Goal: Information Seeking & Learning: Learn about a topic

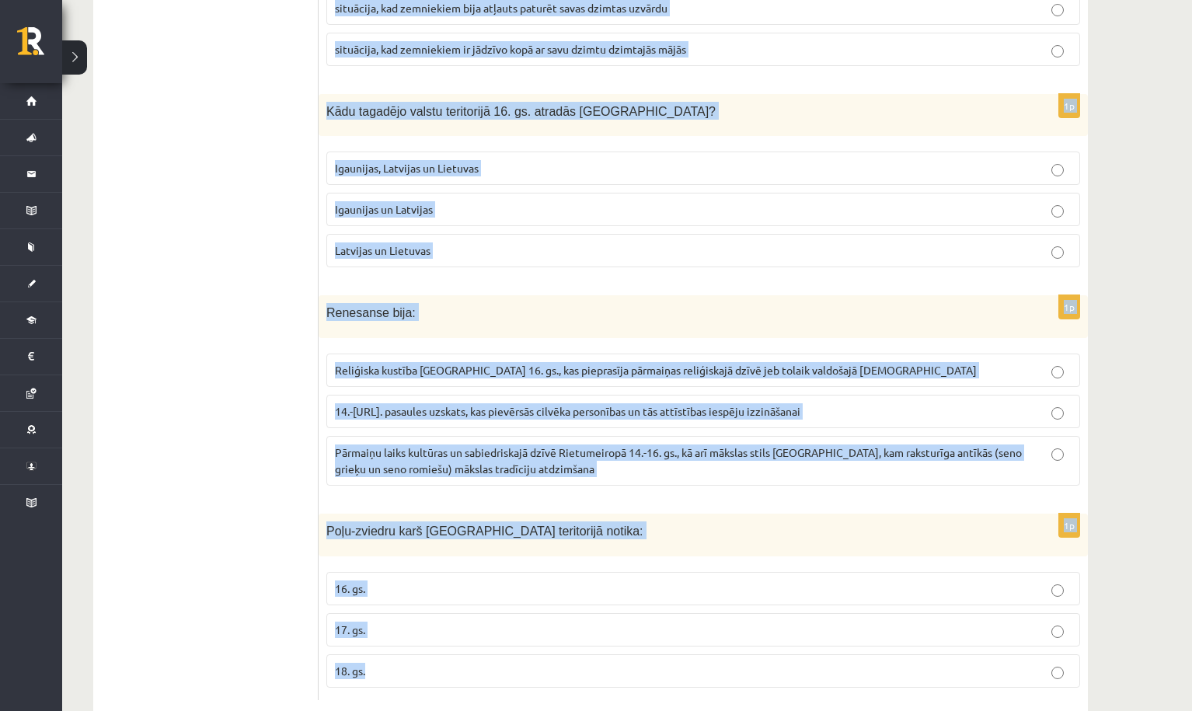
scroll to position [5682, 0]
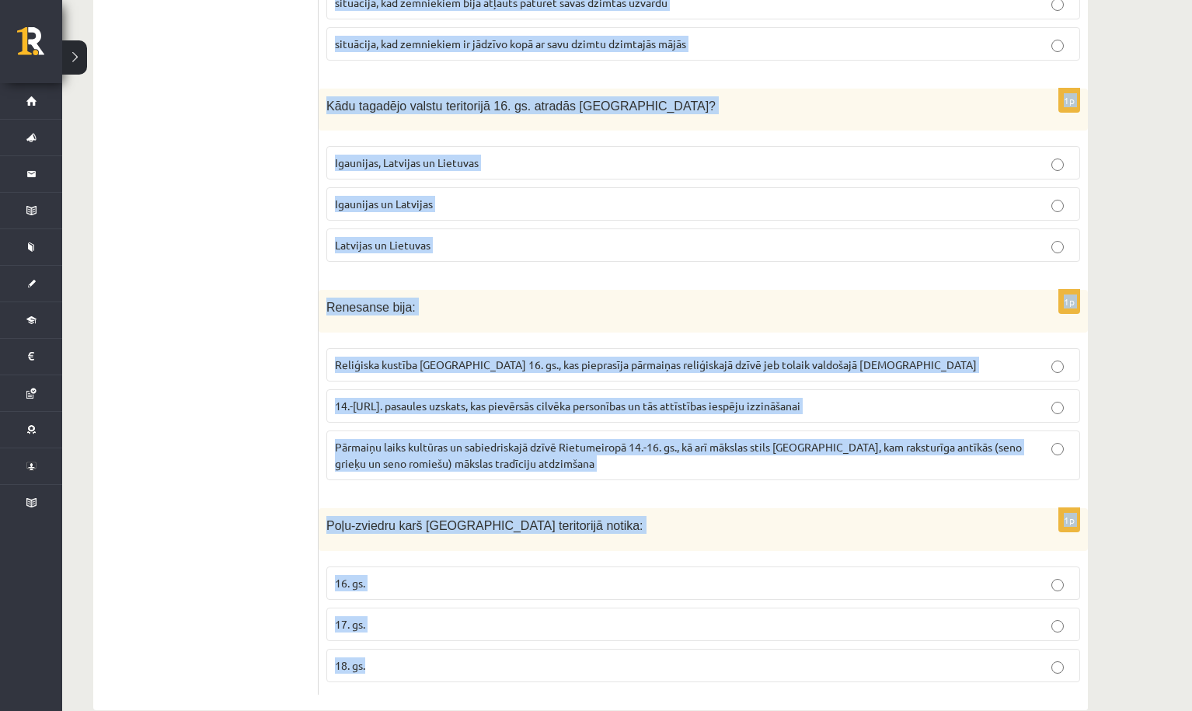
copy form "Loremi Dolors ametconsect adipi 20. el. seddoe Temporin utla etdolorem: aliquae…"
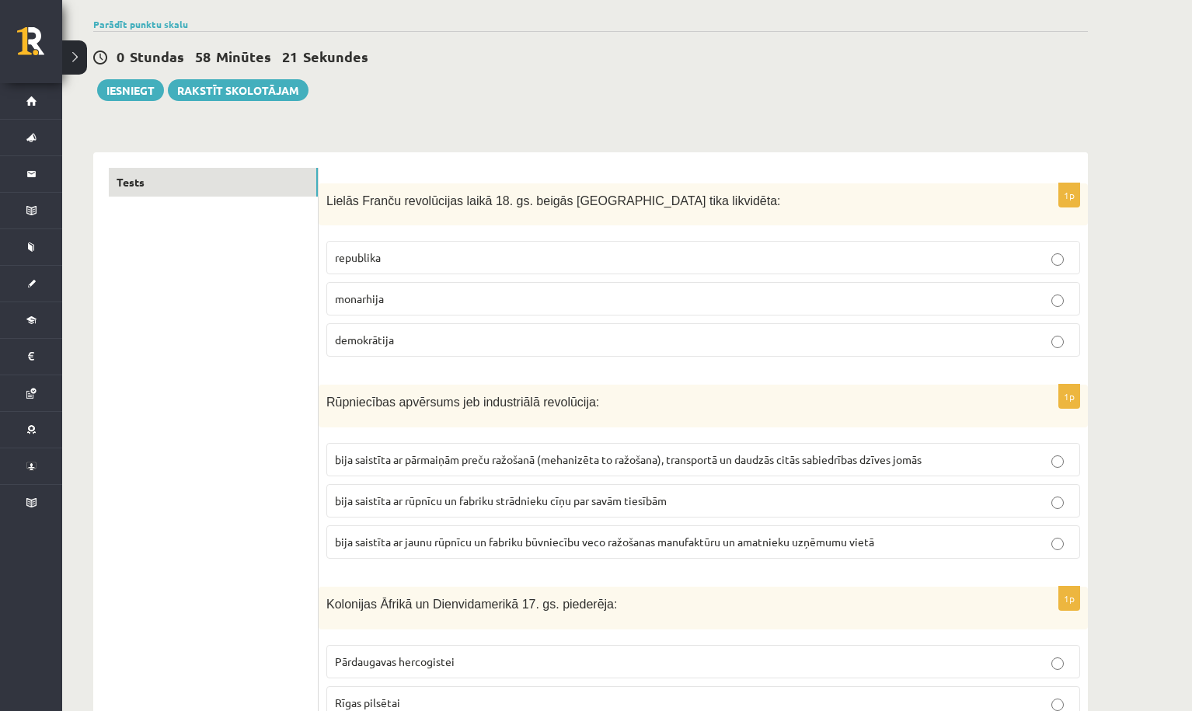
scroll to position [147, 0]
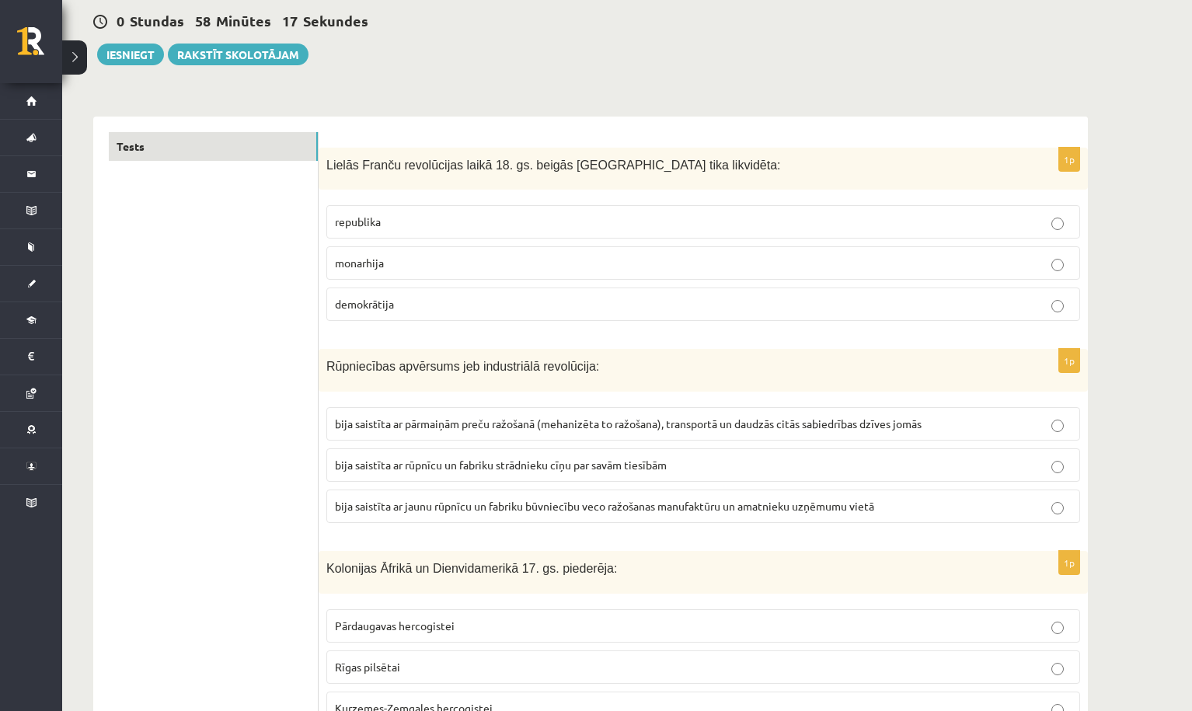
click at [408, 236] on label "republika" at bounding box center [703, 221] width 754 height 33
click at [349, 263] on span "monarhija" at bounding box center [359, 263] width 49 height 14
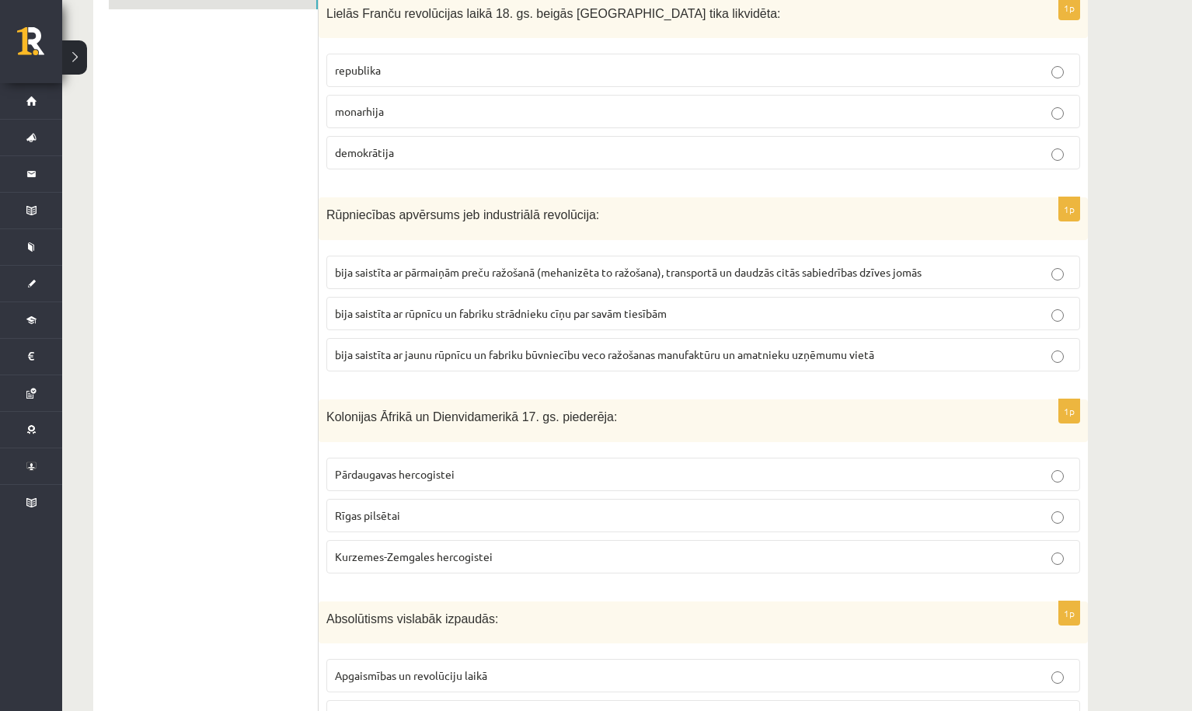
scroll to position [304, 0]
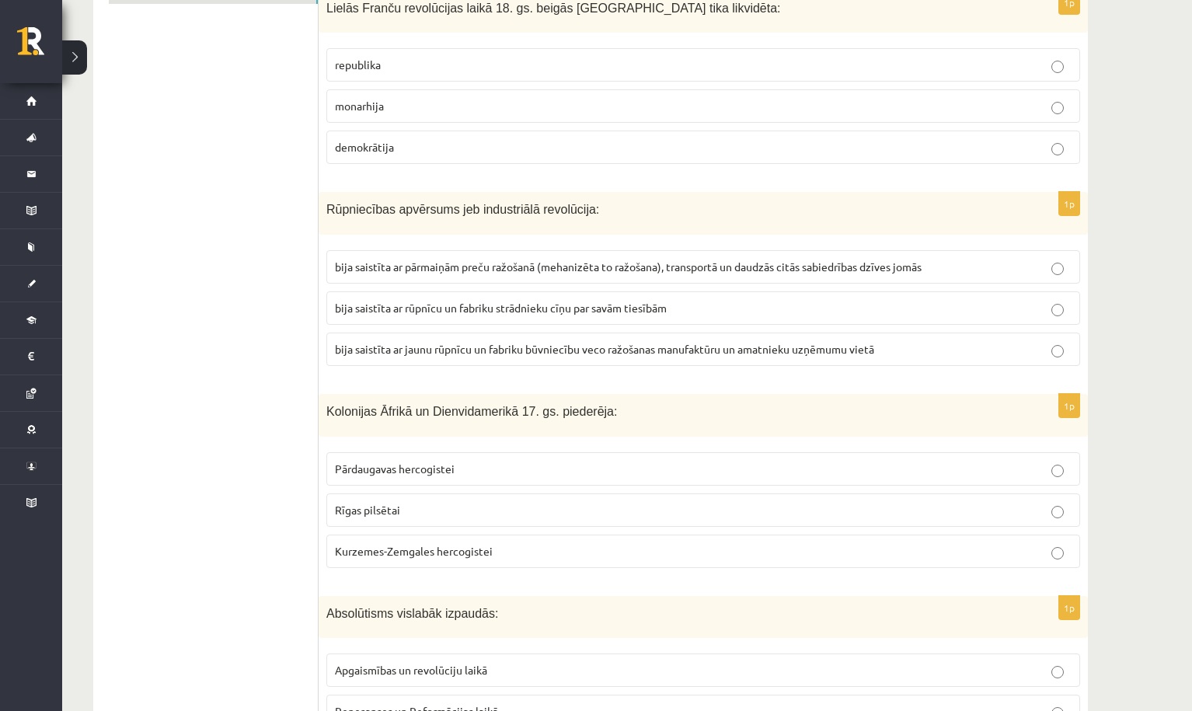
click at [714, 266] on span "bija saistīta ar pārmaiņām preču ražošanā (mehanizēta to ražošana), transportā …" at bounding box center [628, 266] width 587 height 14
click at [541, 352] on span "bija saistīta ar jaunu rūpnīcu un fabriku būvniecību veco ražošanas manufaktūru…" at bounding box center [604, 349] width 539 height 14
click at [575, 268] on span "bija saistīta ar pārmaiņām preču ražošanā (mehanizēta to ražošana), transportā …" at bounding box center [628, 266] width 587 height 14
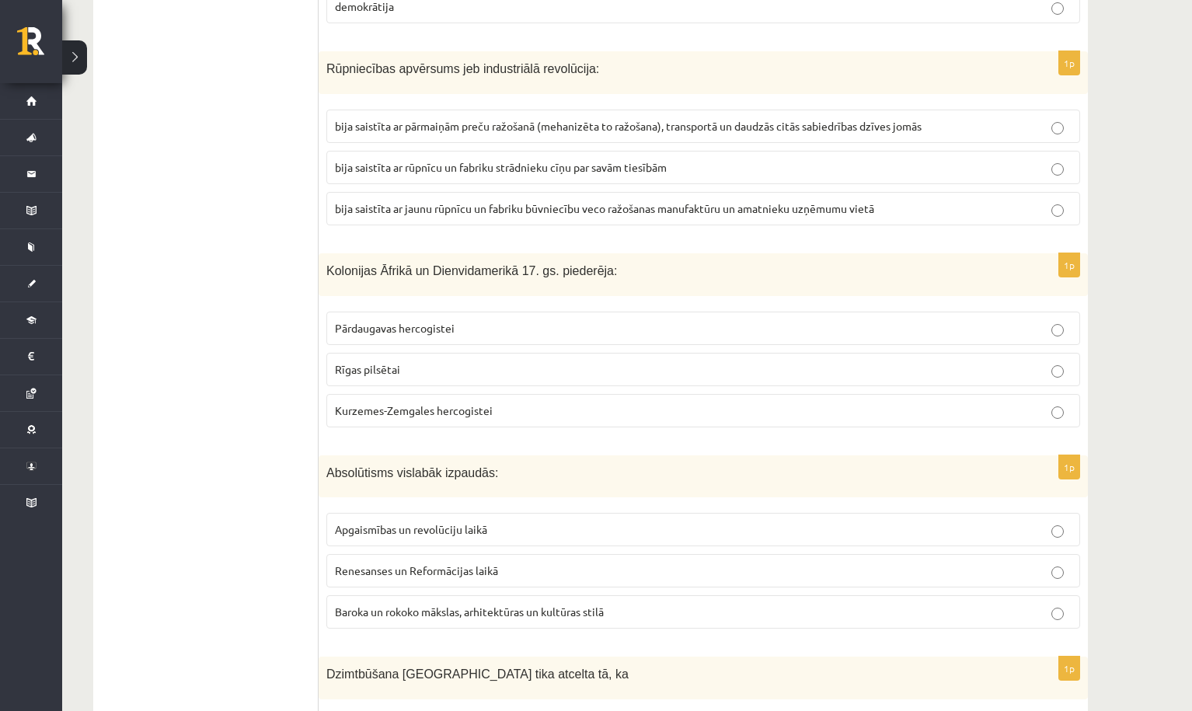
scroll to position [433, 0]
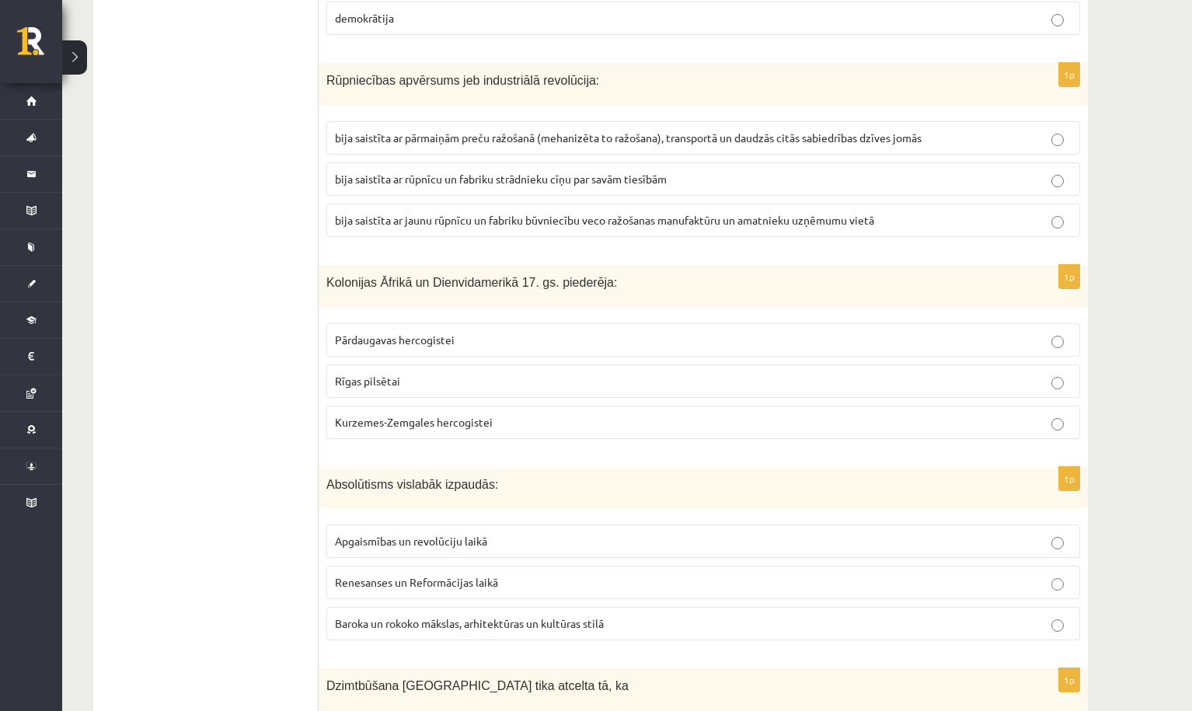
click at [422, 339] on span "Pārdaugavas hercogistei" at bounding box center [395, 339] width 120 height 14
click at [416, 434] on label "Kurzemes-Zemgales hercogistei" at bounding box center [703, 422] width 754 height 33
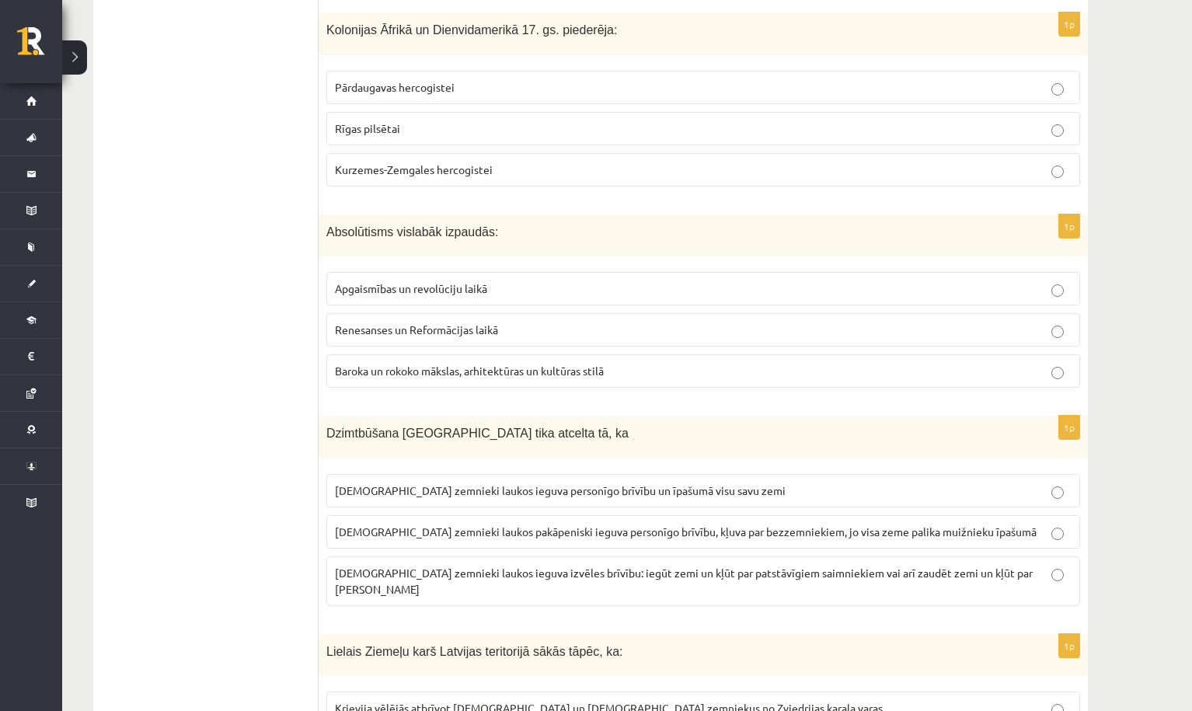
scroll to position [687, 0]
click at [409, 366] on span "Baroka un rokoko mākslas, arhitektūras un kultūras stilā" at bounding box center [469, 369] width 269 height 14
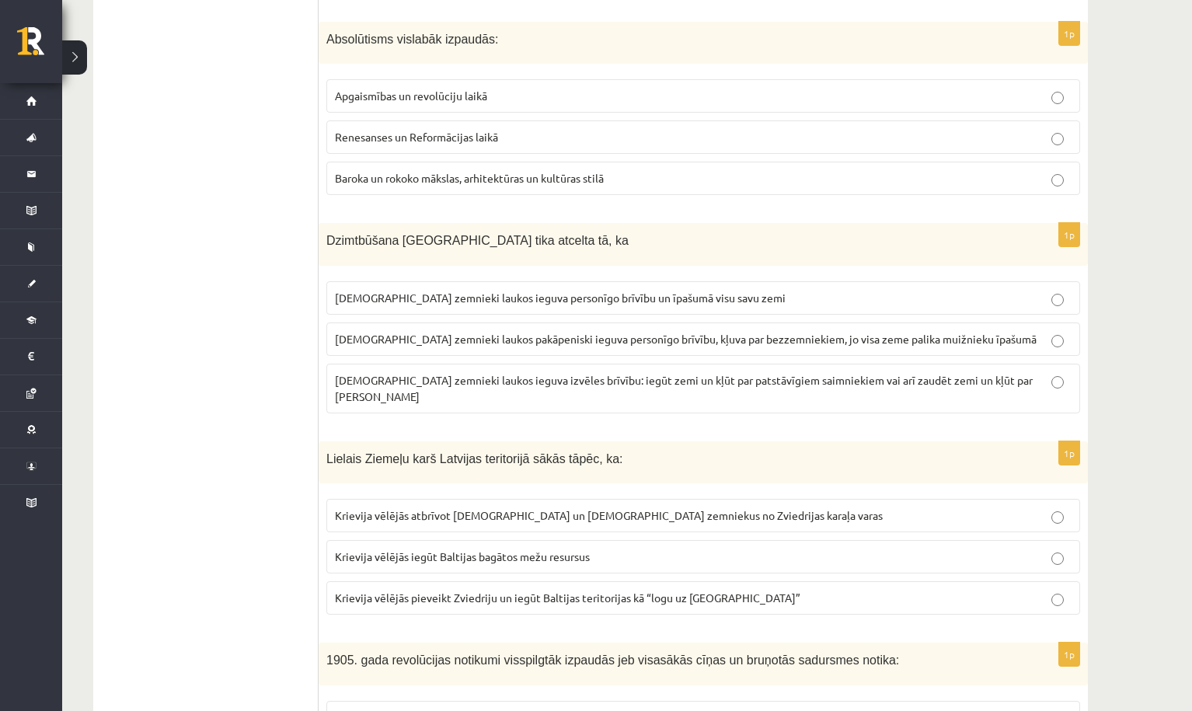
scroll to position [889, 0]
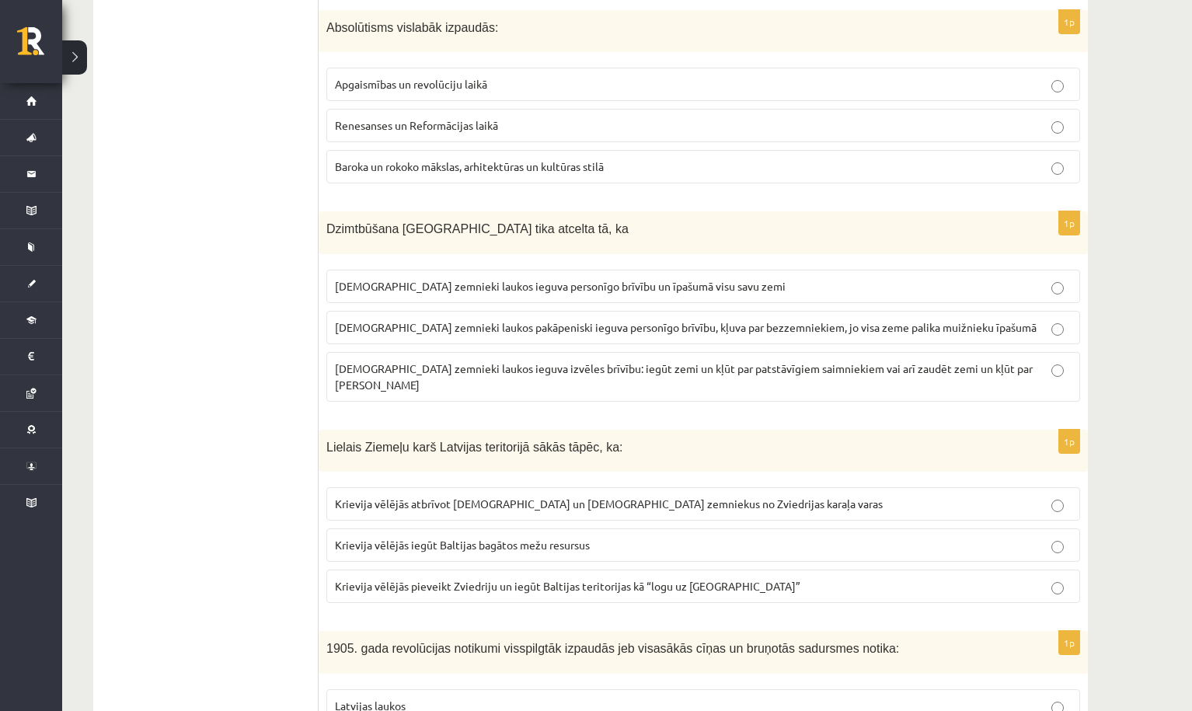
click at [621, 367] on span "latviešu zemnieki laukos ieguva izvēles brīvību: iegūt zemi un kļūt par patstāv…" at bounding box center [684, 376] width 698 height 30
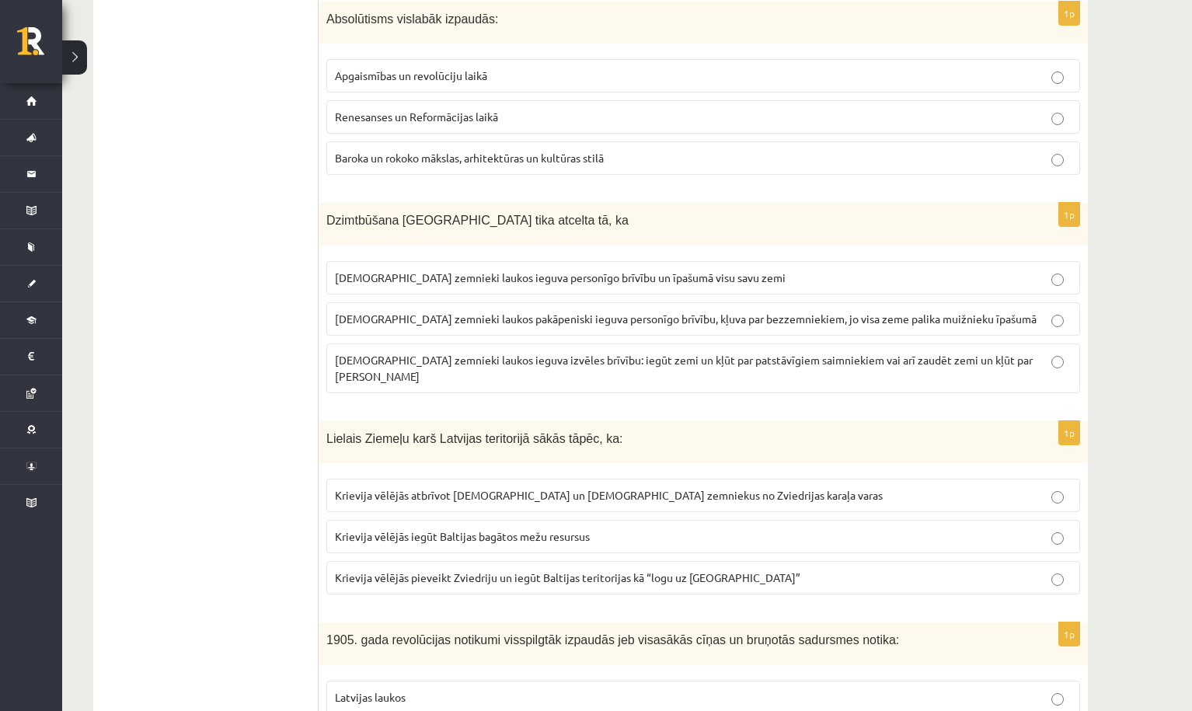
click at [568, 319] on span "latviešu zemnieki laukos pakāpeniski ieguva personīgo brīvību, kļuva par bezzem…" at bounding box center [685, 319] width 701 height 14
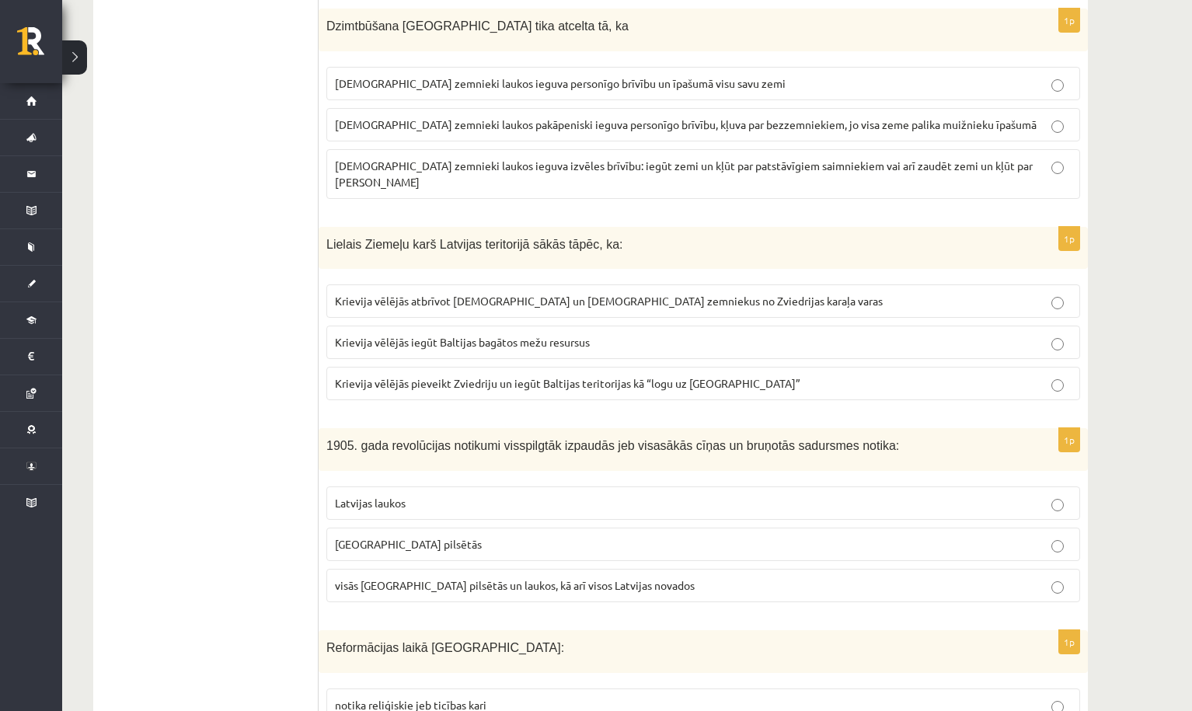
scroll to position [1102, 0]
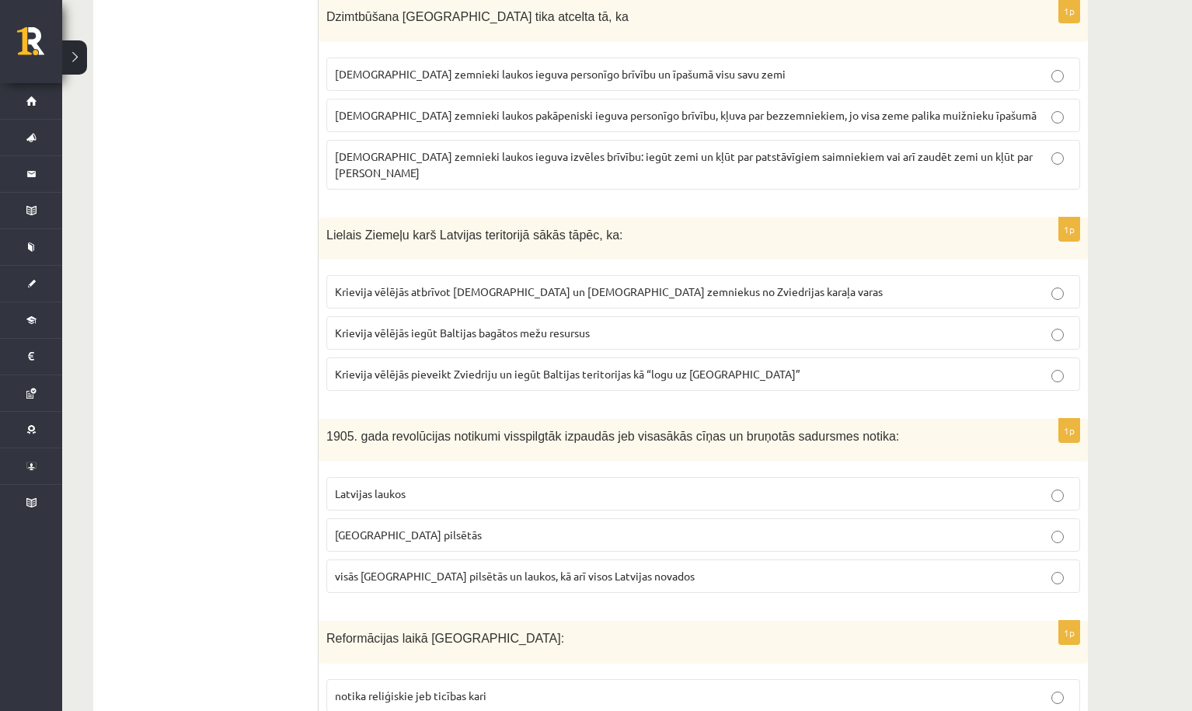
click at [592, 367] on span "Krievija vēlējās pieveikt Zviedriju un iegūt Baltijas teritorijas kā “logu uz E…" at bounding box center [567, 374] width 465 height 14
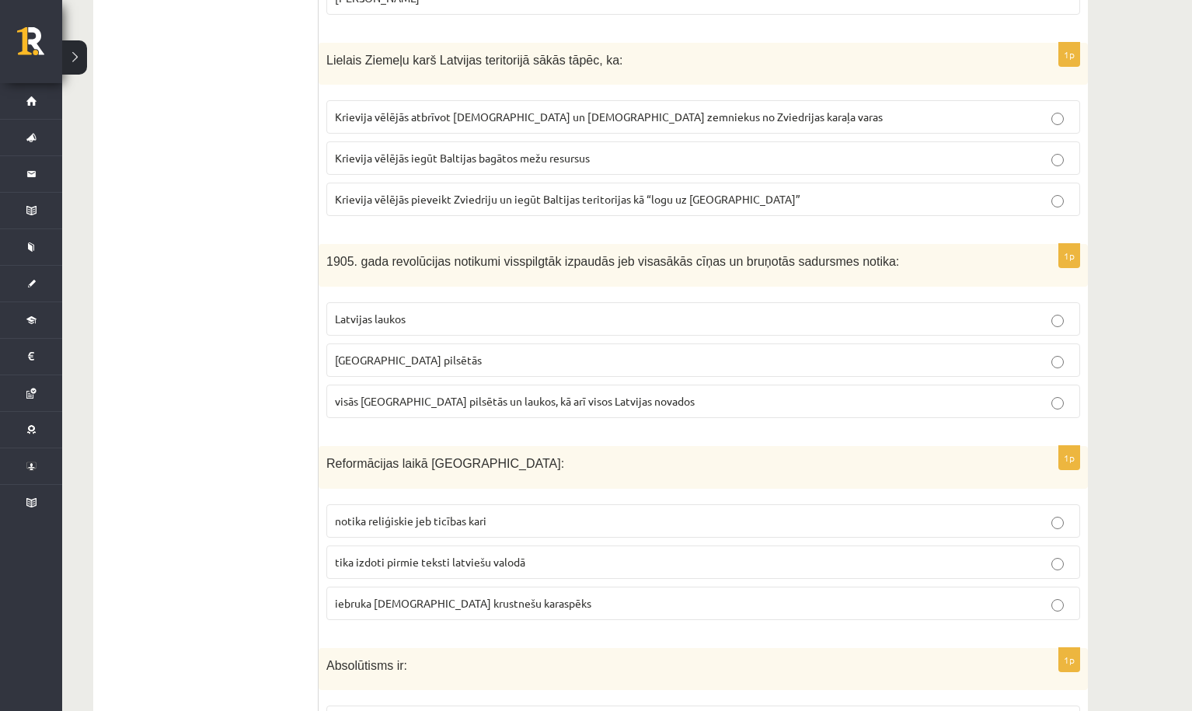
scroll to position [1300, 0]
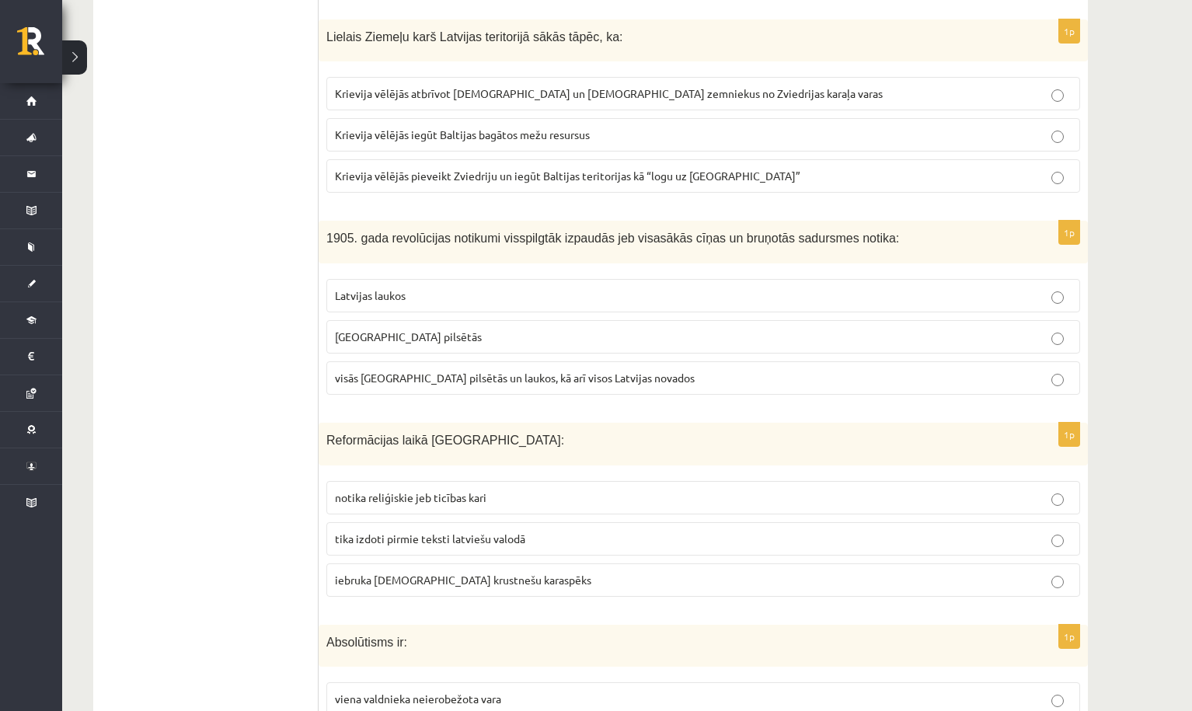
click at [499, 371] on span "visās Latvijas pilsētās un laukos, kā arī visos Latvijas novados" at bounding box center [515, 378] width 360 height 14
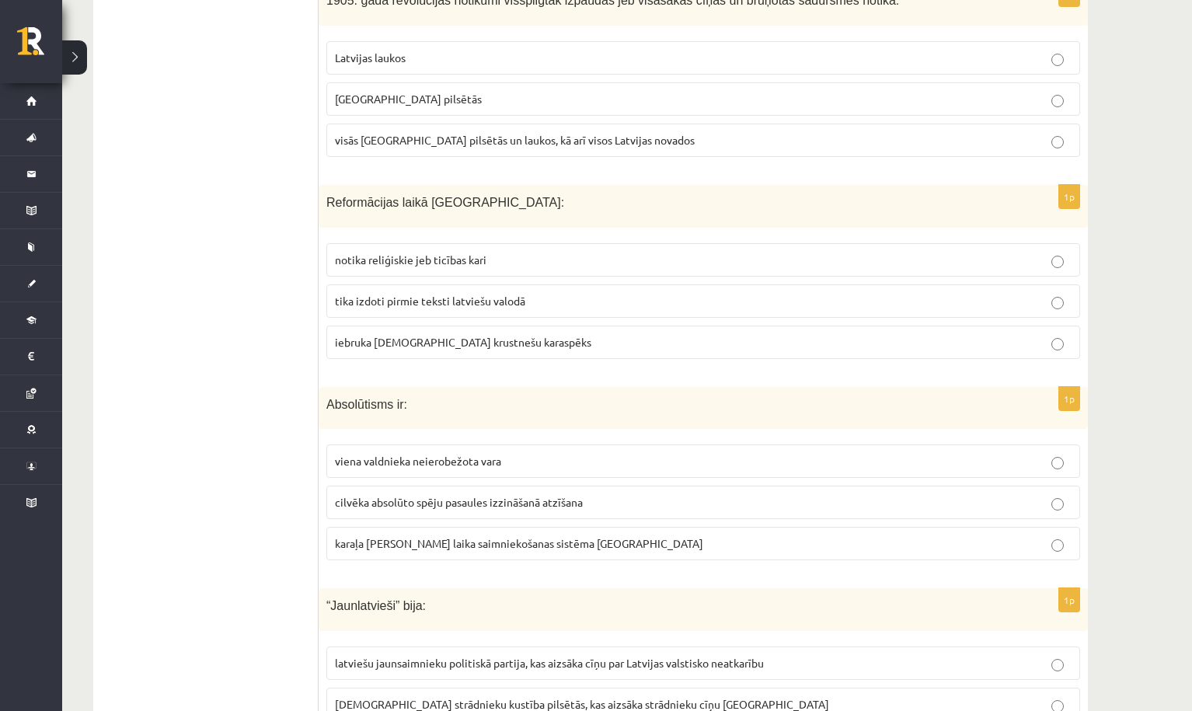
scroll to position [1540, 0]
click at [472, 291] on span "tika izdoti pirmie teksti latviešu valodā" at bounding box center [430, 298] width 190 height 14
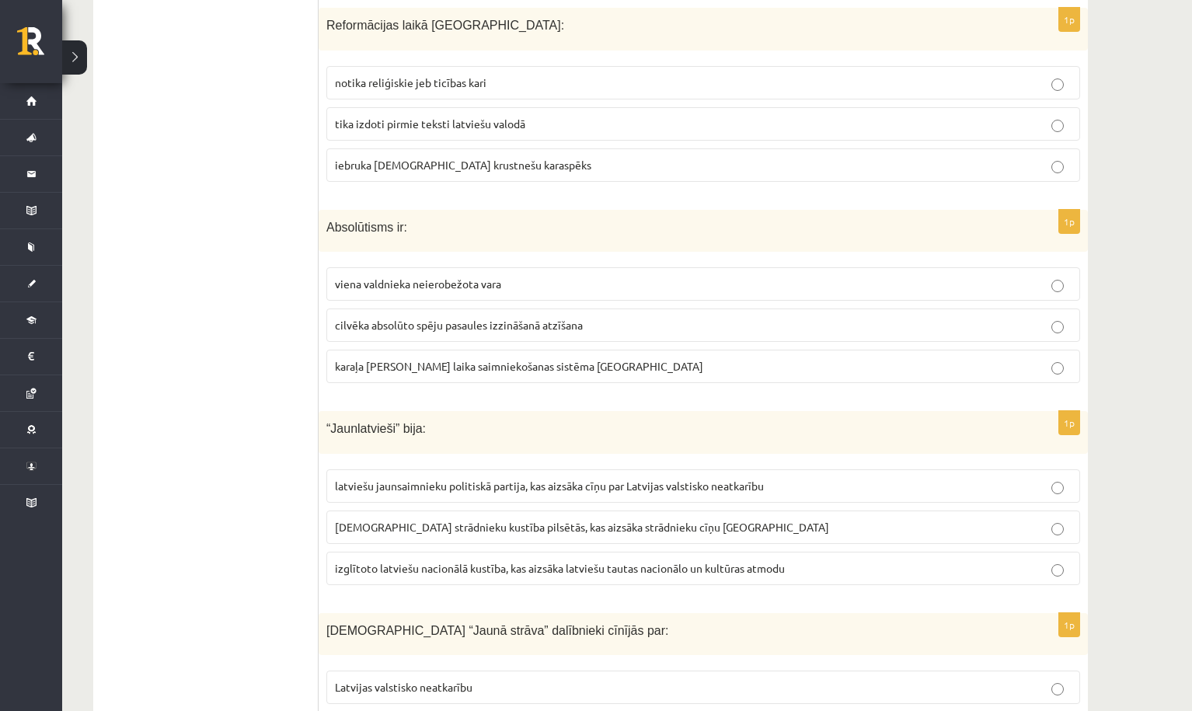
scroll to position [1715, 0]
click at [432, 317] on span "cilvēka absolūto spēju pasaules izzināšanā atzīšana" at bounding box center [459, 324] width 248 height 14
click at [430, 276] on span "viena valdnieka neierobežota vara" at bounding box center [418, 283] width 166 height 14
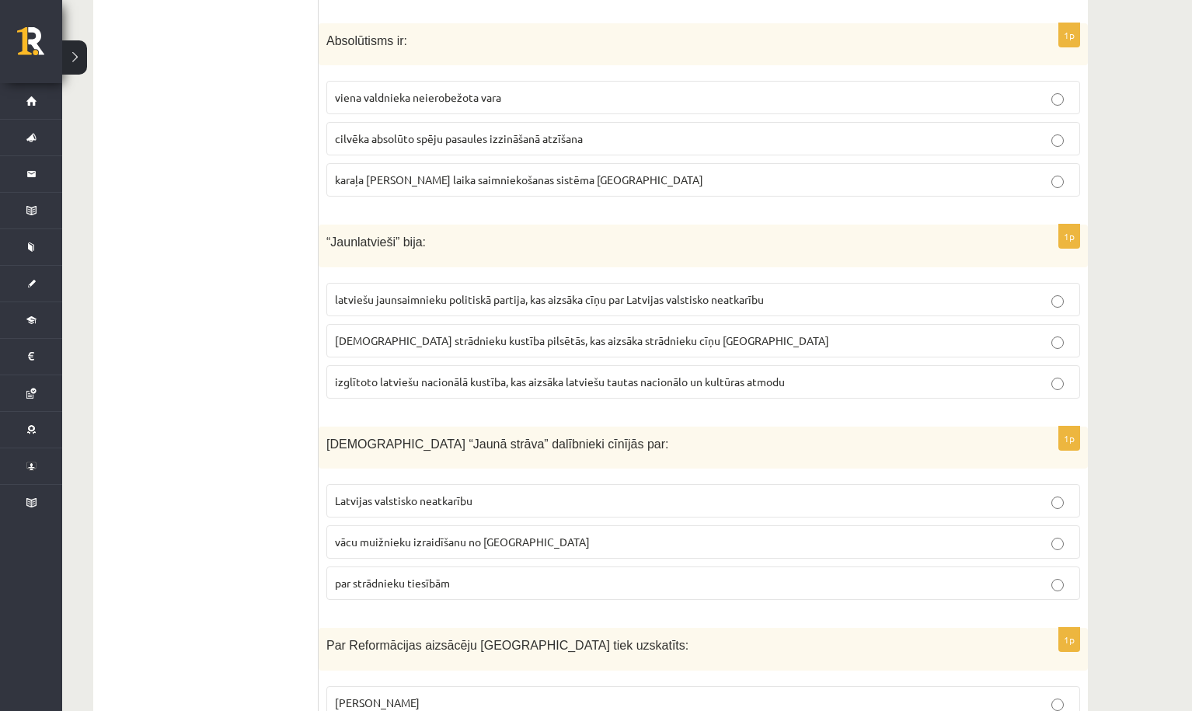
scroll to position [1903, 0]
click at [616, 372] on span "izglītoto latviešu nacionālā kustība, kas aizsāka latviešu tautas nacionālo un …" at bounding box center [560, 379] width 450 height 14
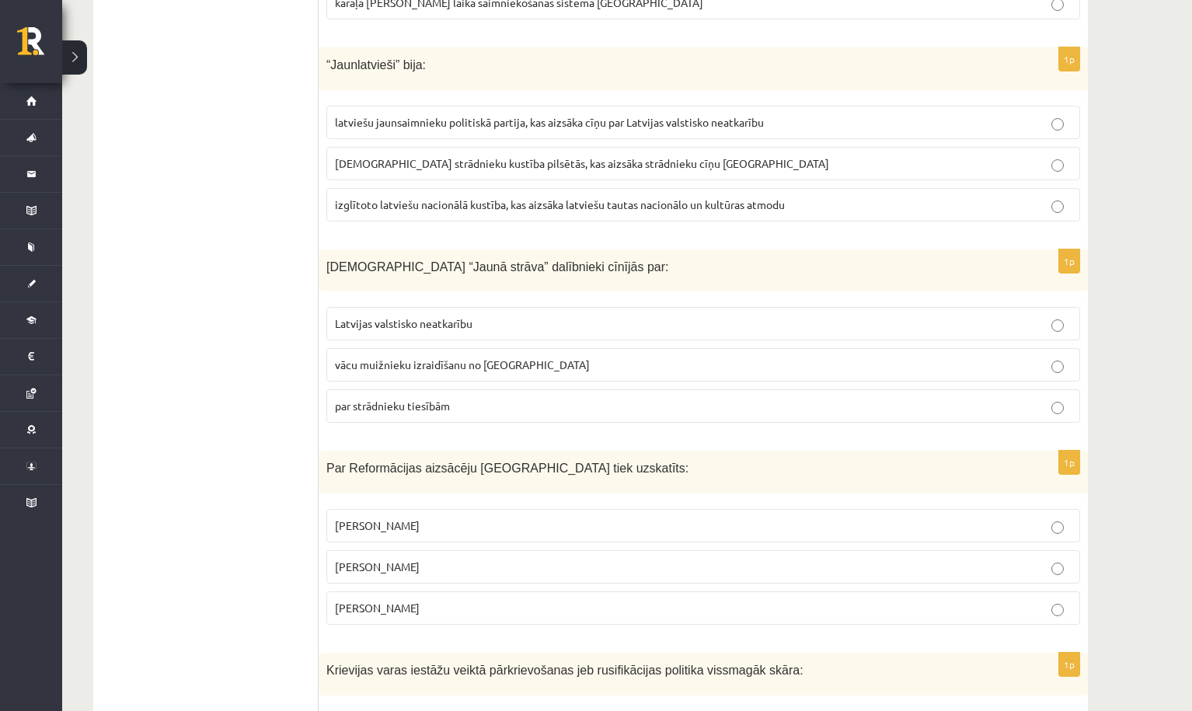
scroll to position [2079, 0]
click at [416, 398] on span "par strādnieku tiesībām" at bounding box center [392, 405] width 115 height 14
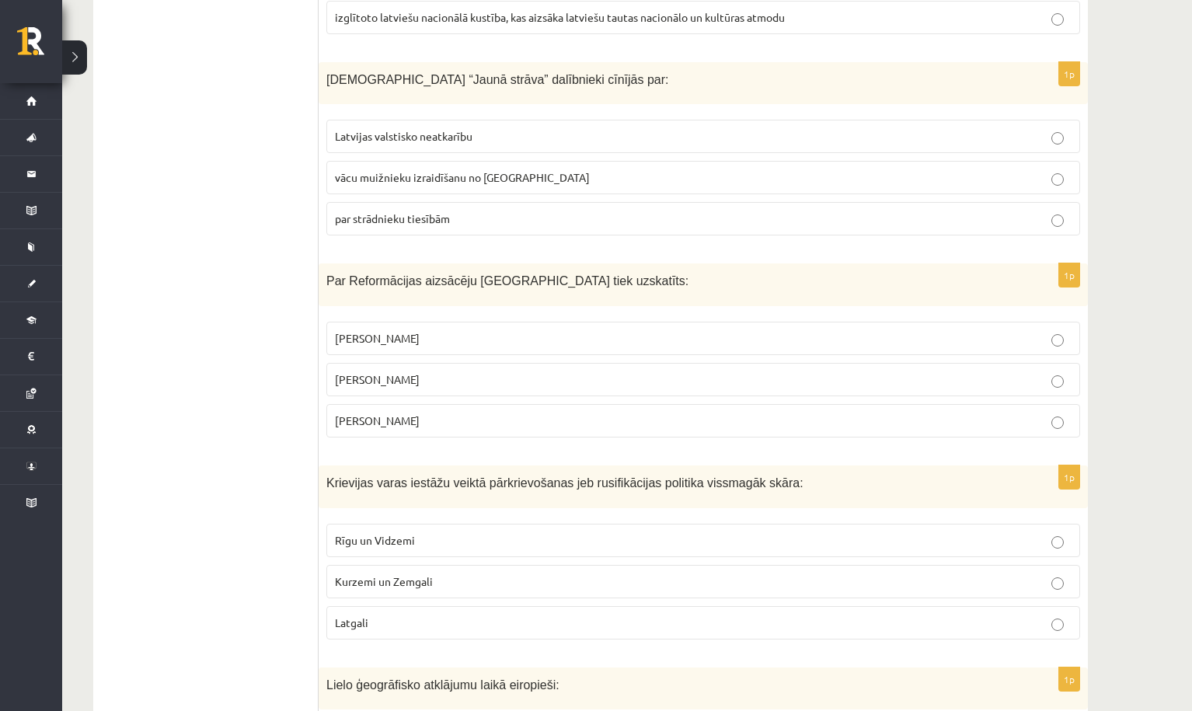
scroll to position [2313, 0]
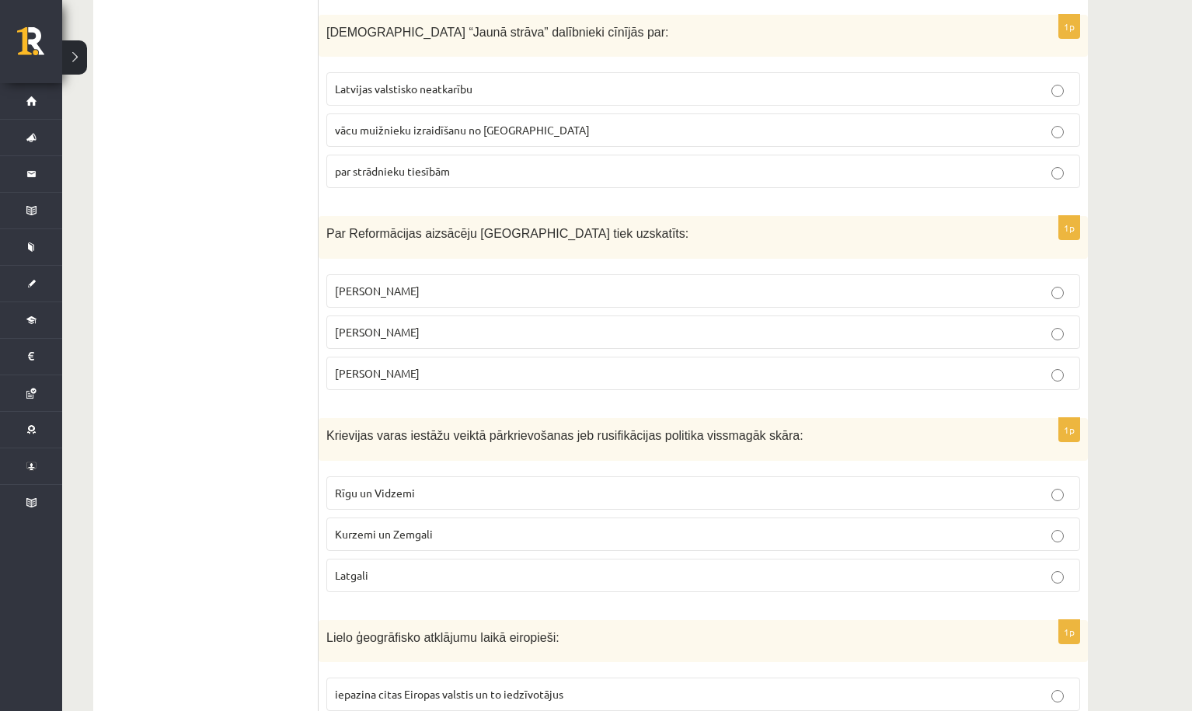
click at [399, 325] on span "Mārtiņš Luters" at bounding box center [377, 332] width 85 height 14
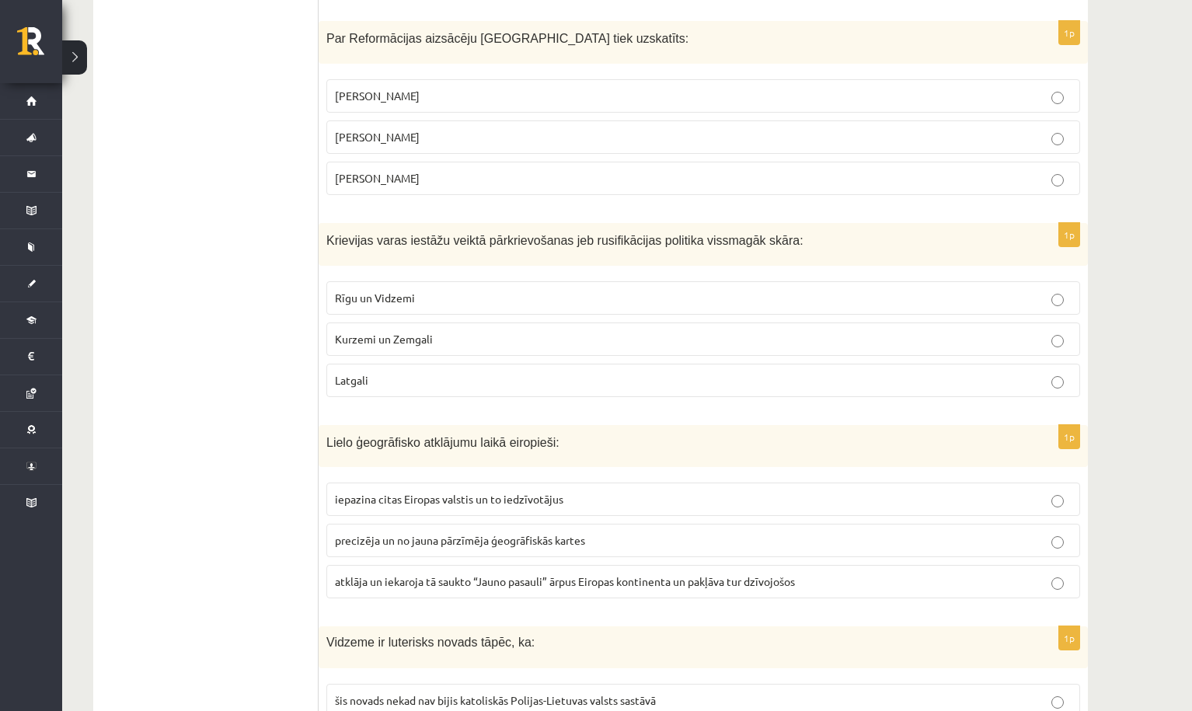
scroll to position [2511, 0]
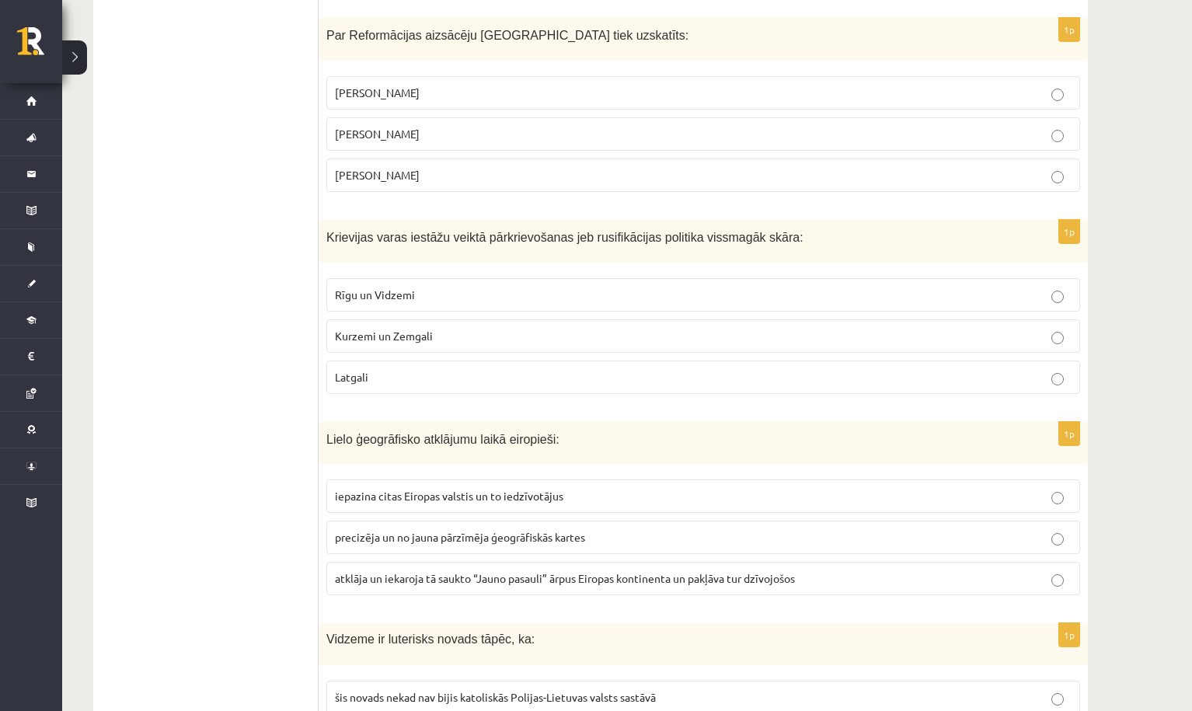
click at [393, 369] on p "Latgali" at bounding box center [703, 377] width 736 height 16
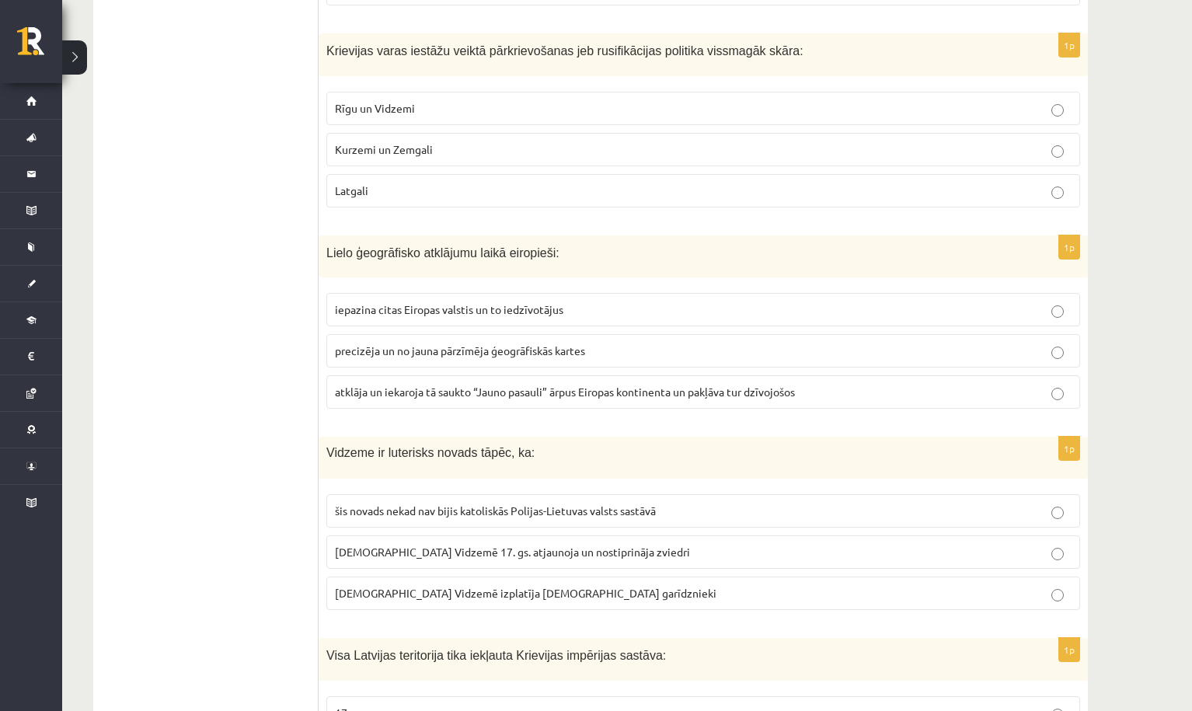
scroll to position [2705, 0]
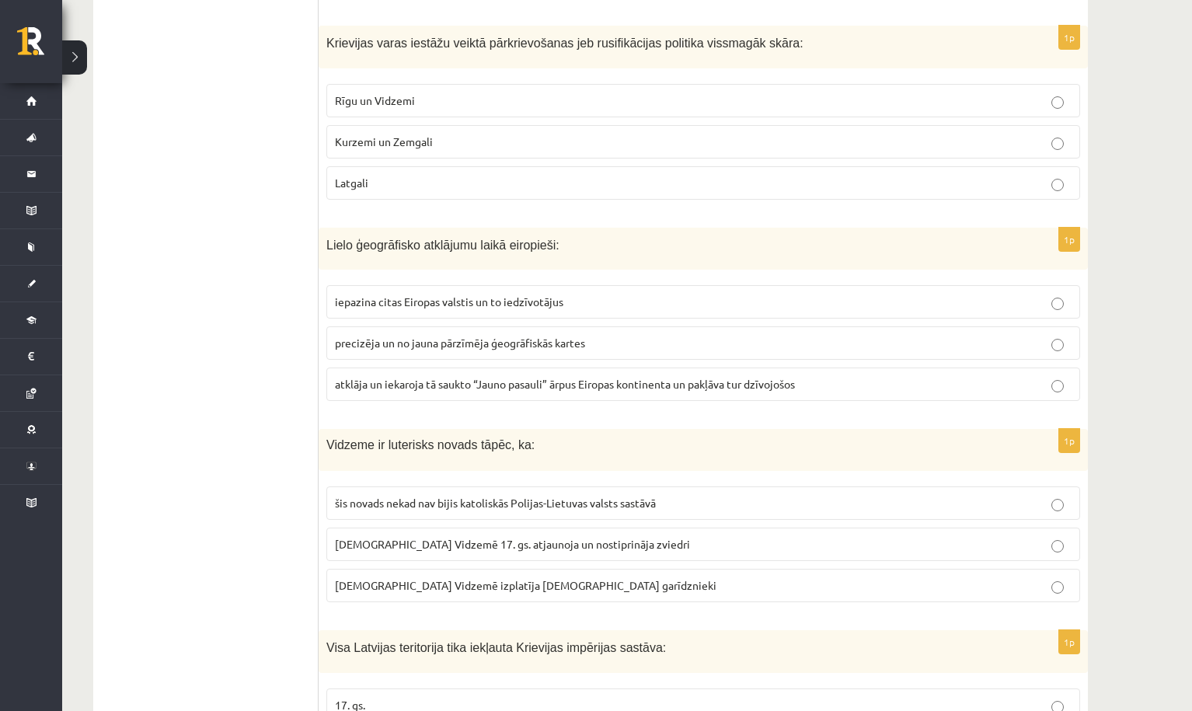
click at [443, 377] on span "atklāja un iekaroja tā saukto “Jauno pasauli” ārpus Eiropas kontinenta un pakļā…" at bounding box center [565, 384] width 460 height 14
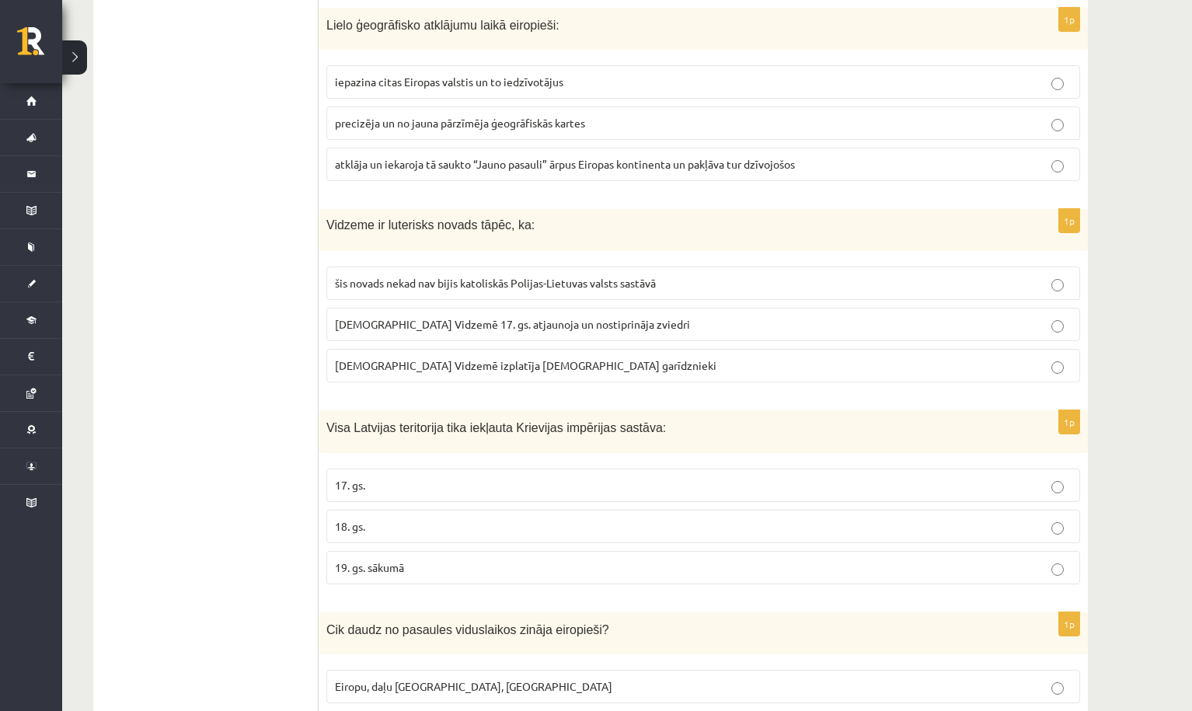
scroll to position [2926, 0]
click at [517, 316] on span "luterānismu Vidzemē 17. gs. atjaunoja un nostiprināja zviedri" at bounding box center [512, 323] width 355 height 14
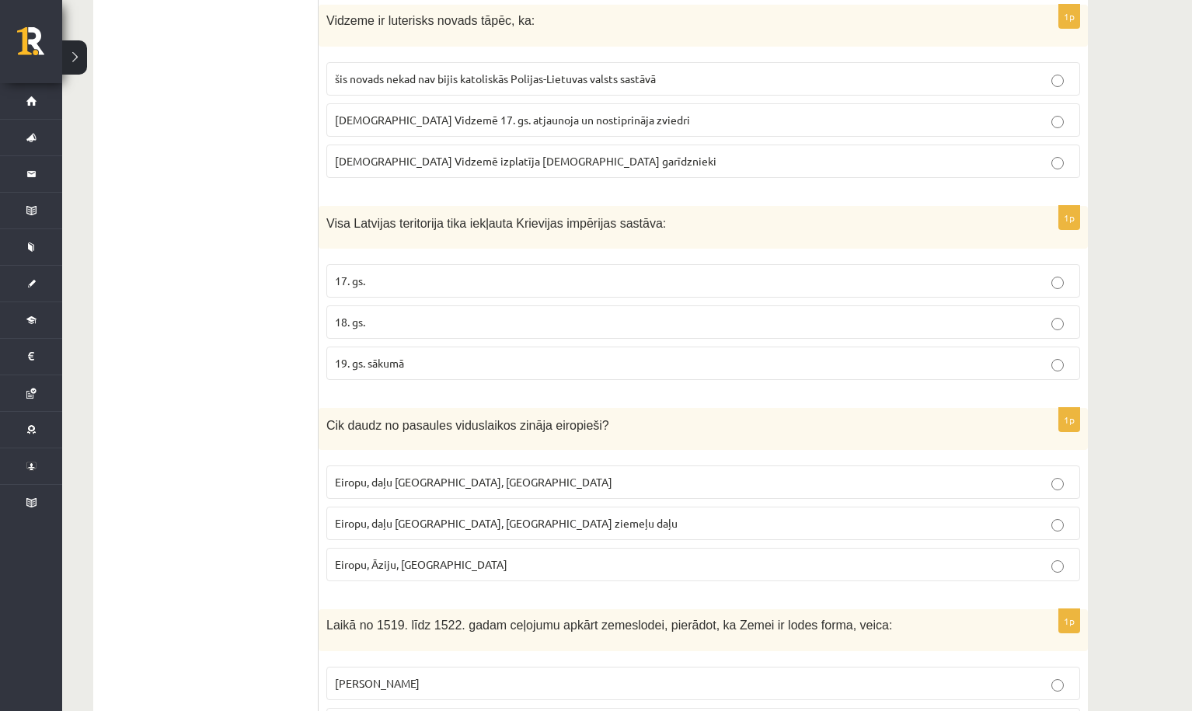
scroll to position [3151, 0]
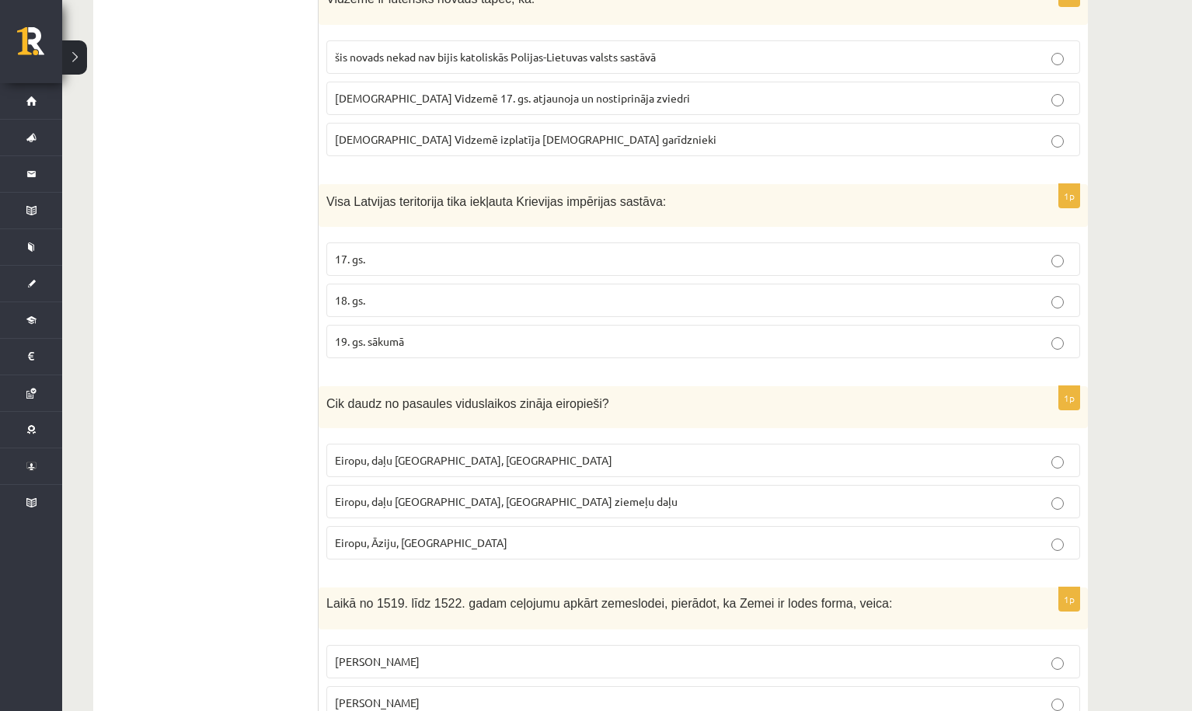
click at [382, 292] on p "18. gs." at bounding box center [703, 300] width 736 height 16
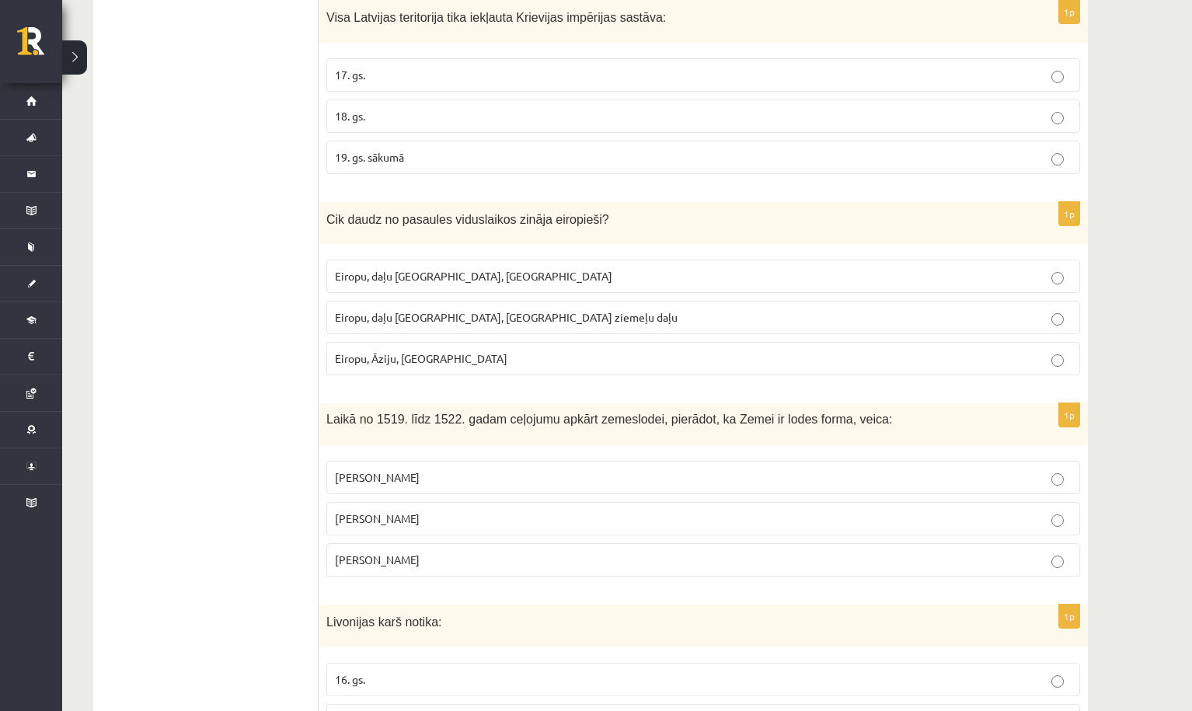
scroll to position [3336, 0]
click at [409, 350] on span "Eiropu, Āziju, Āfriku" at bounding box center [421, 357] width 172 height 14
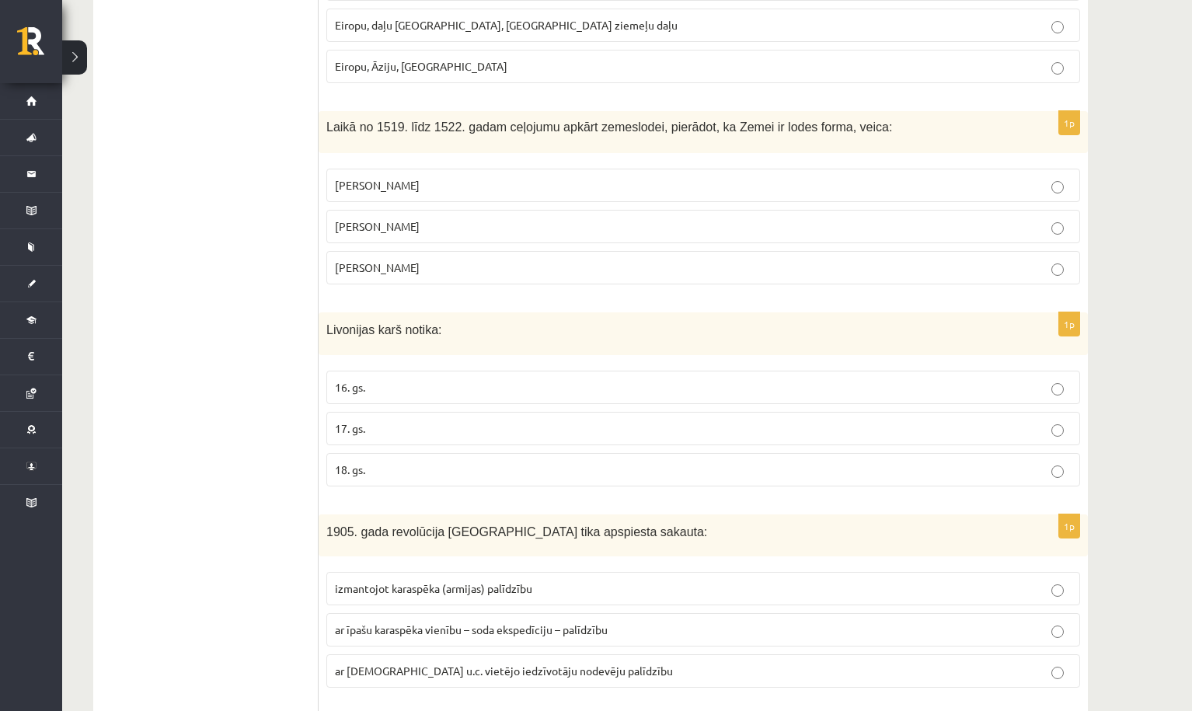
scroll to position [3634, 0]
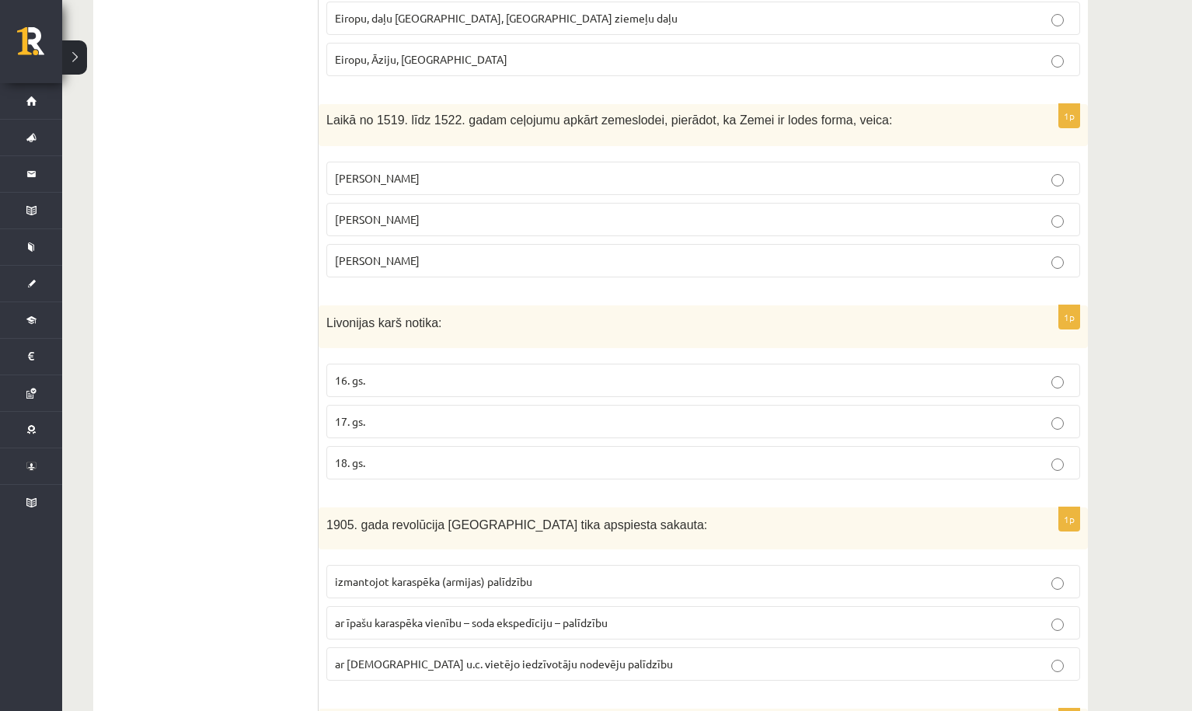
click at [392, 171] on span "Kristofors Kolumbs" at bounding box center [377, 178] width 85 height 14
click at [366, 253] on span "Fernans Magelāns" at bounding box center [377, 260] width 85 height 14
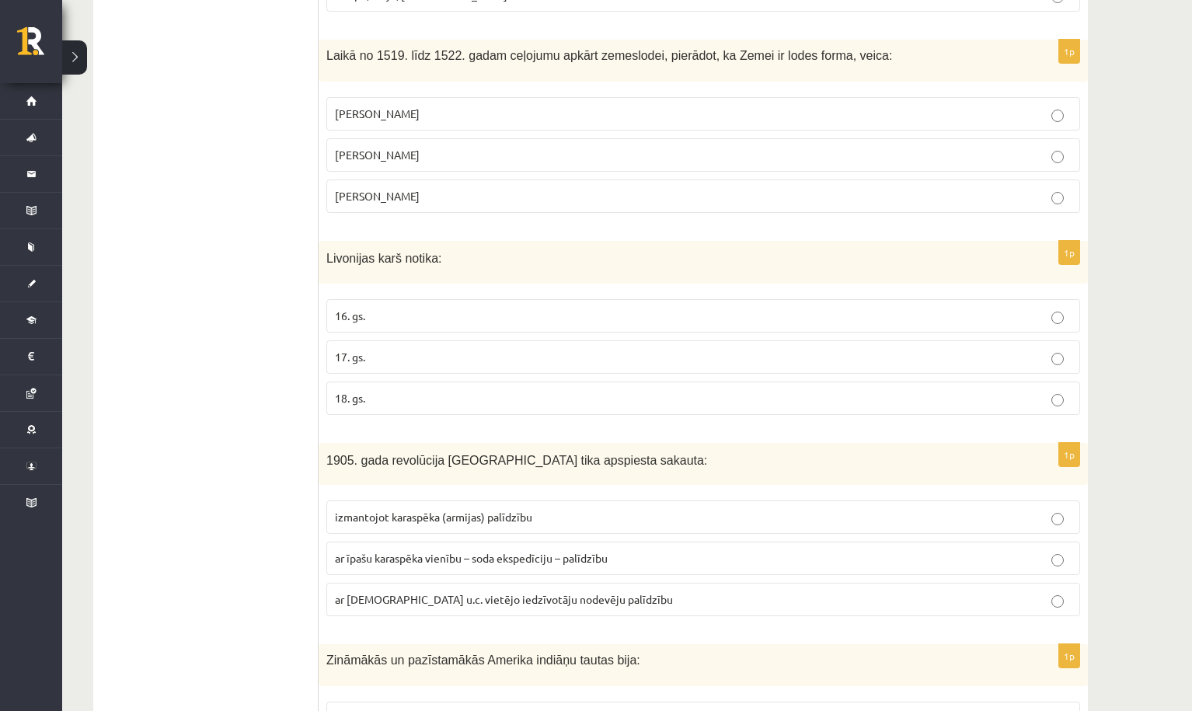
scroll to position [3761, 0]
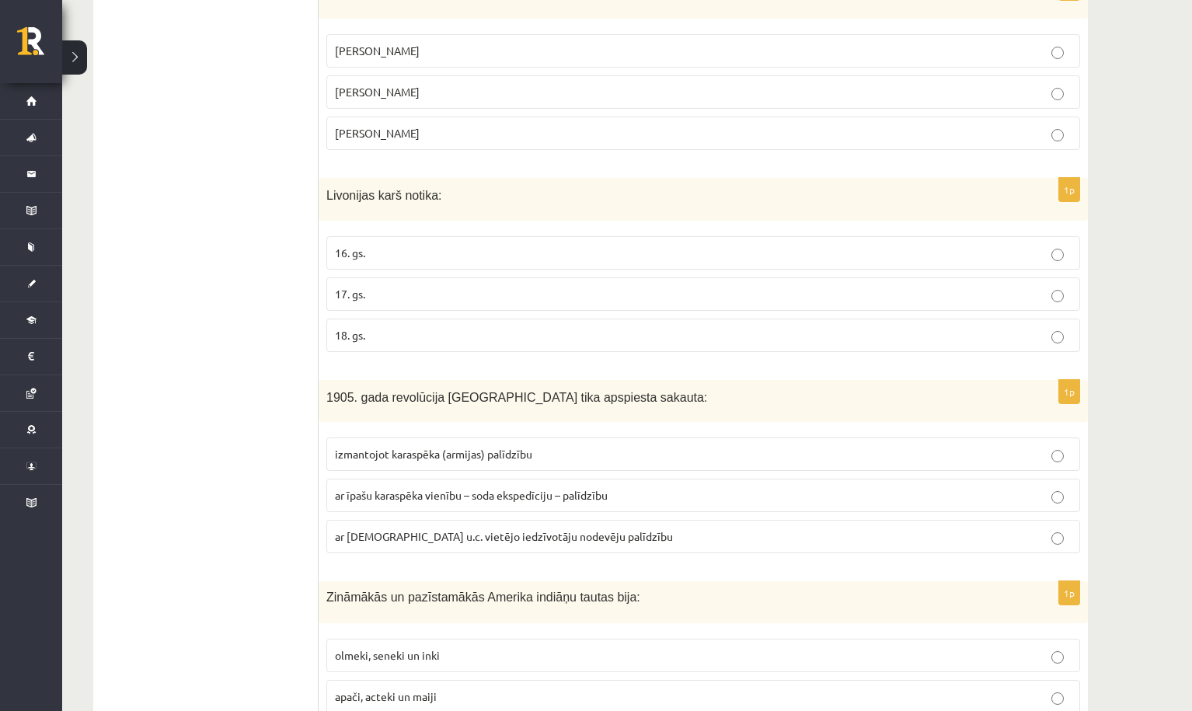
click at [381, 236] on label "16. gs." at bounding box center [703, 252] width 754 height 33
click at [339, 287] on span "17. gs." at bounding box center [350, 294] width 30 height 14
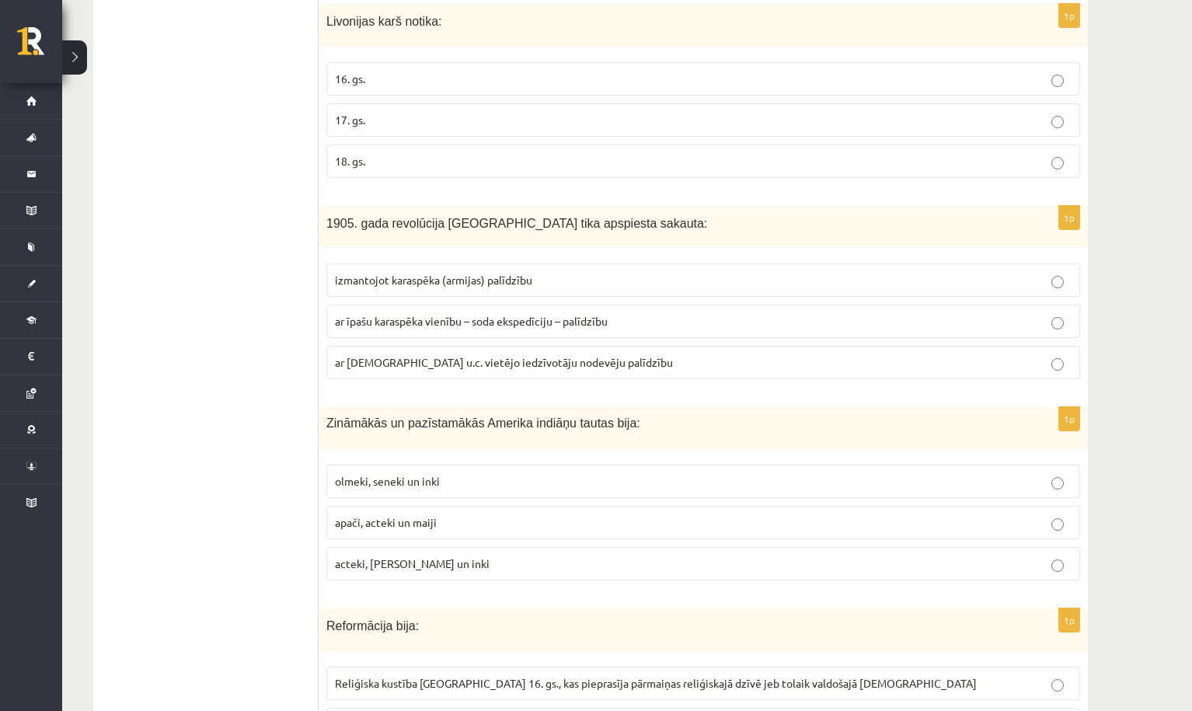
scroll to position [3938, 0]
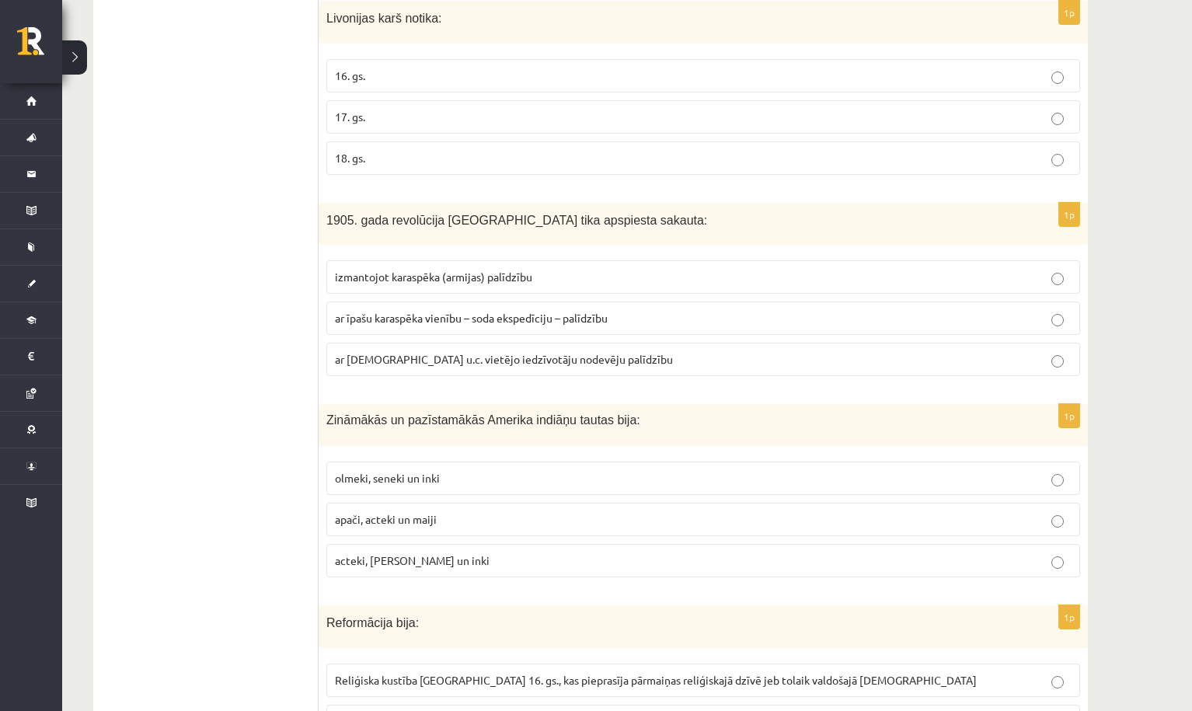
click at [501, 311] on span "ar īpašu karaspēka vienību – soda ekspedīciju – palīdzību" at bounding box center [471, 318] width 273 height 14
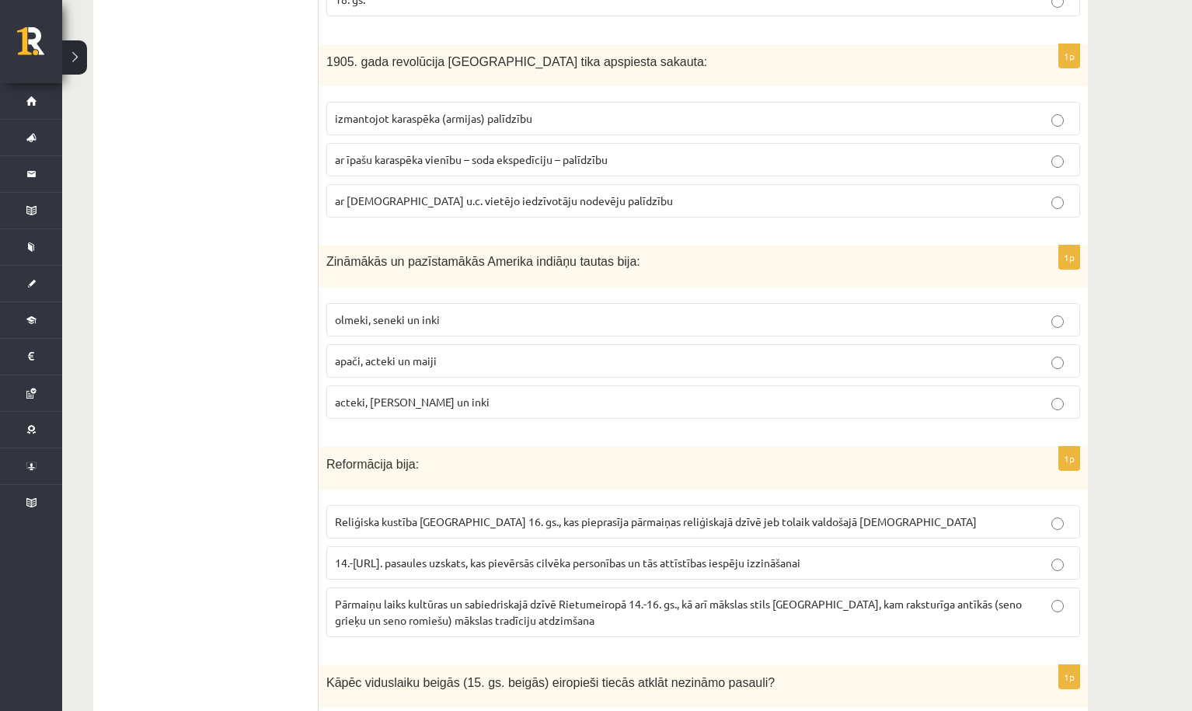
scroll to position [4102, 0]
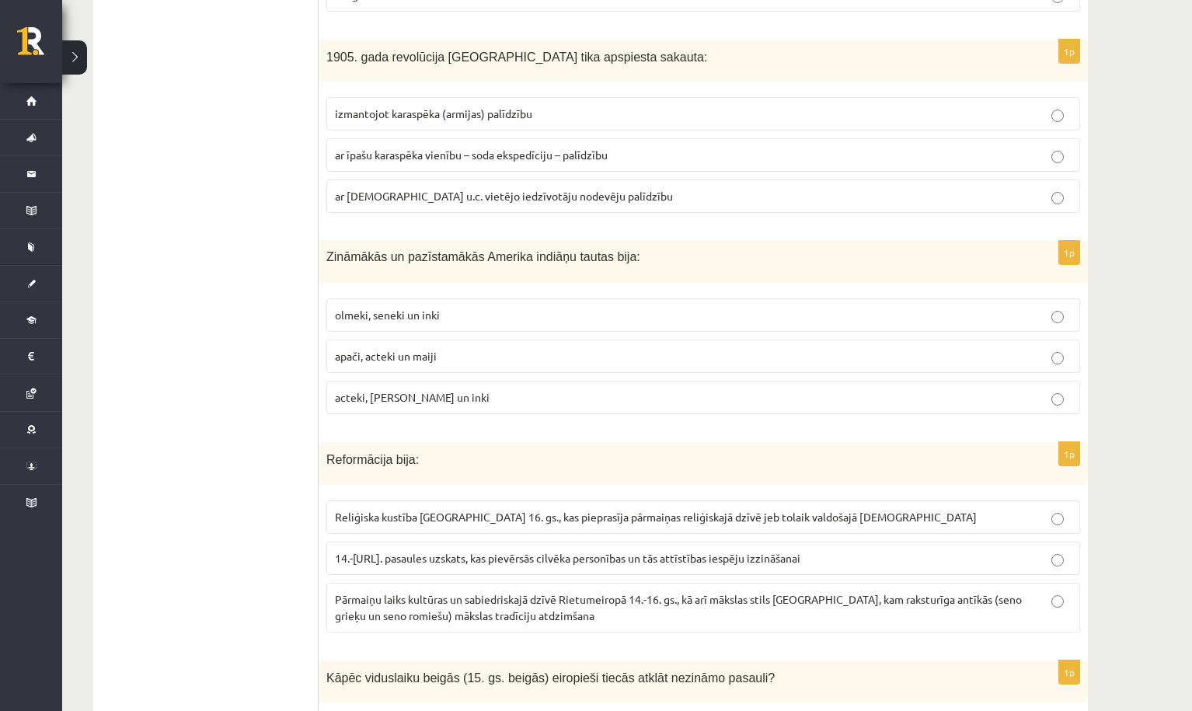
click at [412, 390] on span "acteki, maiji un inki" at bounding box center [412, 397] width 155 height 14
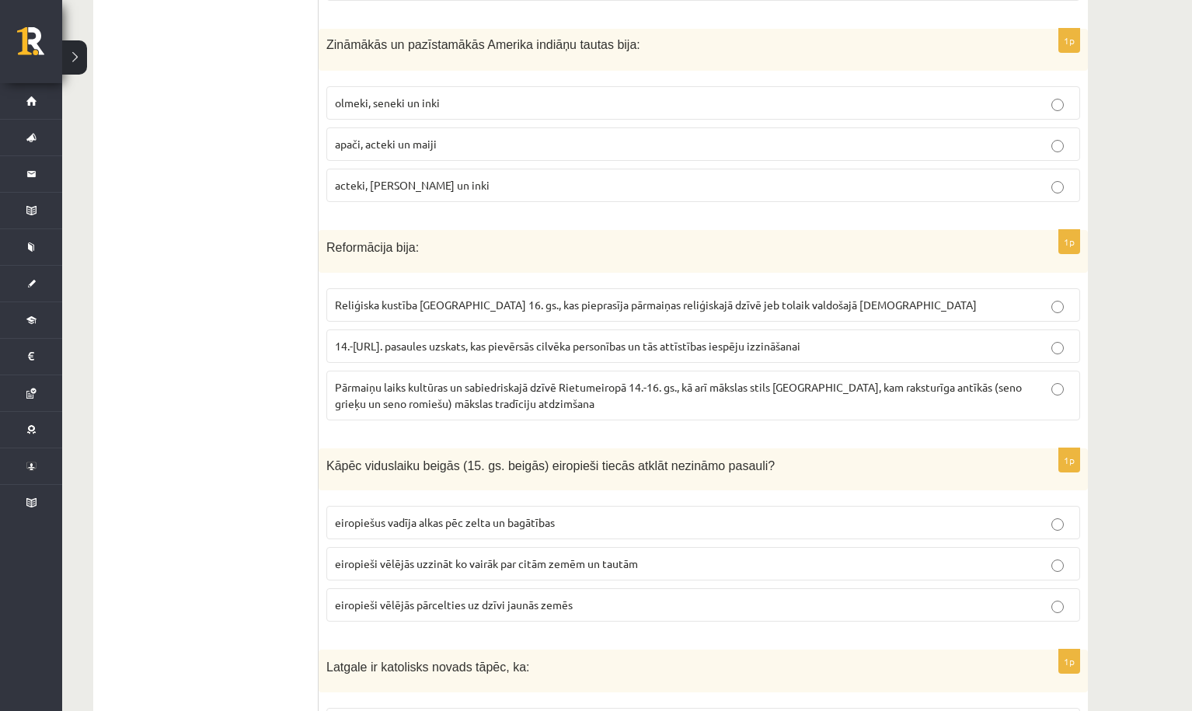
scroll to position [4318, 0]
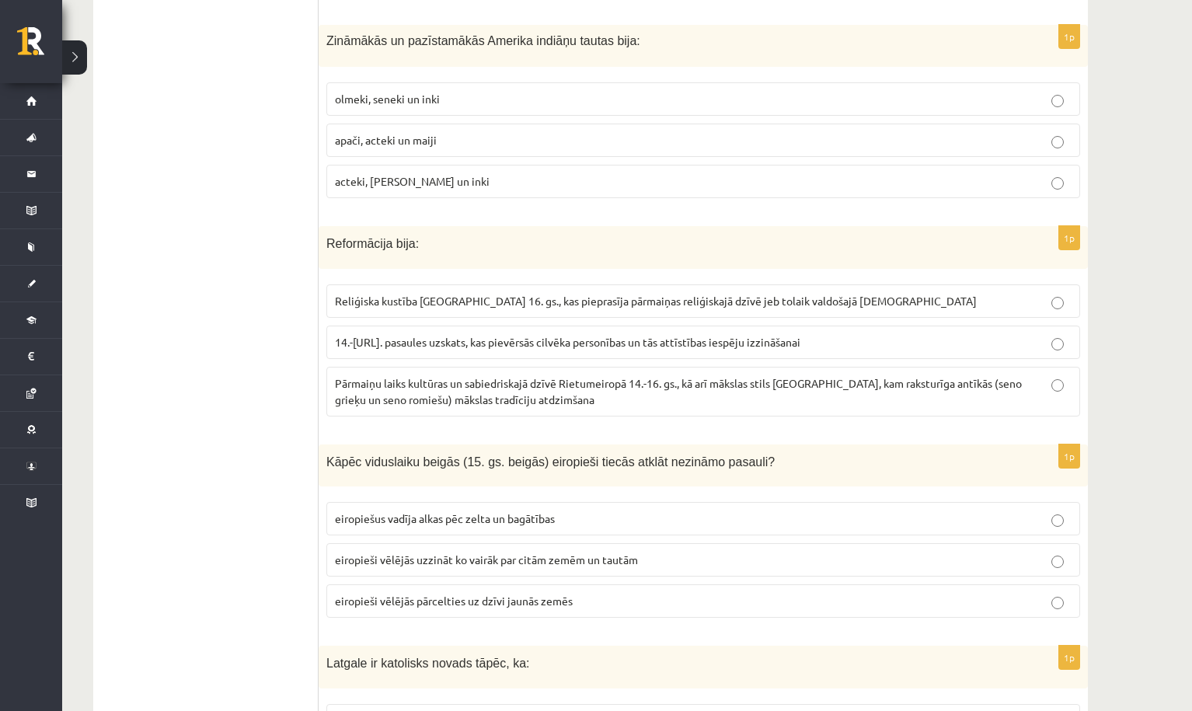
click at [374, 376] on span "Pārmaiņu laiks kultūras un sabiedriskajā dzīvē Rietumeiropā 14.-16. gs., kā arī…" at bounding box center [678, 391] width 687 height 30
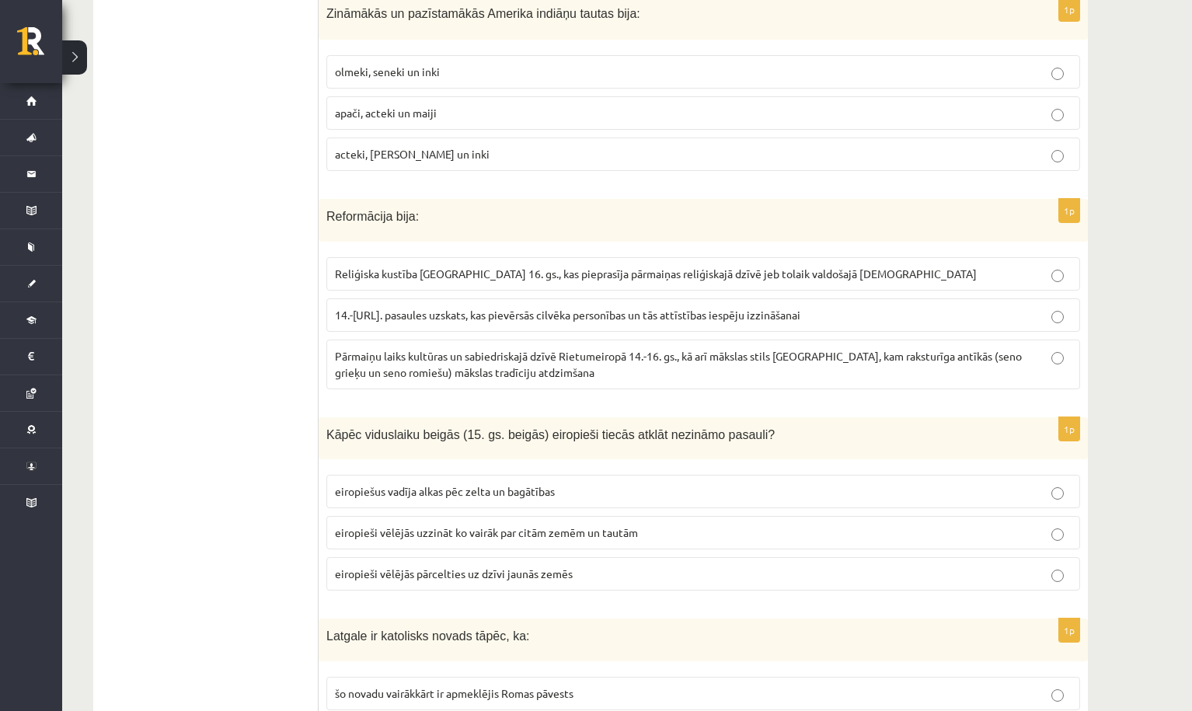
scroll to position [4353, 0]
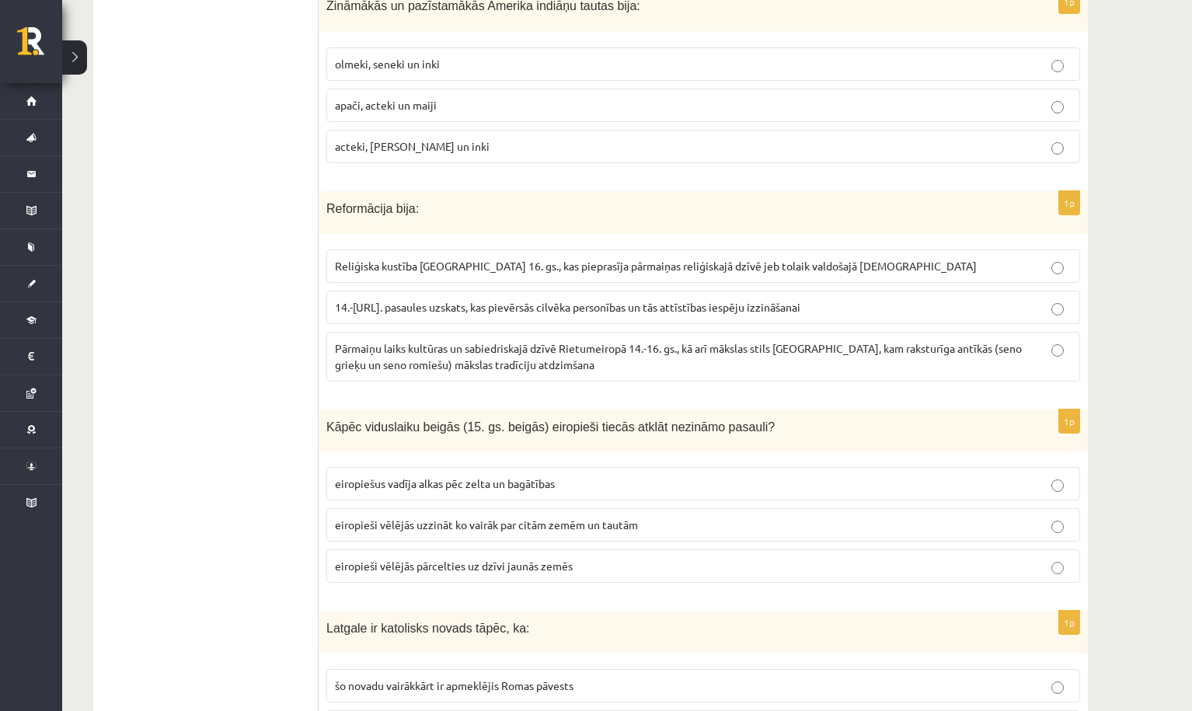
click at [816, 259] on span "Reliģiska kustība Eiropā 16. gs., kas pieprasīja pārmaiņas reliģiskajā dzīvē je…" at bounding box center [656, 266] width 642 height 14
click at [498, 344] on p "Pārmaiņu laiks kultūras un sabiedriskajā dzīvē Rietumeiropā 14.-16. gs., kā arī…" at bounding box center [703, 356] width 736 height 33
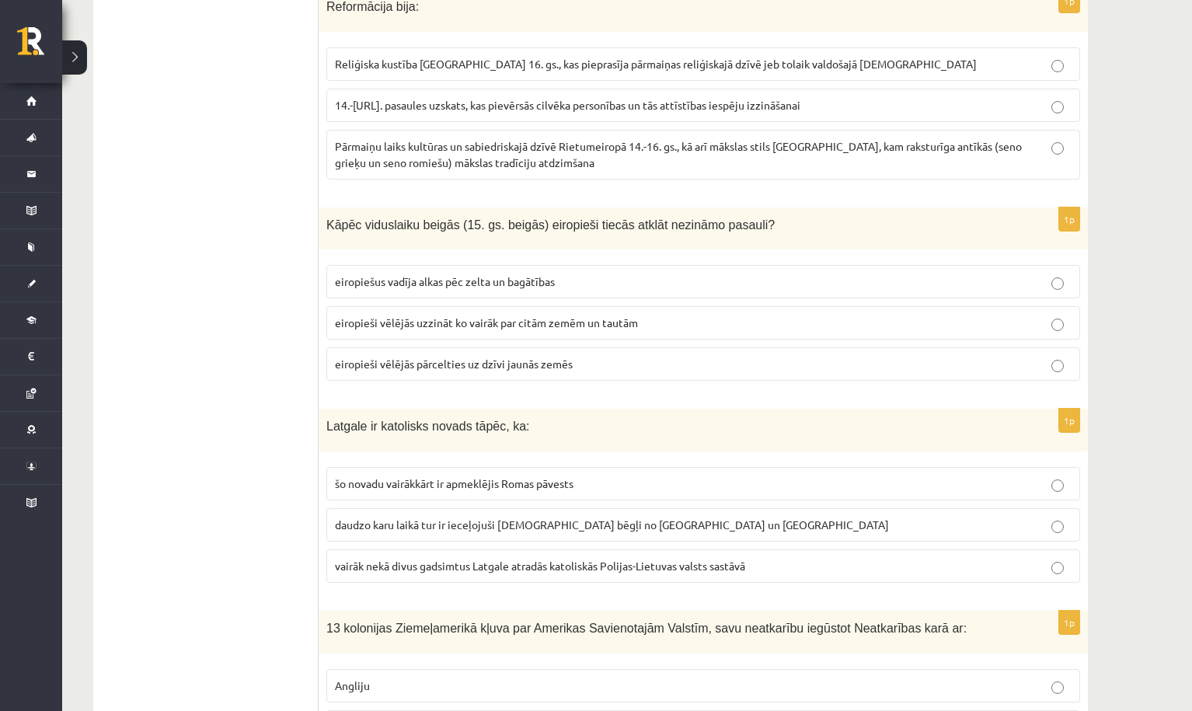
scroll to position [4559, 0]
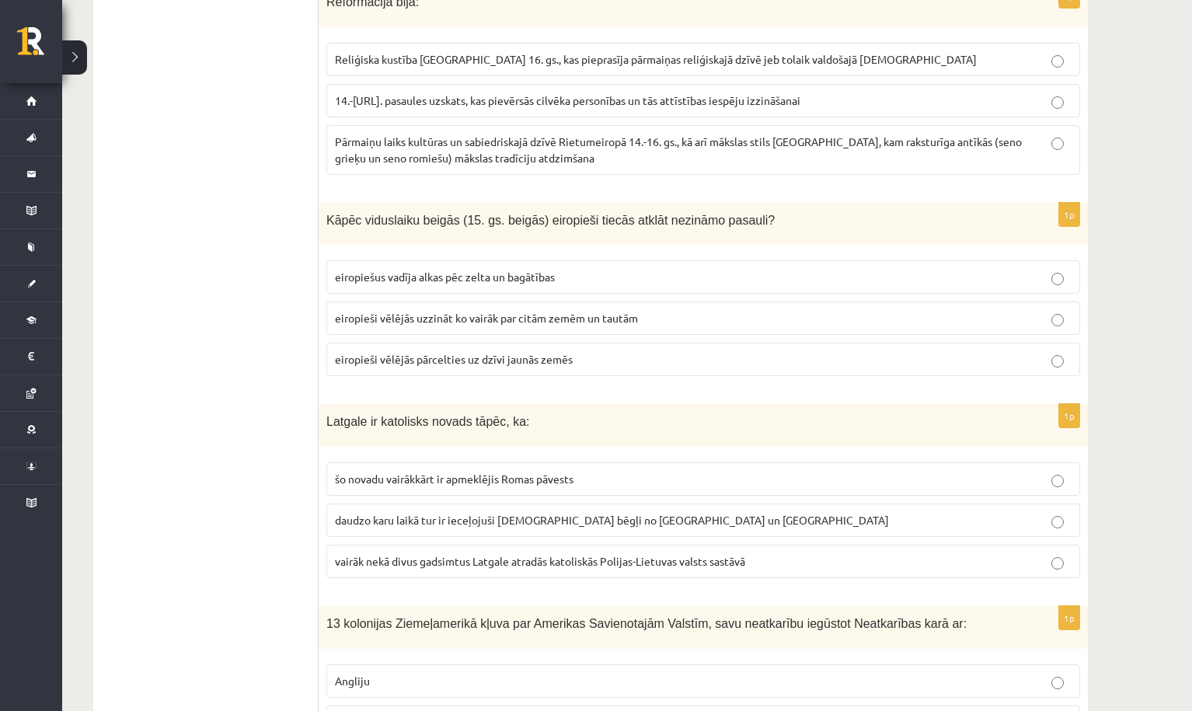
click at [435, 270] on span "eiropiešus vadīja alkas pēc zelta un bagātības" at bounding box center [445, 277] width 220 height 14
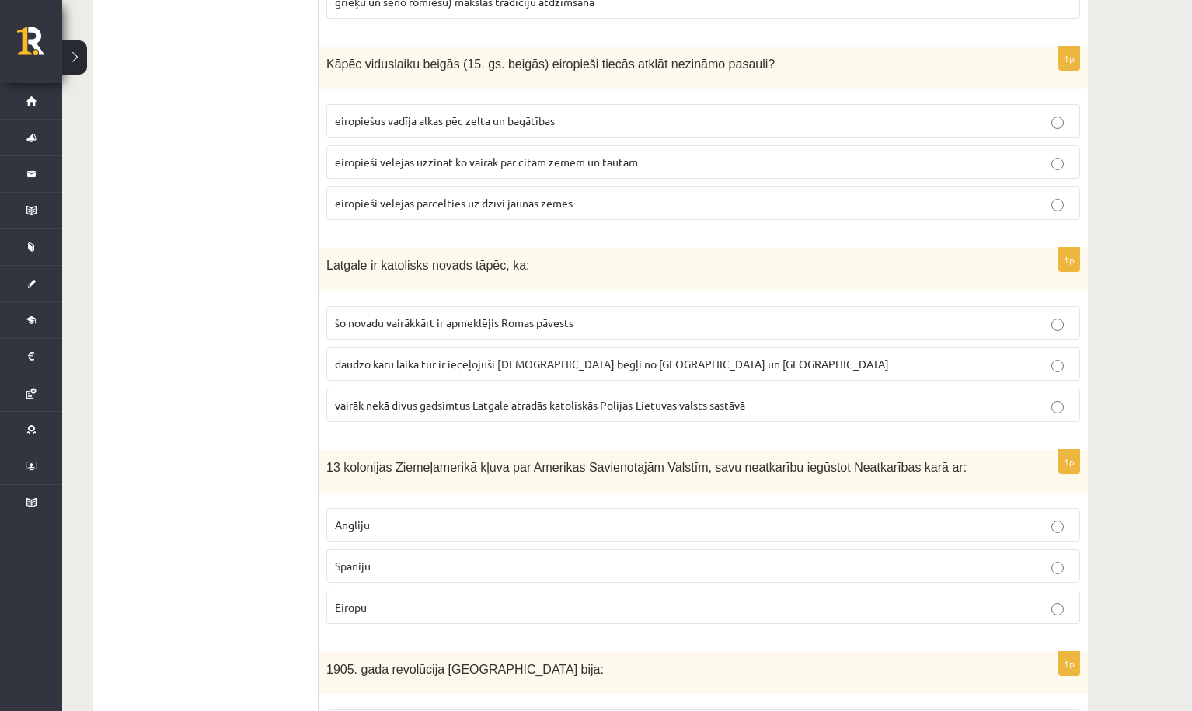
scroll to position [4718, 0]
click at [551, 395] on span "vairāk nekā divus gadsimtus Latgale atradās katoliskās Polijas-Lietuvas valsts …" at bounding box center [540, 402] width 410 height 14
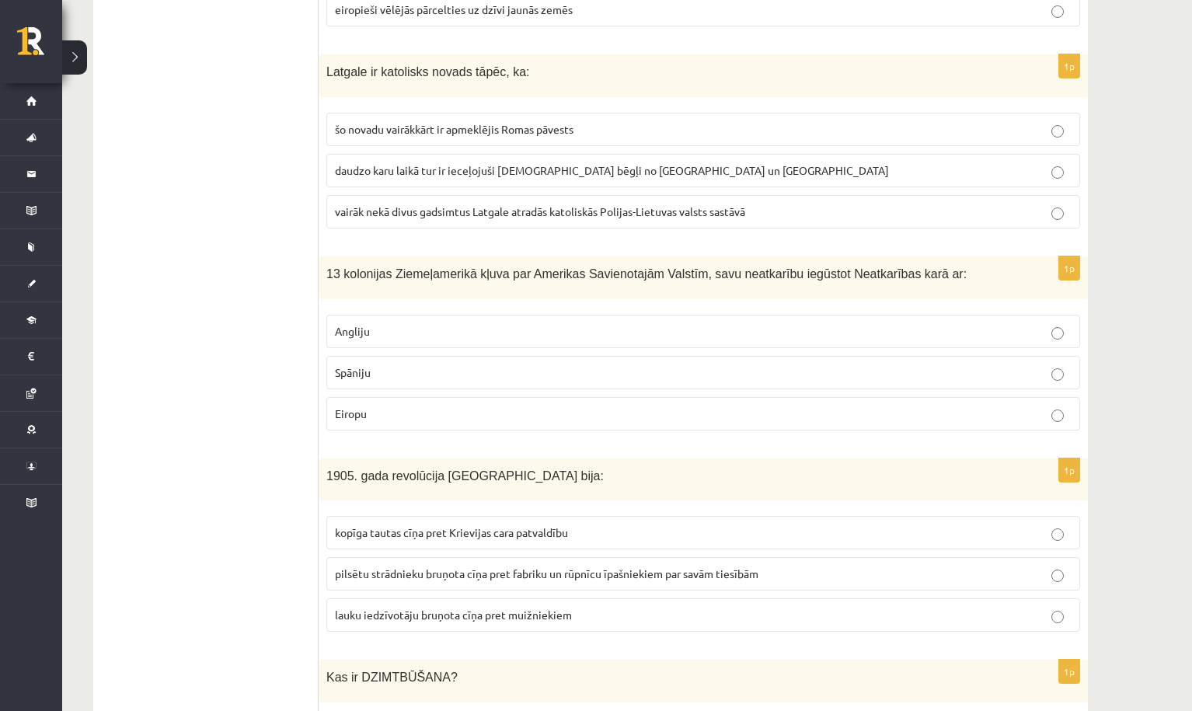
scroll to position [4911, 0]
click at [371, 321] on p "Angliju" at bounding box center [703, 329] width 736 height 16
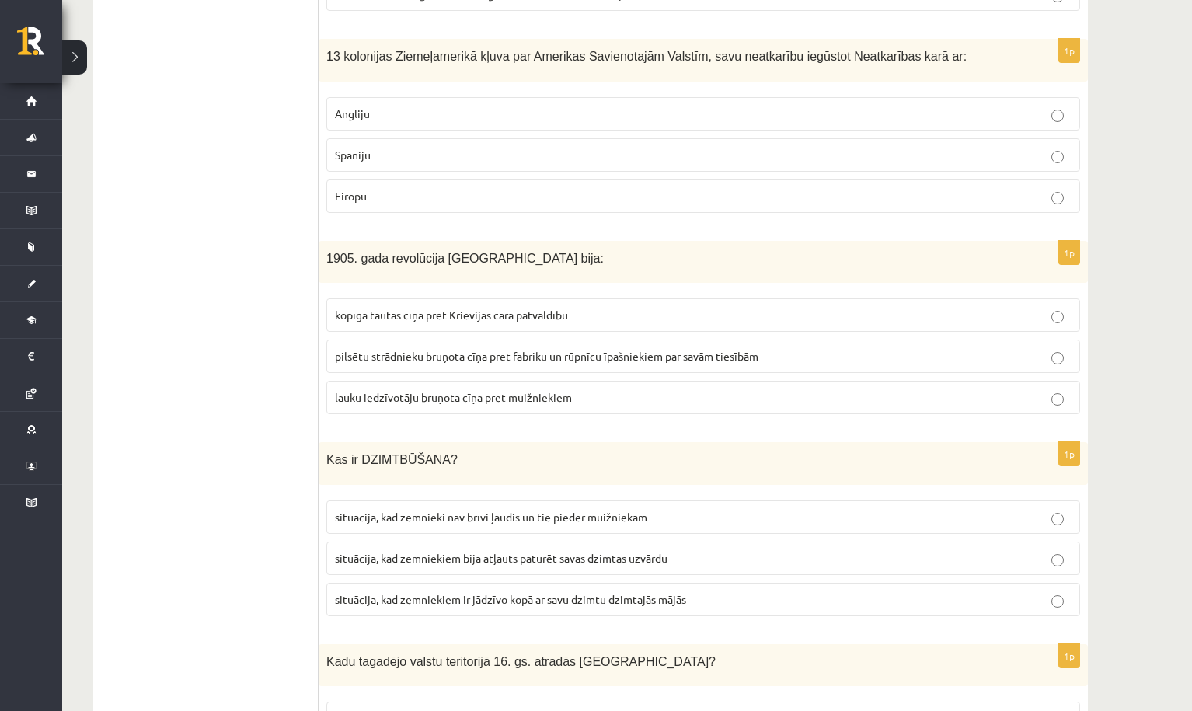
scroll to position [5127, 0]
click at [542, 348] on span "pilsētu strādnieku bruņota cīņa pret fabriku un rūpnīcu īpašniekiem par savām t…" at bounding box center [546, 355] width 423 height 14
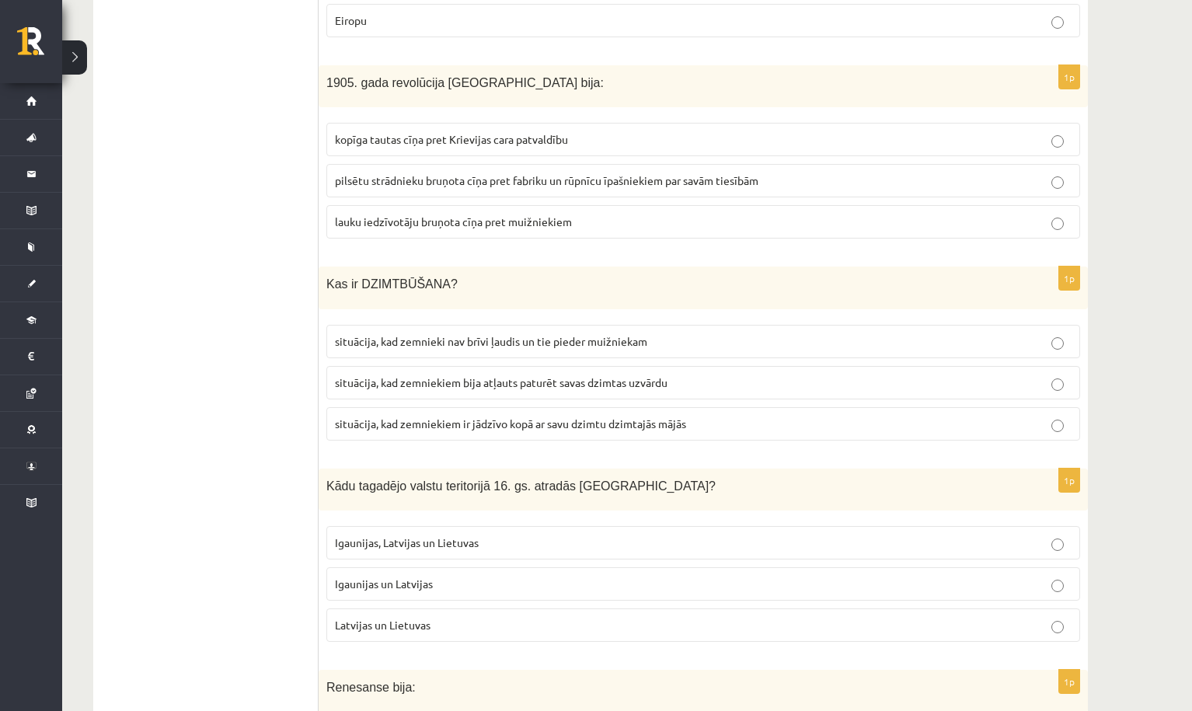
scroll to position [5319, 0]
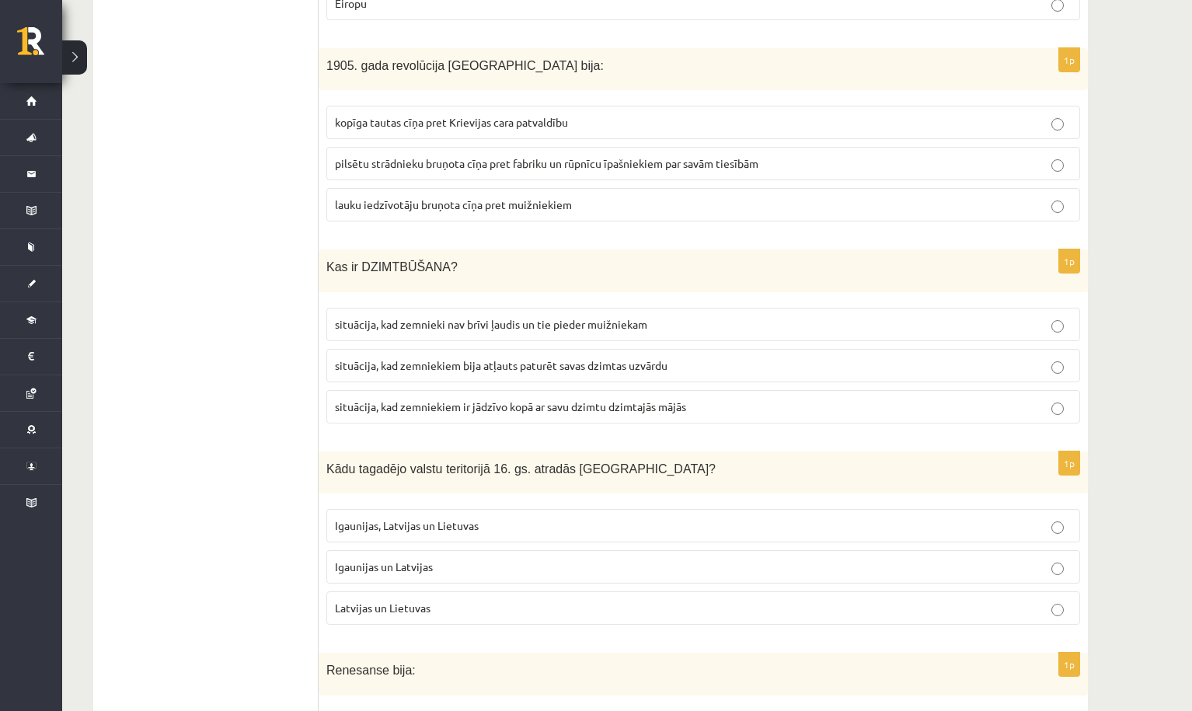
click at [554, 399] on span "situācija, kad zemniekiem ir jādzīvo kopā ar savu dzimtu dzimtajās mājās" at bounding box center [510, 406] width 351 height 14
click at [456, 317] on span "situācija, kad zemnieki nav brīvi ļaudis un tie pieder muižniekam" at bounding box center [491, 324] width 312 height 14
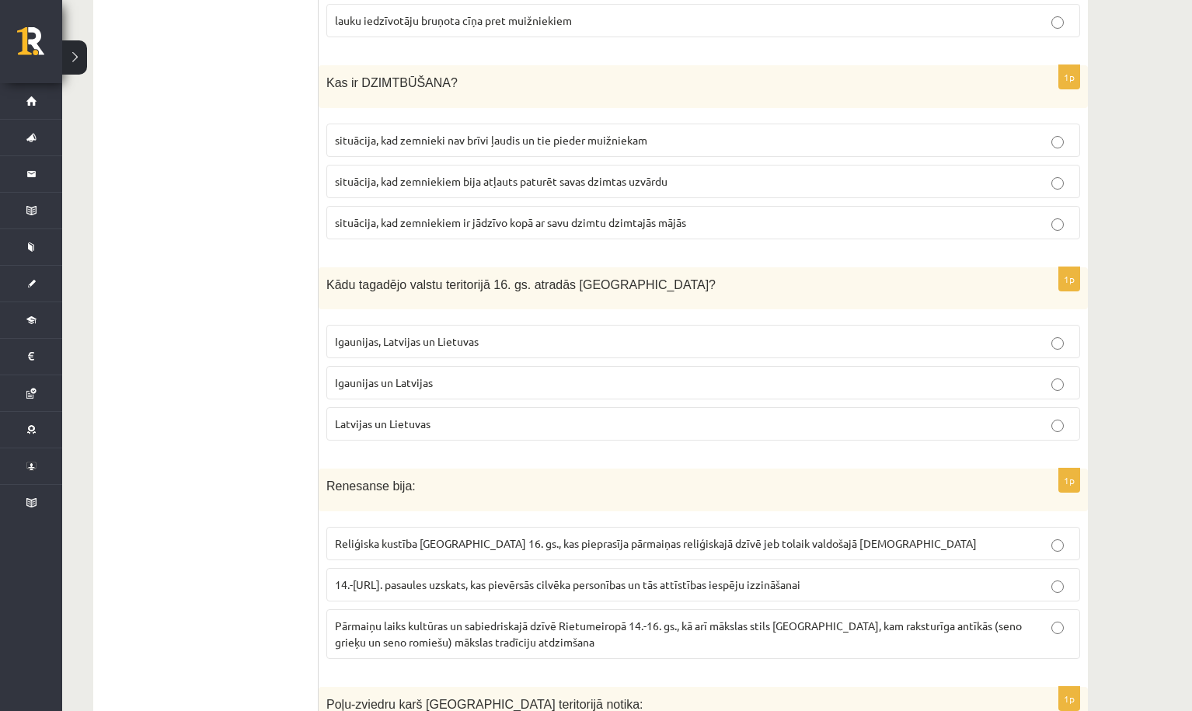
scroll to position [5509, 0]
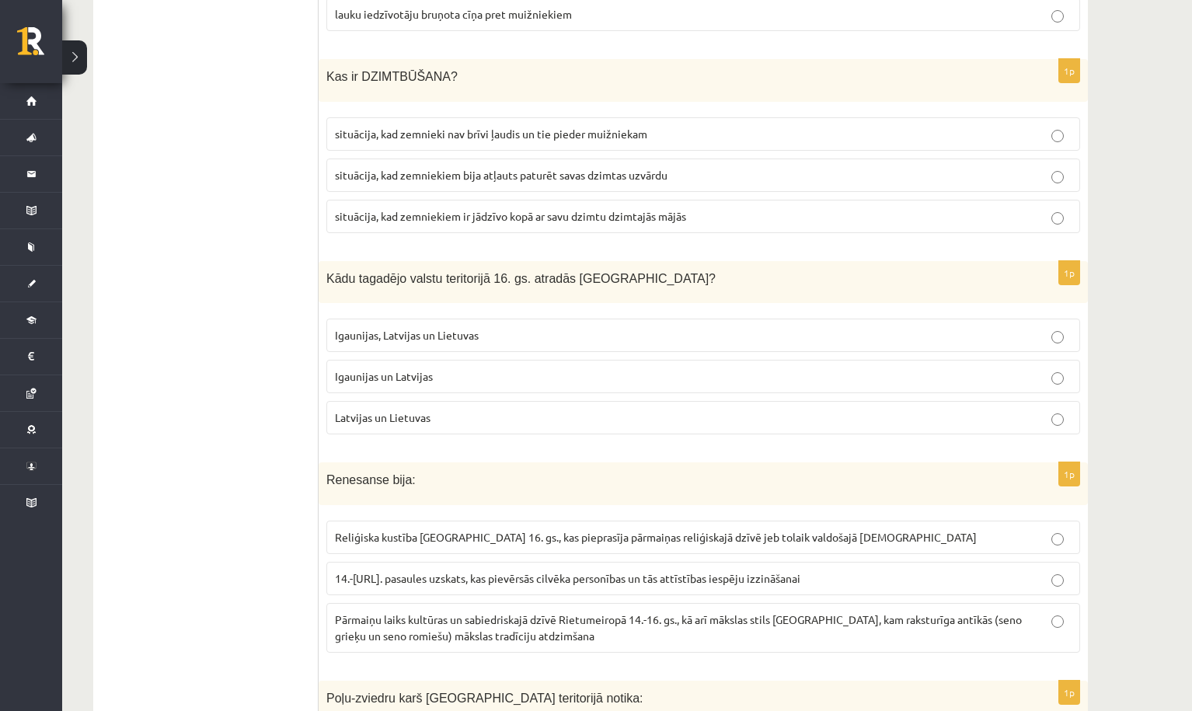
click at [471, 328] on span "Igaunijas, Latvijas un Lietuvas" at bounding box center [407, 335] width 144 height 14
click at [374, 369] on span "Igaunijas un Latvijas" at bounding box center [384, 376] width 98 height 14
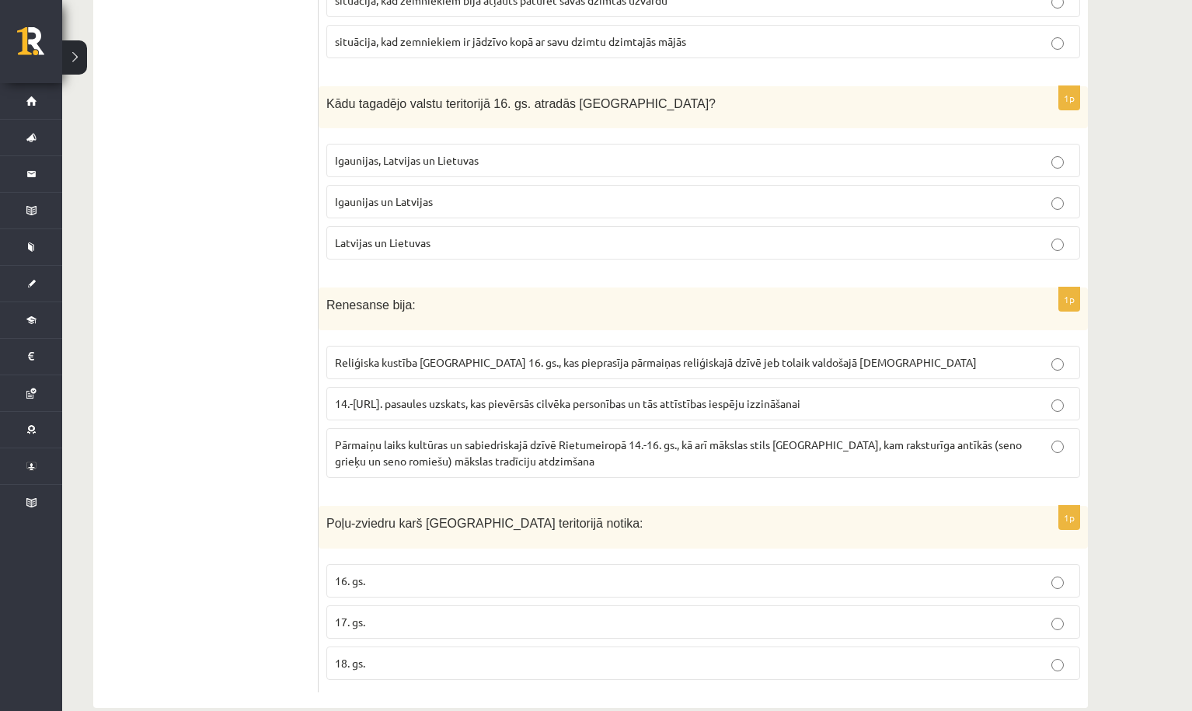
scroll to position [5682, 0]
click at [784, 440] on span "Pārmaiņu laiks kultūras un sabiedriskajā dzīvē Rietumeiropā 14.-16. gs., kā arī…" at bounding box center [678, 455] width 687 height 30
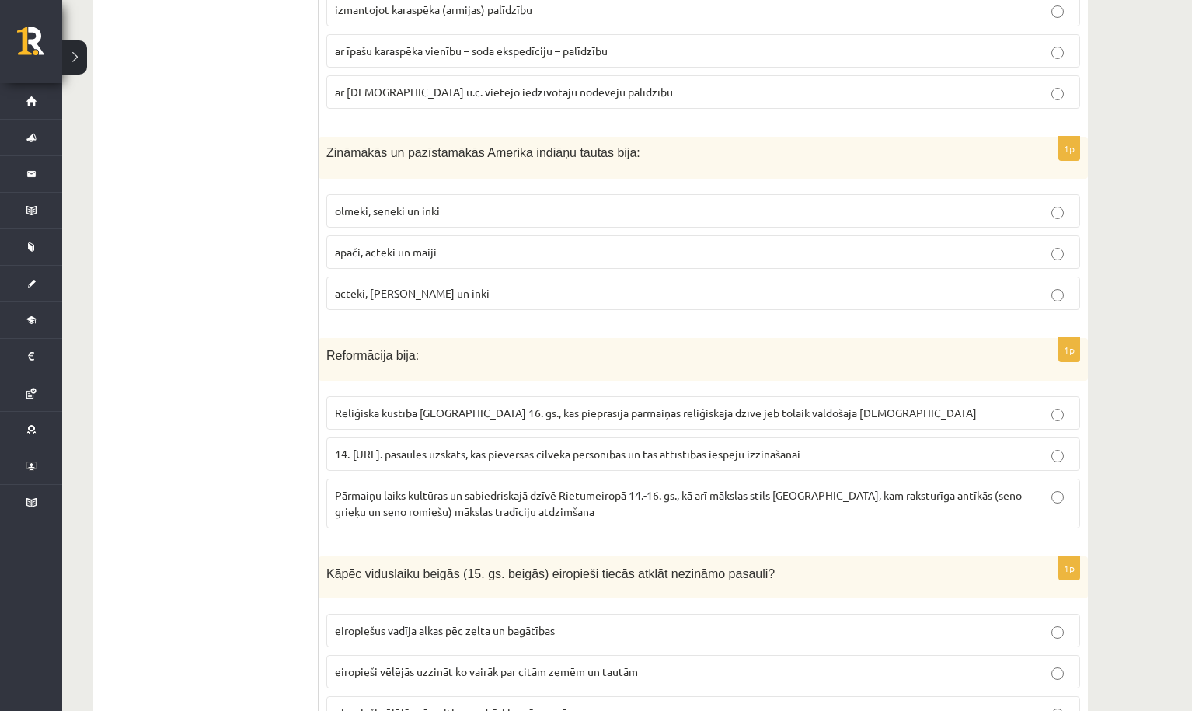
scroll to position [4198, 0]
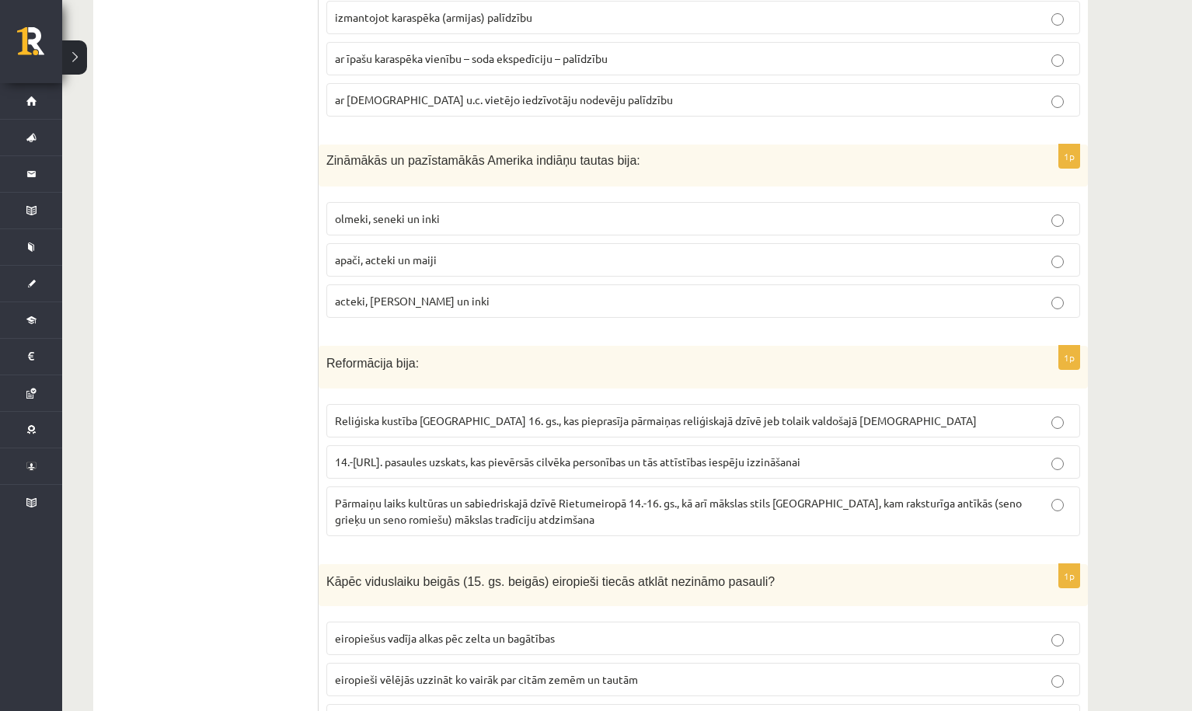
click at [364, 413] on span "Reliģiska kustība Eiropā 16. gs., kas pieprasīja pārmaiņas reliģiskajā dzīvē je…" at bounding box center [656, 420] width 642 height 14
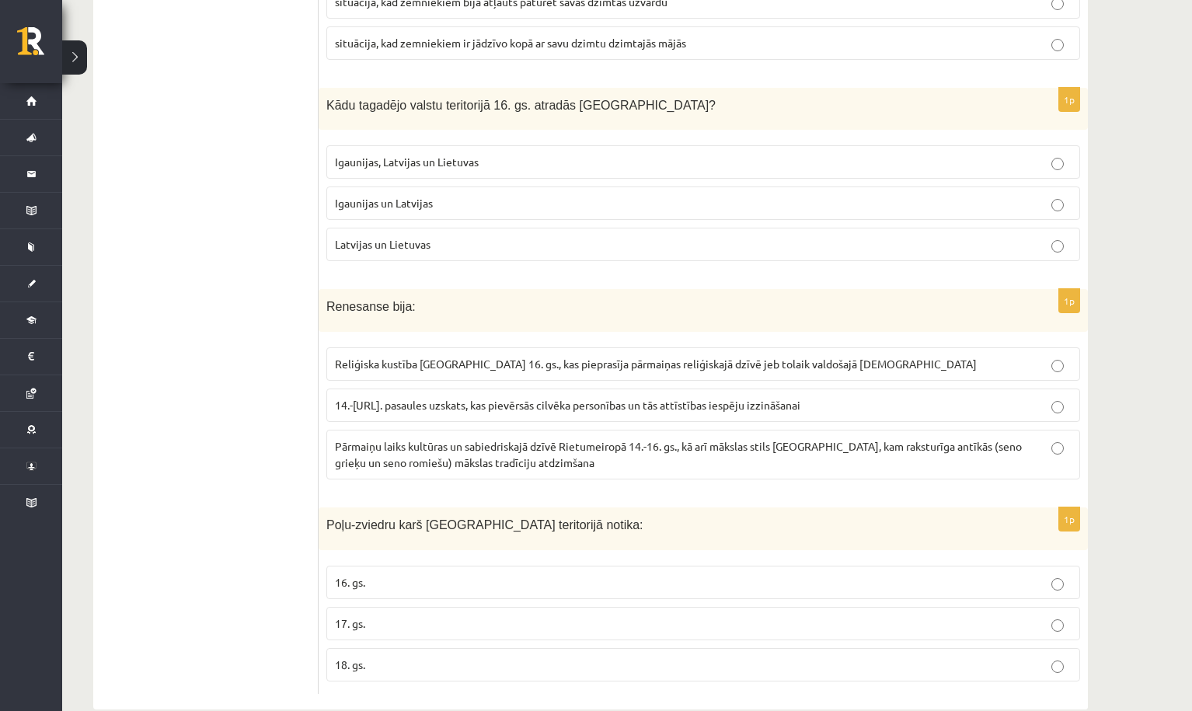
scroll to position [5682, 0]
click at [384, 607] on label "17. gs." at bounding box center [703, 623] width 754 height 33
click at [380, 657] on p "18. gs." at bounding box center [703, 665] width 736 height 16
click at [387, 616] on p "17. gs." at bounding box center [703, 624] width 736 height 16
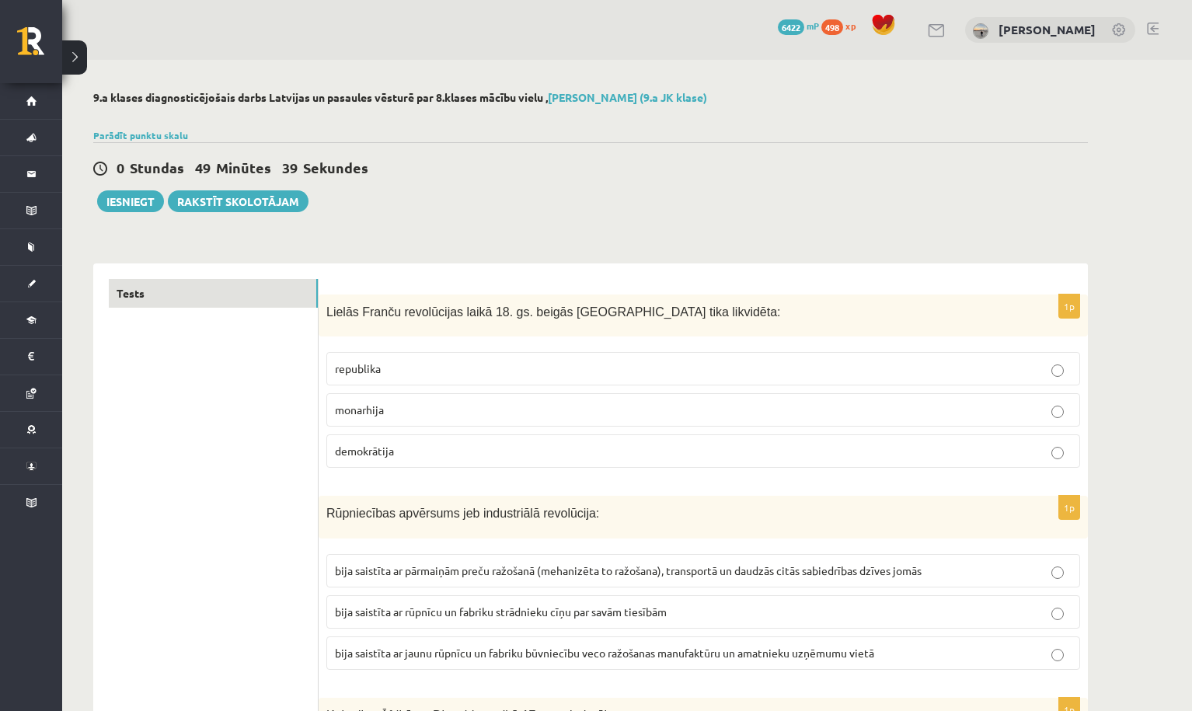
scroll to position [0, 0]
click at [140, 203] on button "Iesniegt" at bounding box center [130, 201] width 67 height 22
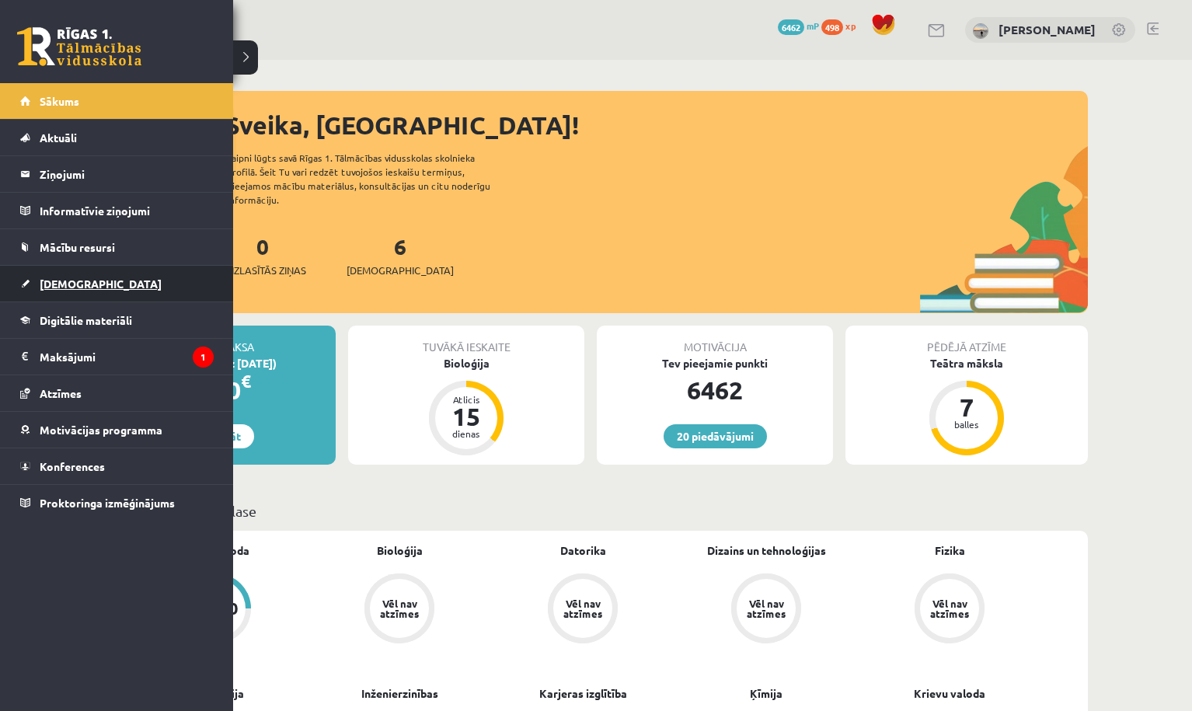
click at [50, 282] on span "[DEMOGRAPHIC_DATA]" at bounding box center [101, 284] width 122 height 14
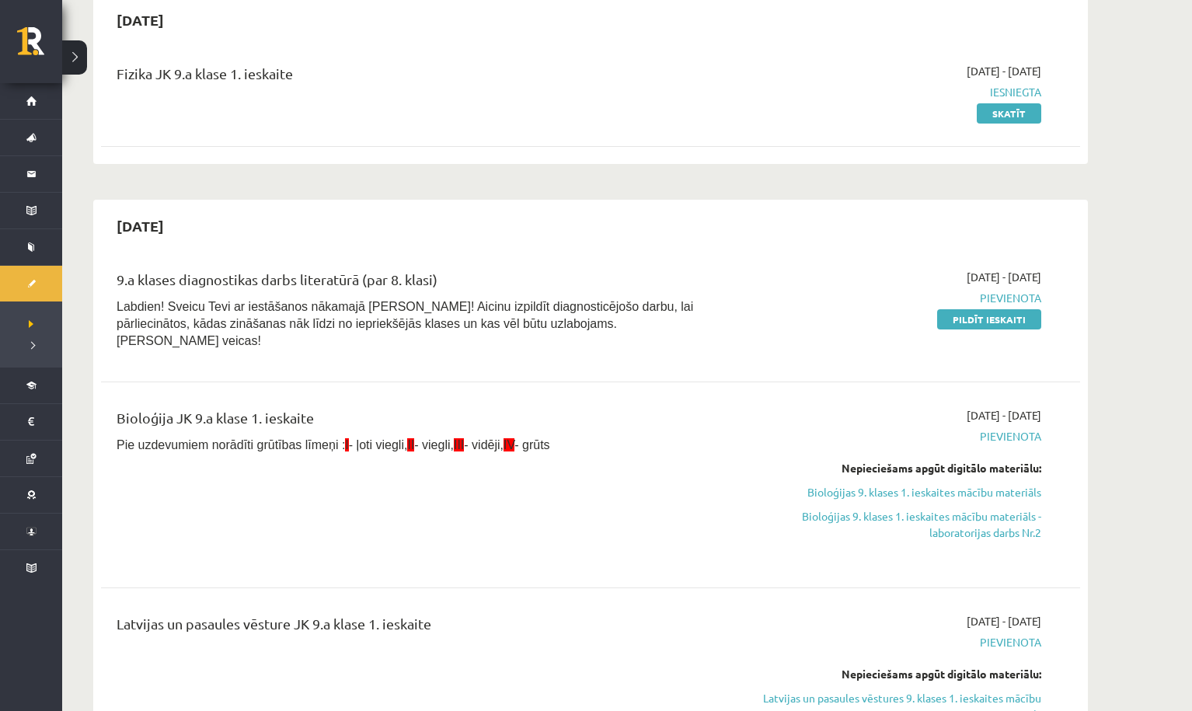
scroll to position [183, 0]
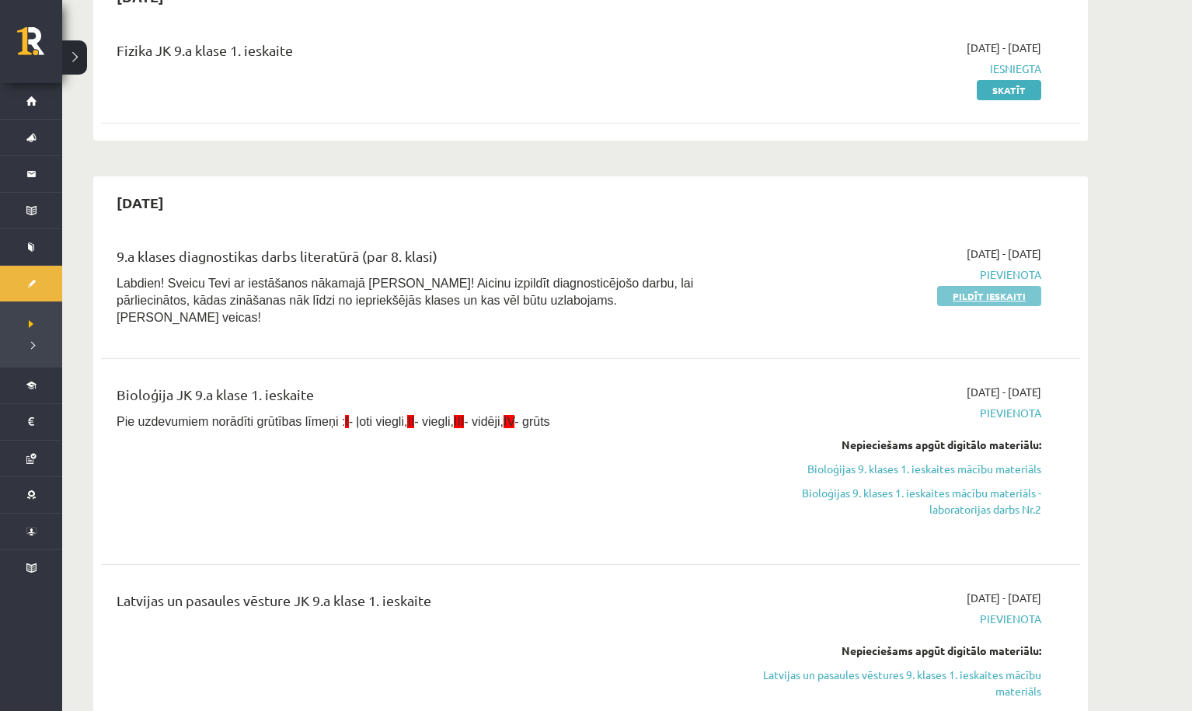
click at [955, 295] on link "Pildīt ieskaiti" at bounding box center [989, 296] width 104 height 20
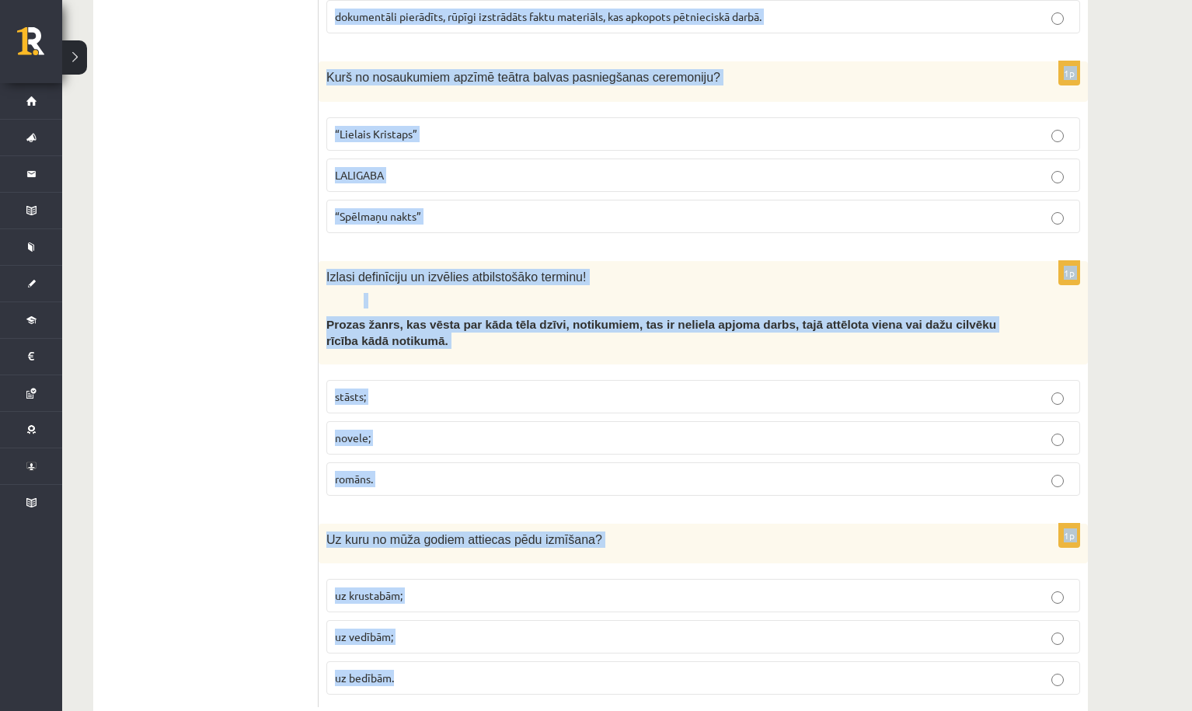
scroll to position [5874, 0]
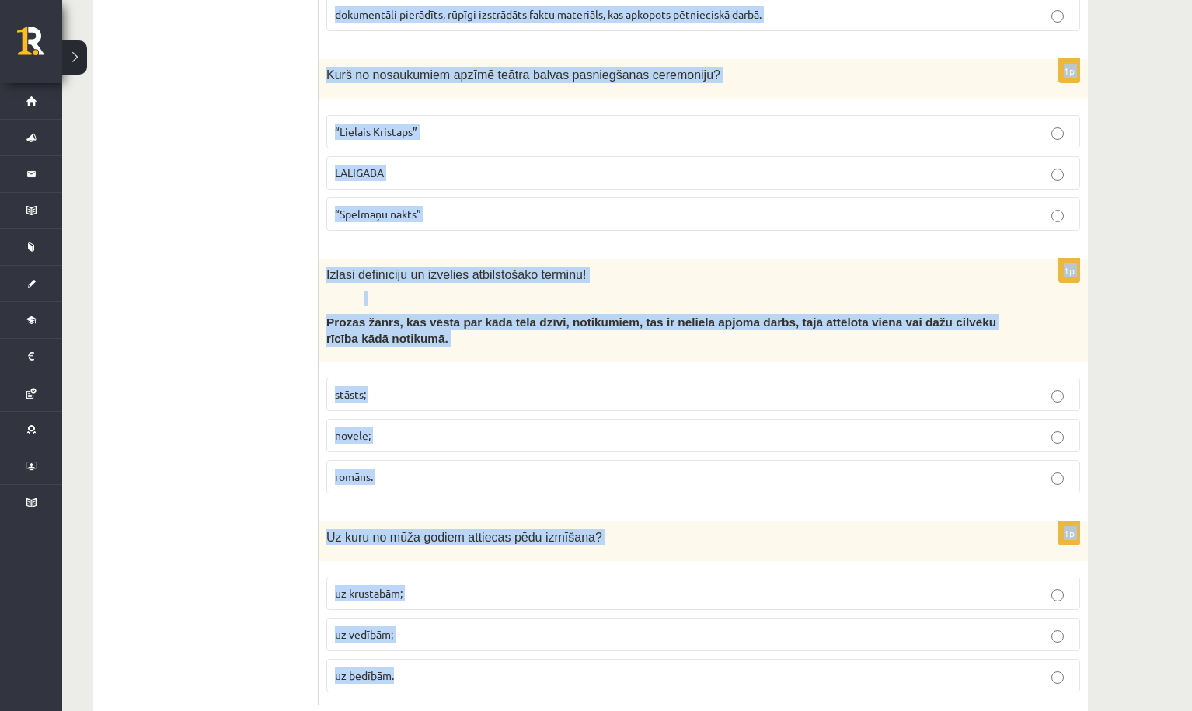
drag, startPoint x: 325, startPoint y: 179, endPoint x: 535, endPoint y: 694, distance: 556.8
copy form "Radioteātri var noskatīties uz jebkuras teātra skatuves. Vai šis apgalvojums ir…"
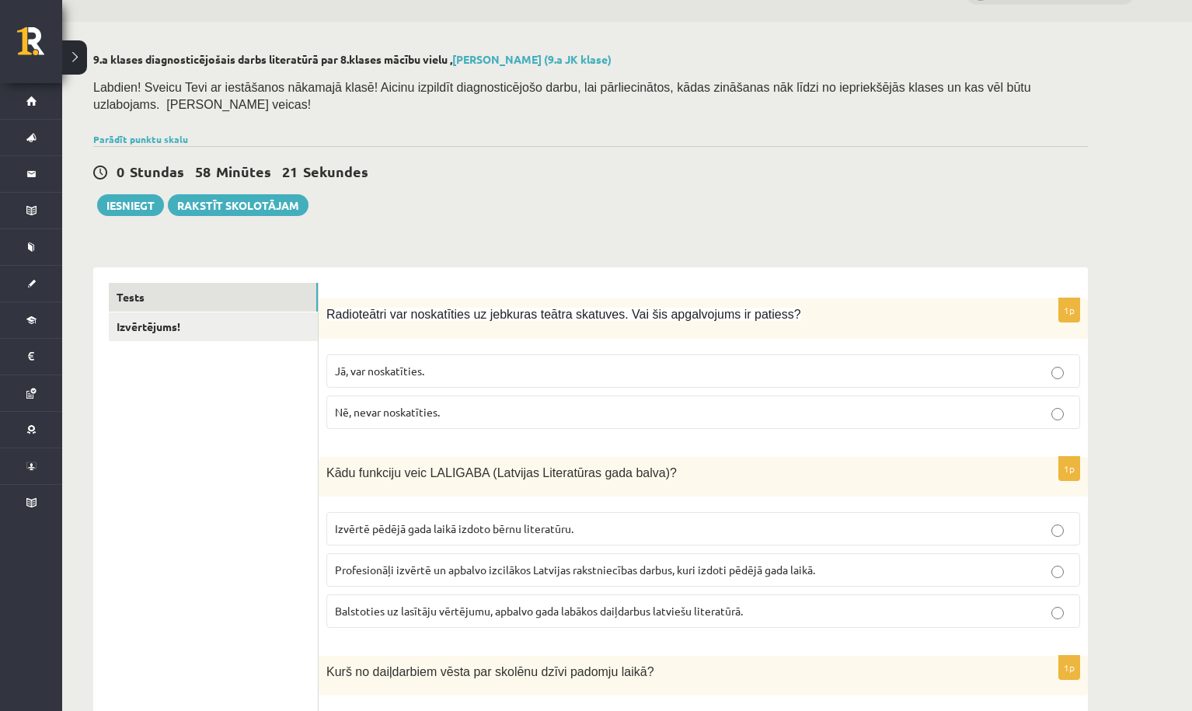
scroll to position [46, 0]
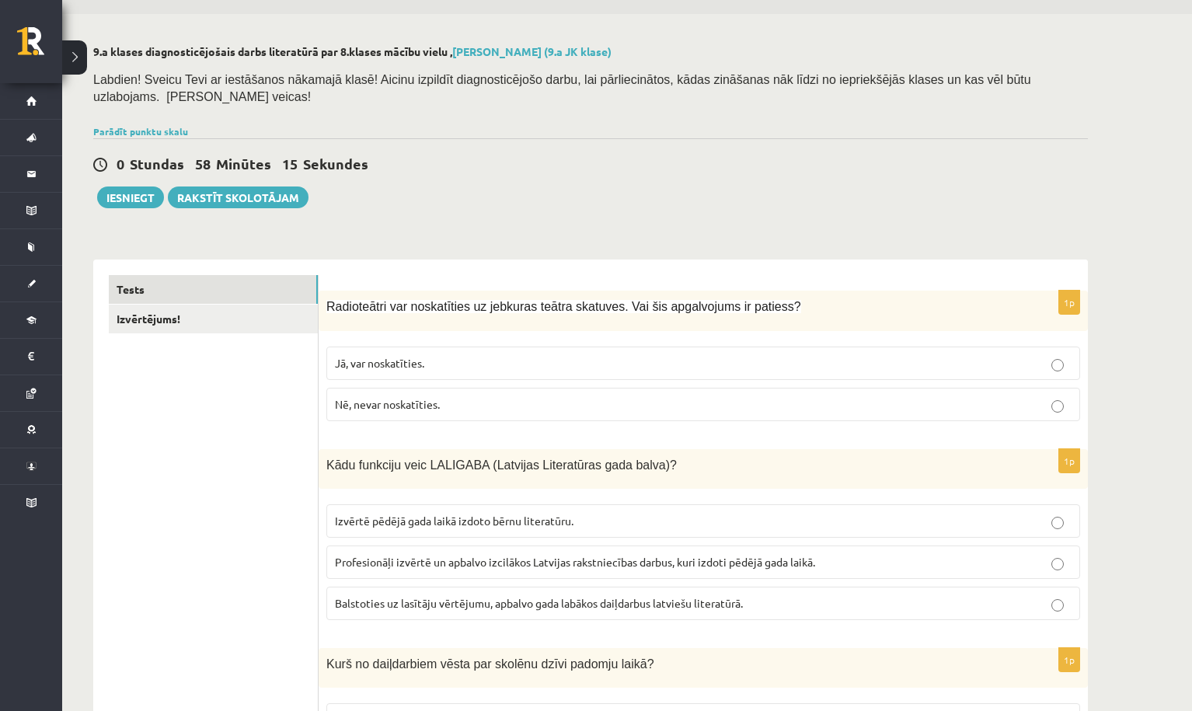
click at [377, 402] on span "Nē, nevar noskatīties." at bounding box center [387, 404] width 105 height 14
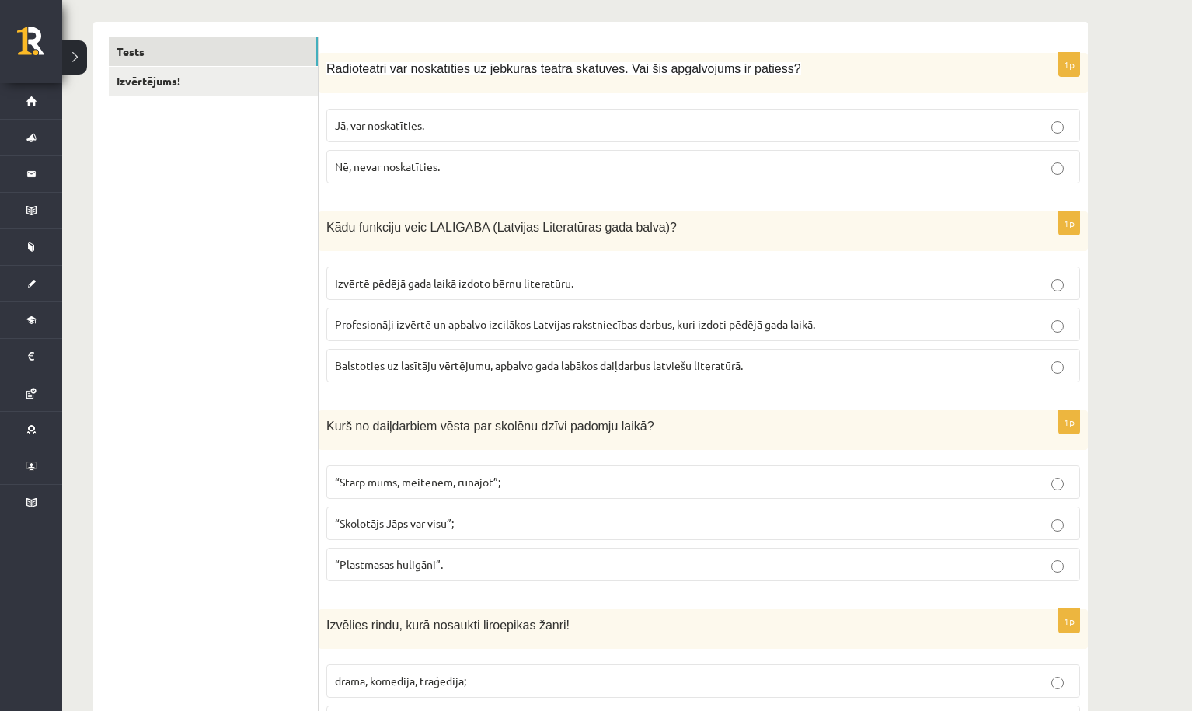
scroll to position [287, 0]
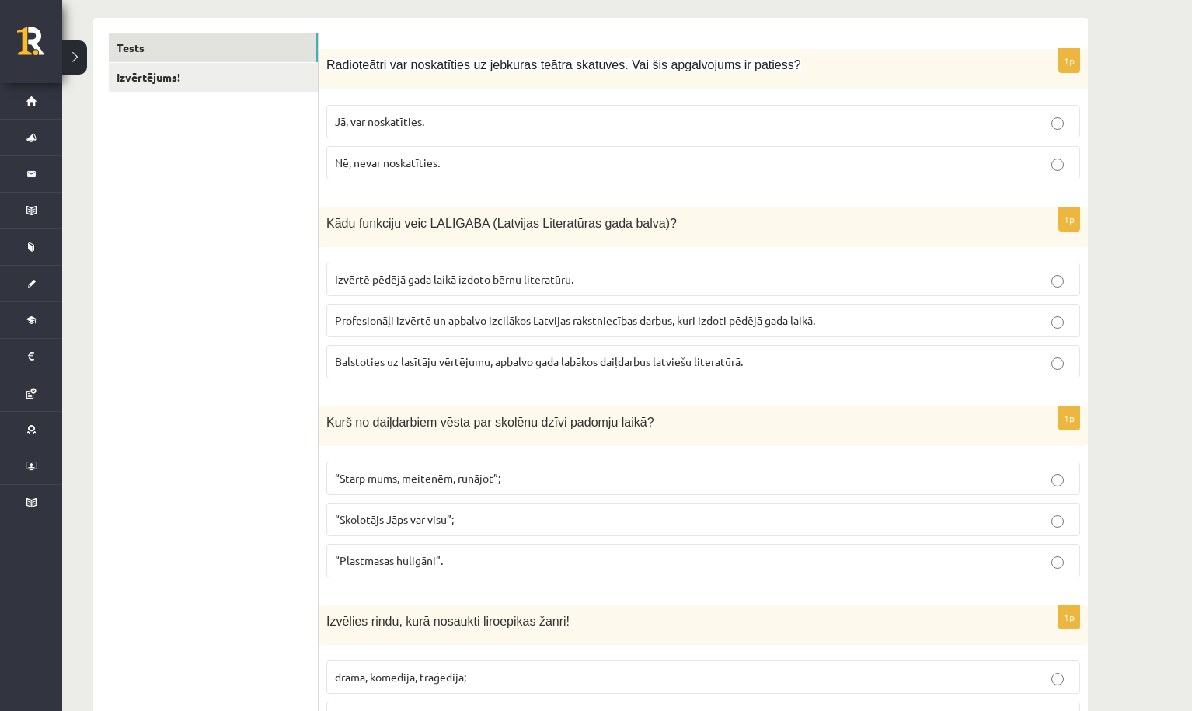
click at [378, 318] on span "Profesionāļi izvērtē un apbalvo izcilākos Latvijas rakstniecības darbus, kuri i…" at bounding box center [575, 320] width 480 height 14
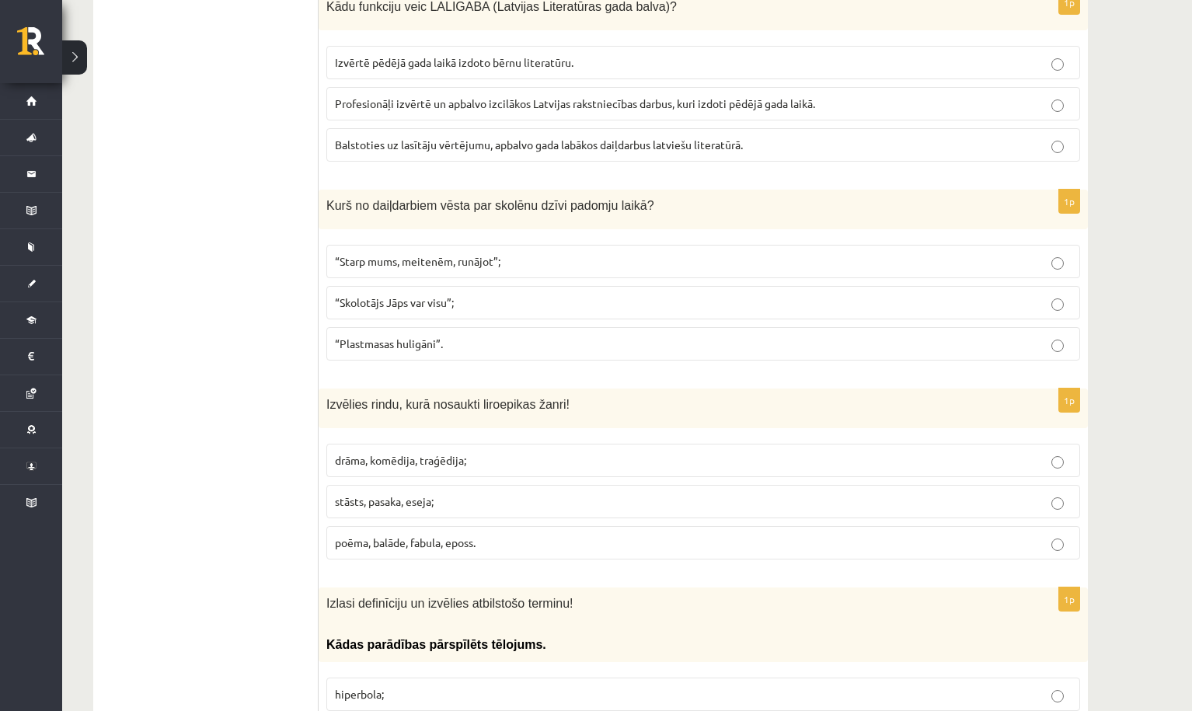
scroll to position [531, 0]
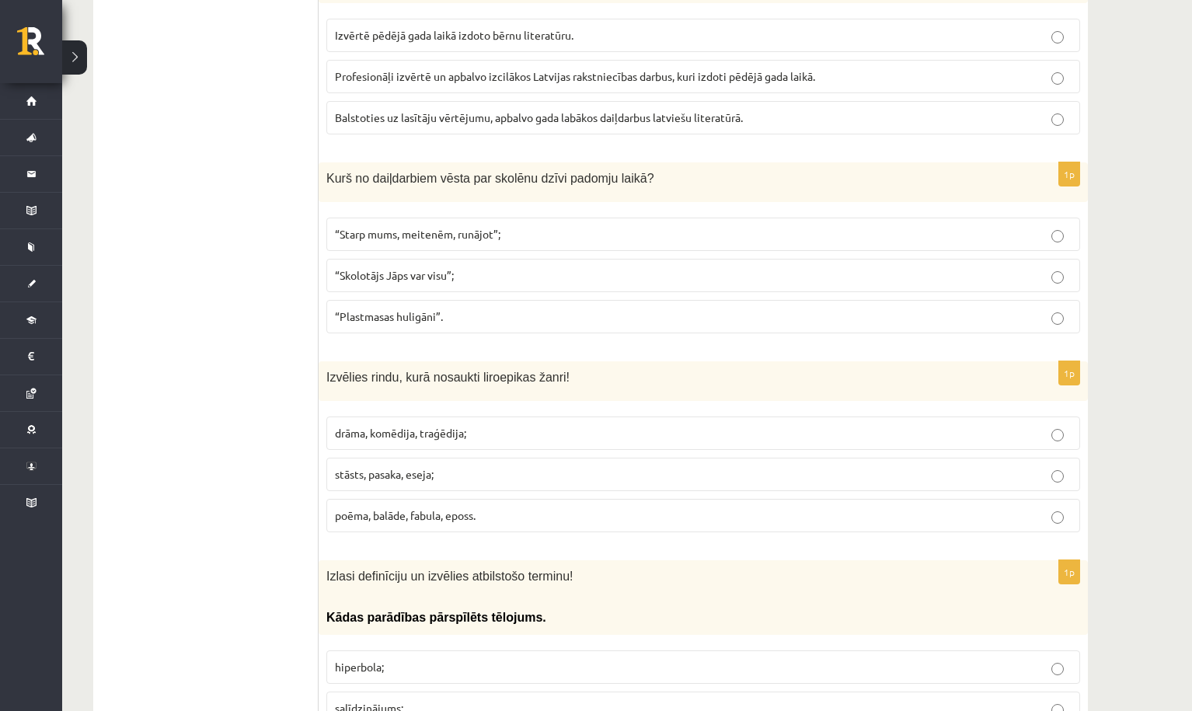
click at [451, 231] on span "“Starp mums, meitenēm, runājot”;" at bounding box center [417, 234] width 165 height 14
click at [399, 269] on span "“Skolotājs Jāps var visu”;" at bounding box center [394, 275] width 119 height 14
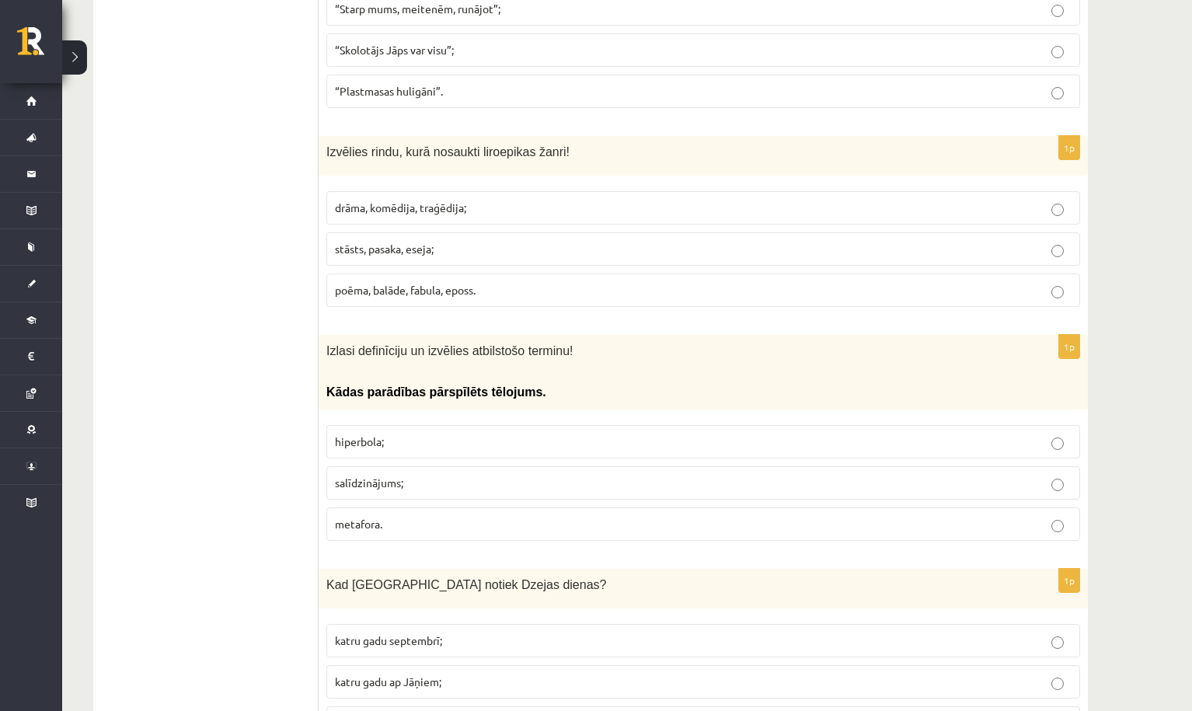
scroll to position [762, 0]
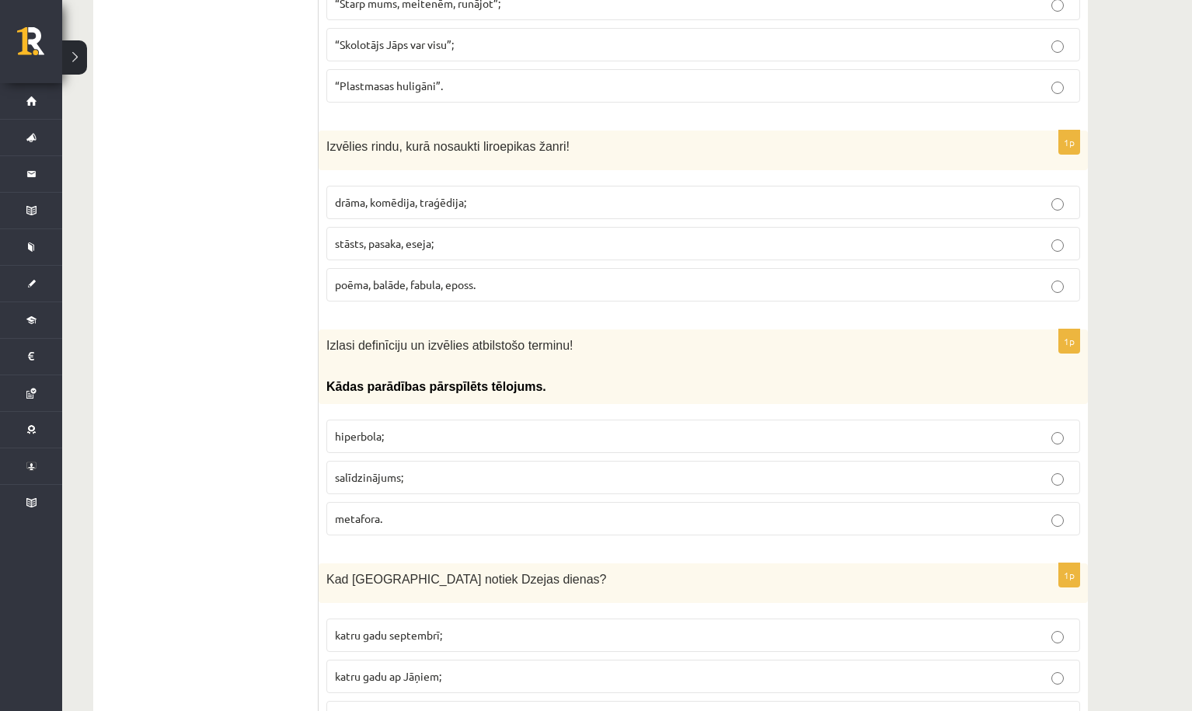
click at [396, 279] on span "poēma, balāde, fabula, eposs." at bounding box center [405, 284] width 141 height 14
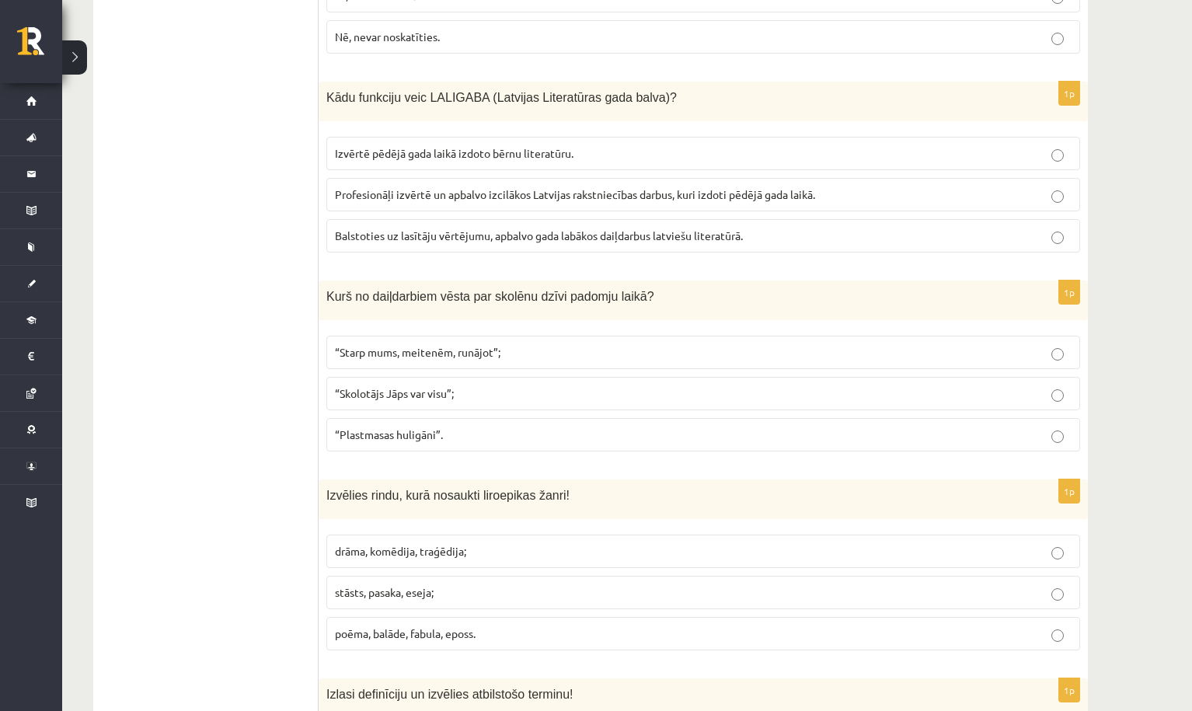
scroll to position [419, 0]
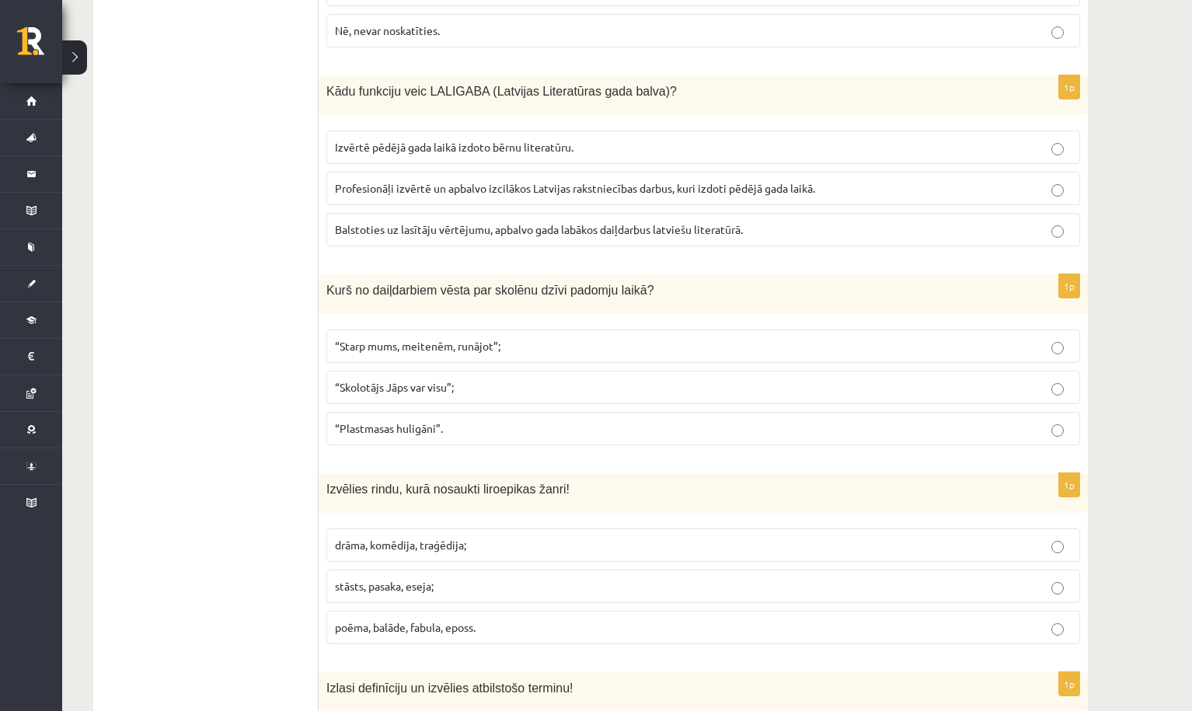
click at [411, 428] on span "“Plastmasas huligāni”." at bounding box center [389, 428] width 108 height 14
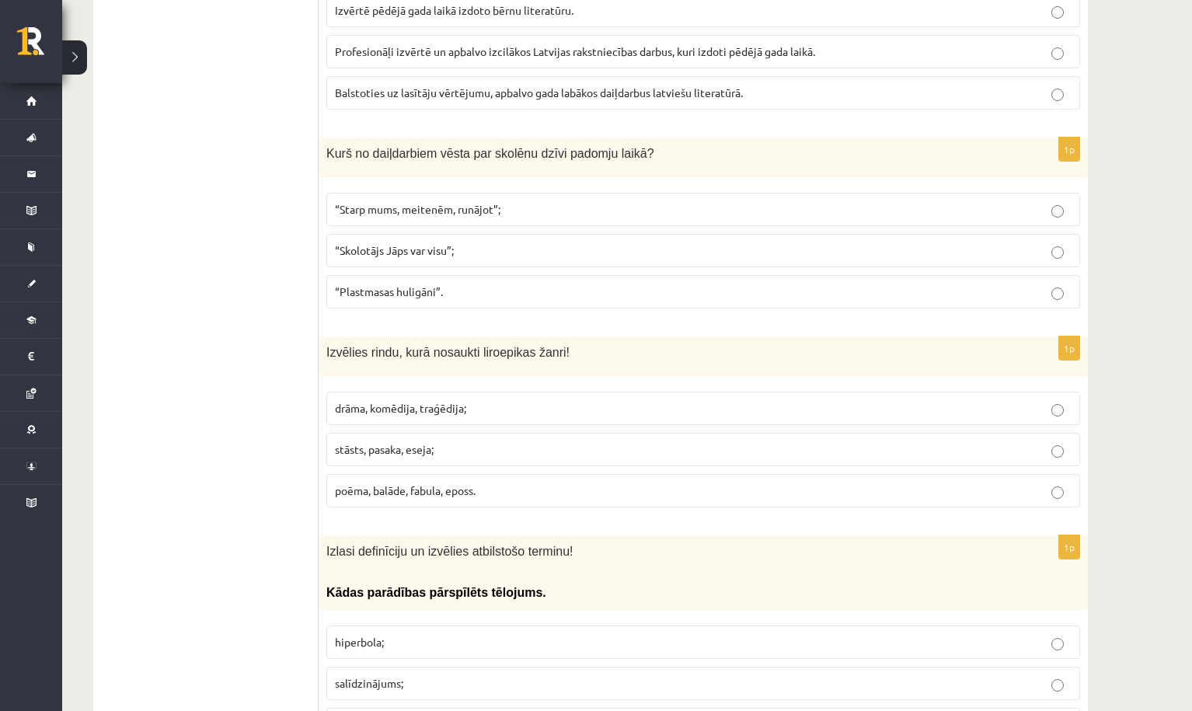
scroll to position [582, 0]
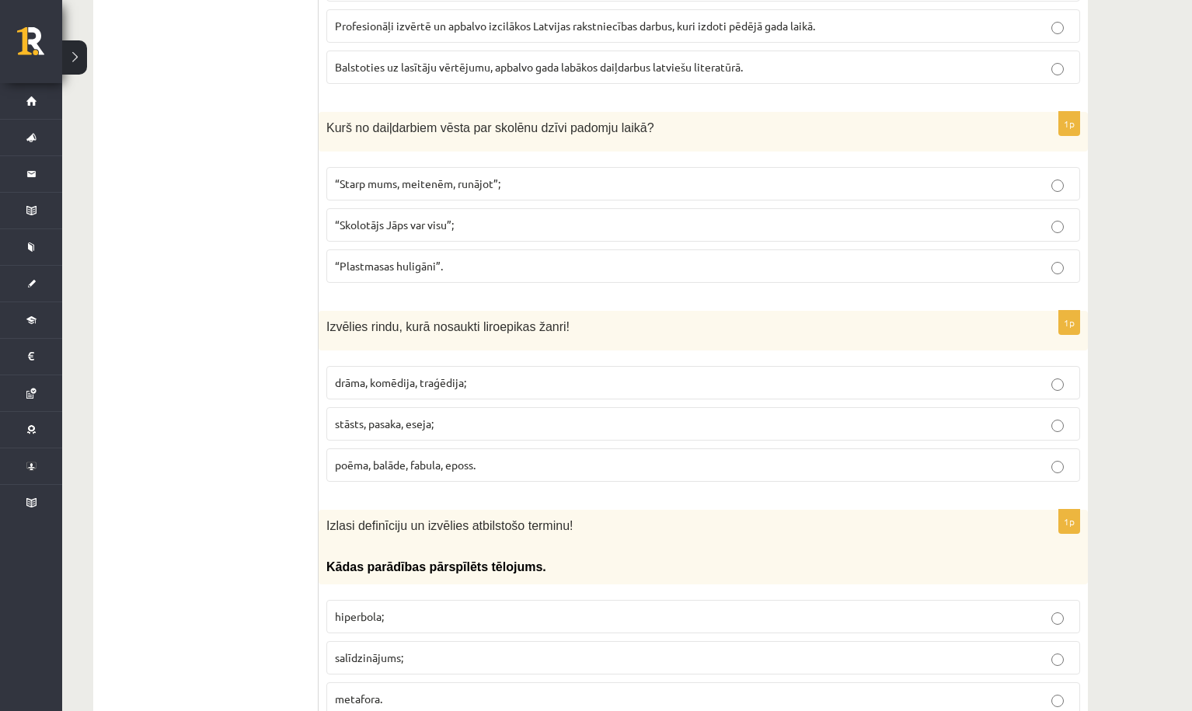
click at [402, 226] on span "“Skolotājs Jāps var visu”;" at bounding box center [394, 225] width 119 height 14
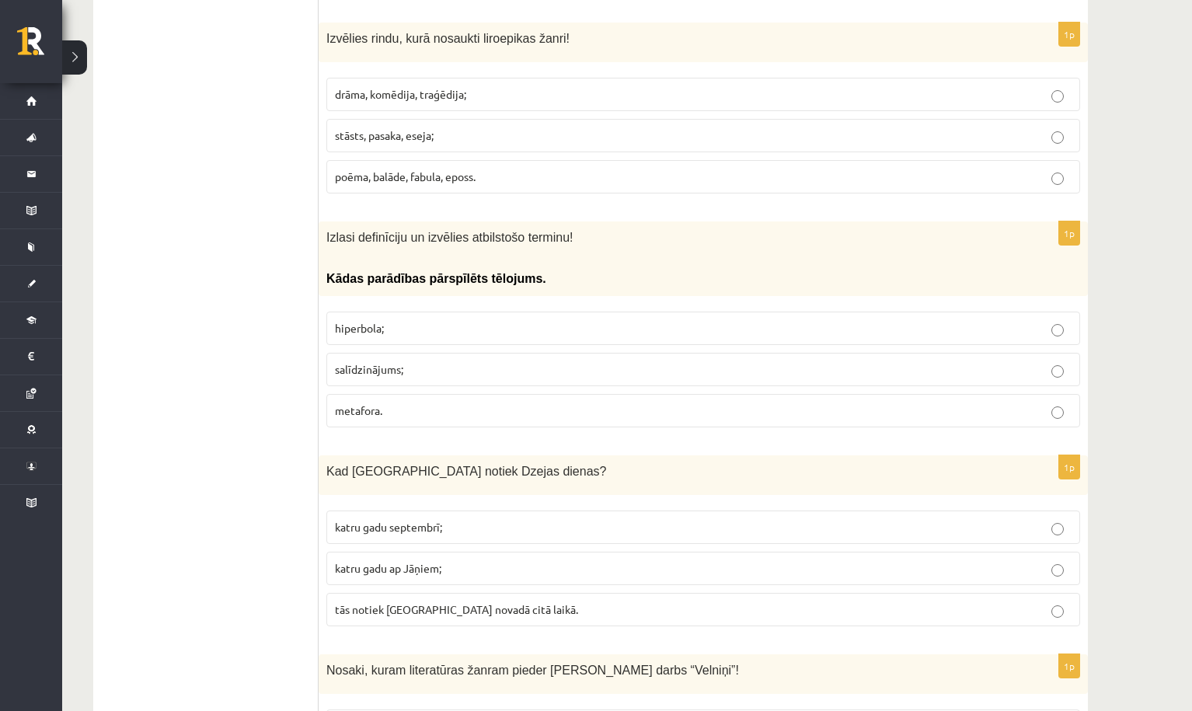
scroll to position [871, 0]
click at [407, 402] on p "metafora." at bounding box center [703, 410] width 736 height 16
click at [388, 322] on p "hiperbola;" at bounding box center [703, 327] width 736 height 16
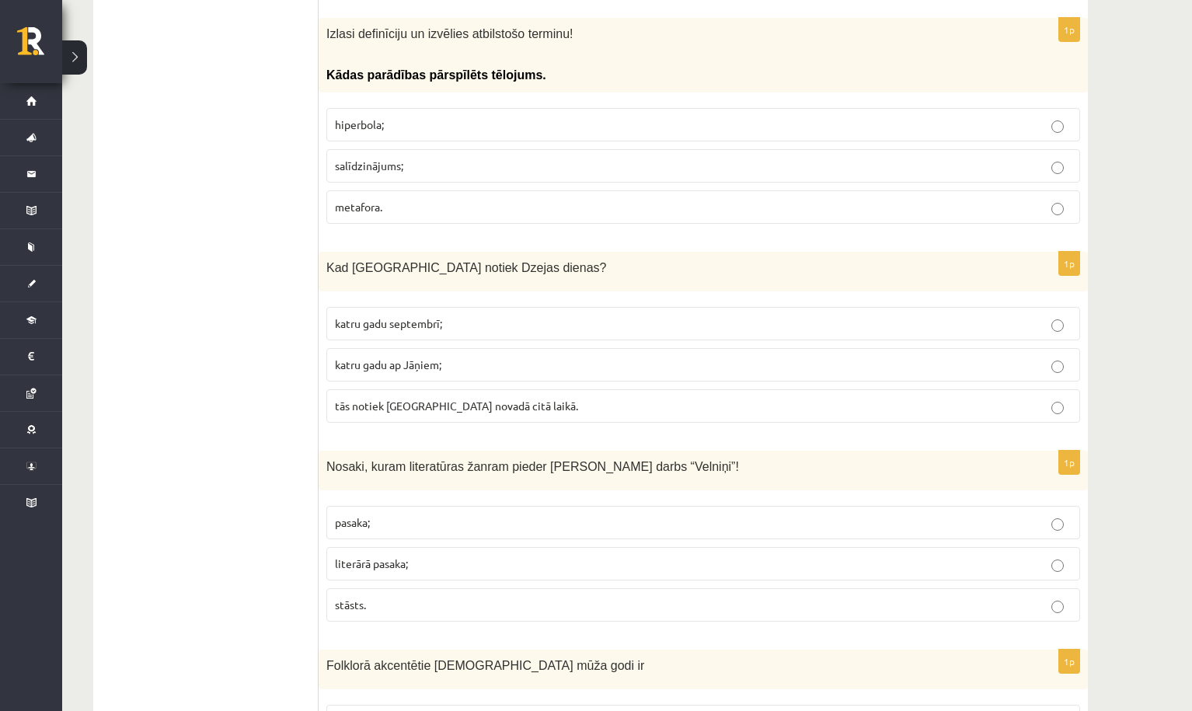
scroll to position [1084, 0]
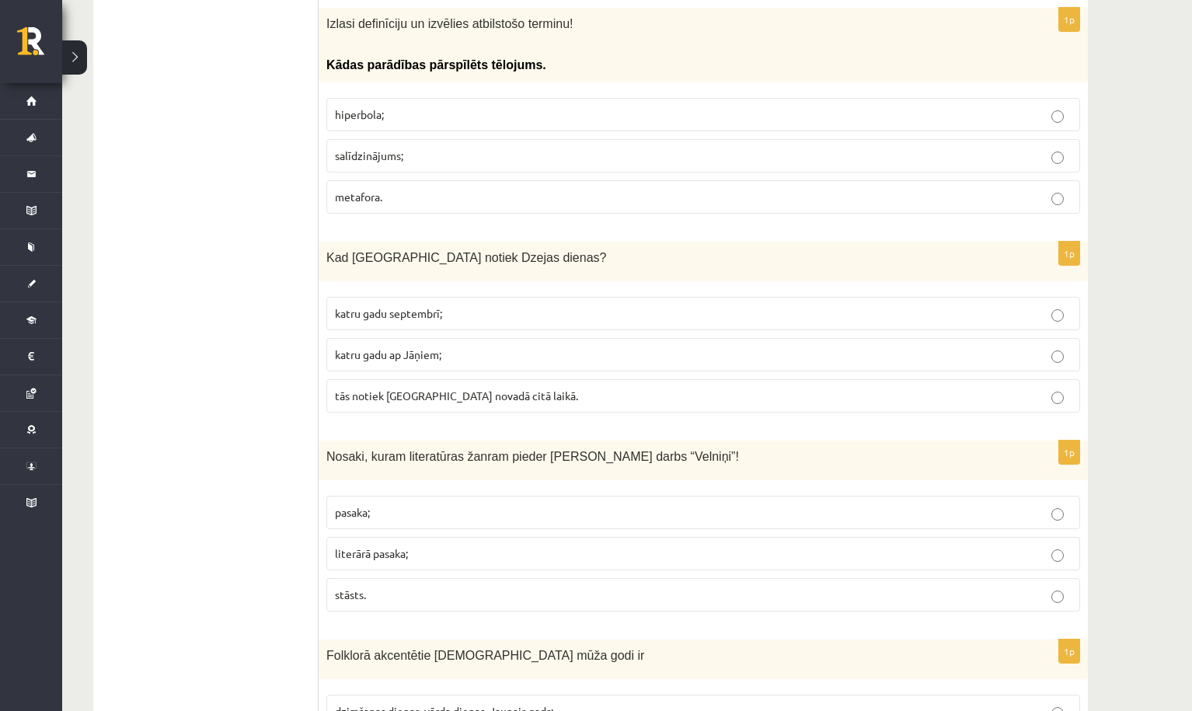
click at [425, 297] on label "katru gadu septembrī;" at bounding box center [703, 313] width 754 height 33
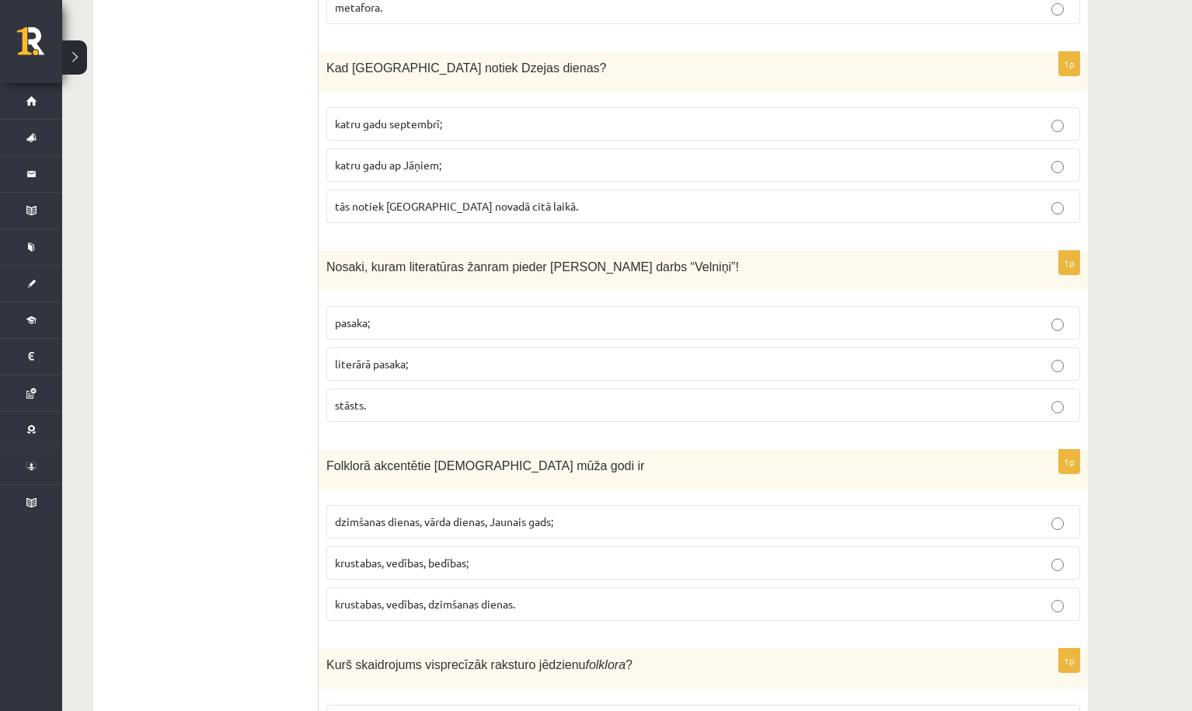
scroll to position [1277, 0]
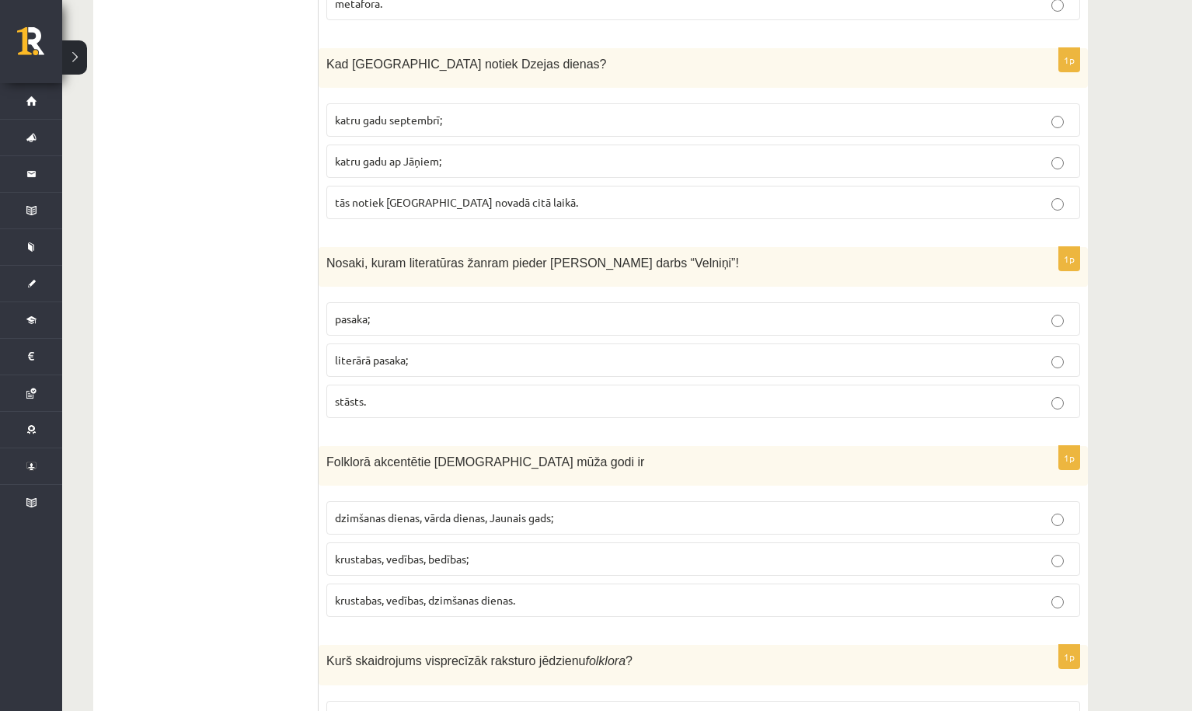
click at [359, 361] on p "literārā pasaka;" at bounding box center [703, 360] width 736 height 16
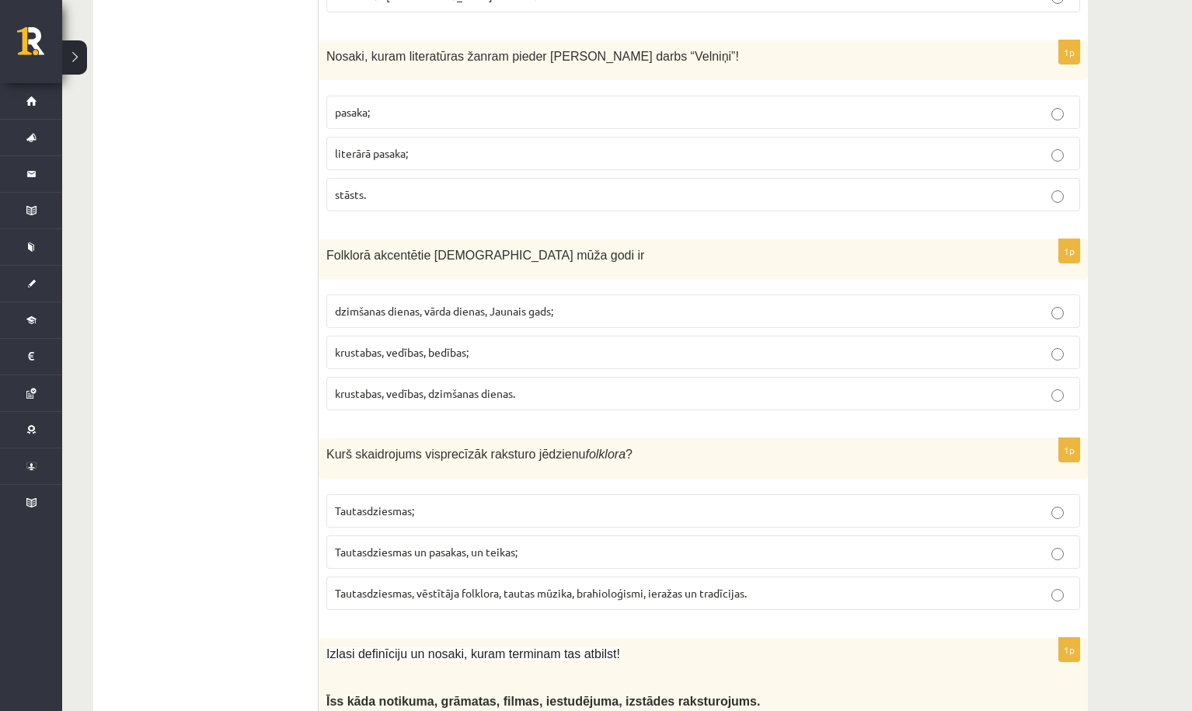
scroll to position [1490, 0]
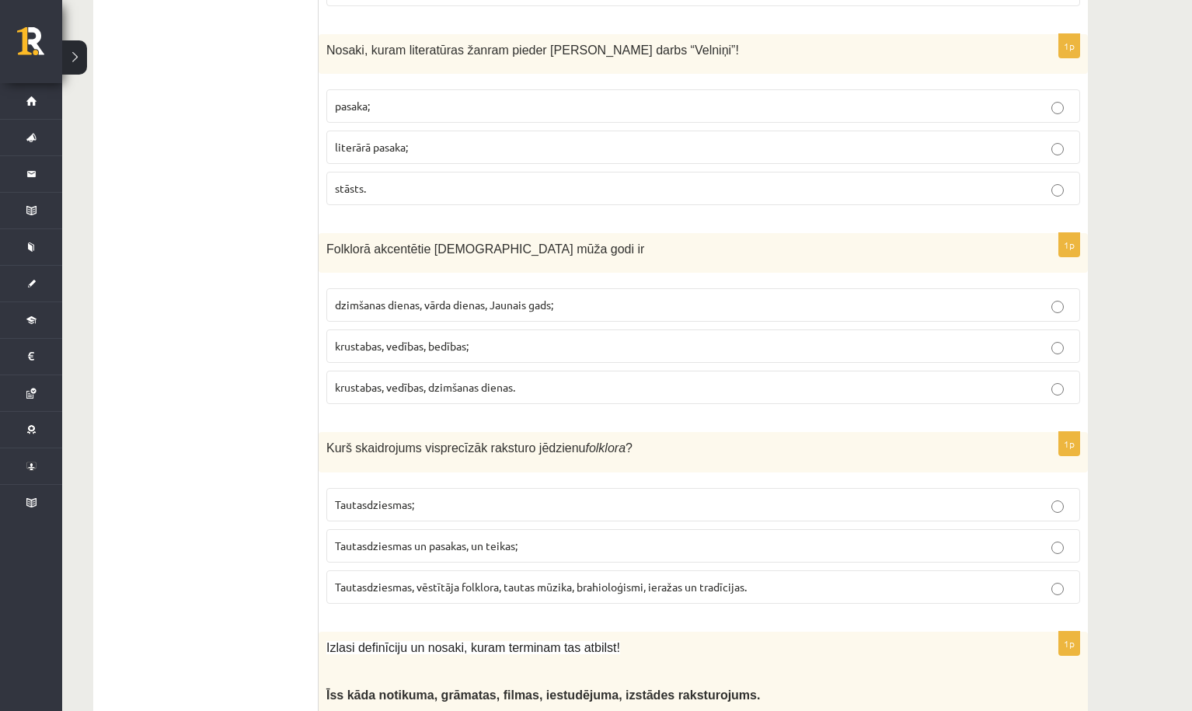
click at [361, 380] on span "krustabas, vedības, dzimšanas dienas." at bounding box center [425, 387] width 180 height 14
click at [392, 343] on span "krustabas, vedības, bedības;" at bounding box center [402, 346] width 134 height 14
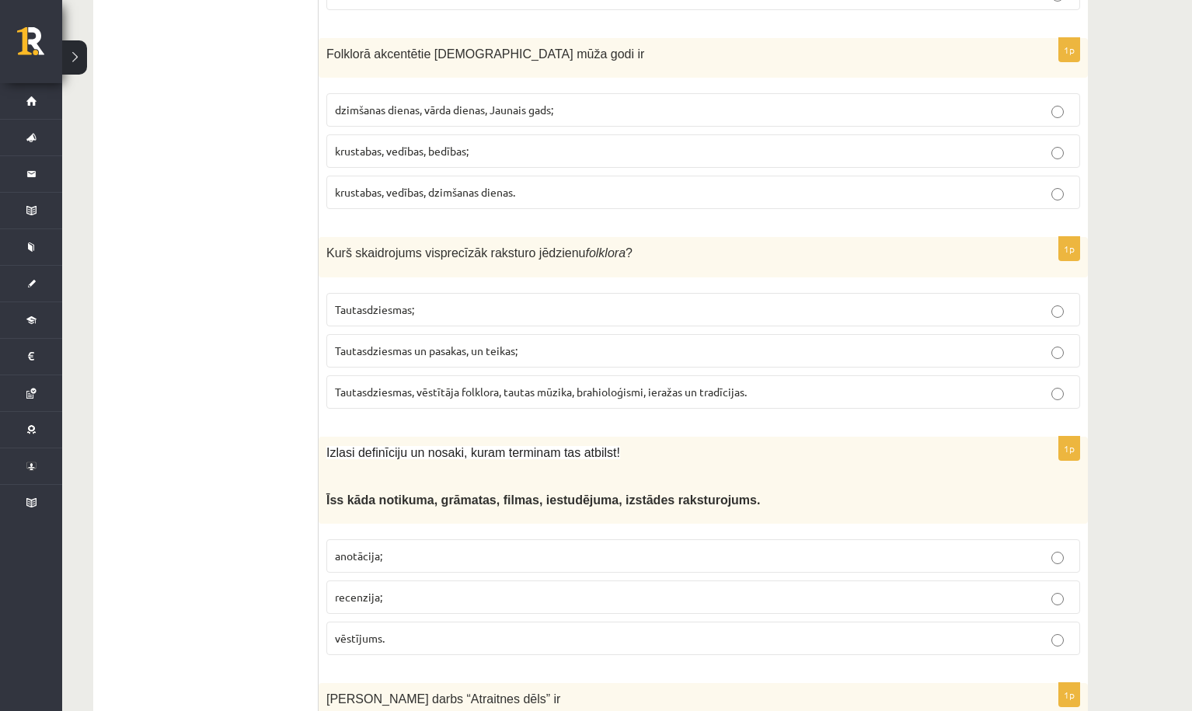
scroll to position [1689, 0]
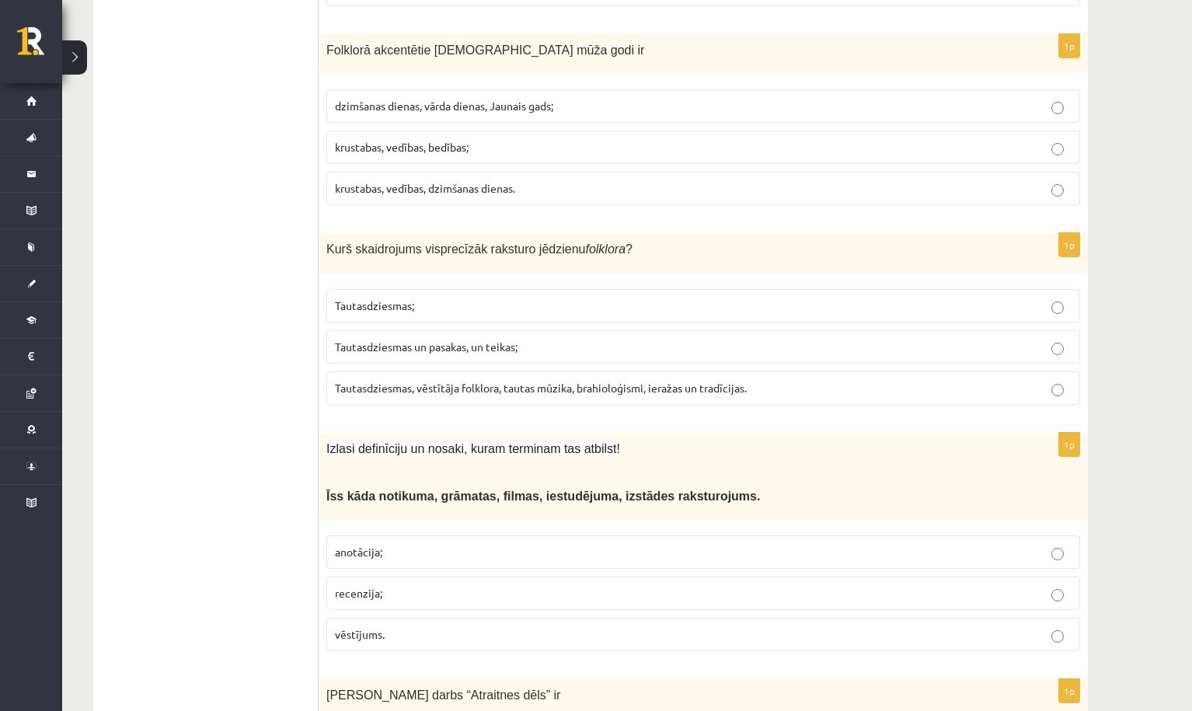
click at [531, 381] on span "Tautasdziesmas, vēstītāja folklora, tautas mūzika, brahioloģismi, ieražas un tr…" at bounding box center [541, 388] width 412 height 14
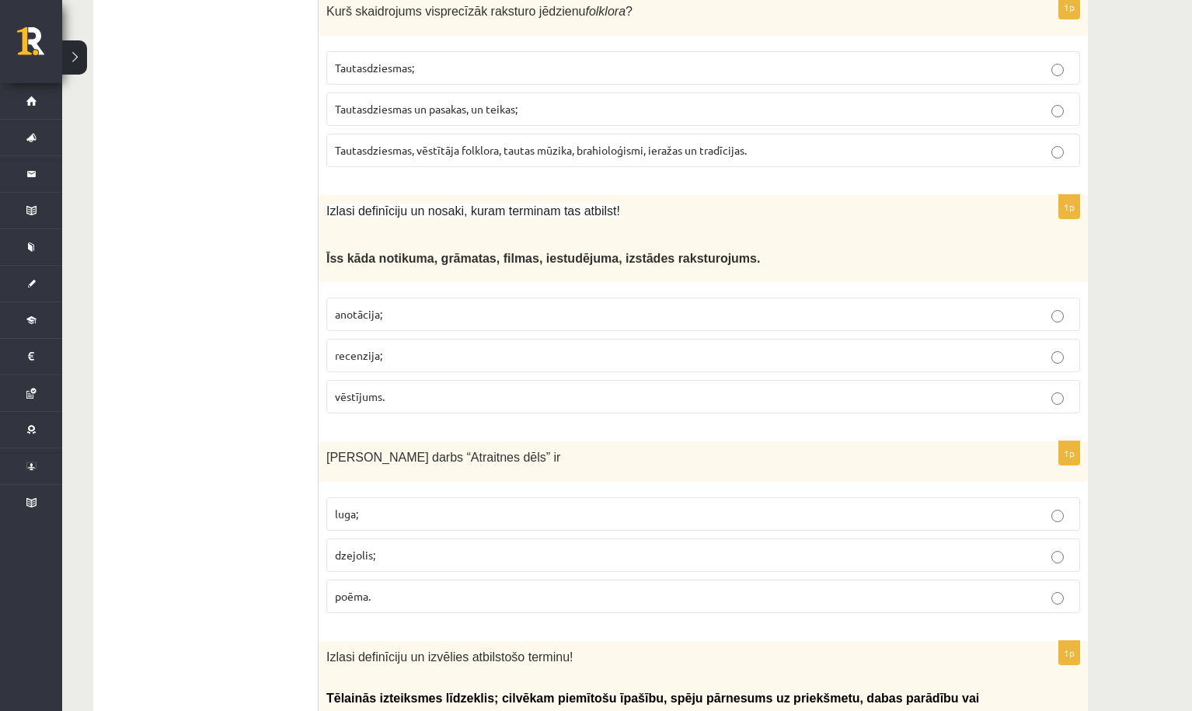
scroll to position [1933, 0]
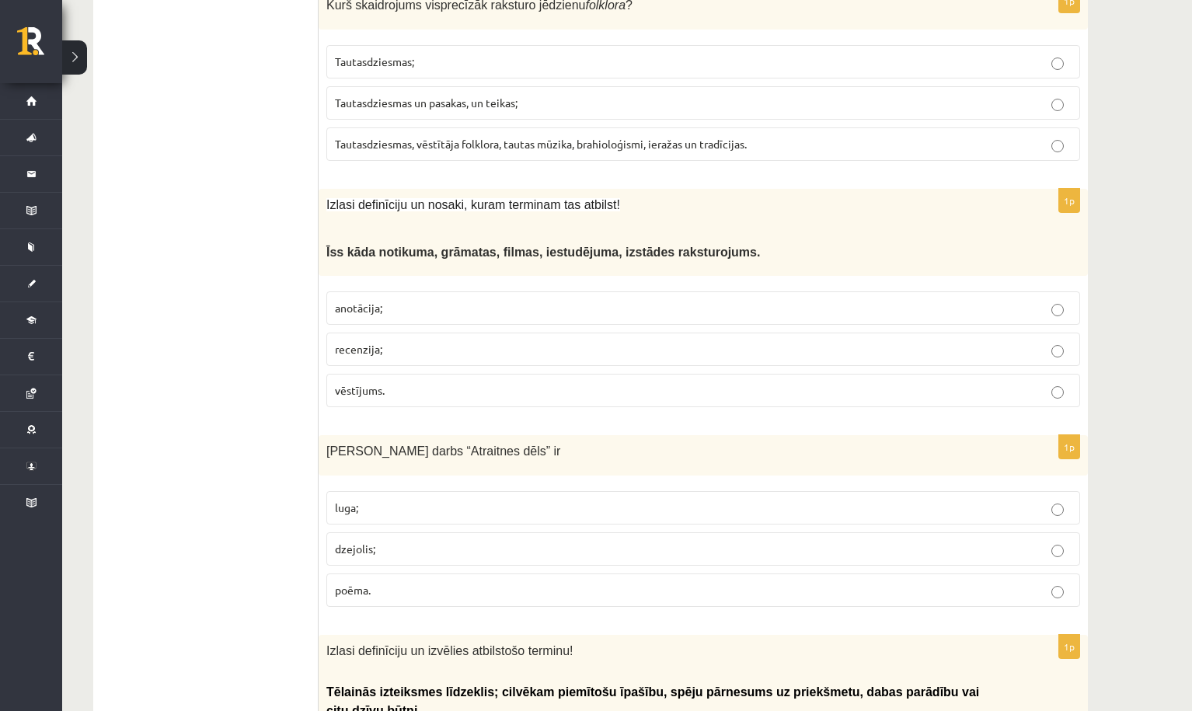
click at [419, 300] on p "anotācija;" at bounding box center [703, 308] width 736 height 16
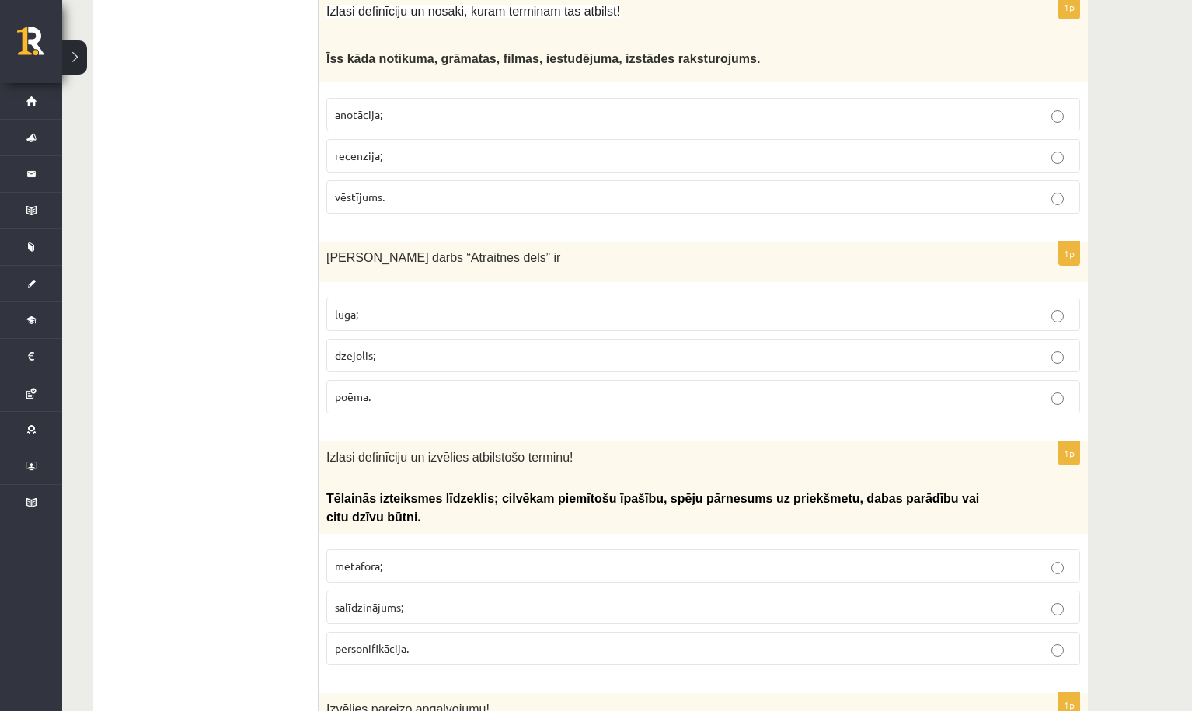
scroll to position [2149, 0]
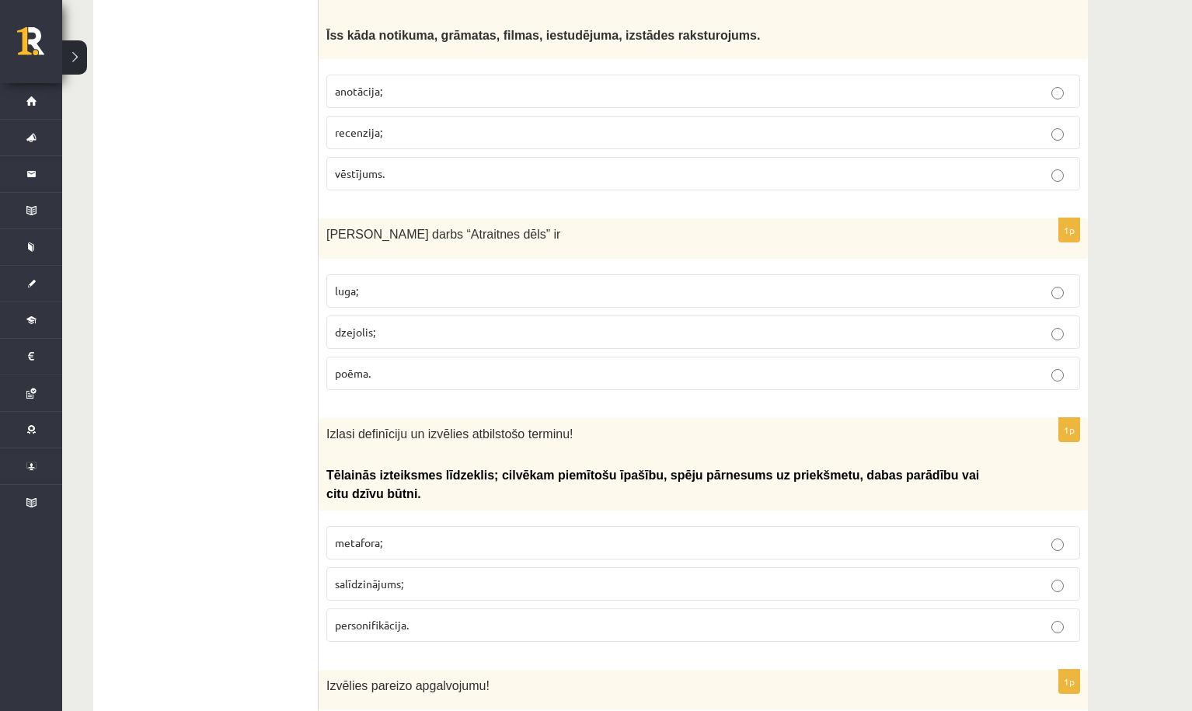
click at [381, 293] on label "luga;" at bounding box center [703, 290] width 754 height 33
click at [343, 357] on label "poēma." at bounding box center [703, 373] width 754 height 33
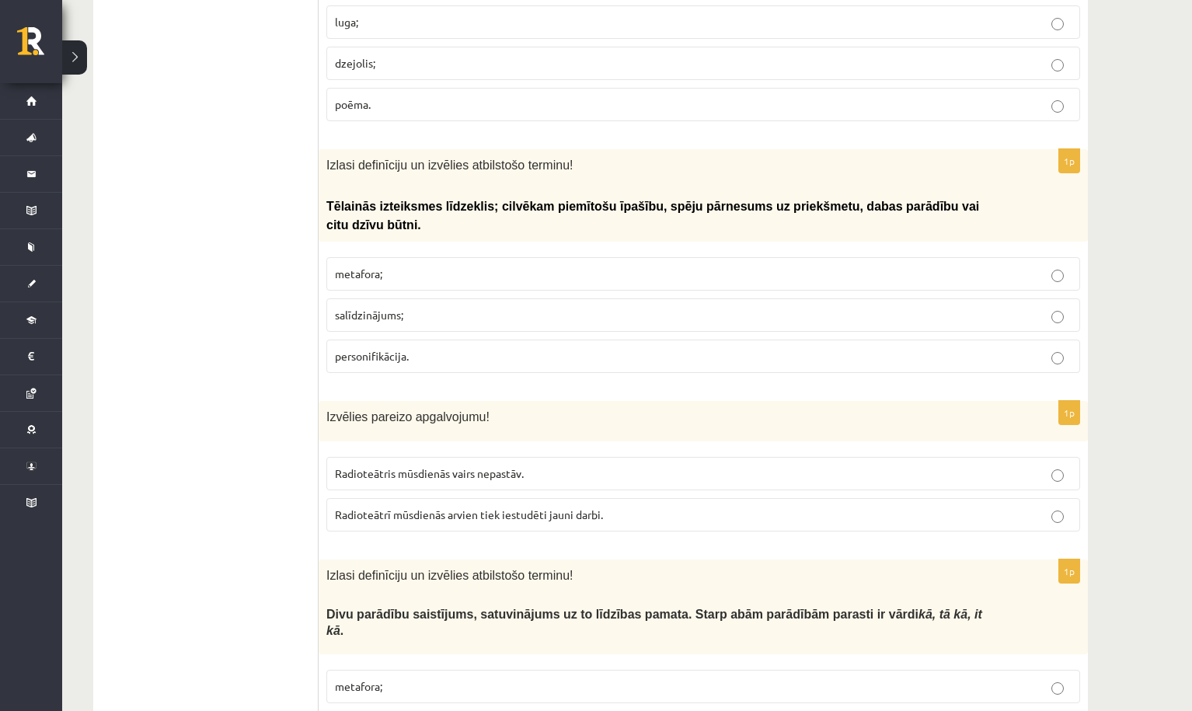
scroll to position [2420, 0]
click at [412, 305] on p "salīdzinājums;" at bounding box center [703, 313] width 736 height 16
click at [336, 350] on p "personifikācija." at bounding box center [703, 354] width 736 height 16
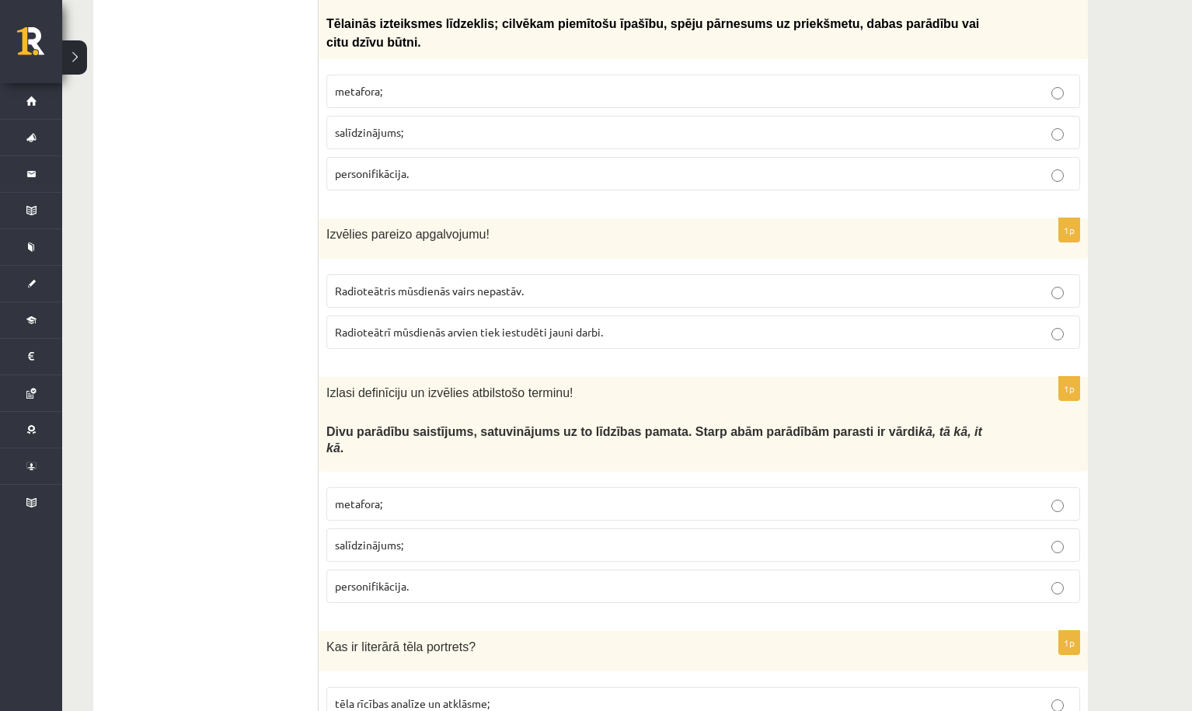
scroll to position [2602, 0]
click at [376, 324] on span "Radioteātrī mūsdienās arvien tiek iestudēti jauni darbi." at bounding box center [469, 331] width 268 height 14
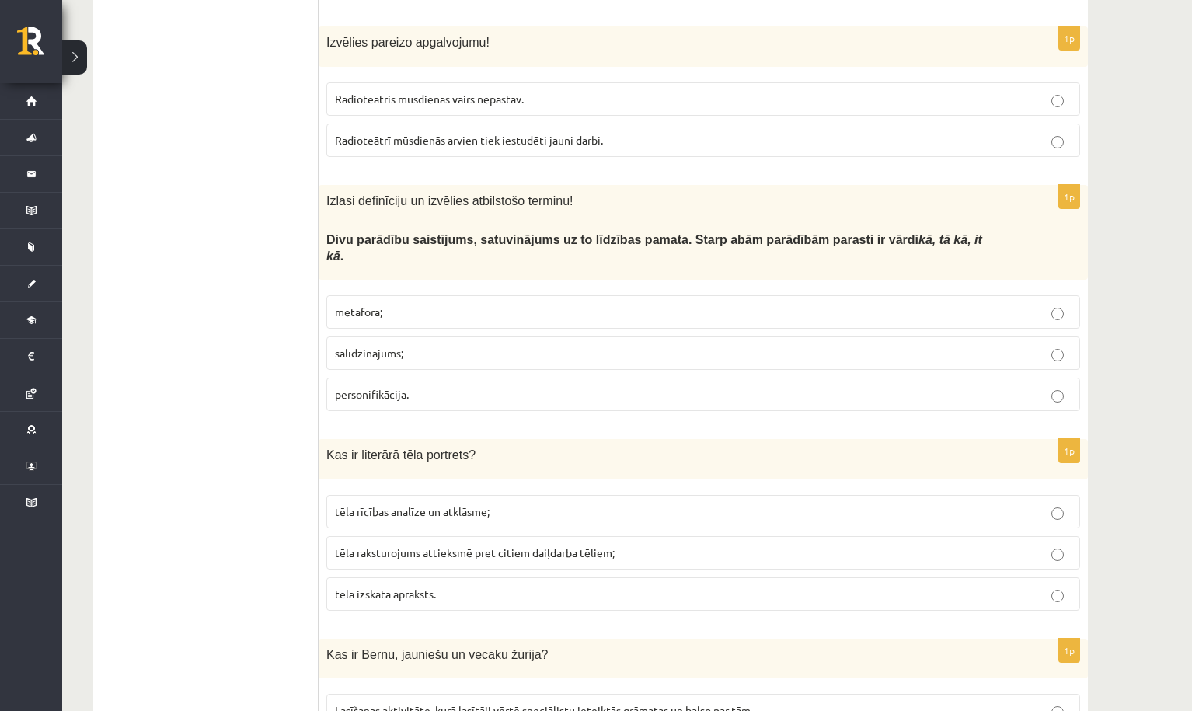
scroll to position [2804, 0]
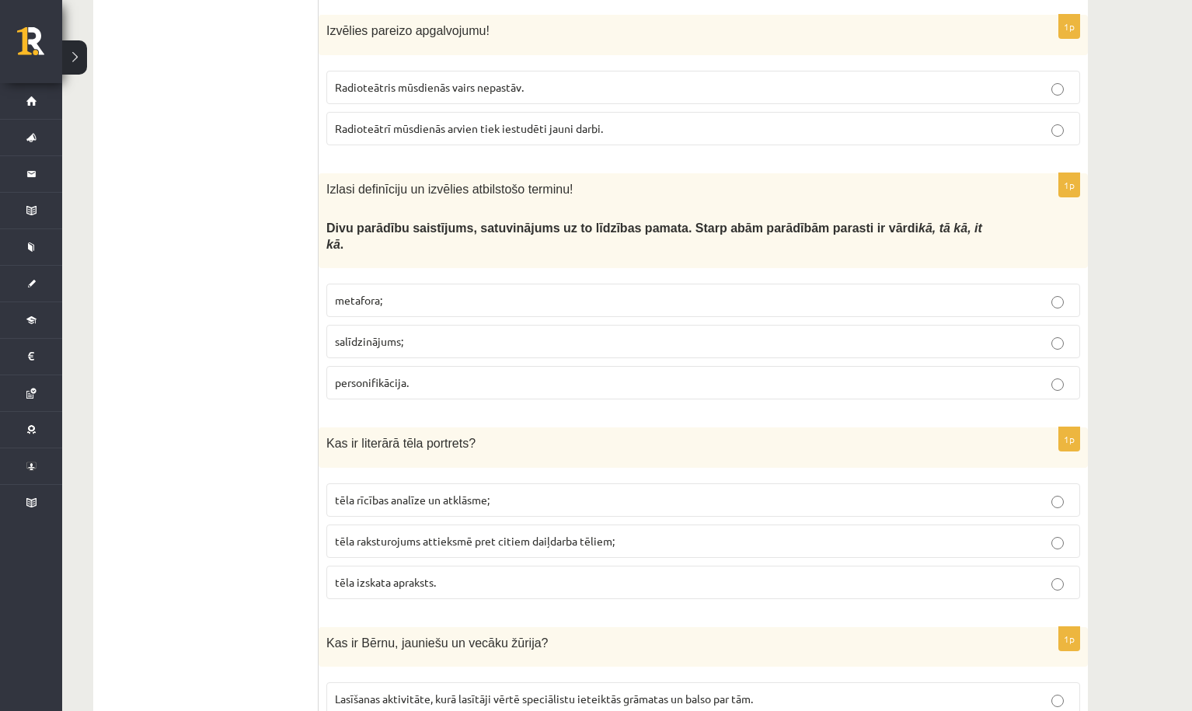
click at [407, 333] on p "salīdzinājums;" at bounding box center [703, 341] width 736 height 16
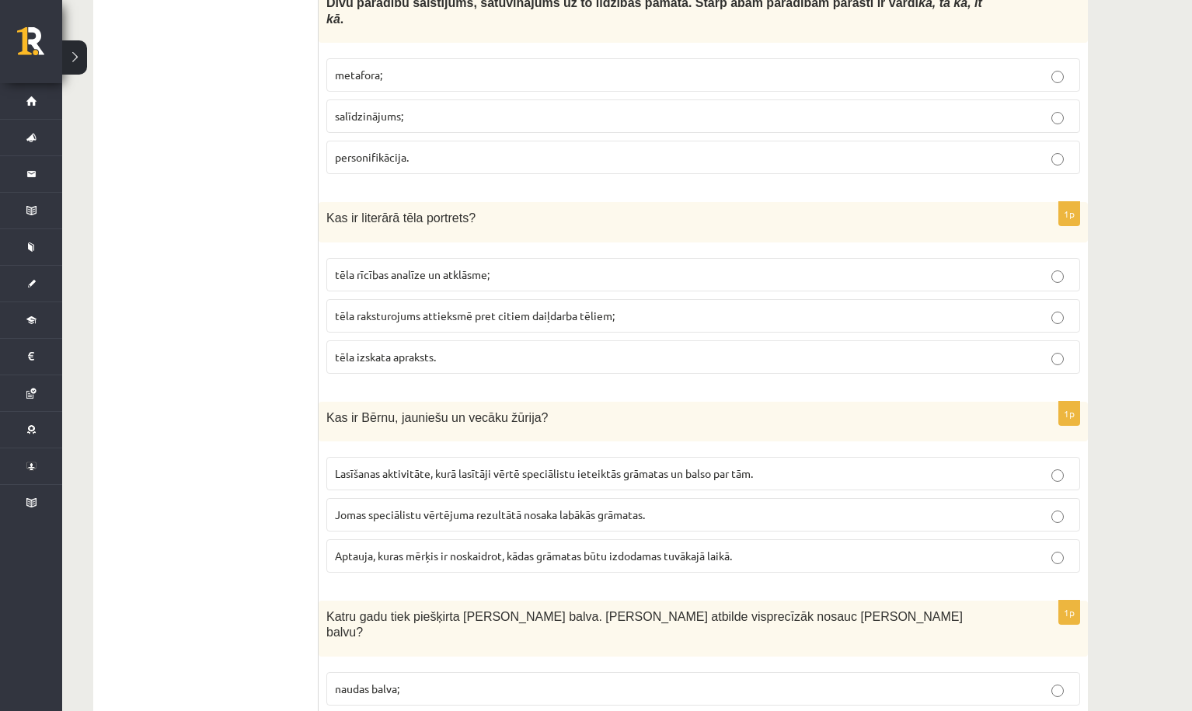
scroll to position [3030, 0]
click at [364, 308] on span "tēla raksturojums attieksmē pret citiem daiļdarba tēliem;" at bounding box center [475, 315] width 280 height 14
click at [377, 349] on span "tēla izskata apraksts." at bounding box center [385, 356] width 101 height 14
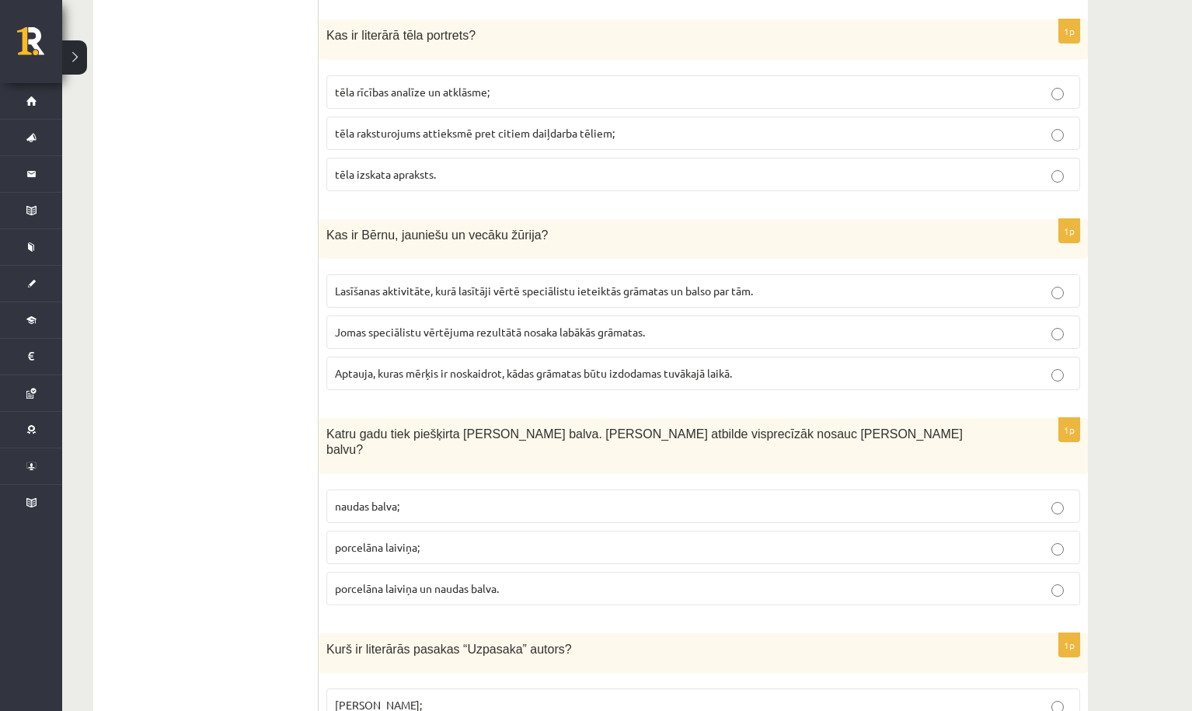
scroll to position [3228, 0]
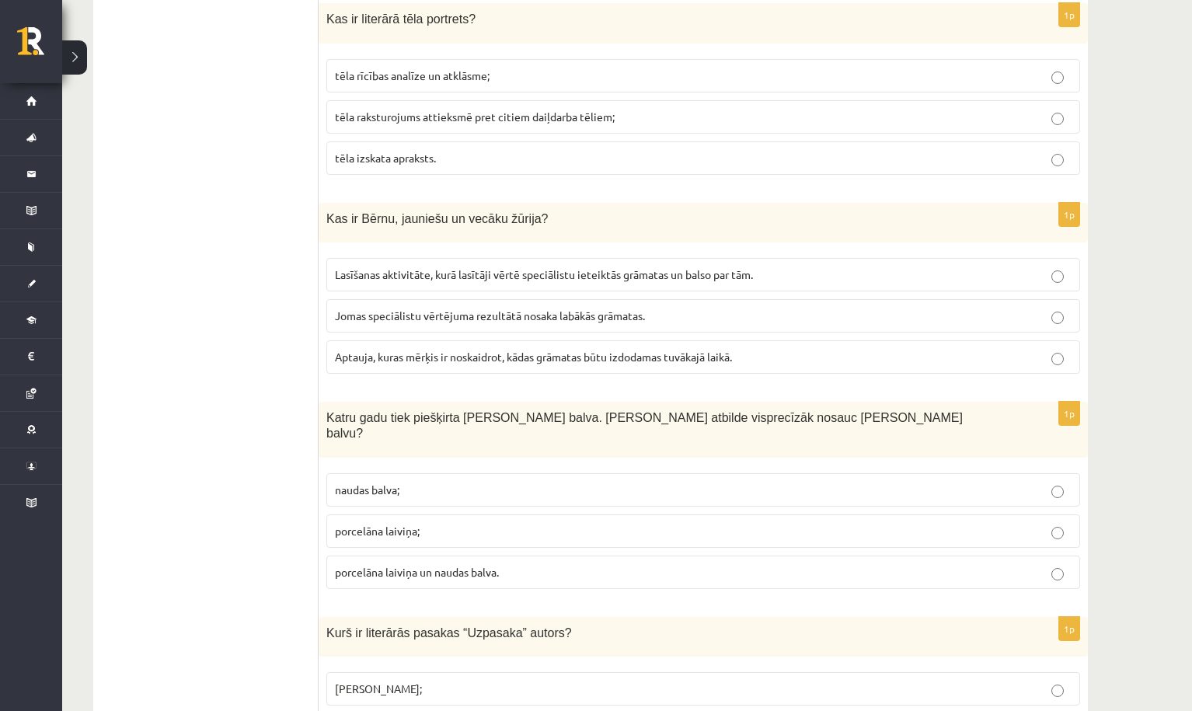
click at [385, 267] on span "Lasīšanas aktivitāte, kurā lasītāji vērtē speciālistu ieteiktās grāmatas un bal…" at bounding box center [544, 274] width 418 height 14
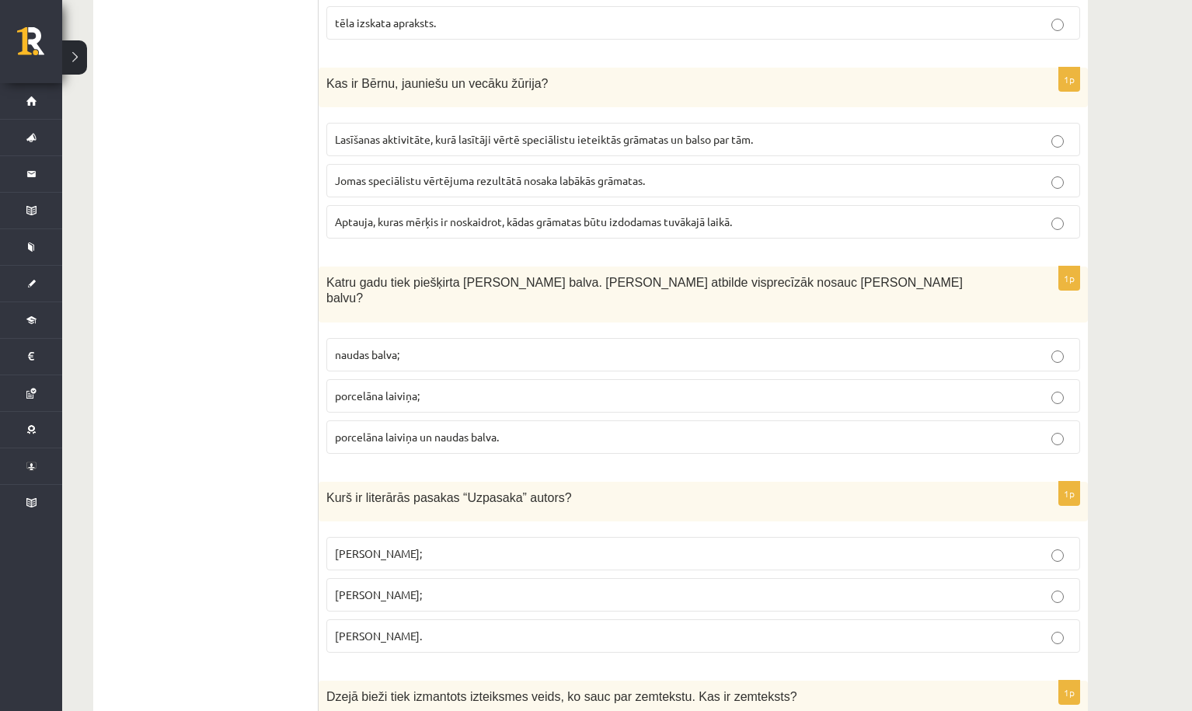
scroll to position [3374, 0]
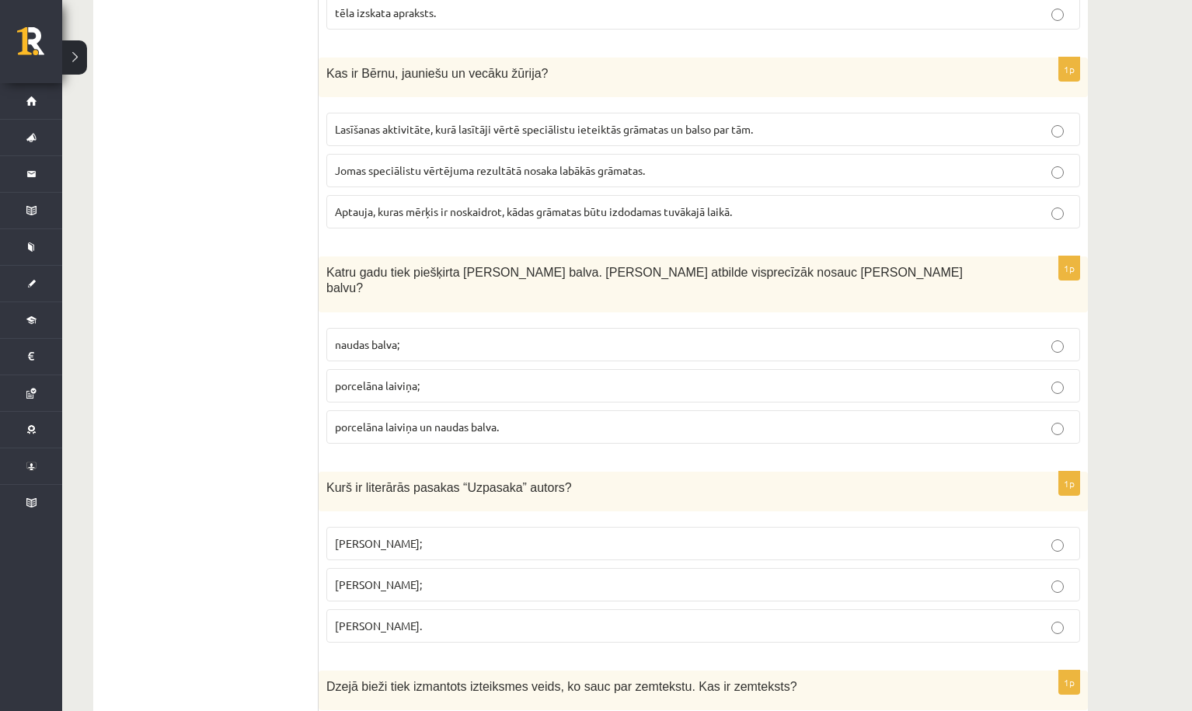
click at [402, 419] on span "porcelāna laiviņa un naudas balva." at bounding box center [417, 426] width 164 height 14
click at [399, 378] on span "porcelāna laiviņa;" at bounding box center [377, 385] width 85 height 14
click at [374, 419] on span "porcelāna laiviņa un naudas balva." at bounding box center [417, 426] width 164 height 14
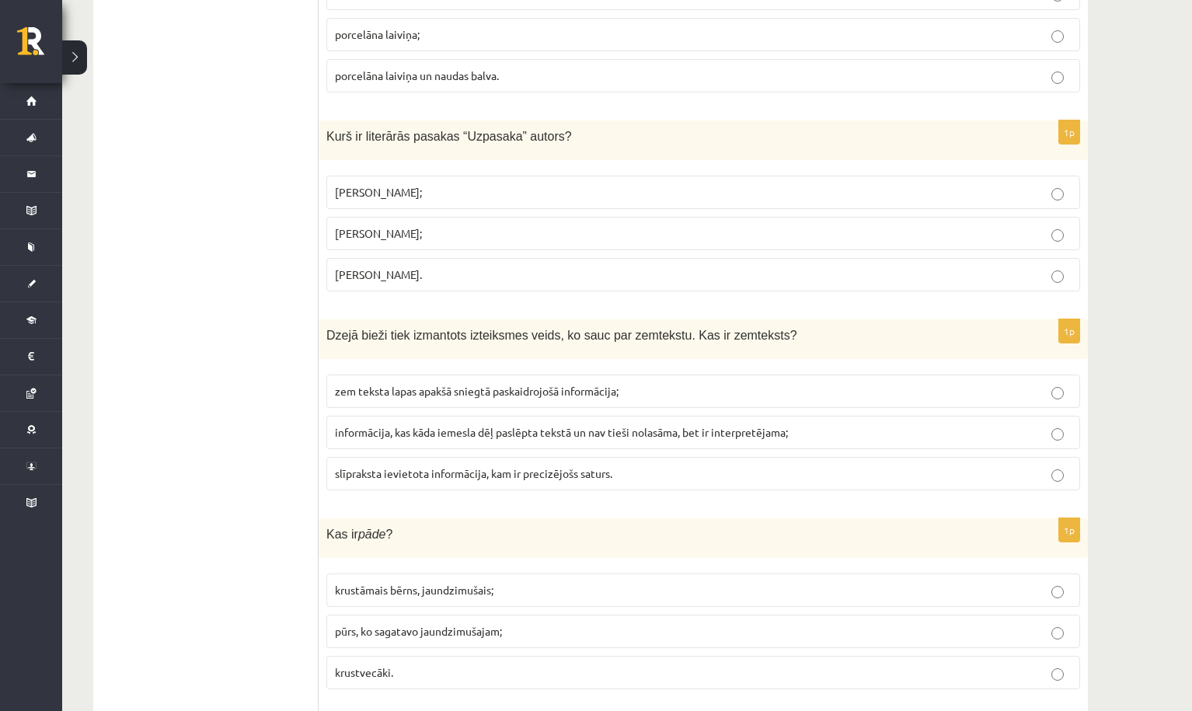
scroll to position [3677, 0]
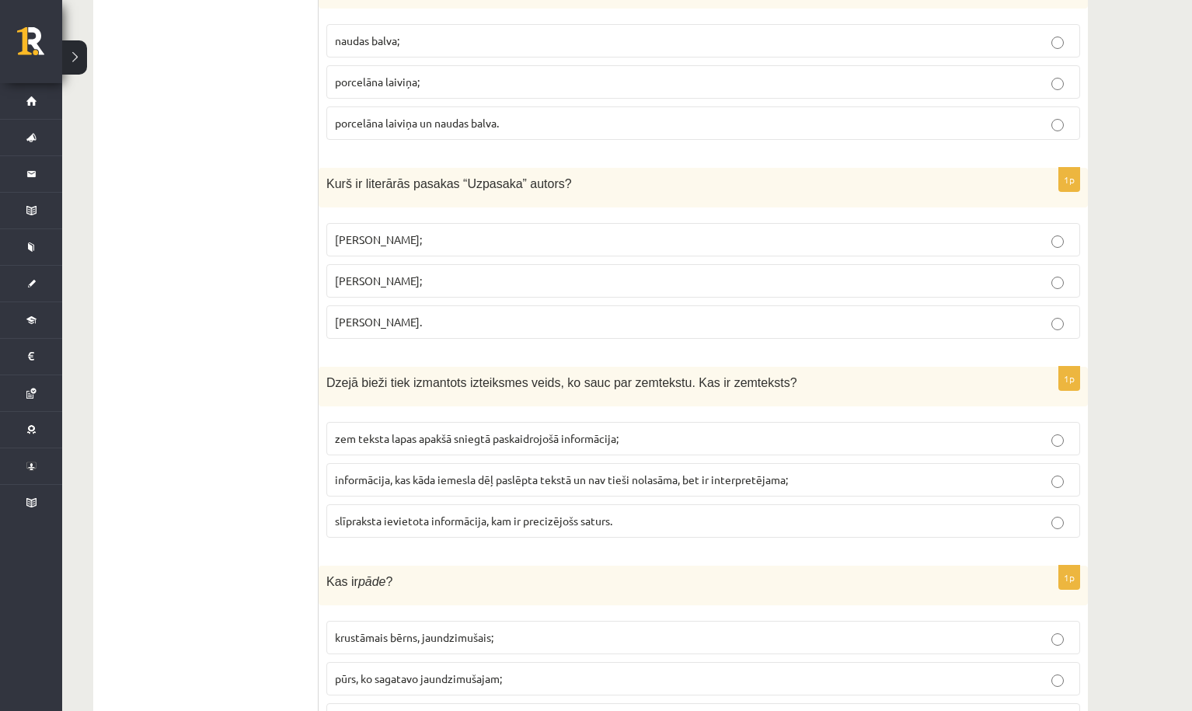
click at [395, 231] on p "Imants Ziedonis;" at bounding box center [703, 239] width 736 height 16
click at [355, 315] on span "Oskars Vailds." at bounding box center [378, 322] width 87 height 14
click at [381, 223] on label "Imants Ziedonis;" at bounding box center [703, 239] width 754 height 33
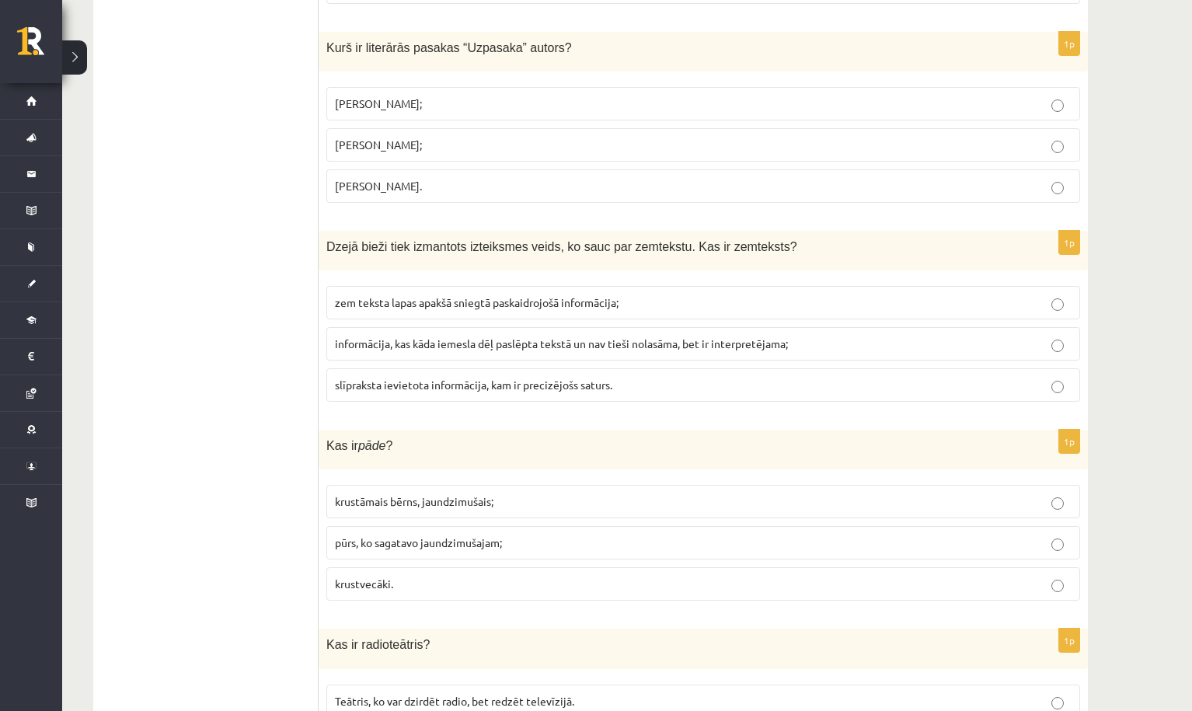
scroll to position [3852, 0]
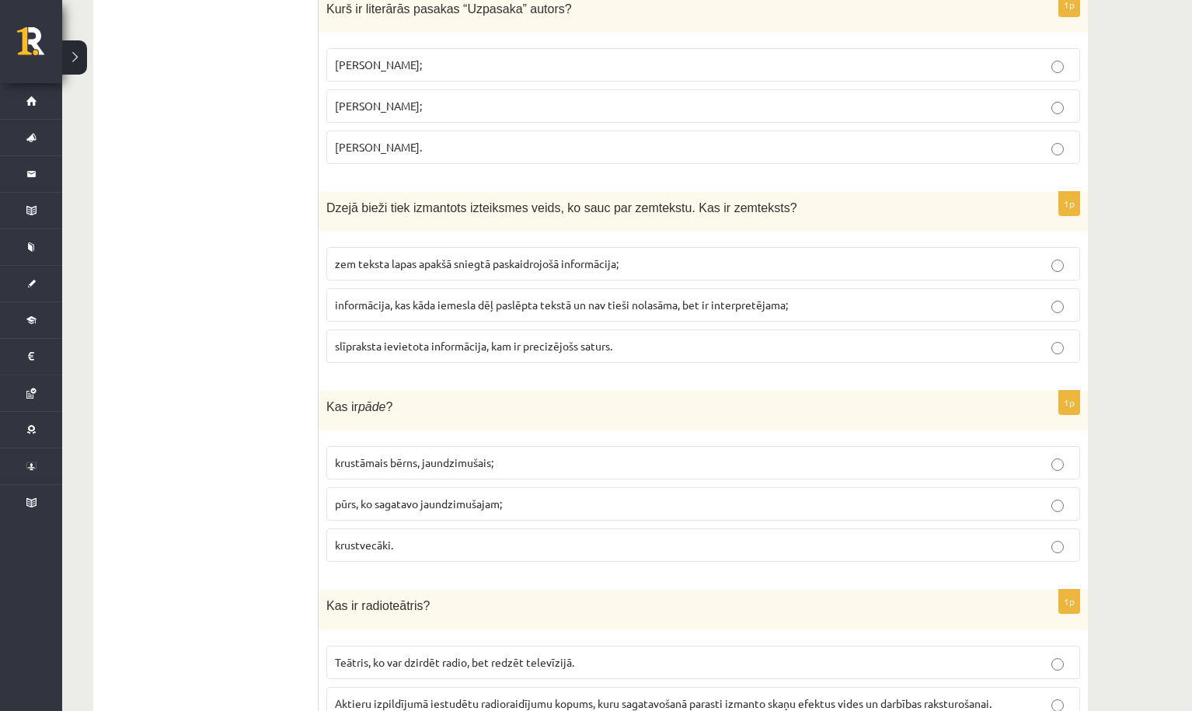
click at [427, 298] on span "informācija, kas kāda iemesla dēļ paslēpta tekstā un nav tieši nolasāma, bet ir…" at bounding box center [561, 305] width 453 height 14
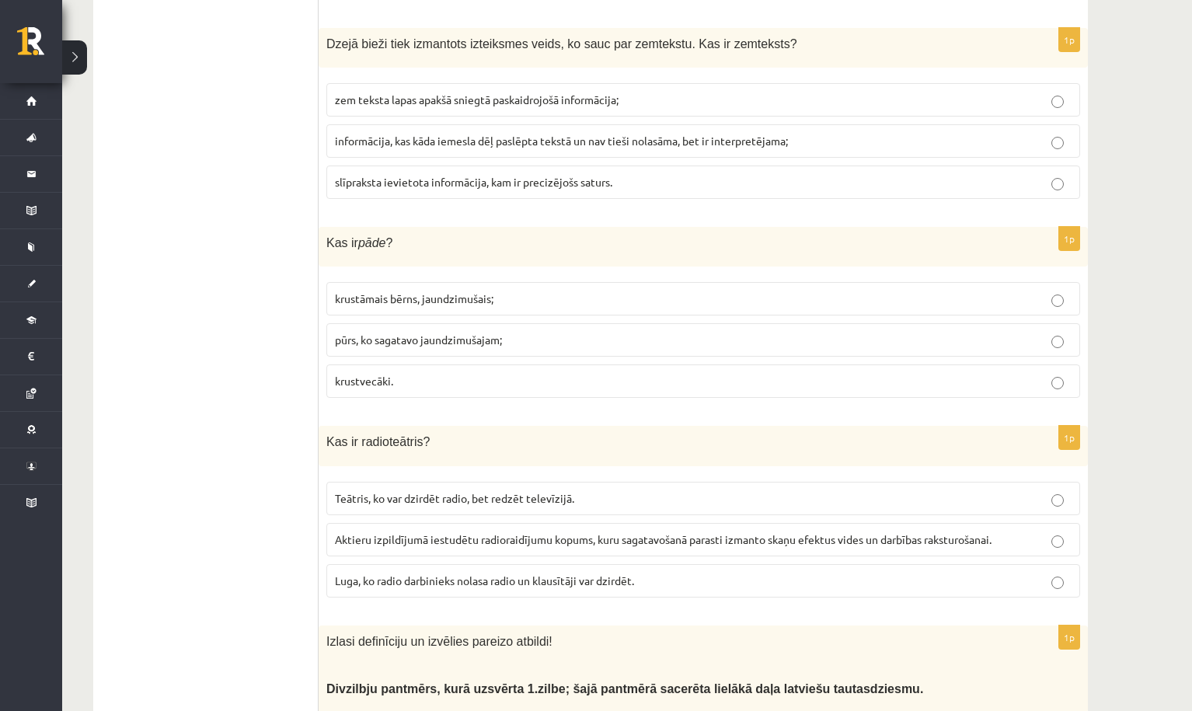
scroll to position [4019, 0]
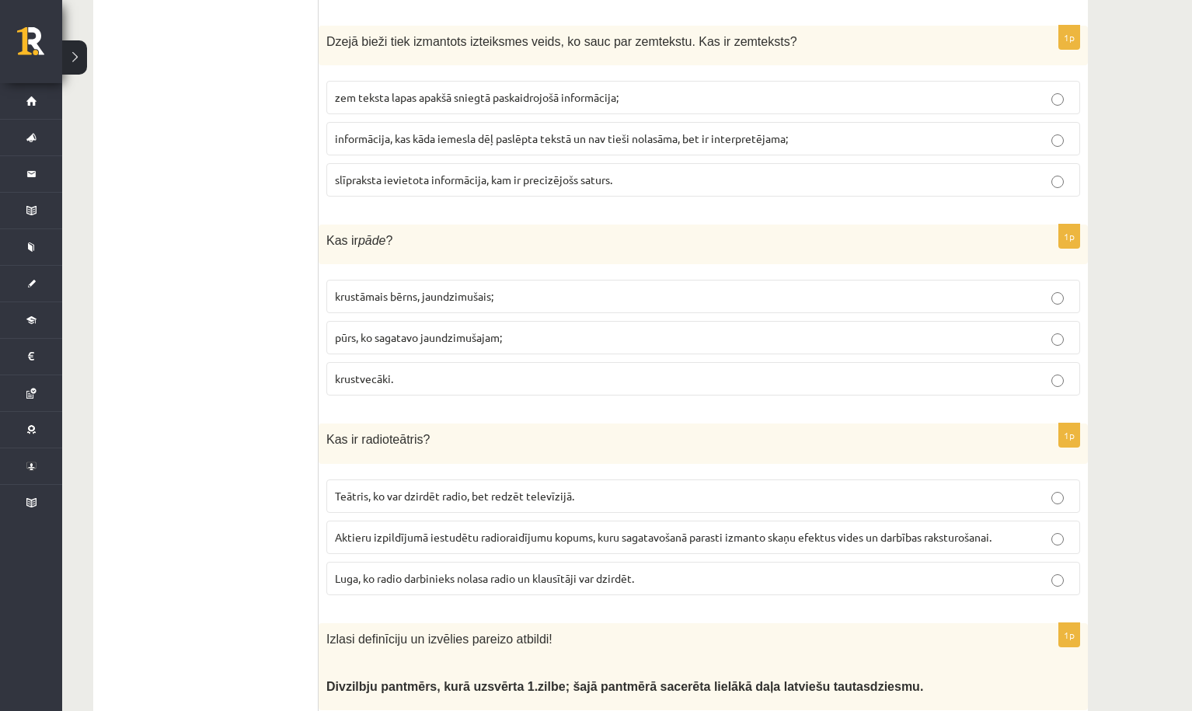
click at [365, 289] on span "krustāmais bērns, jaundzimušais;" at bounding box center [414, 296] width 158 height 14
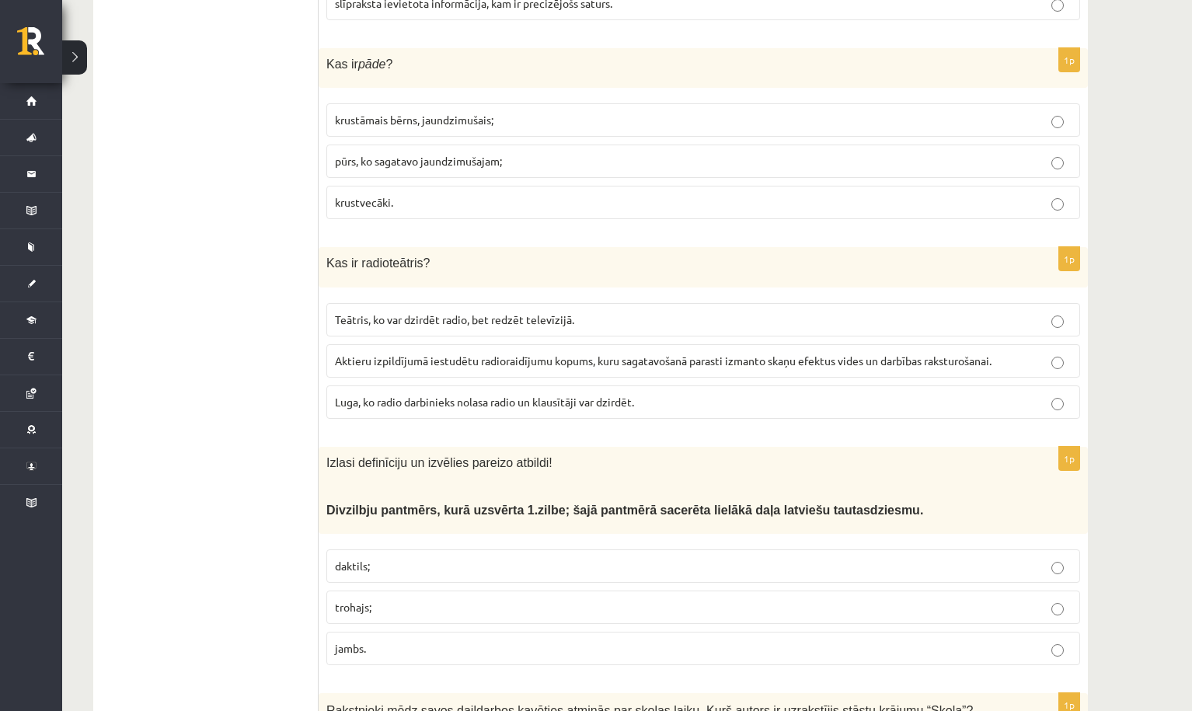
scroll to position [4198, 0]
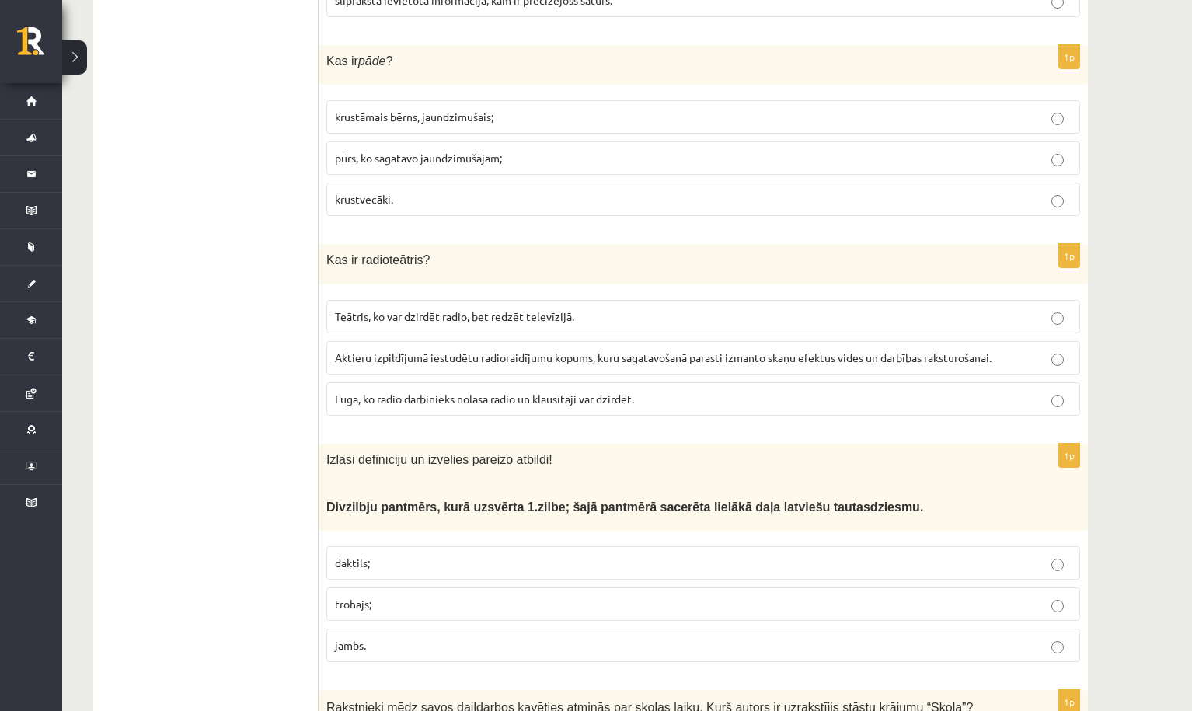
click at [769, 350] on span "Aktieru izpildījumā iestudētu radioraidījumu kopums, kuru sagatavošanā parasti …" at bounding box center [663, 357] width 656 height 14
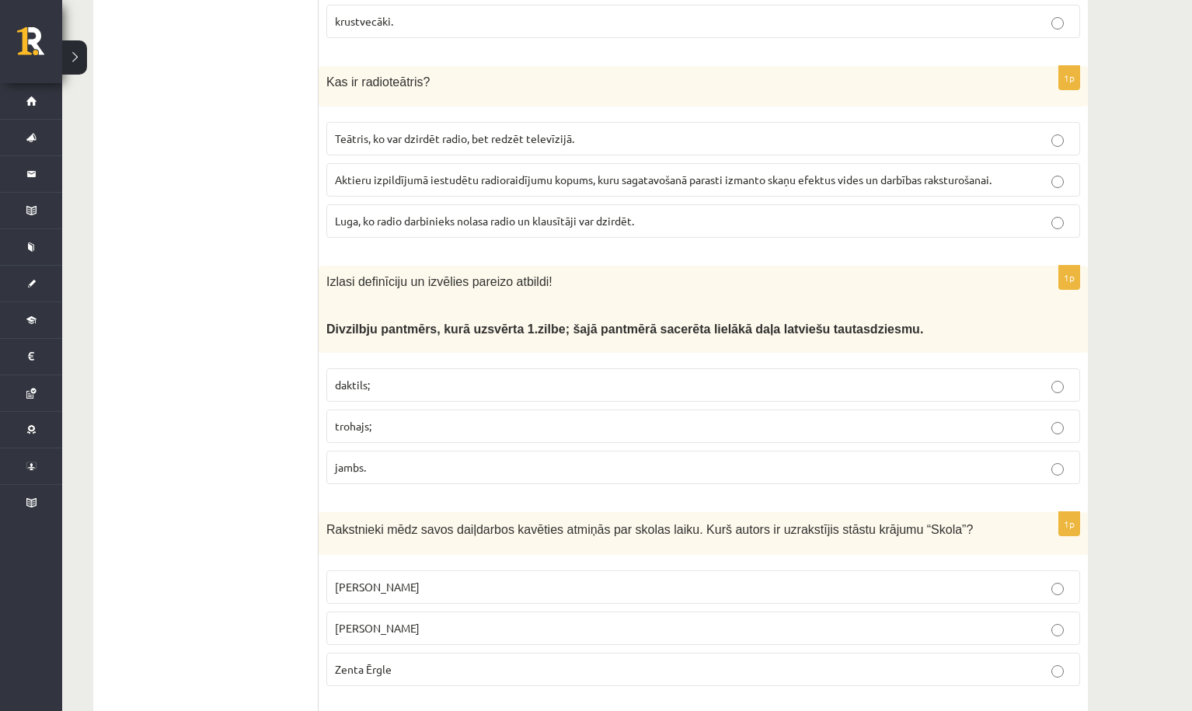
scroll to position [4410, 0]
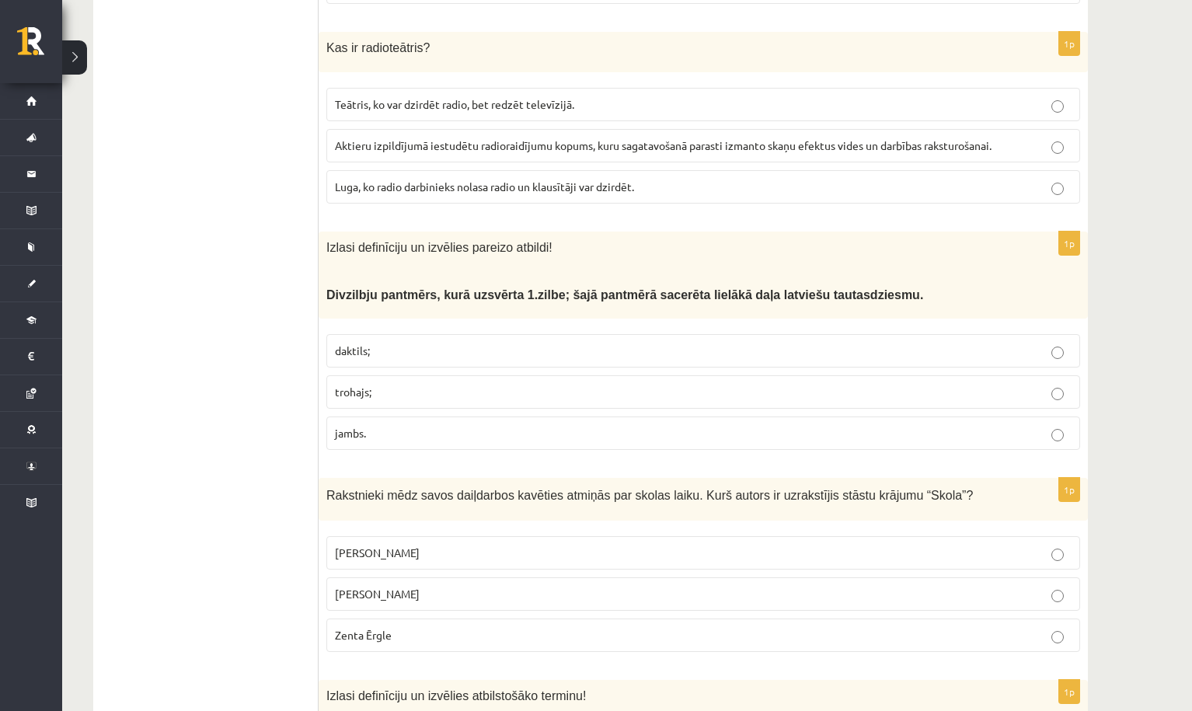
click at [366, 385] on span "trohajs;" at bounding box center [353, 392] width 37 height 14
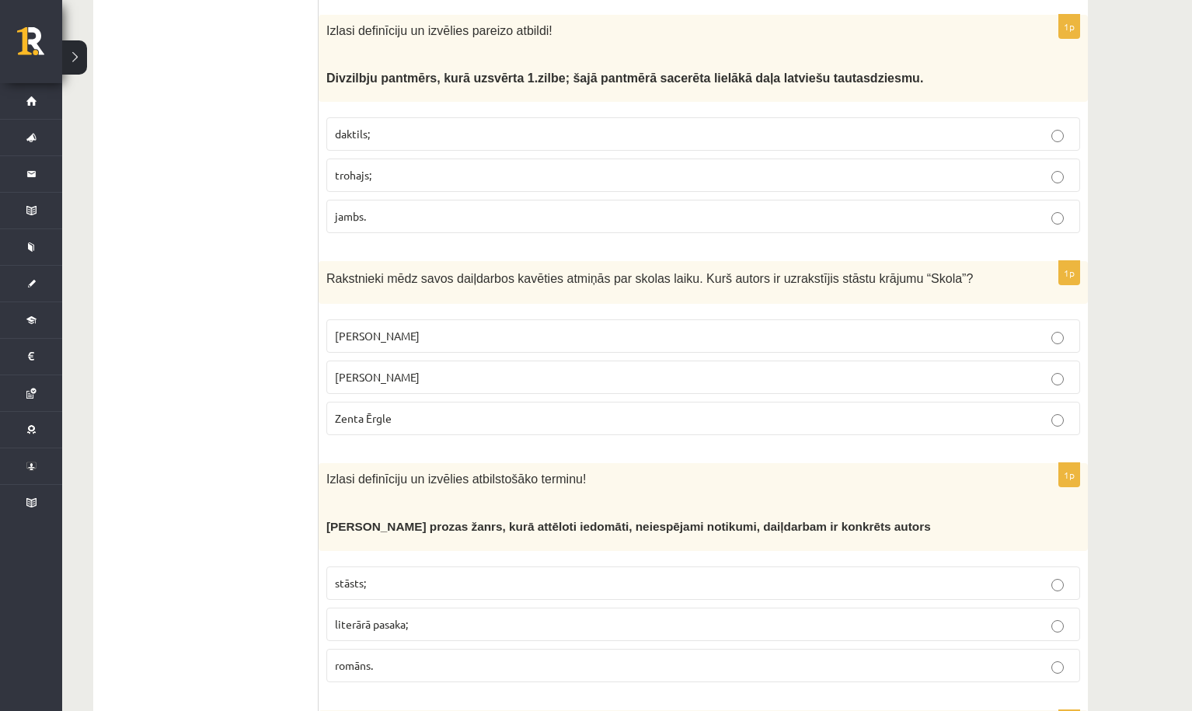
scroll to position [4657, 0]
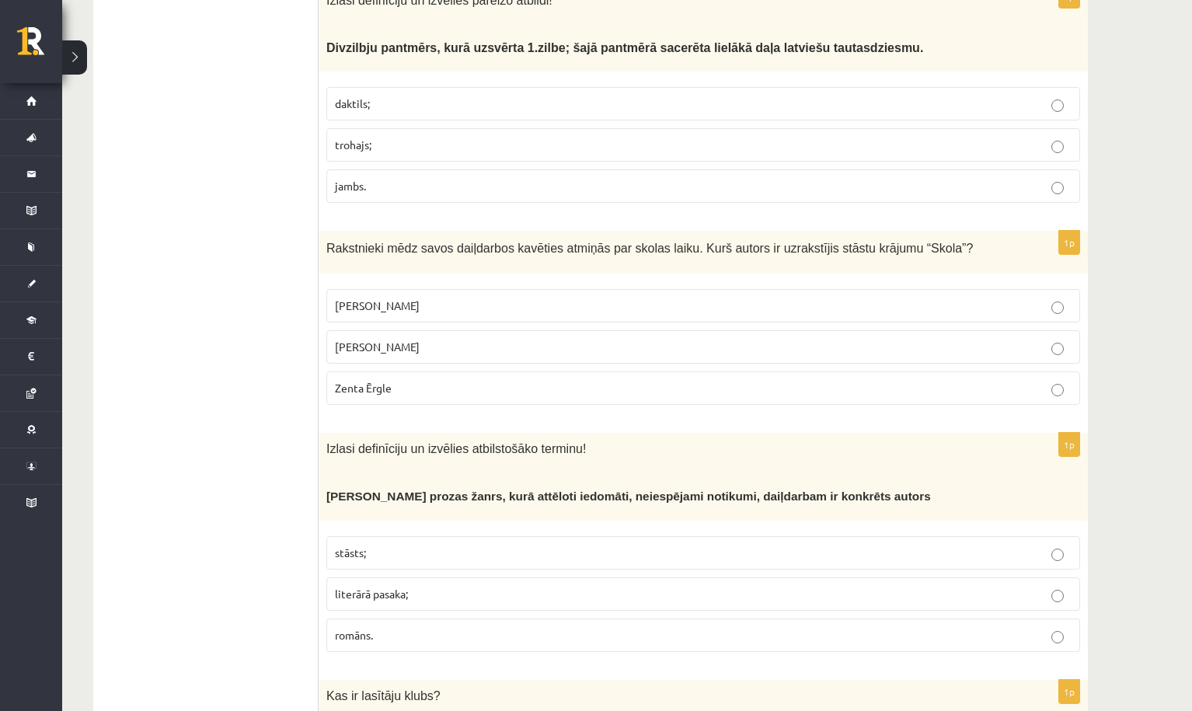
click at [469, 298] on p "Pauls Bankovskis" at bounding box center [703, 306] width 736 height 16
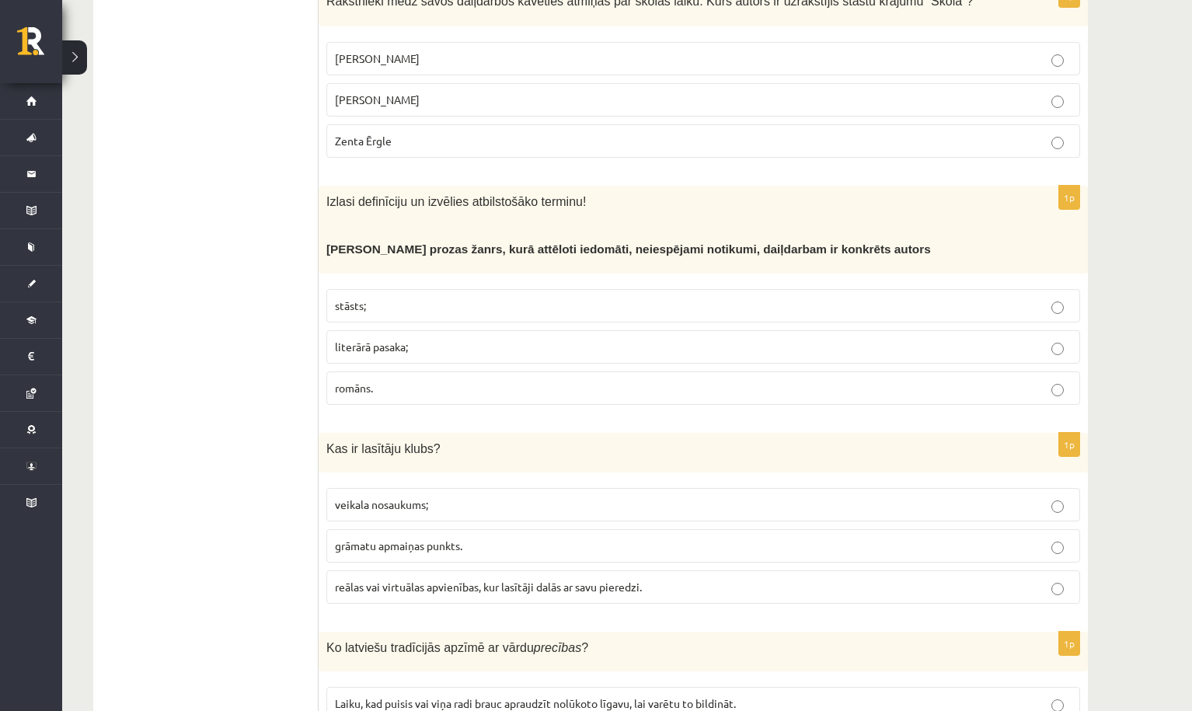
scroll to position [4922, 0]
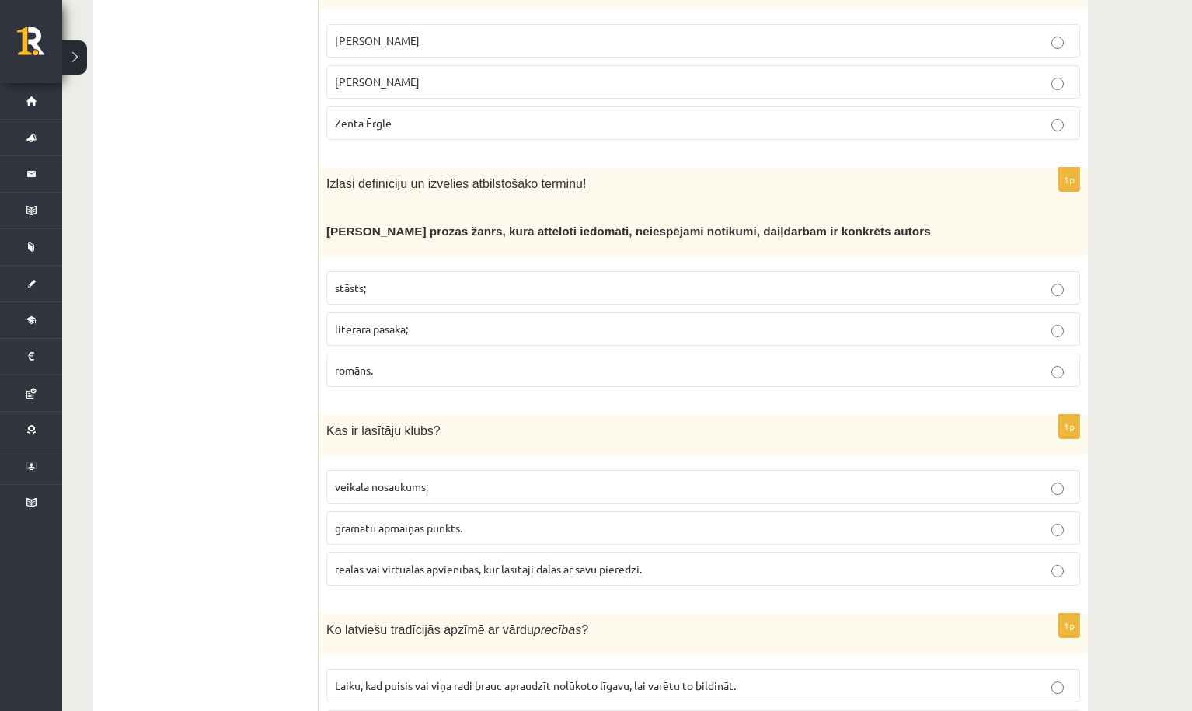
click at [386, 280] on p "stāsts;" at bounding box center [703, 288] width 736 height 16
click at [383, 322] on span "literārā pasaka;" at bounding box center [371, 329] width 73 height 14
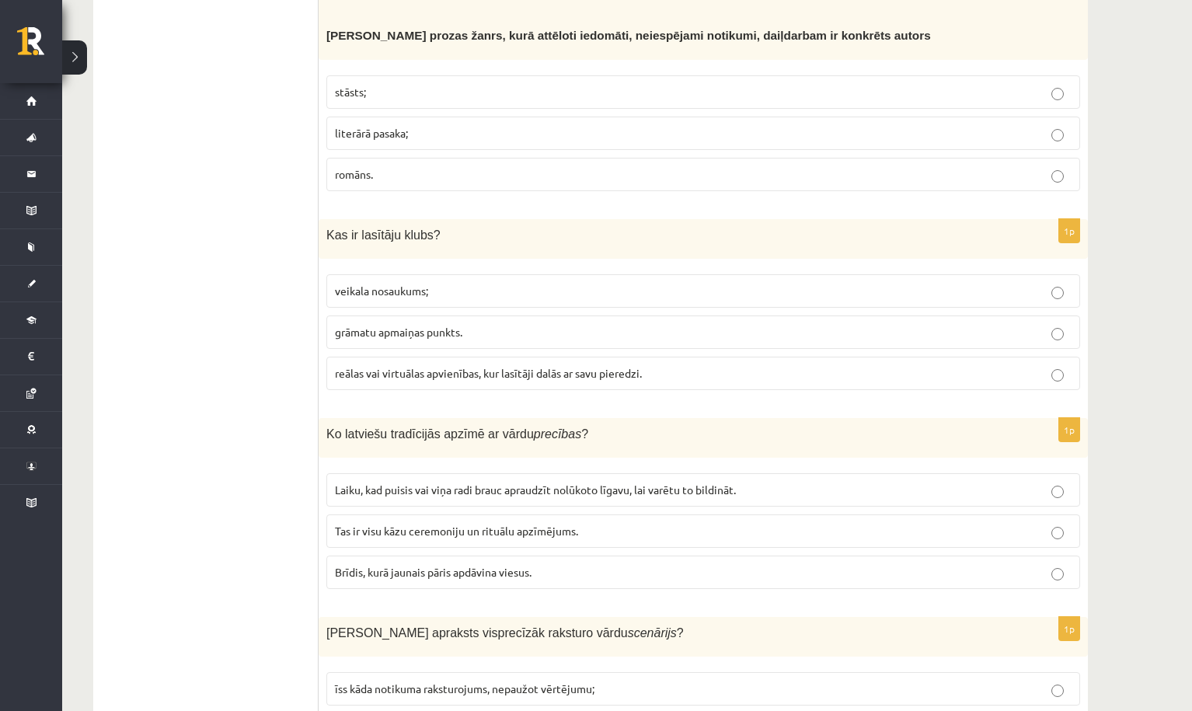
scroll to position [5118, 0]
click at [385, 364] on p "reālas vai virtuālas apvienības, kur lasītāji dalās ar savu pieredzi." at bounding box center [703, 372] width 736 height 16
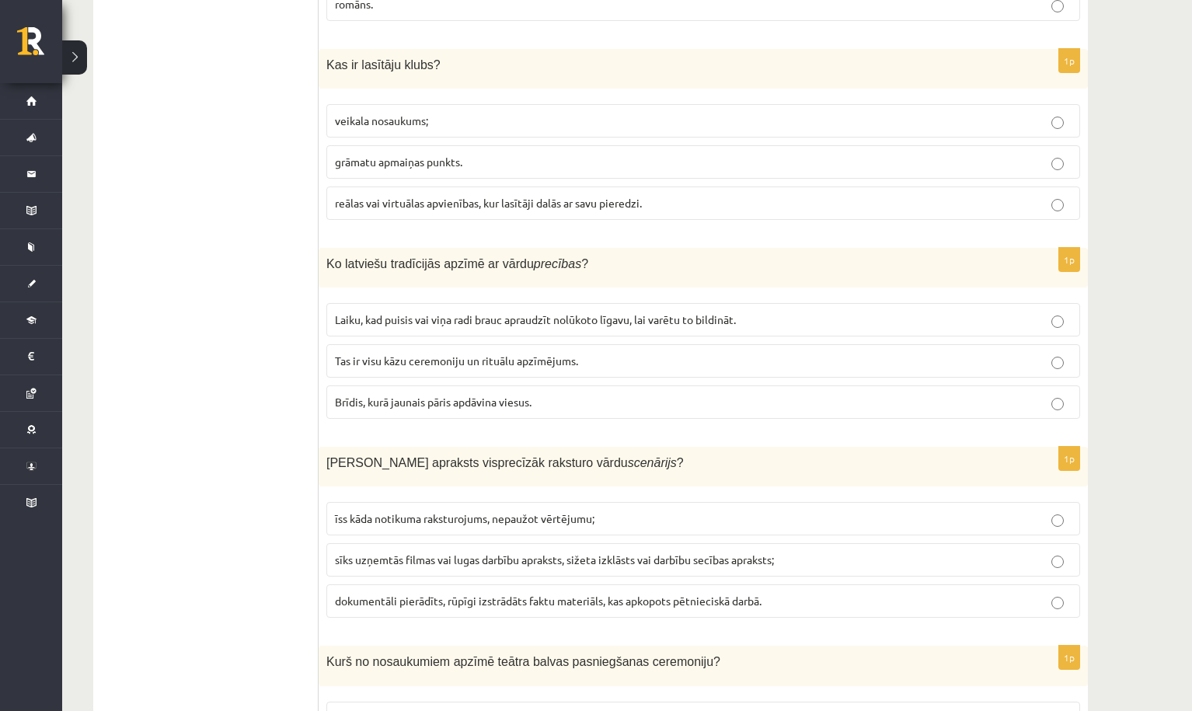
scroll to position [5334, 0]
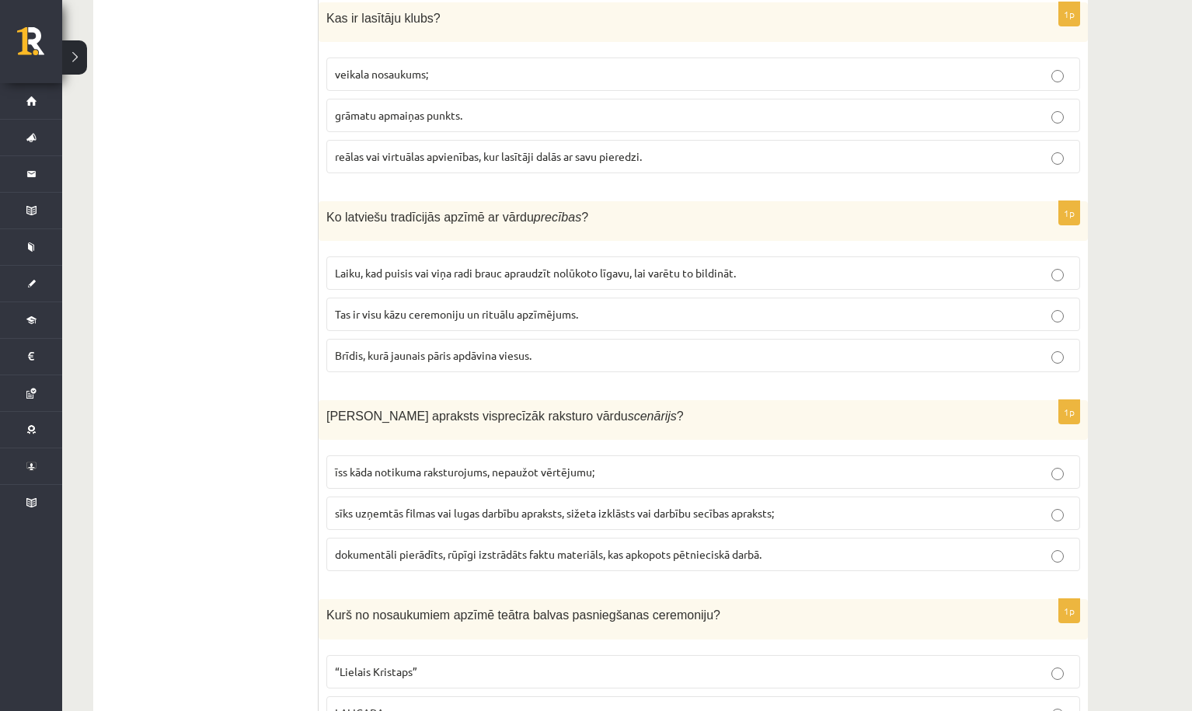
click at [667, 266] on span "Laiku, kad puisis vai viņa radi brauc apraudzīt nolūkoto līgavu, lai varētu to …" at bounding box center [535, 273] width 401 height 14
click at [382, 307] on span "Tas ir visu kāzu ceremoniju un rituālu apzīmējums." at bounding box center [456, 314] width 243 height 14
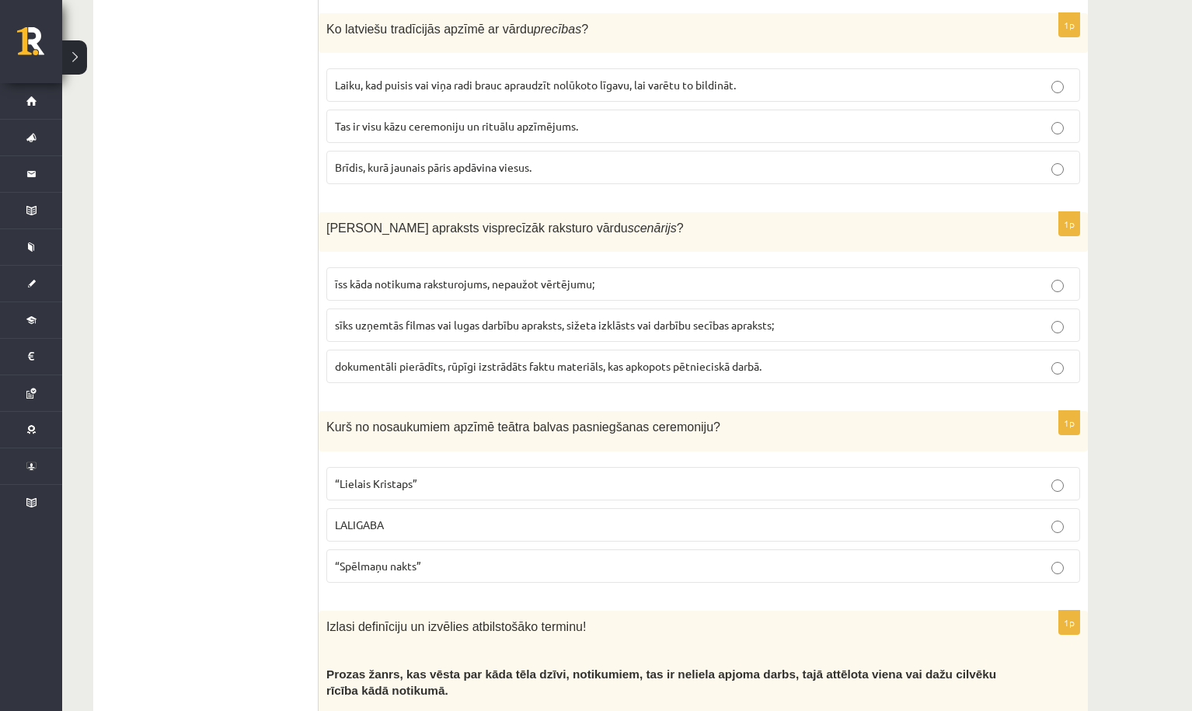
scroll to position [5526, 0]
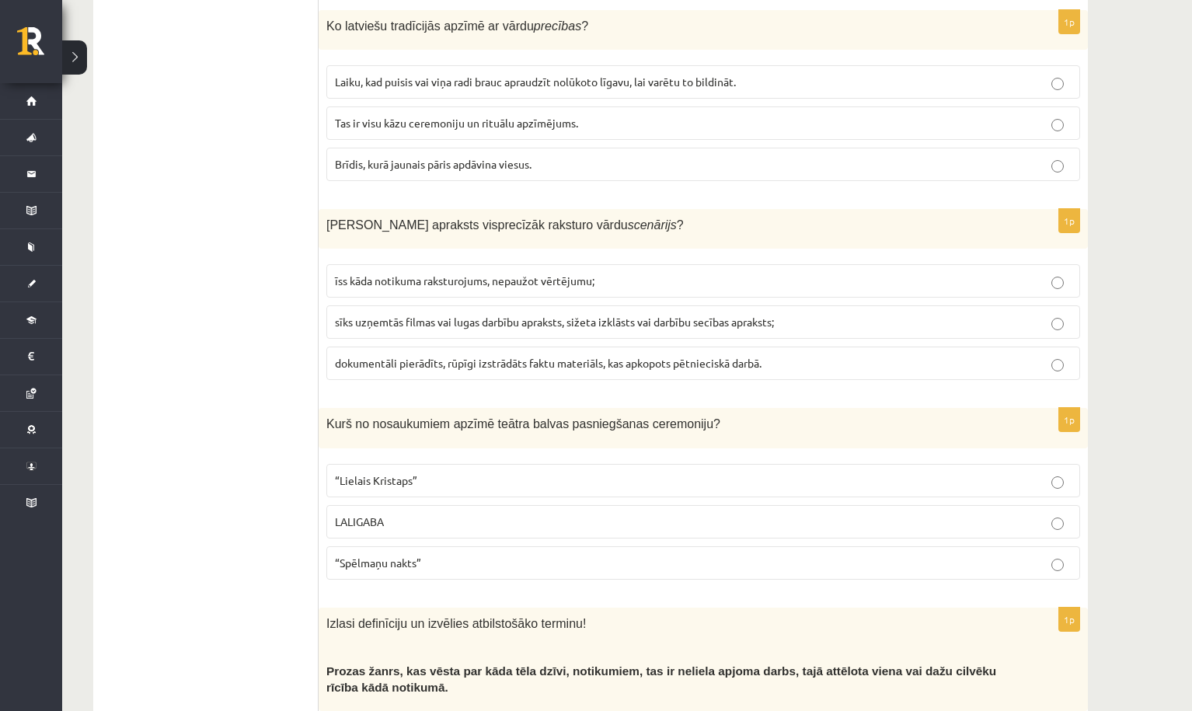
click at [650, 315] on span "sīks uzņemtās filmas vai lugas darbību apraksts, sižeta izklāsts vai darbību se…" at bounding box center [554, 322] width 439 height 14
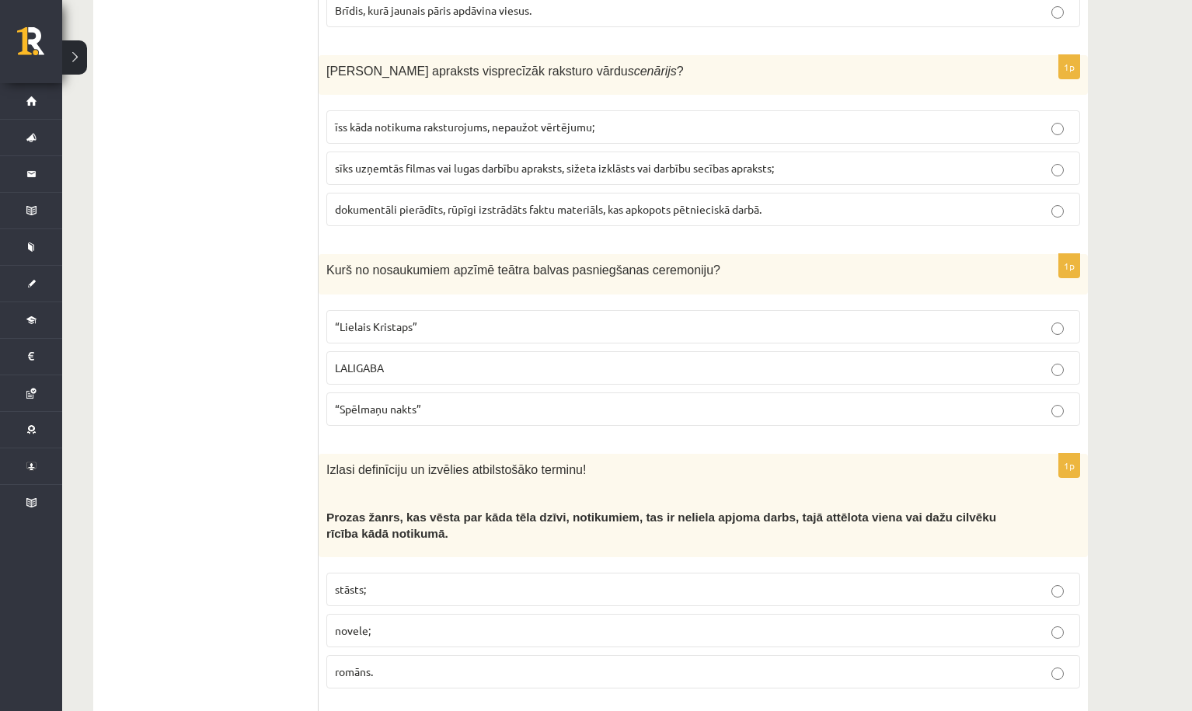
scroll to position [5681, 0]
click at [400, 358] on p "LALIGABA" at bounding box center [703, 366] width 736 height 16
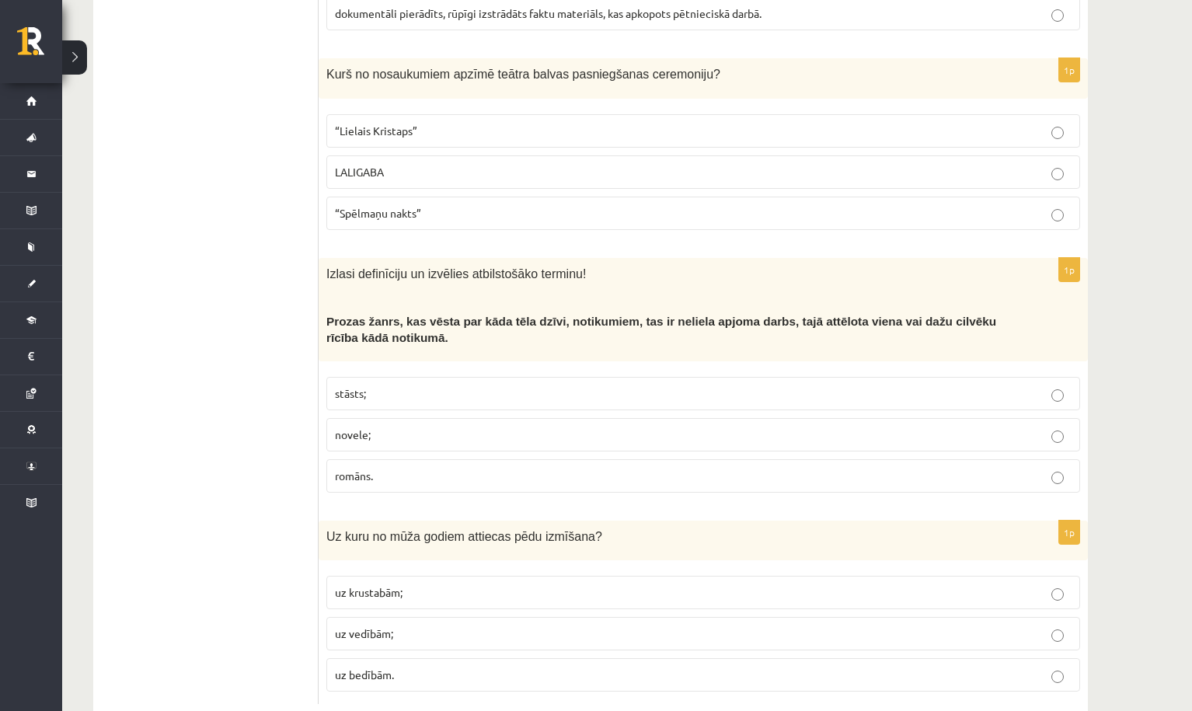
scroll to position [5874, 0]
click at [369, 386] on p "stāsts;" at bounding box center [703, 394] width 736 height 16
click at [426, 667] on p "uz bedībām." at bounding box center [703, 675] width 736 height 16
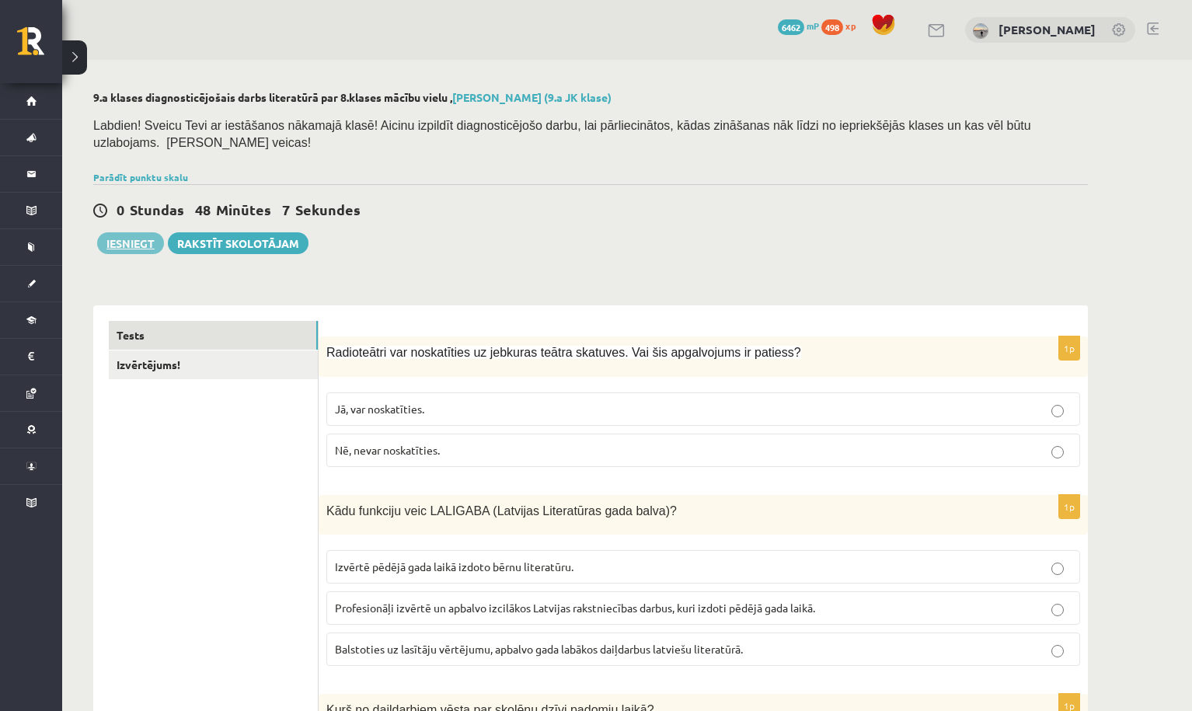
scroll to position [0, 0]
click at [129, 242] on button "Iesniegt" at bounding box center [130, 243] width 67 height 22
click at [260, 368] on link "Izvērtējums!" at bounding box center [213, 364] width 209 height 29
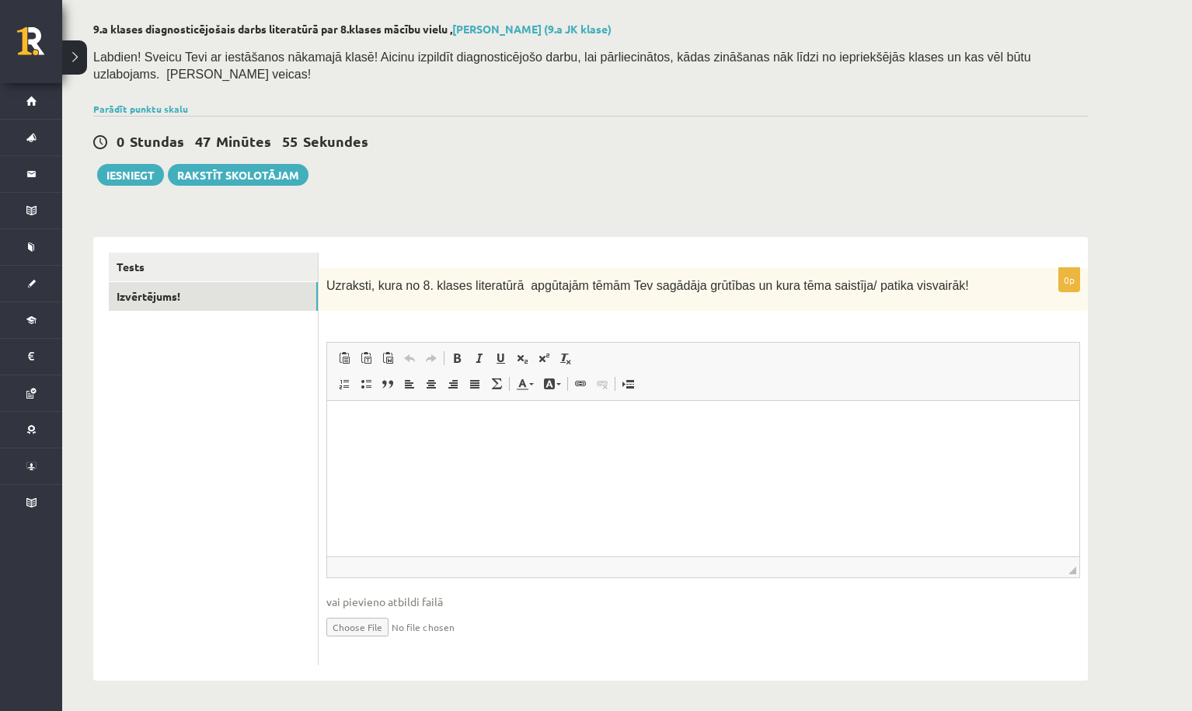
scroll to position [68, 0]
click at [443, 449] on html at bounding box center [703, 425] width 752 height 47
click at [277, 267] on link "Tests" at bounding box center [213, 267] width 209 height 29
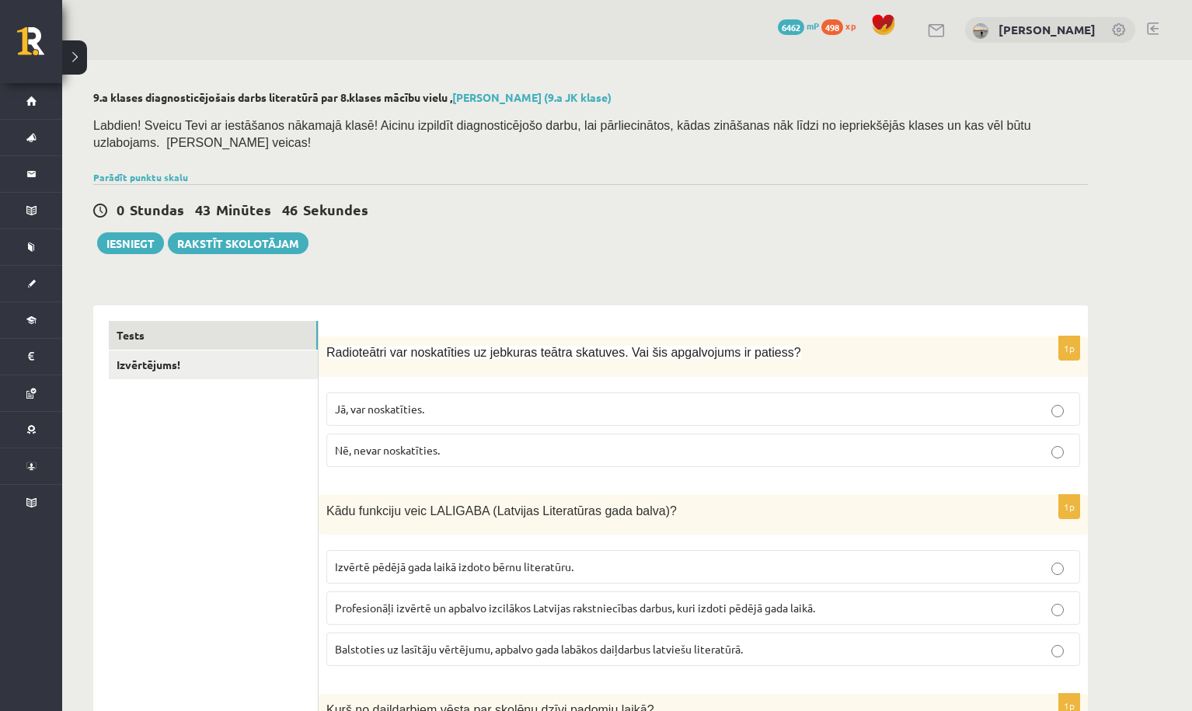
scroll to position [0, 0]
click at [262, 367] on link "Izvērtējums!" at bounding box center [213, 364] width 209 height 29
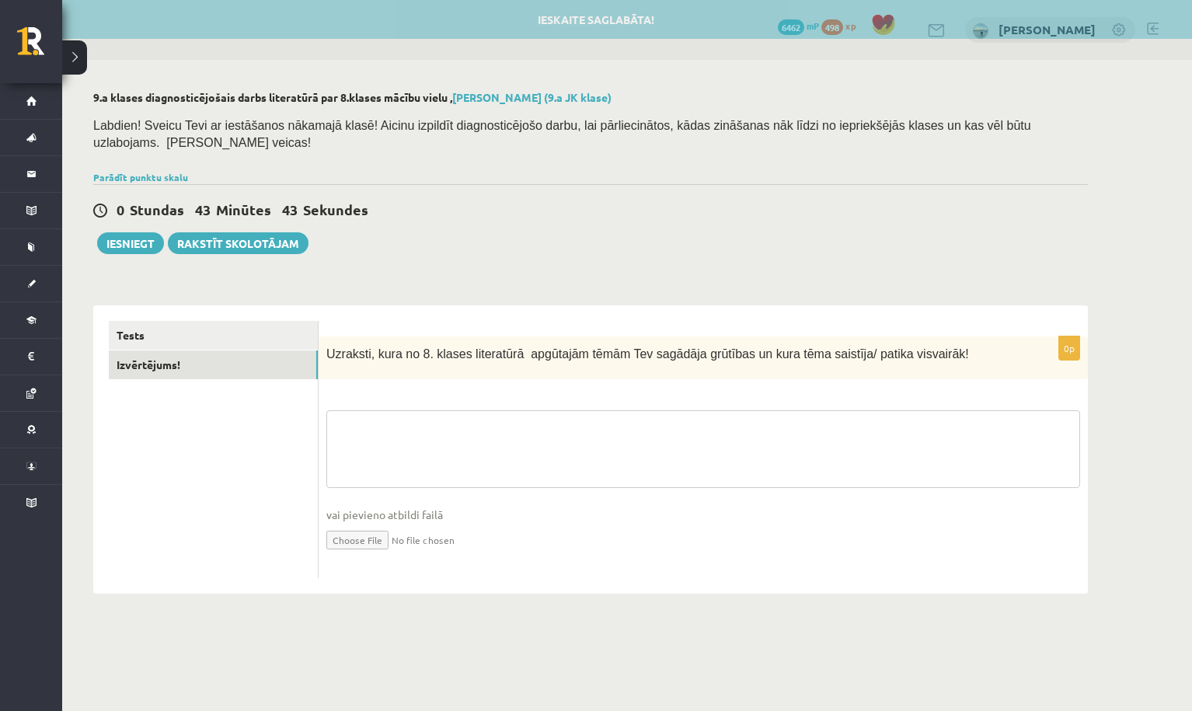
click at [364, 438] on textarea at bounding box center [703, 449] width 754 height 78
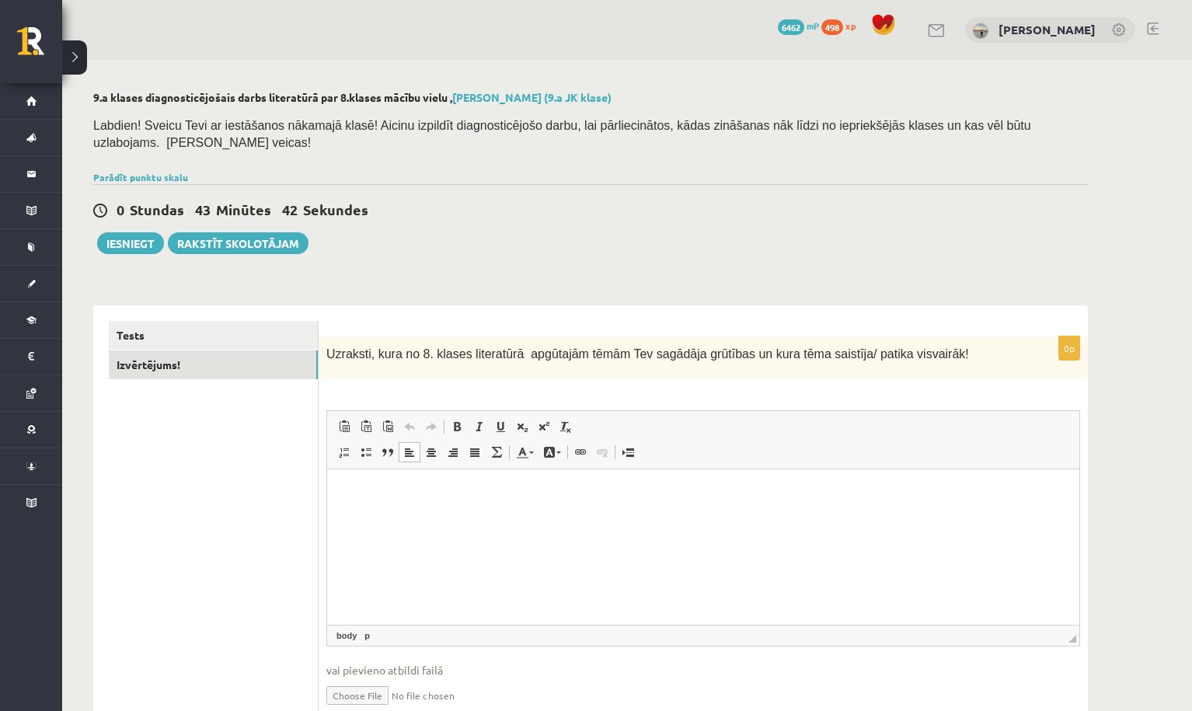
click at [364, 495] on p "Rich Text Editor, wiswyg-editor-user-answer-47024892697280" at bounding box center [703, 493] width 721 height 16
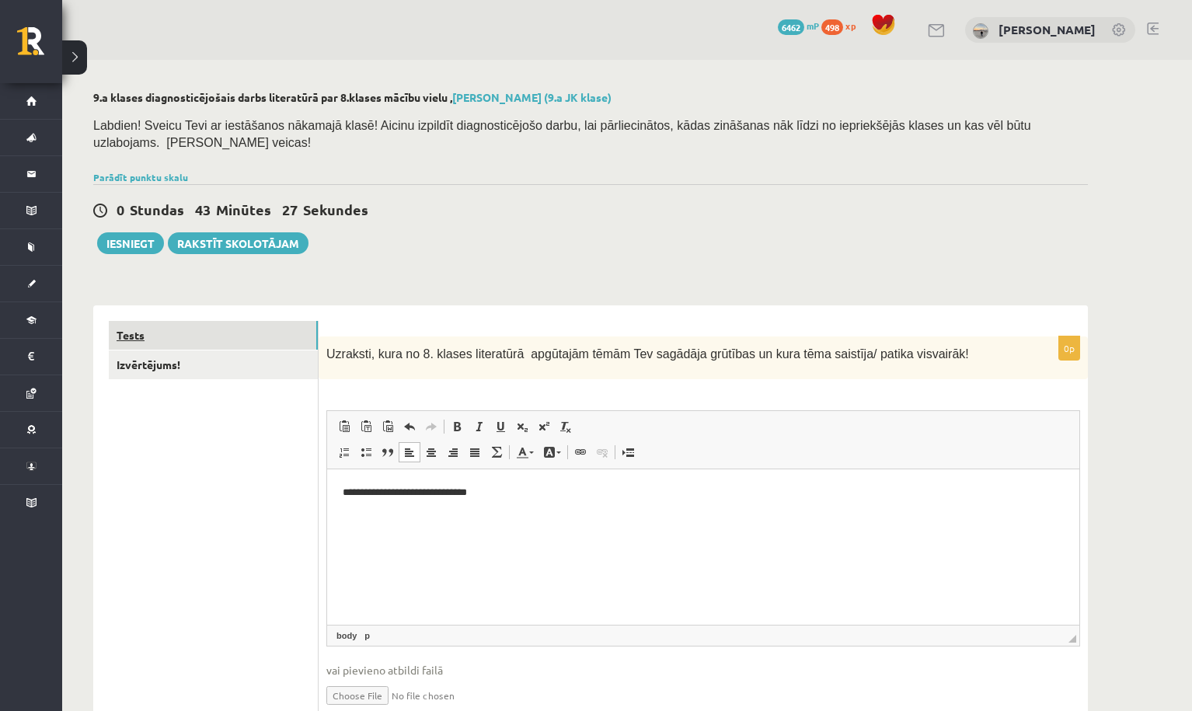
click at [269, 337] on link "Tests" at bounding box center [213, 335] width 209 height 29
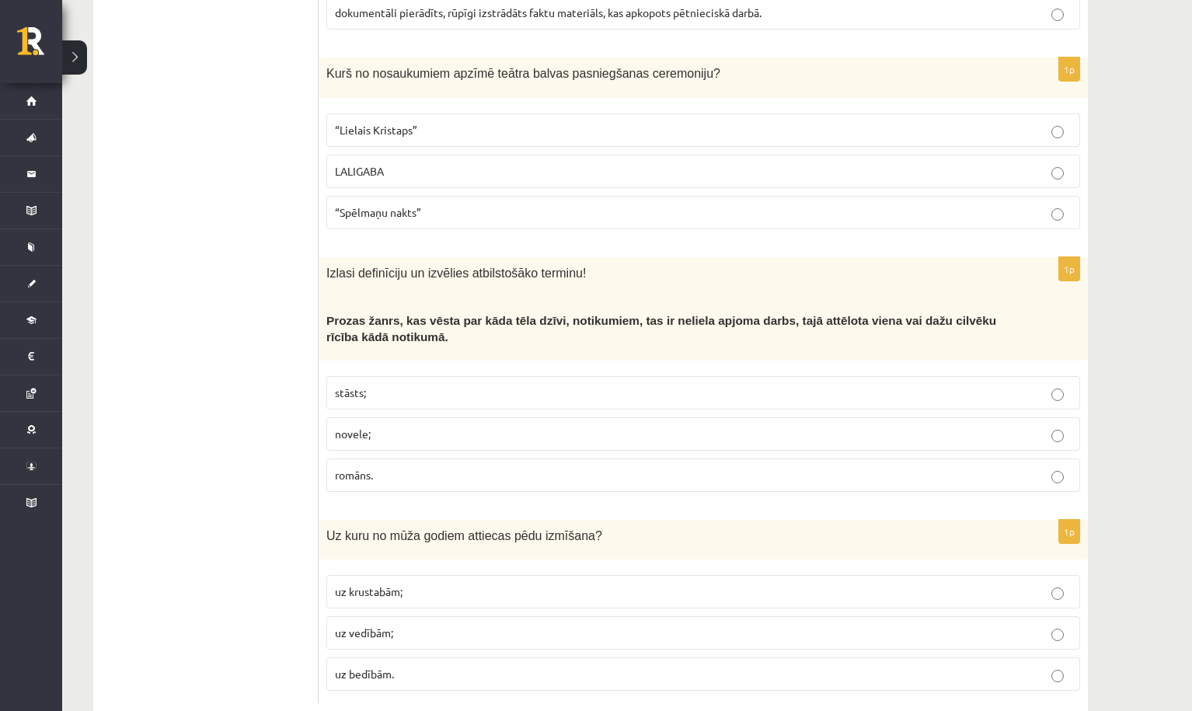
scroll to position [5875, 0]
drag, startPoint x: 337, startPoint y: 547, endPoint x: 409, endPoint y: 638, distance: 116.1
click at [409, 638] on fieldset "uz krustabām; uz vedībām; uz bedībām." at bounding box center [703, 632] width 754 height 128
copy fieldset "uz krustabām; uz vedībām; uz bedībām."
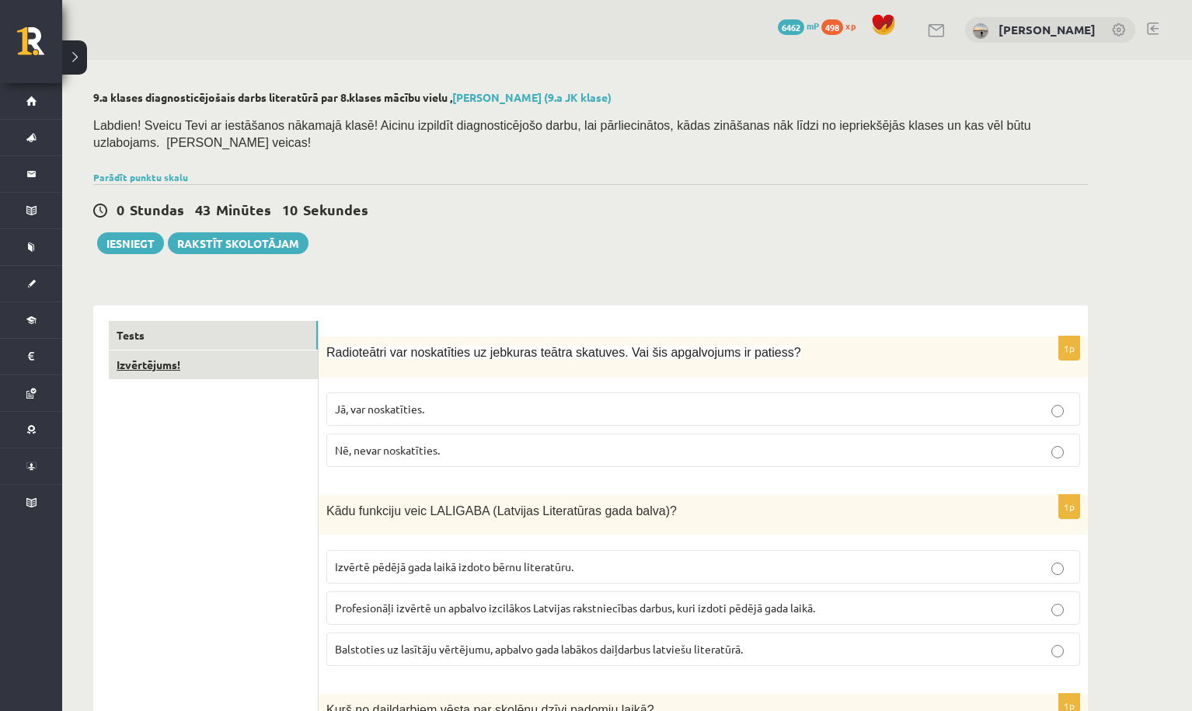
scroll to position [0, 0]
click at [231, 352] on link "Izvērtējums!" at bounding box center [213, 364] width 209 height 29
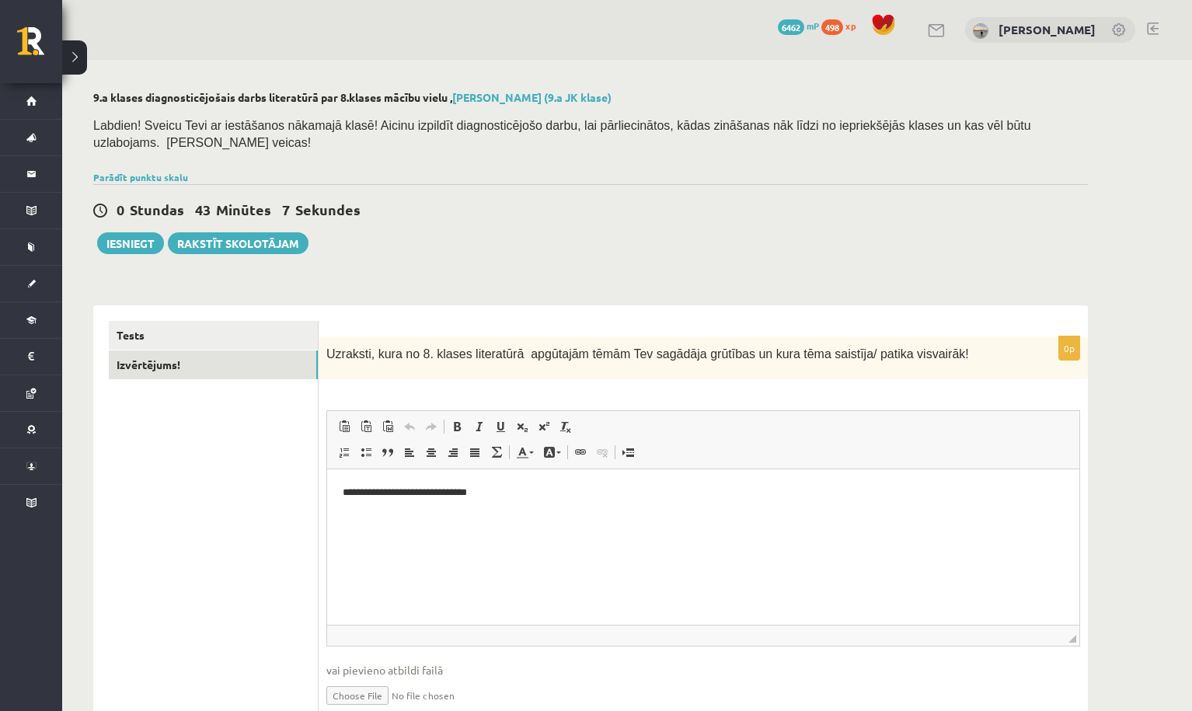
click at [524, 502] on html "**********" at bounding box center [703, 492] width 752 height 47
click at [352, 515] on label "**********" at bounding box center [368, 516] width 50 height 10
click at [339, 541] on html "**********" at bounding box center [703, 546] width 752 height 155
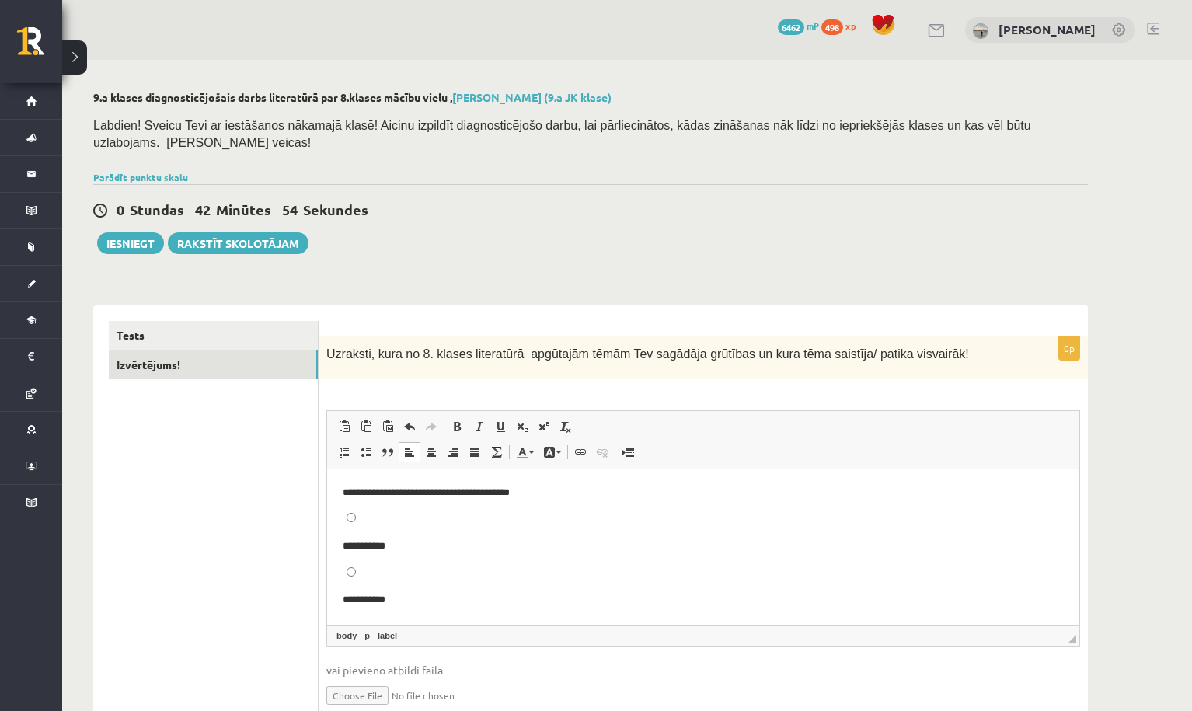
click at [355, 543] on label "**********" at bounding box center [364, 546] width 43 height 10
click at [357, 541] on label "**********" at bounding box center [364, 546] width 43 height 10
click at [658, 498] on p "**********" at bounding box center [703, 493] width 721 height 16
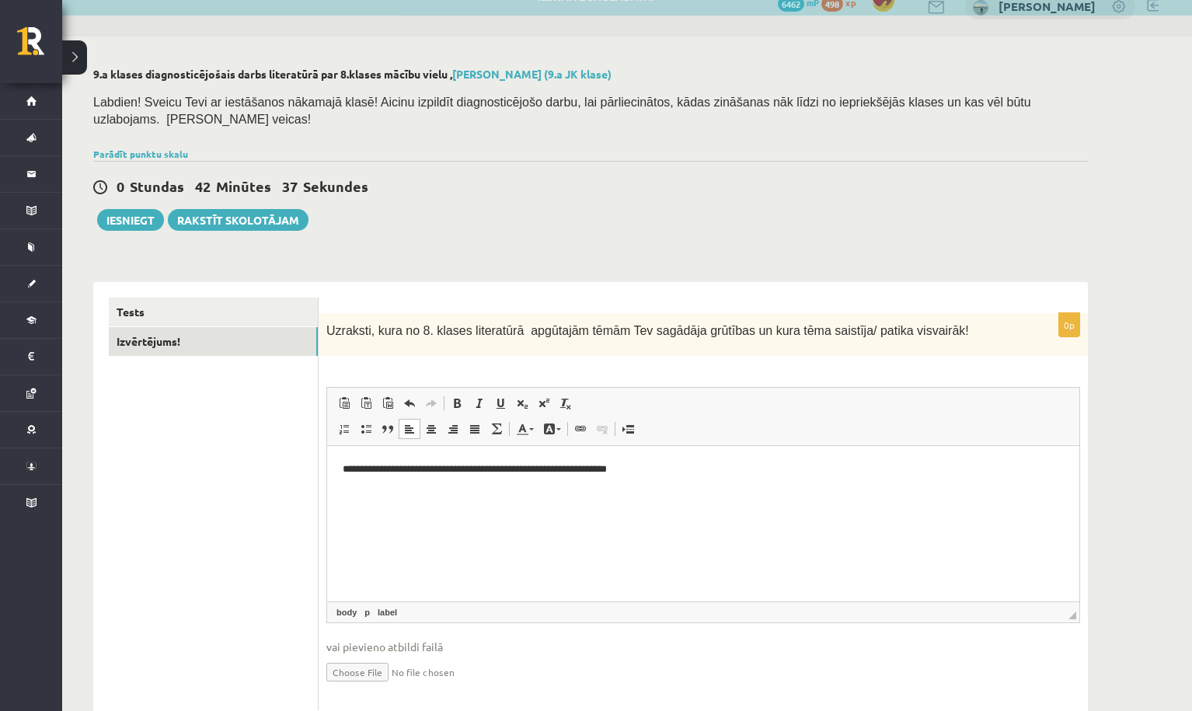
scroll to position [24, 0]
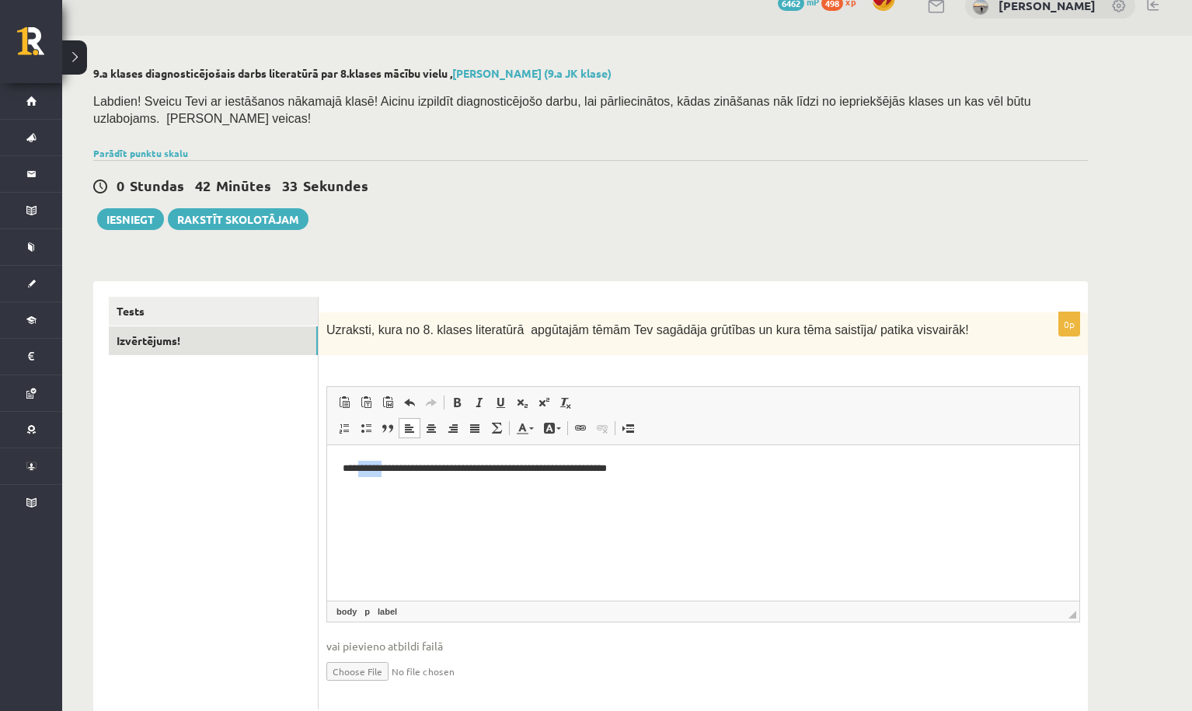
drag, startPoint x: 367, startPoint y: 468, endPoint x: 395, endPoint y: 469, distance: 28.0
click at [395, 469] on p "**********" at bounding box center [703, 469] width 721 height 16
click at [407, 468] on p "**********" at bounding box center [703, 469] width 721 height 16
click at [686, 471] on p "**********" at bounding box center [703, 469] width 721 height 16
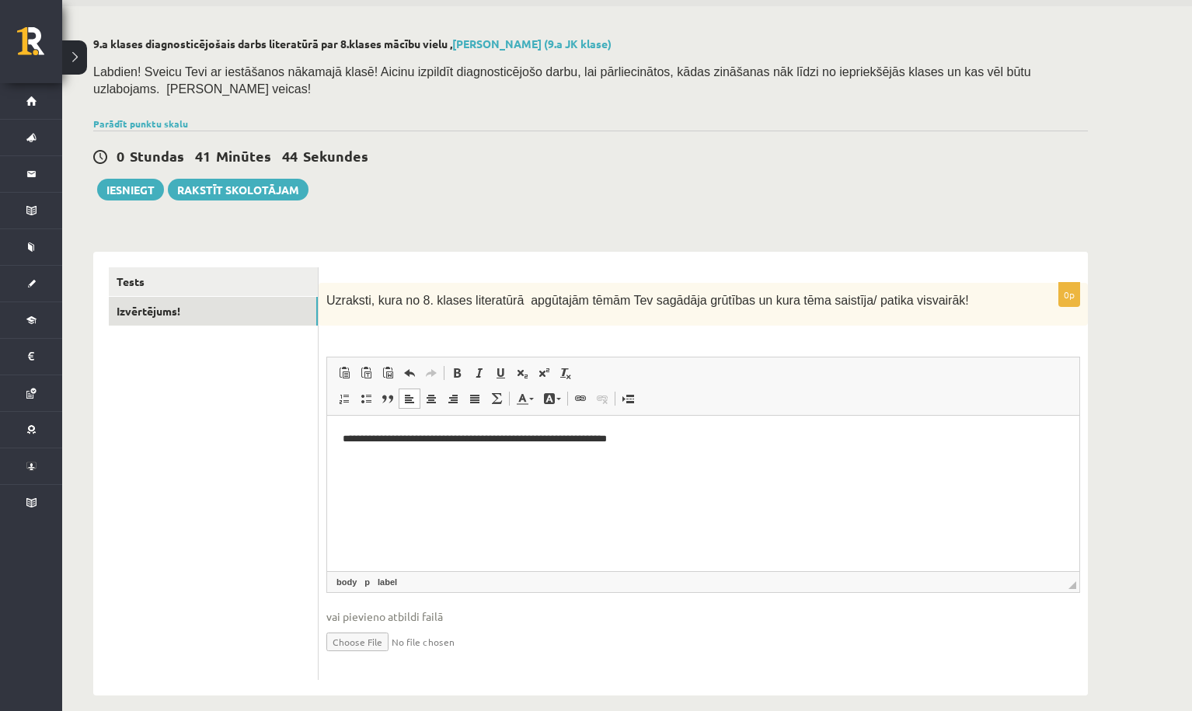
scroll to position [57, 0]
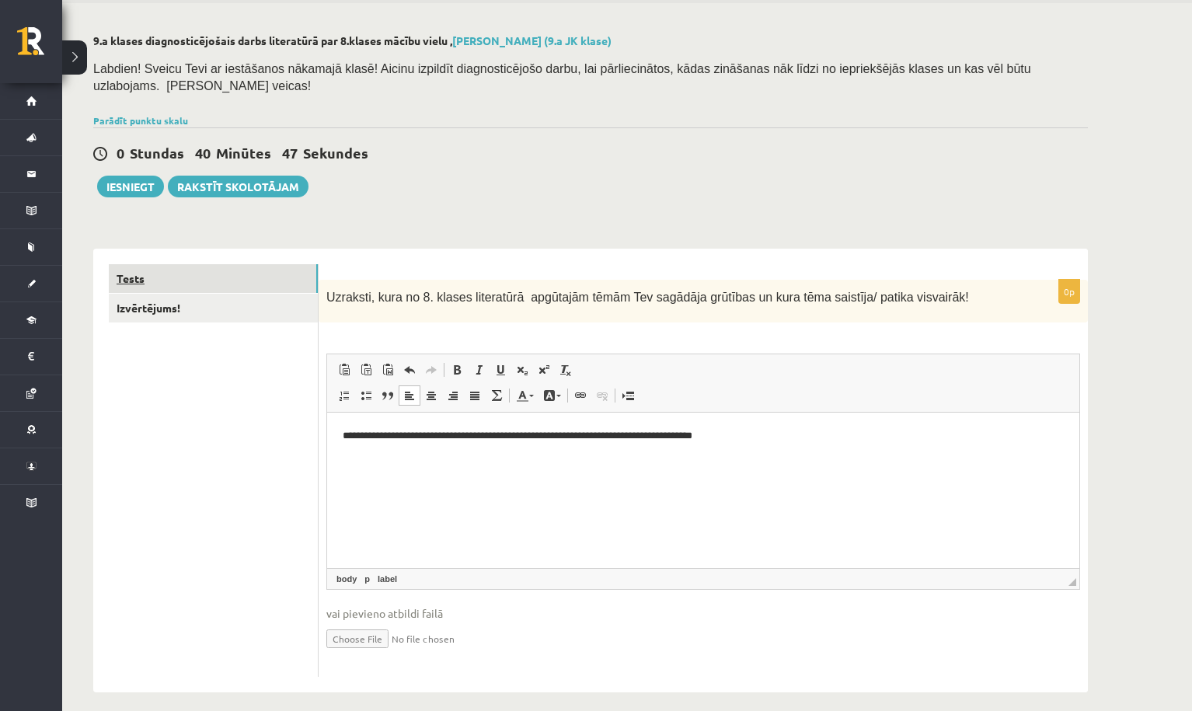
click at [294, 278] on link "Tests" at bounding box center [213, 278] width 209 height 29
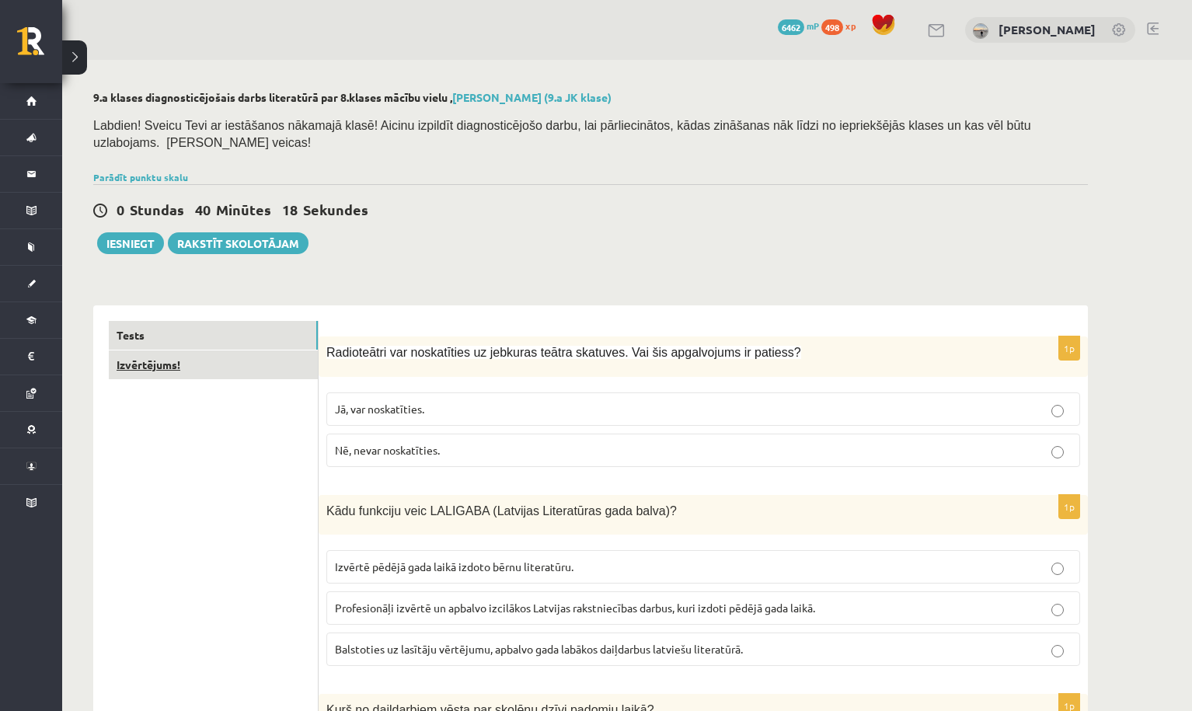
scroll to position [0, 0]
click at [258, 357] on link "Izvērtējums!" at bounding box center [213, 364] width 209 height 29
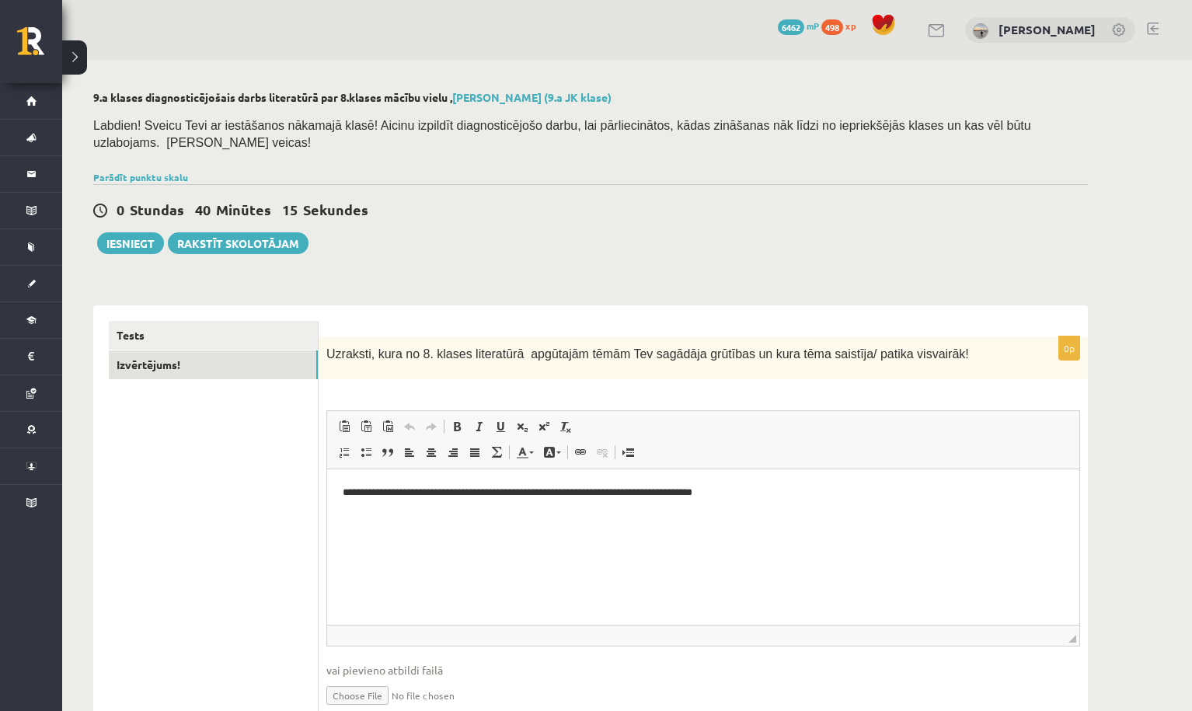
click at [837, 495] on p "**********" at bounding box center [703, 493] width 721 height 16
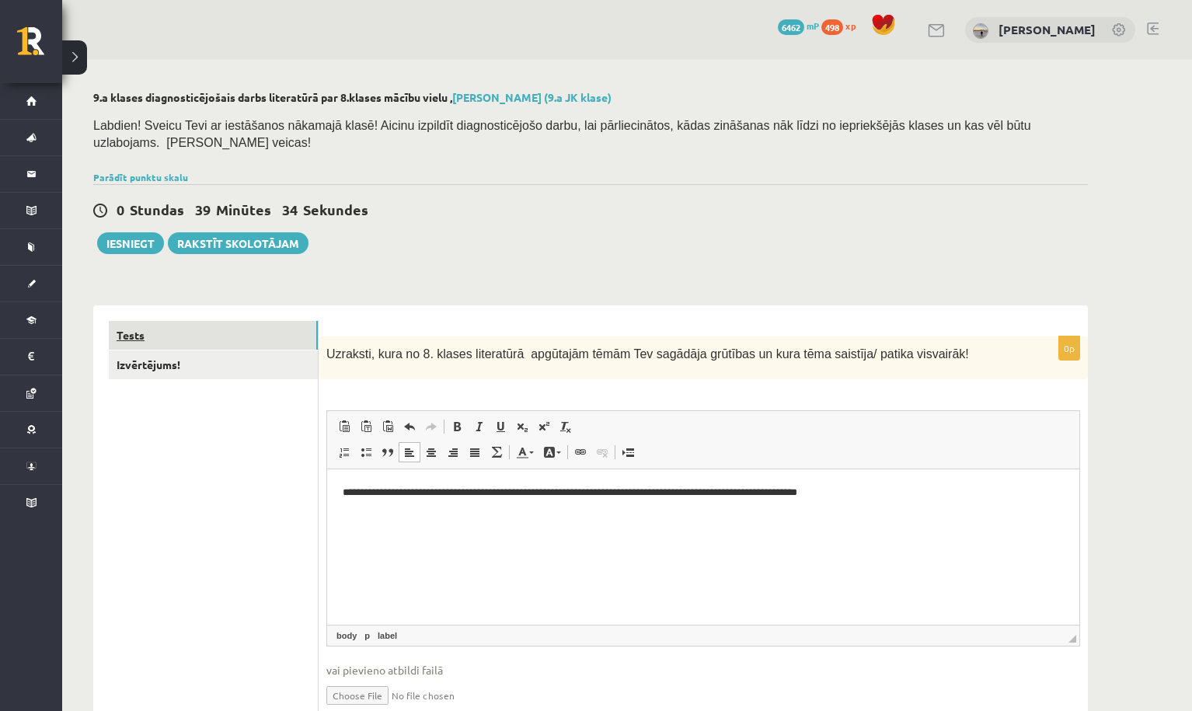
click at [293, 336] on link "Tests" at bounding box center [213, 335] width 209 height 29
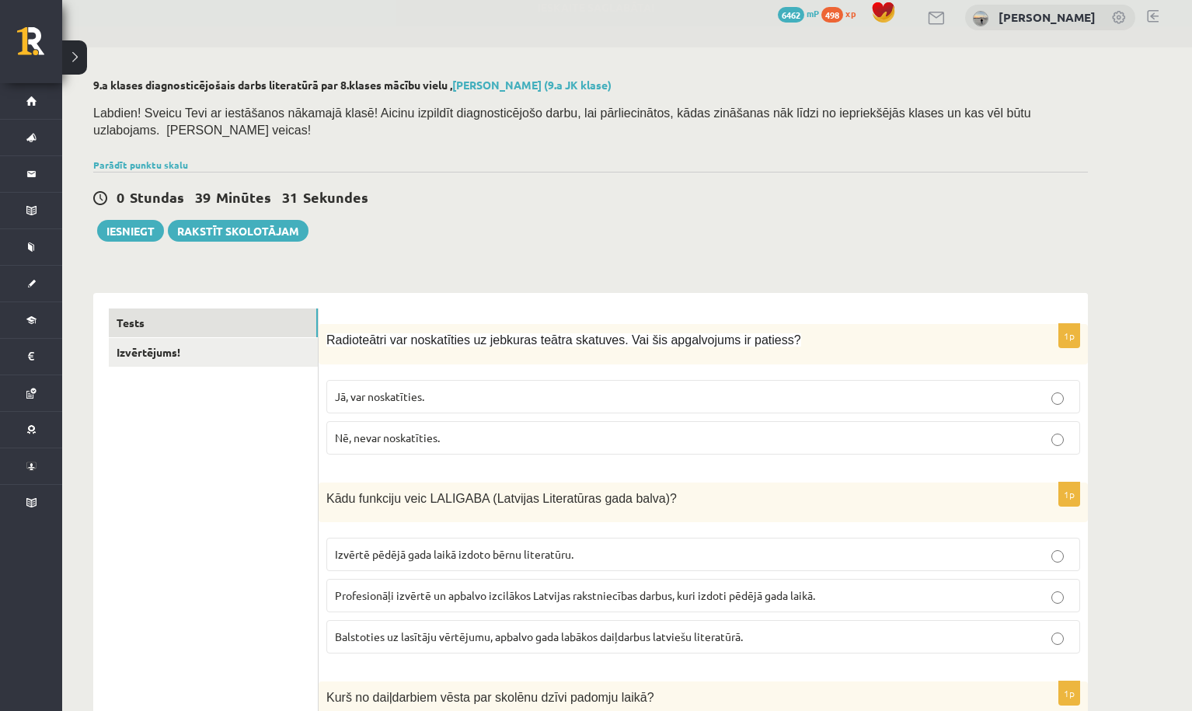
scroll to position [12, 0]
click at [139, 230] on button "Iesniegt" at bounding box center [130, 232] width 67 height 22
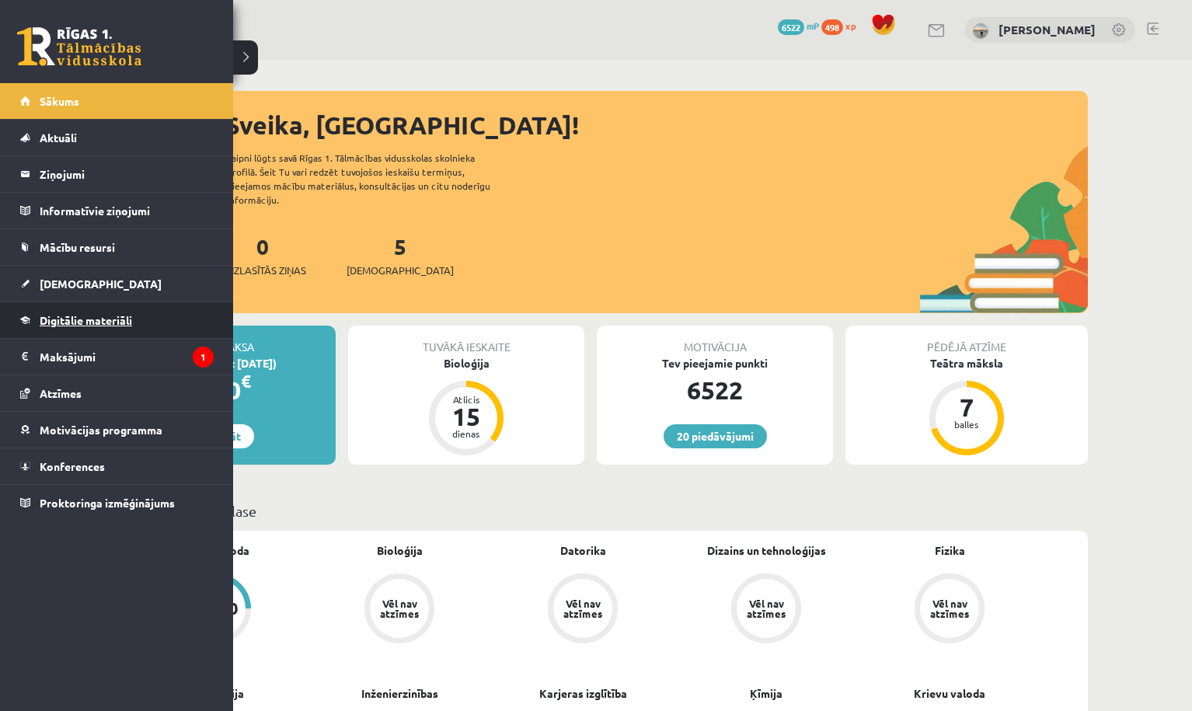
click at [71, 330] on link "Digitālie materiāli" at bounding box center [116, 320] width 193 height 36
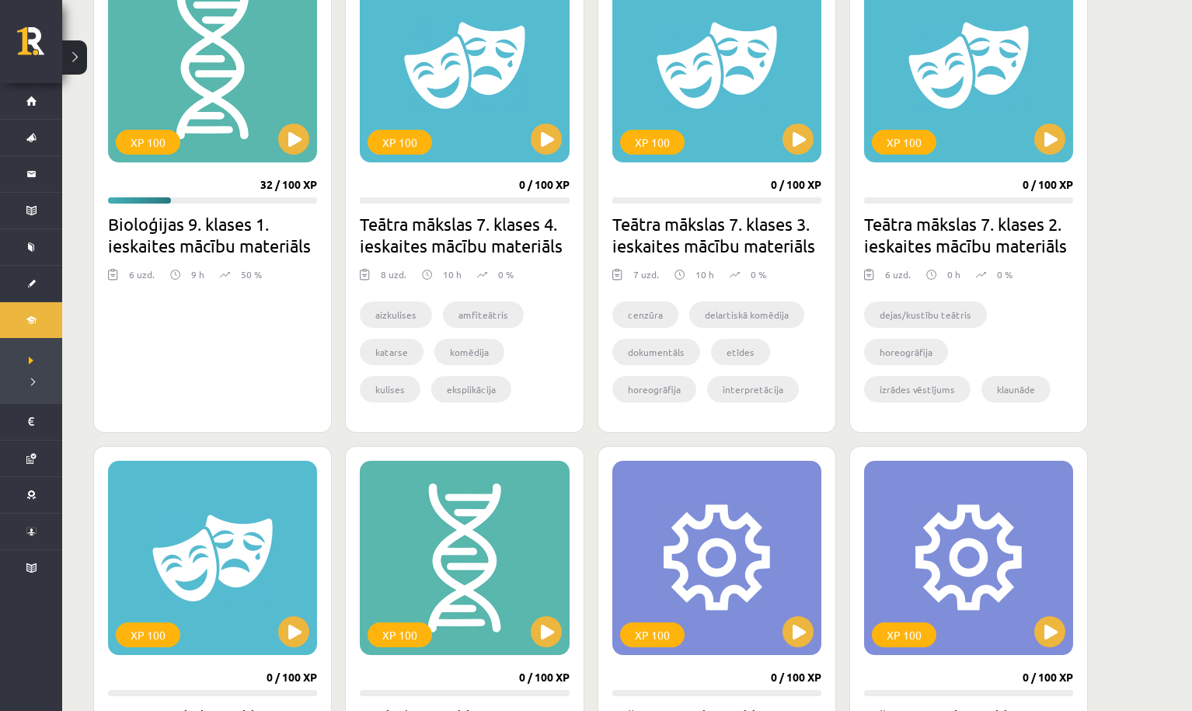
scroll to position [486, 0]
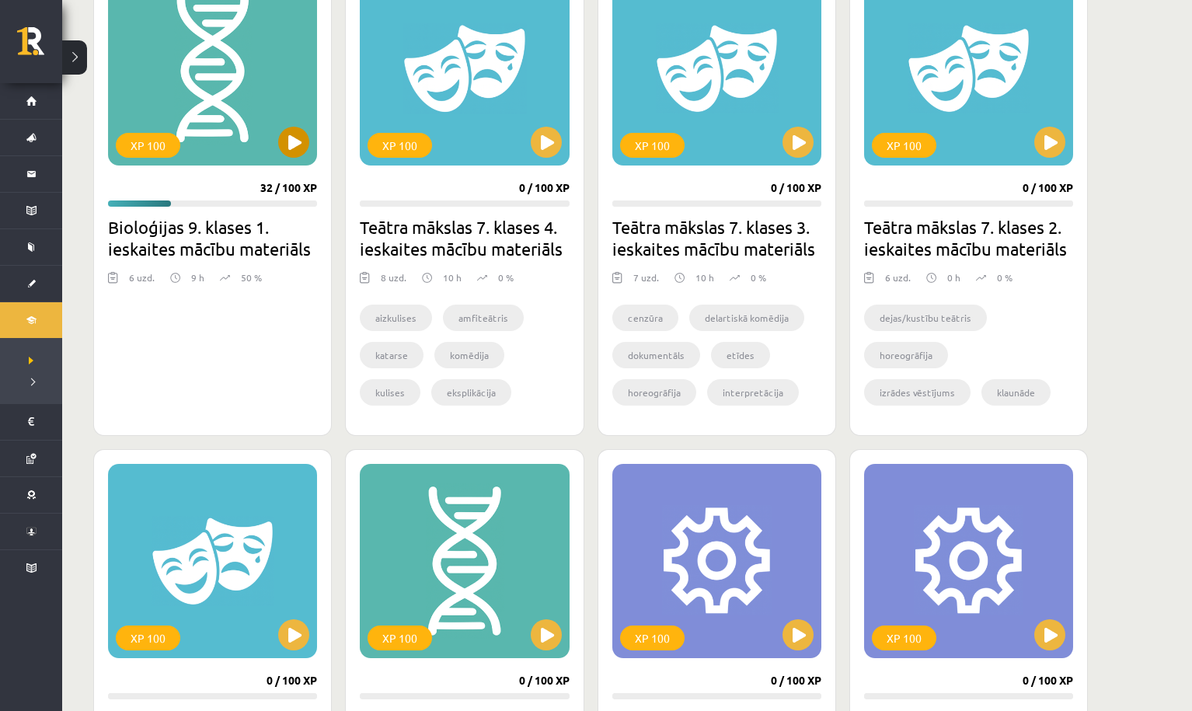
click at [297, 148] on button at bounding box center [293, 142] width 31 height 31
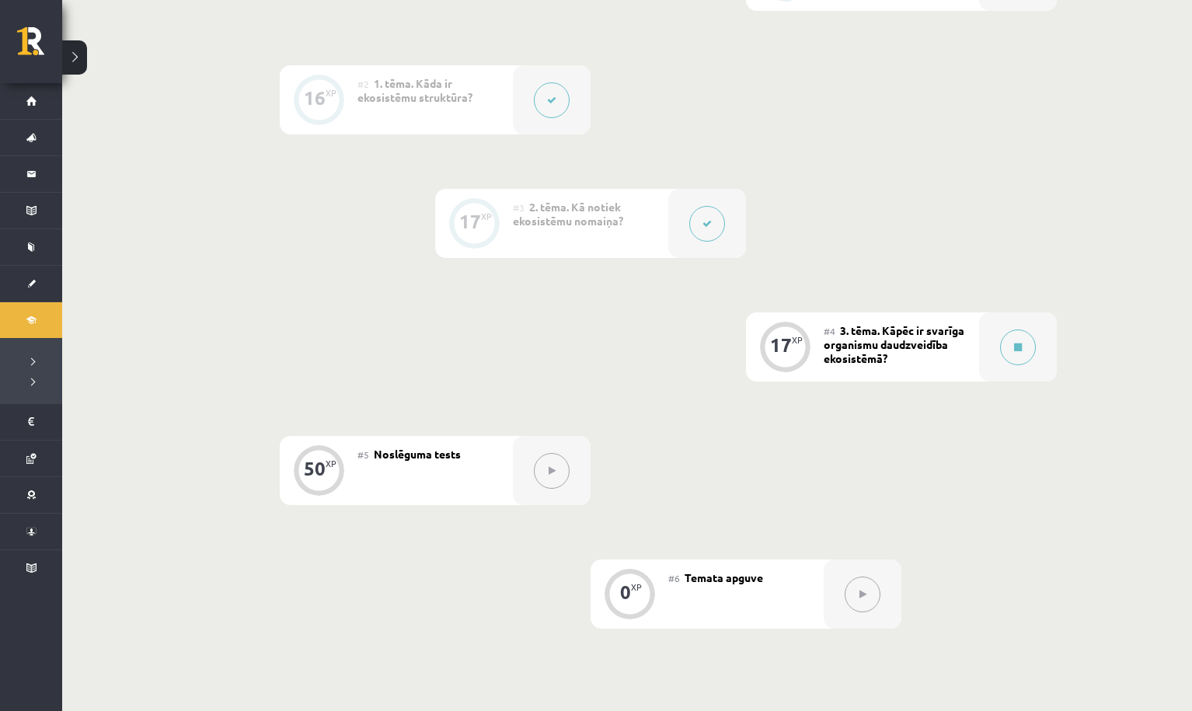
scroll to position [533, 0]
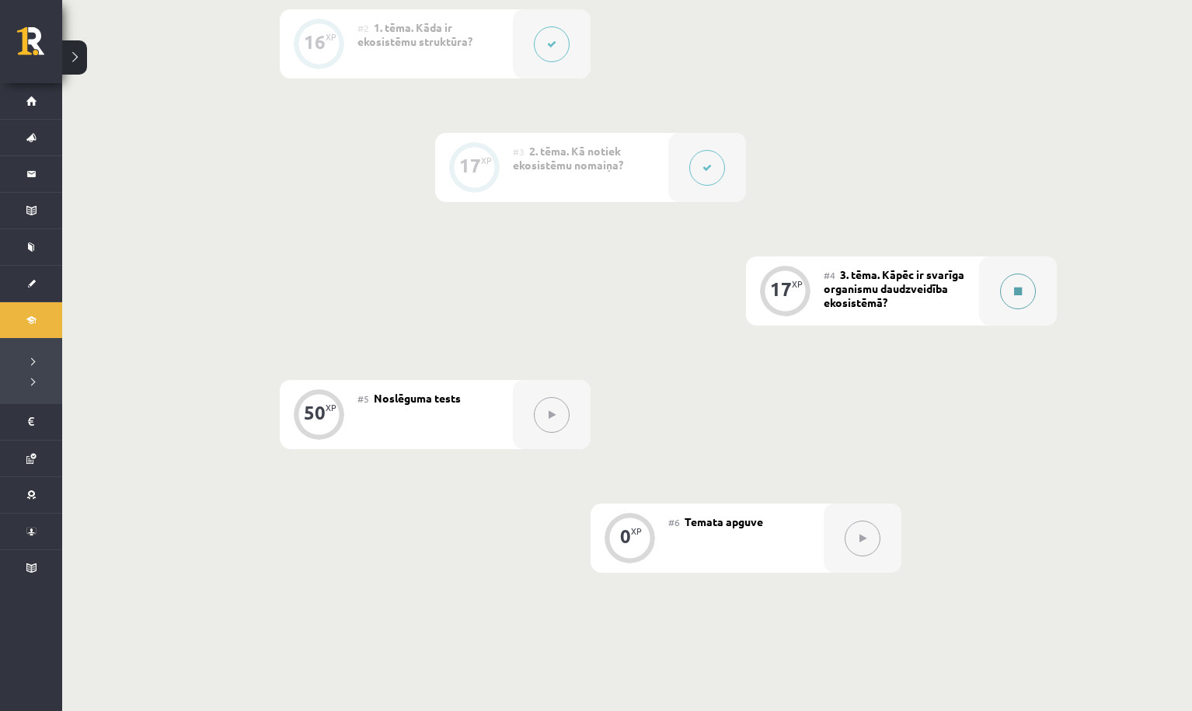
click at [1004, 308] on div at bounding box center [1018, 290] width 78 height 69
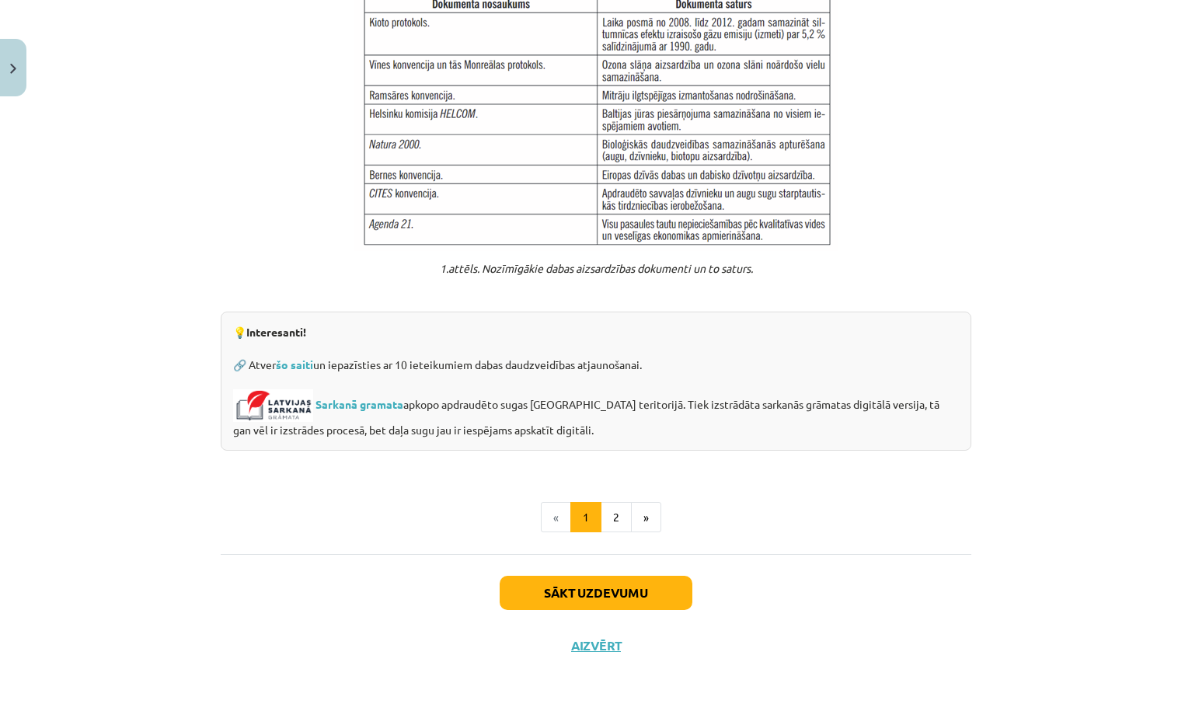
scroll to position [1115, 0]
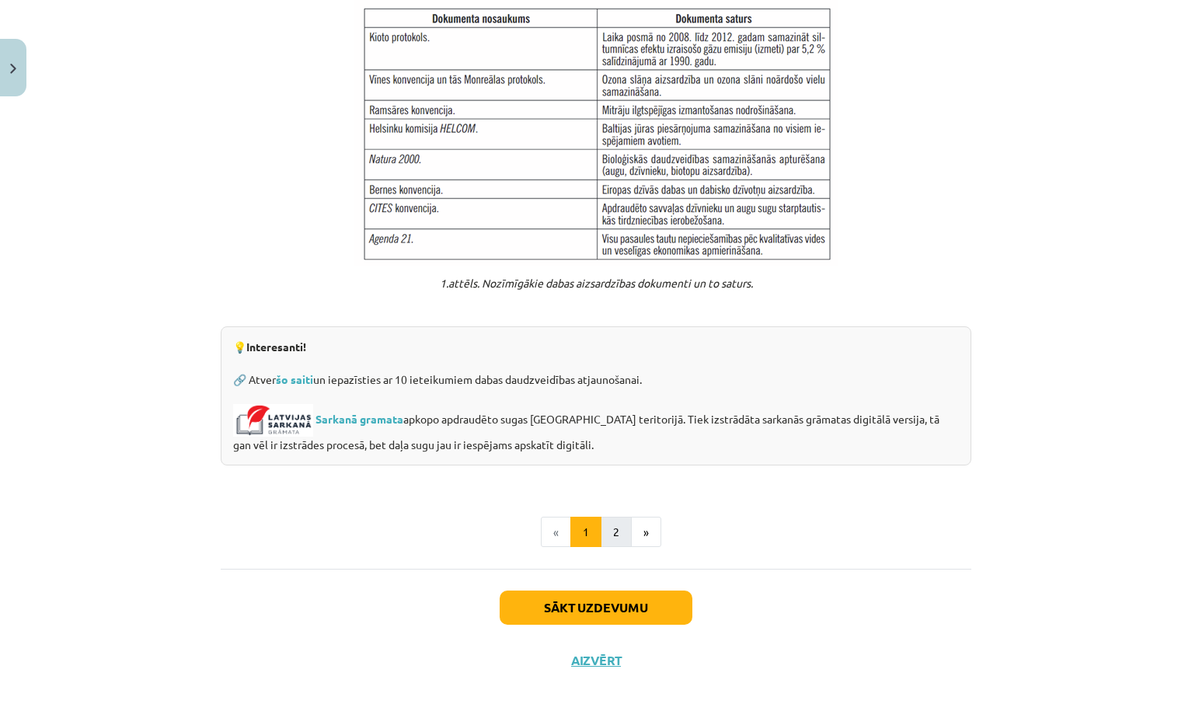
click at [619, 517] on button "2" at bounding box center [615, 532] width 31 height 31
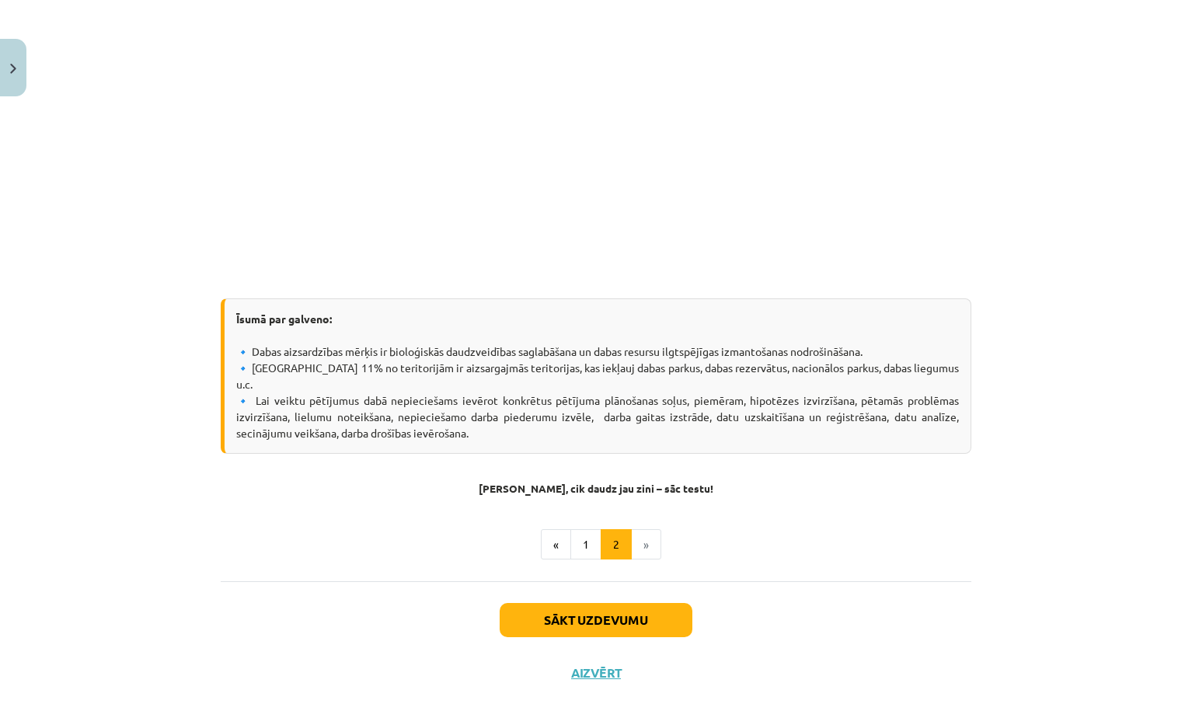
scroll to position [419, 0]
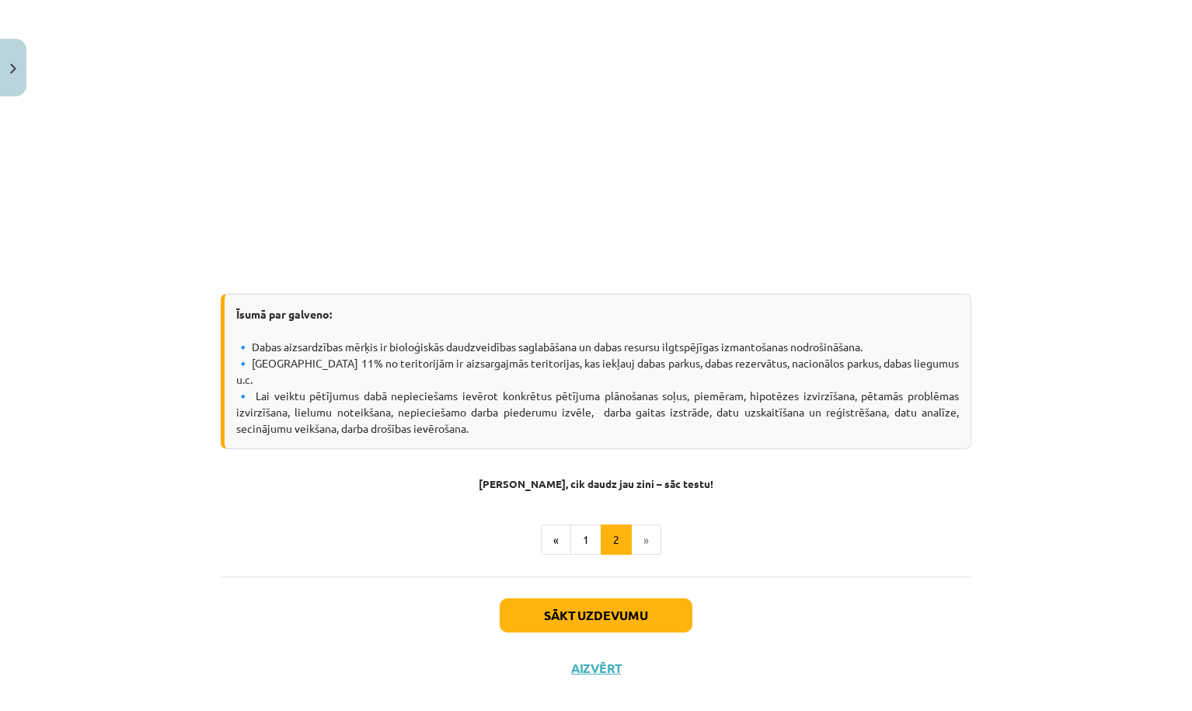
click at [551, 598] on button "Sākt uzdevumu" at bounding box center [595, 615] width 193 height 34
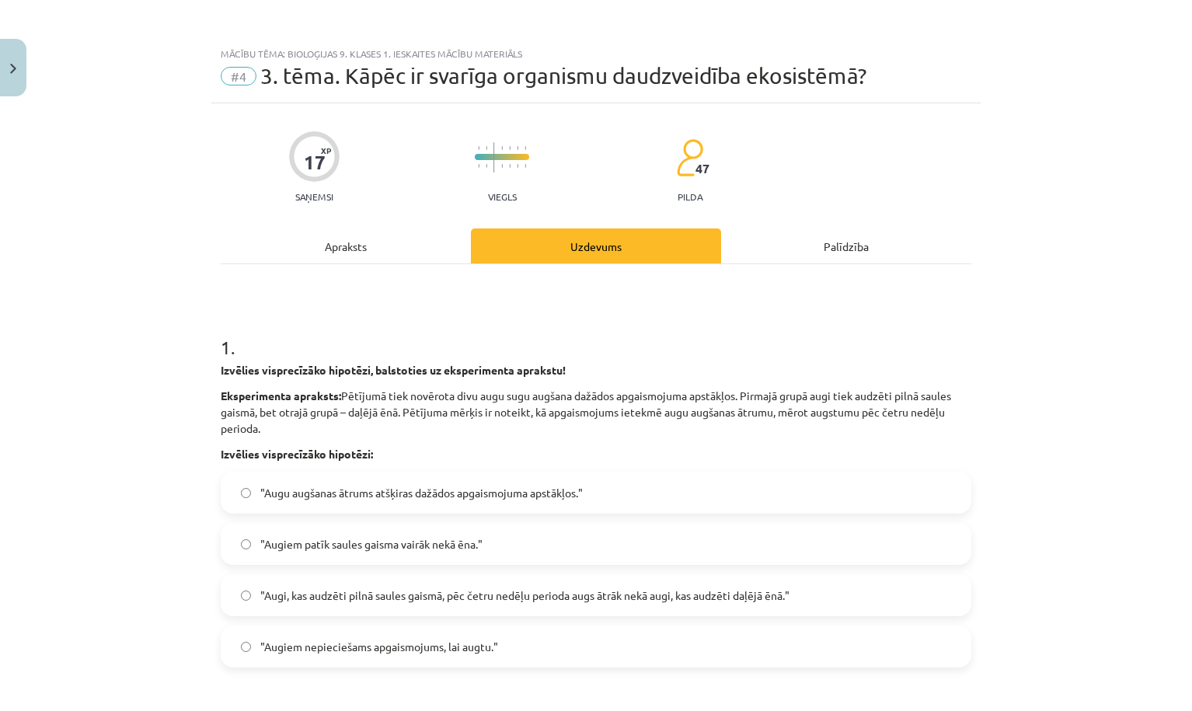
scroll to position [0, 0]
click at [14, 79] on button "Close" at bounding box center [13, 67] width 26 height 57
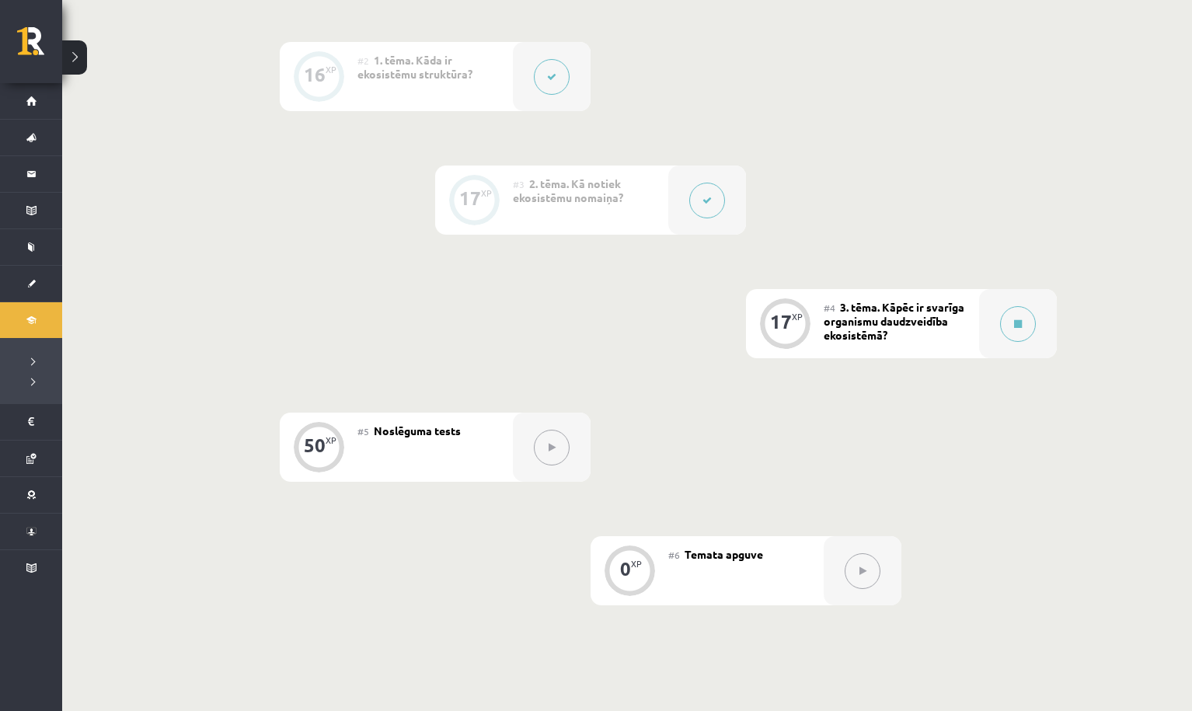
scroll to position [540, 0]
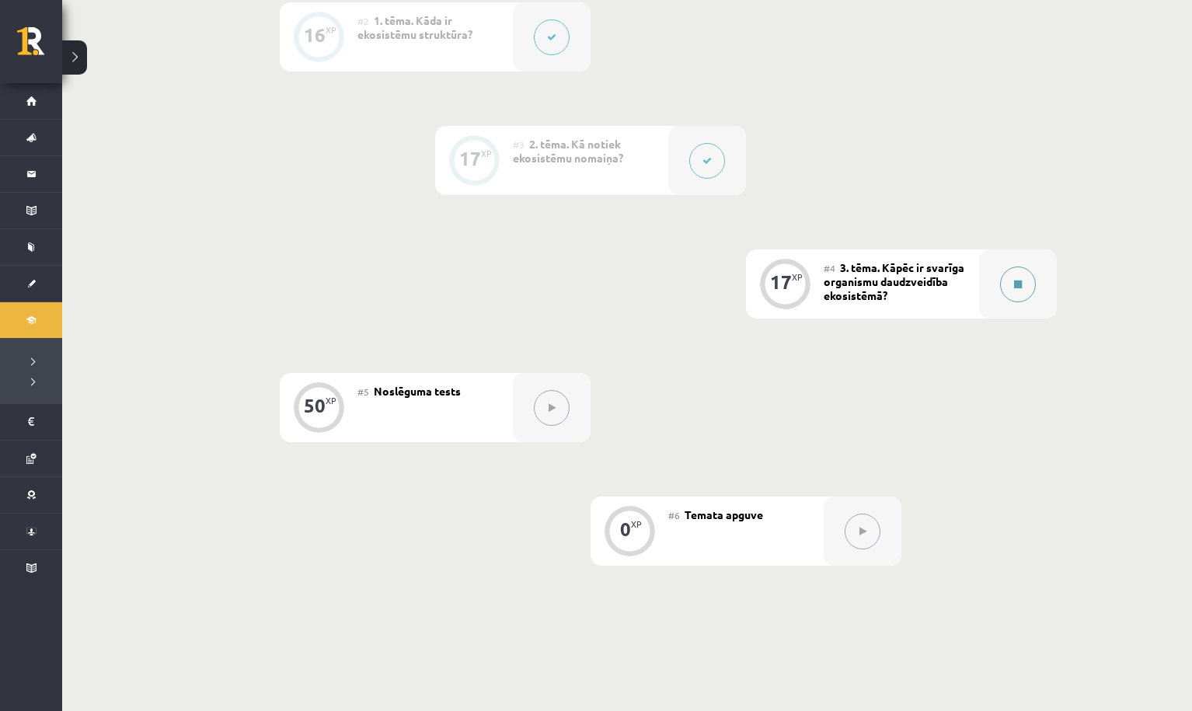
click at [1016, 278] on button at bounding box center [1018, 284] width 36 height 36
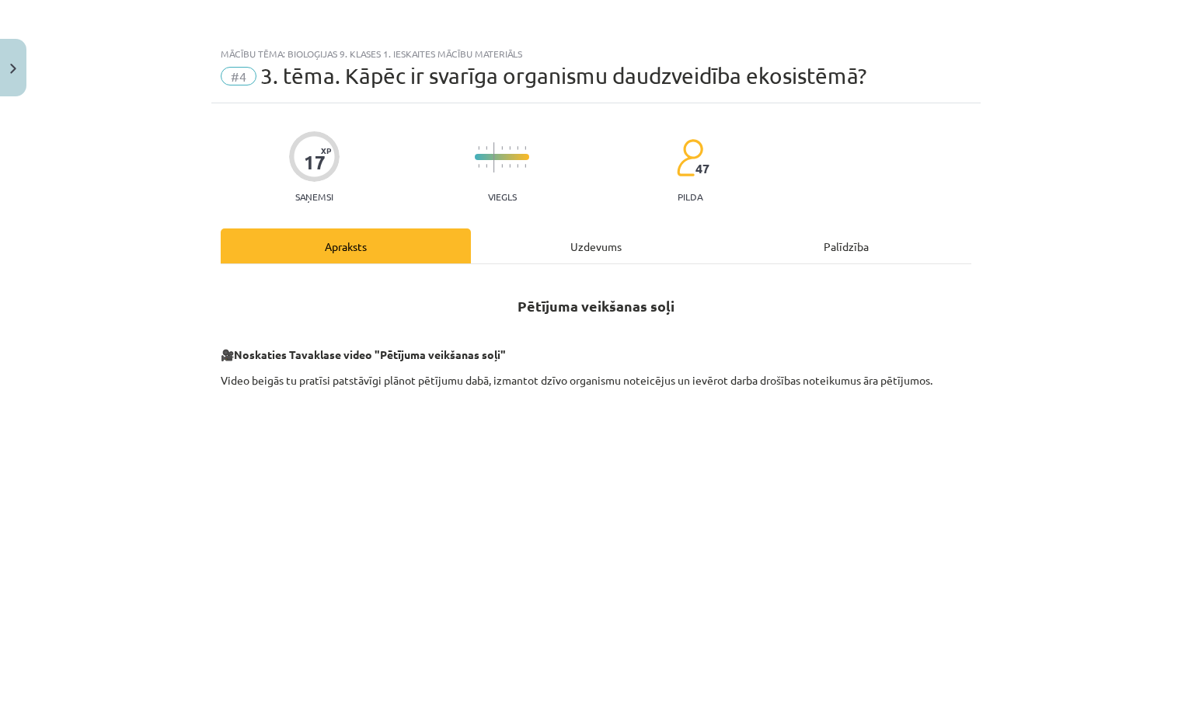
click at [605, 240] on div "Uzdevums" at bounding box center [596, 245] width 250 height 35
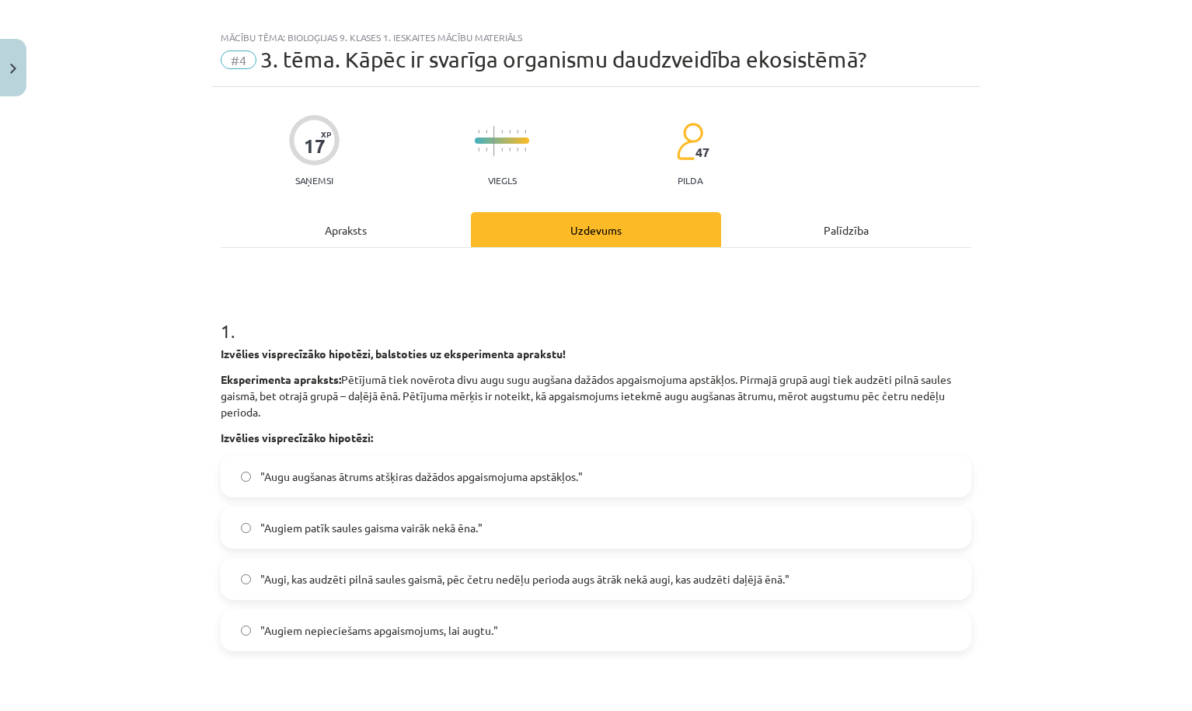
scroll to position [14, 0]
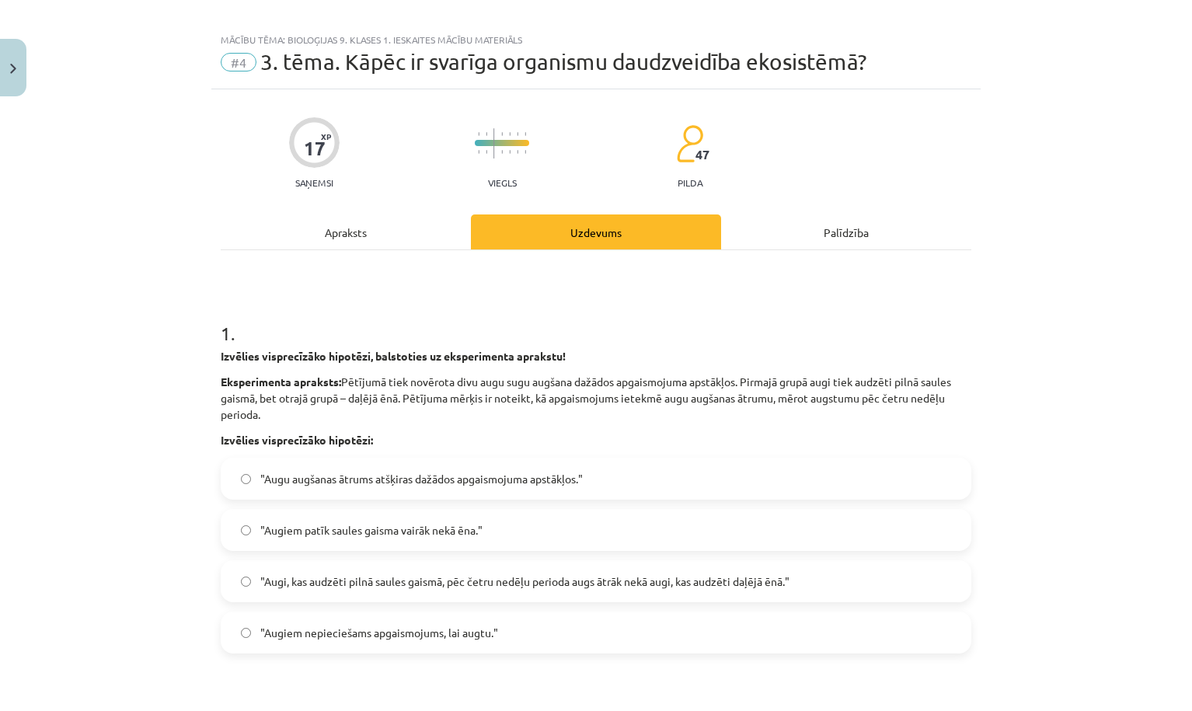
click at [329, 575] on span ""Augi, kas audzēti pilnā saules gaismā, pēc četru nedēļu perioda augs ātrāk nek…" at bounding box center [524, 581] width 529 height 16
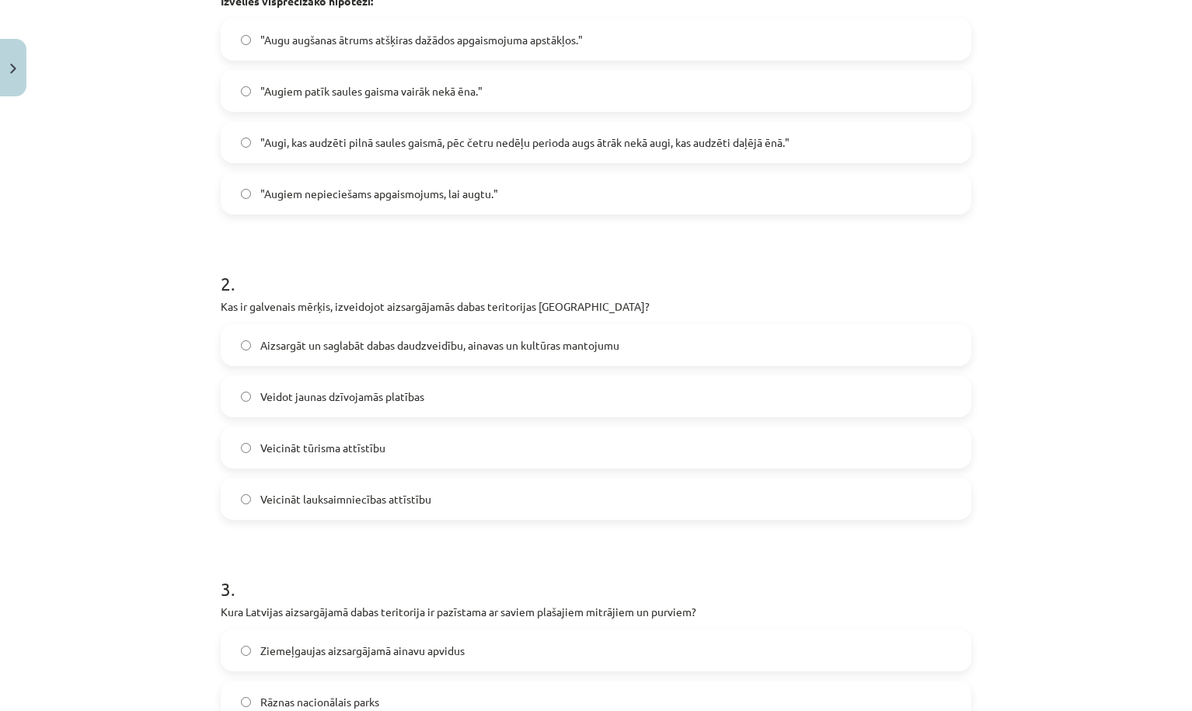
scroll to position [454, 0]
click at [367, 337] on span "Aizsargāt un saglabāt dabas daudzveidību, ainavas un kultūras mantojumu" at bounding box center [439, 344] width 359 height 16
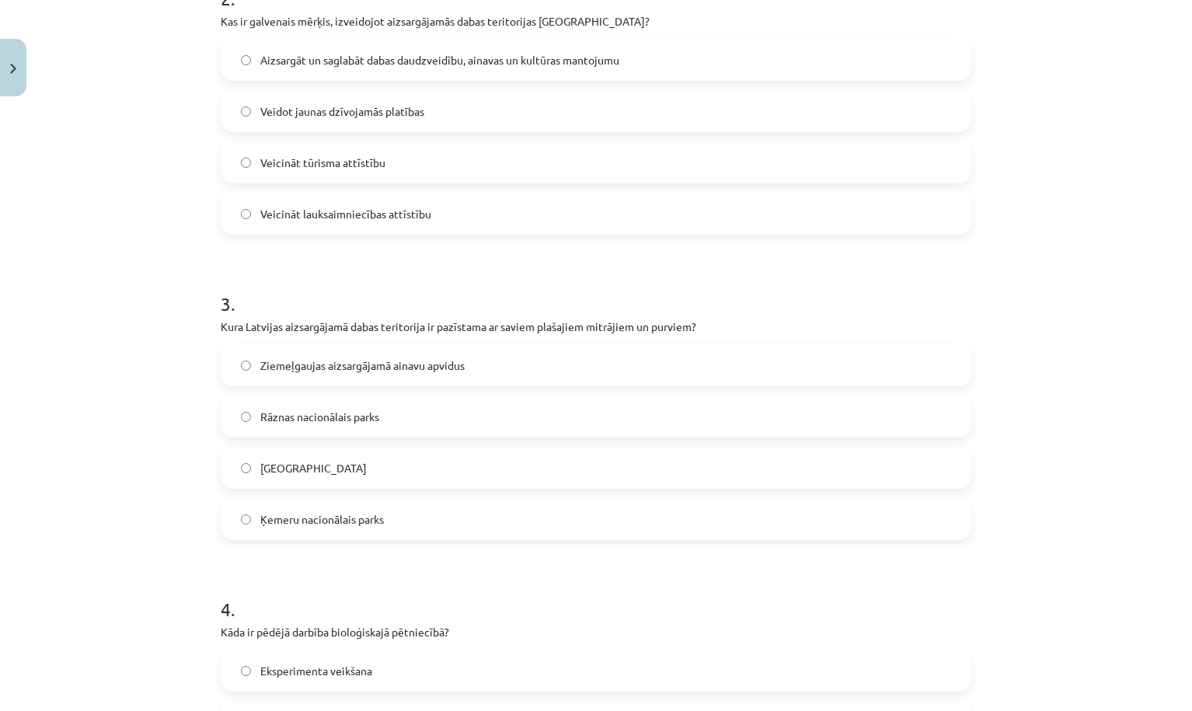
scroll to position [767, 0]
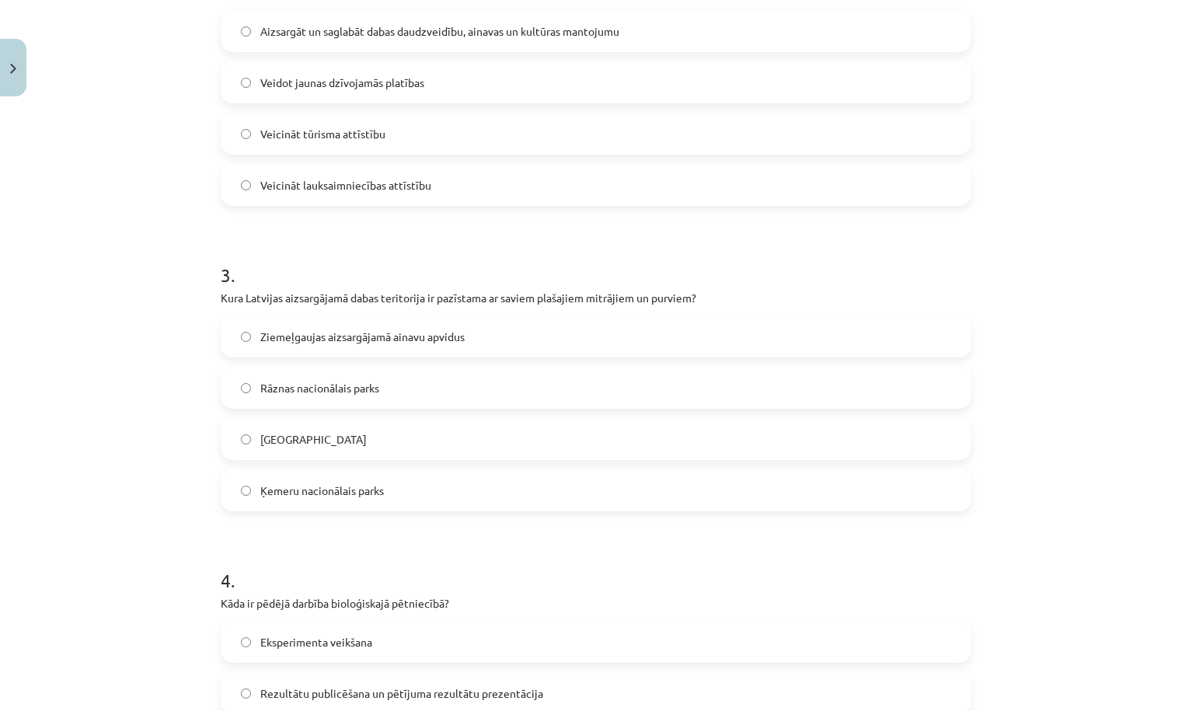
click at [364, 333] on span "Ziemeļgaujas aizsargājamā ainavu apvidus" at bounding box center [362, 337] width 204 height 16
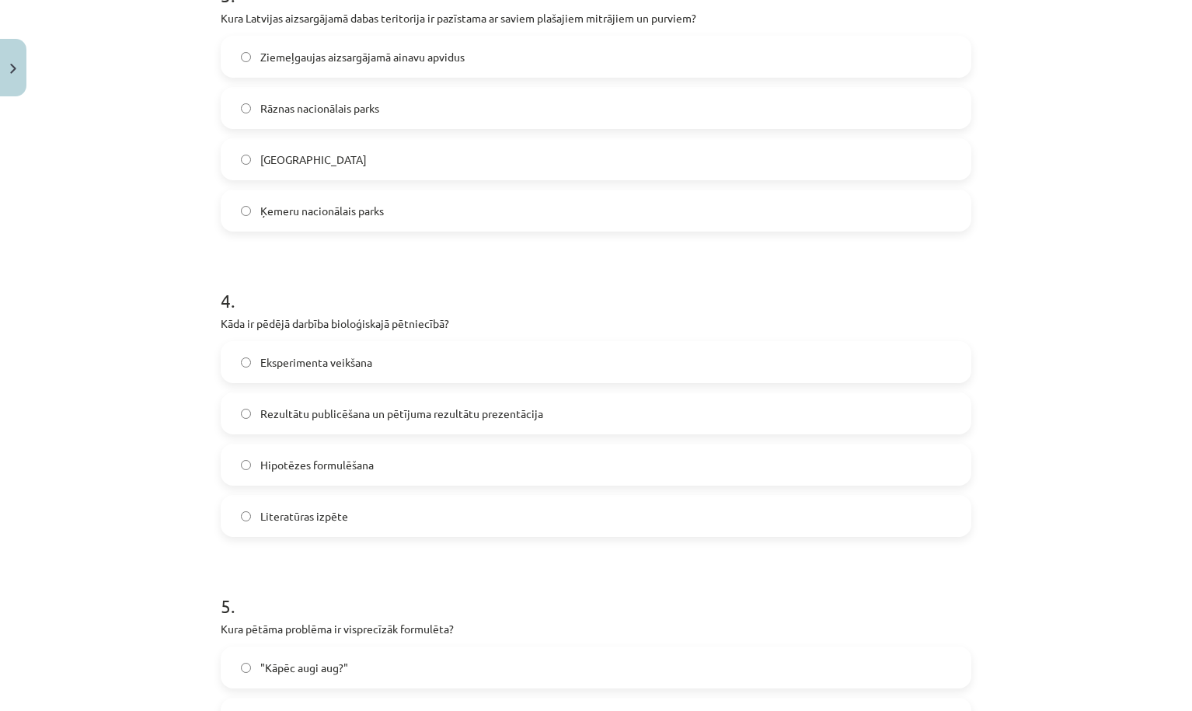
scroll to position [1048, 0]
click at [315, 416] on span "Rezultātu publicēšana un pētījuma rezultātu prezentācija" at bounding box center [401, 412] width 283 height 16
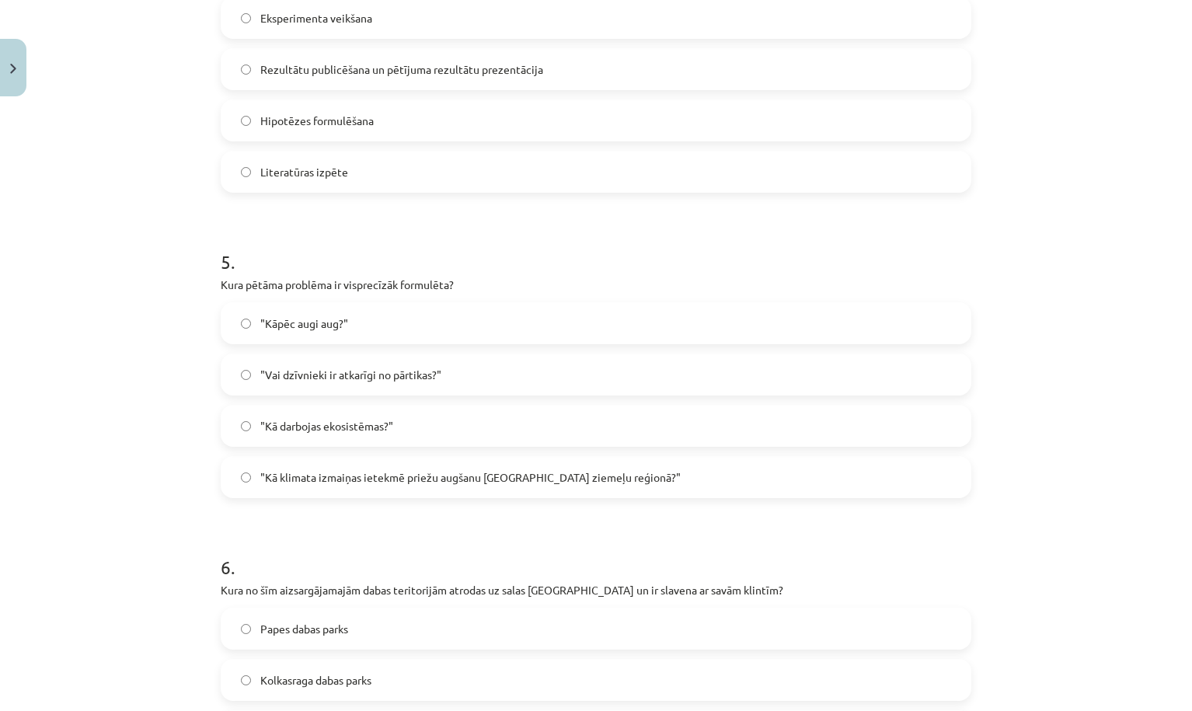
scroll to position [1396, 0]
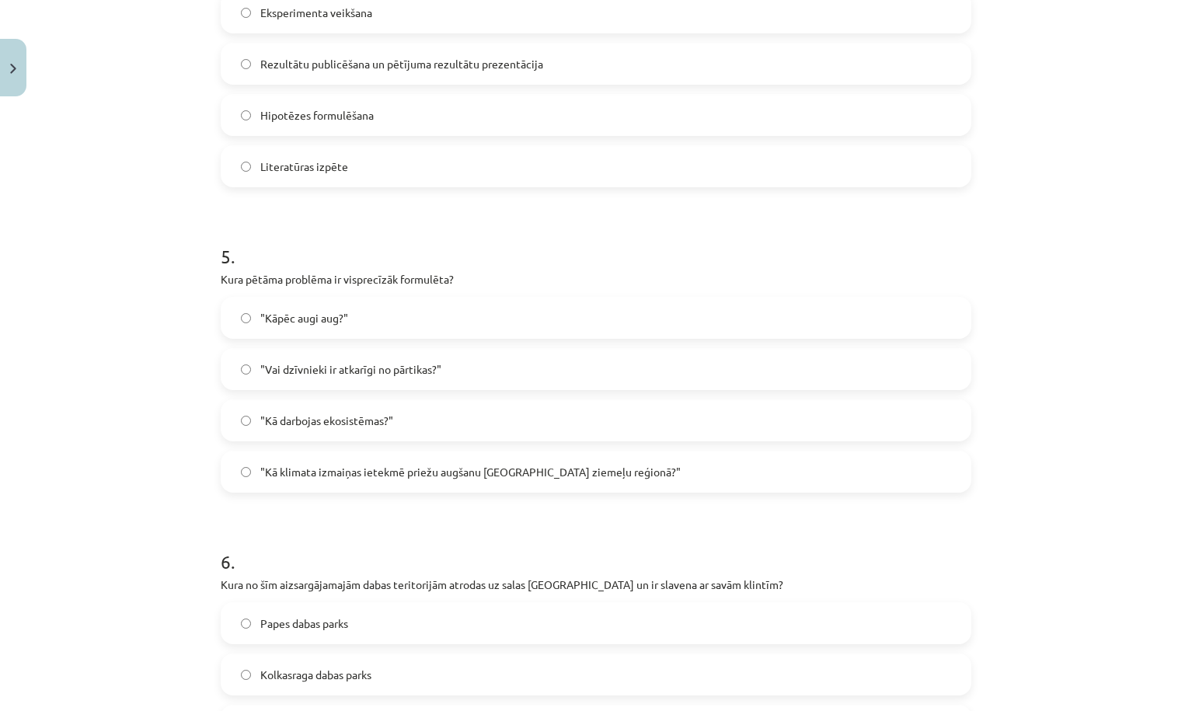
click at [364, 473] on span ""Kā klimata izmaiņas ietekmē priežu augšanu Latvijas ziemeļu reģionā?"" at bounding box center [470, 472] width 420 height 16
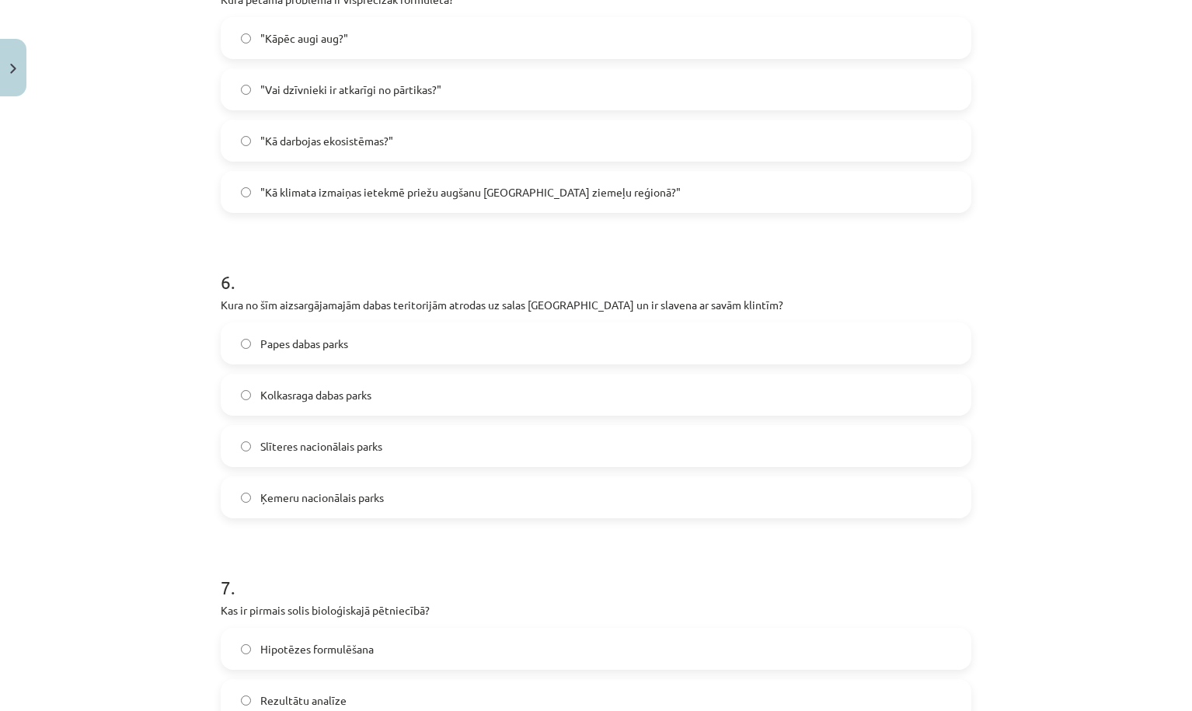
scroll to position [1684, 0]
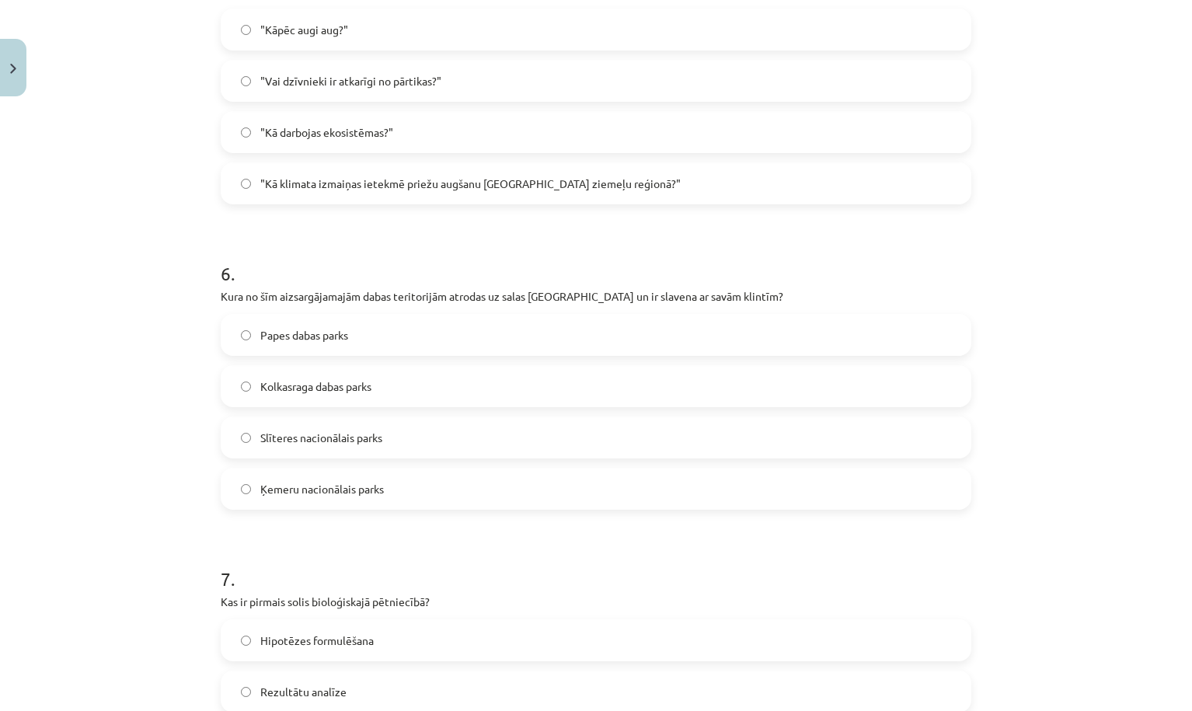
click at [277, 442] on span "Slīteres nacionālais parks" at bounding box center [321, 438] width 122 height 16
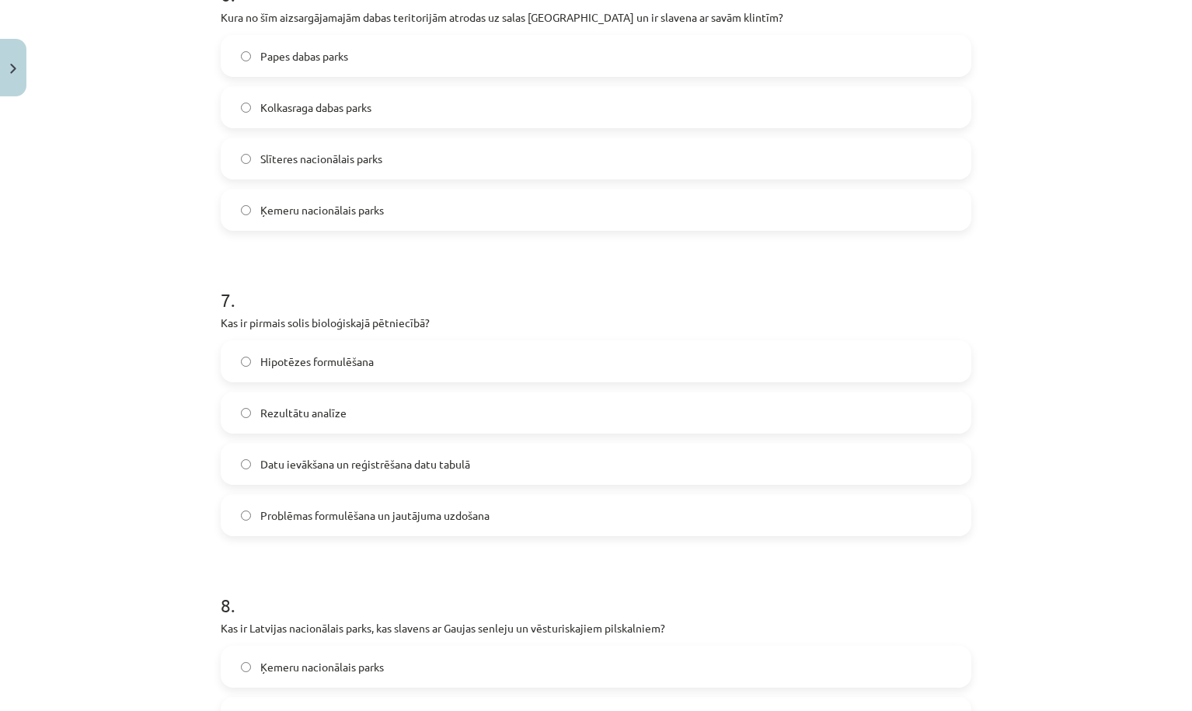
scroll to position [1991, 0]
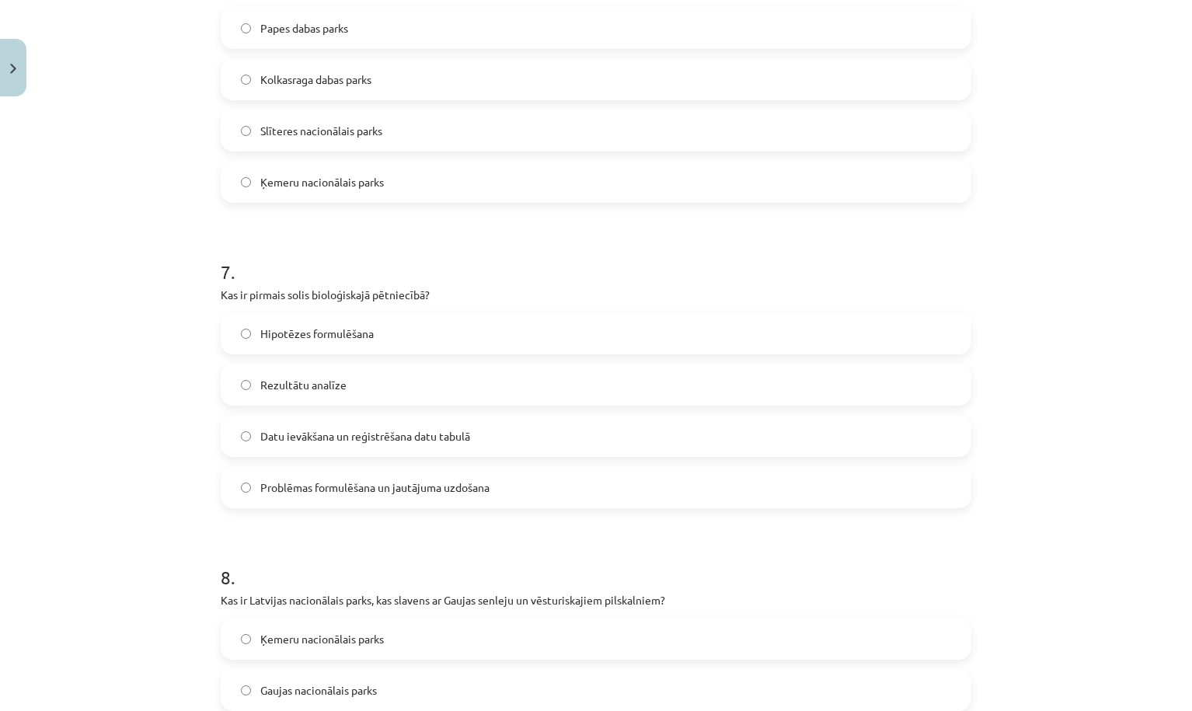
click at [347, 486] on span "Problēmas formulēšana un jautājuma uzdošana" at bounding box center [374, 487] width 229 height 16
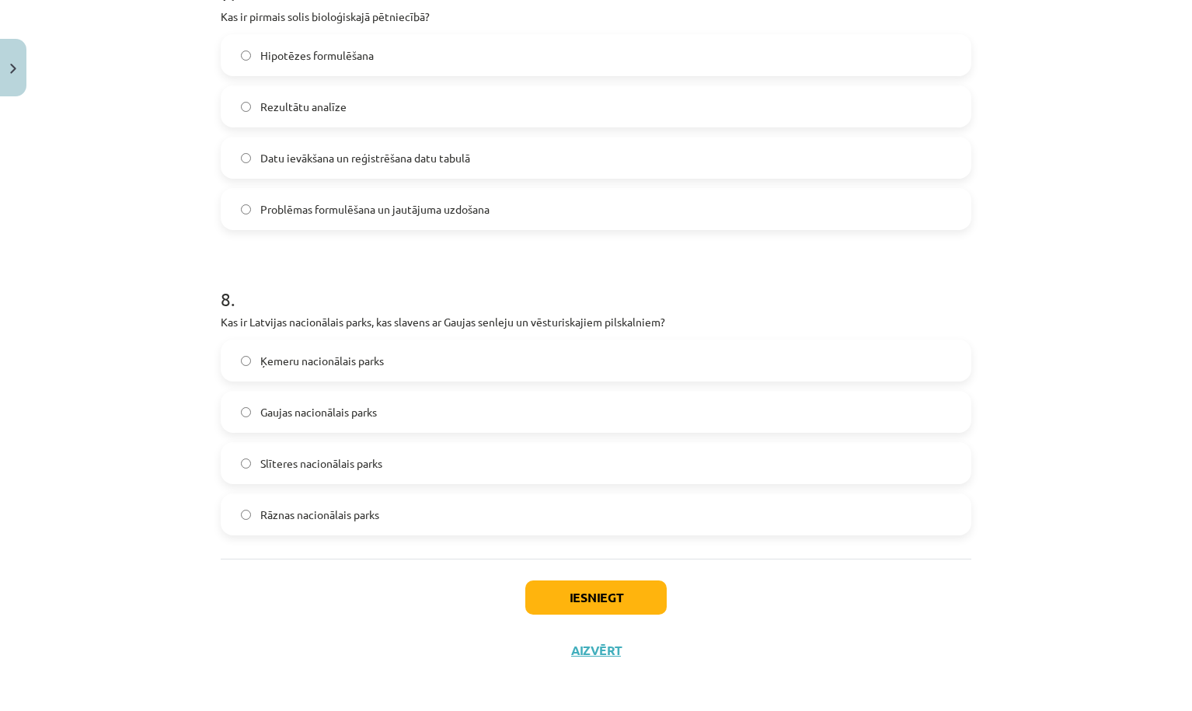
scroll to position [2272, 0]
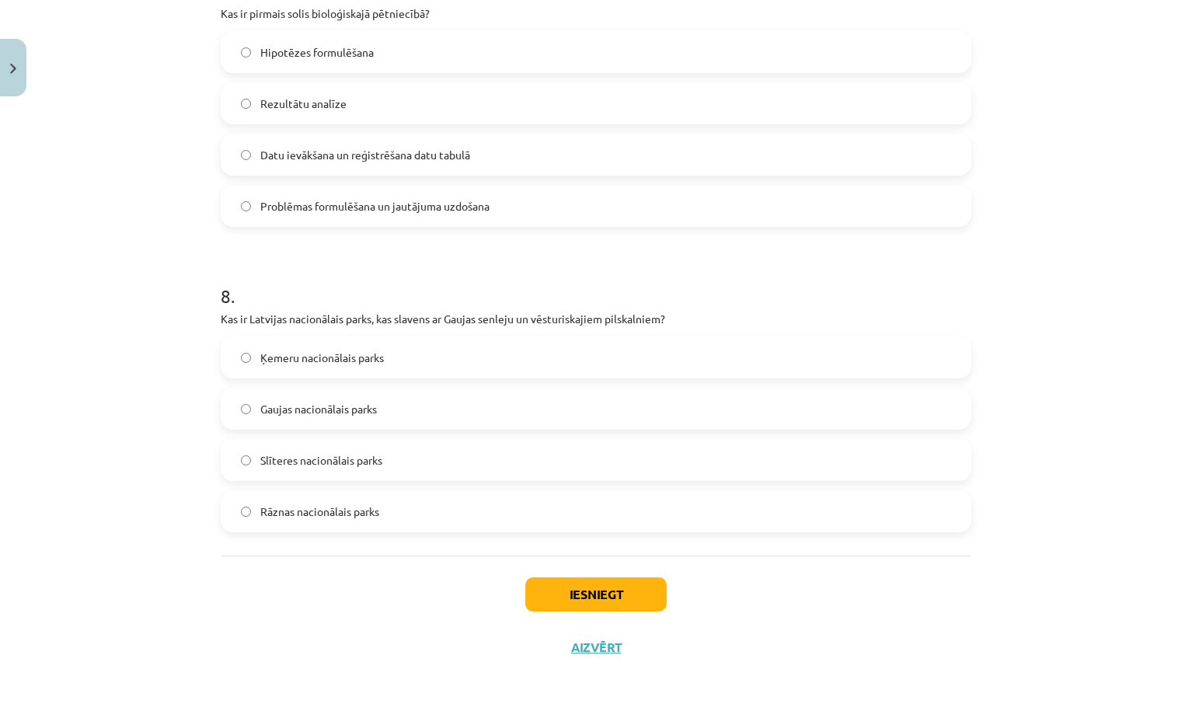
click at [319, 367] on label "Ķemeru nacionālais parks" at bounding box center [595, 357] width 747 height 39
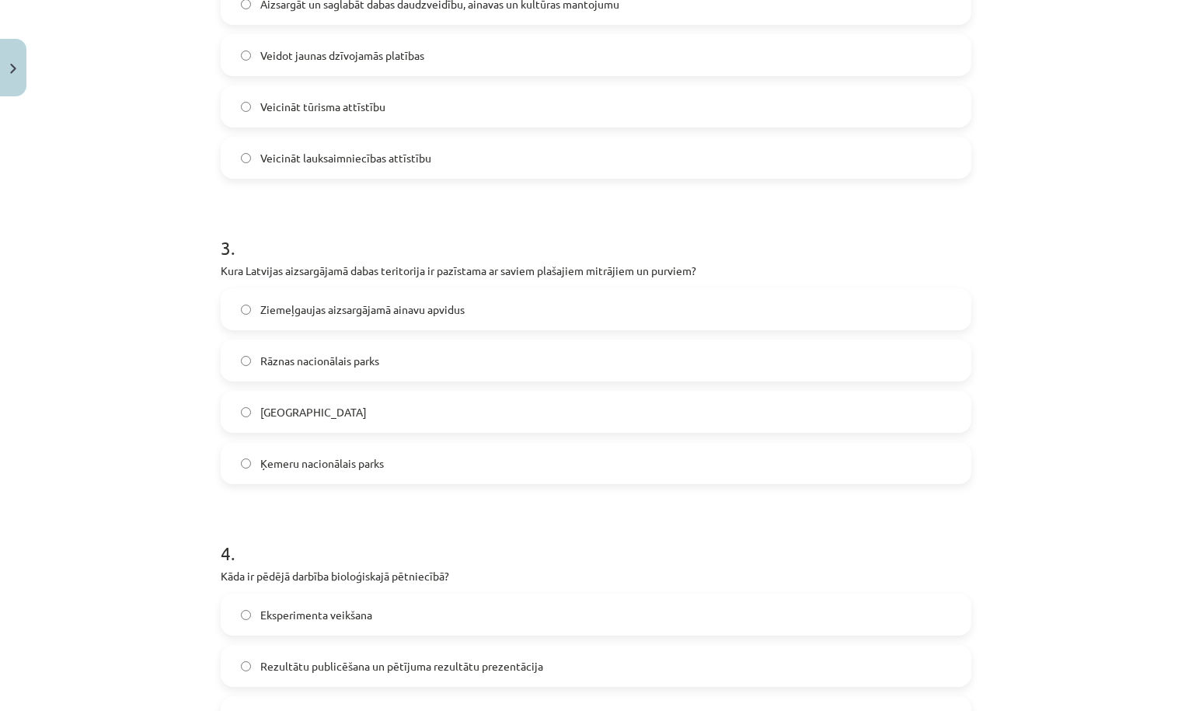
scroll to position [810, 0]
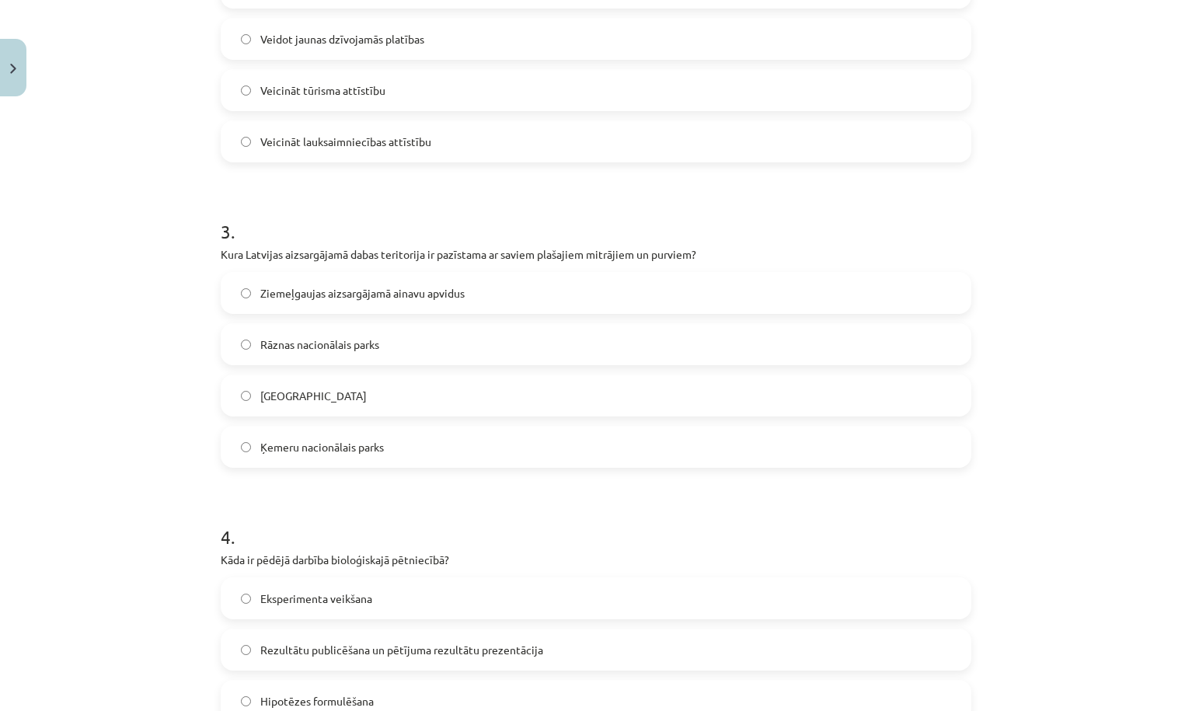
click at [382, 446] on span "Ķemeru nacionālais parks" at bounding box center [322, 447] width 124 height 16
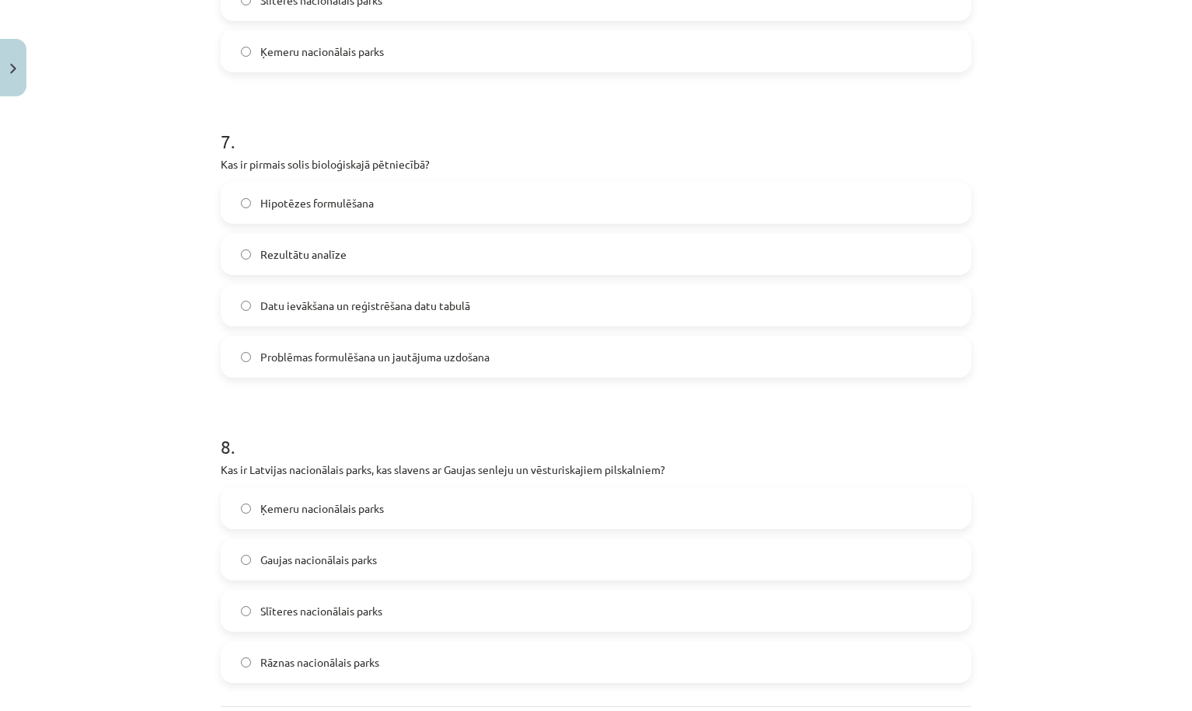
scroll to position [2125, 0]
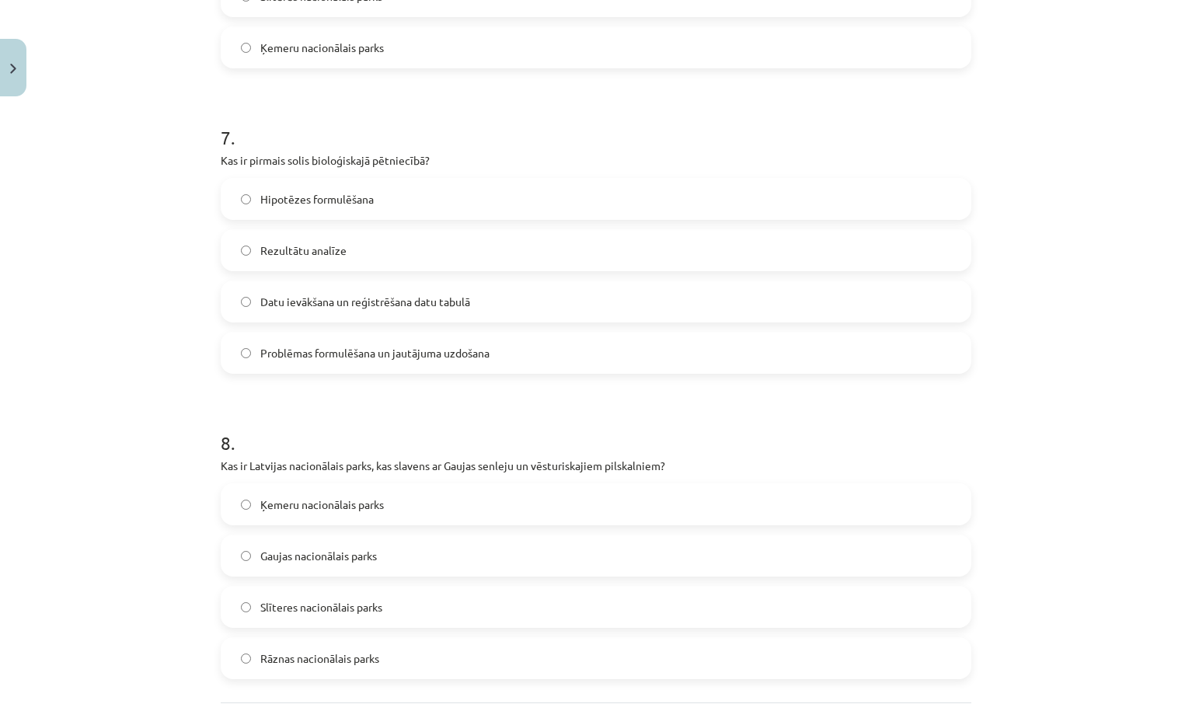
click at [353, 565] on label "Gaujas nacionālais parks" at bounding box center [595, 555] width 747 height 39
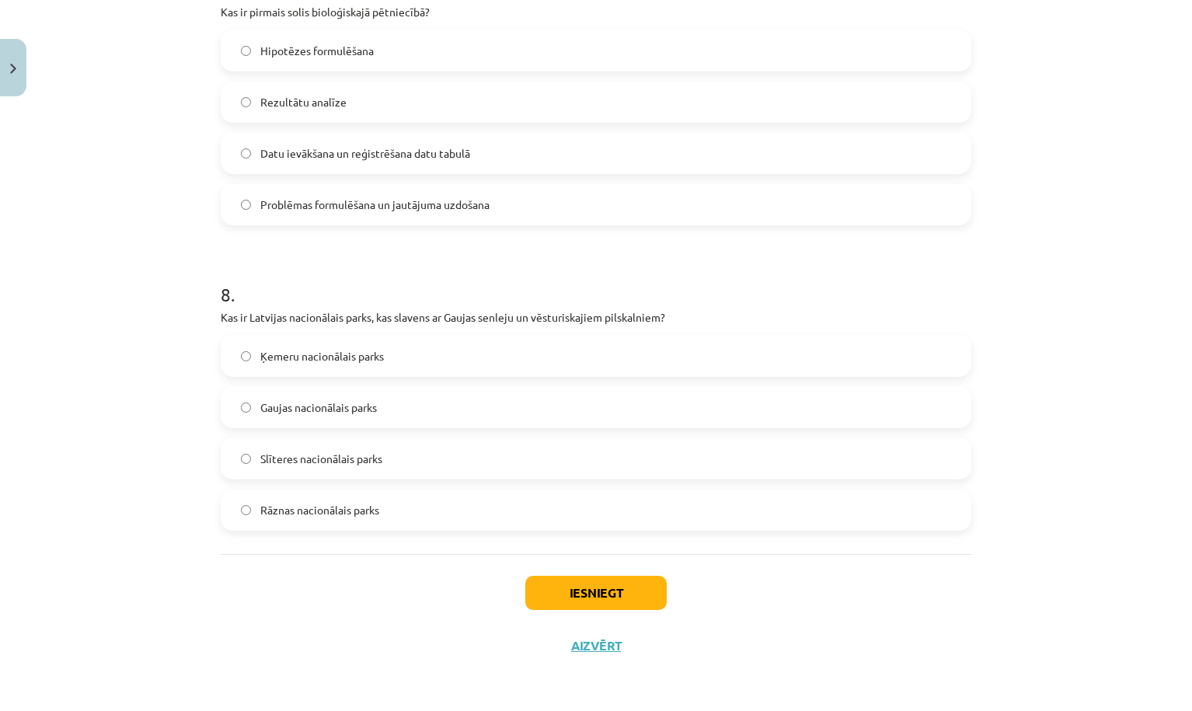
scroll to position [2276, 0]
click at [625, 584] on button "Iesniegt" at bounding box center [595, 593] width 141 height 34
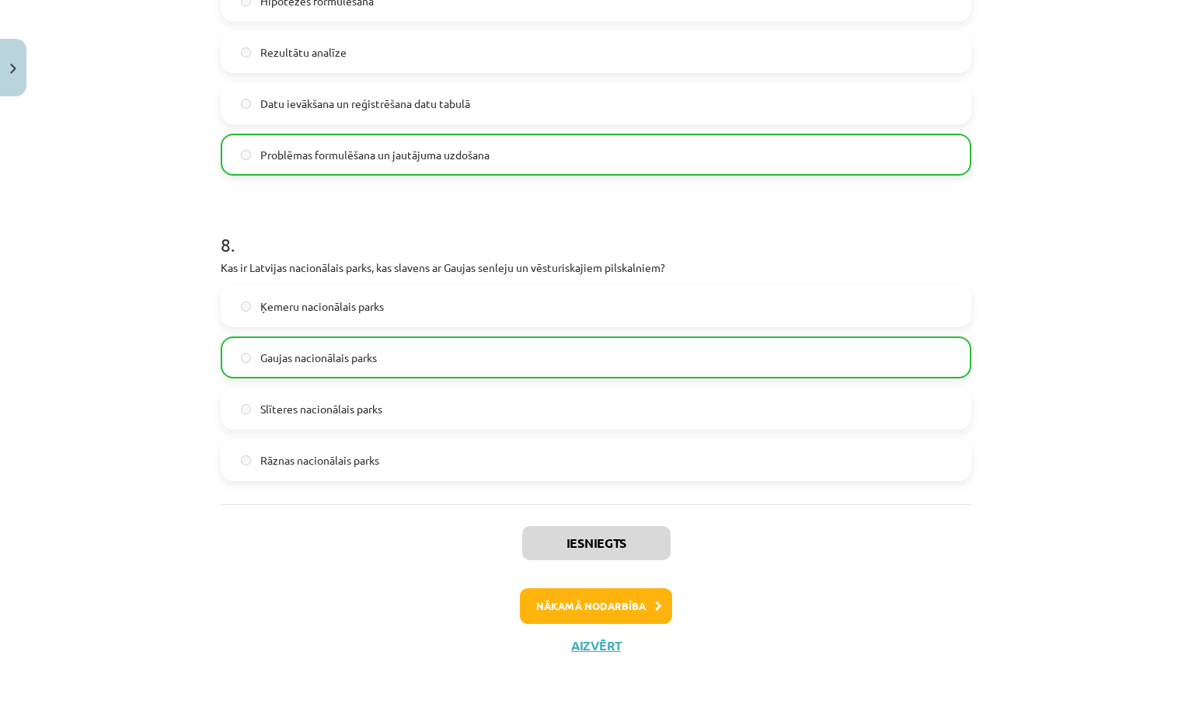
click at [587, 601] on button "Nākamā nodarbība" at bounding box center [596, 606] width 152 height 36
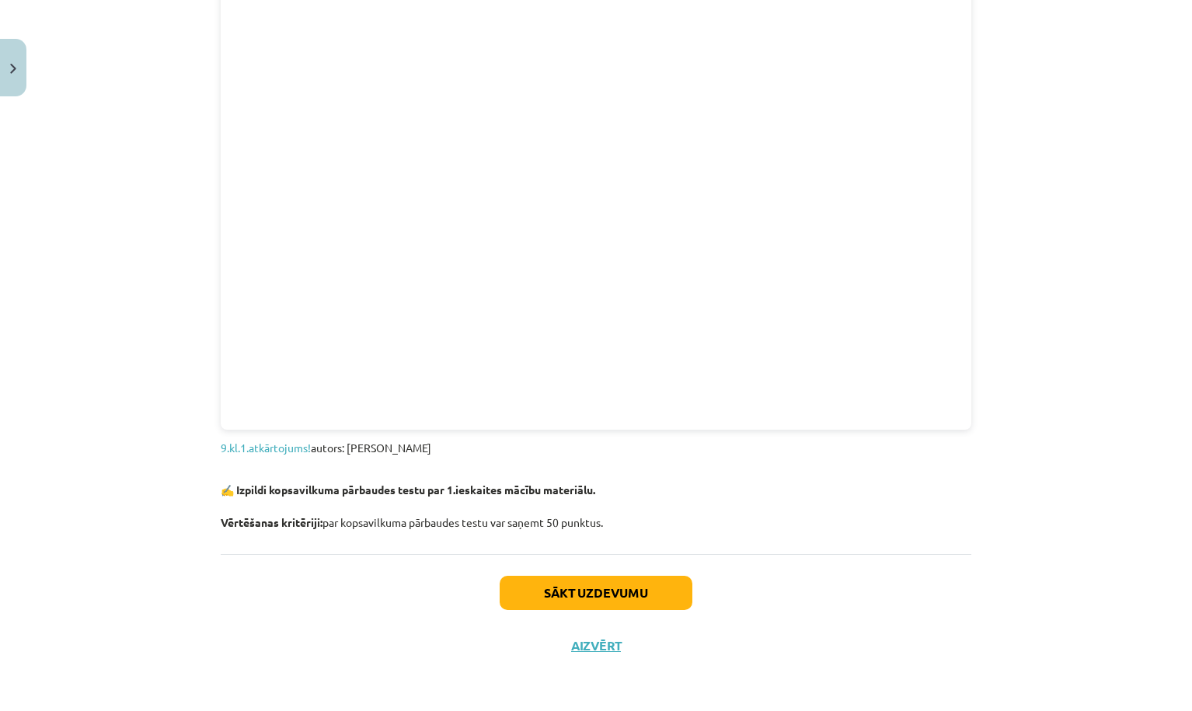
scroll to position [1560, 0]
click at [284, 440] on link "9.kl.1.atkārtojums!" at bounding box center [266, 447] width 90 height 14
click at [298, 442] on link "9.kl.1.atkārtojums!" at bounding box center [266, 447] width 90 height 14
click at [19, 65] on button "Close" at bounding box center [13, 67] width 26 height 57
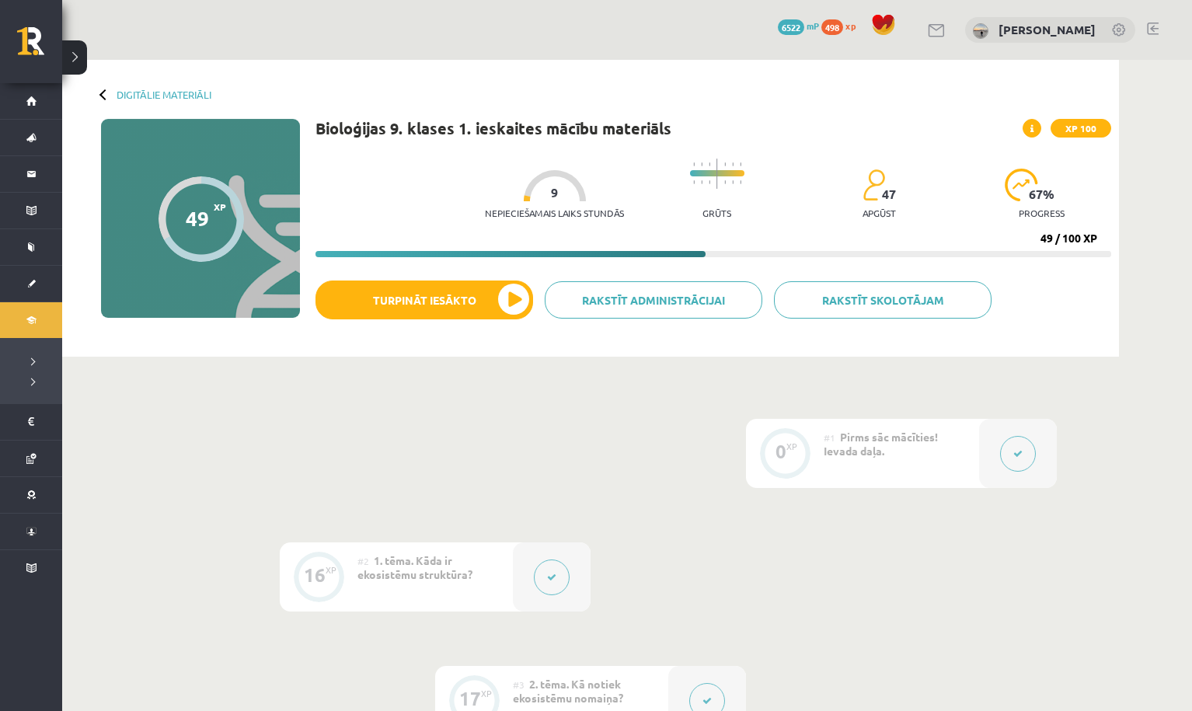
scroll to position [0, 0]
click at [190, 86] on div "Digitālie materiāli 49 XP XP 100 49 / 100 XP Bioloģijas 9. klases 1. ieskaites …" at bounding box center [590, 208] width 1056 height 297
click at [188, 94] on link "Digitālie materiāli" at bounding box center [164, 95] width 95 height 12
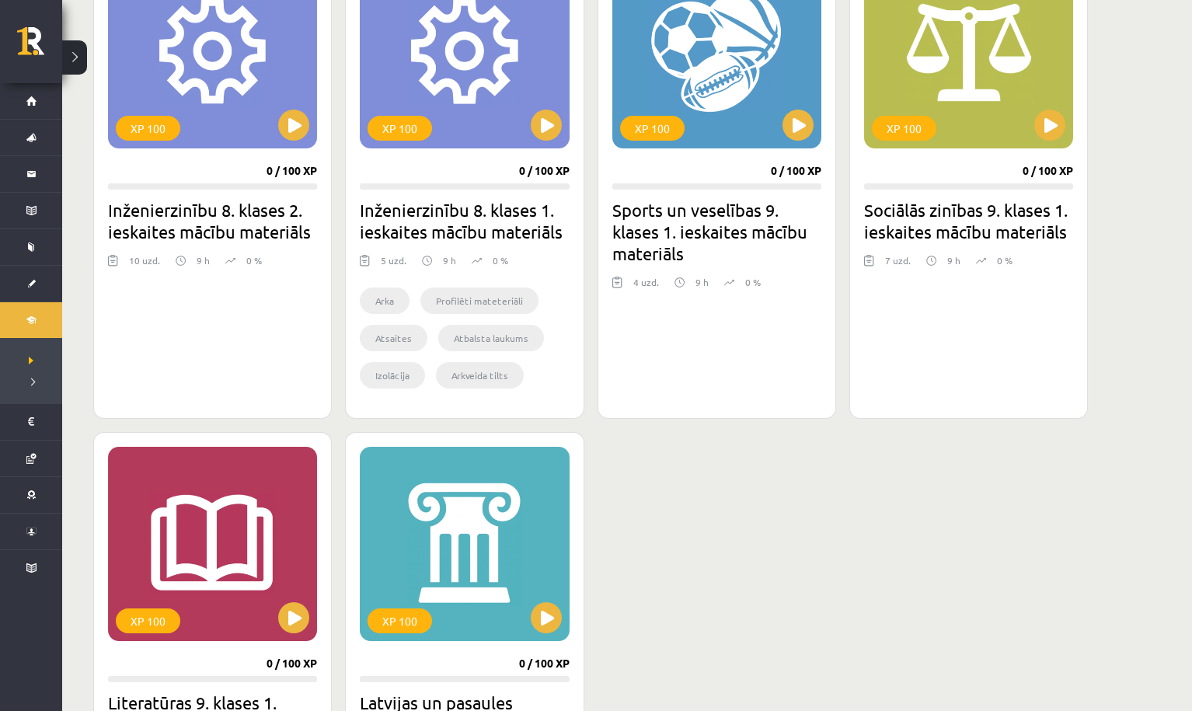
scroll to position [1305, 0]
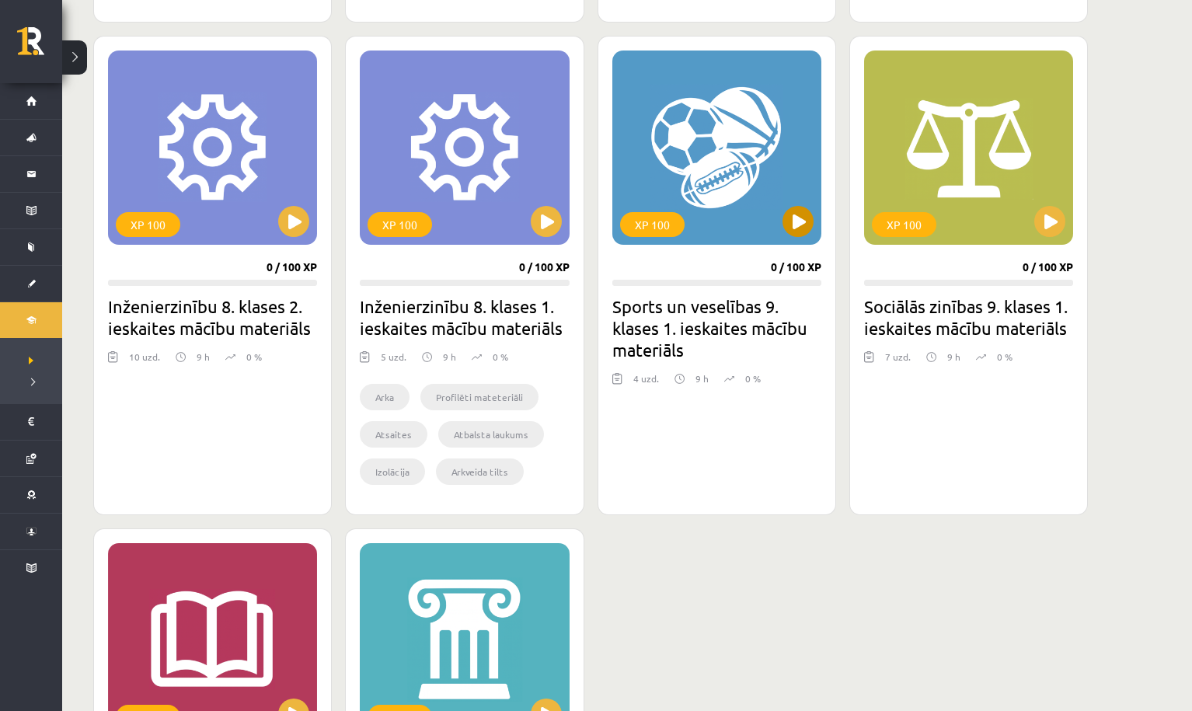
click at [800, 216] on button at bounding box center [797, 221] width 31 height 31
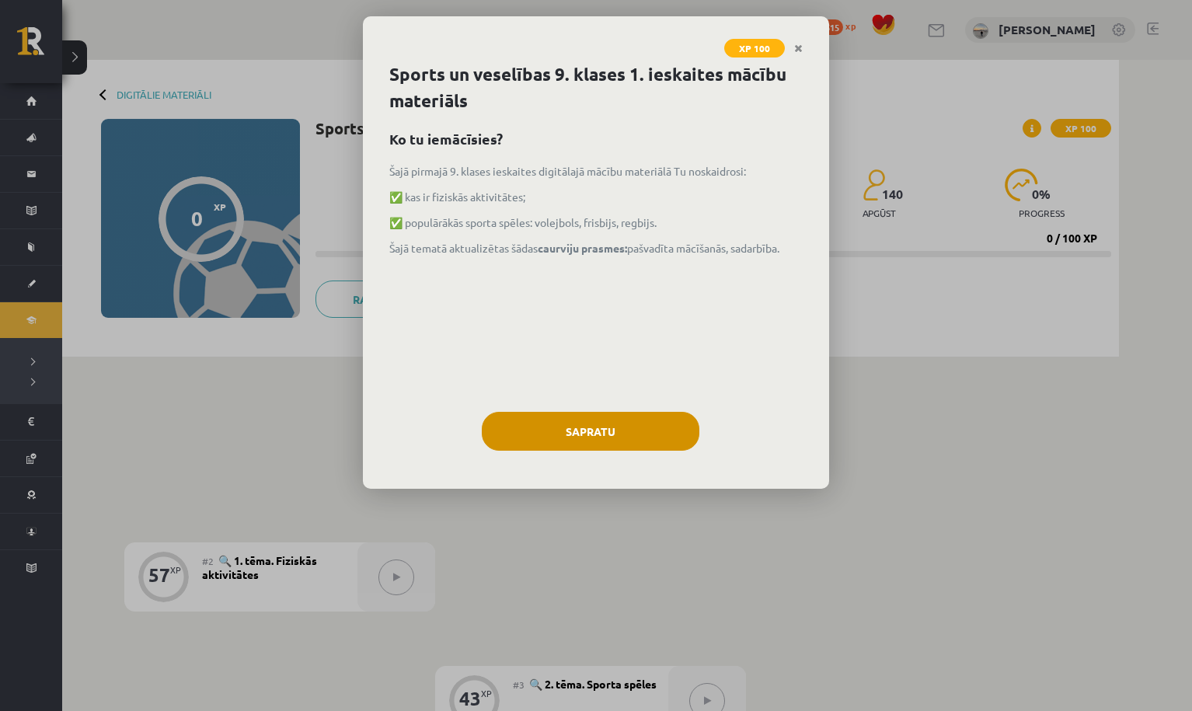
click at [611, 423] on button "Sapratu" at bounding box center [591, 431] width 218 height 39
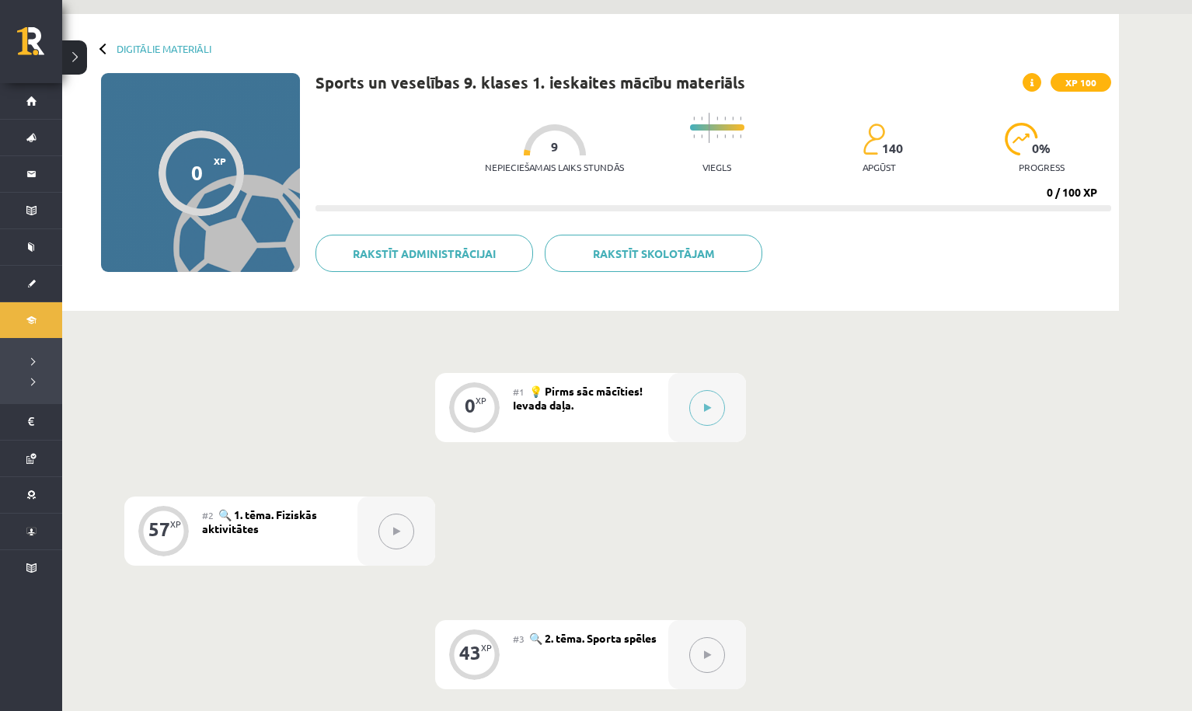
scroll to position [40, 0]
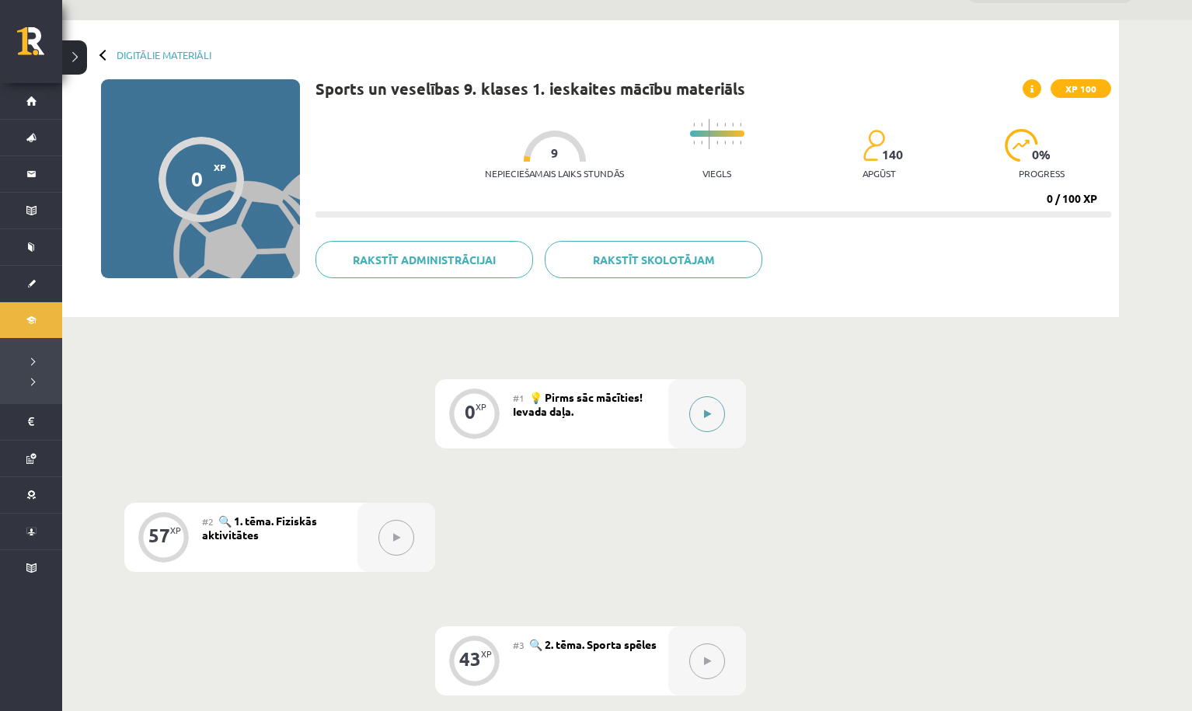
click at [713, 429] on button at bounding box center [707, 414] width 36 height 36
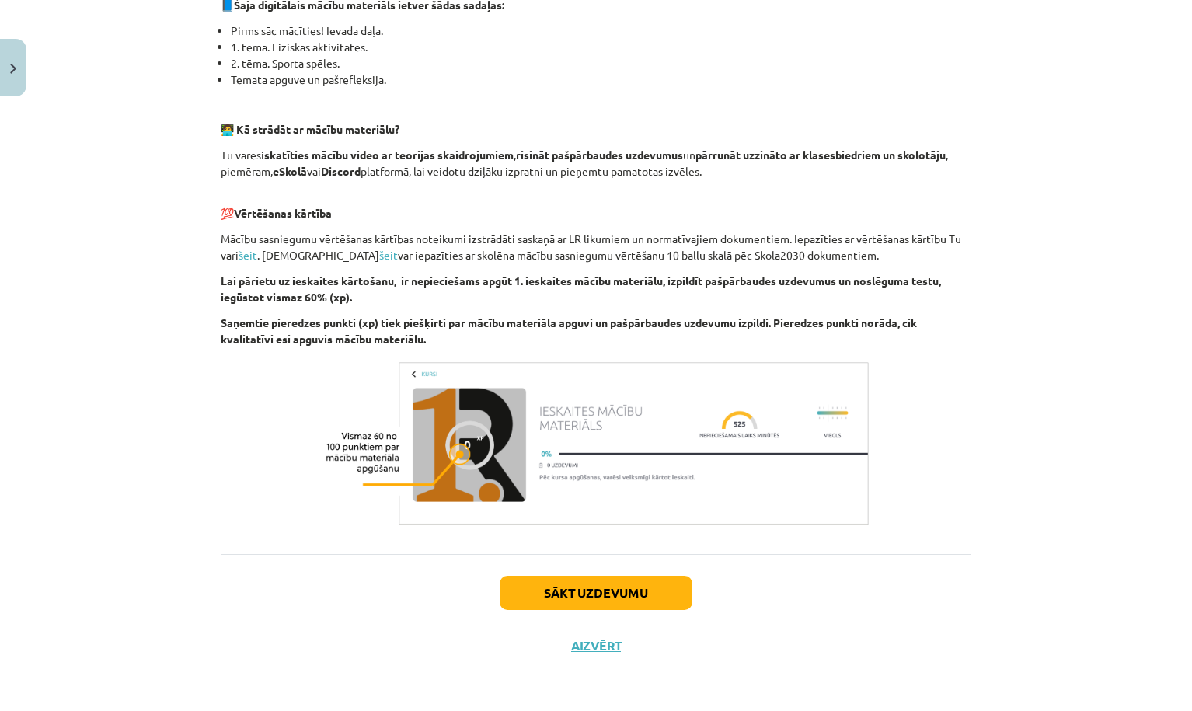
scroll to position [377, 0]
click at [550, 581] on button "Sākt uzdevumu" at bounding box center [595, 593] width 193 height 34
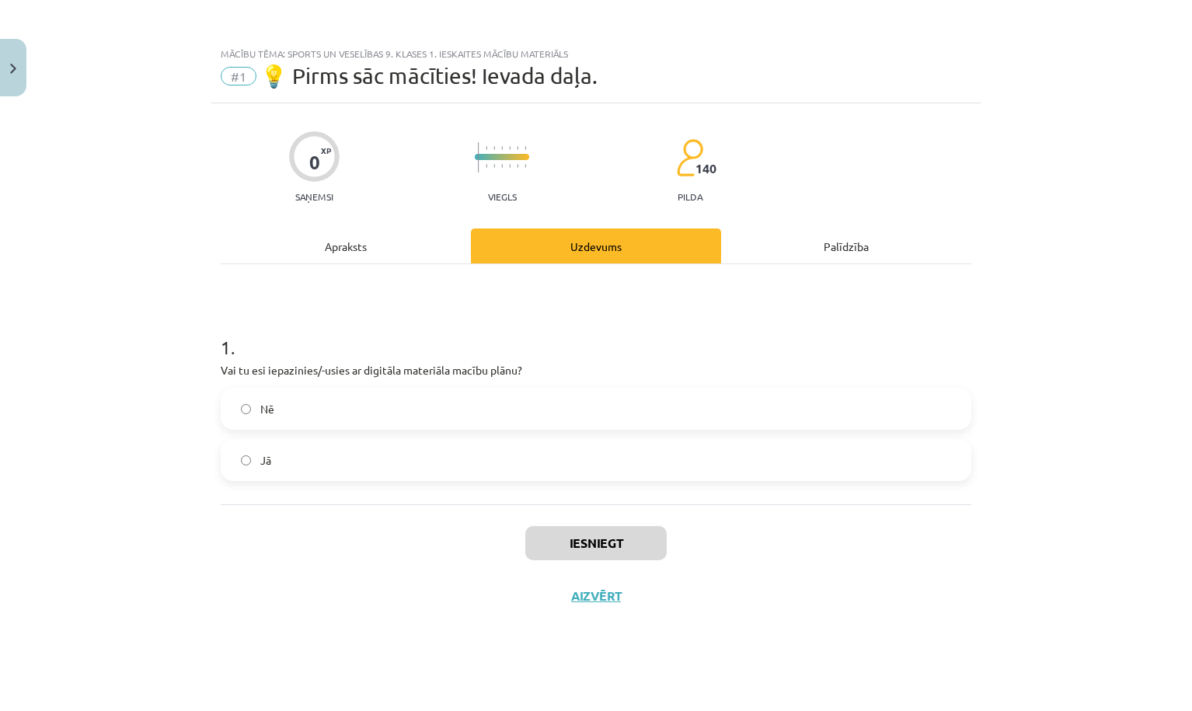
scroll to position [0, 0]
click at [300, 465] on label "Jā" at bounding box center [595, 459] width 747 height 39
click at [584, 540] on button "Iesniegt" at bounding box center [595, 543] width 141 height 34
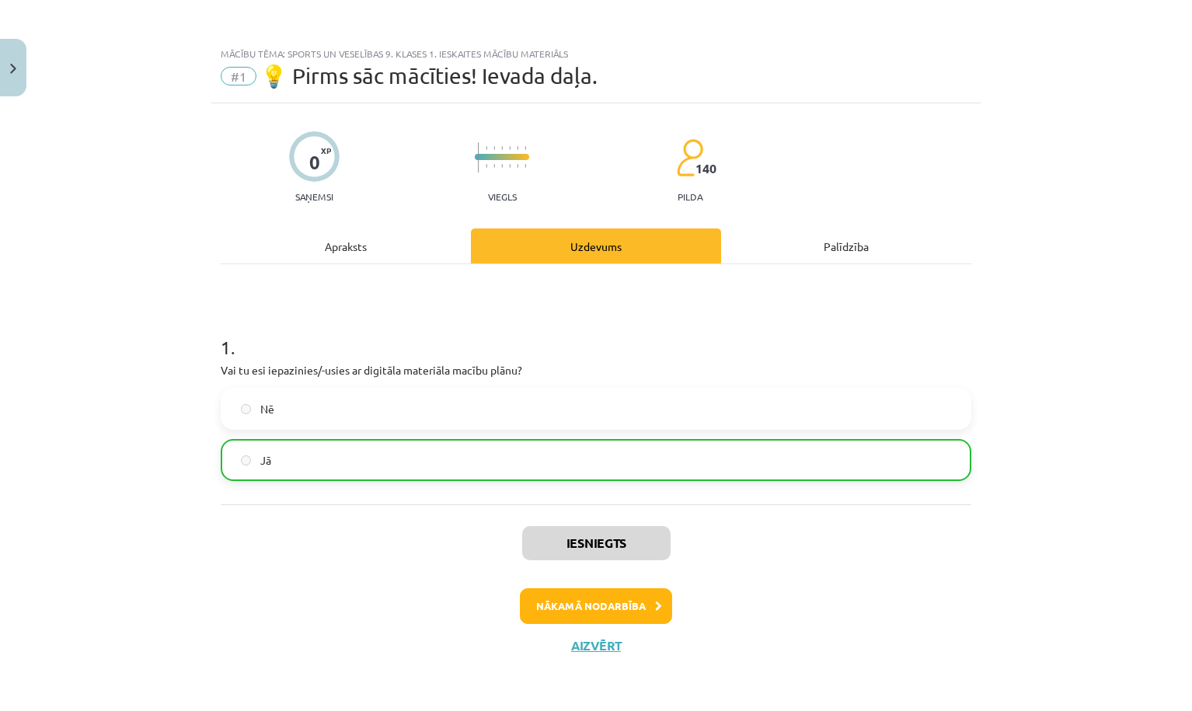
click at [581, 603] on button "Nākamā nodarbība" at bounding box center [596, 606] width 152 height 36
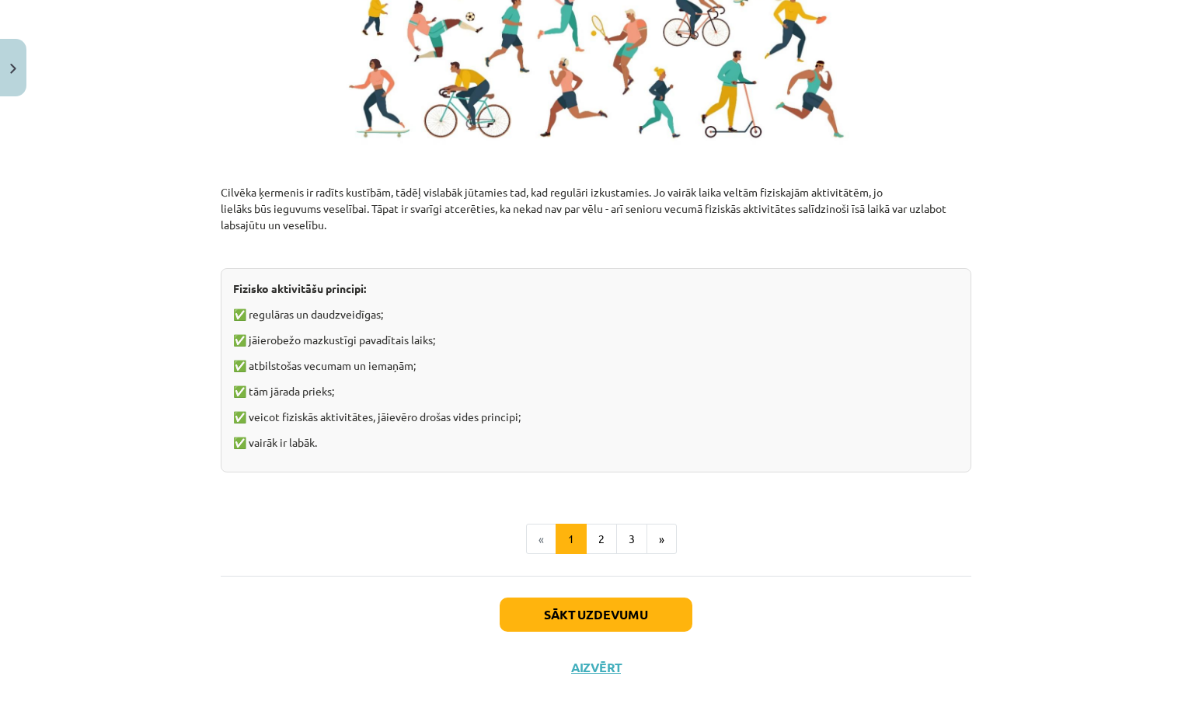
scroll to position [1008, 0]
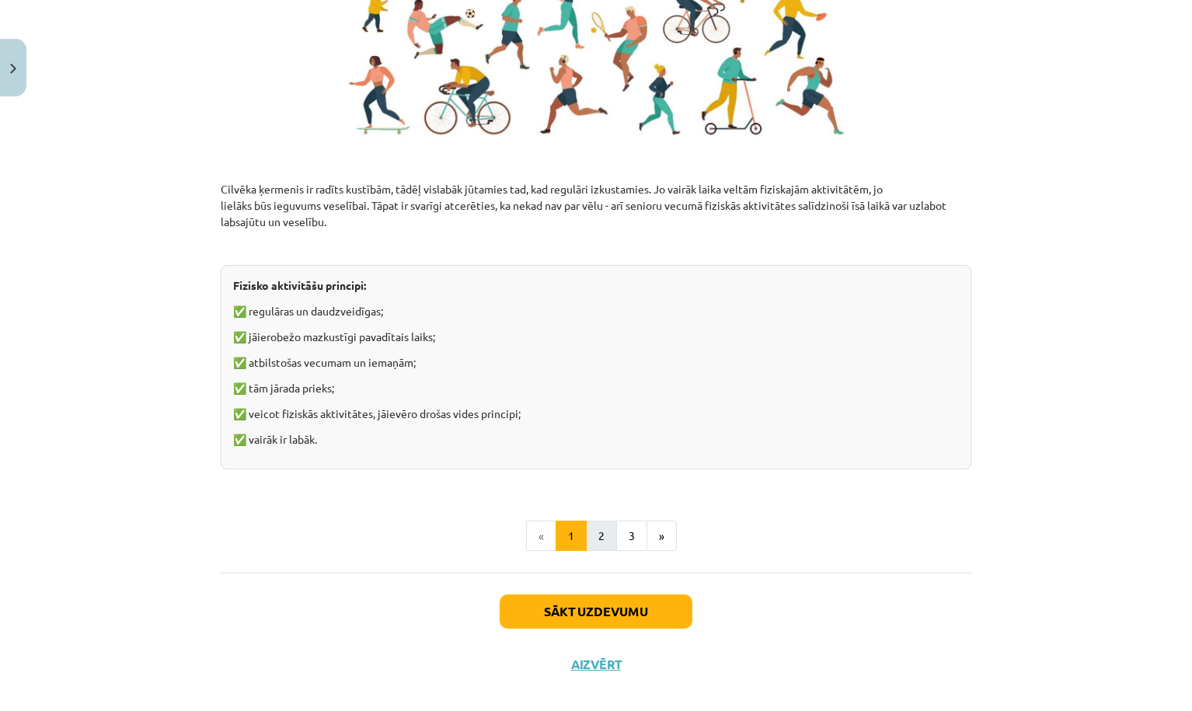
click at [602, 529] on button "2" at bounding box center [601, 535] width 31 height 31
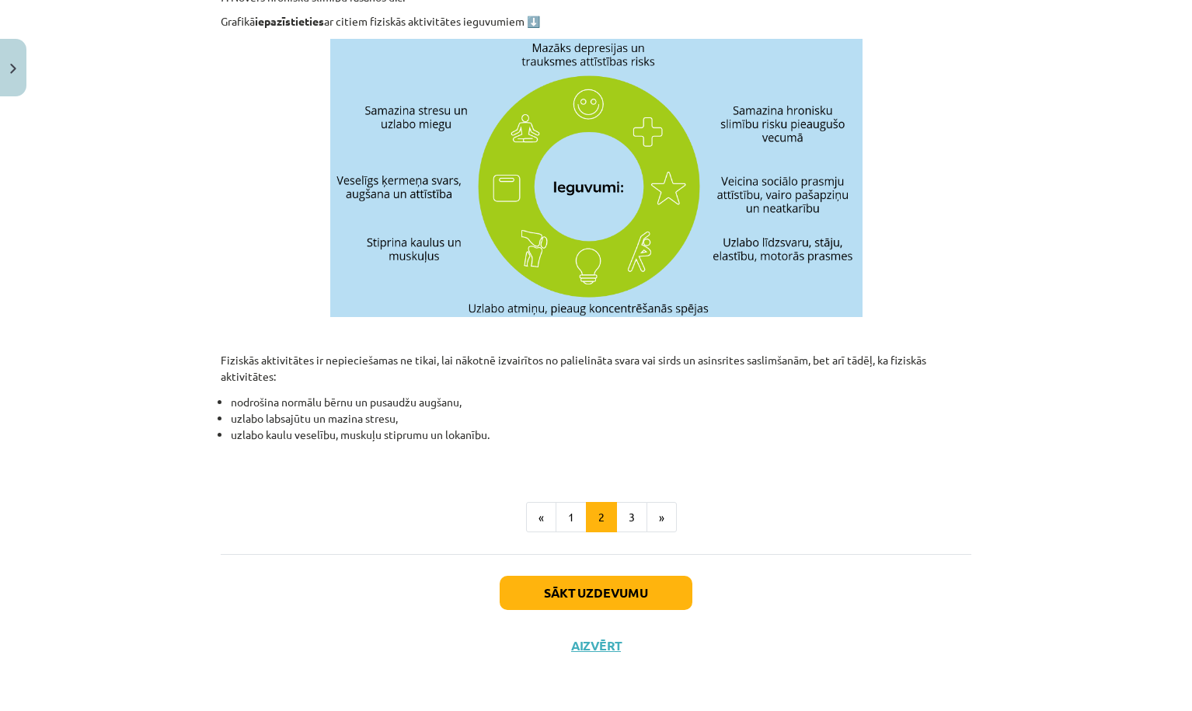
scroll to position [457, 0]
click at [631, 510] on button "3" at bounding box center [631, 517] width 31 height 31
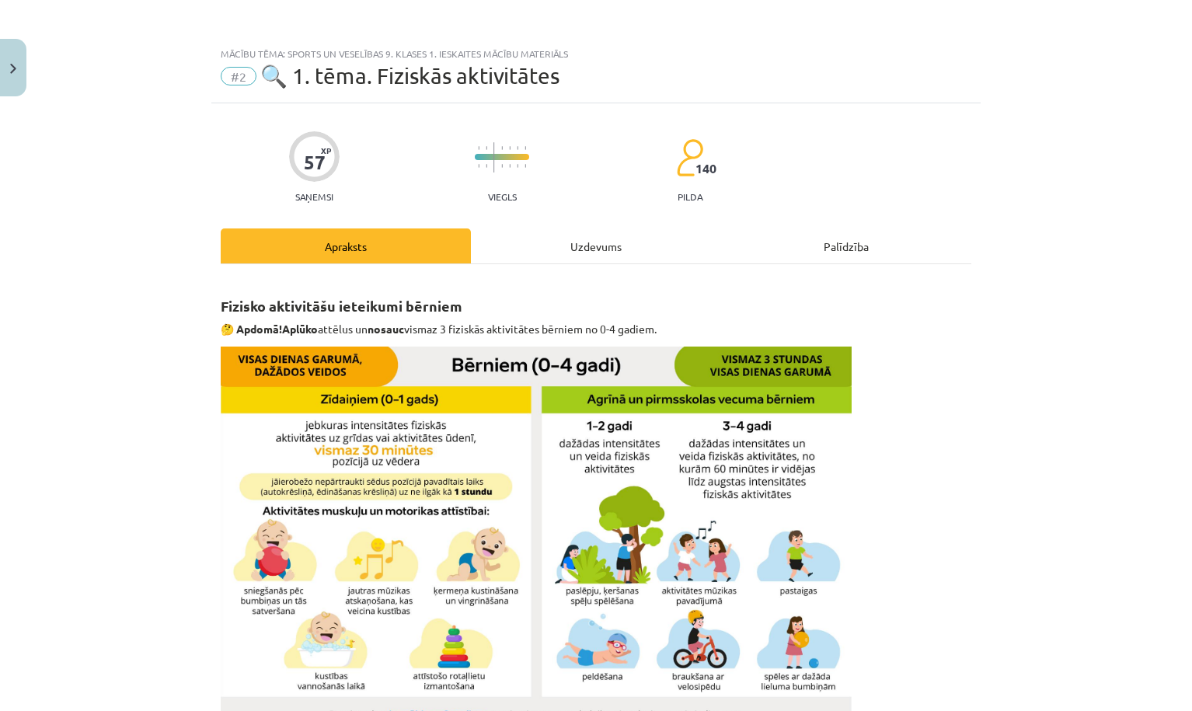
scroll to position [0, 0]
click at [596, 243] on div "Uzdevums" at bounding box center [596, 245] width 250 height 35
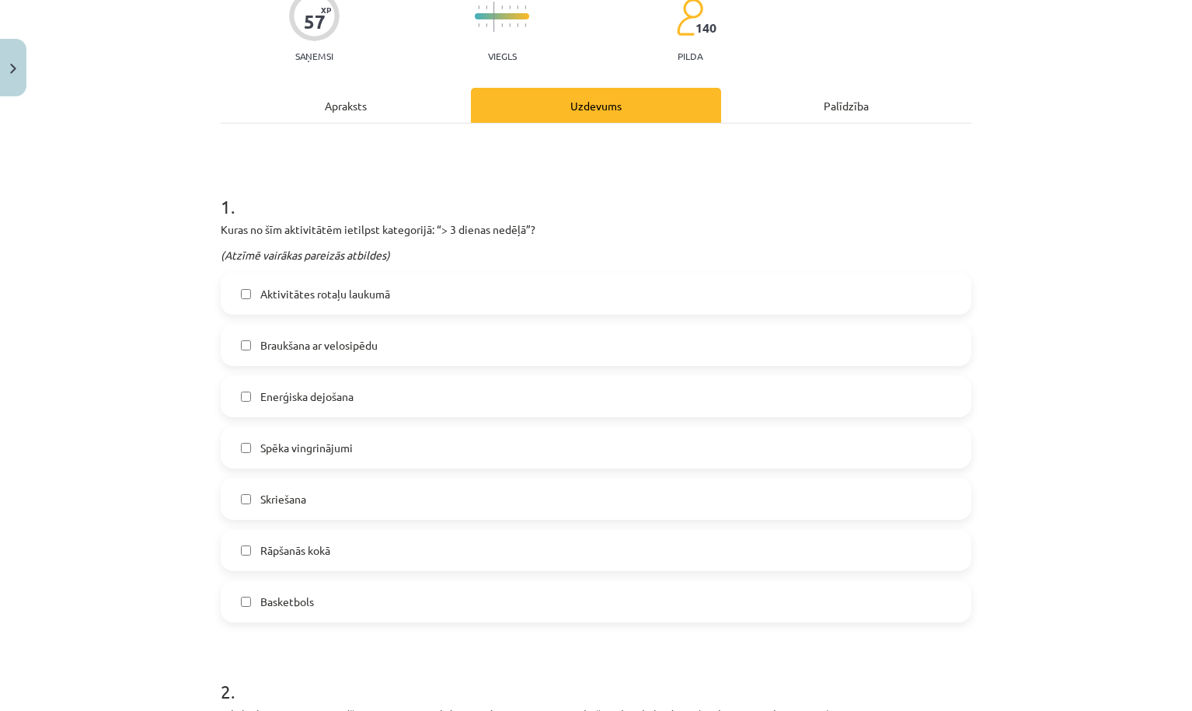
scroll to position [140, 0]
click at [333, 549] on label "Rāpšanās kokā" at bounding box center [595, 550] width 747 height 39
click at [329, 502] on label "Skriešana" at bounding box center [595, 499] width 747 height 39
click at [322, 454] on span "Spēka vingrinājumi" at bounding box center [306, 448] width 92 height 16
click at [249, 596] on label "Basketbols" at bounding box center [595, 602] width 747 height 39
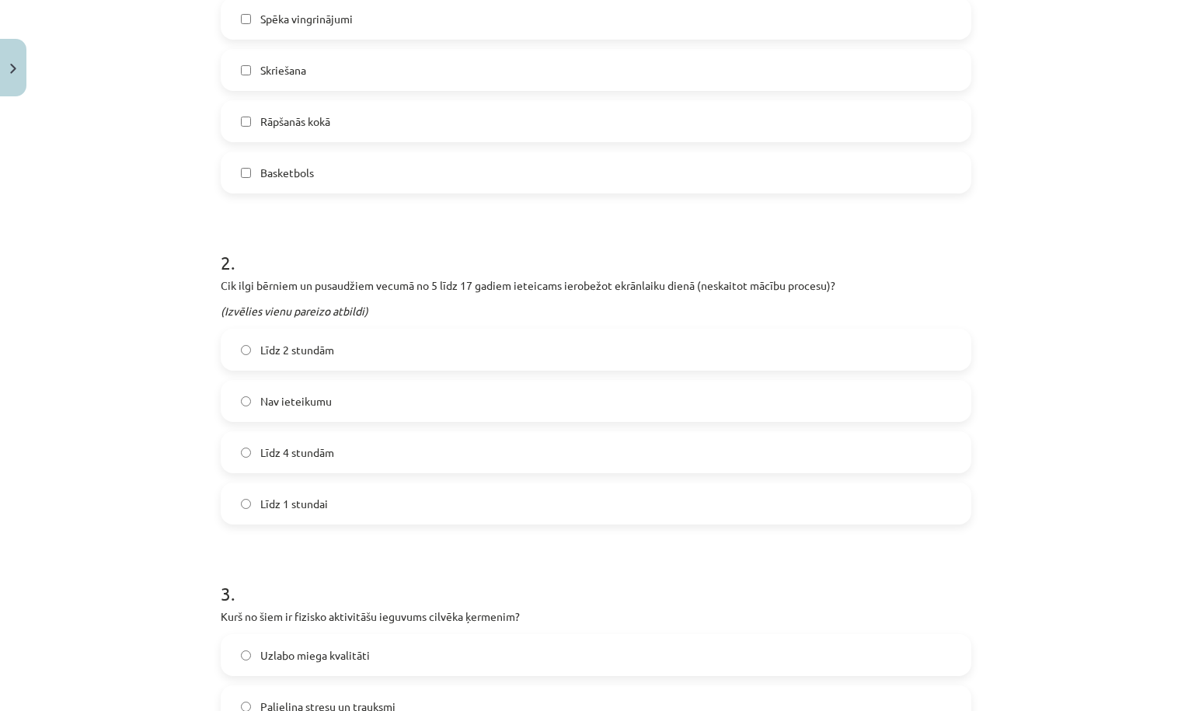
scroll to position [580, 0]
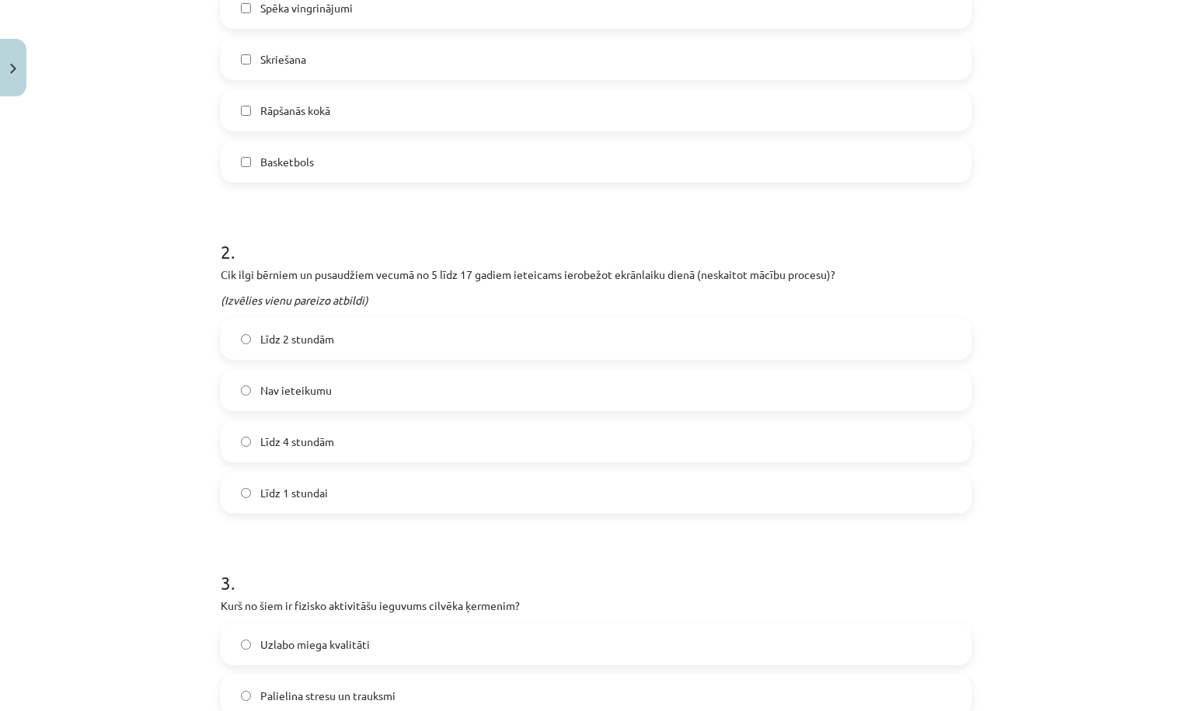
click at [419, 343] on label "Līdz 2 stundām" at bounding box center [595, 338] width 747 height 39
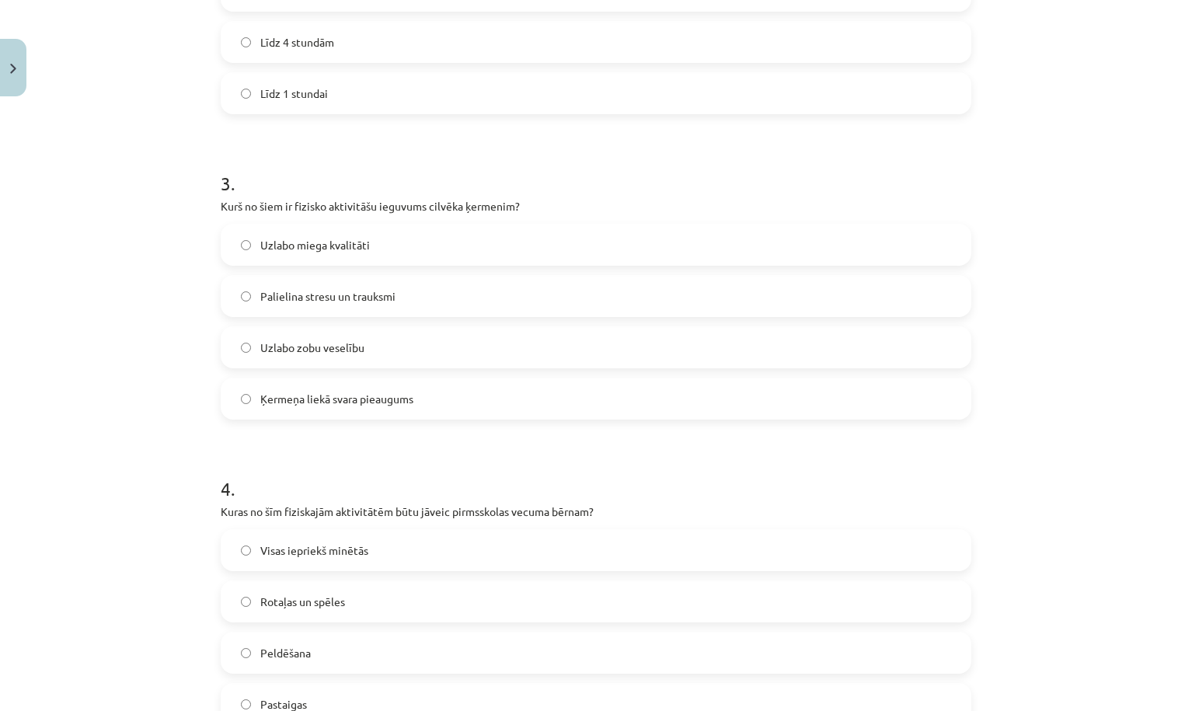
scroll to position [985, 0]
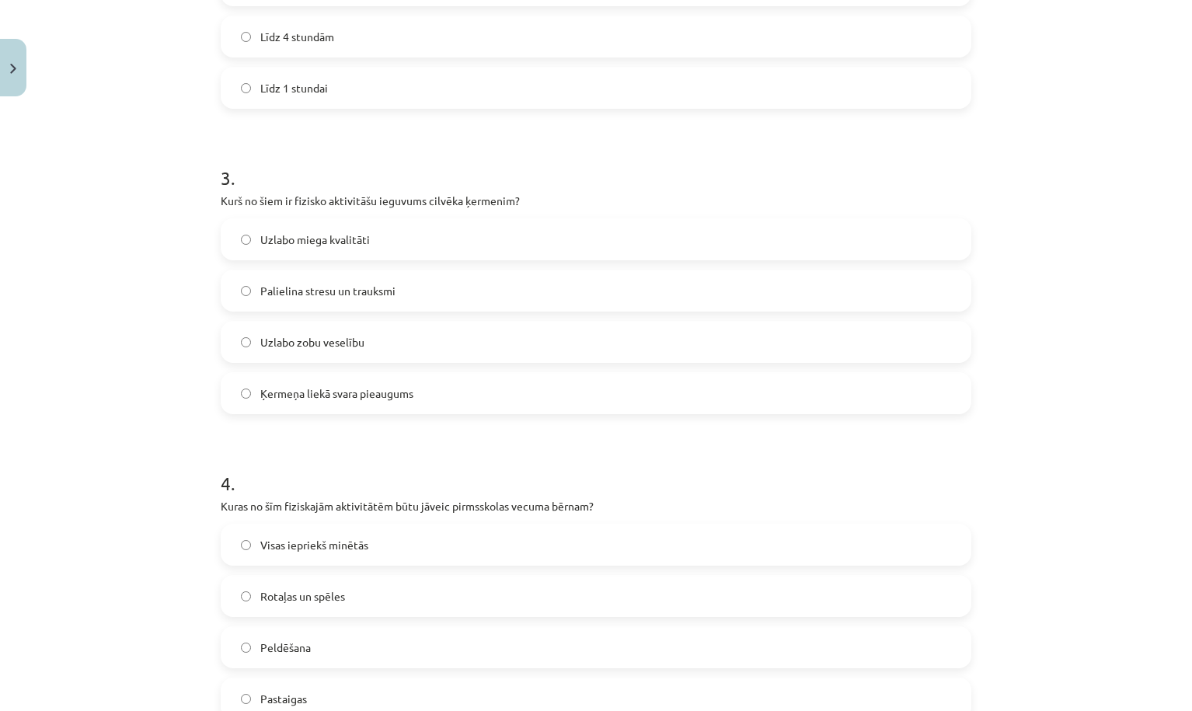
click at [283, 239] on span "Uzlabo miega kvalitāti" at bounding box center [315, 239] width 110 height 16
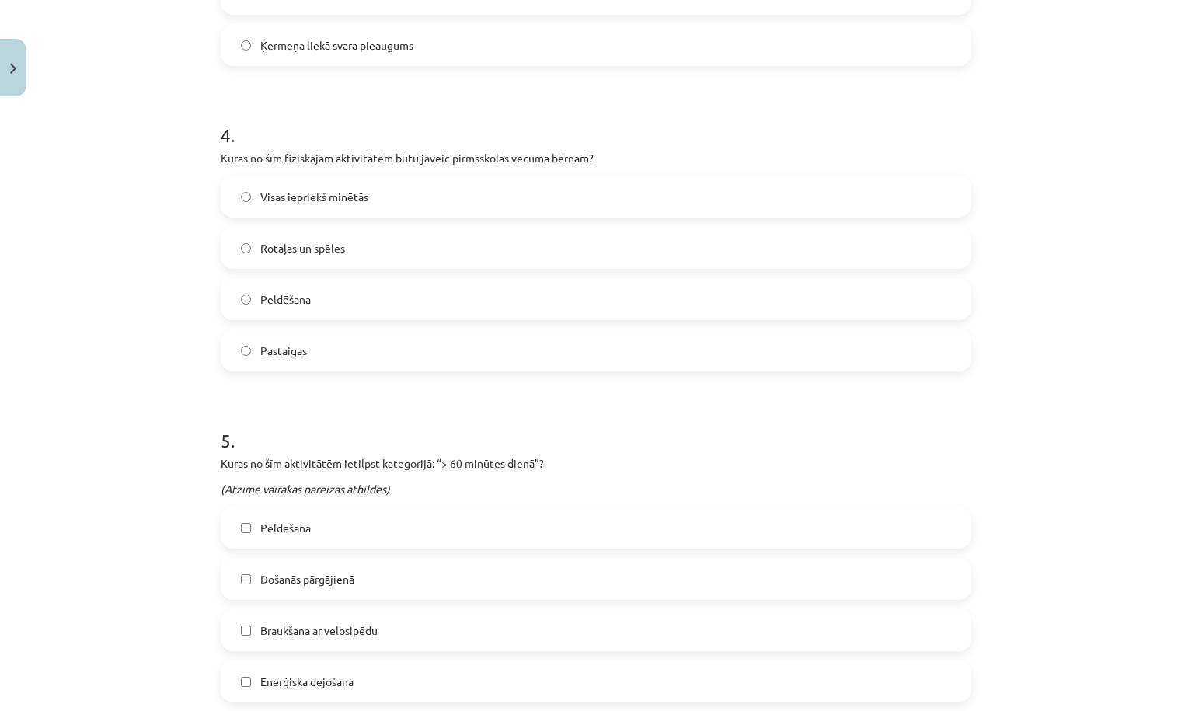
scroll to position [1334, 0]
click at [283, 195] on span "Visas iepriekš minētās" at bounding box center [314, 196] width 108 height 16
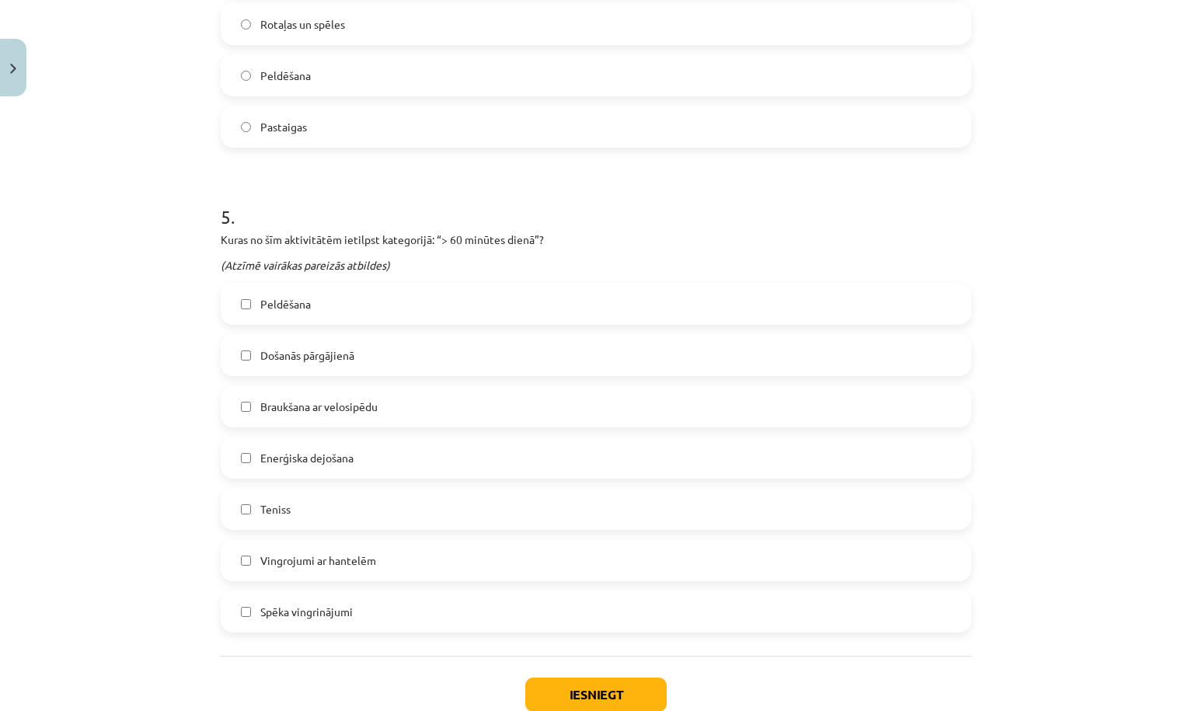
scroll to position [1554, 0]
click at [301, 319] on label "Peldēšana" at bounding box center [595, 306] width 747 height 39
click at [301, 322] on label "Peldēšana" at bounding box center [595, 306] width 747 height 39
click at [308, 406] on span "Braukšana ar velosipēdu" at bounding box center [318, 409] width 117 height 16
click at [296, 456] on span "Enerģiska dejošana" at bounding box center [306, 460] width 93 height 16
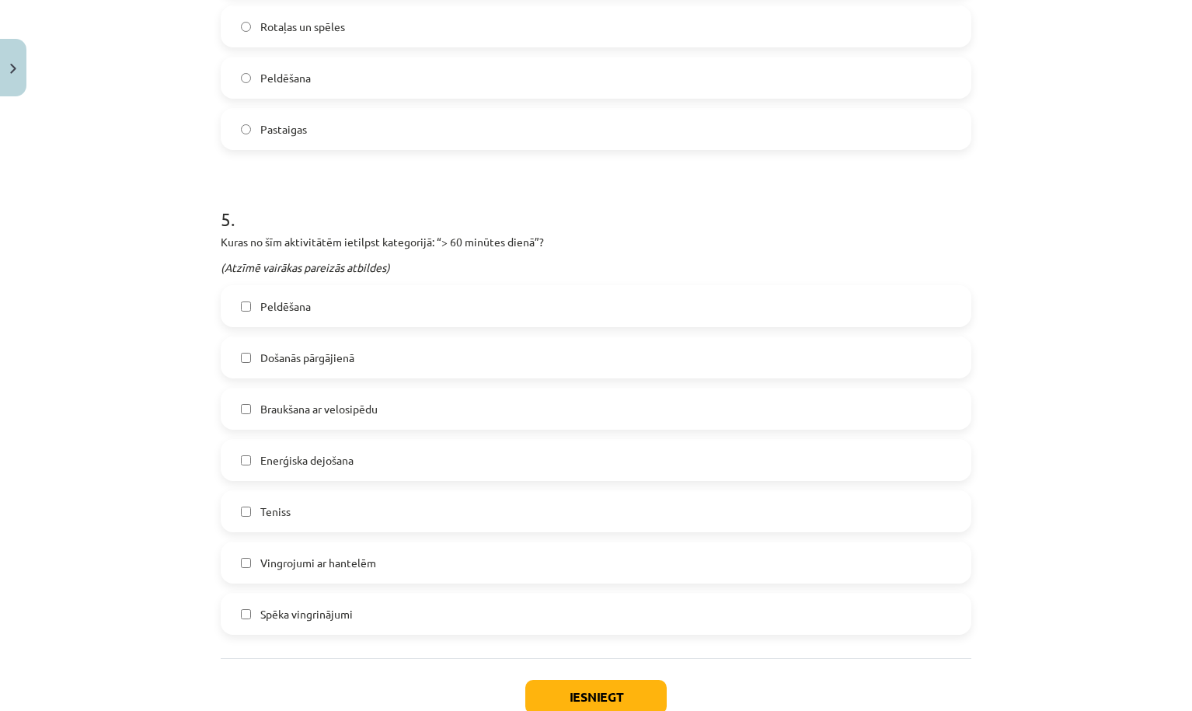
click at [301, 513] on label "Teniss" at bounding box center [595, 511] width 747 height 39
click at [309, 362] on span "Došanās pārgājienā" at bounding box center [307, 358] width 94 height 16
click at [295, 308] on span "Peldēšana" at bounding box center [285, 306] width 50 height 16
click at [308, 508] on label "Teniss" at bounding box center [595, 511] width 747 height 39
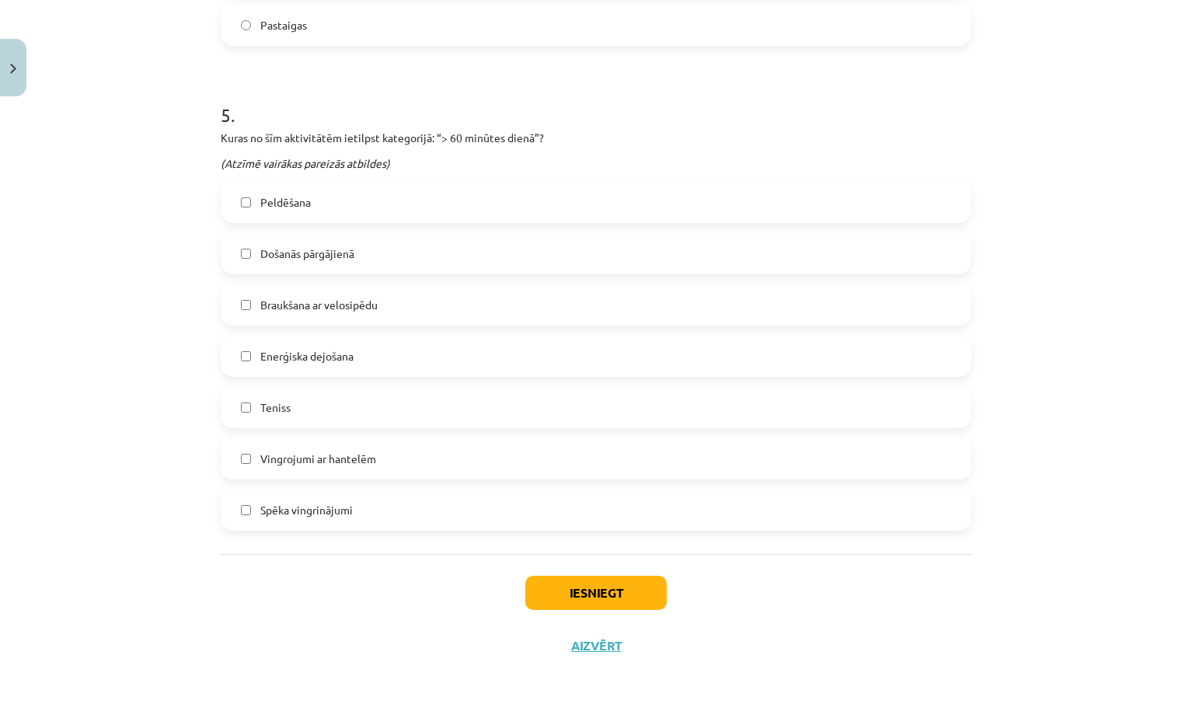
scroll to position [1661, 0]
click at [541, 583] on button "Iesniegt" at bounding box center [595, 593] width 141 height 34
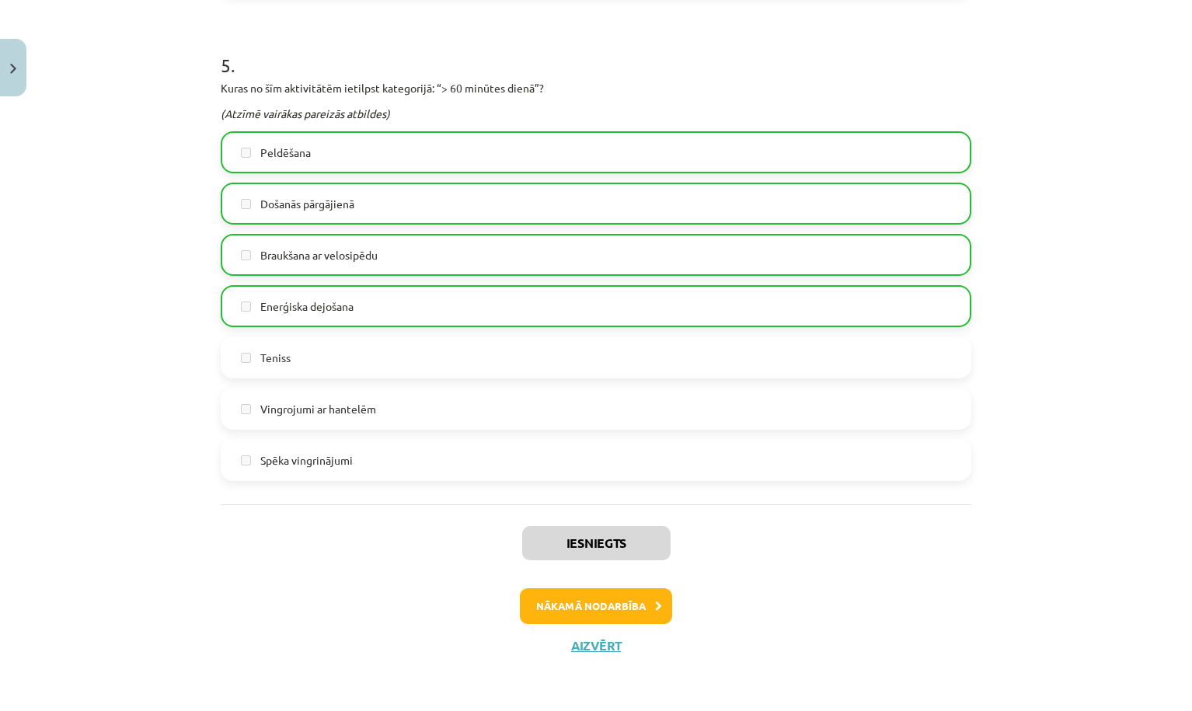
click at [587, 611] on button "Nākamā nodarbība" at bounding box center [596, 606] width 152 height 36
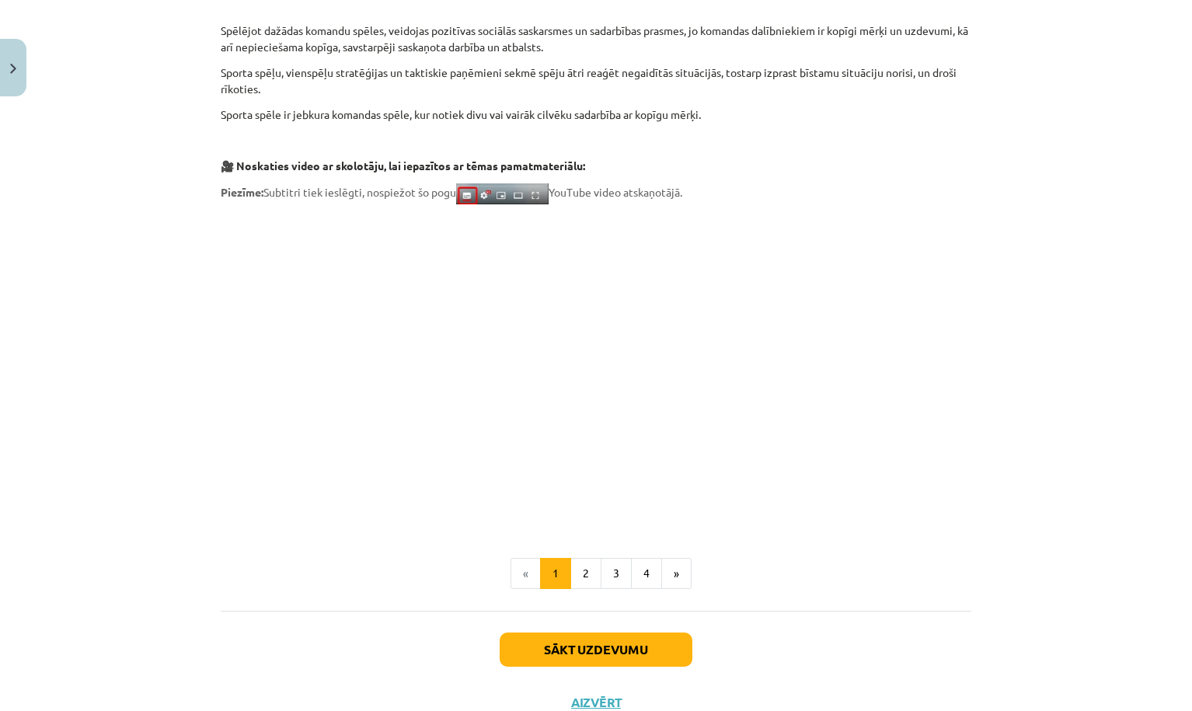
scroll to position [392, 0]
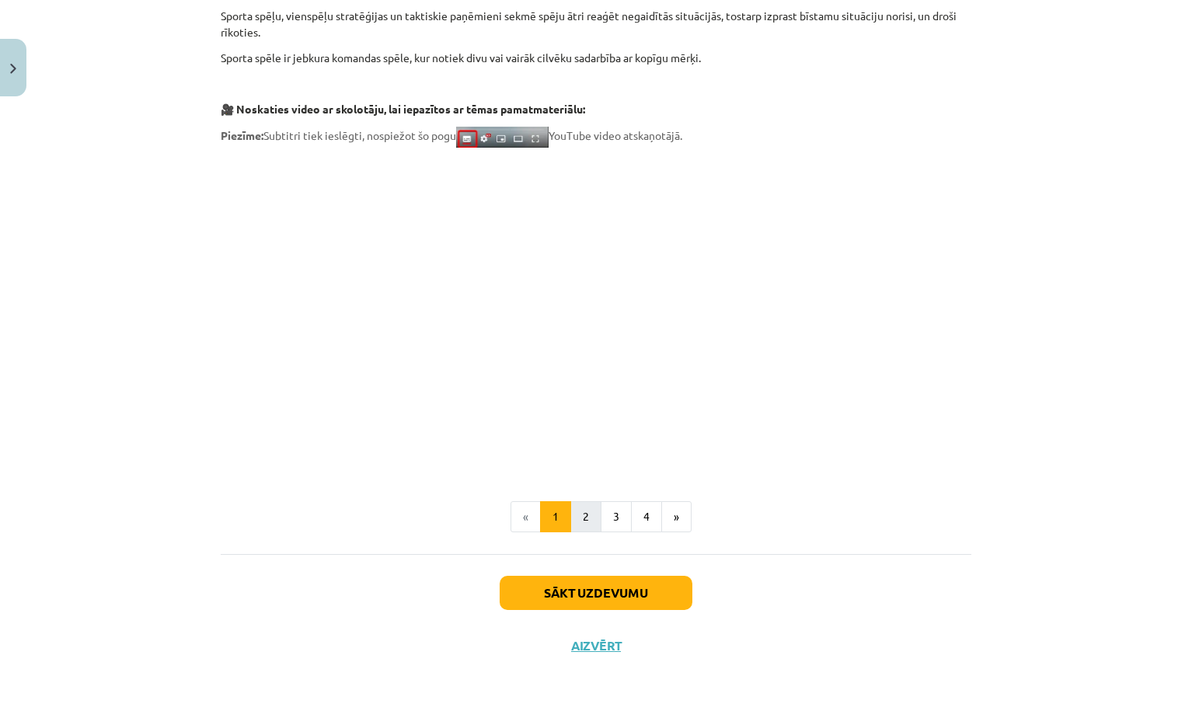
click at [589, 515] on button "2" at bounding box center [585, 516] width 31 height 31
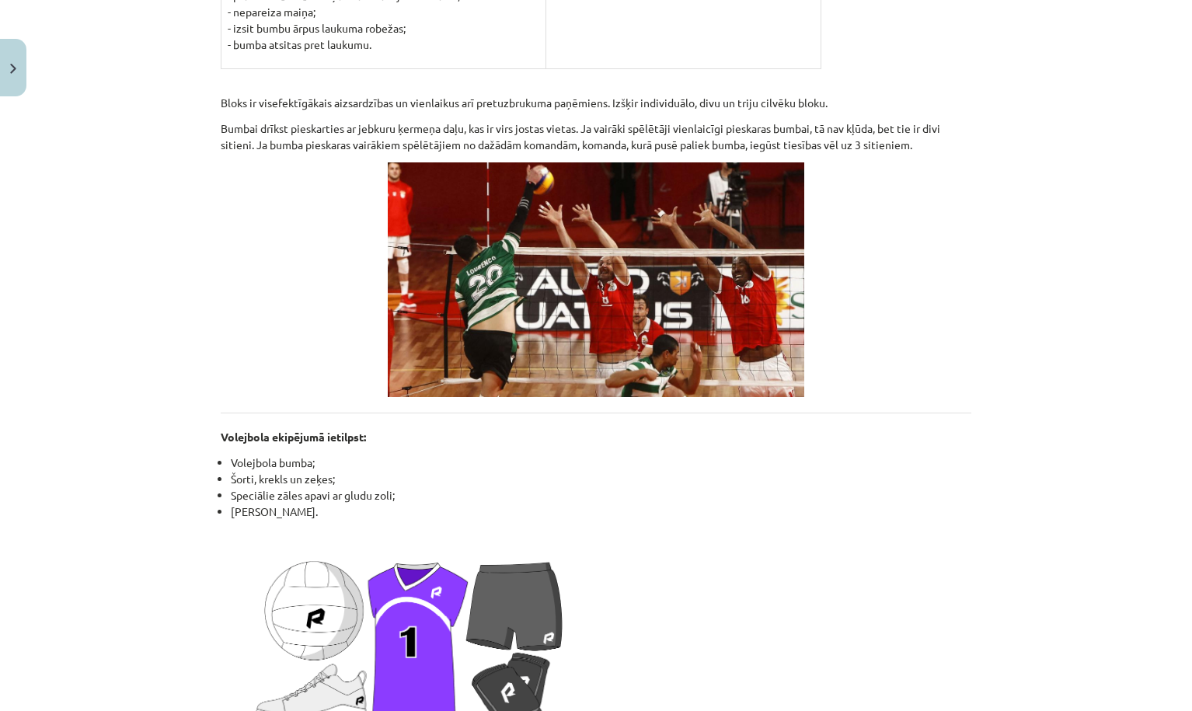
scroll to position [1526, 0]
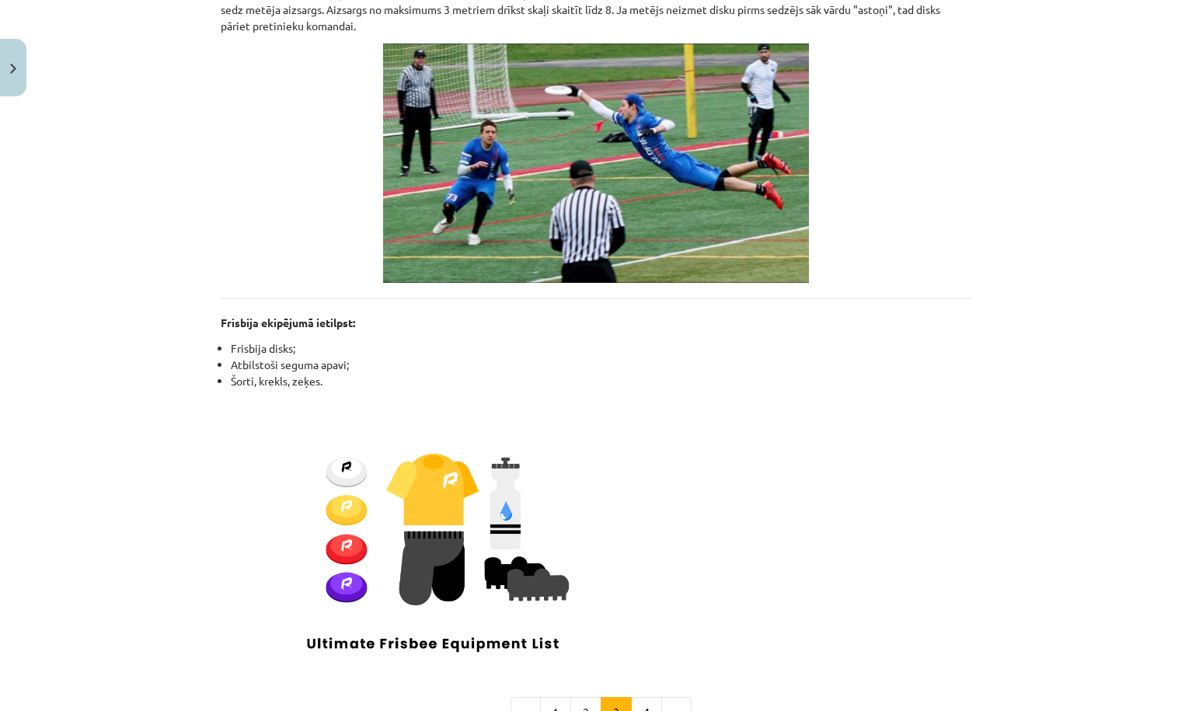
scroll to position [1046, 0]
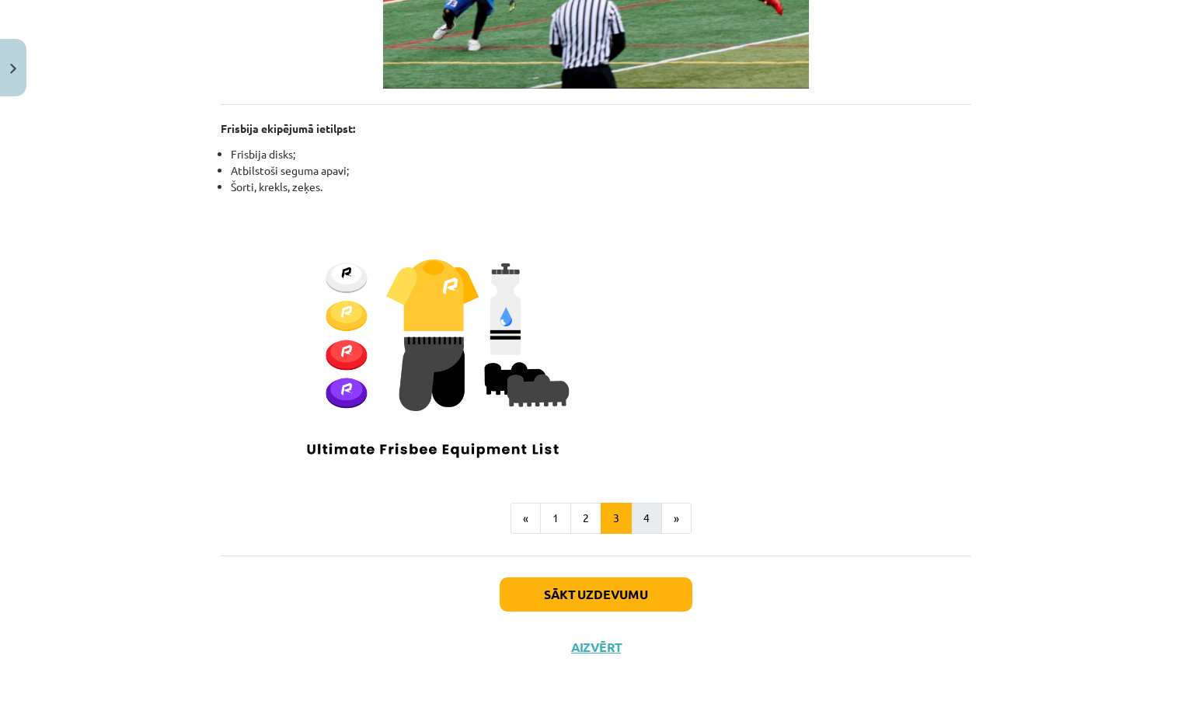
click at [641, 527] on button "4" at bounding box center [646, 518] width 31 height 31
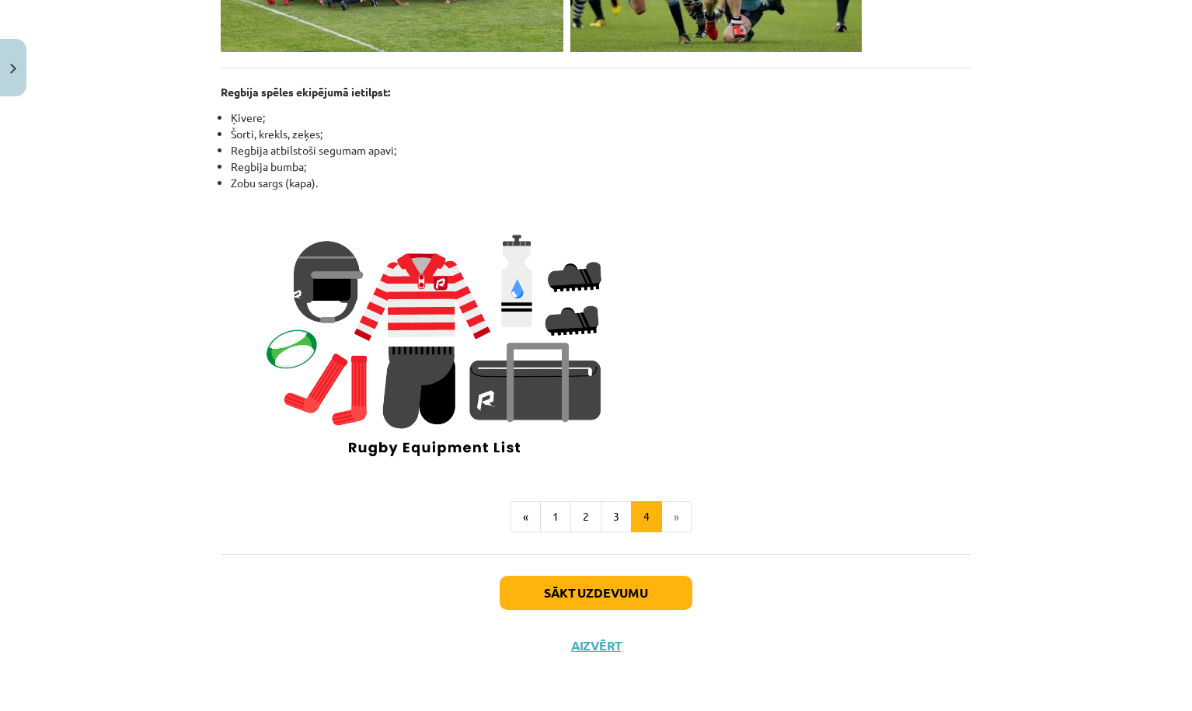
scroll to position [1317, 0]
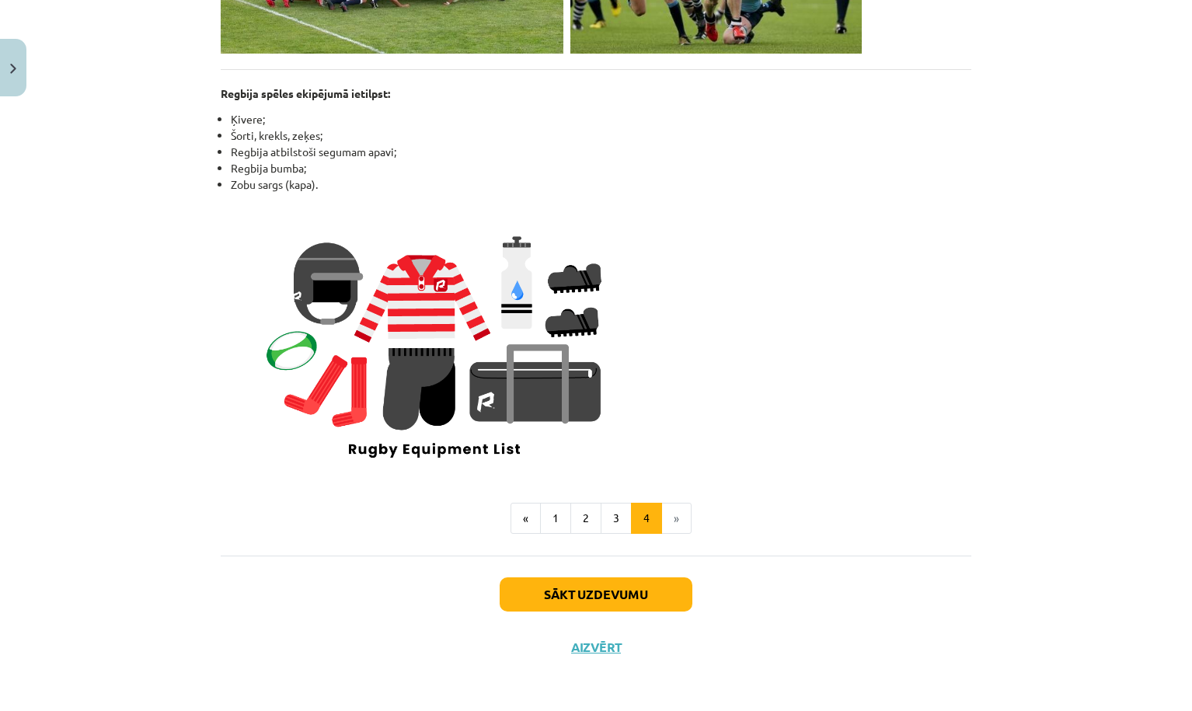
click at [560, 592] on button "Sākt uzdevumu" at bounding box center [595, 594] width 193 height 34
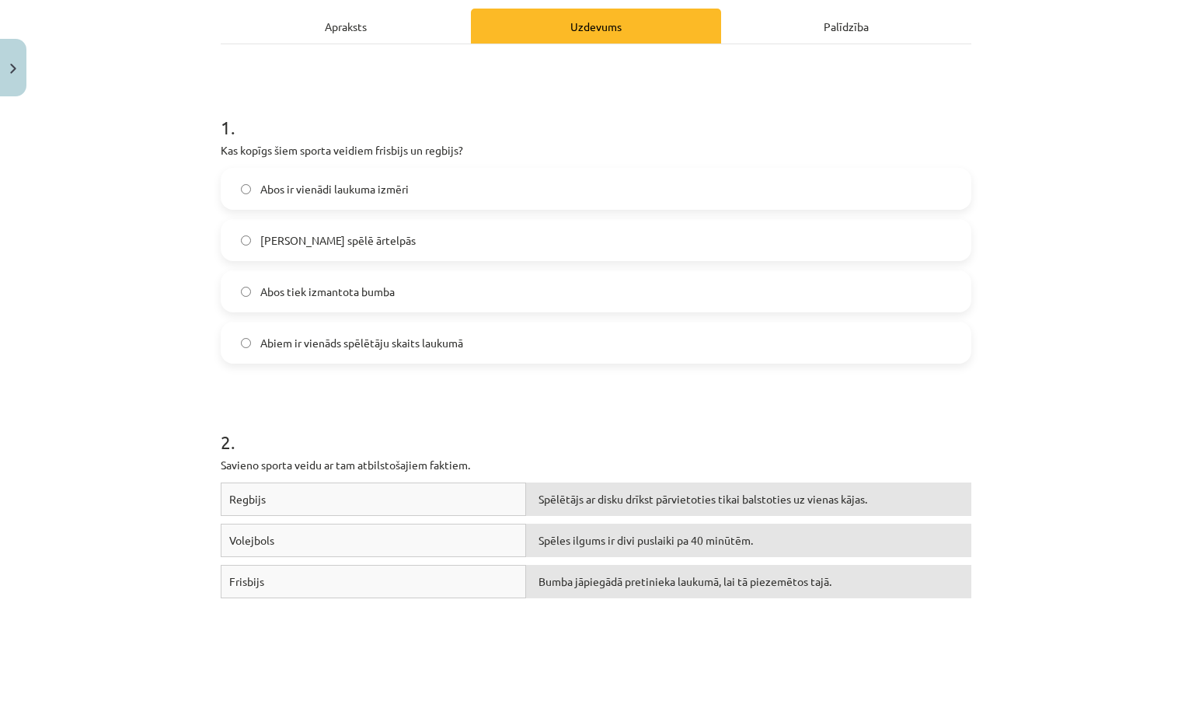
scroll to position [39, 0]
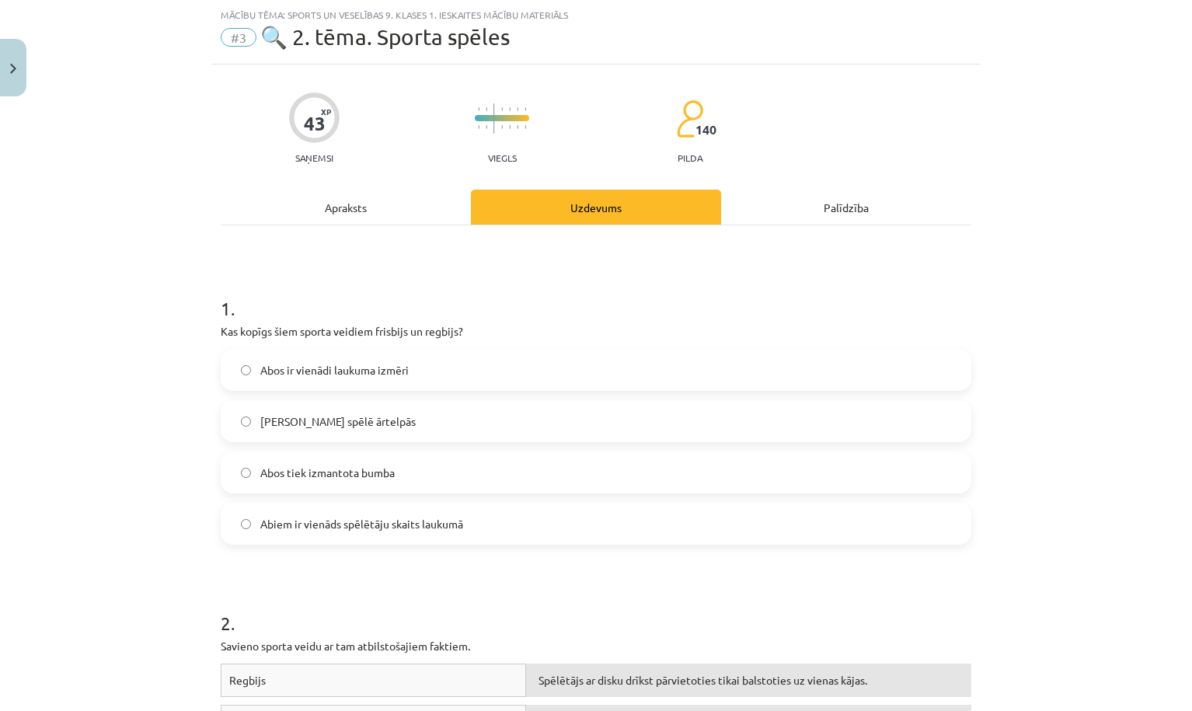
click at [325, 482] on label "Abos tiek izmantota bumba" at bounding box center [595, 472] width 747 height 39
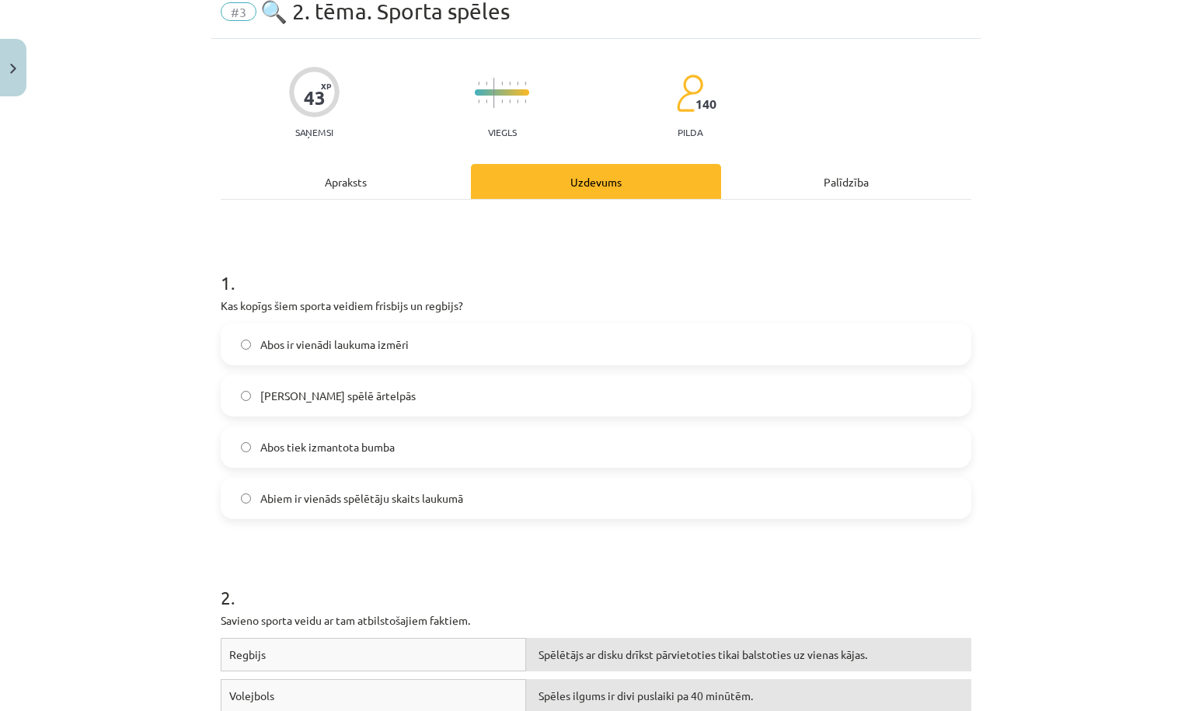
scroll to position [66, 0]
click at [371, 175] on div "Apraksts" at bounding box center [346, 179] width 250 height 35
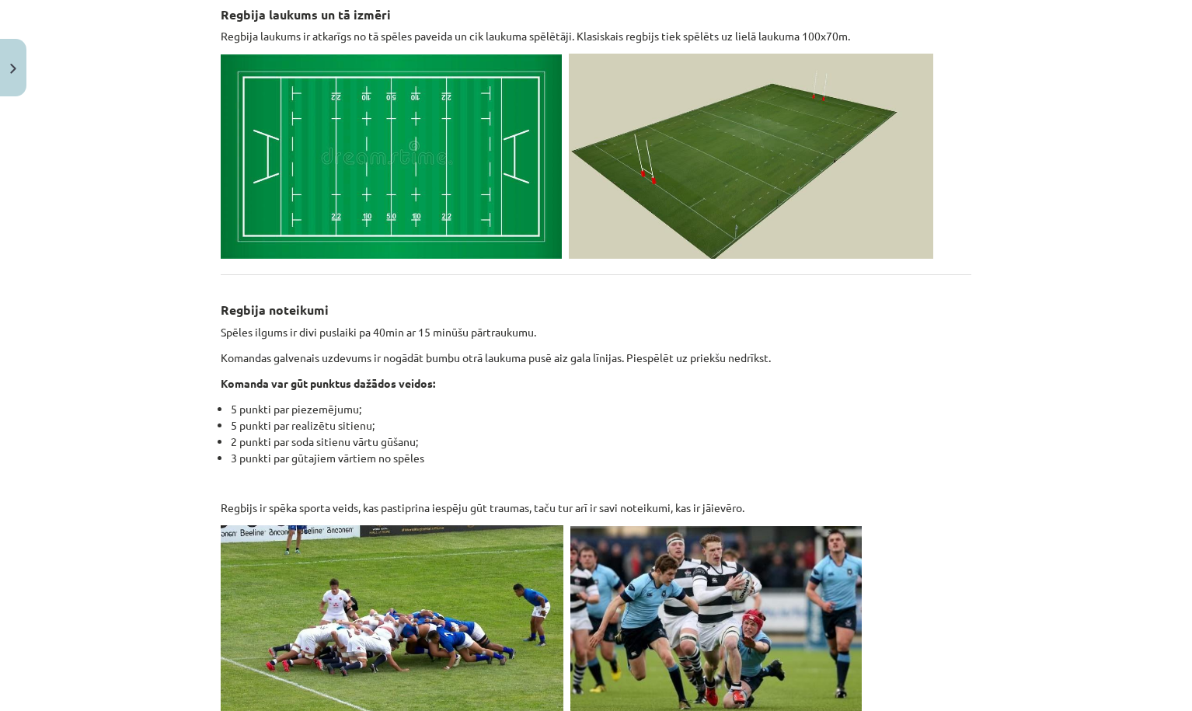
scroll to position [660, 0]
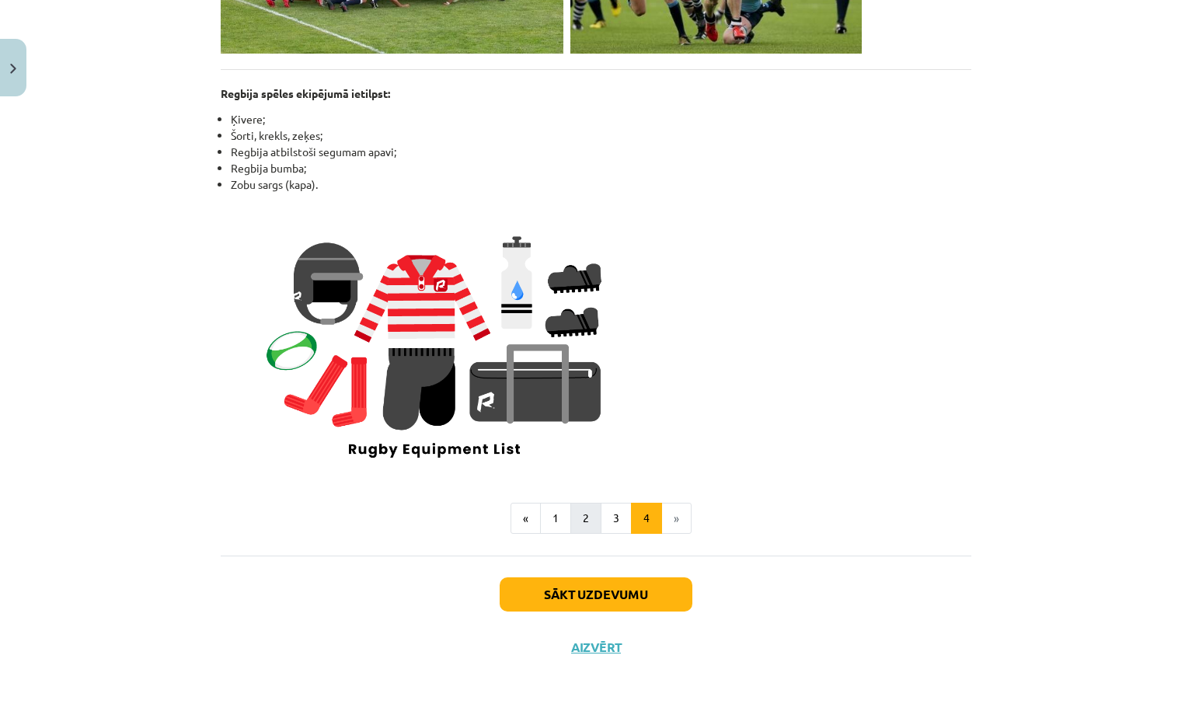
click at [594, 524] on button "2" at bounding box center [585, 518] width 31 height 31
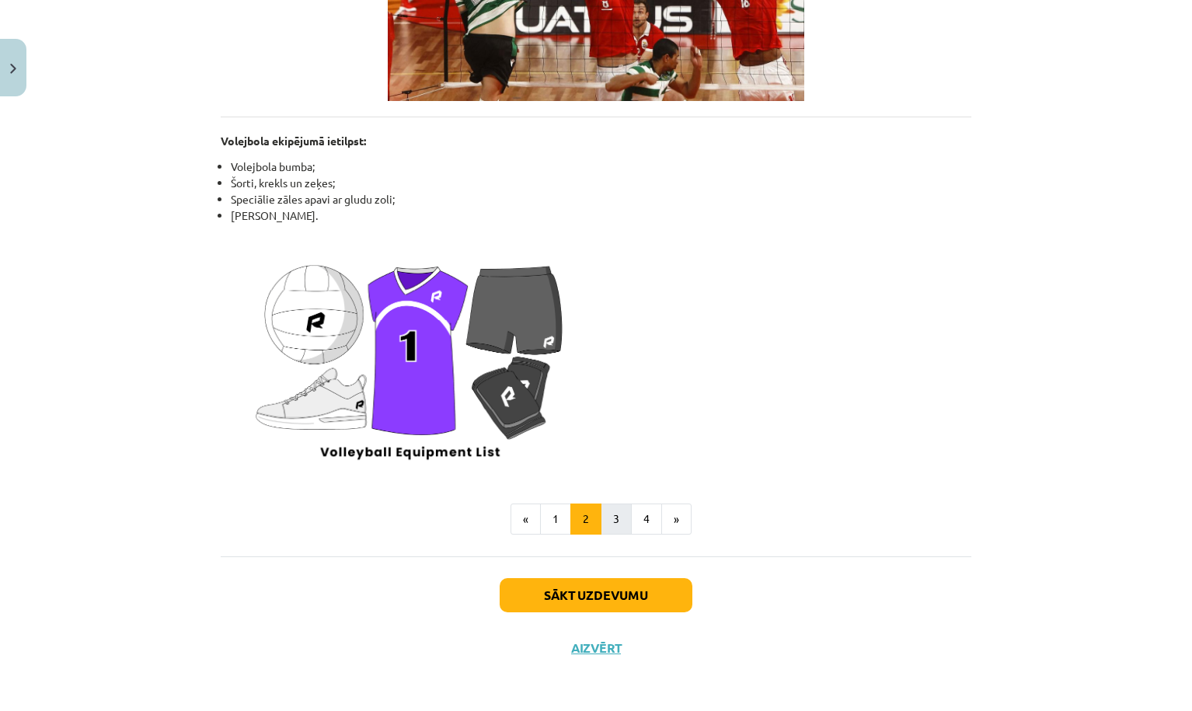
click at [617, 518] on button "3" at bounding box center [615, 518] width 31 height 31
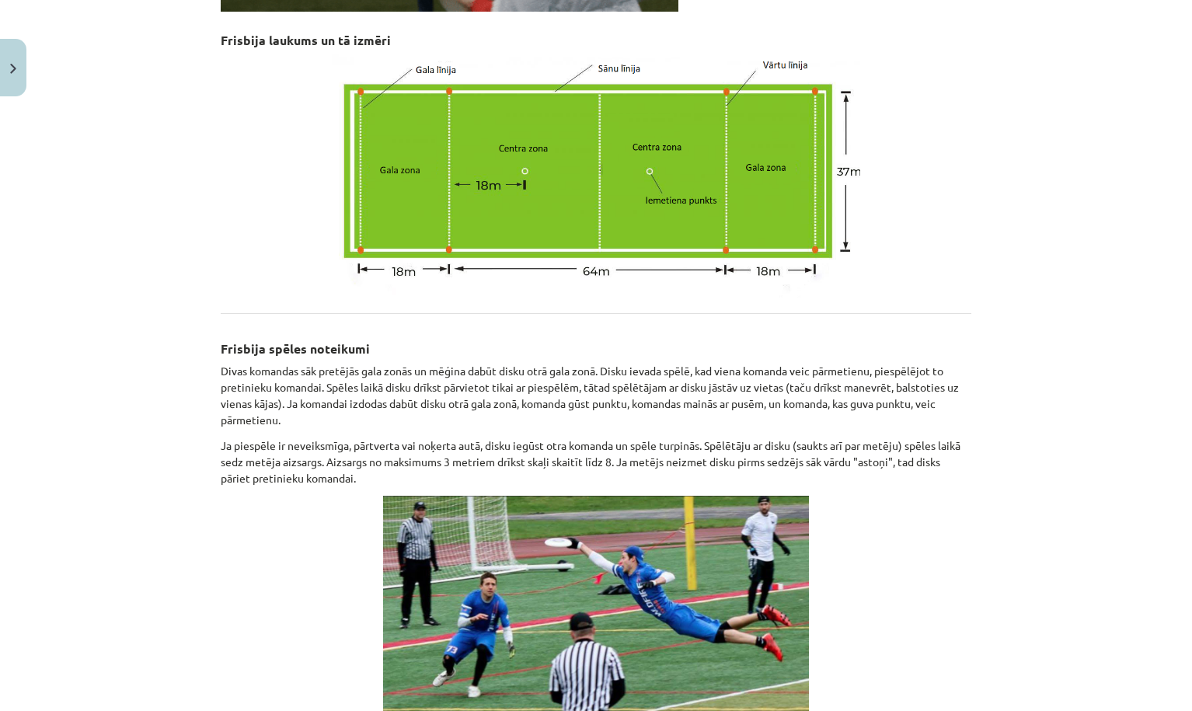
scroll to position [590, 0]
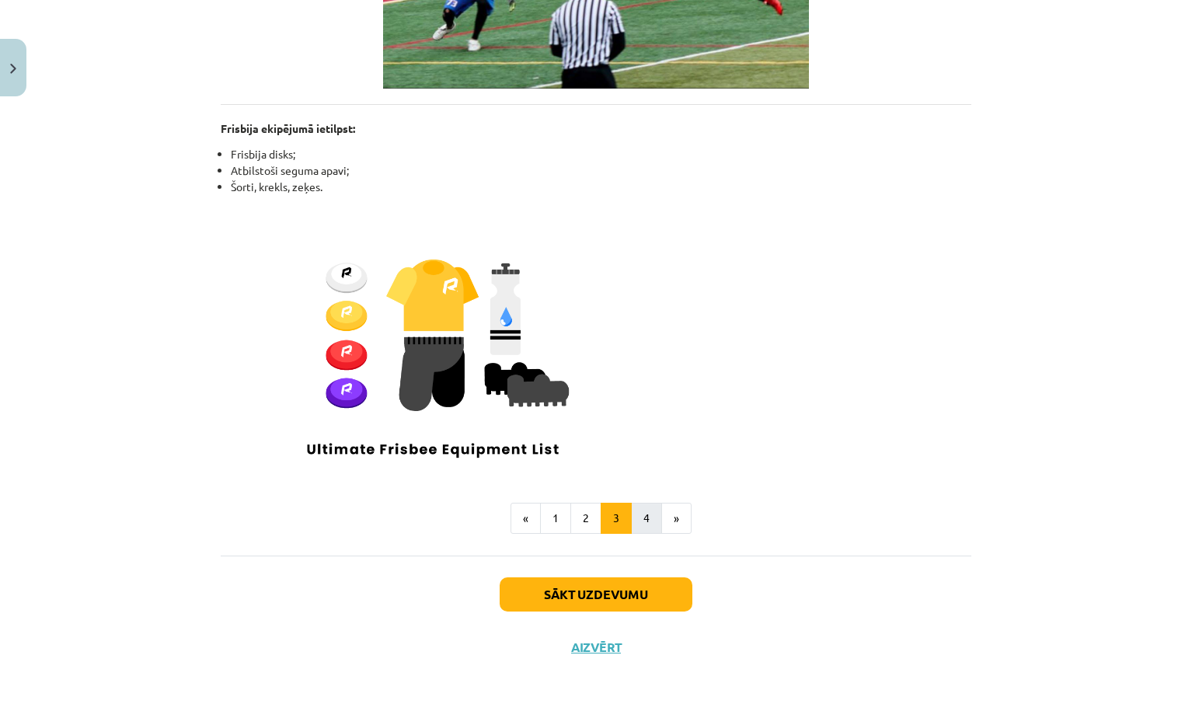
click at [641, 507] on button "4" at bounding box center [646, 518] width 31 height 31
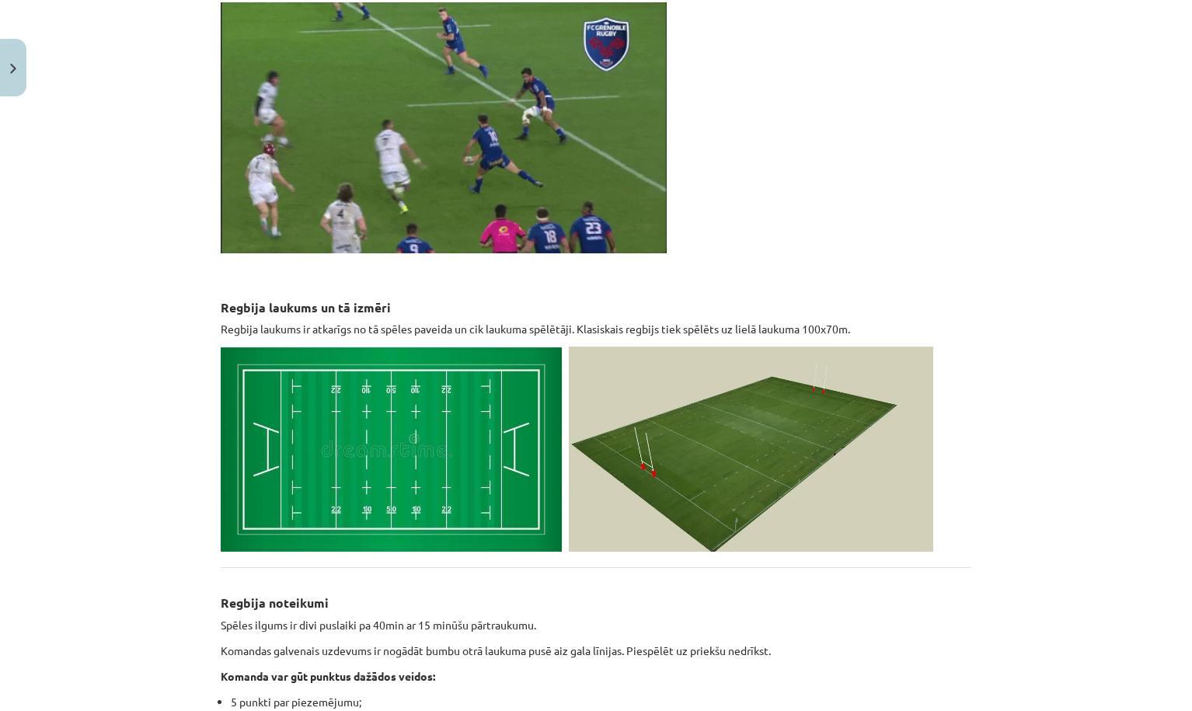
scroll to position [360, 0]
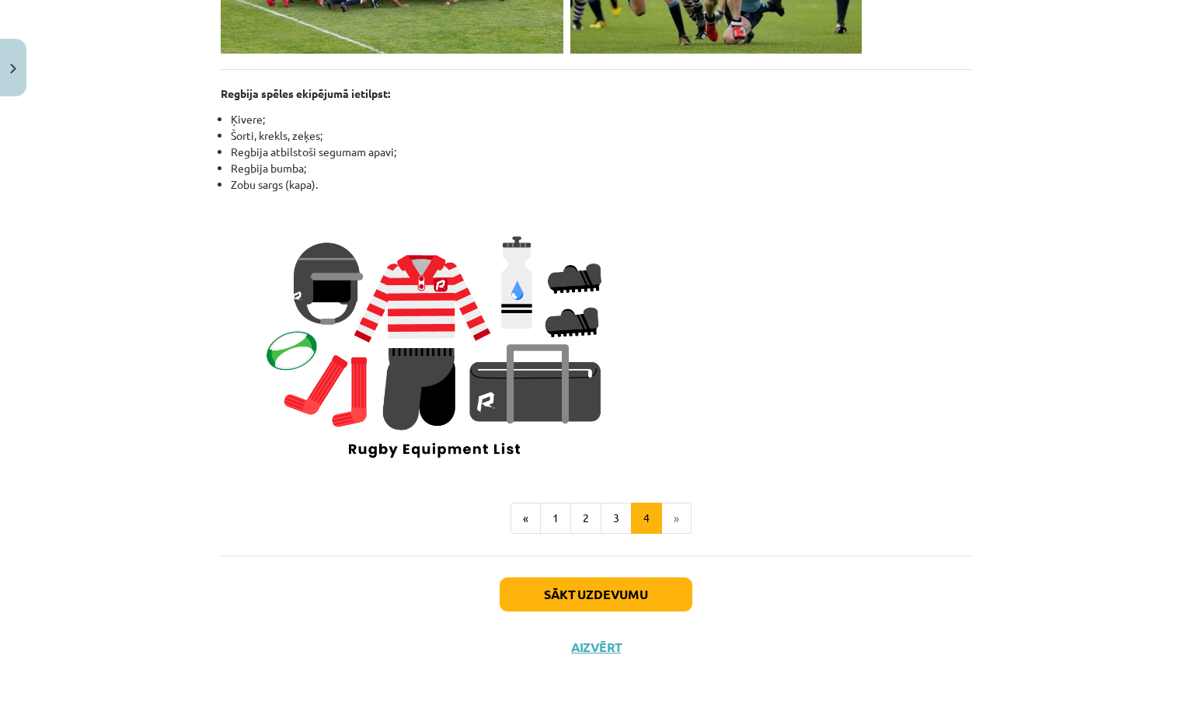
click at [573, 592] on button "Sākt uzdevumu" at bounding box center [595, 594] width 193 height 34
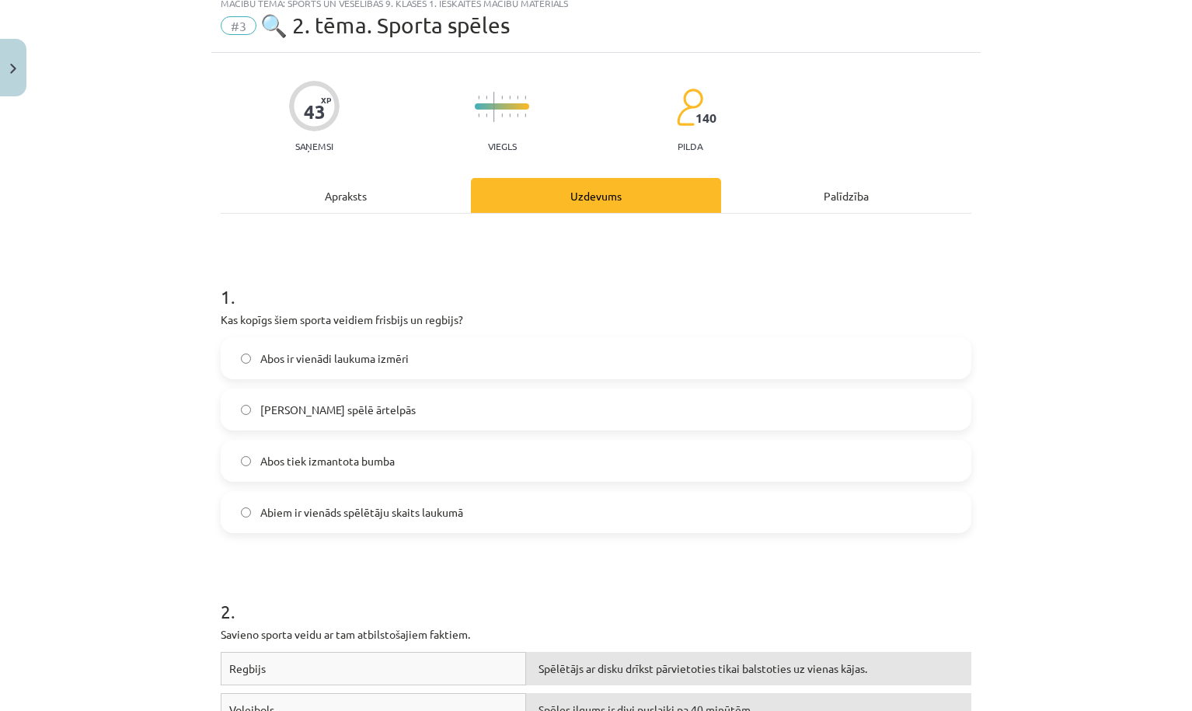
scroll to position [39, 0]
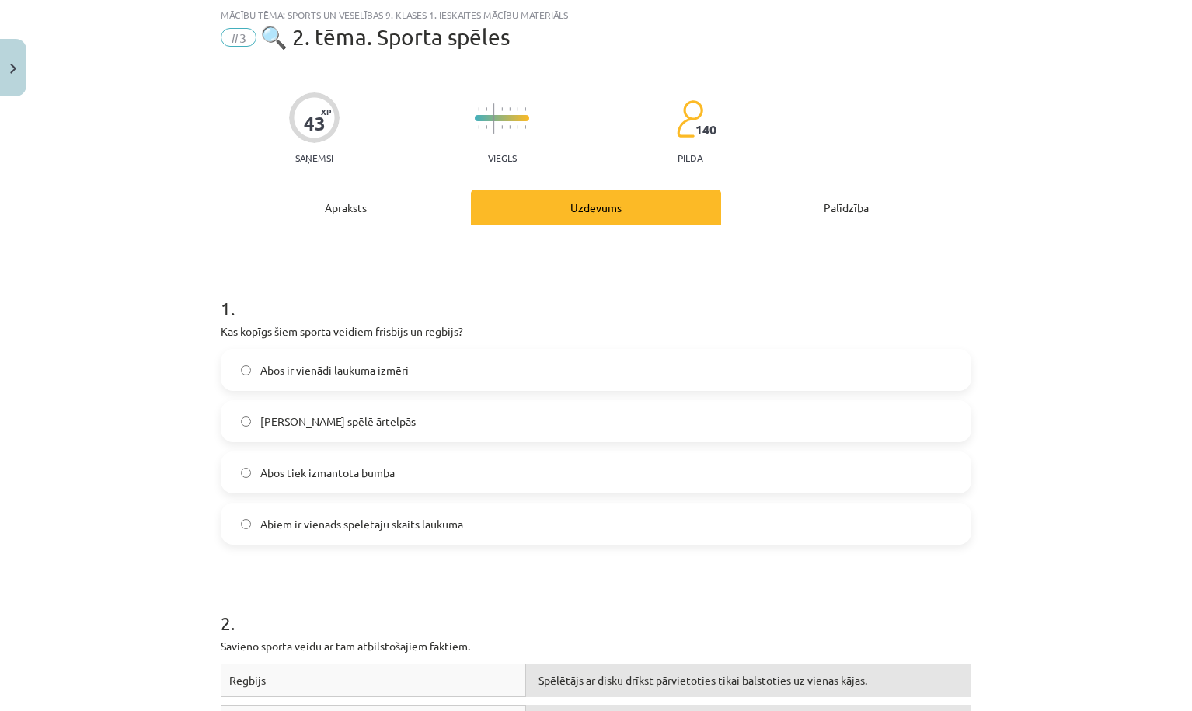
click at [381, 423] on label "Abus spēlē ārtelpās" at bounding box center [595, 421] width 747 height 39
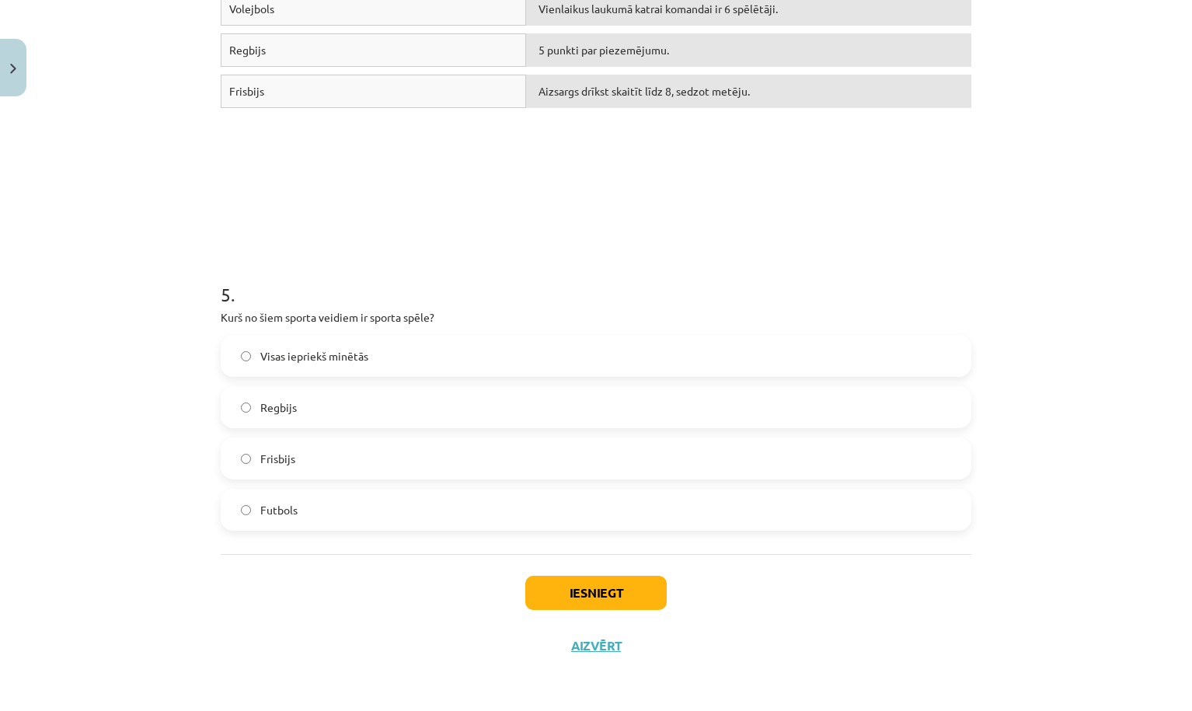
scroll to position [1453, 0]
click at [363, 356] on span "Visas iepriekš minētās" at bounding box center [314, 356] width 108 height 16
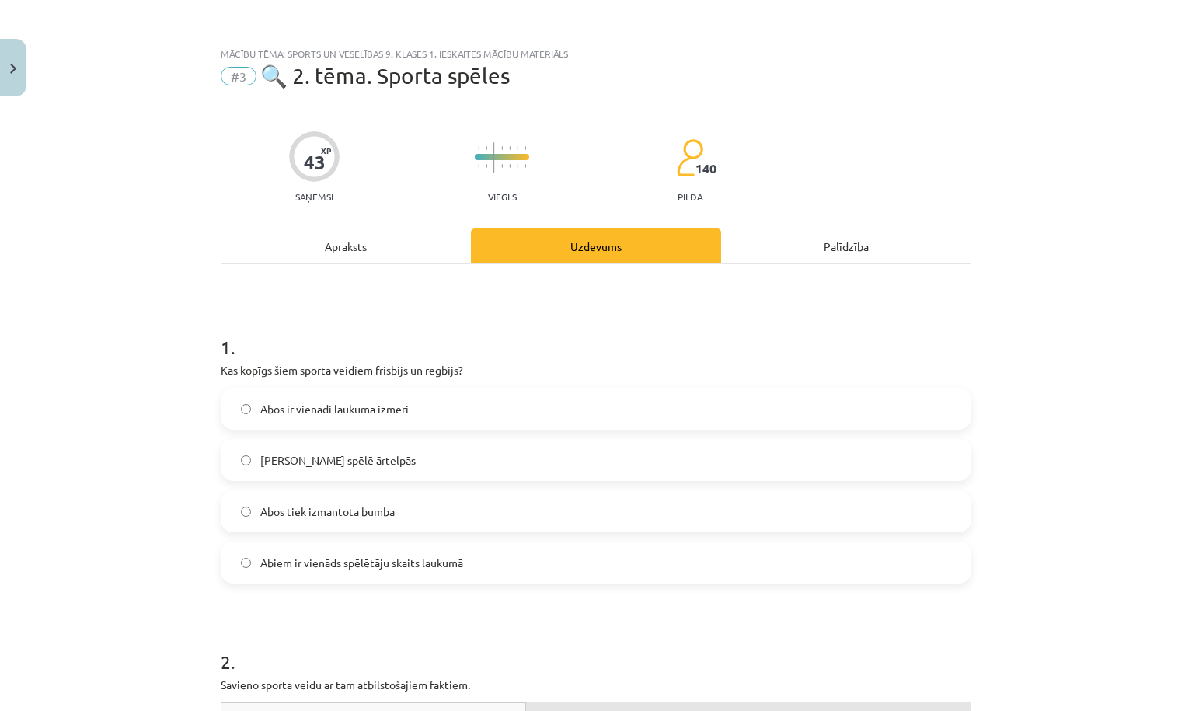
scroll to position [0, 0]
click at [369, 245] on div "Apraksts" at bounding box center [346, 245] width 250 height 35
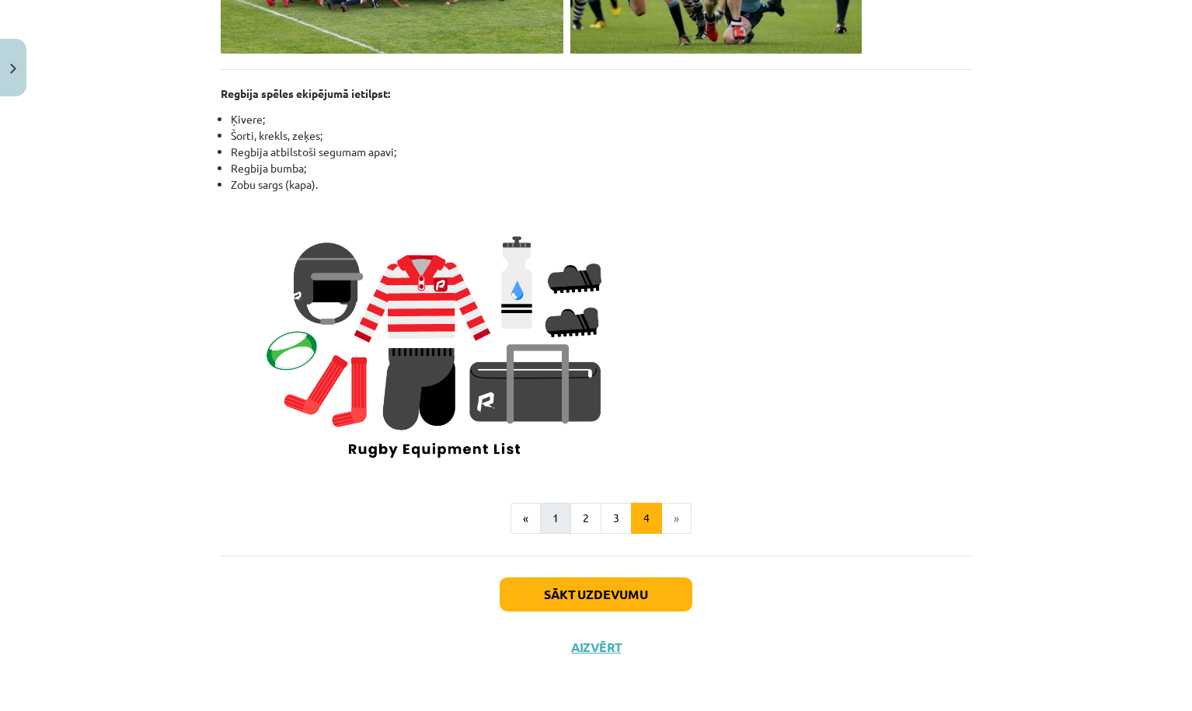
click at [554, 513] on button "1" at bounding box center [555, 518] width 31 height 31
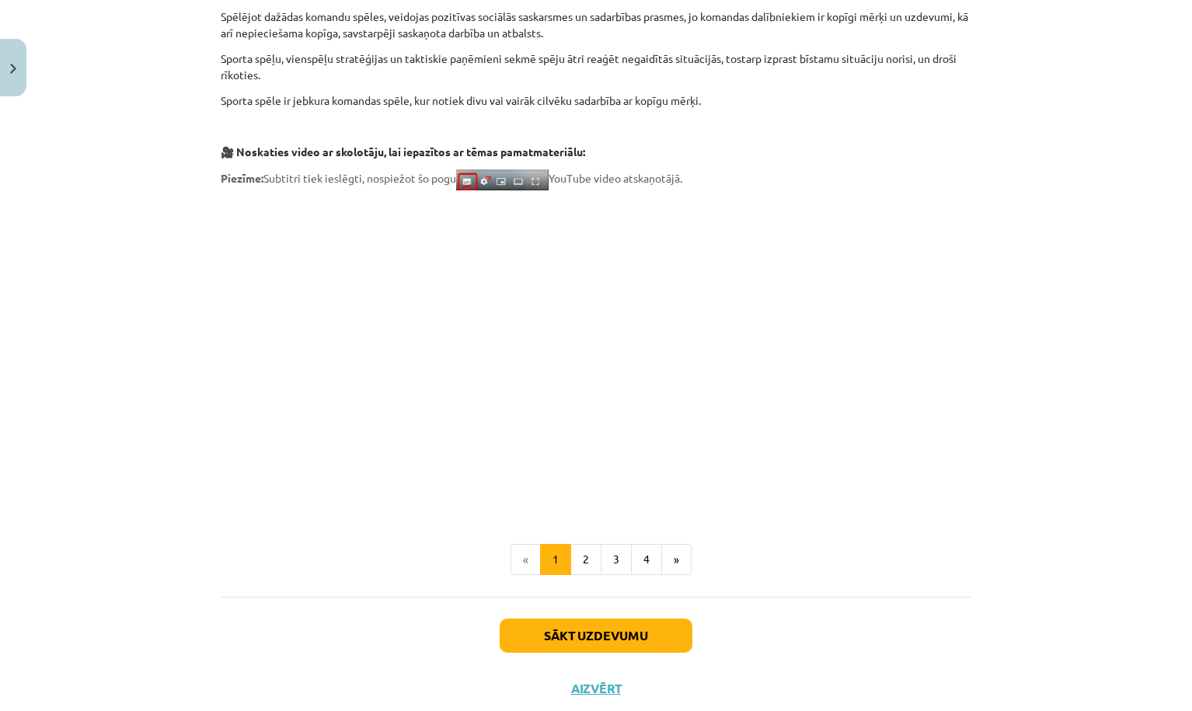
scroll to position [350, 0]
click at [587, 549] on button "2" at bounding box center [585, 558] width 31 height 31
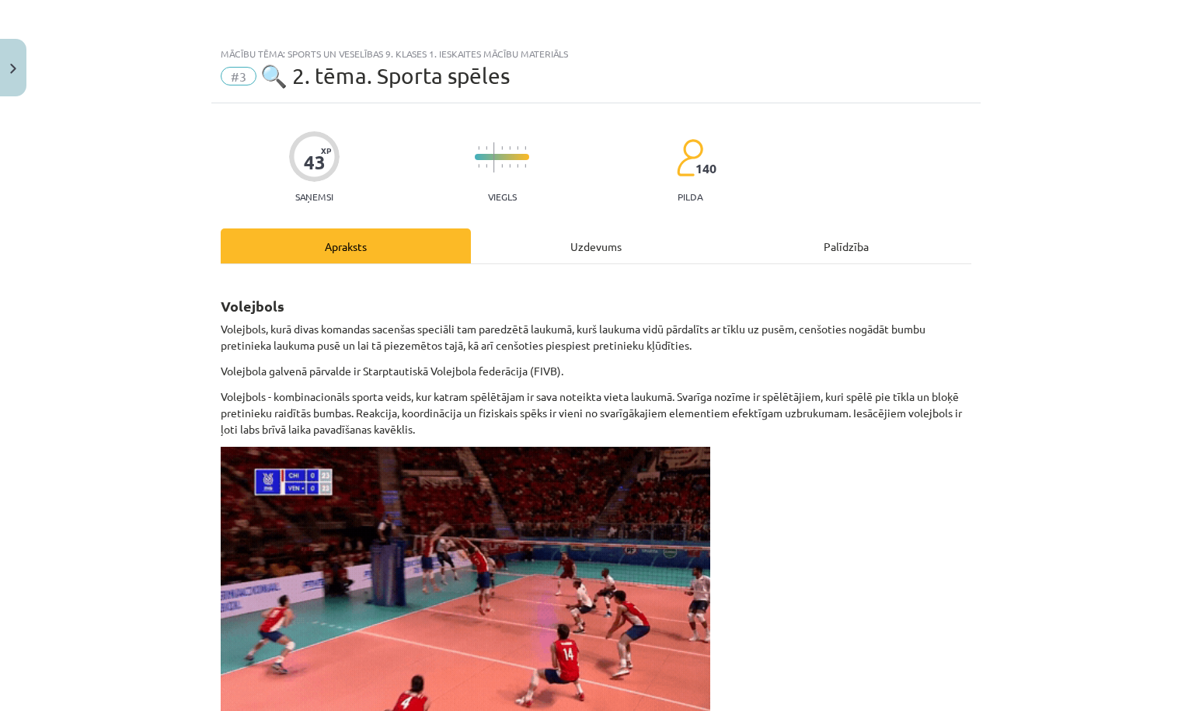
scroll to position [0, 0]
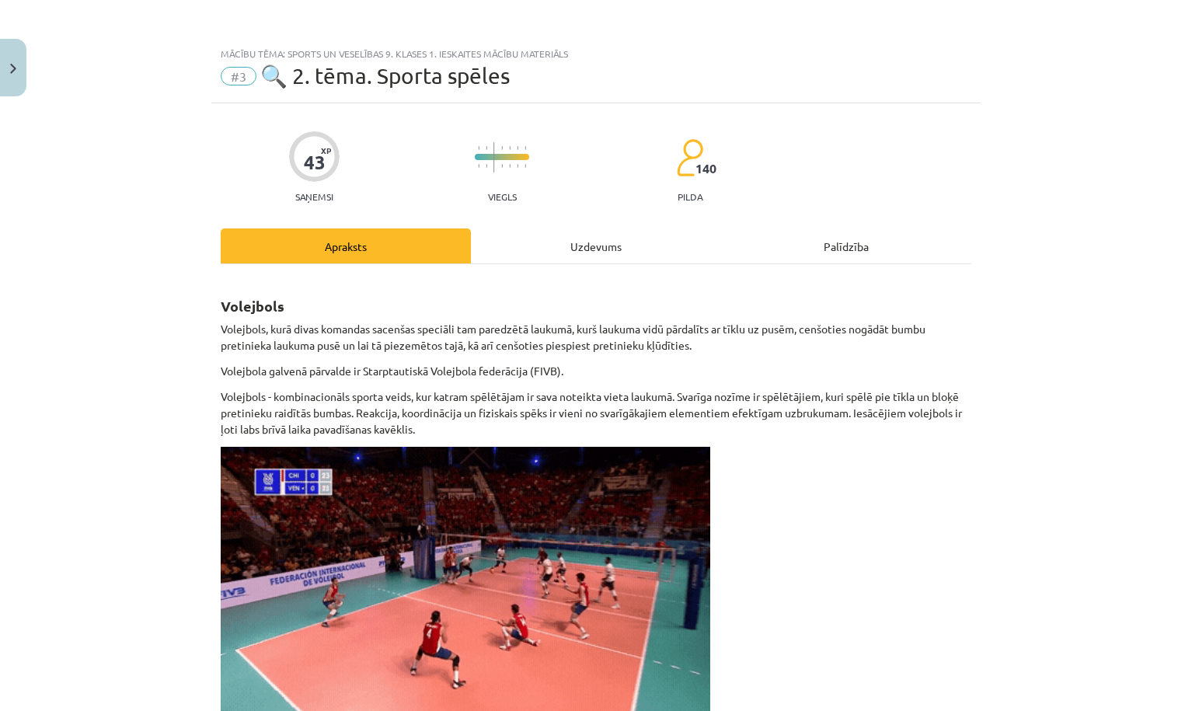
click at [599, 247] on div "Uzdevums" at bounding box center [596, 245] width 250 height 35
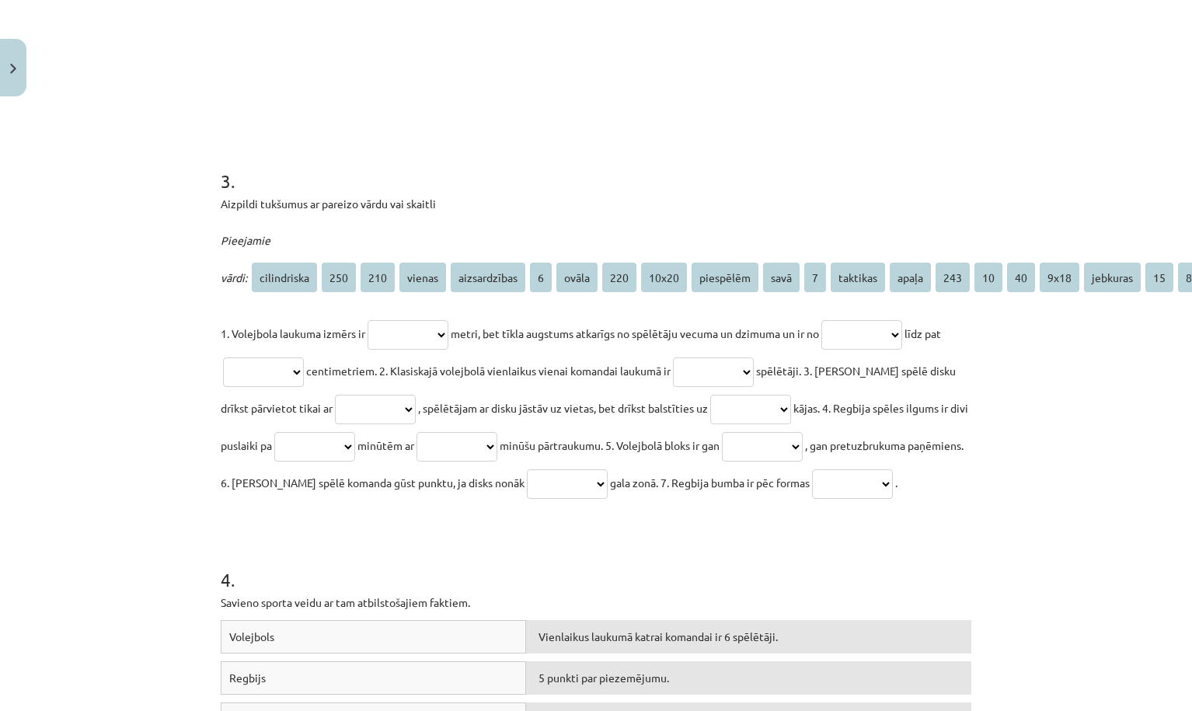
scroll to position [846, 0]
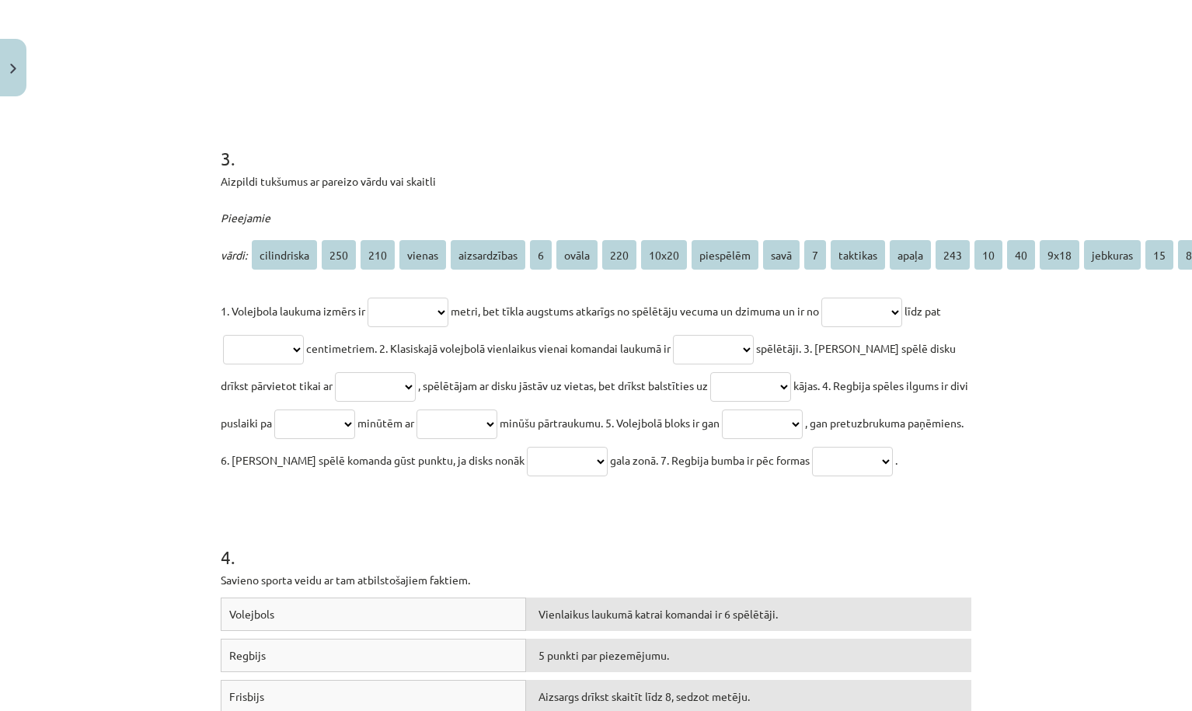
select select "****"
select select "***"
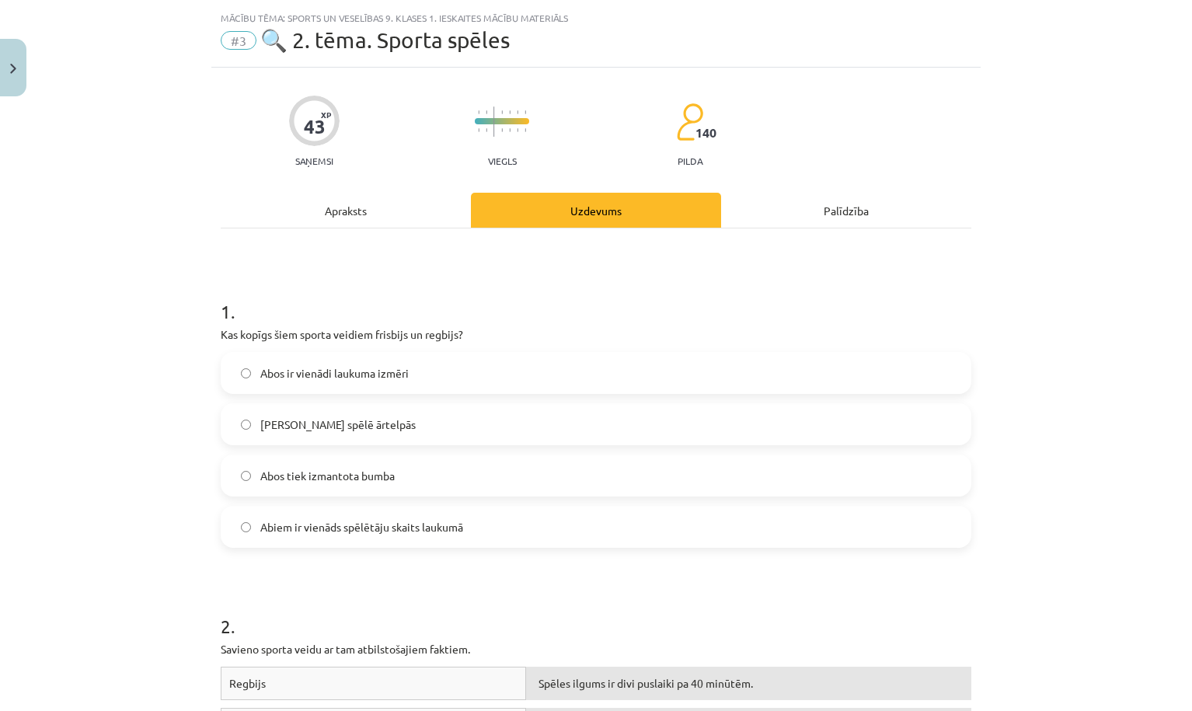
click at [381, 218] on div "Apraksts" at bounding box center [346, 210] width 250 height 35
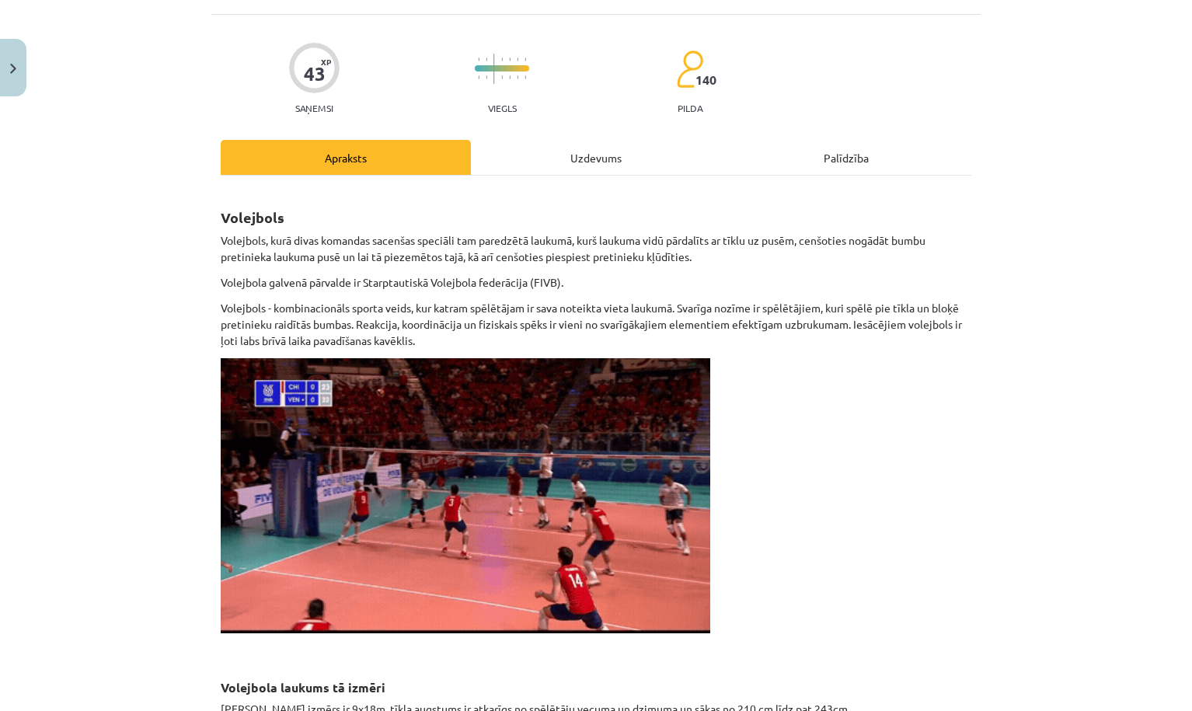
click at [607, 162] on div "Uzdevums" at bounding box center [596, 157] width 250 height 35
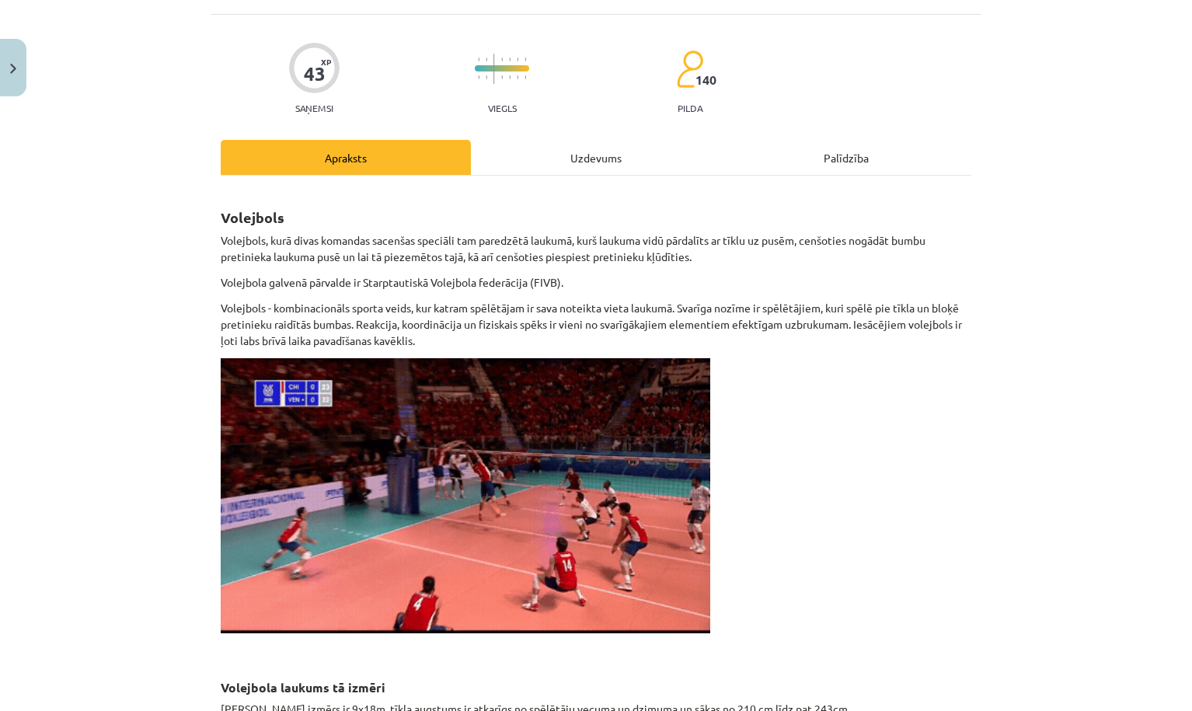
select select "****"
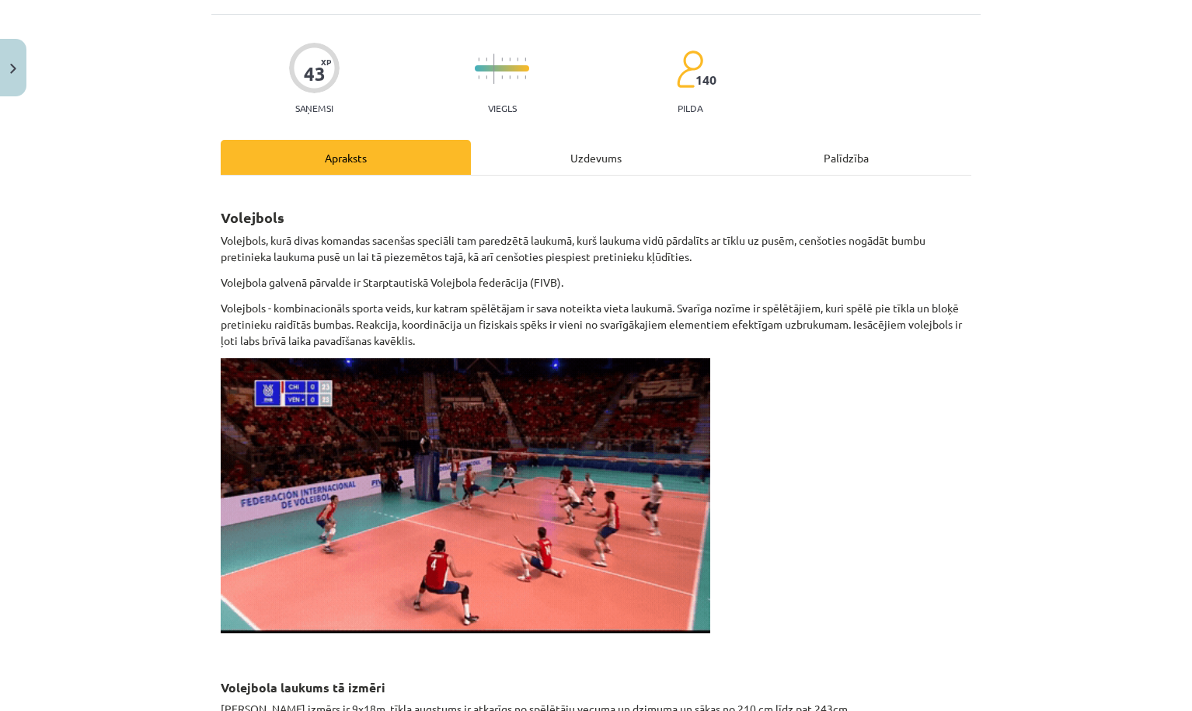
select select "***"
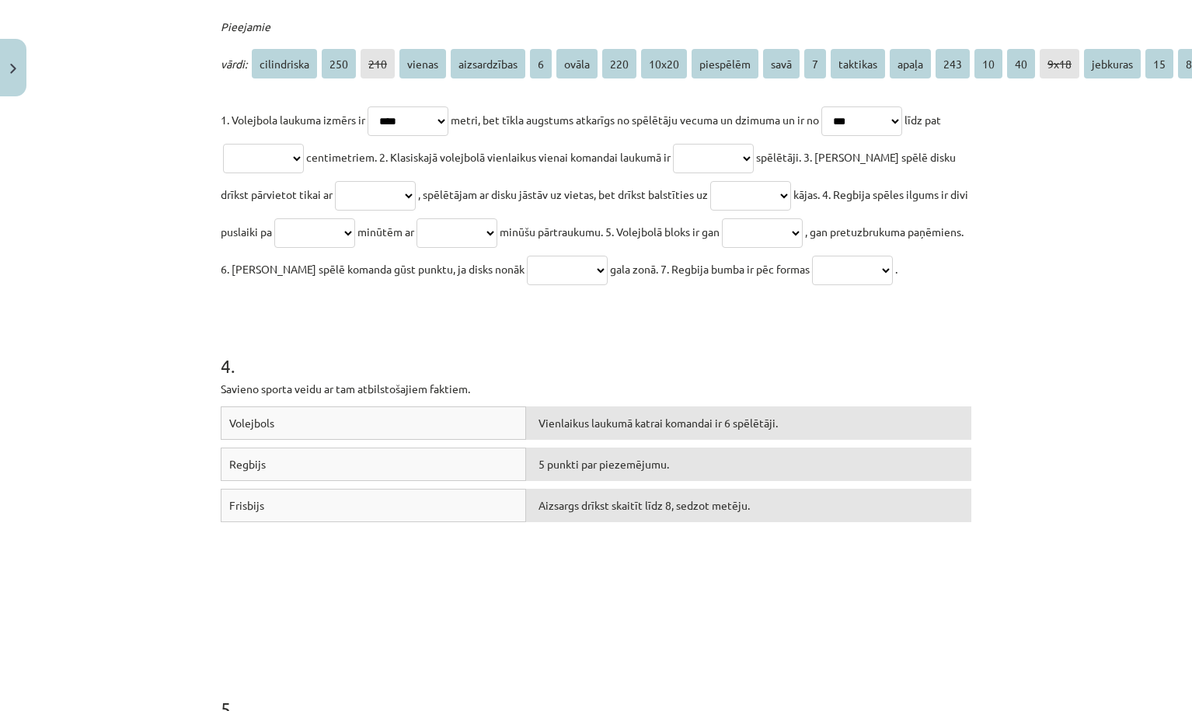
scroll to position [996, 0]
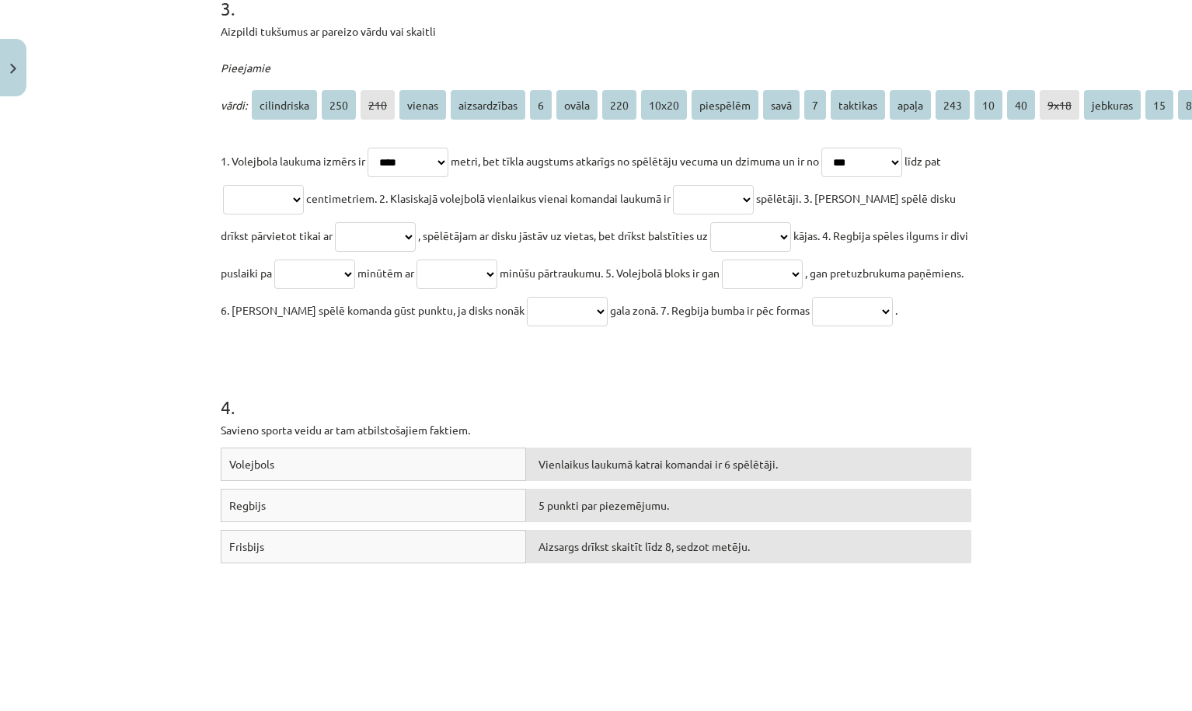
select select "***"
select select "*"
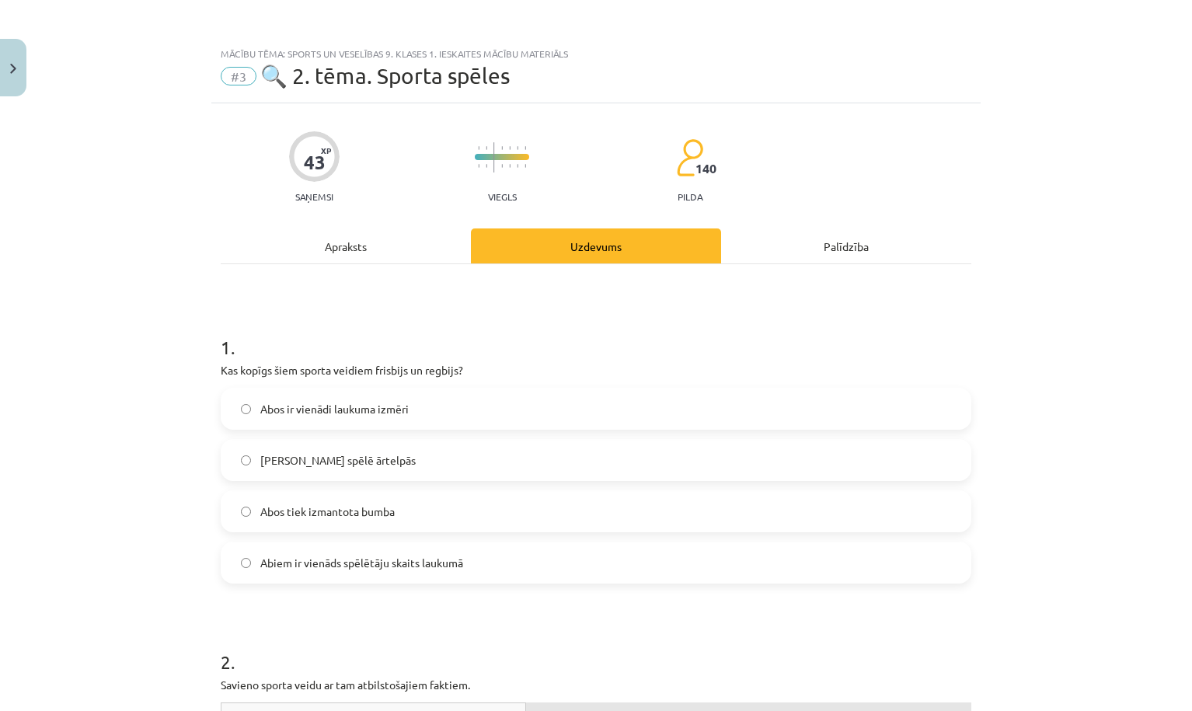
scroll to position [0, 0]
click at [386, 256] on div "Apraksts" at bounding box center [346, 245] width 250 height 35
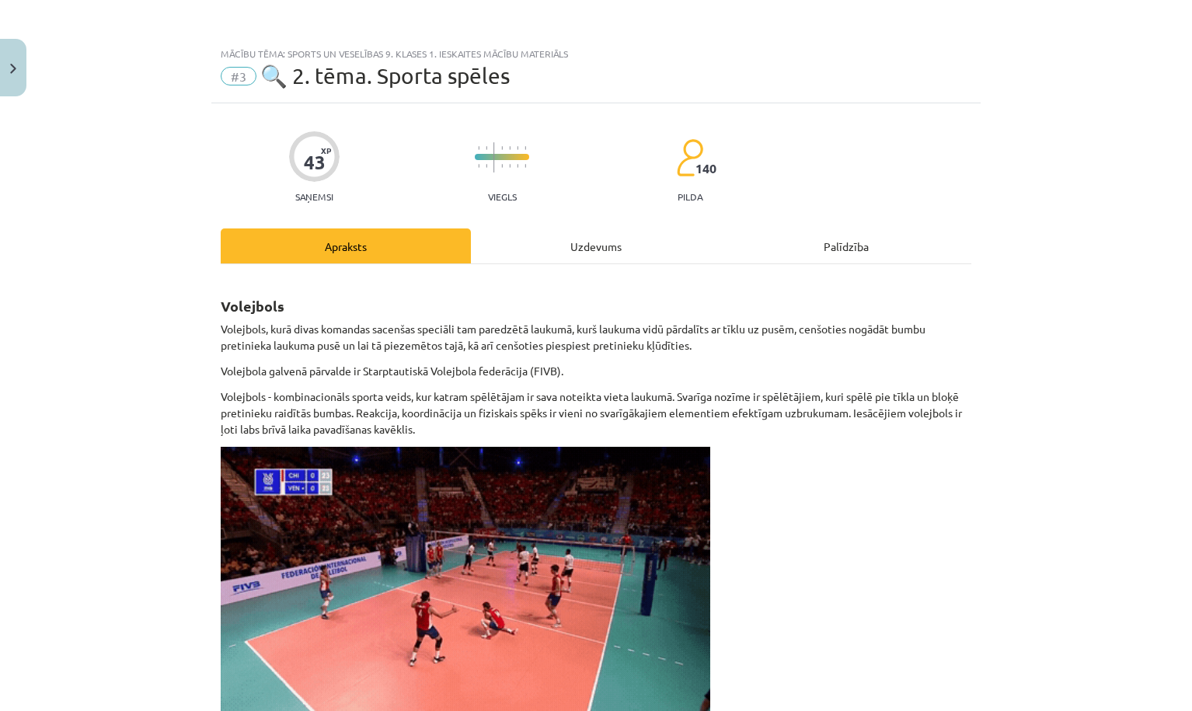
click at [591, 240] on div "Uzdevums" at bounding box center [596, 245] width 250 height 35
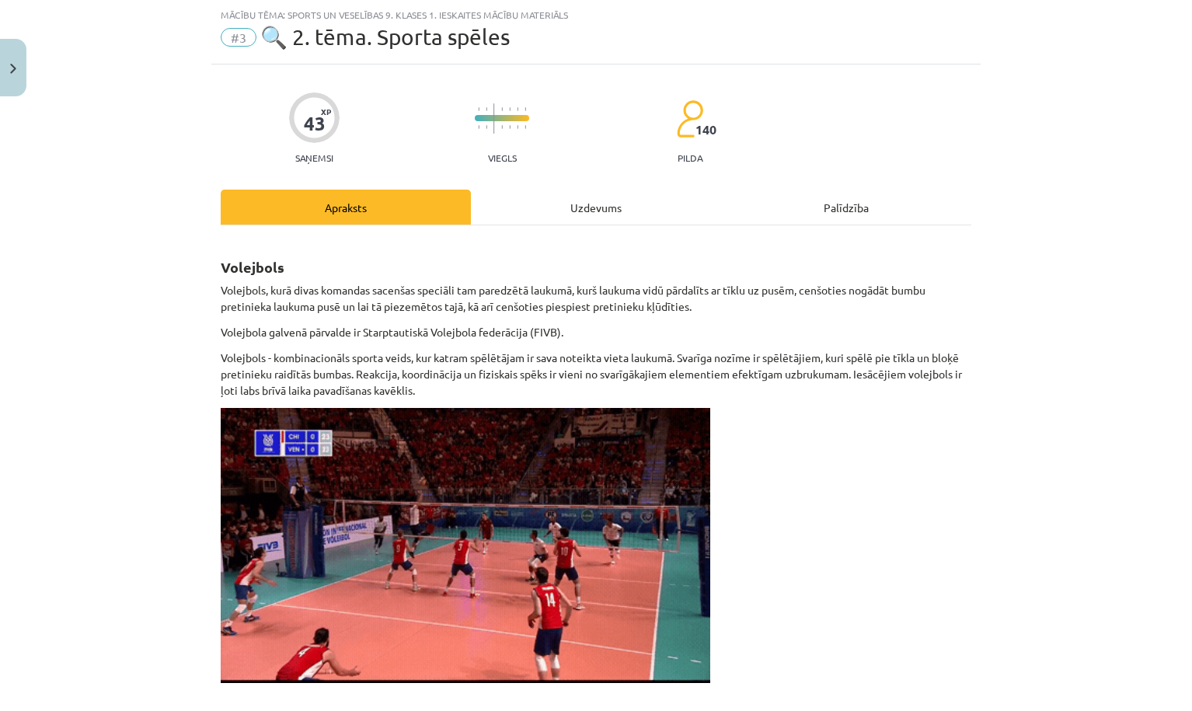
select select "****"
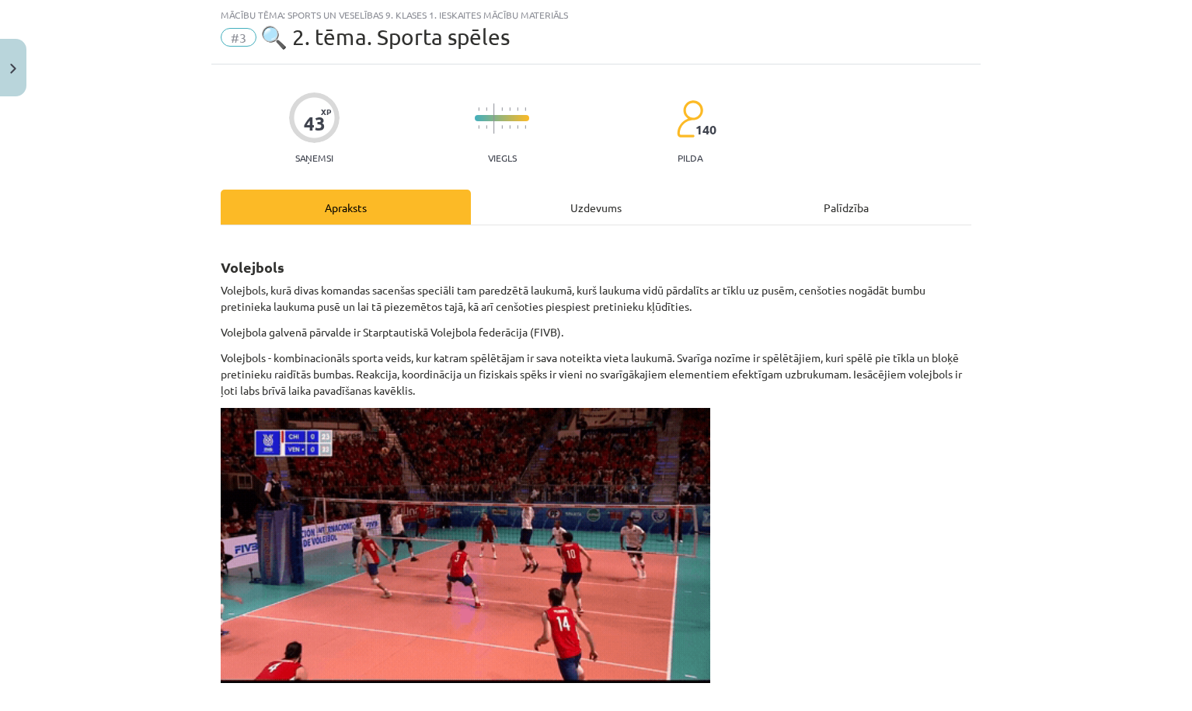
select select "***"
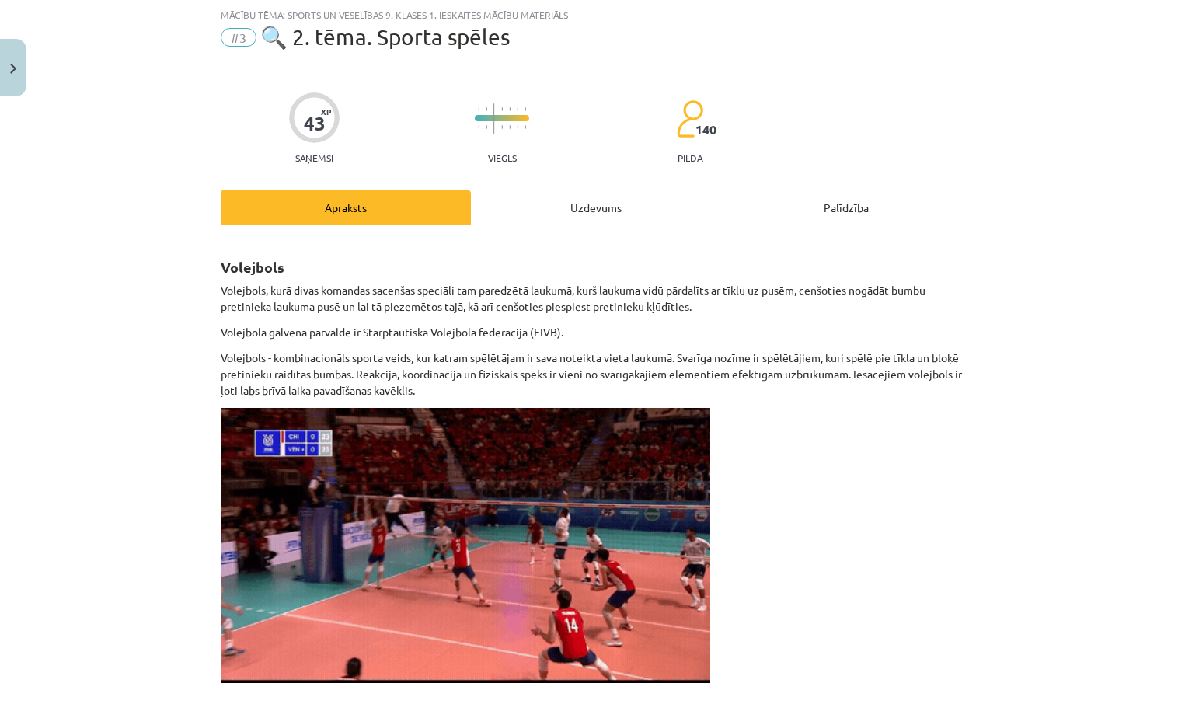
select select "***"
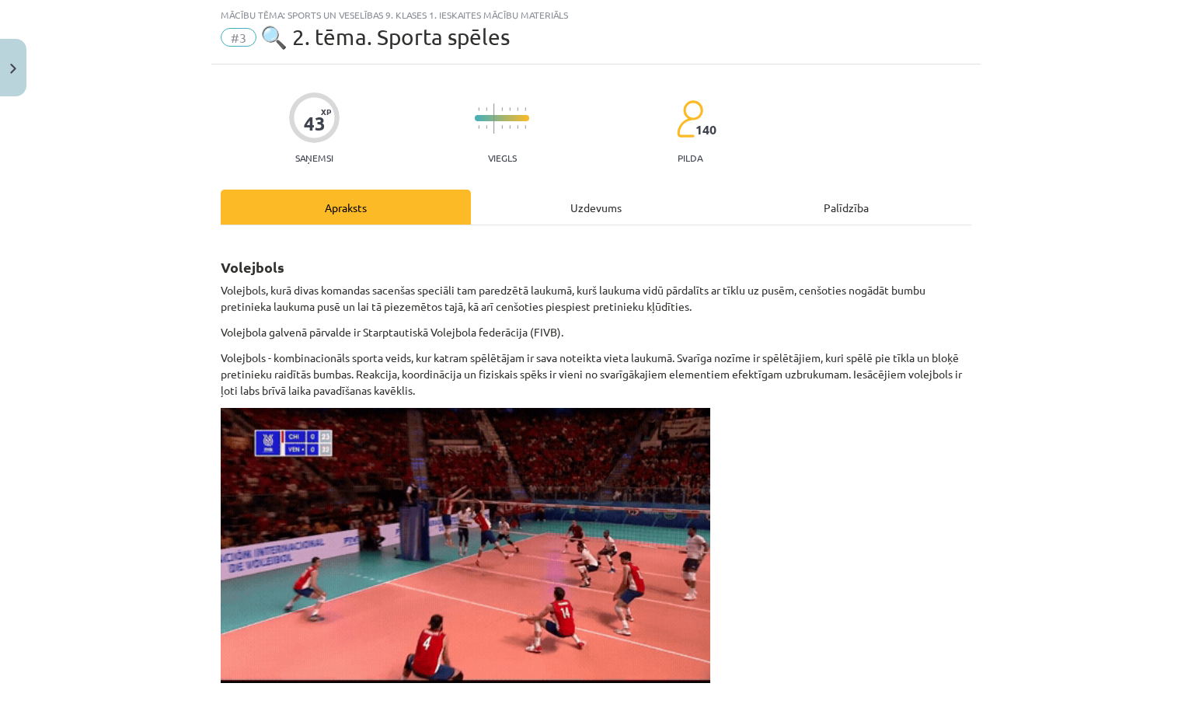
select select "*"
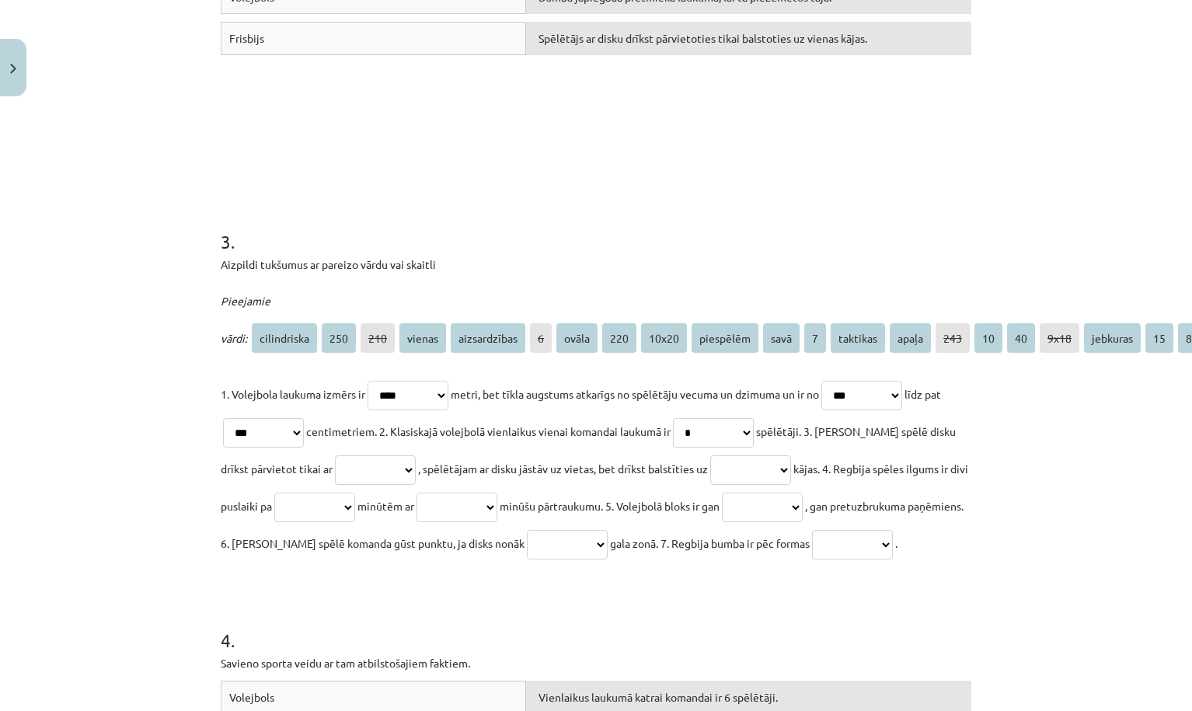
scroll to position [771, 0]
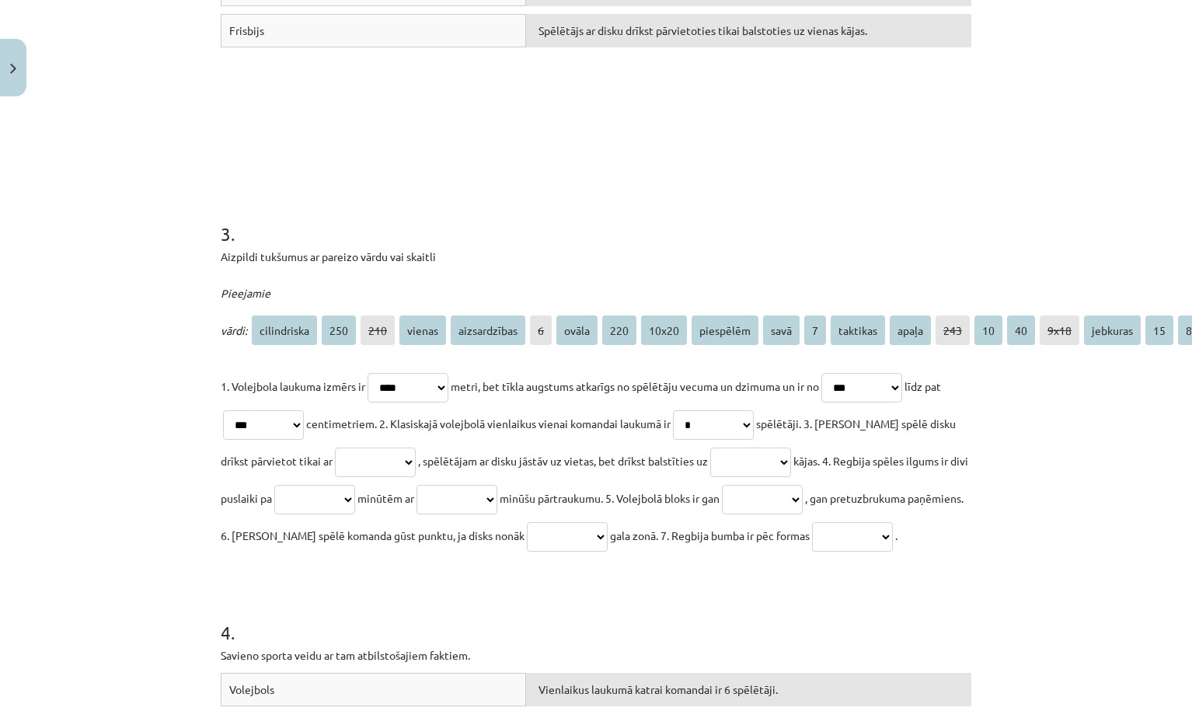
select select "*********"
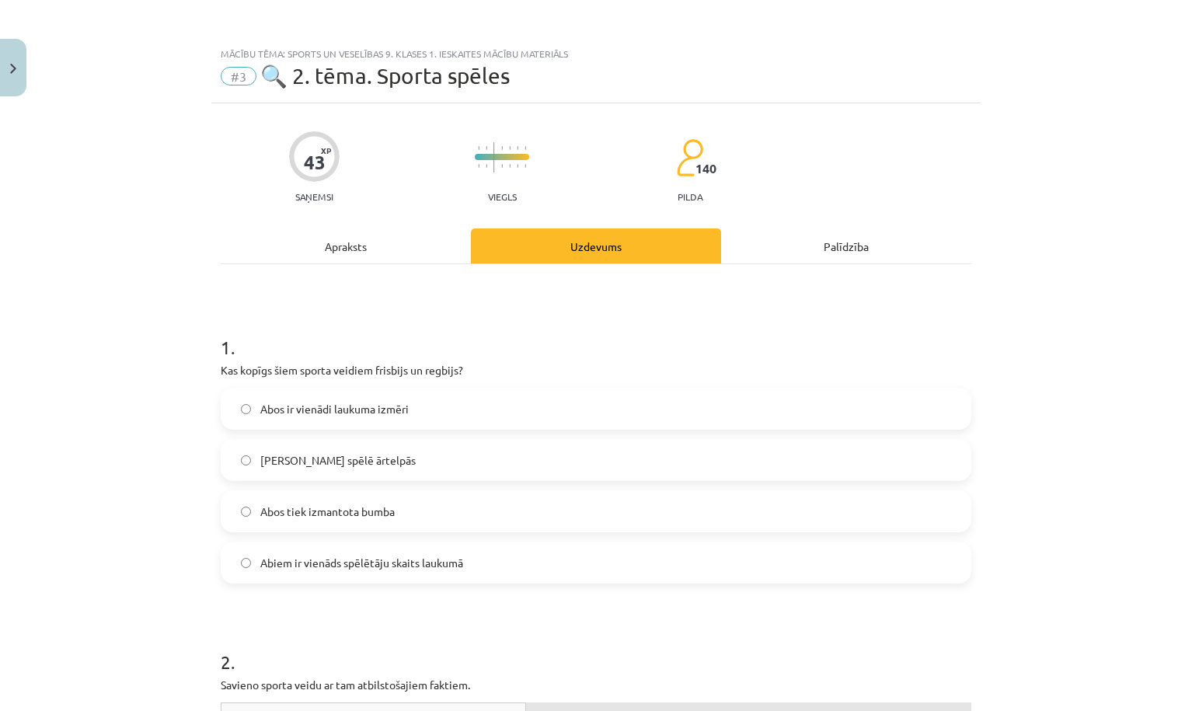
scroll to position [0, 0]
click at [373, 252] on div "Apraksts" at bounding box center [346, 245] width 250 height 35
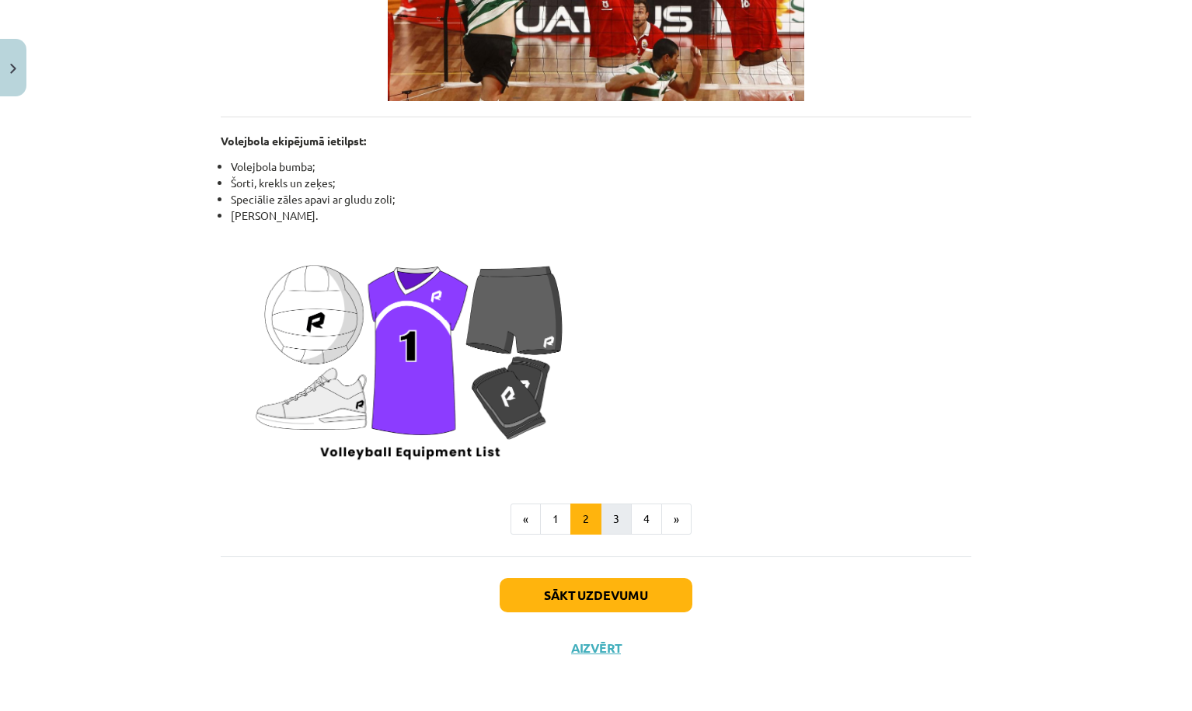
click at [616, 506] on button "3" at bounding box center [615, 518] width 31 height 31
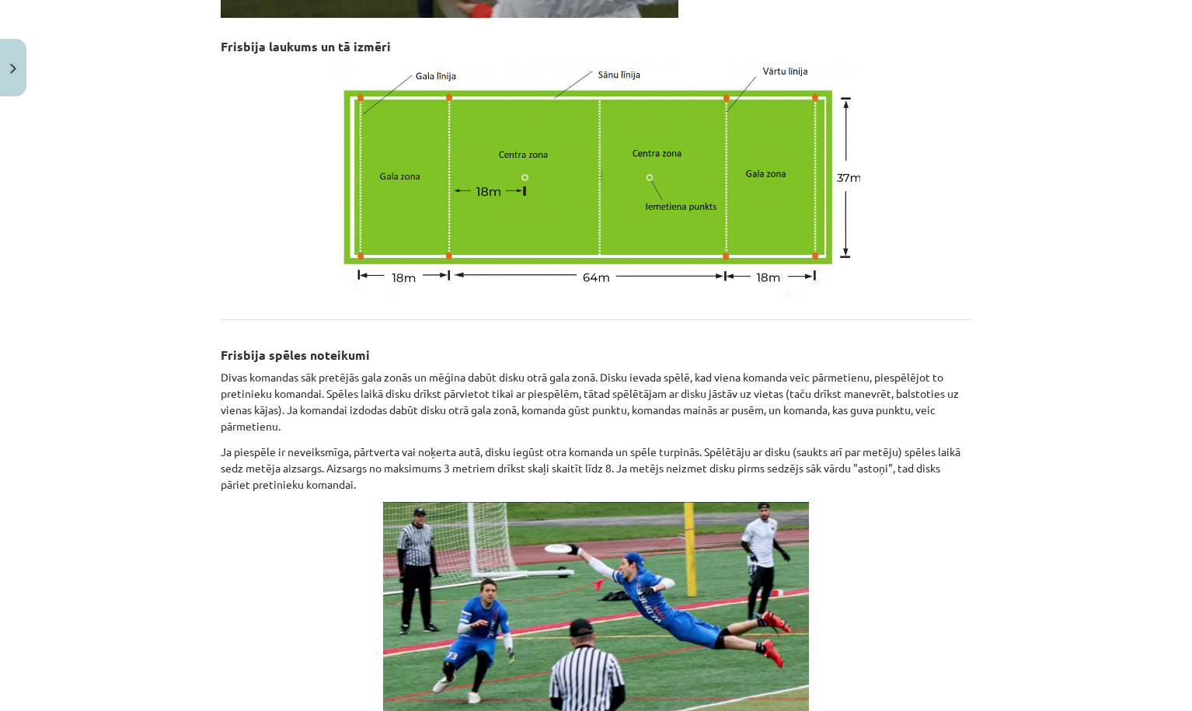
scroll to position [587, 0]
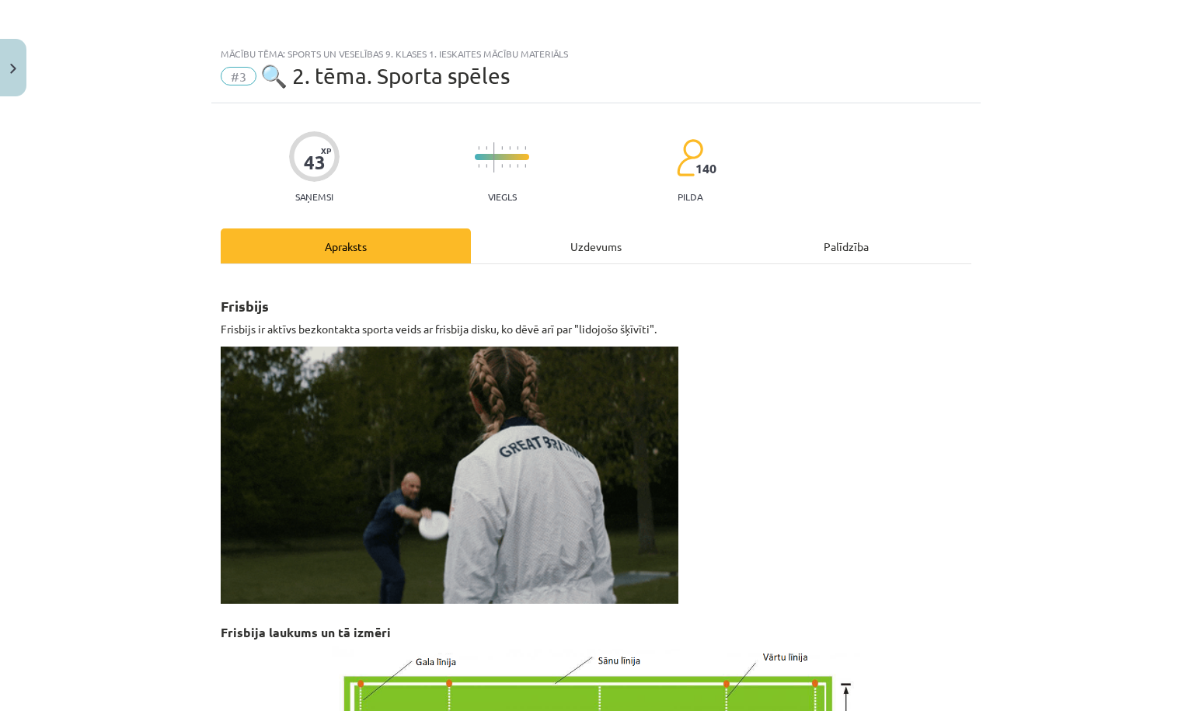
click at [623, 253] on div "Uzdevums" at bounding box center [596, 245] width 250 height 35
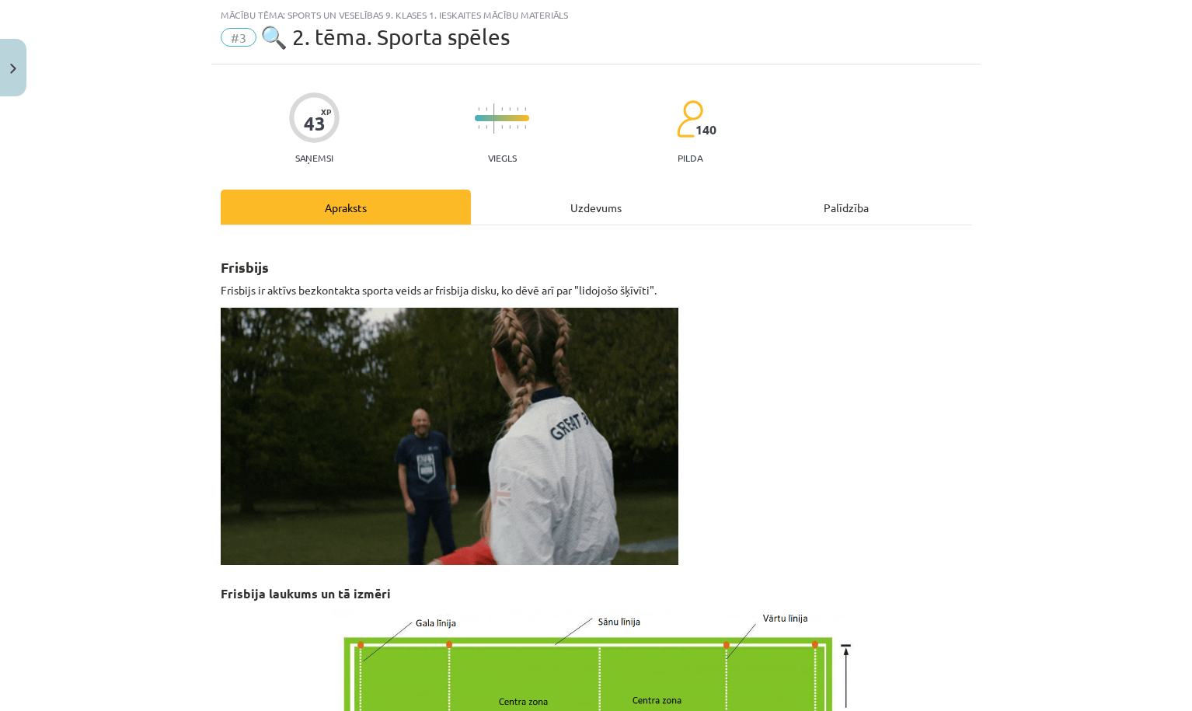
select select "****"
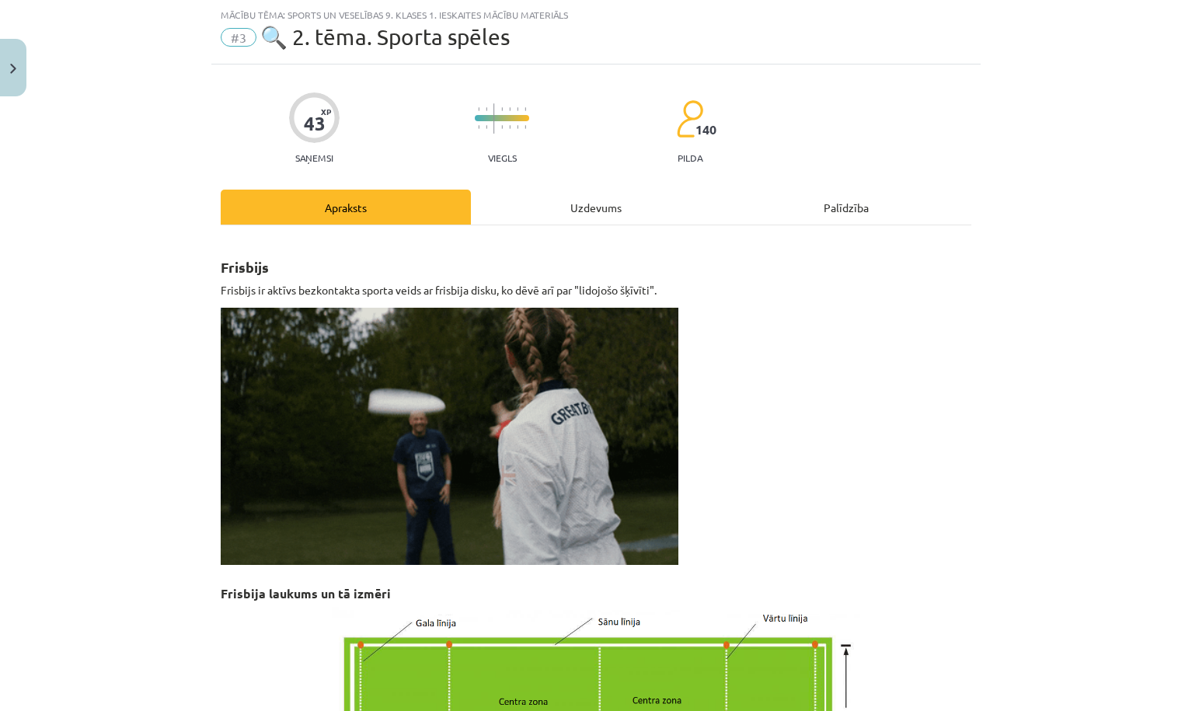
select select "***"
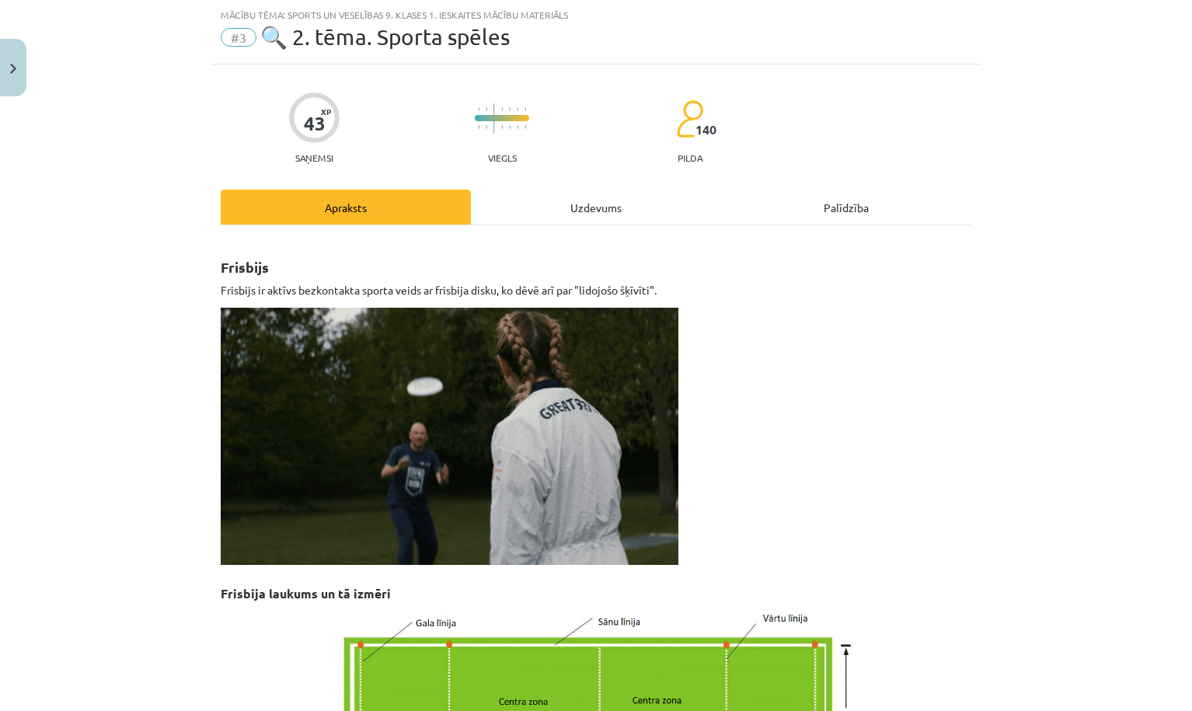
select select "***"
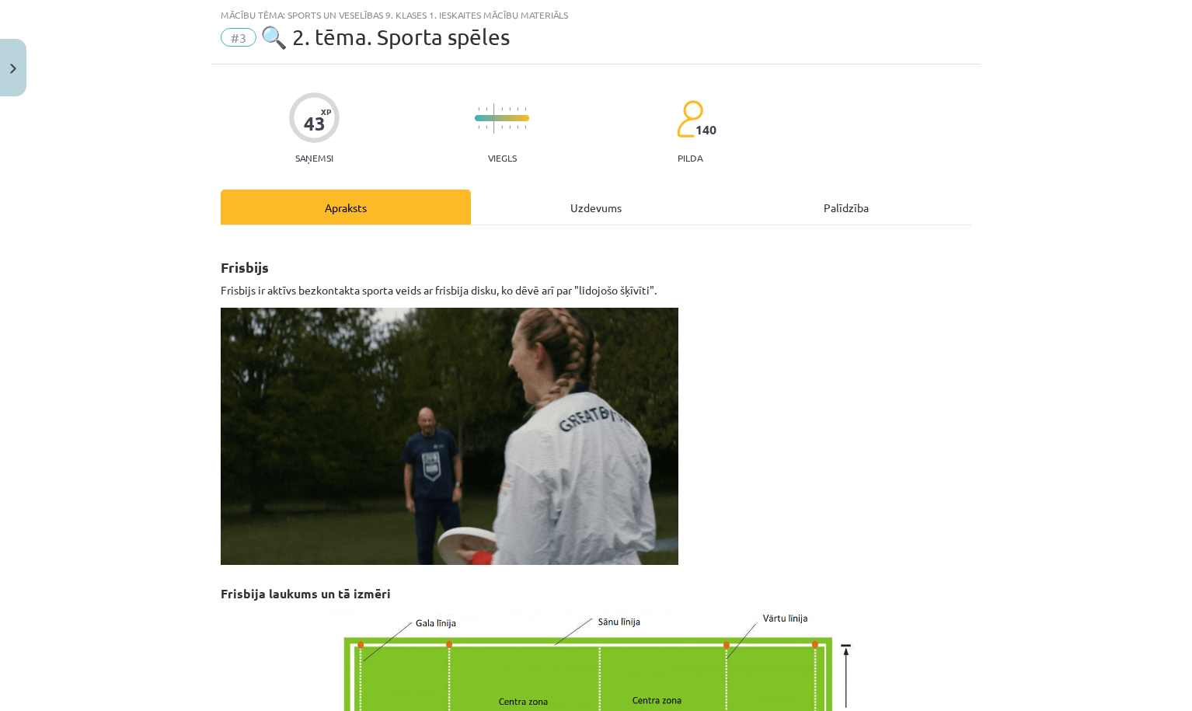
select select "*"
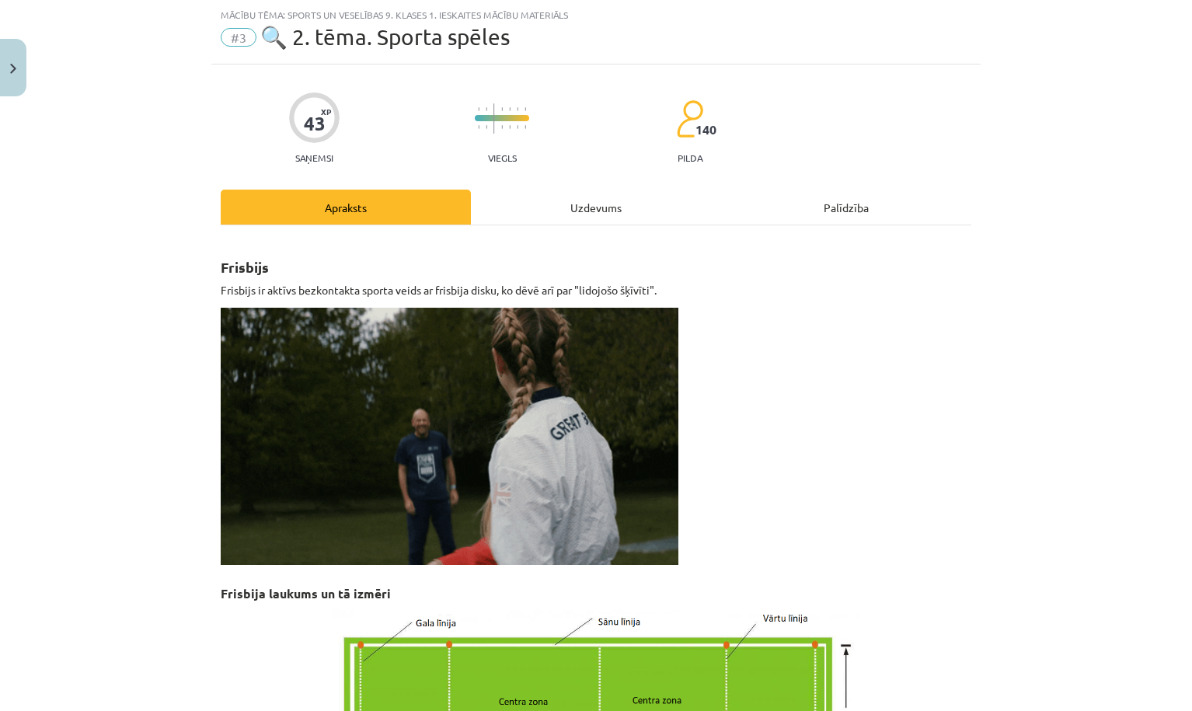
select select "*********"
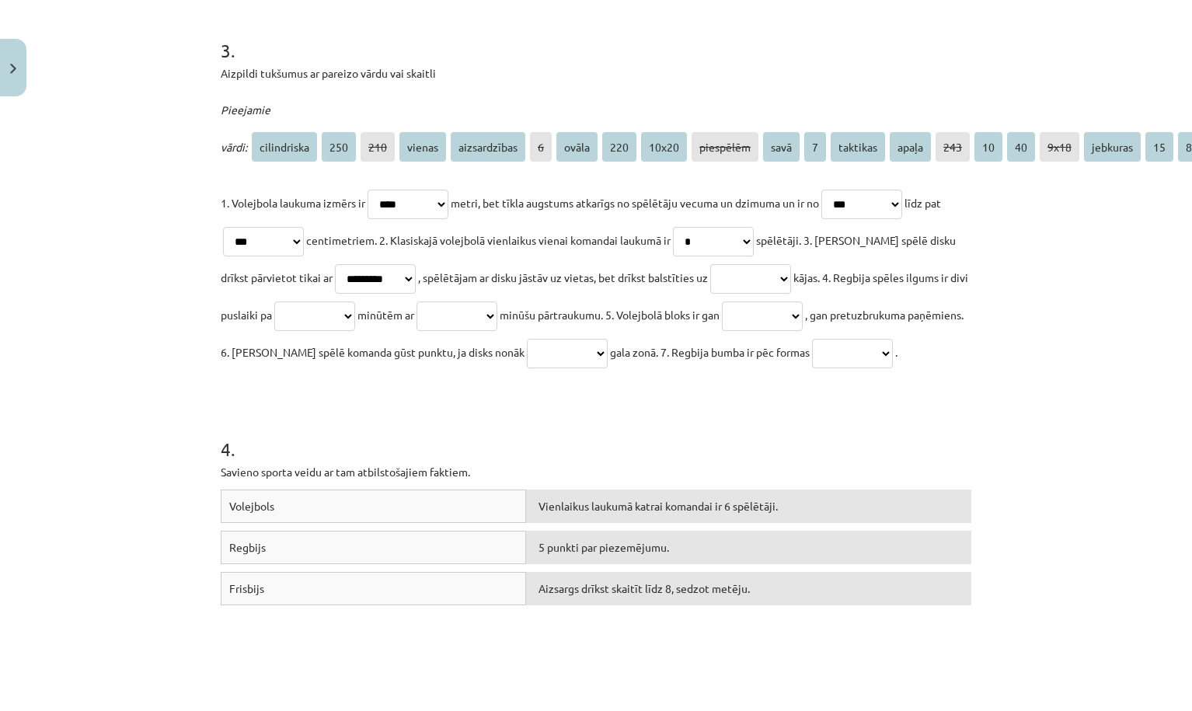
scroll to position [949, 0]
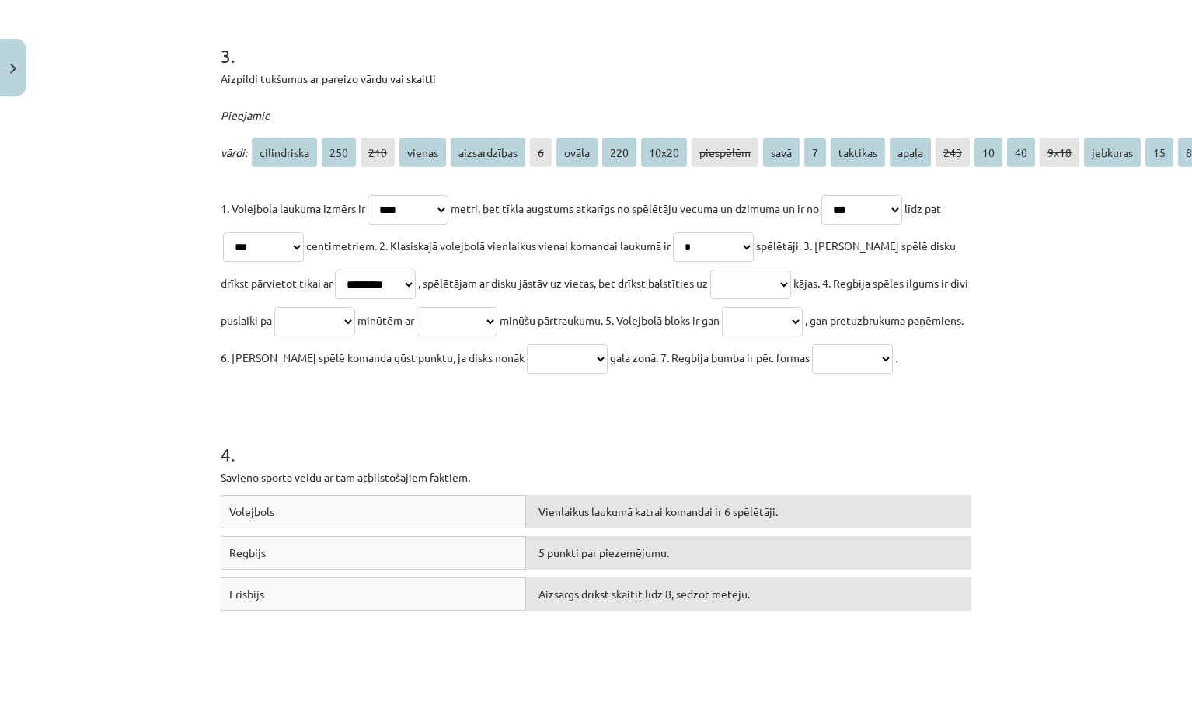
select select "******"
select select "**"
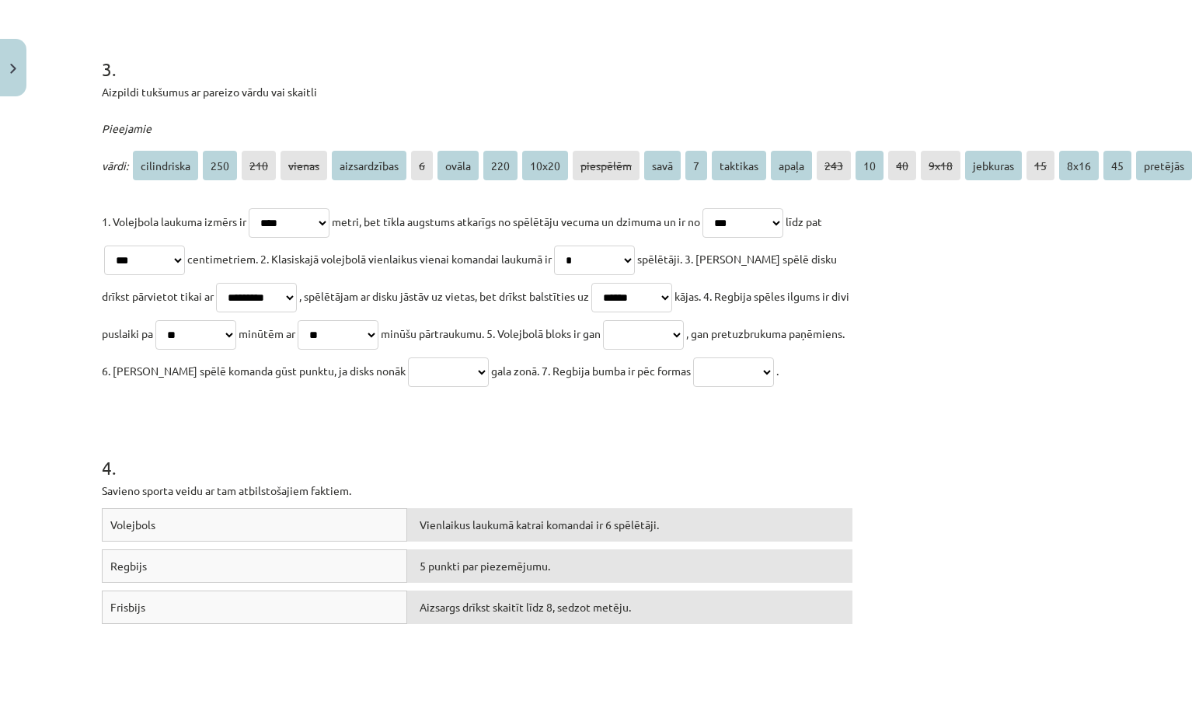
scroll to position [933, 156]
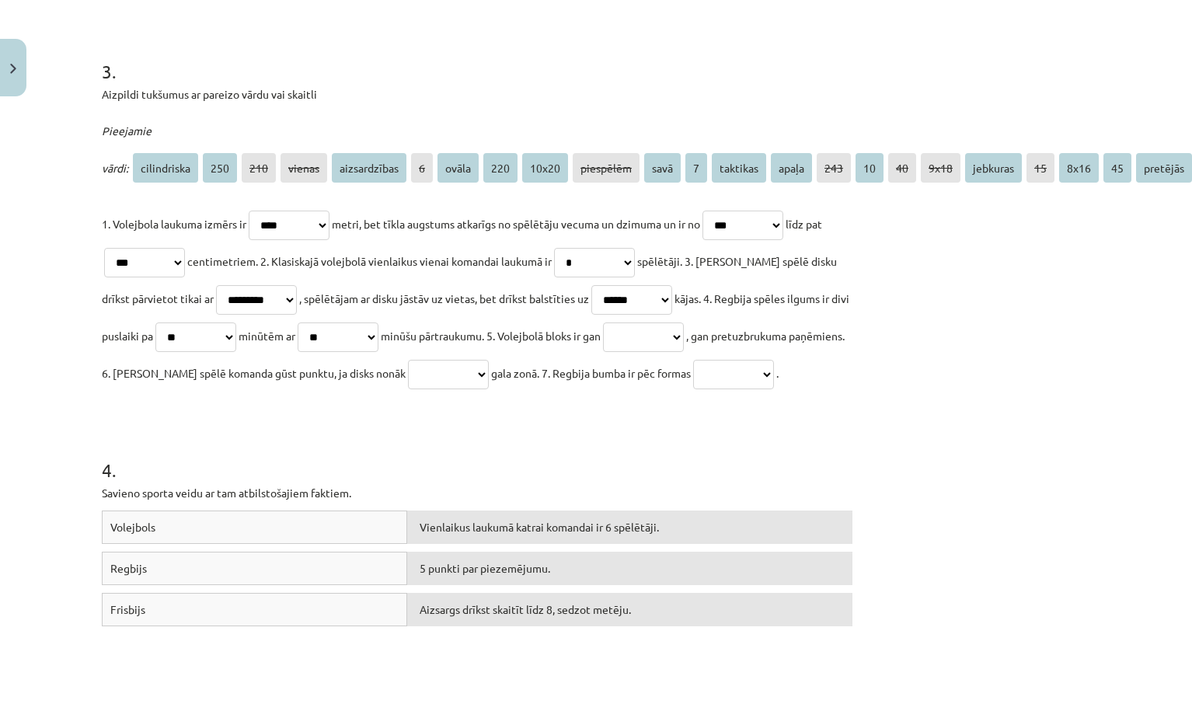
select select "**********"
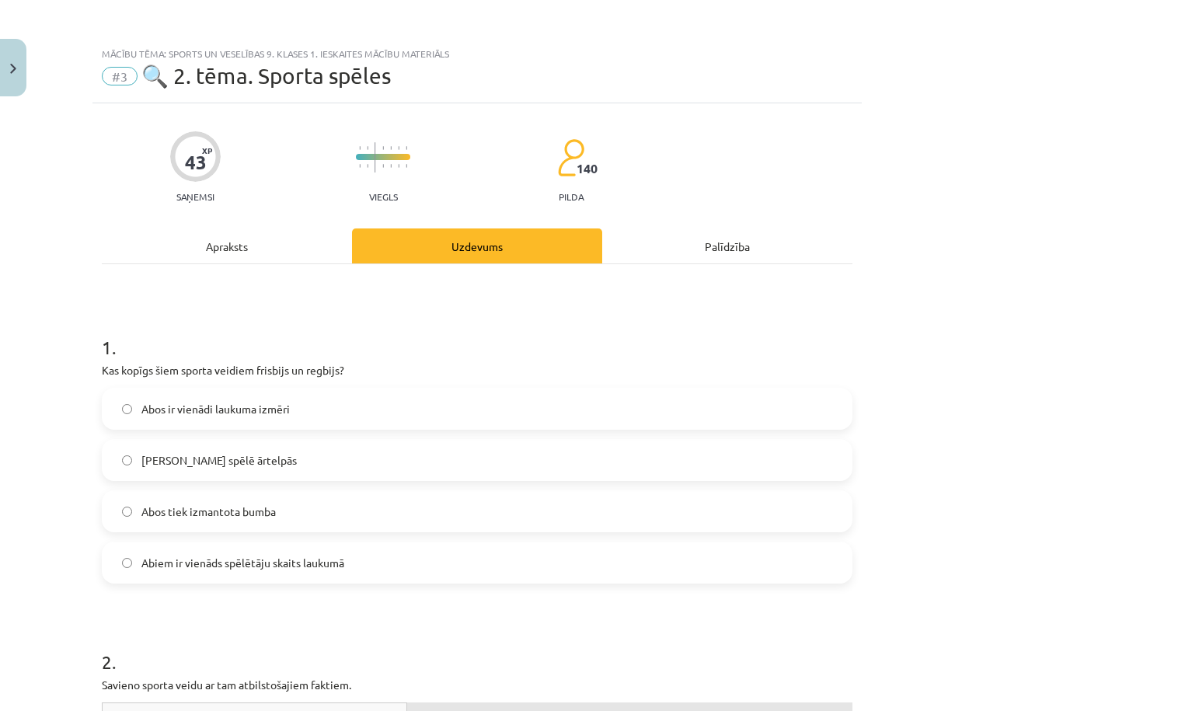
scroll to position [0, 156]
click at [236, 254] on div "Apraksts" at bounding box center [227, 245] width 250 height 35
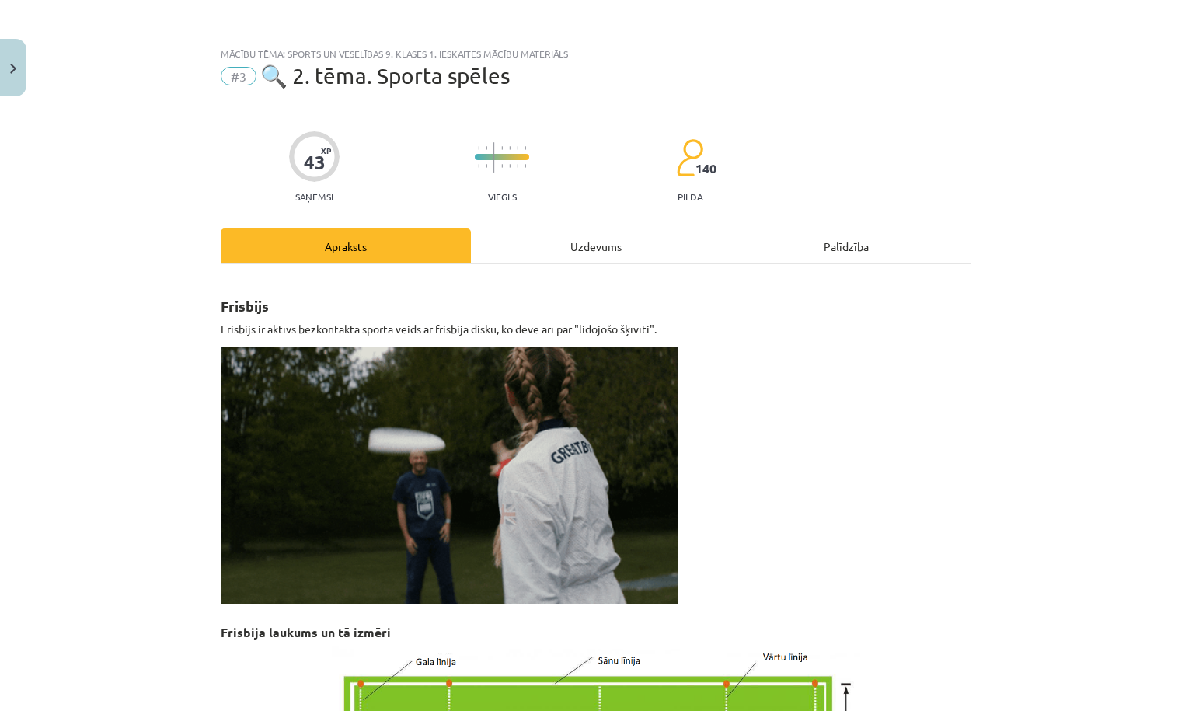
scroll to position [0, 0]
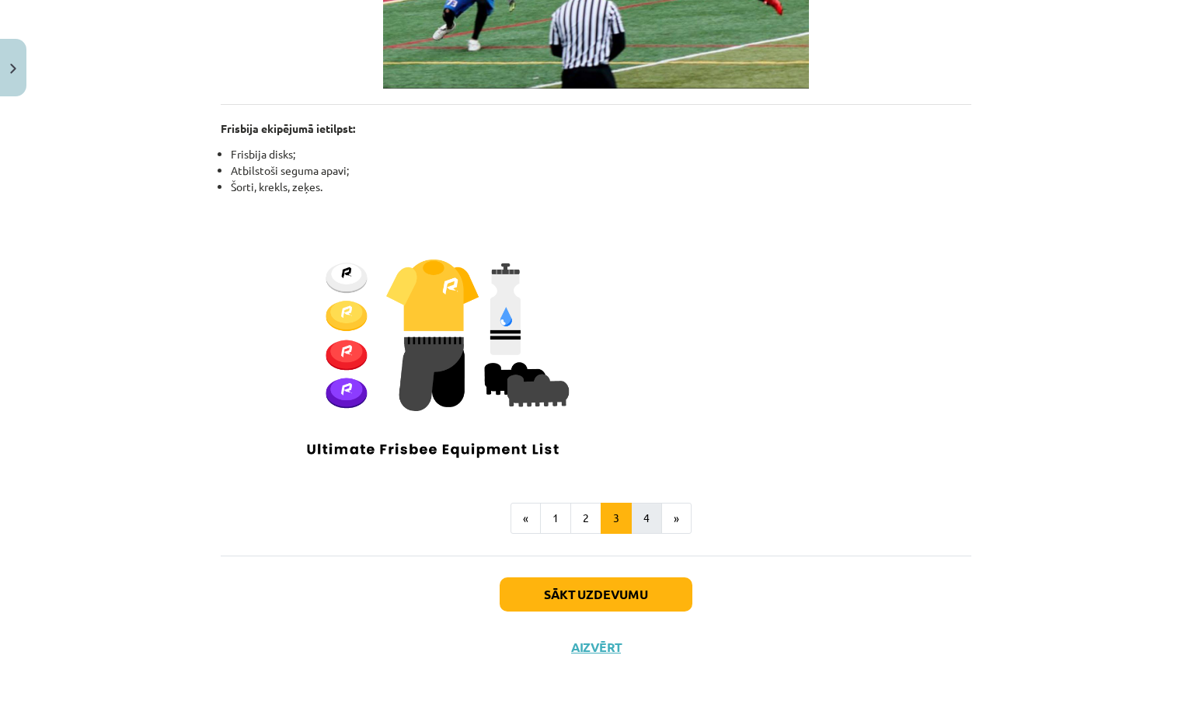
click at [649, 519] on button "4" at bounding box center [646, 518] width 31 height 31
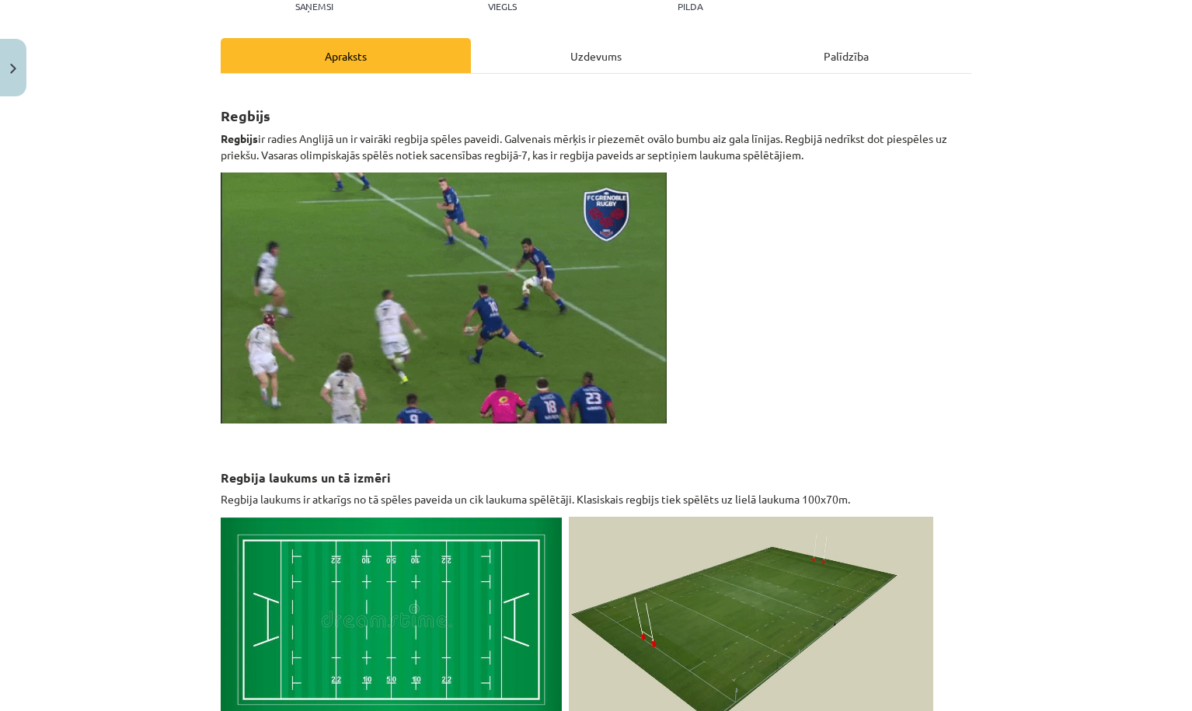
scroll to position [190, 0]
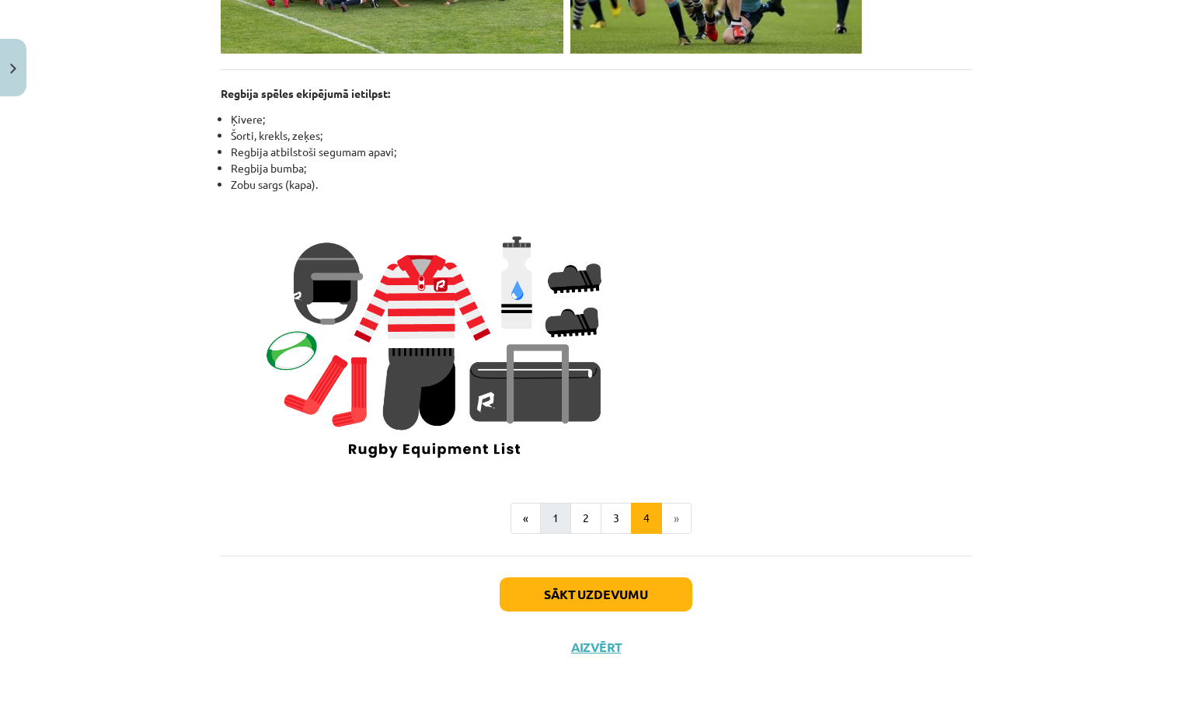
click at [559, 508] on button "1" at bounding box center [555, 518] width 31 height 31
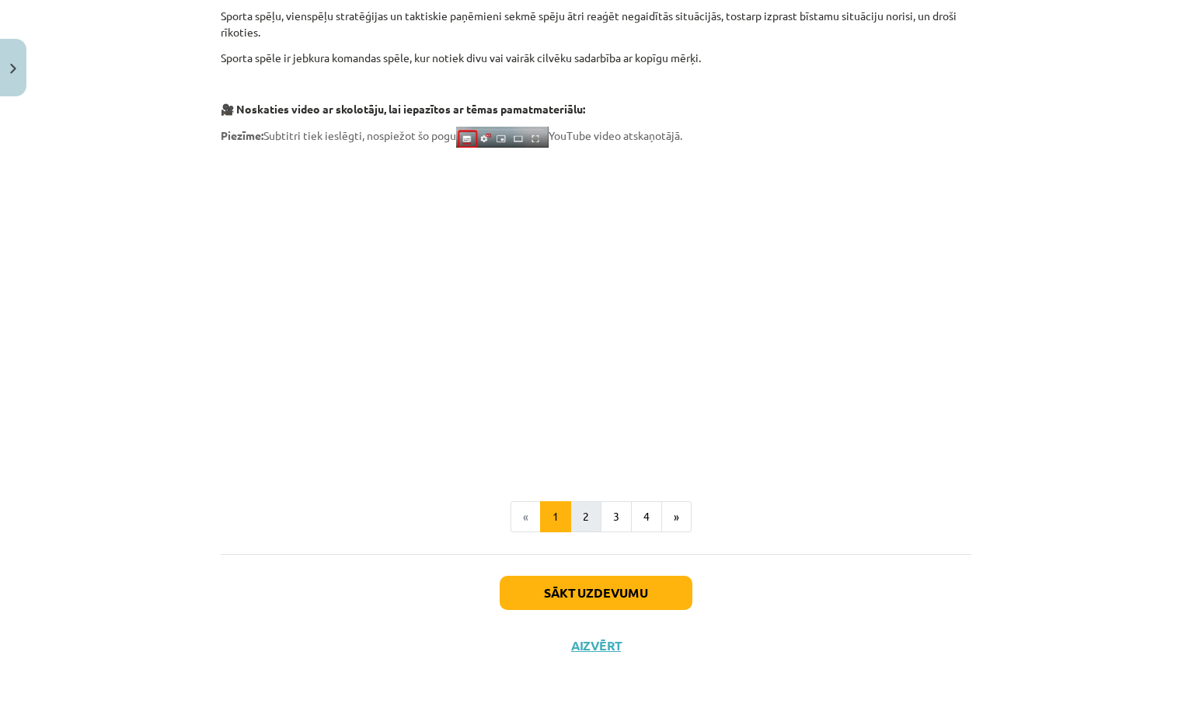
click at [584, 505] on button "2" at bounding box center [585, 516] width 31 height 31
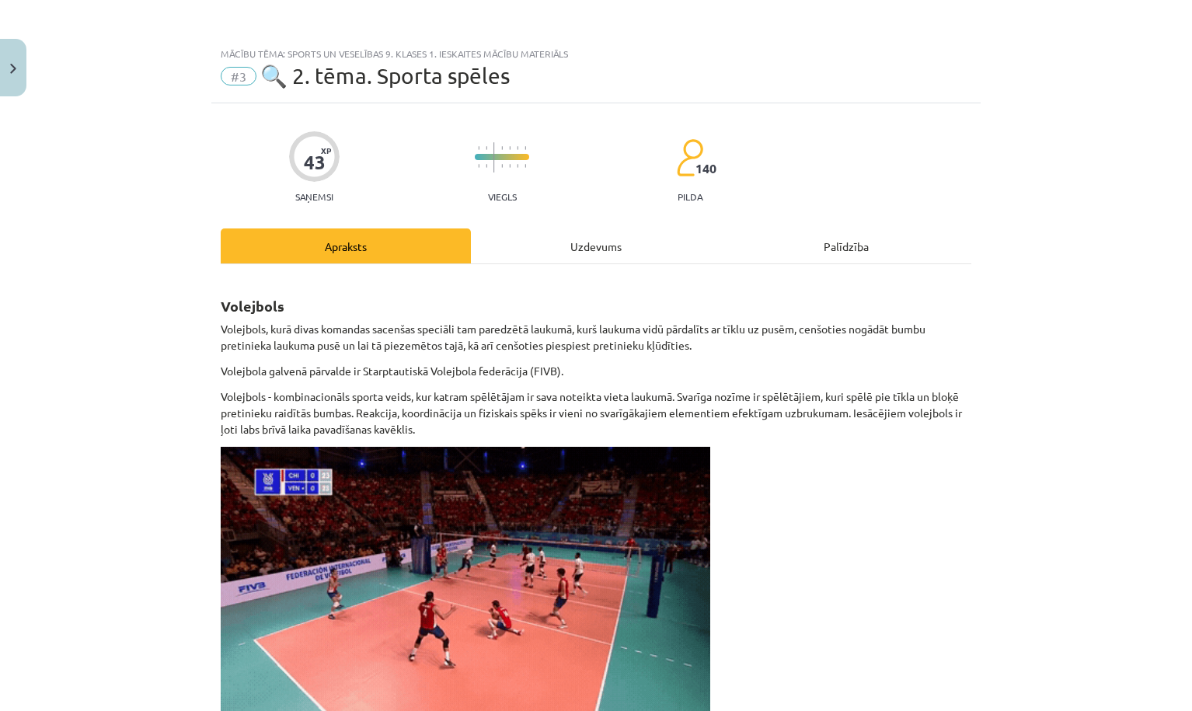
scroll to position [0, 0]
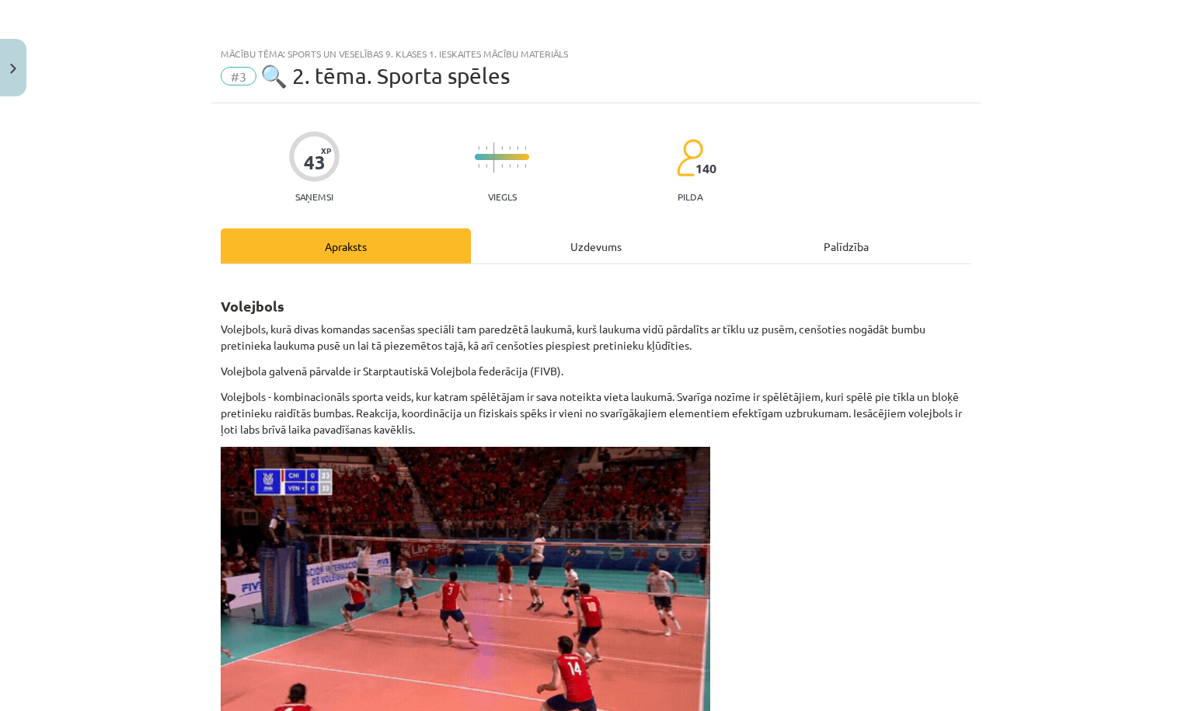
click at [595, 239] on div "Uzdevums" at bounding box center [596, 245] width 250 height 35
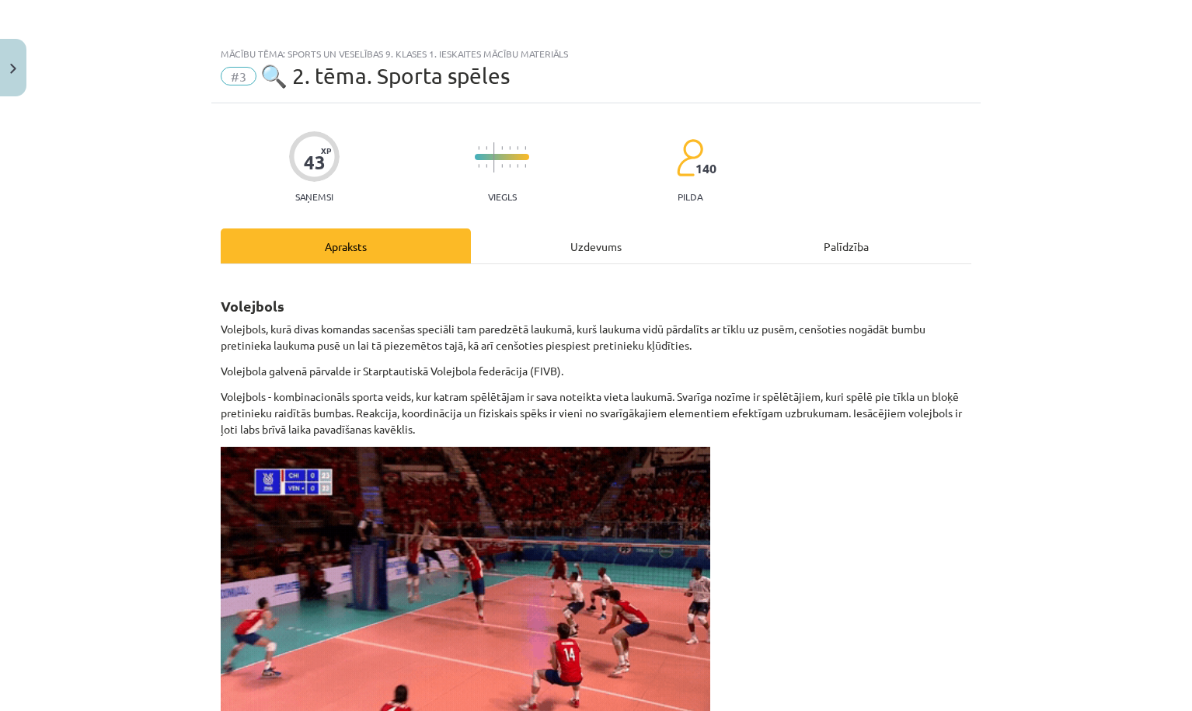
select select "****"
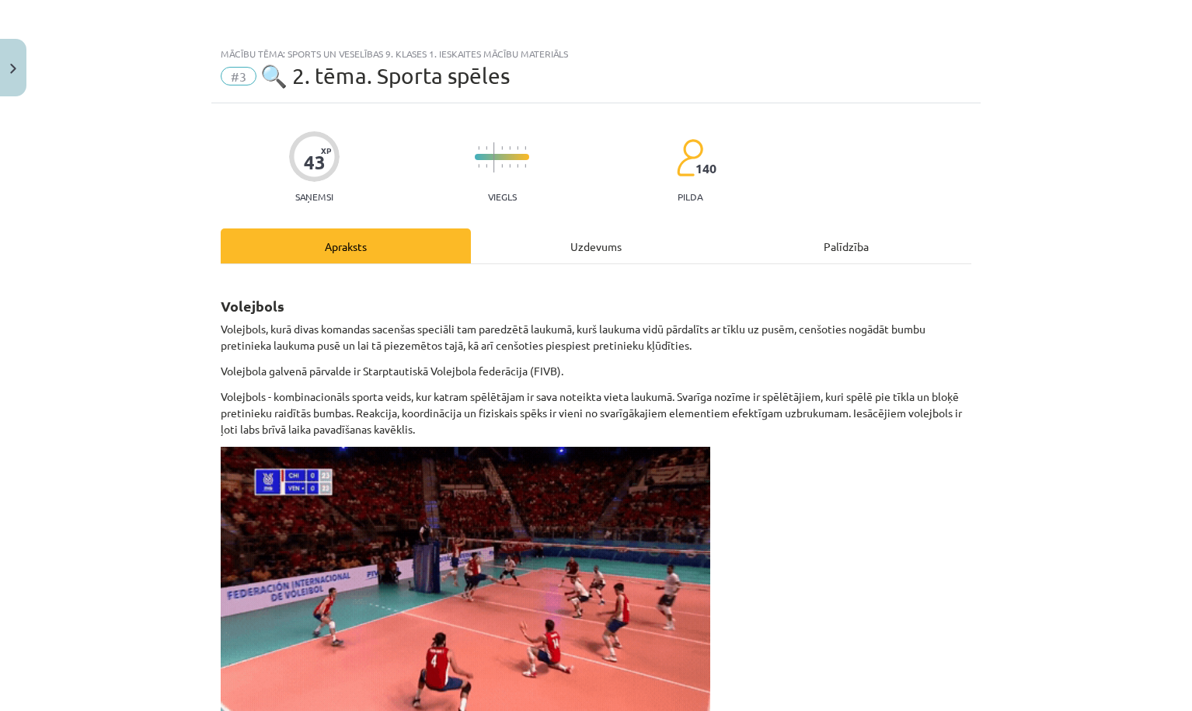
select select "***"
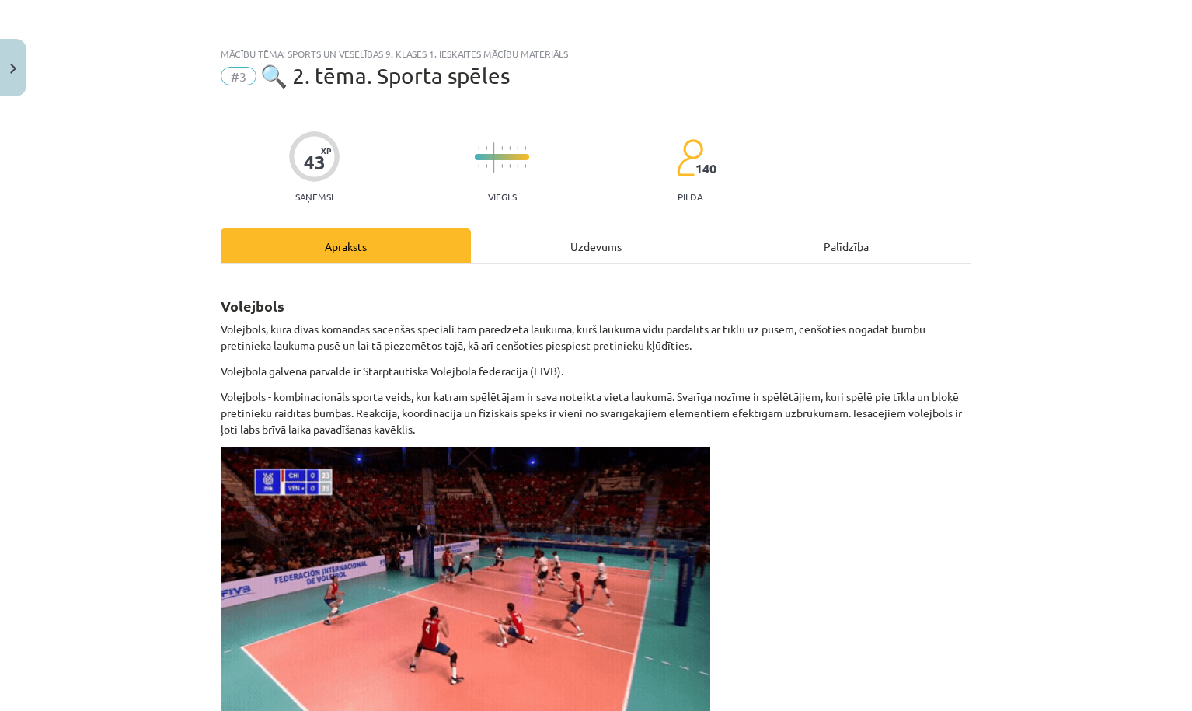
select select "***"
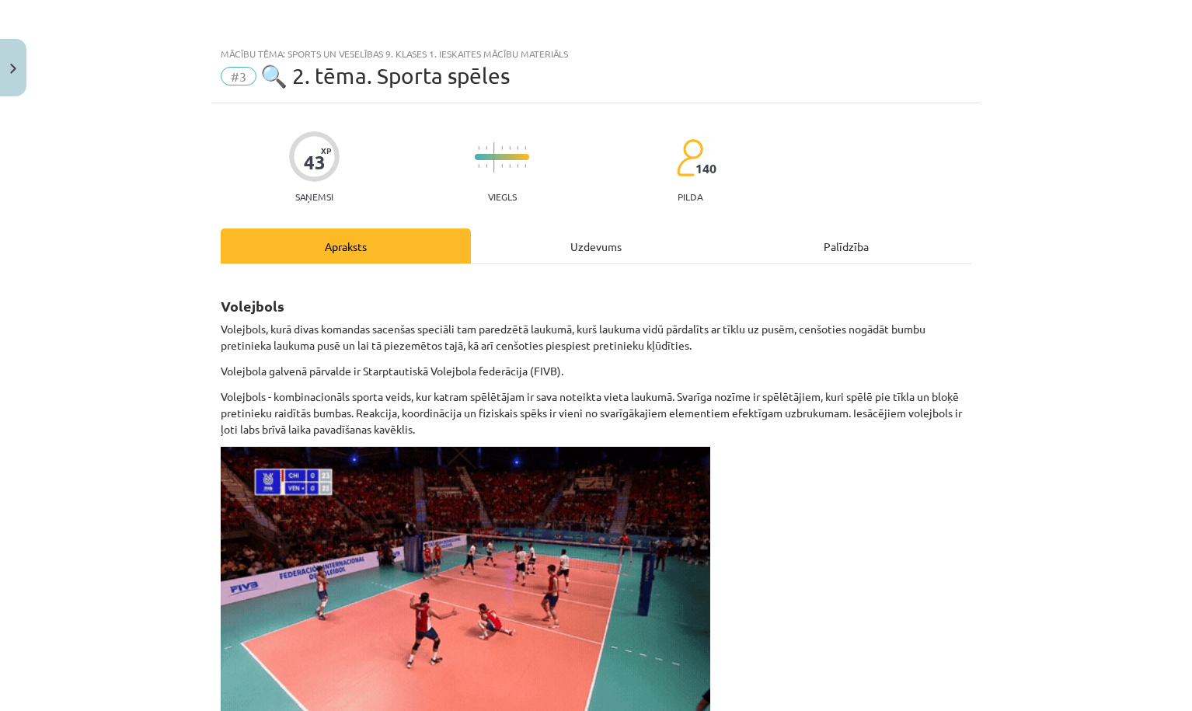
select select "*"
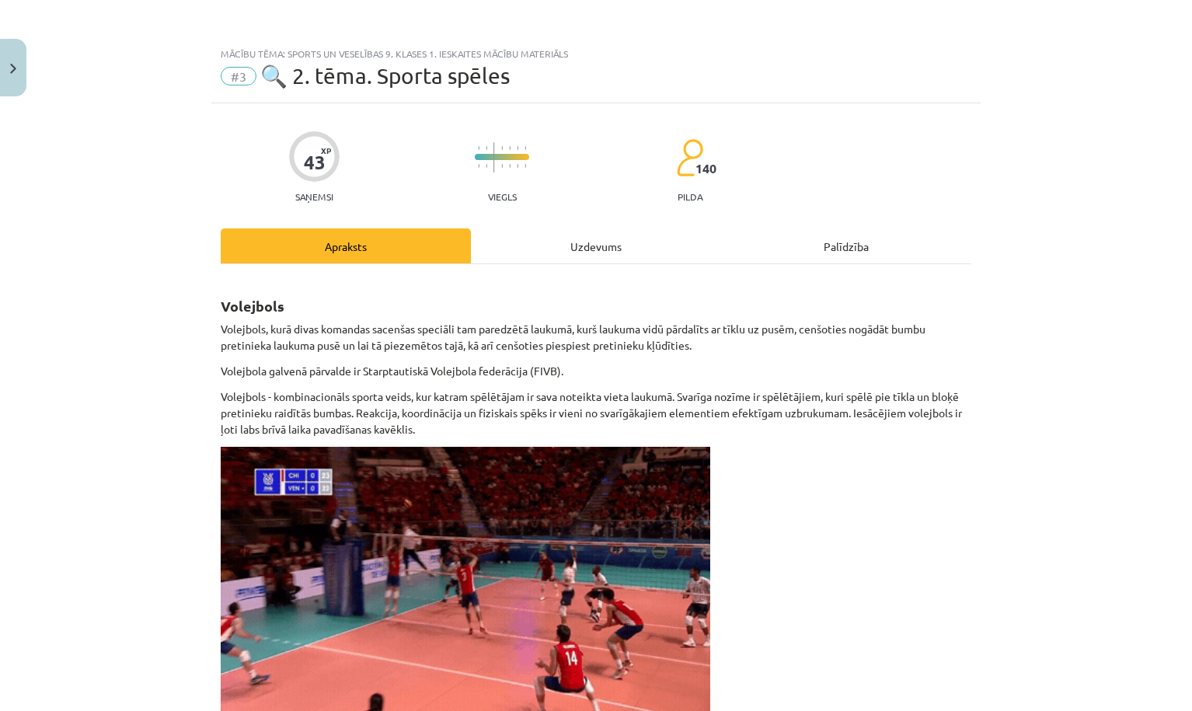
select select "*********"
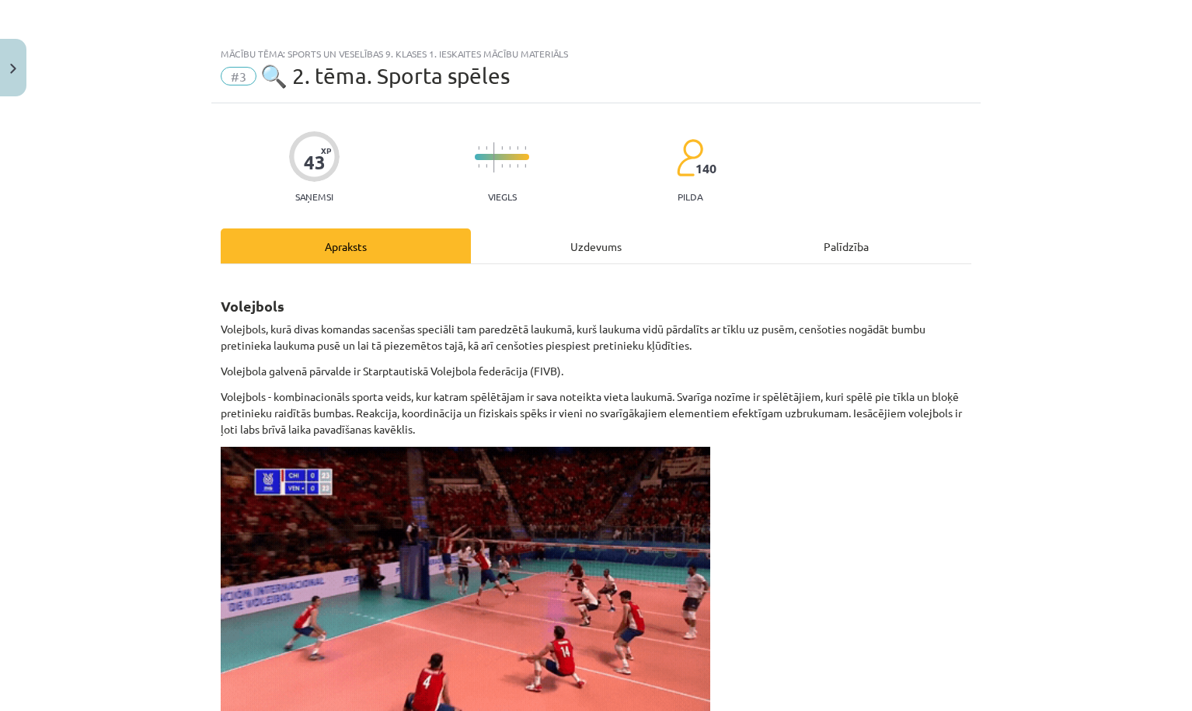
select select "******"
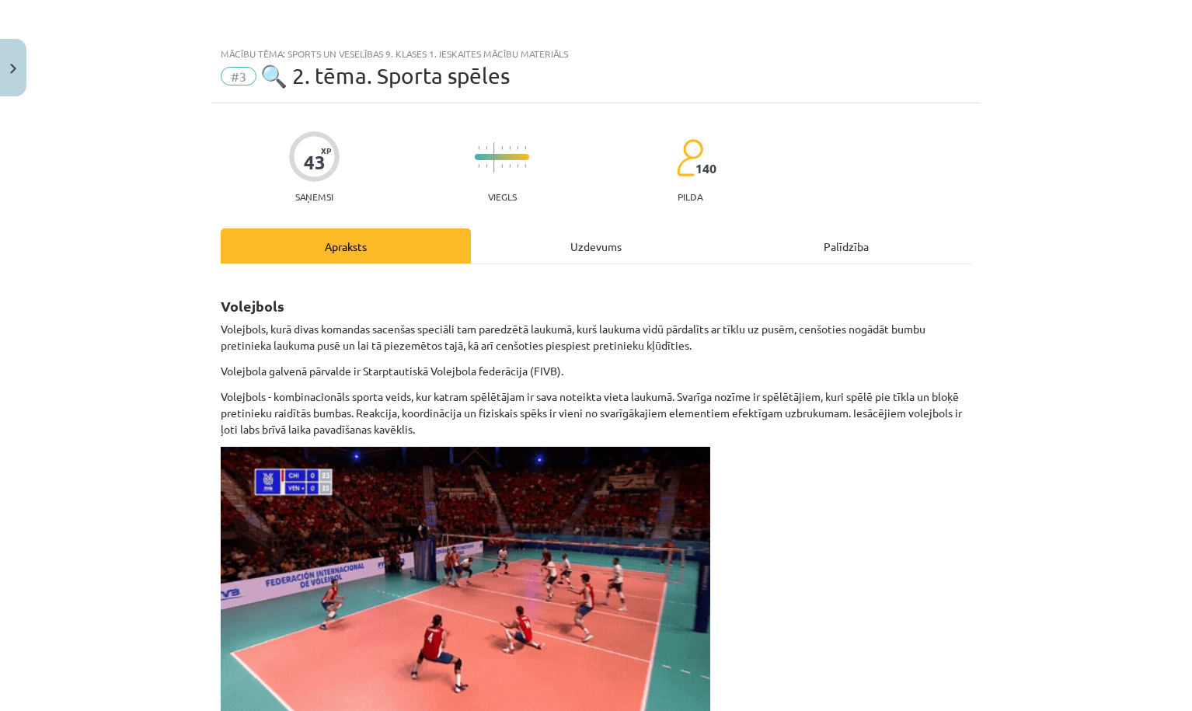
select select "**"
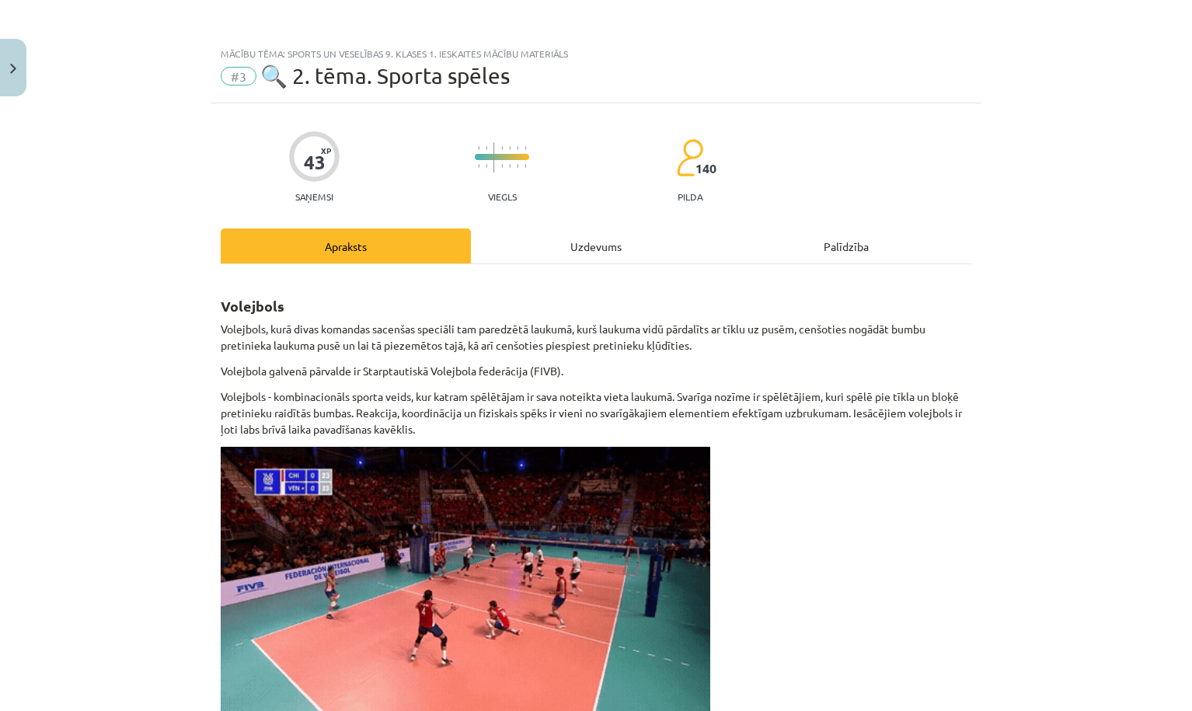
select select "**"
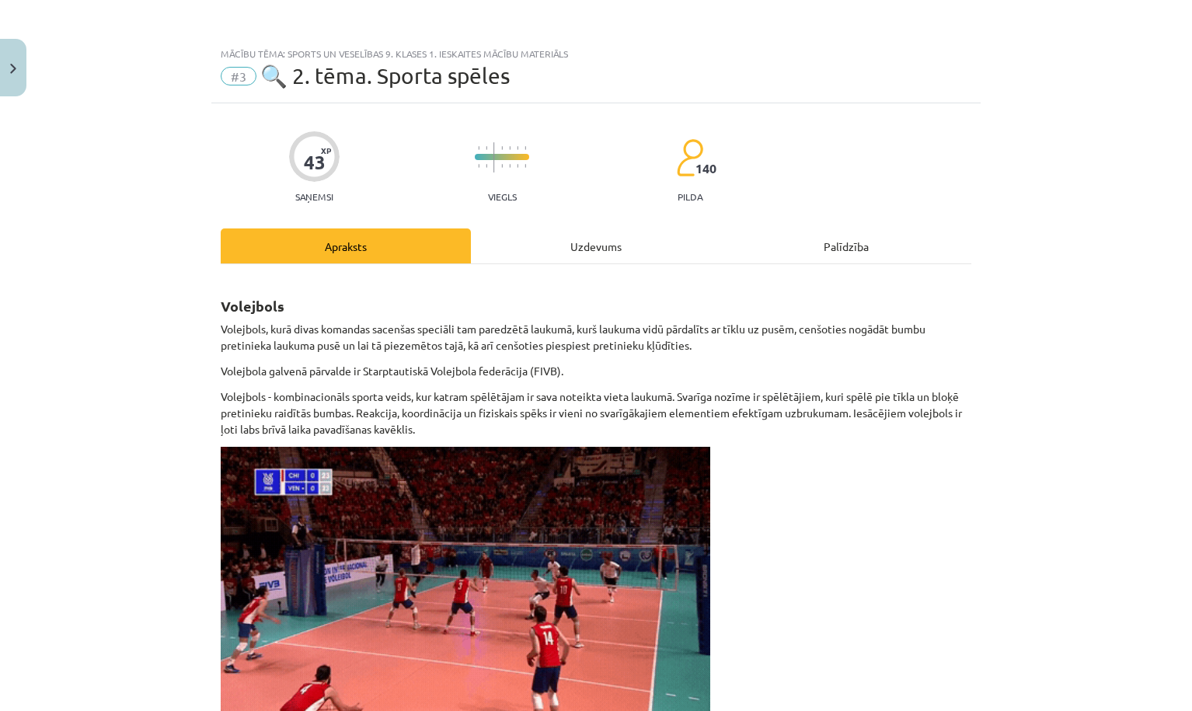
select select "**********"
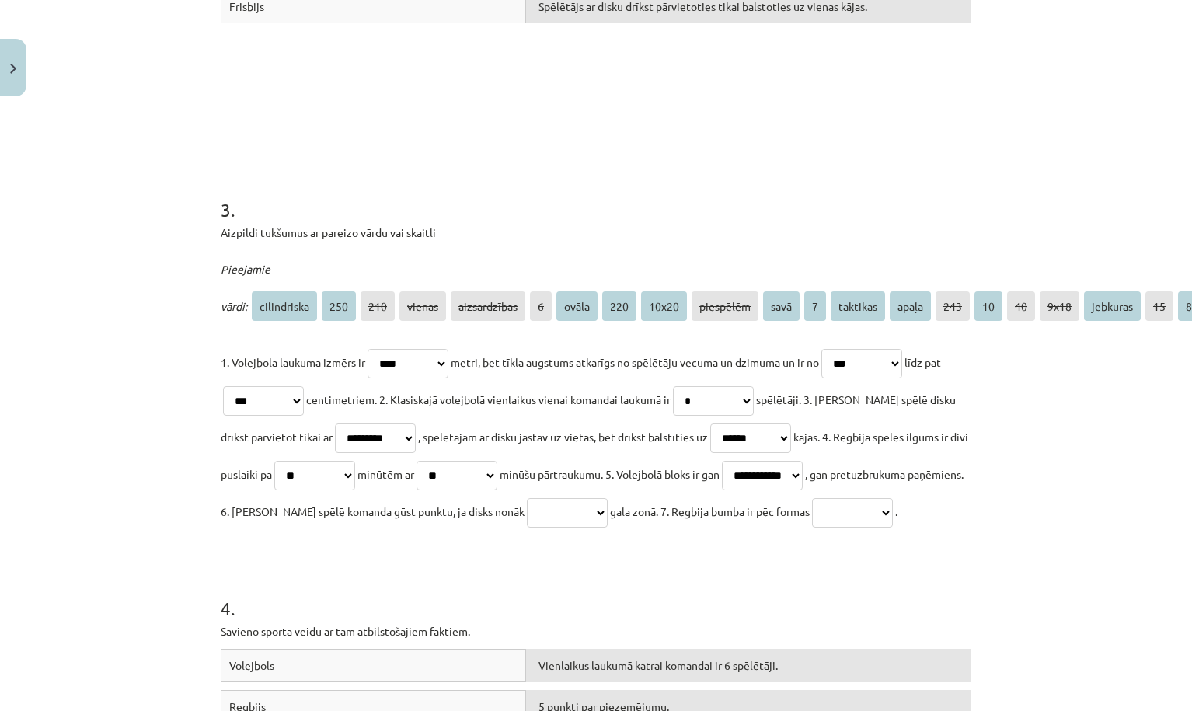
scroll to position [846, 0]
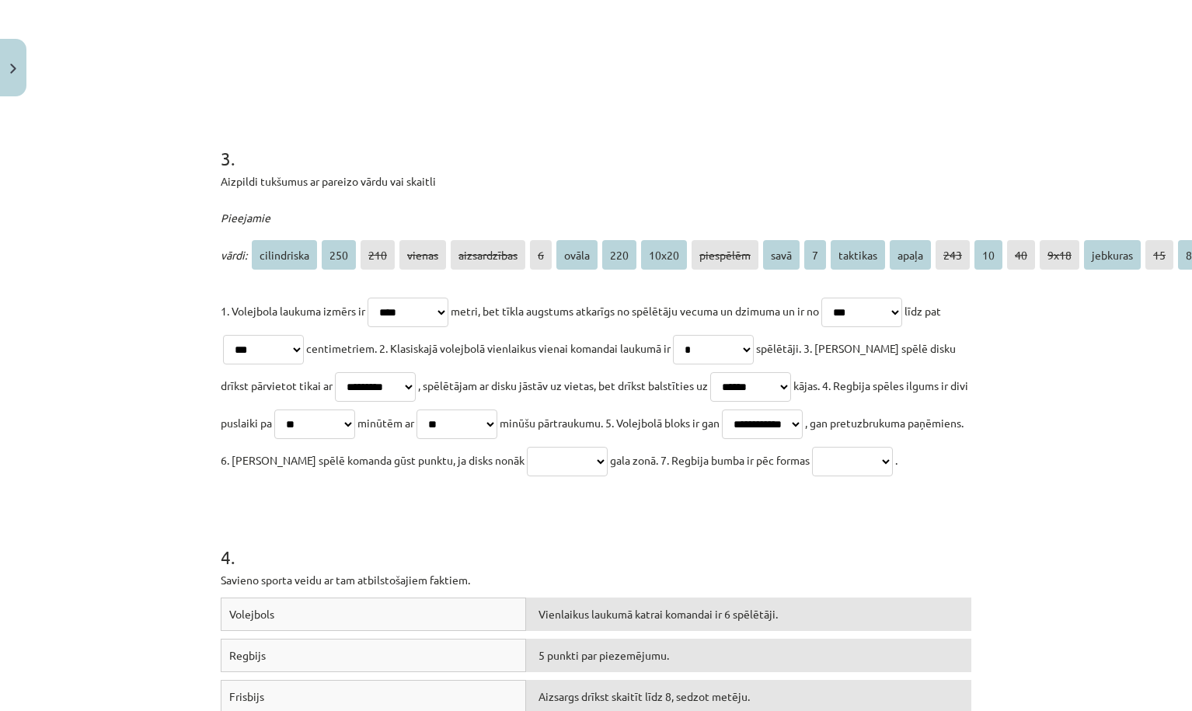
select select "********"
select select "**********"
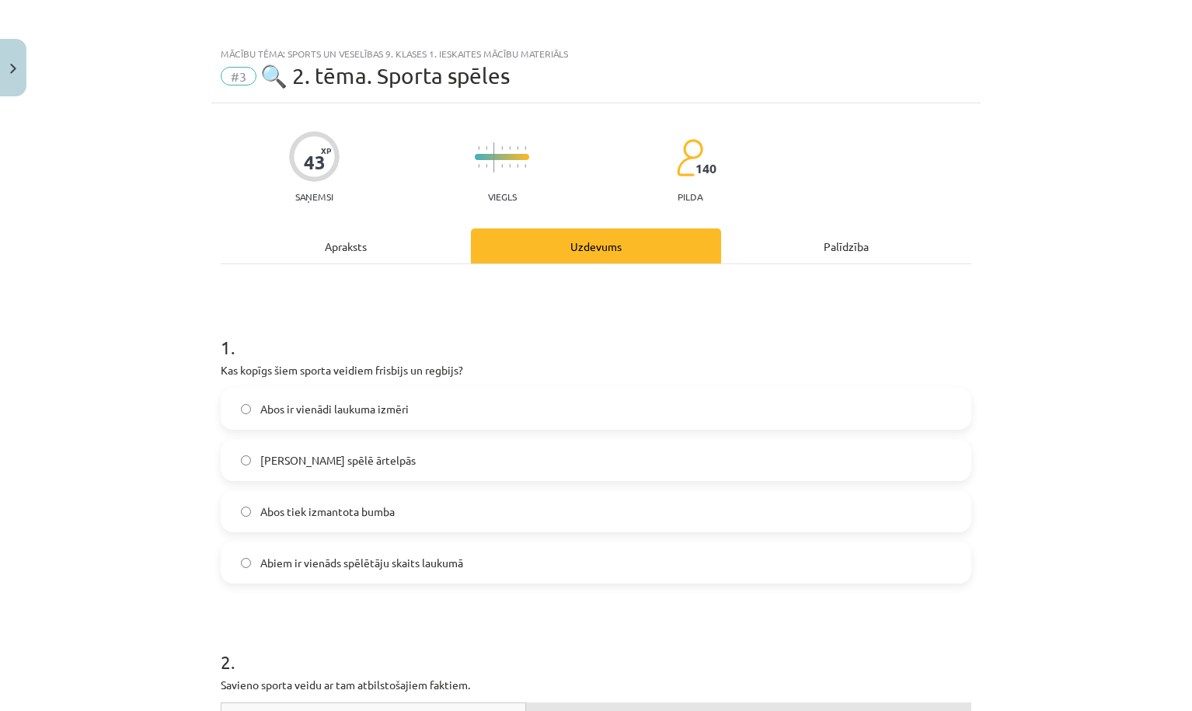
scroll to position [0, 0]
click at [390, 249] on div "Apraksts" at bounding box center [346, 245] width 250 height 35
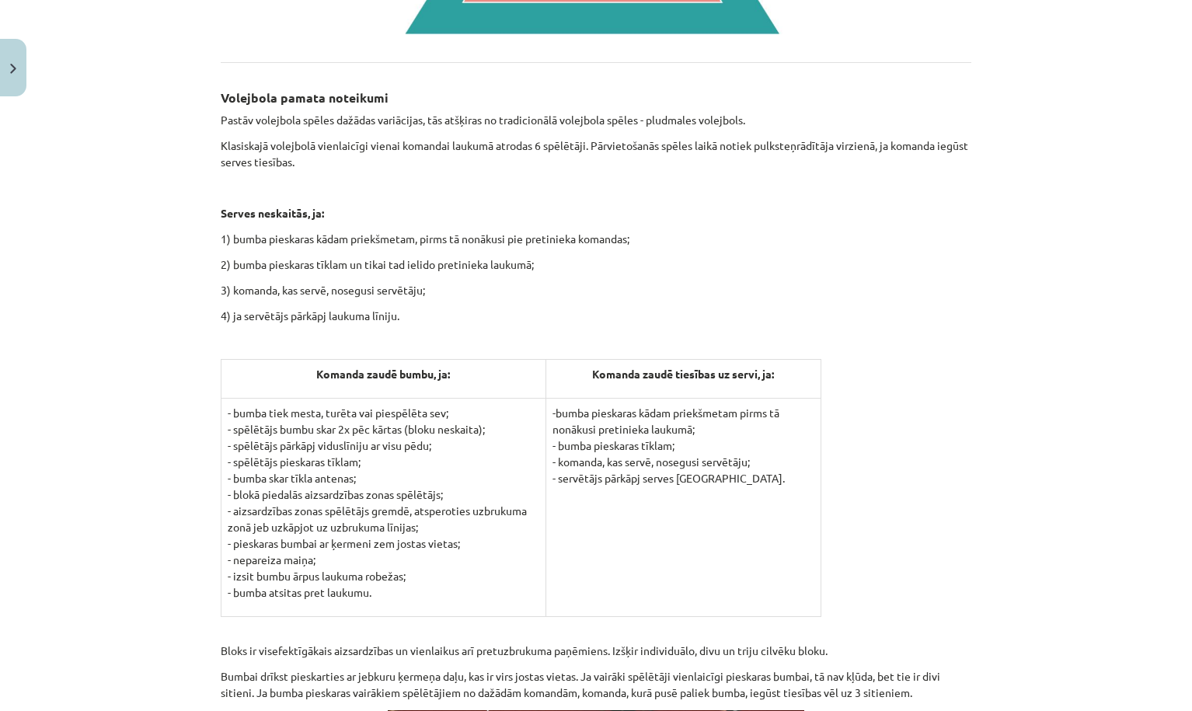
scroll to position [1643, 0]
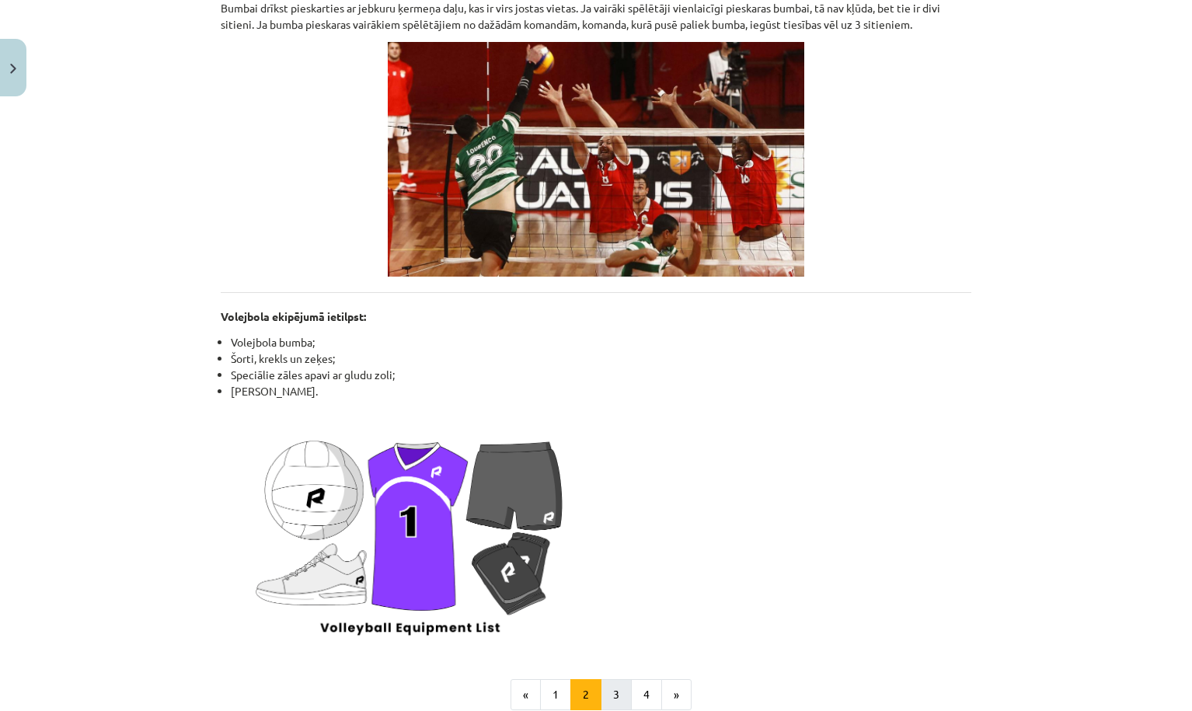
click at [612, 690] on button "3" at bounding box center [615, 694] width 31 height 31
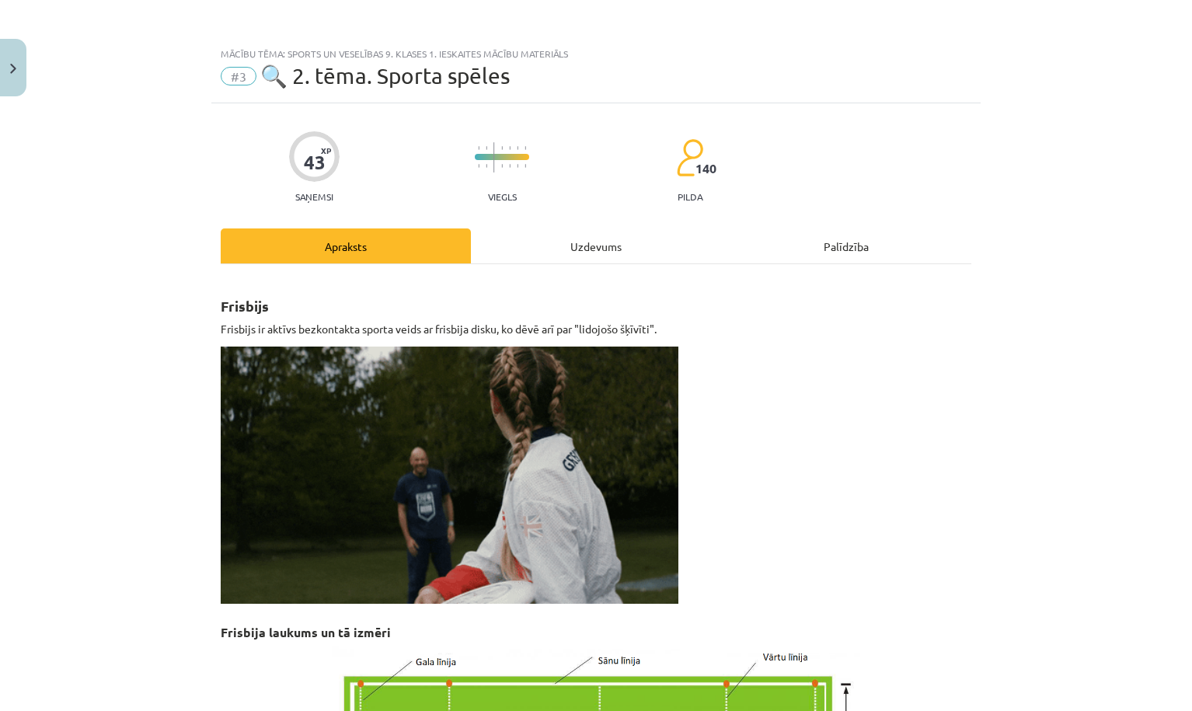
scroll to position [0, 0]
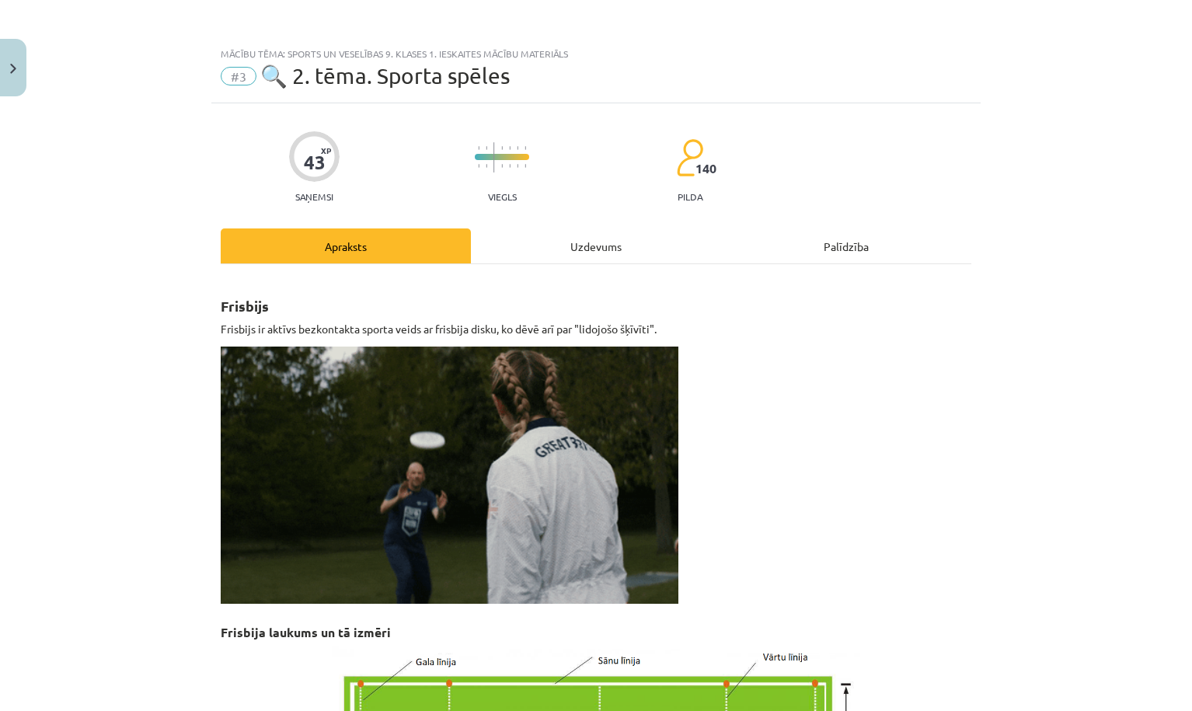
click at [567, 256] on div "Uzdevums" at bounding box center [596, 245] width 250 height 35
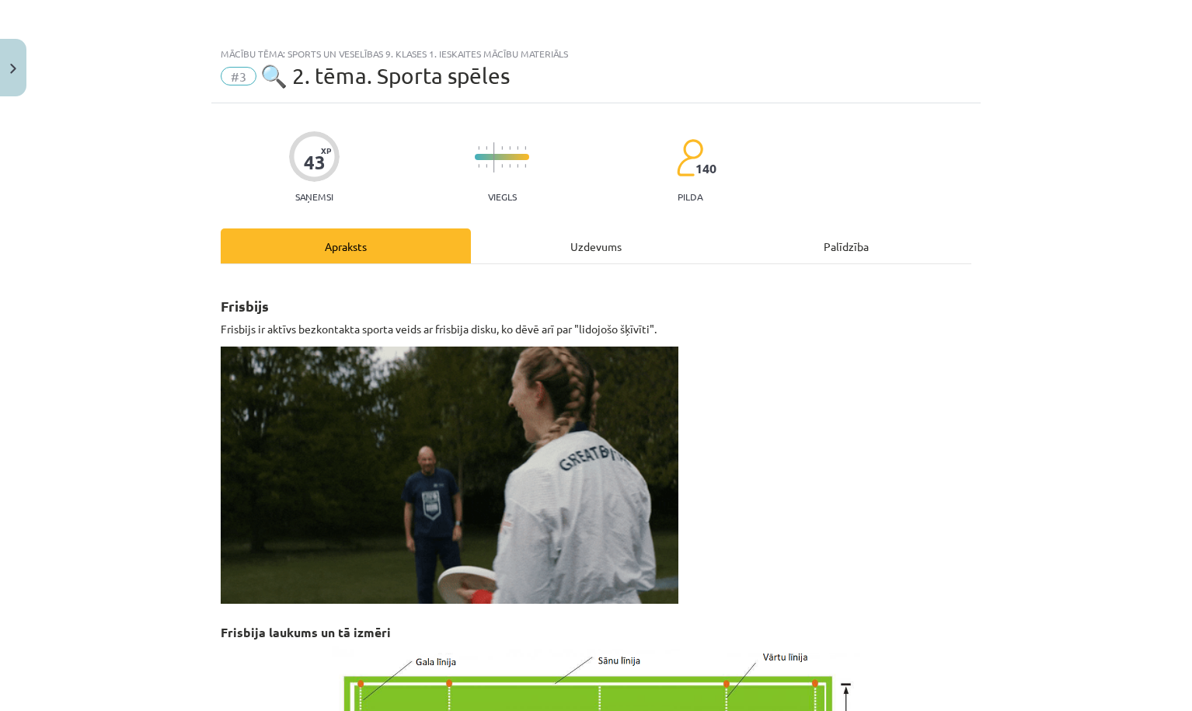
select select "****"
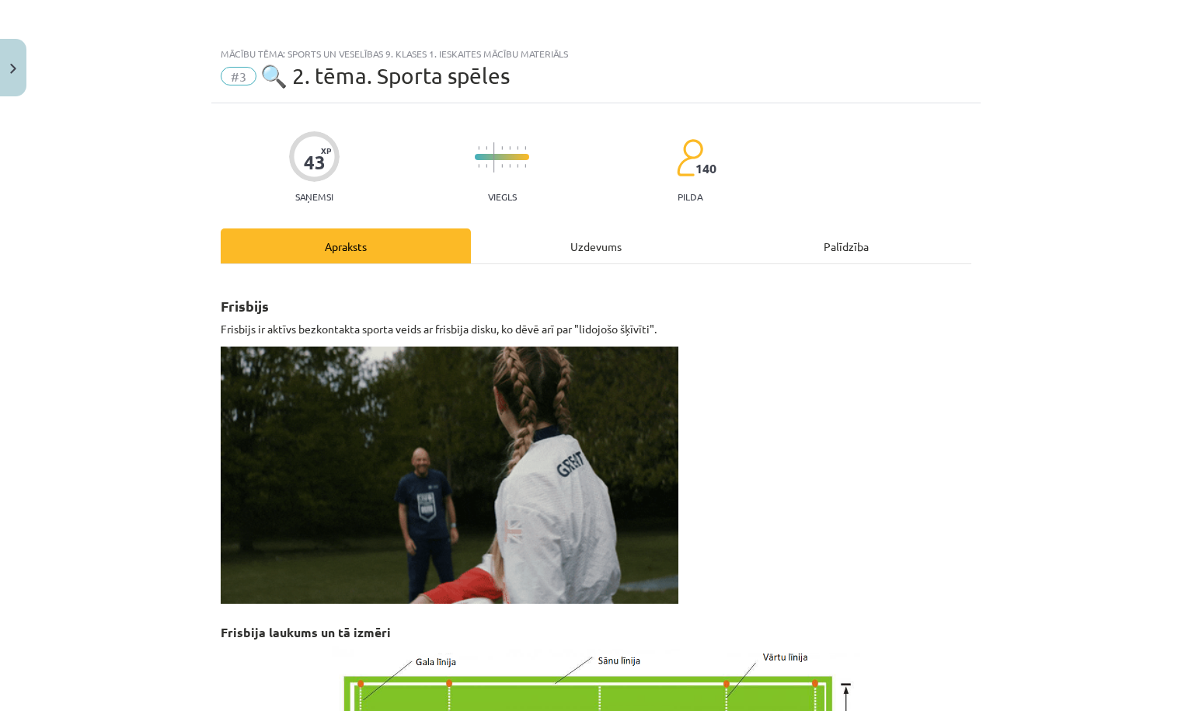
select select "***"
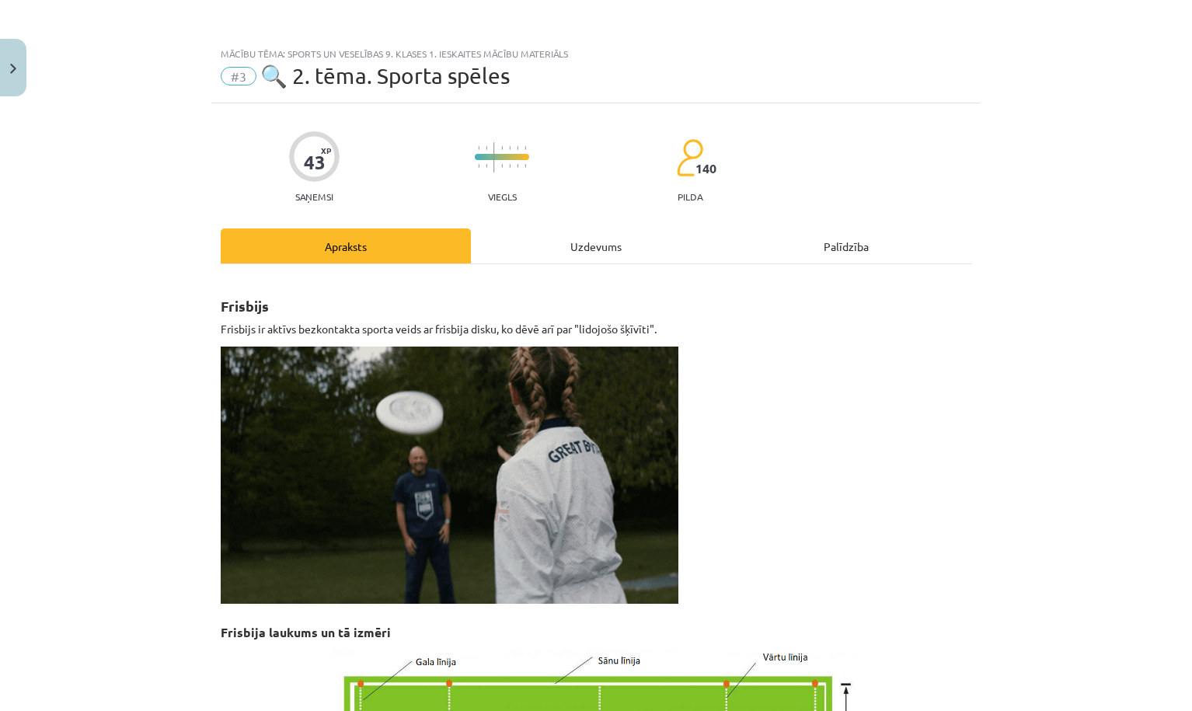
select select "***"
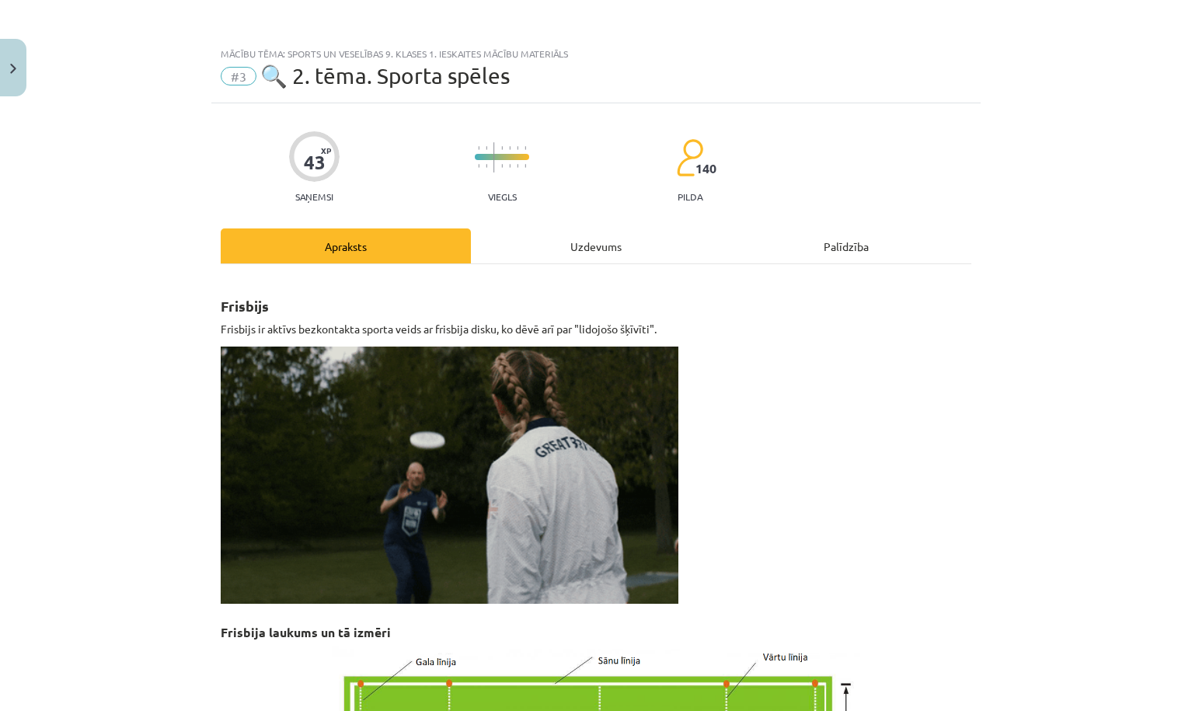
select select "*"
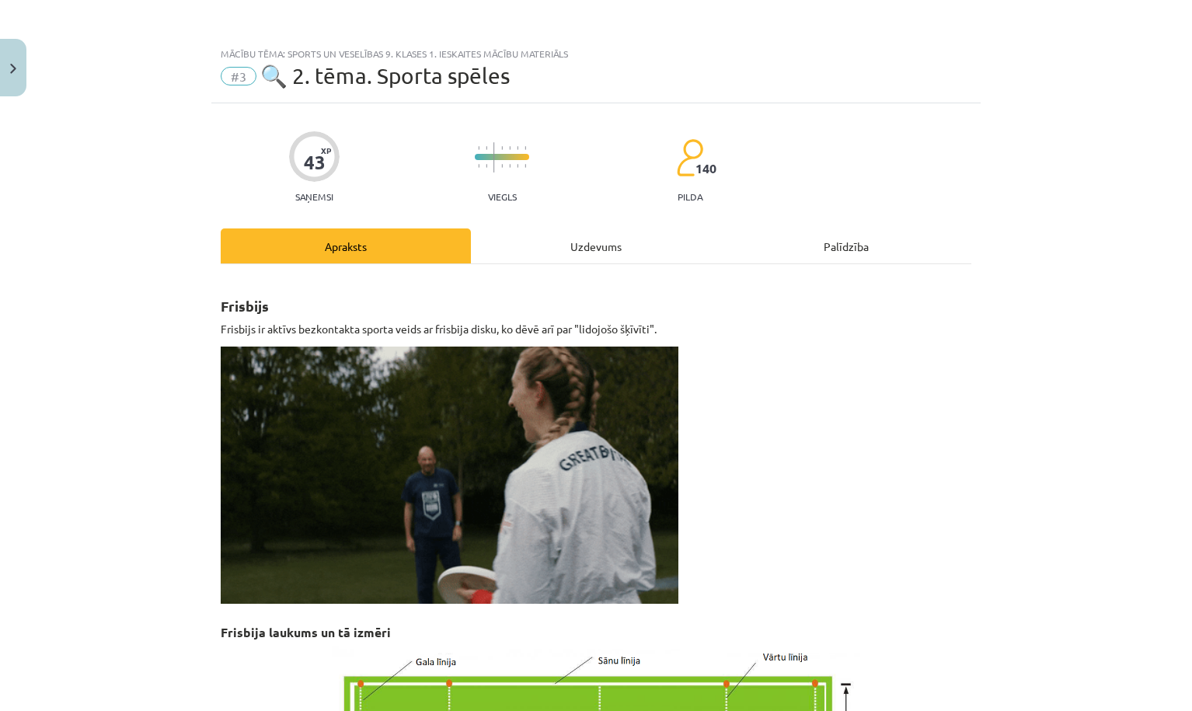
select select "*********"
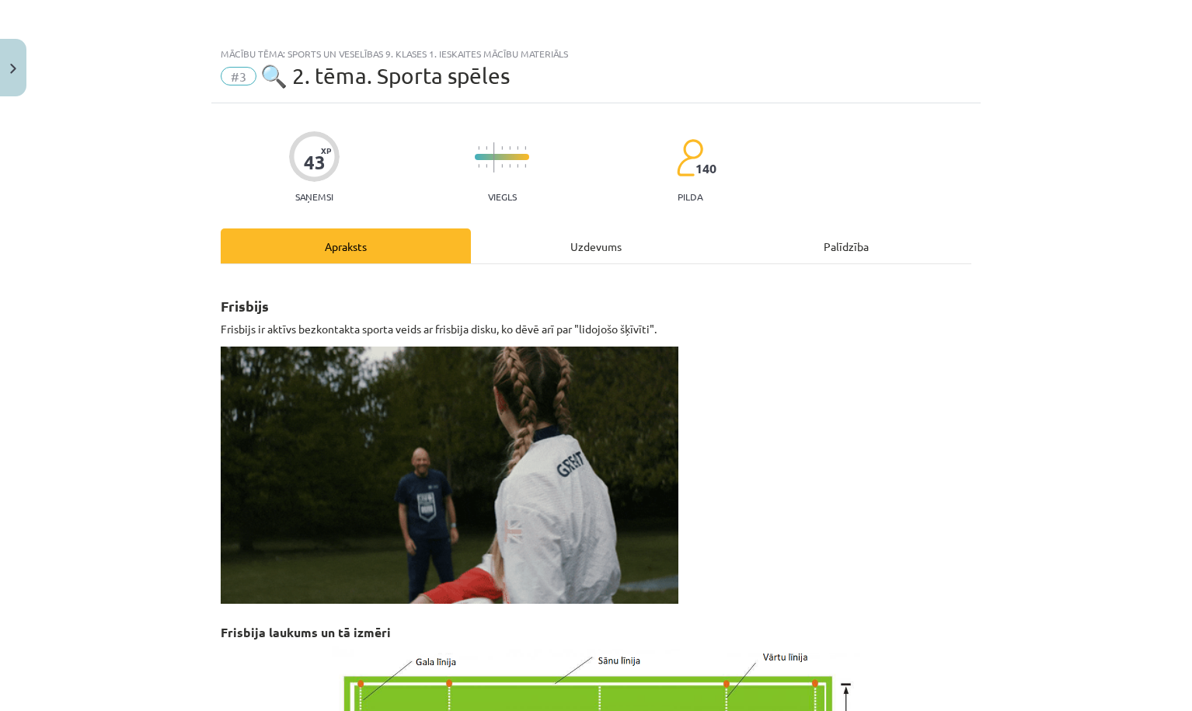
select select "******"
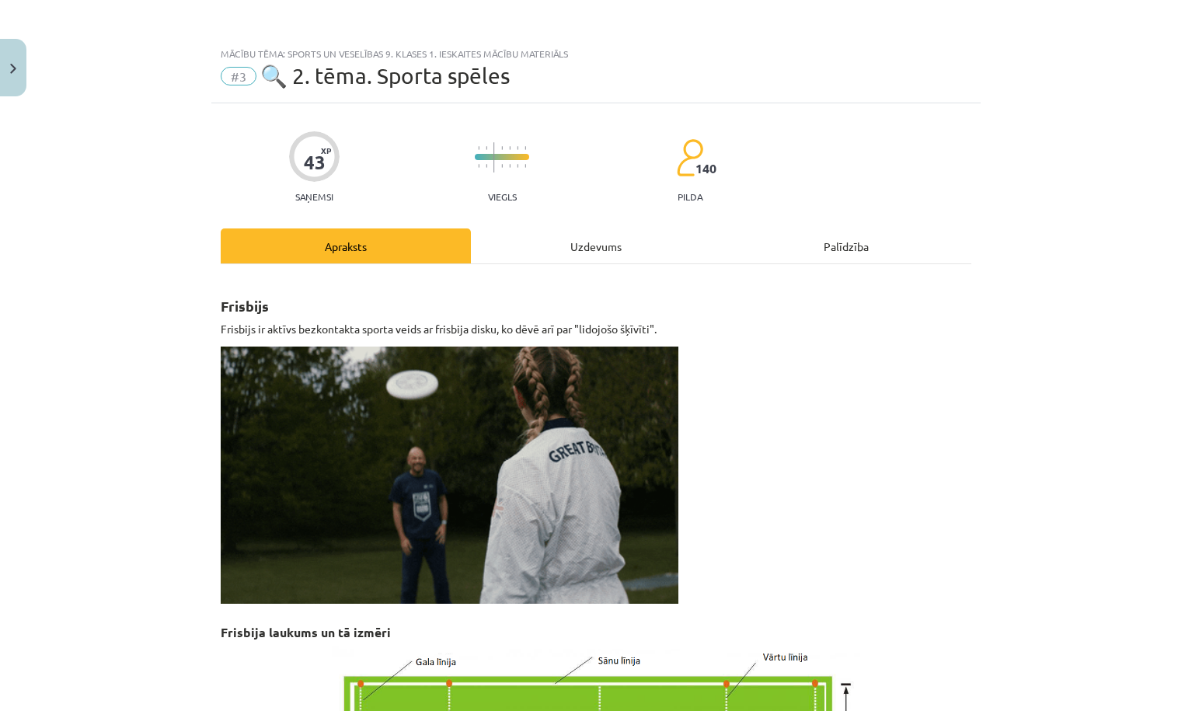
select select "**"
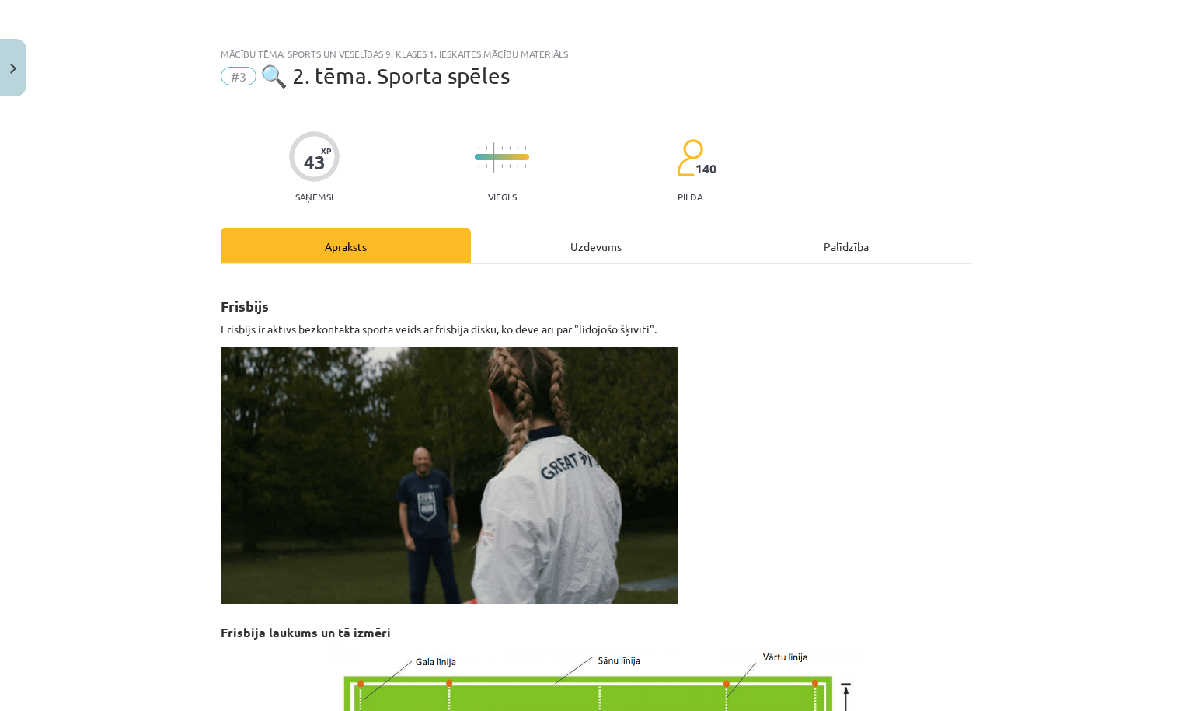
select select "**"
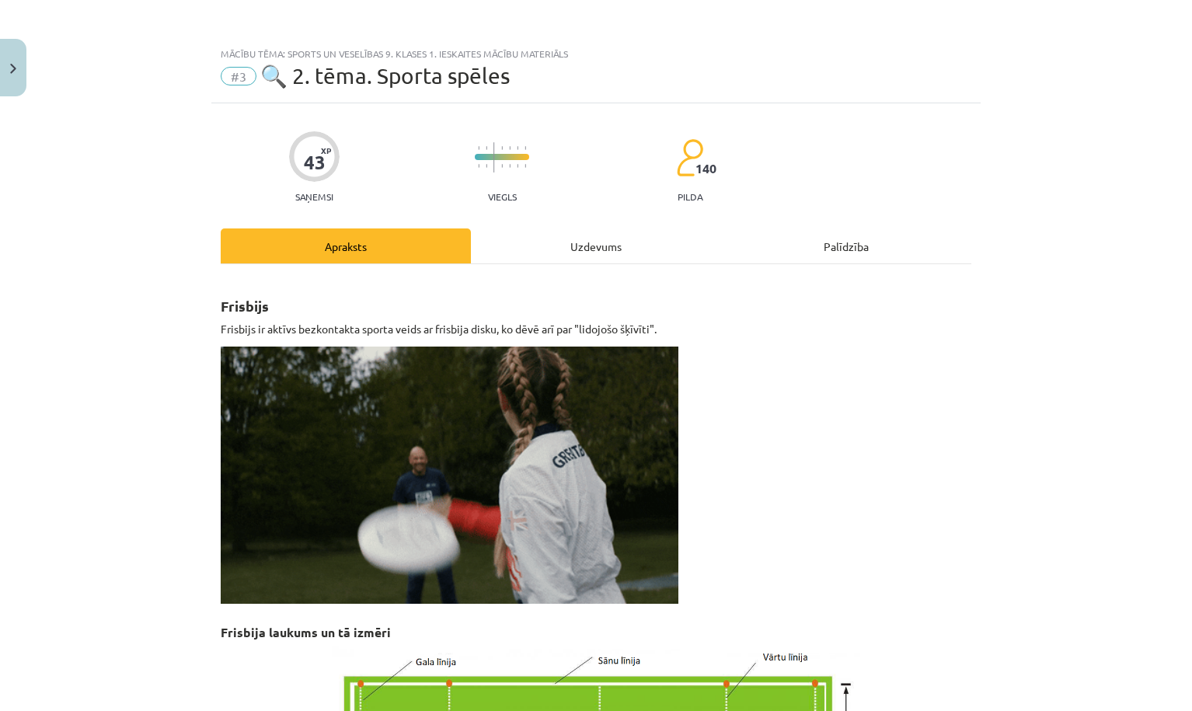
select select "**********"
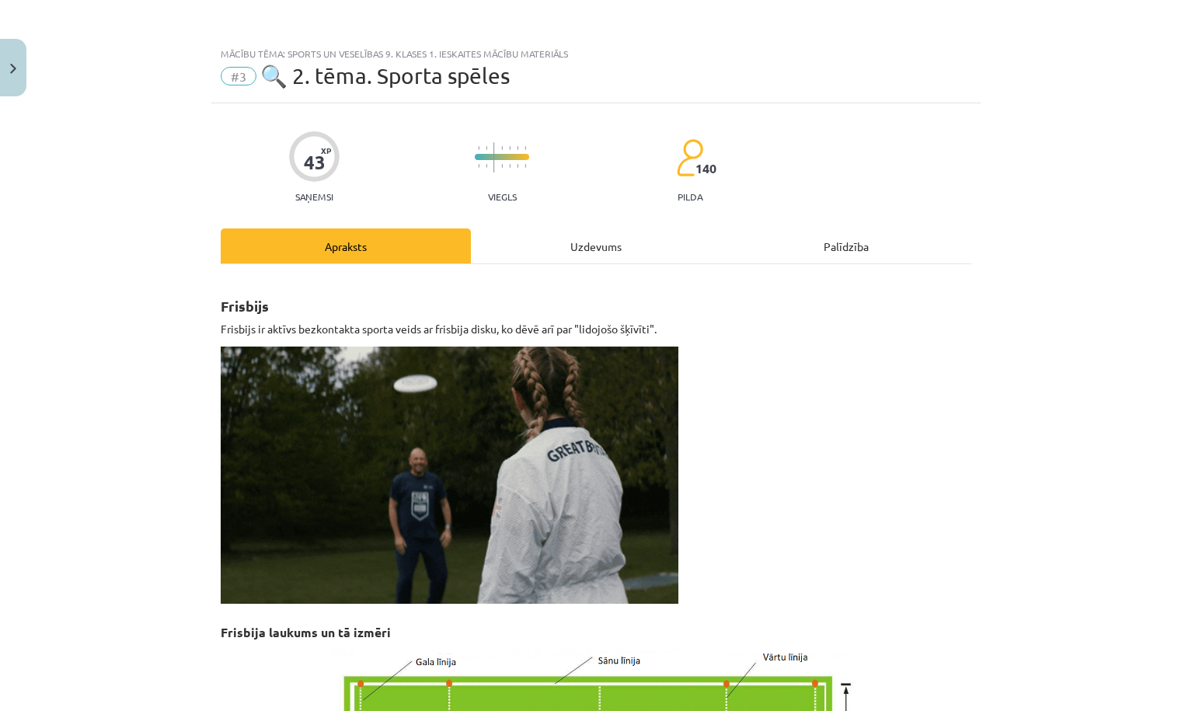
select select "********"
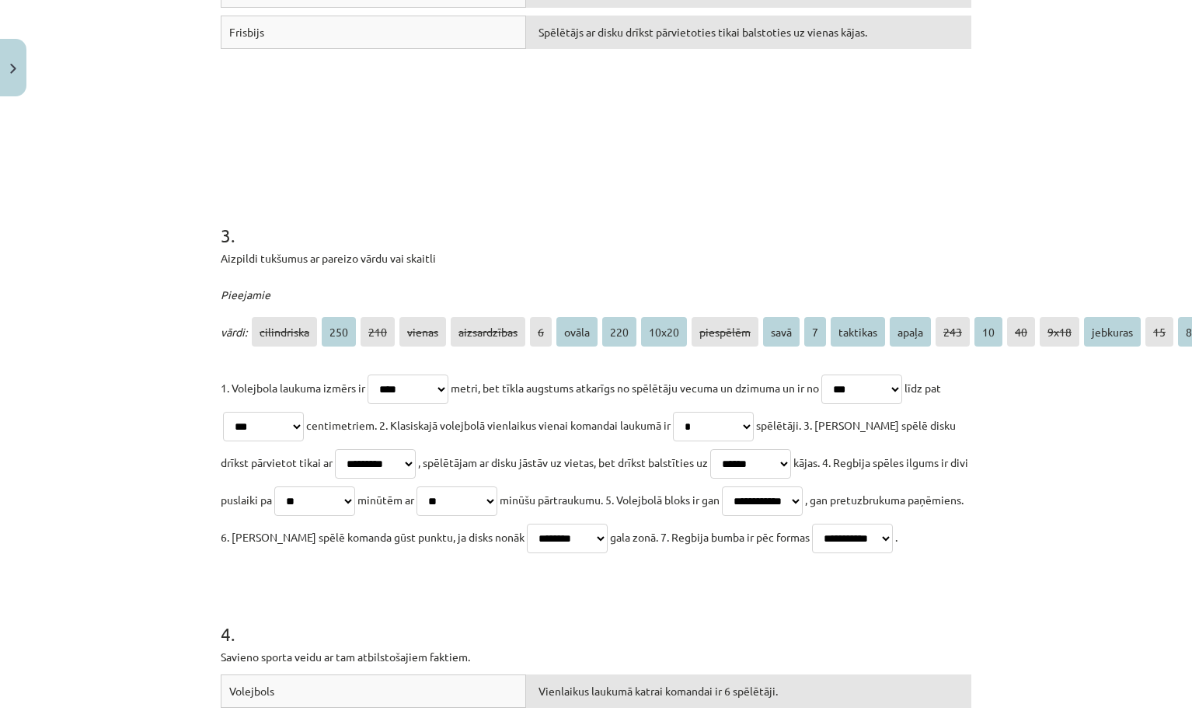
scroll to position [715, 0]
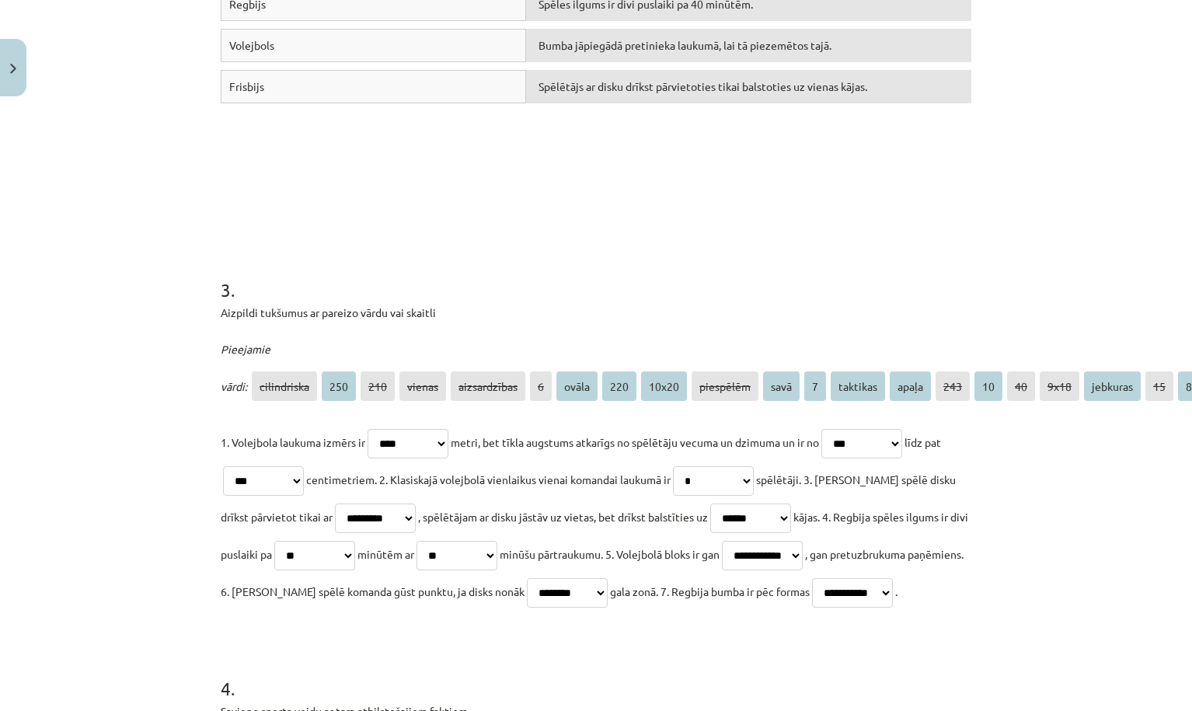
click at [595, 583] on p "**********" at bounding box center [596, 516] width 750 height 186
select select "*****"
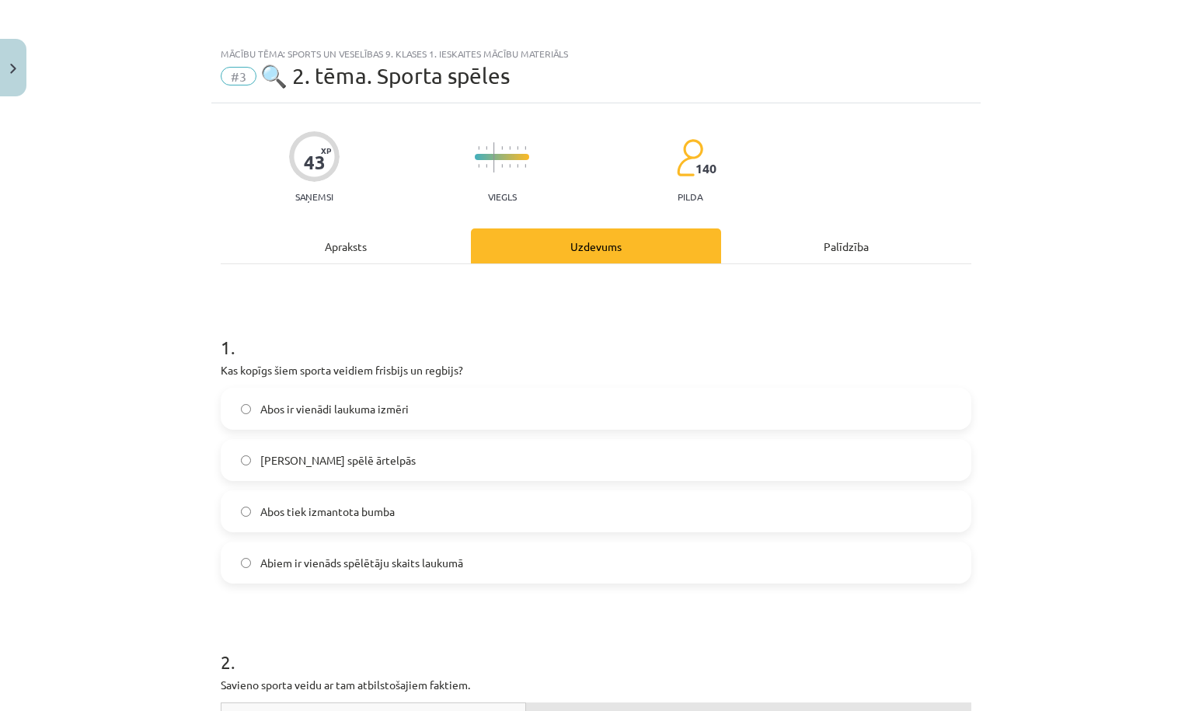
scroll to position [0, 0]
click at [362, 248] on div "Apraksts" at bounding box center [346, 245] width 250 height 35
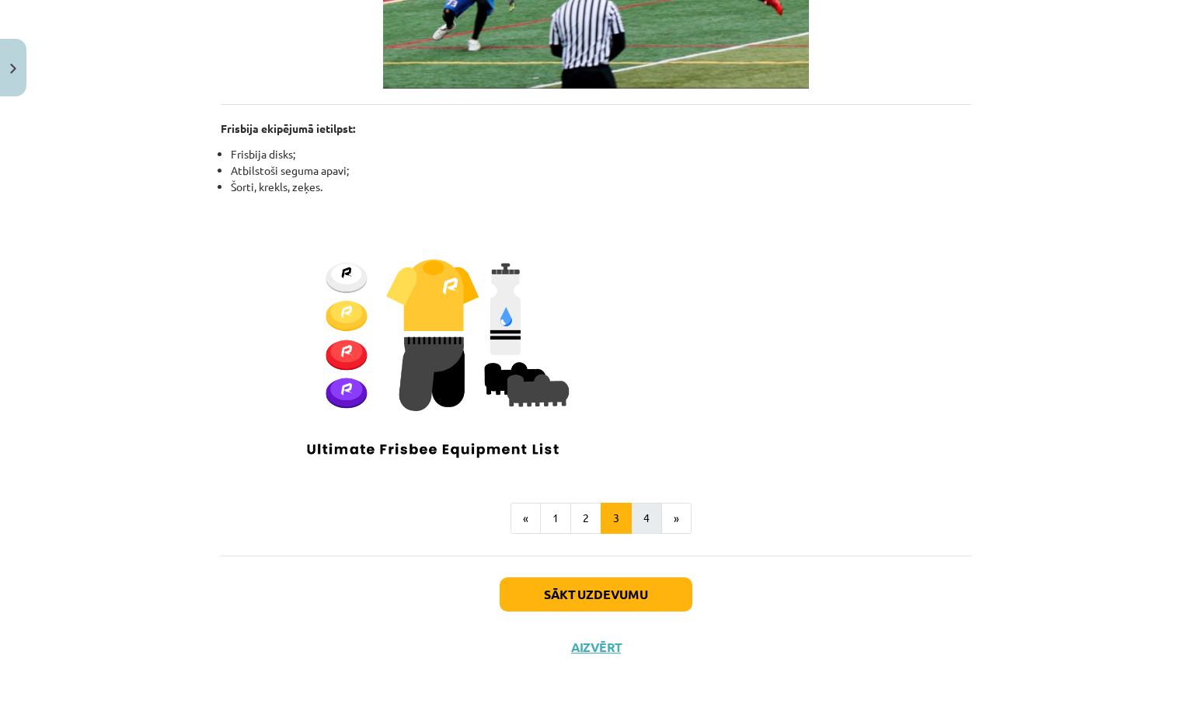
click at [646, 524] on button "4" at bounding box center [646, 518] width 31 height 31
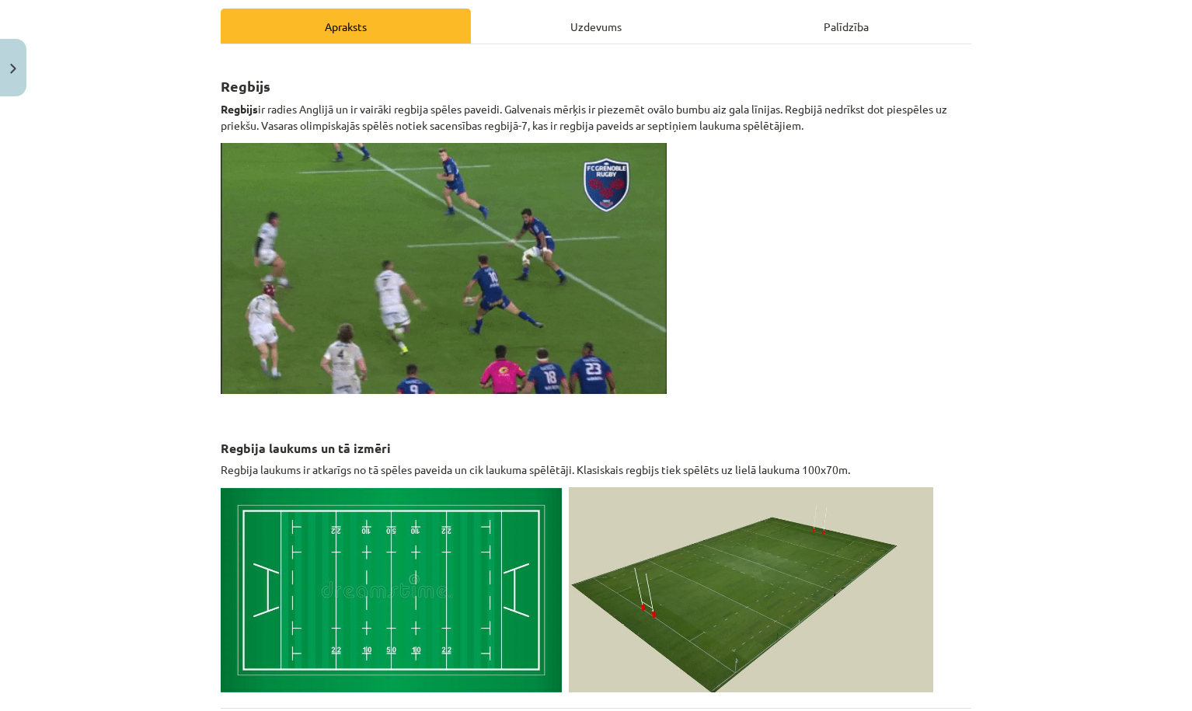
scroll to position [218, 0]
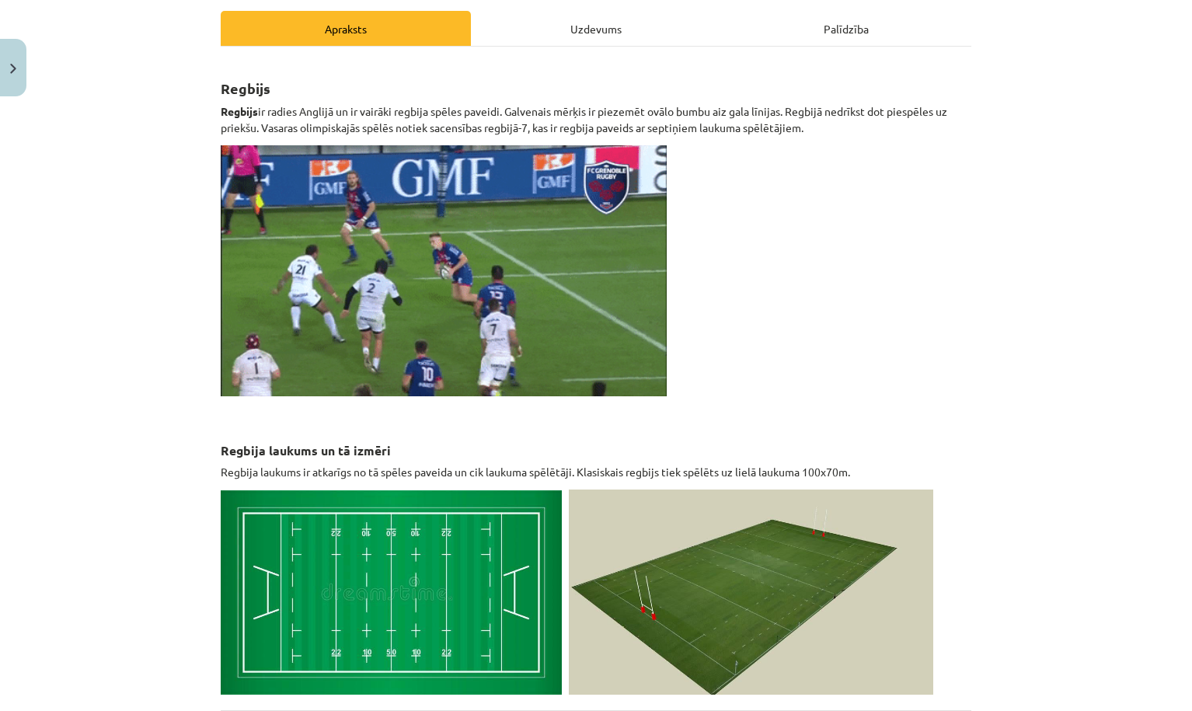
click at [614, 35] on div "Uzdevums" at bounding box center [596, 28] width 250 height 35
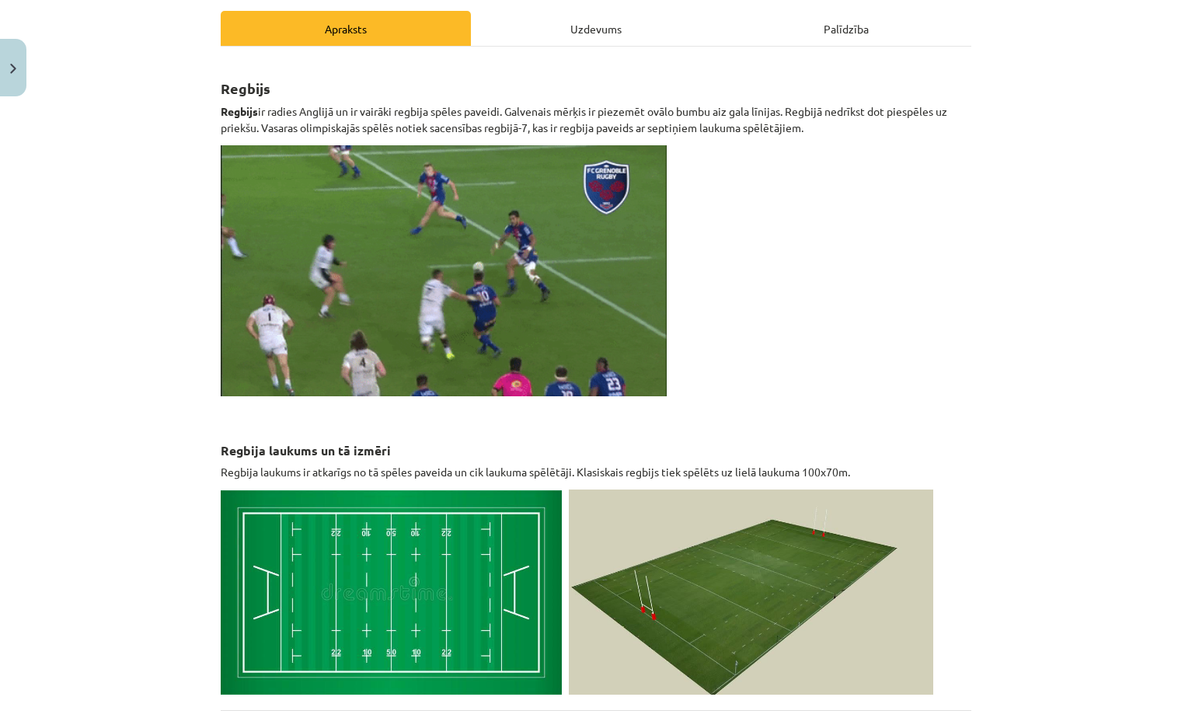
select select "****"
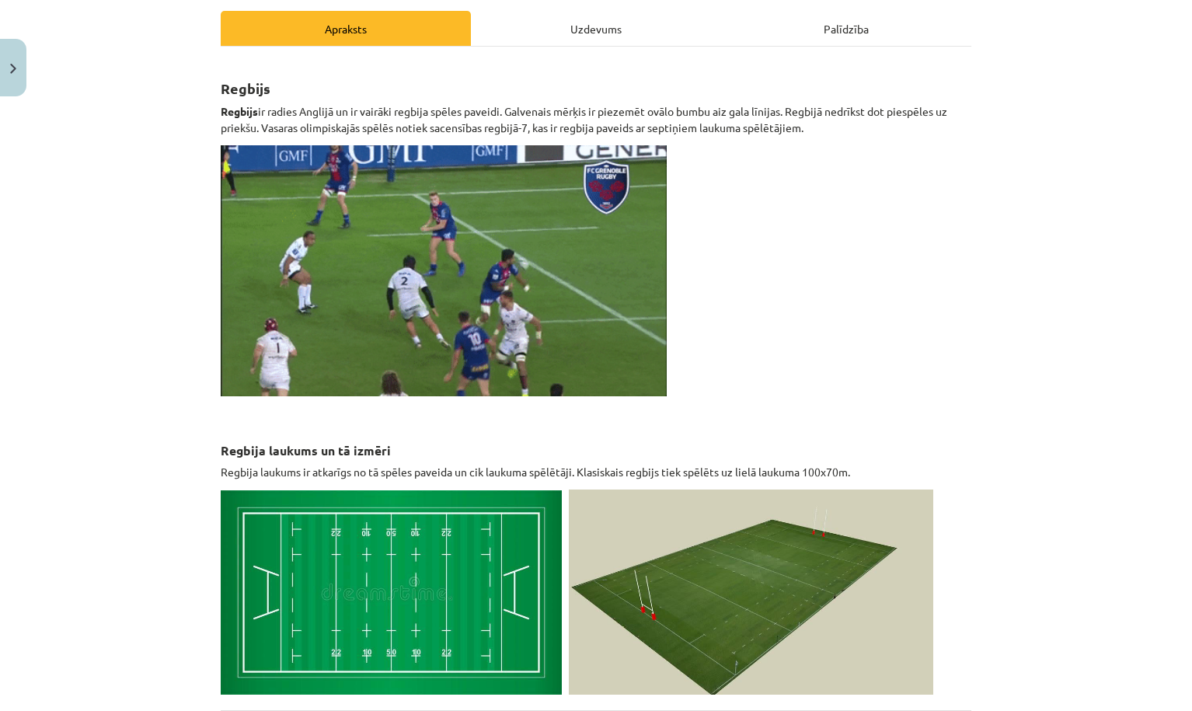
select select "***"
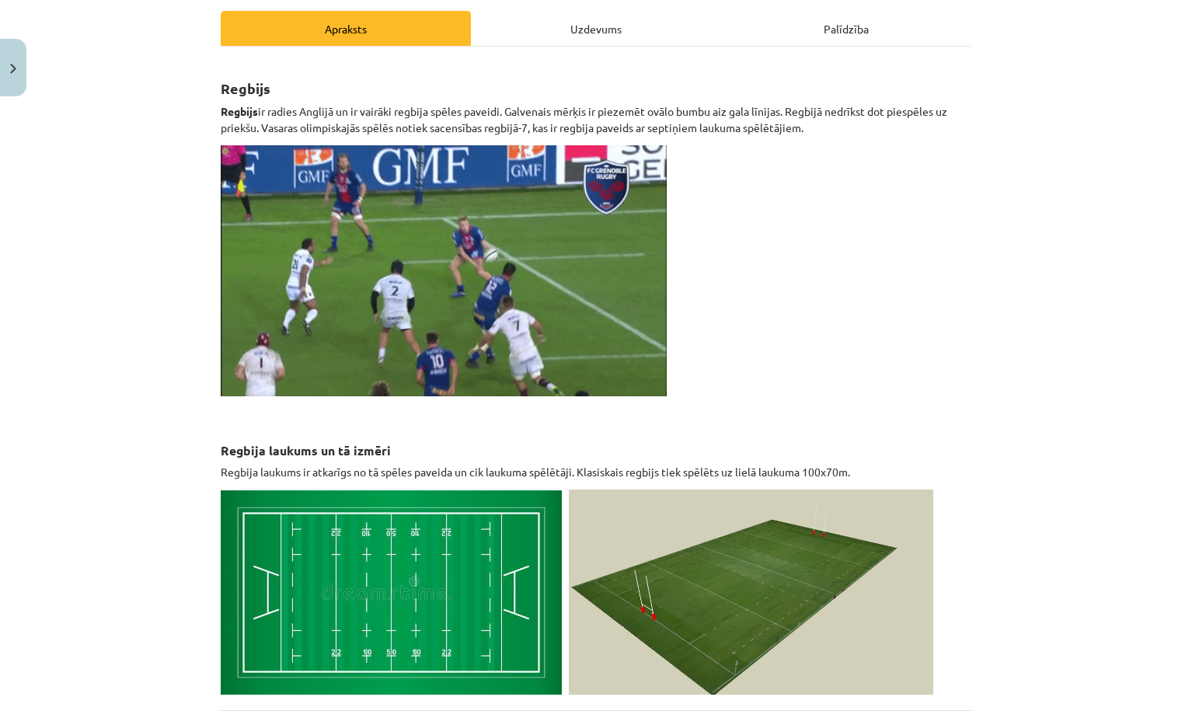
select select "***"
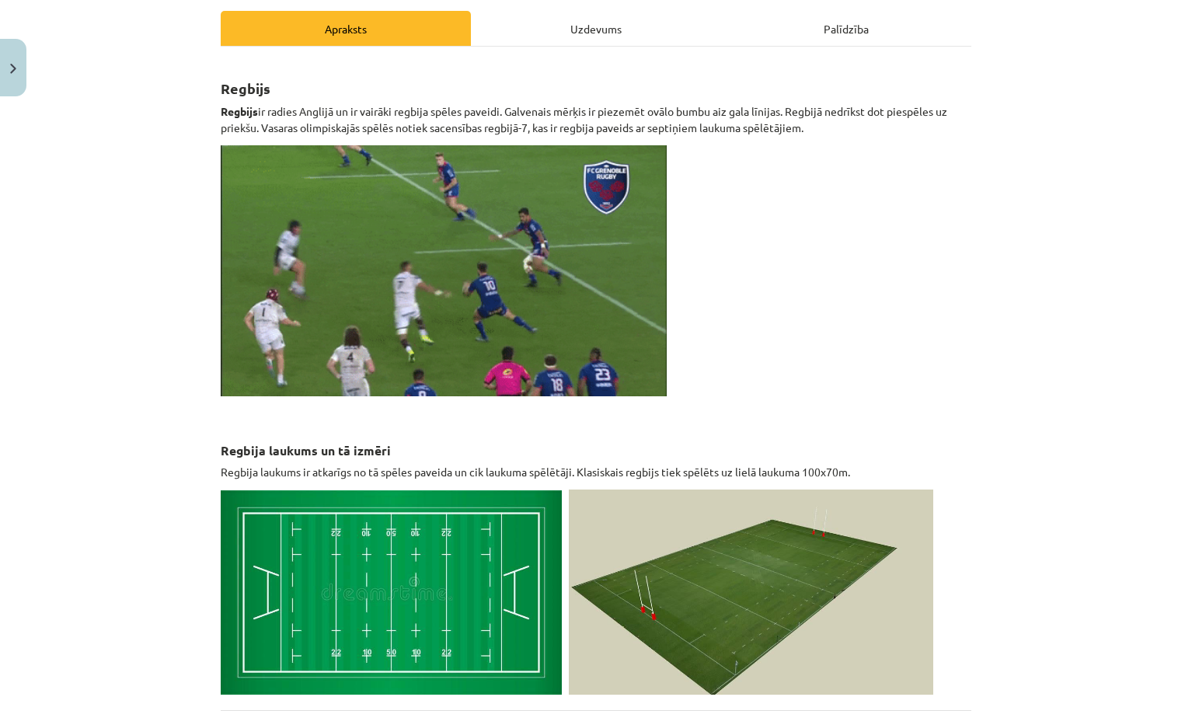
select select "*"
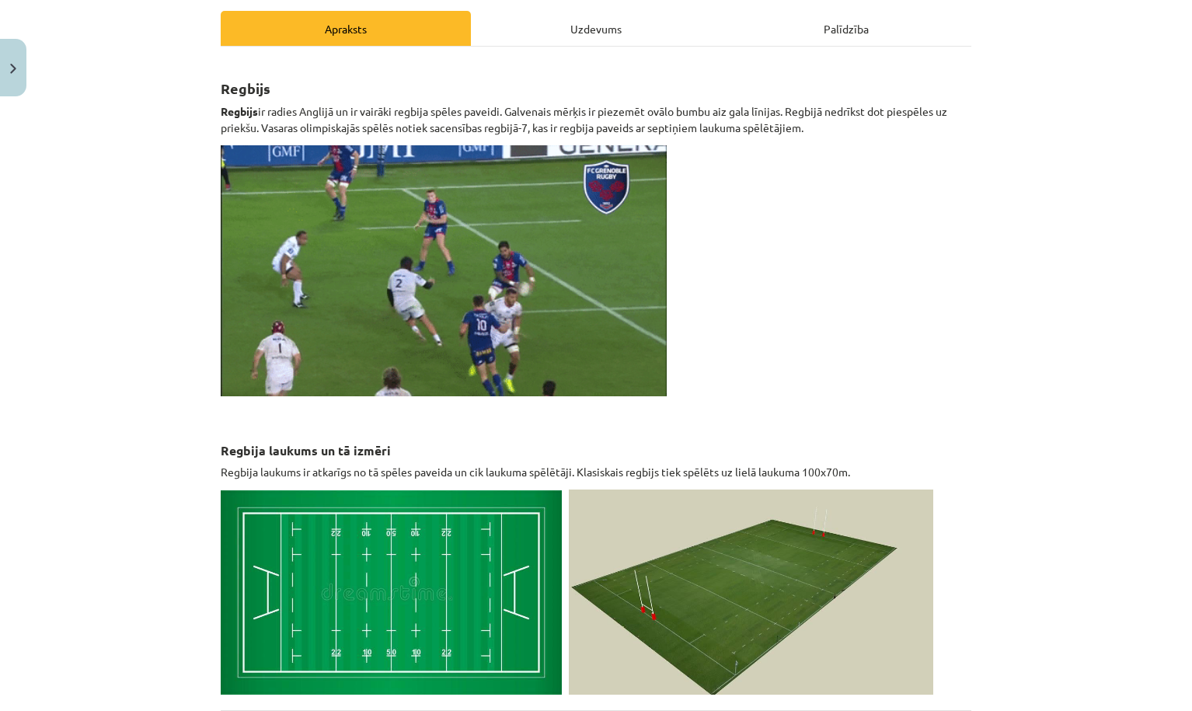
select select "*********"
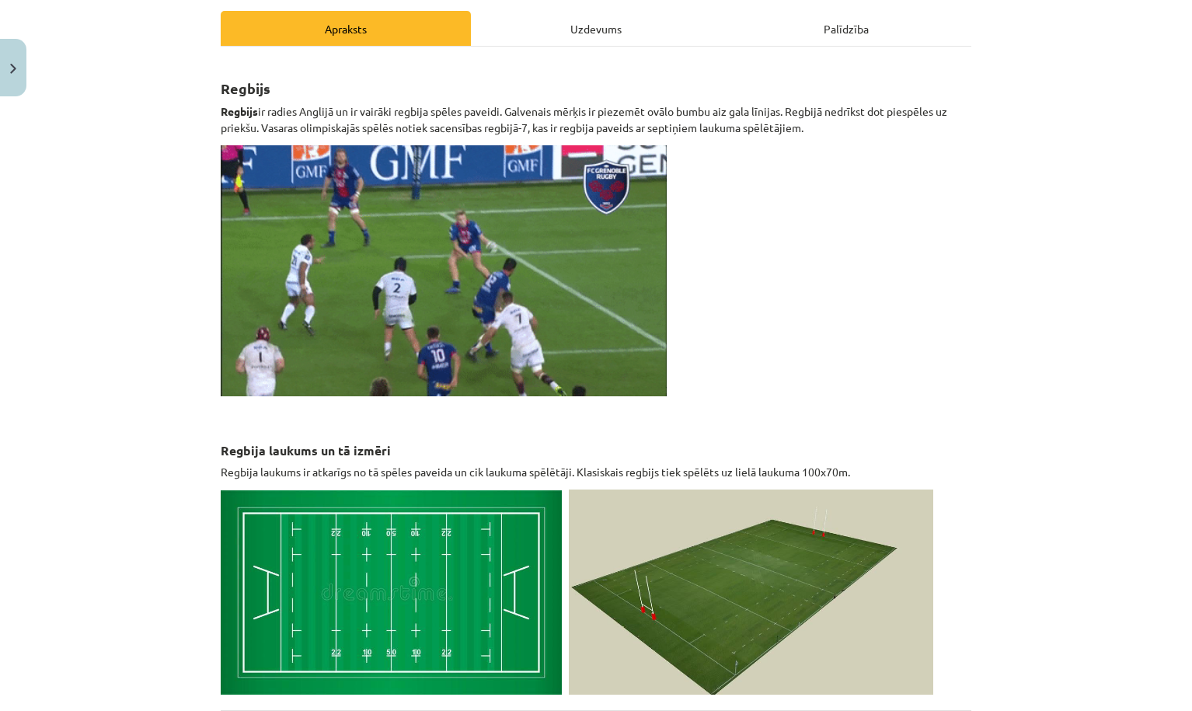
select select "******"
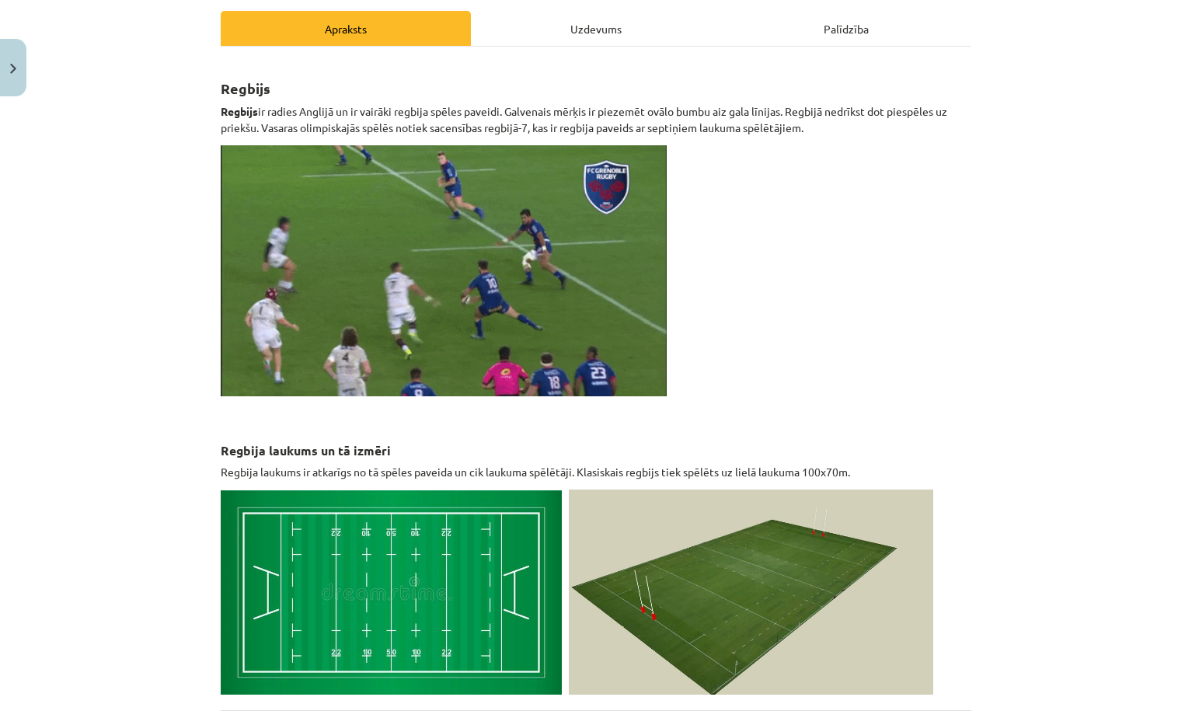
select select "**"
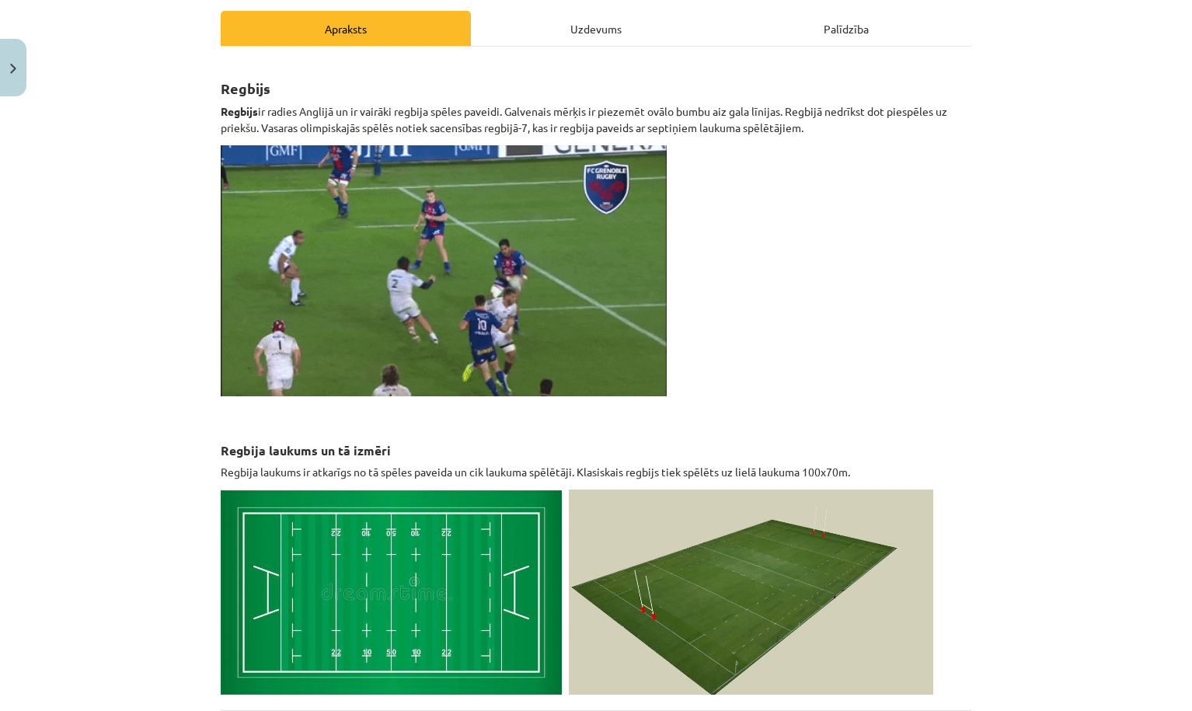
select select "**"
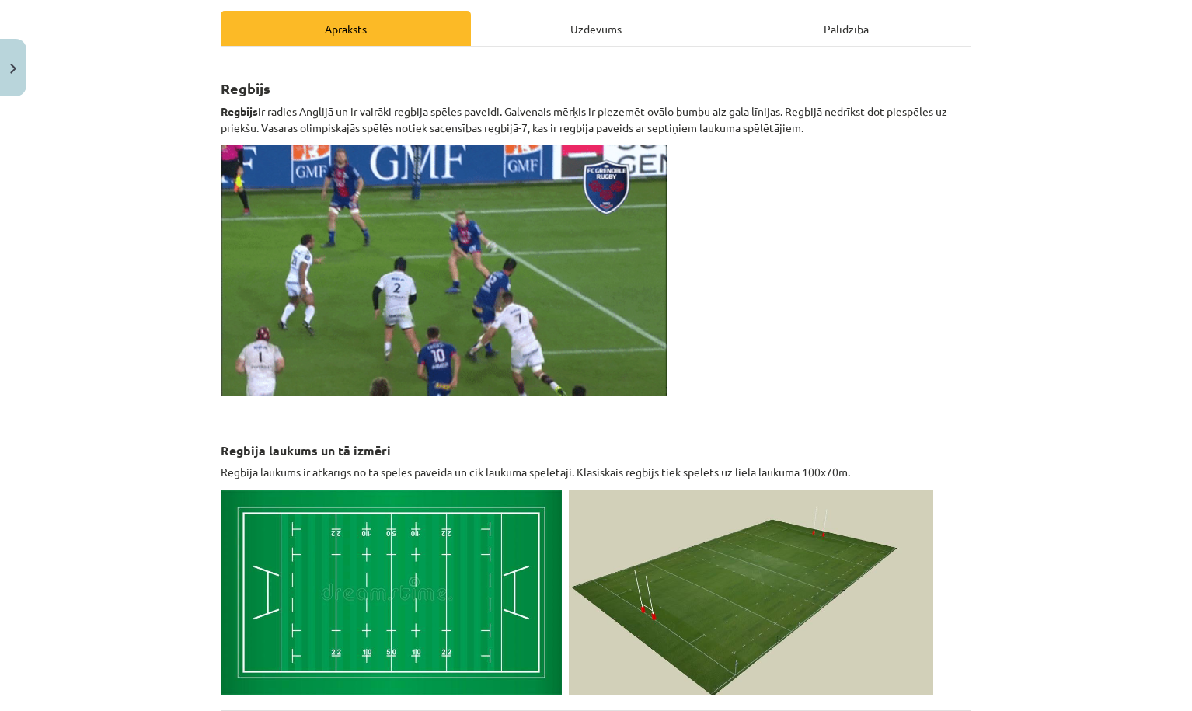
select select "**********"
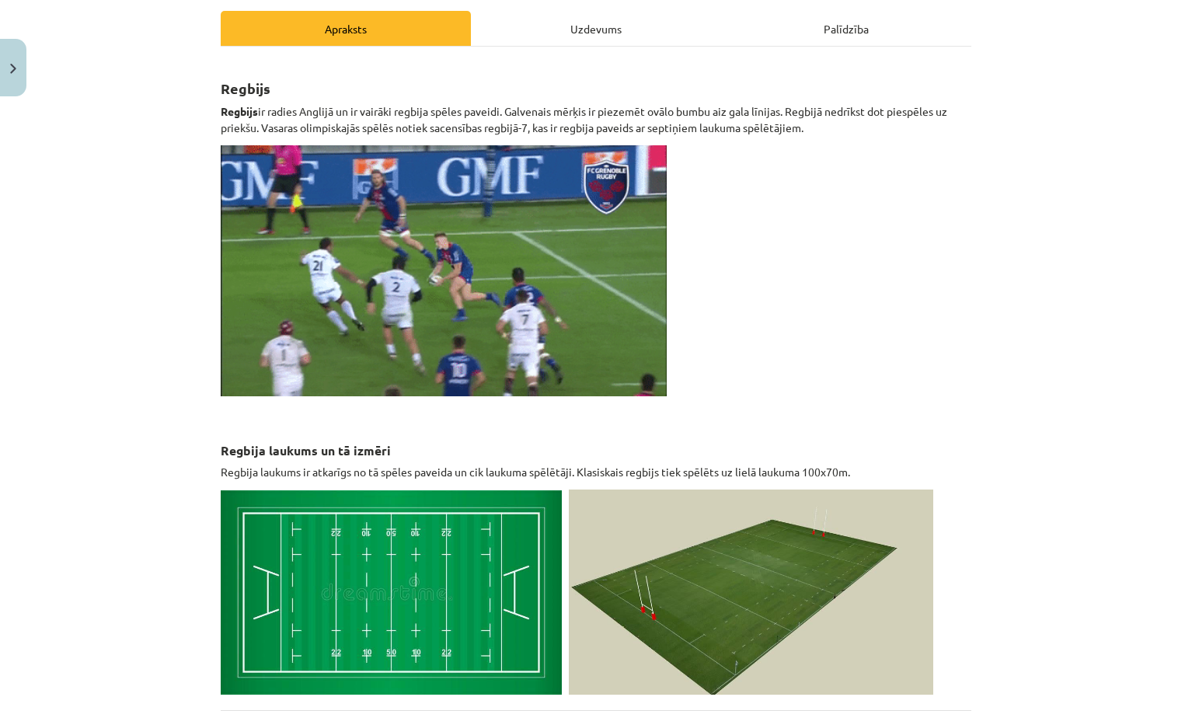
select select "********"
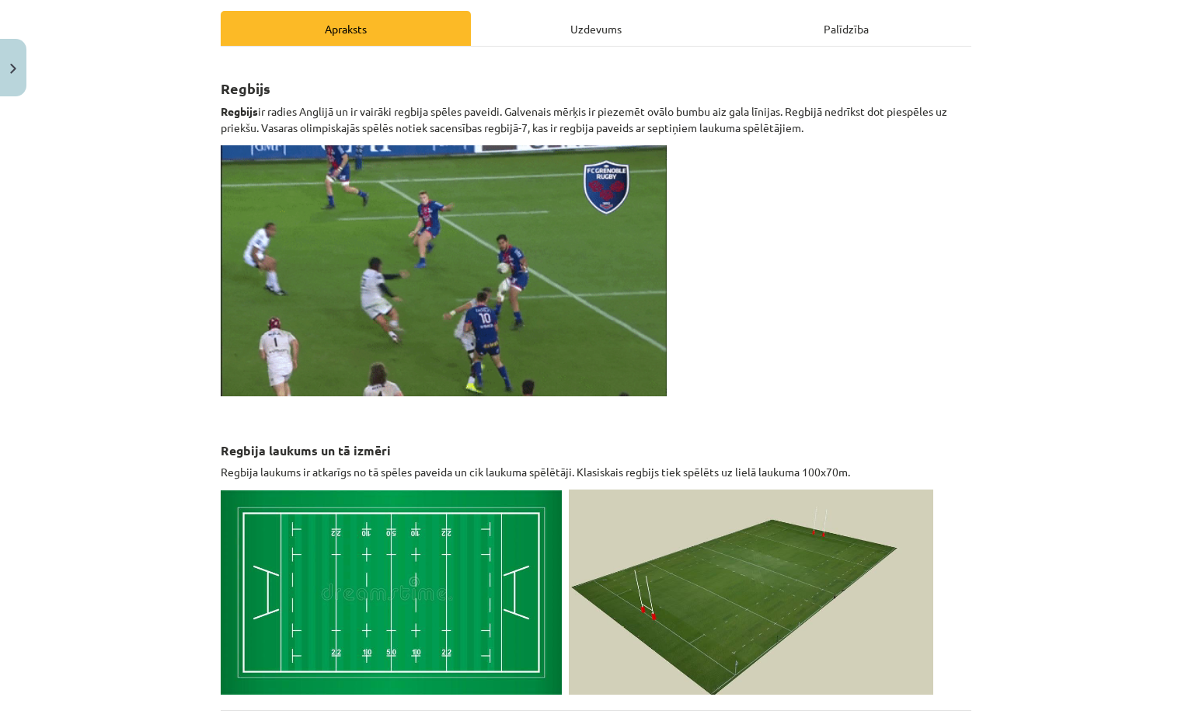
select select "*****"
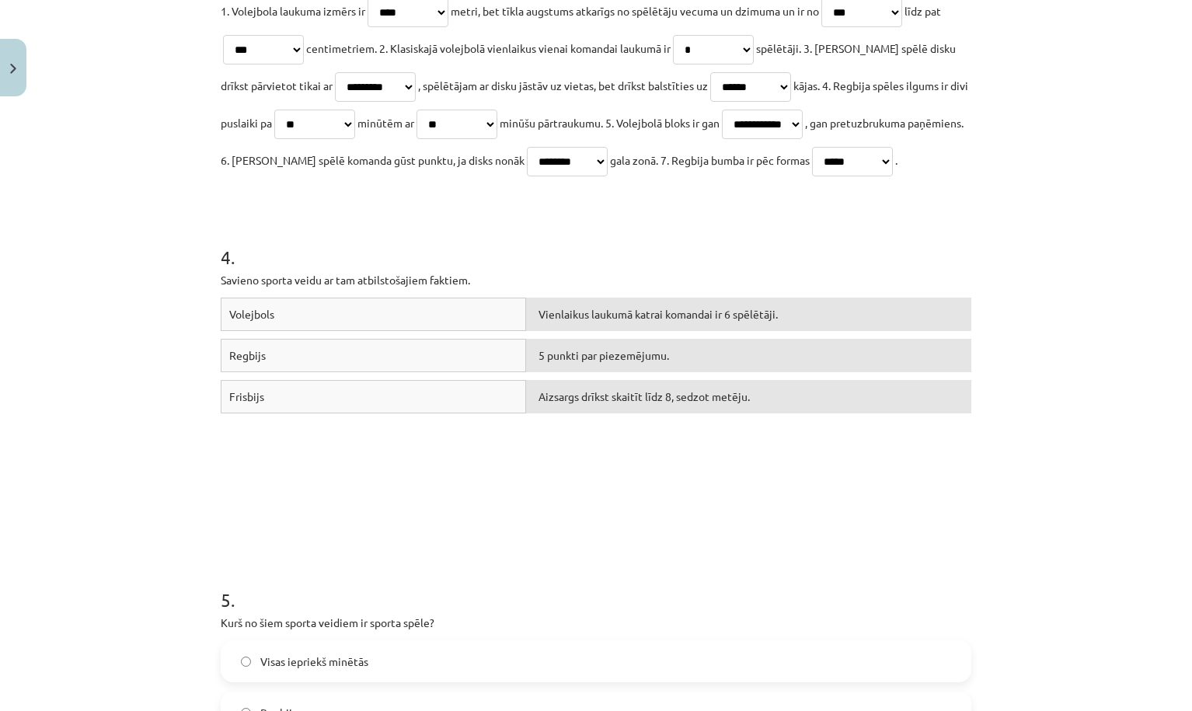
scroll to position [1148, 0]
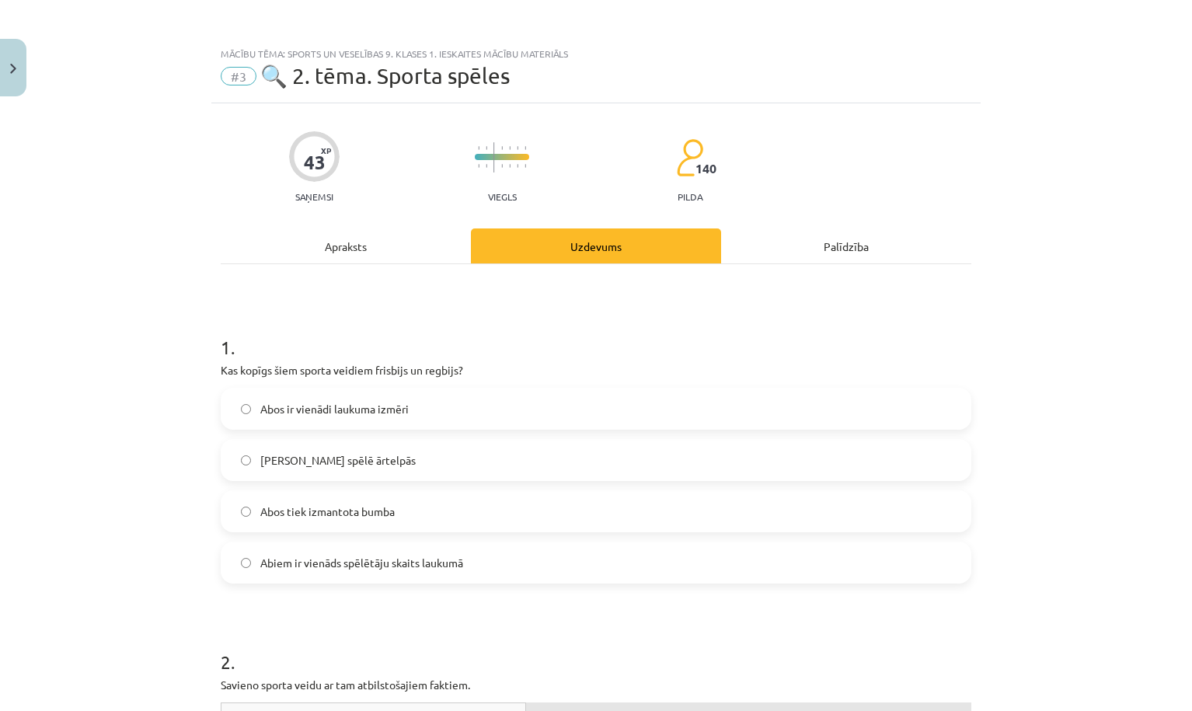
click at [392, 243] on div "Apraksts" at bounding box center [346, 245] width 250 height 35
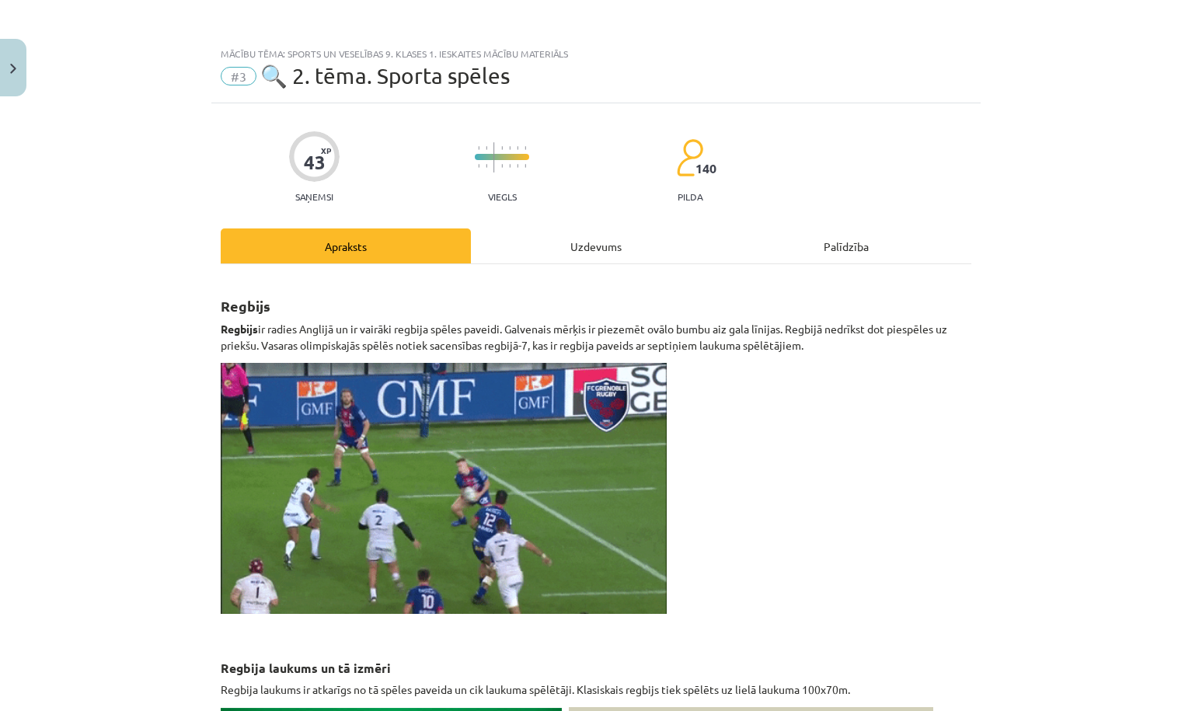
scroll to position [0, 0]
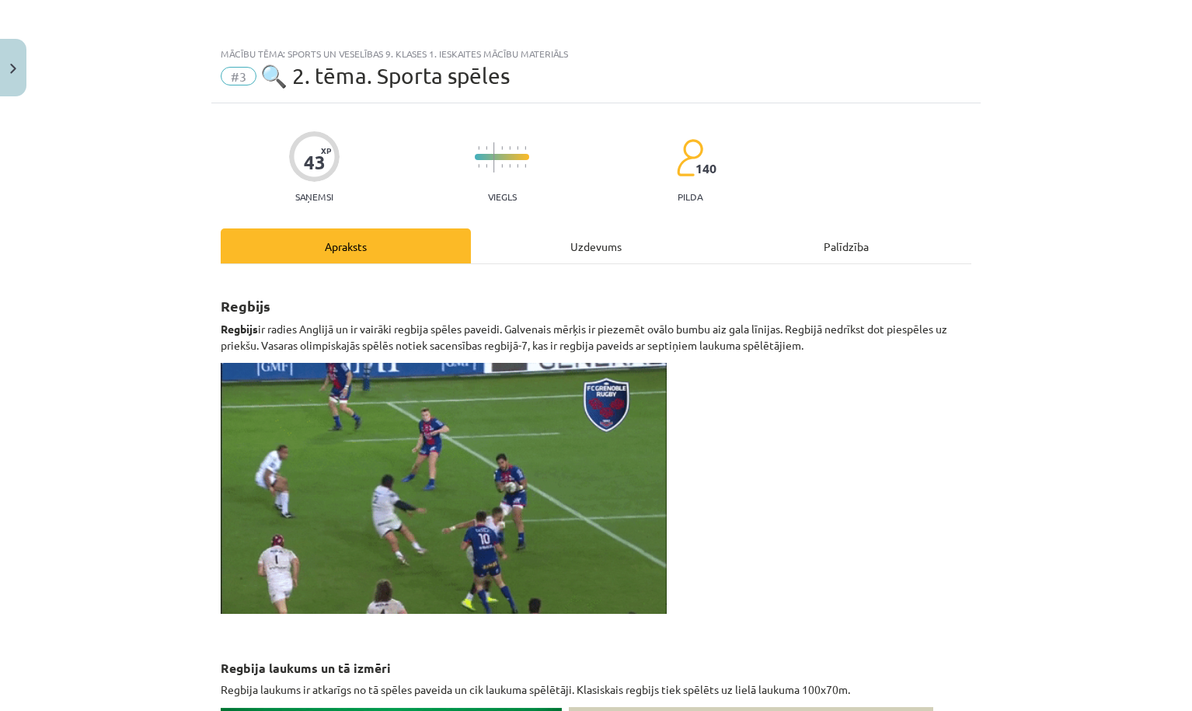
click at [569, 236] on div "Uzdevums" at bounding box center [596, 245] width 250 height 35
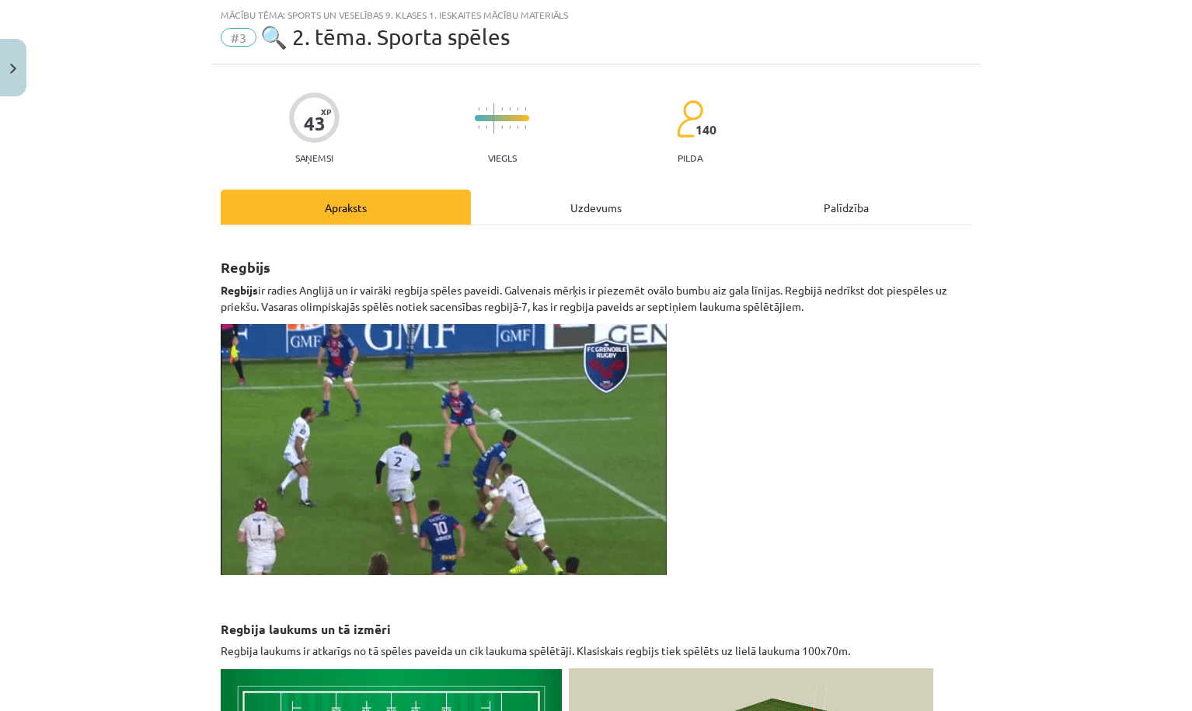
select select "****"
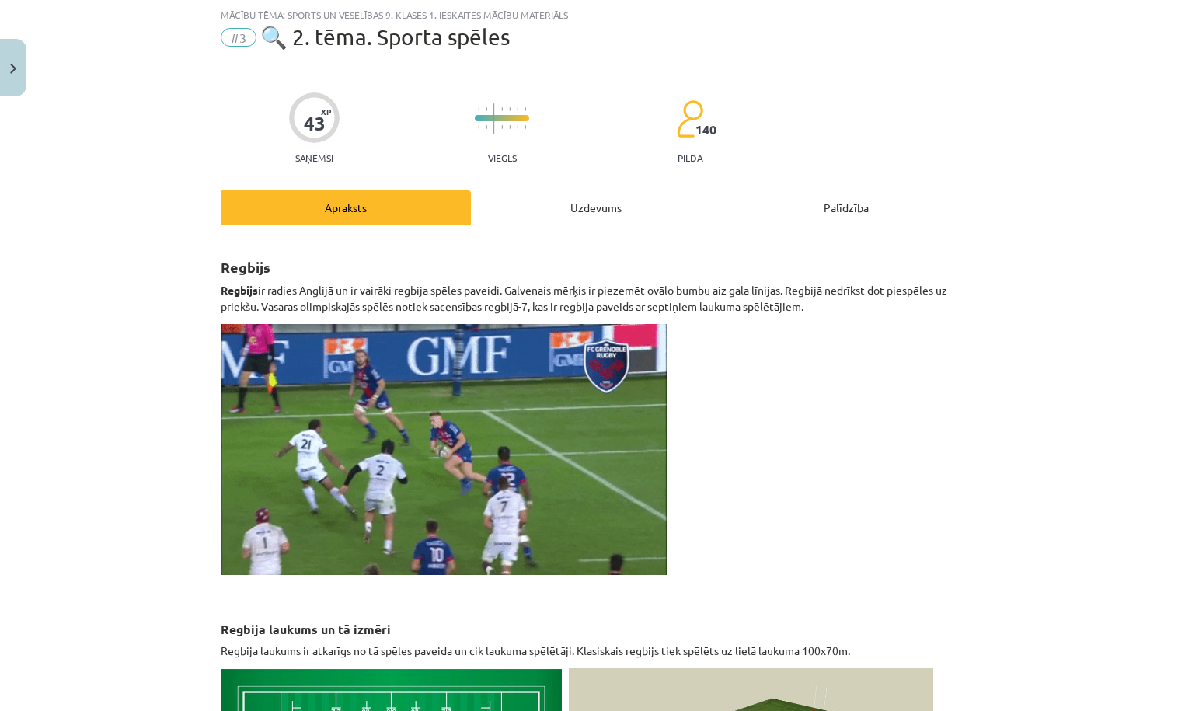
select select "***"
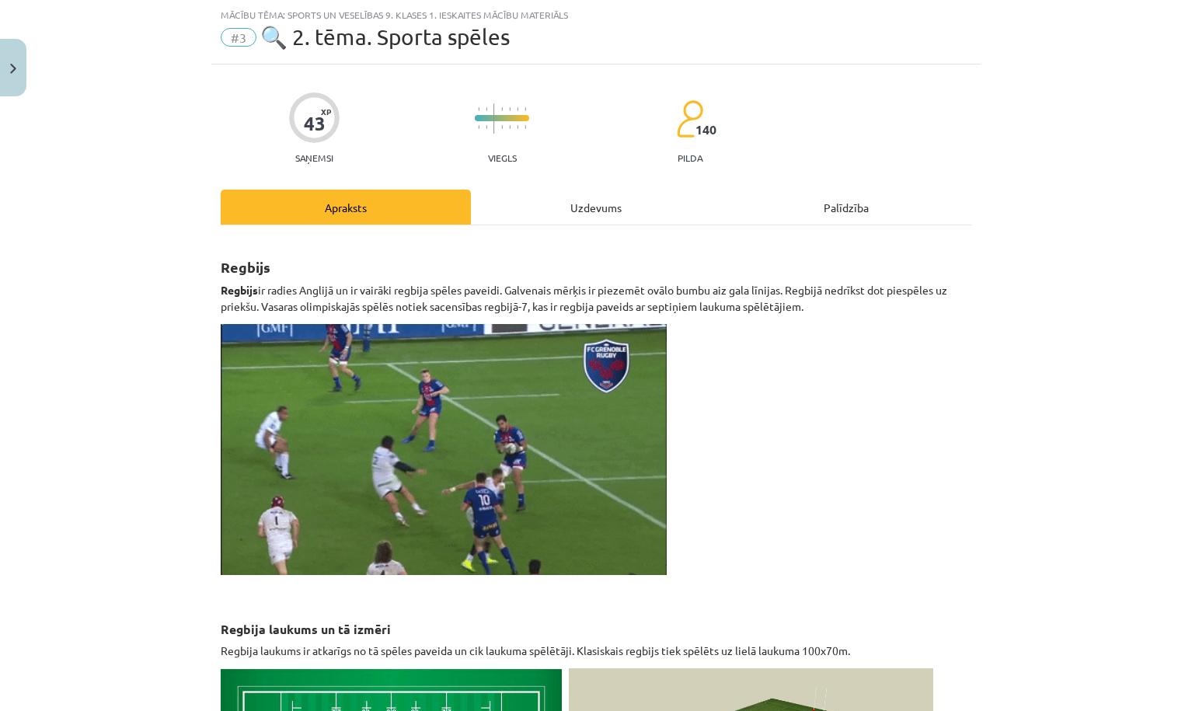
select select "***"
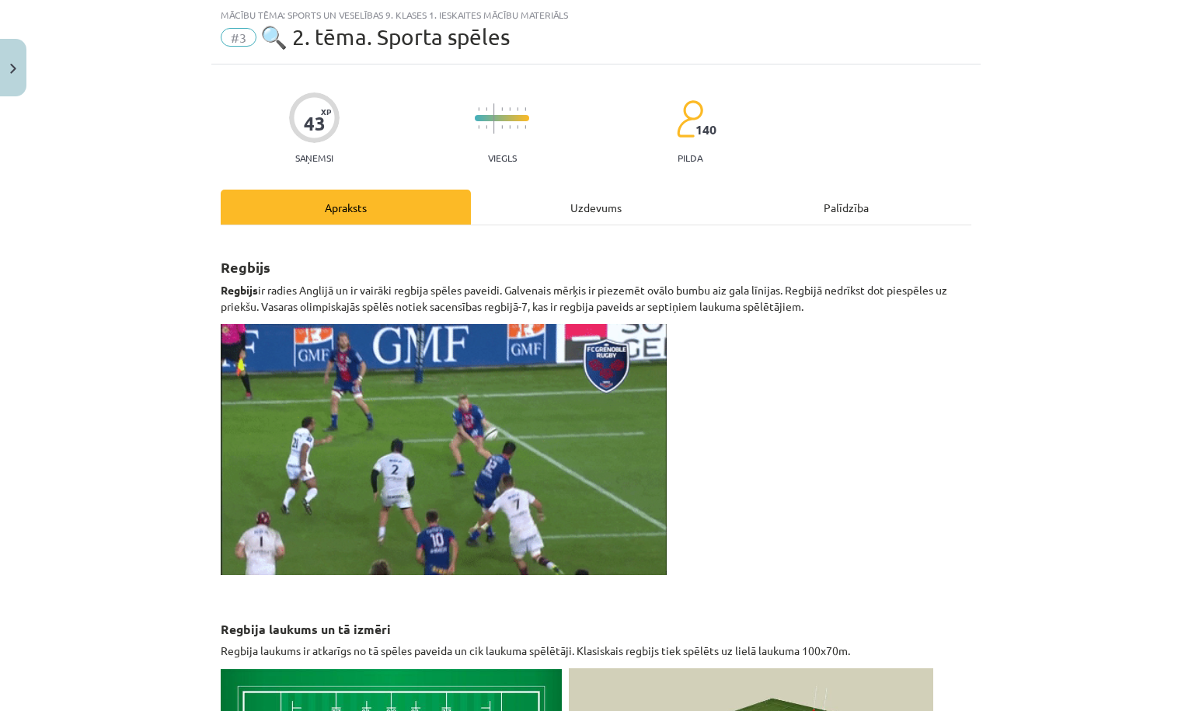
select select "*"
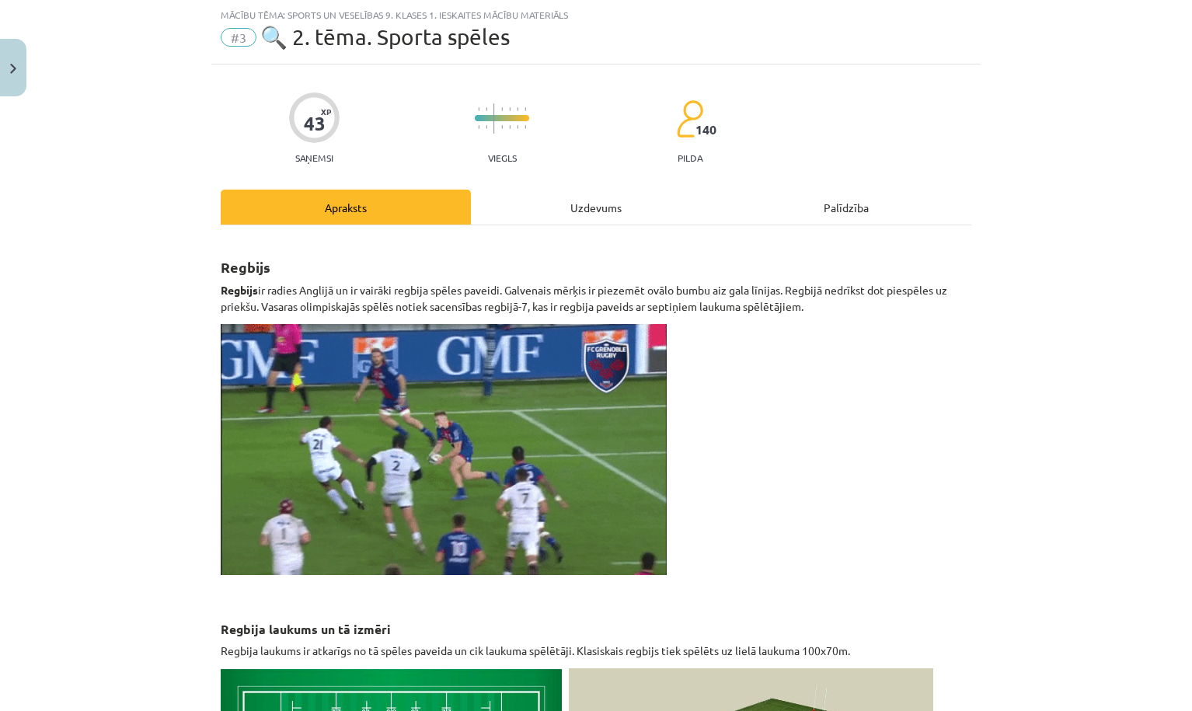
select select "*********"
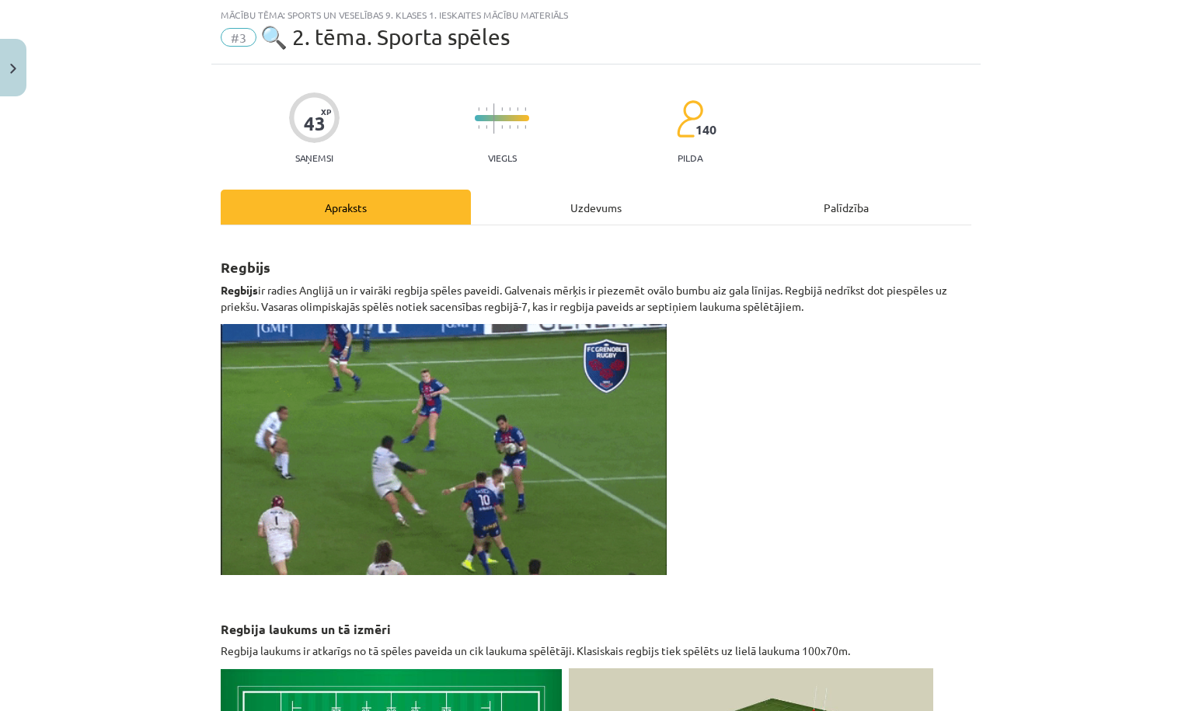
select select "******"
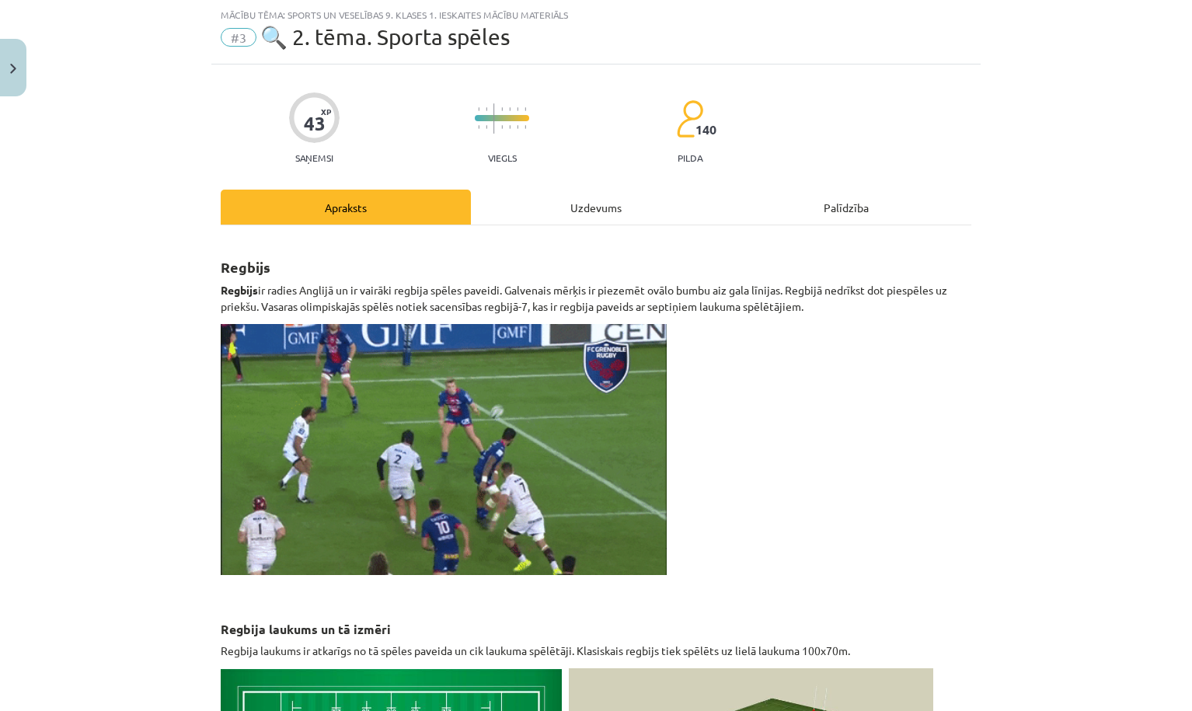
select select "**"
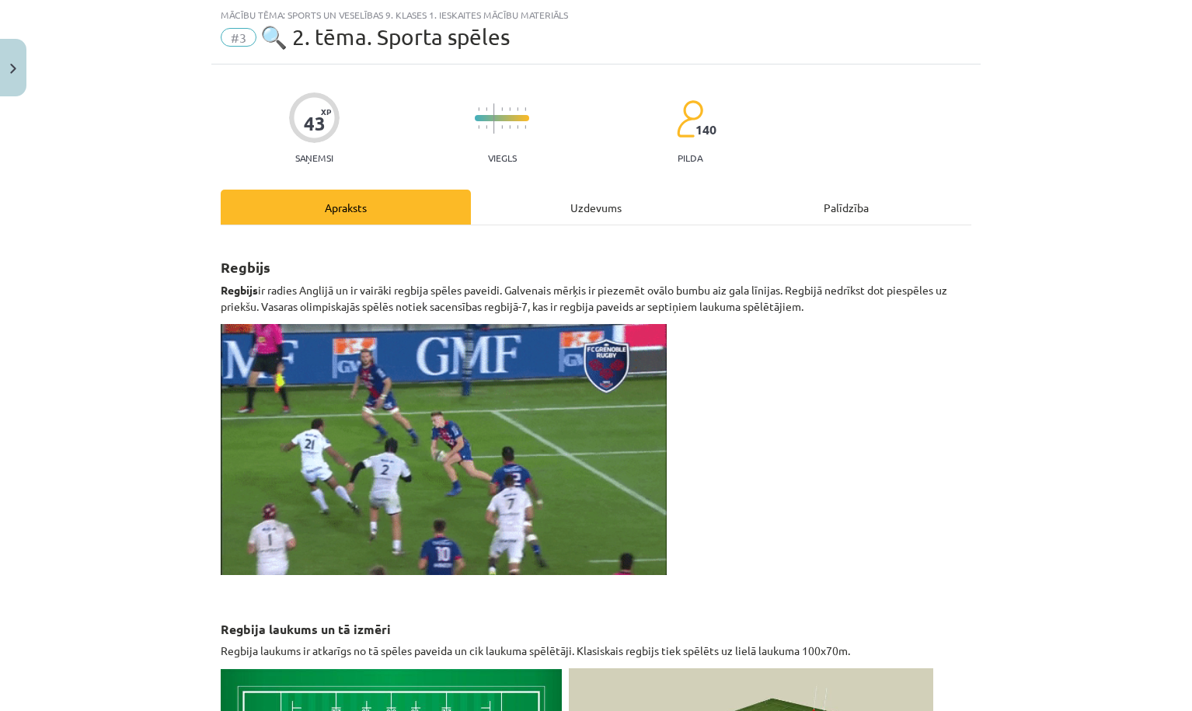
select select "**"
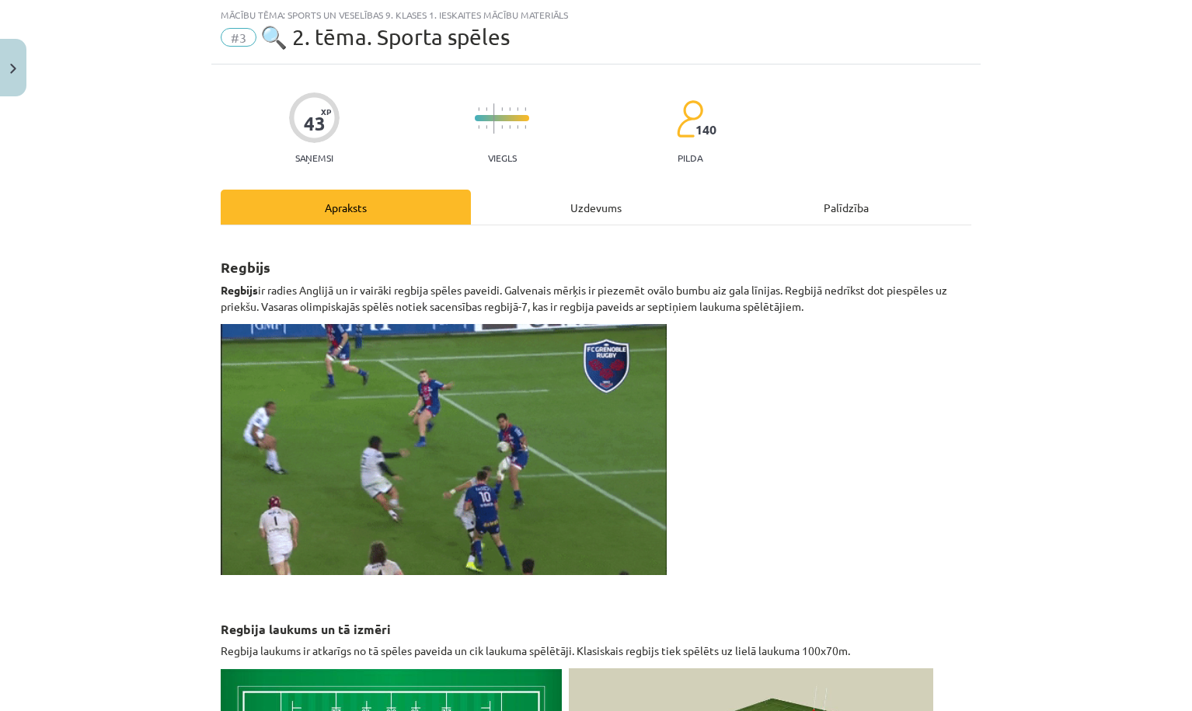
select select "**********"
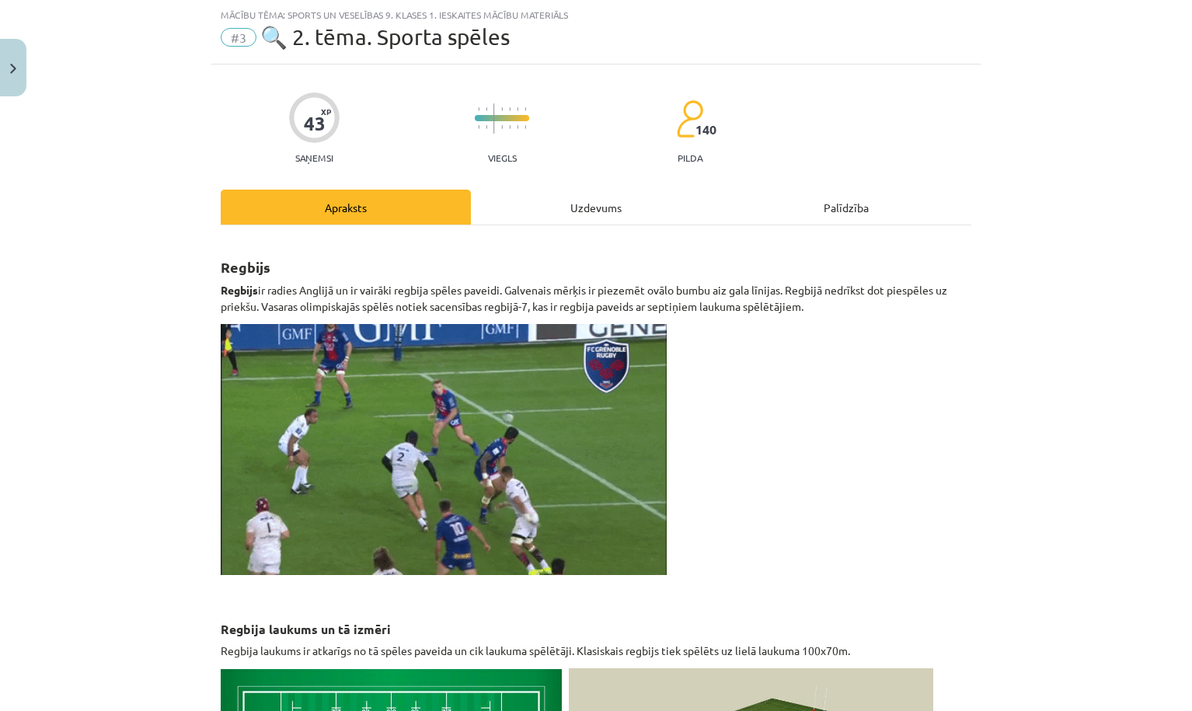
select select "********"
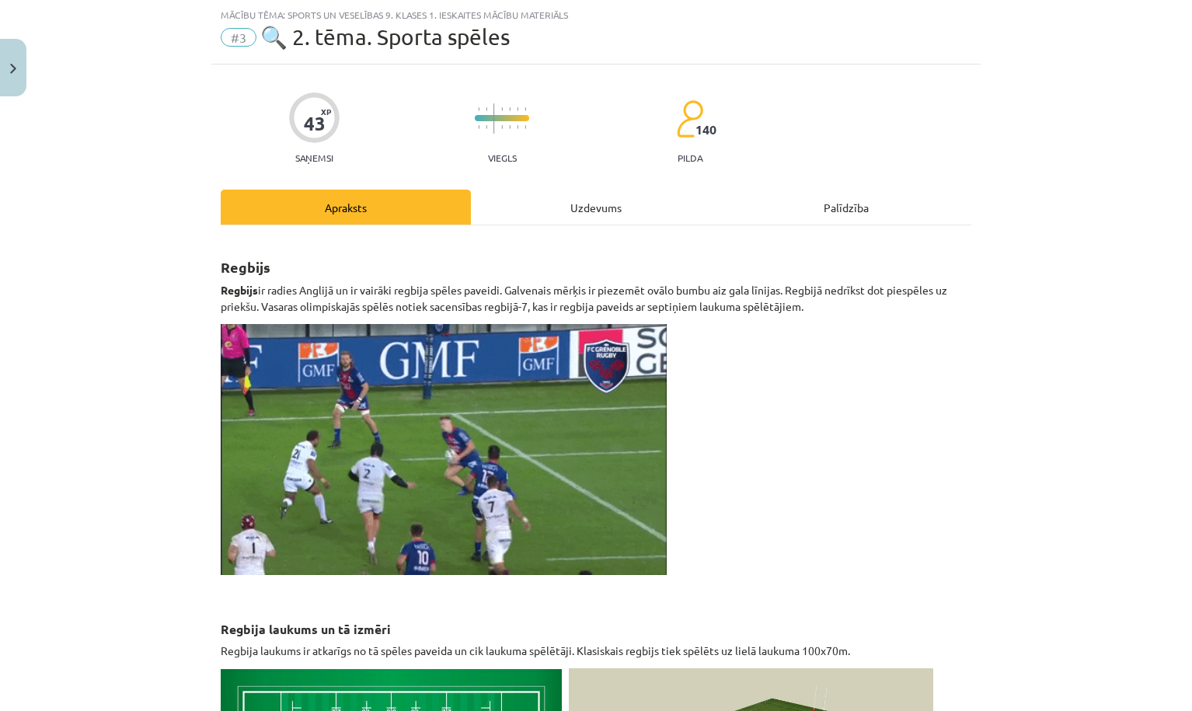
select select "*****"
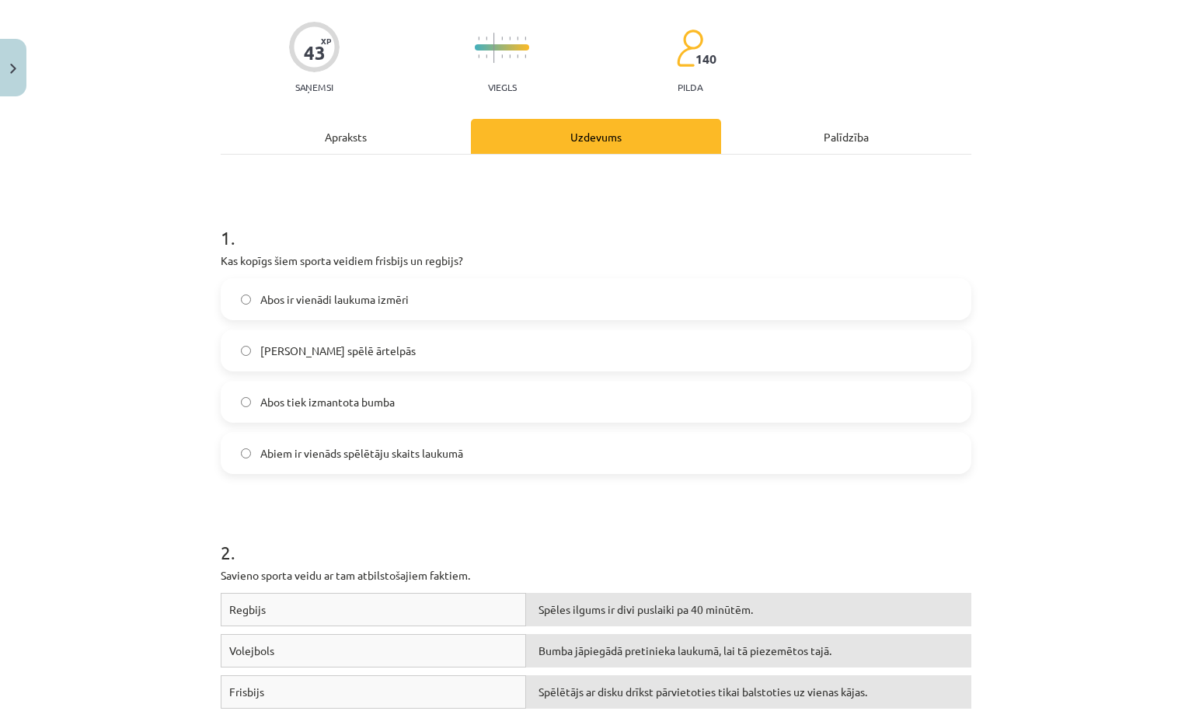
scroll to position [109, 0]
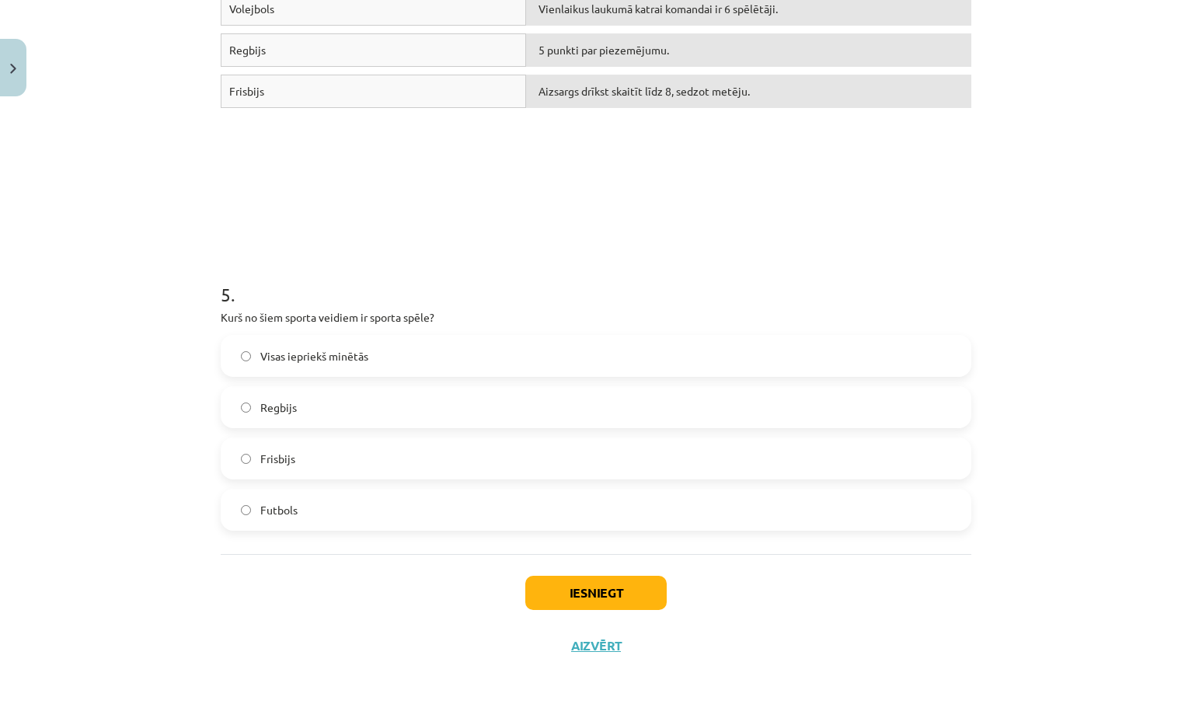
click at [544, 586] on button "Iesniegt" at bounding box center [595, 593] width 141 height 34
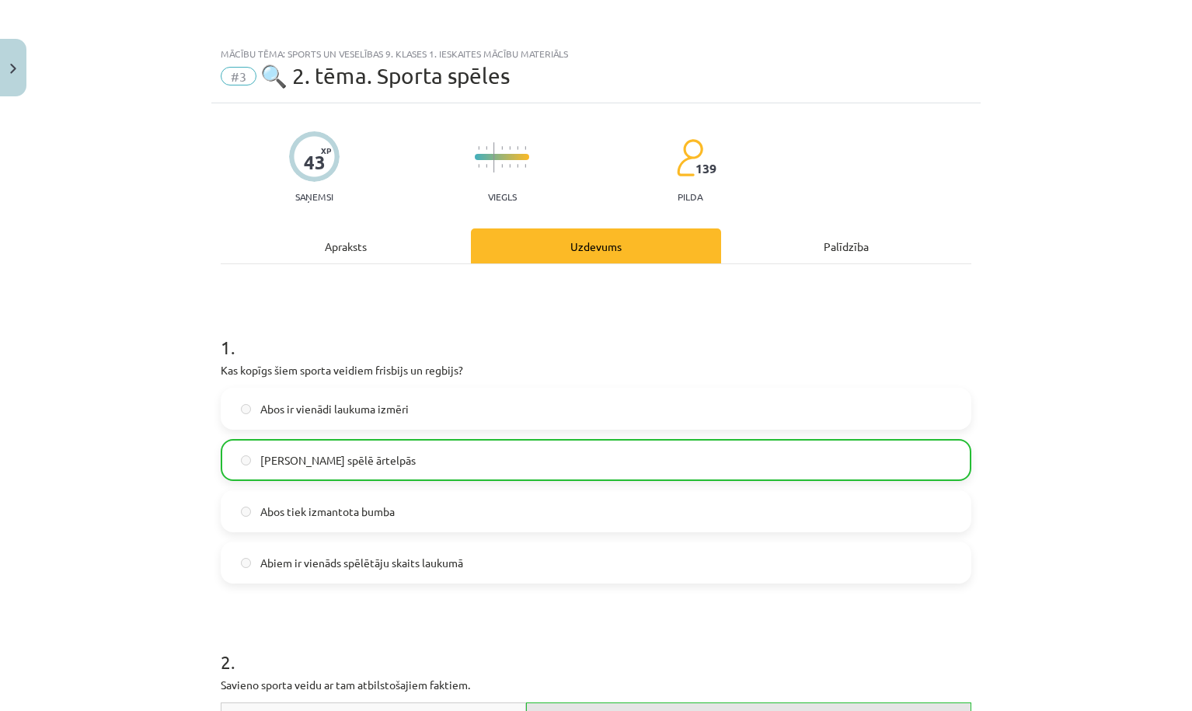
scroll to position [0, 0]
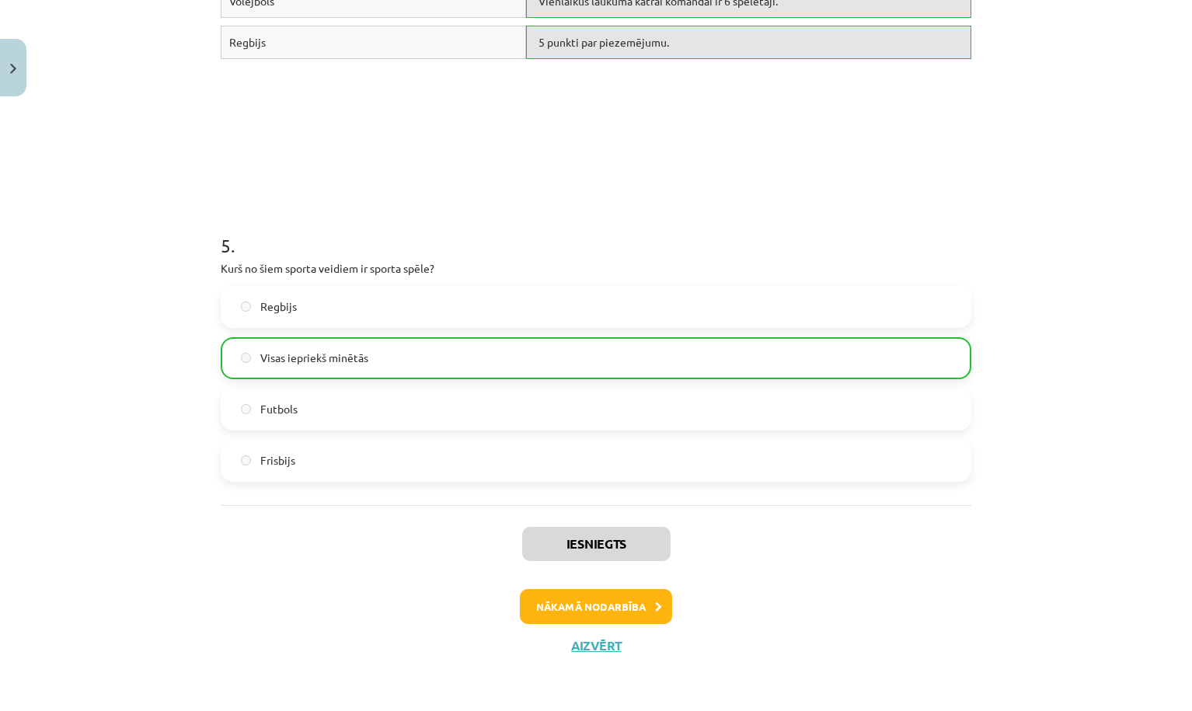
click at [590, 614] on button "Nākamā nodarbība" at bounding box center [596, 607] width 152 height 36
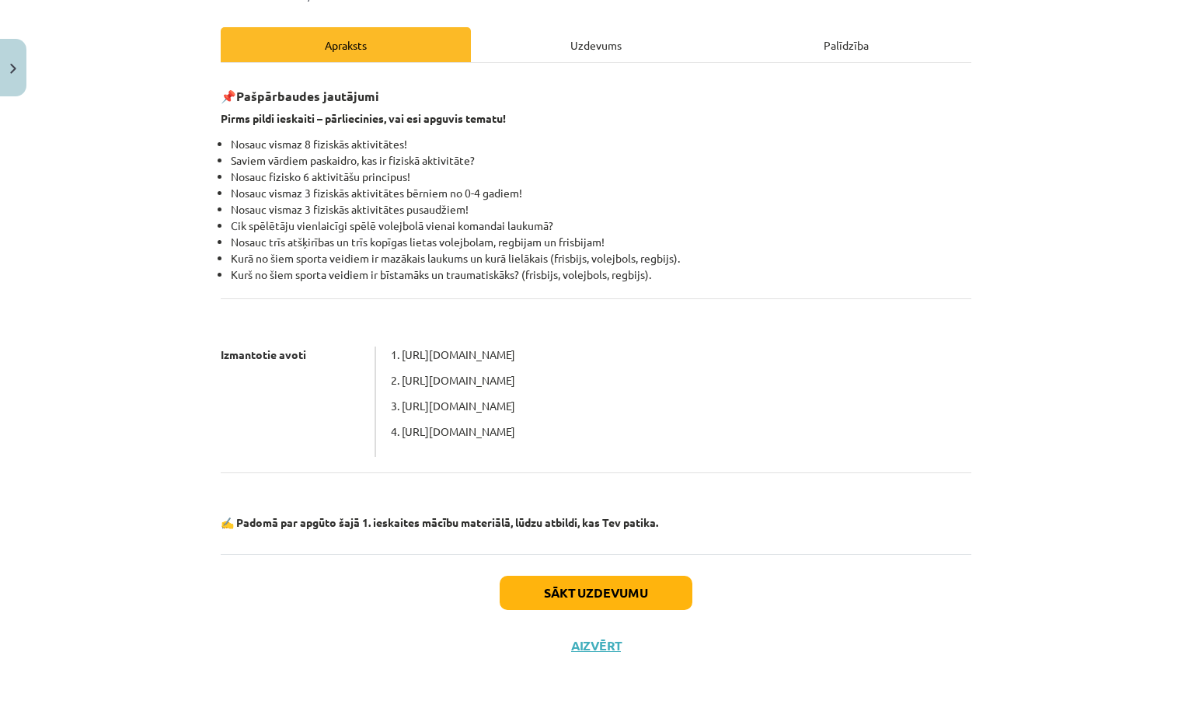
scroll to position [163, 0]
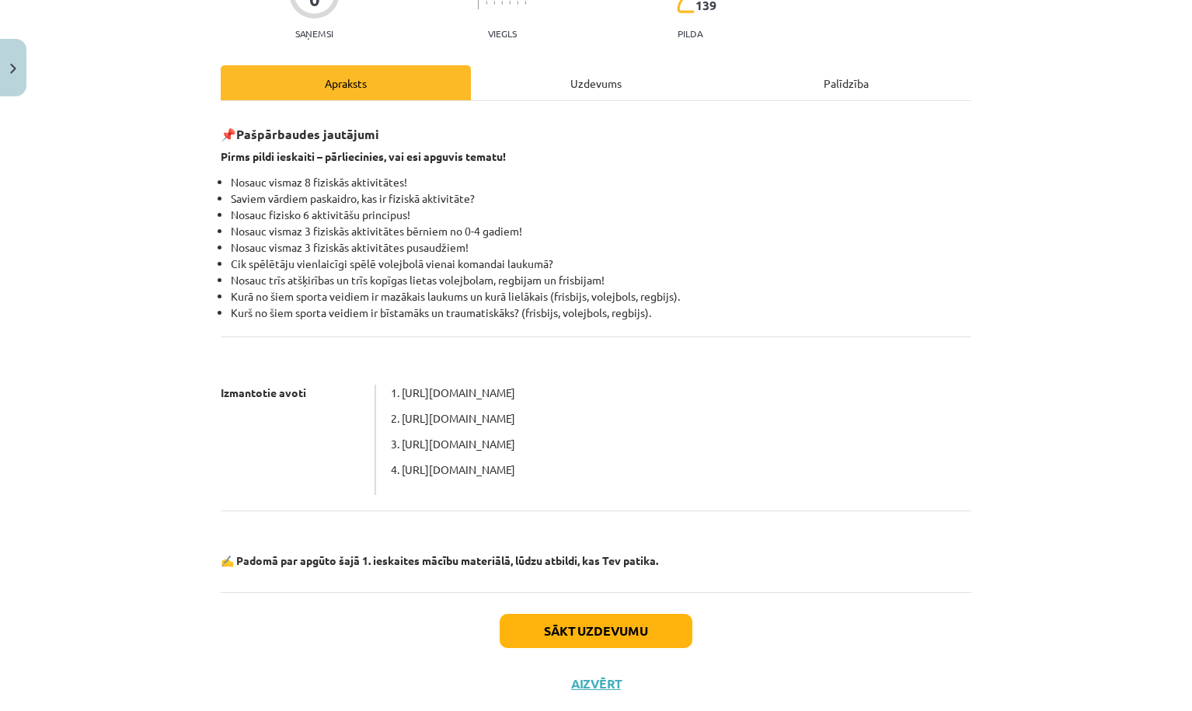
click at [555, 623] on button "Sākt uzdevumu" at bounding box center [595, 631] width 193 height 34
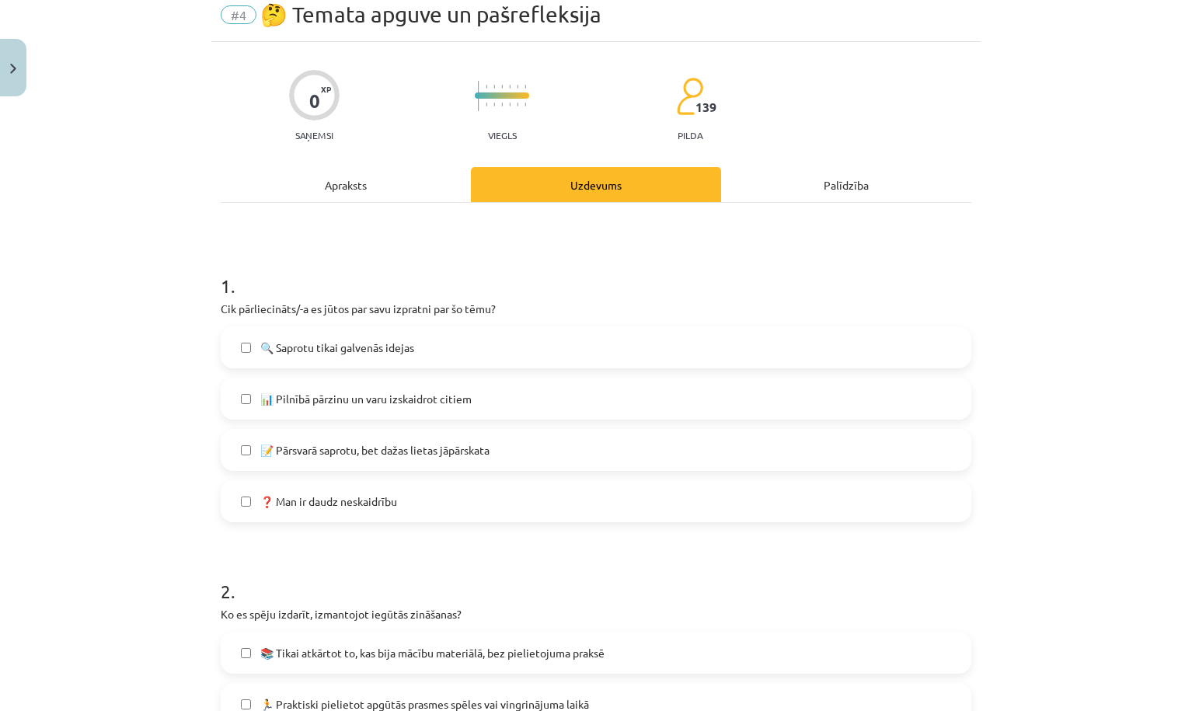
scroll to position [64, 0]
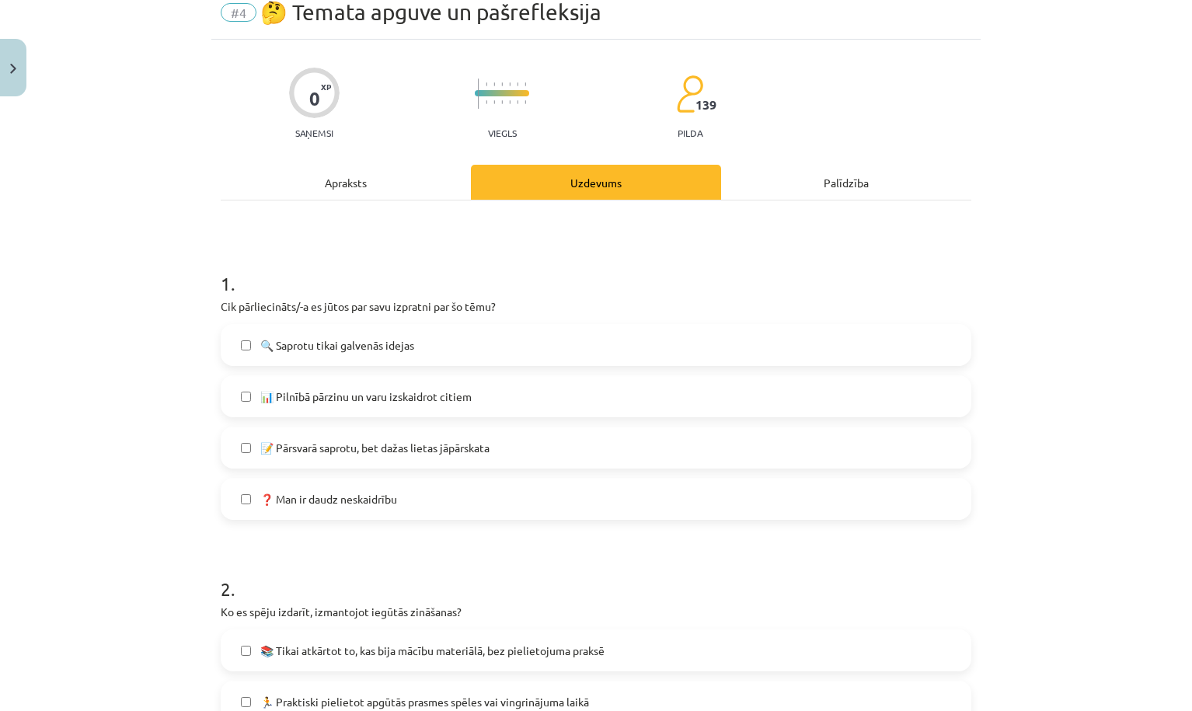
click at [333, 398] on span "📊 Pilnībā pārzinu un varu izskaidrot citiem" at bounding box center [365, 396] width 211 height 16
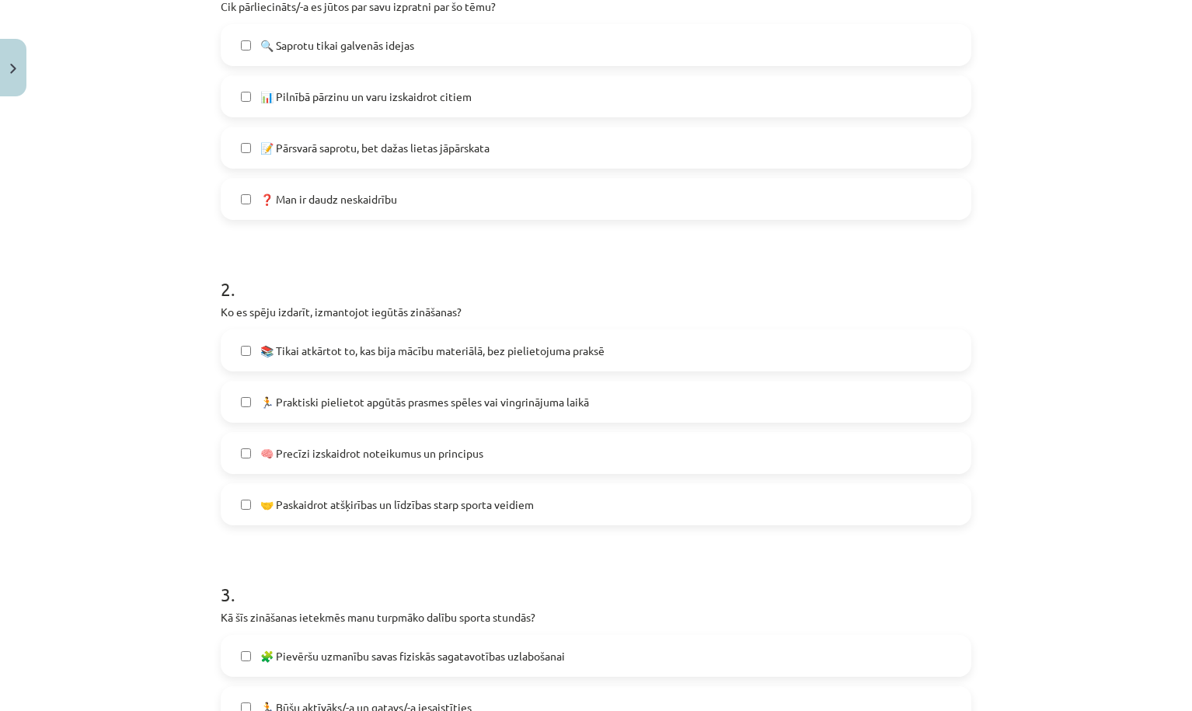
scroll to position [370, 0]
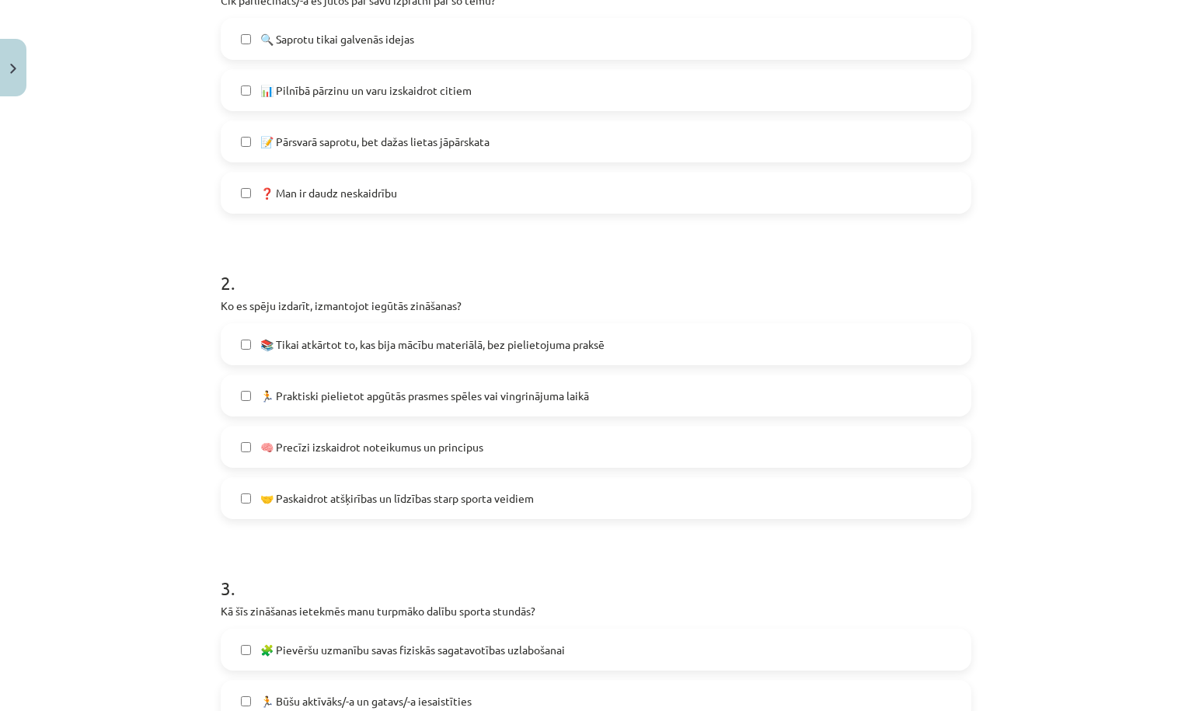
click at [343, 399] on span "🏃 Praktiski pielietot apgūtās prasmes spēles vai vingrinājuma laikā" at bounding box center [424, 396] width 329 height 16
click at [307, 454] on span "🧠 Precīzi izskaidrot noteikumus un principus" at bounding box center [371, 447] width 223 height 16
click at [305, 505] on span "🤝 Paskaidrot atšķirības un līdzības starp sporta veidiem" at bounding box center [396, 498] width 273 height 16
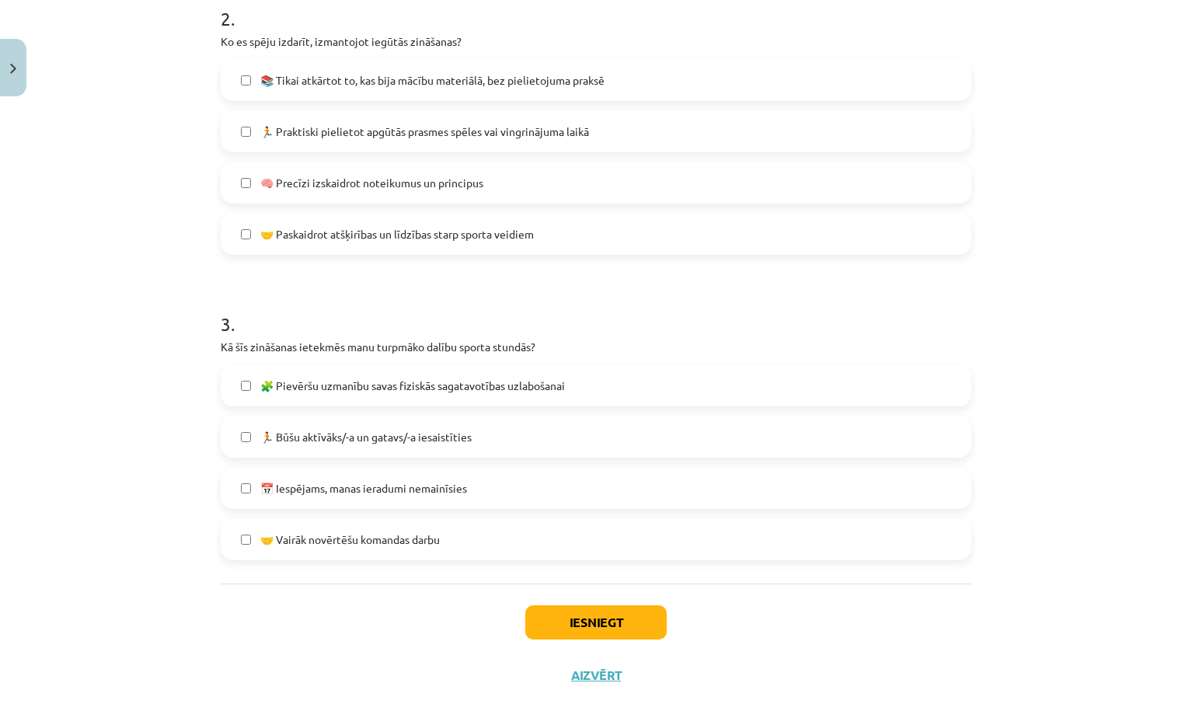
scroll to position [647, 0]
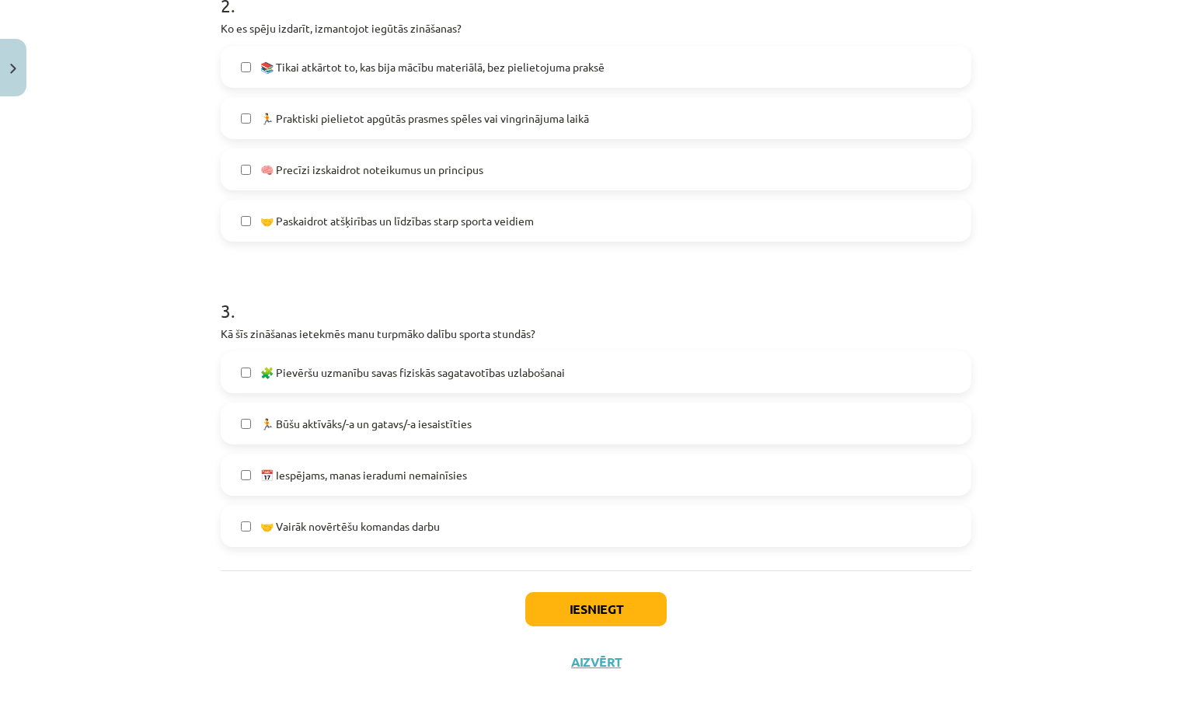
click at [442, 362] on label "🧩 Pievēršu uzmanību savas fiziskās sagatavotības uzlabošanai" at bounding box center [595, 372] width 747 height 39
click at [332, 422] on span "🏃 Būšu aktīvāks/-a un gatavs/-a iesaistīties" at bounding box center [365, 424] width 211 height 16
click at [318, 531] on span "🤝 Vairāk novērtēšu komandas darbu" at bounding box center [349, 526] width 179 height 16
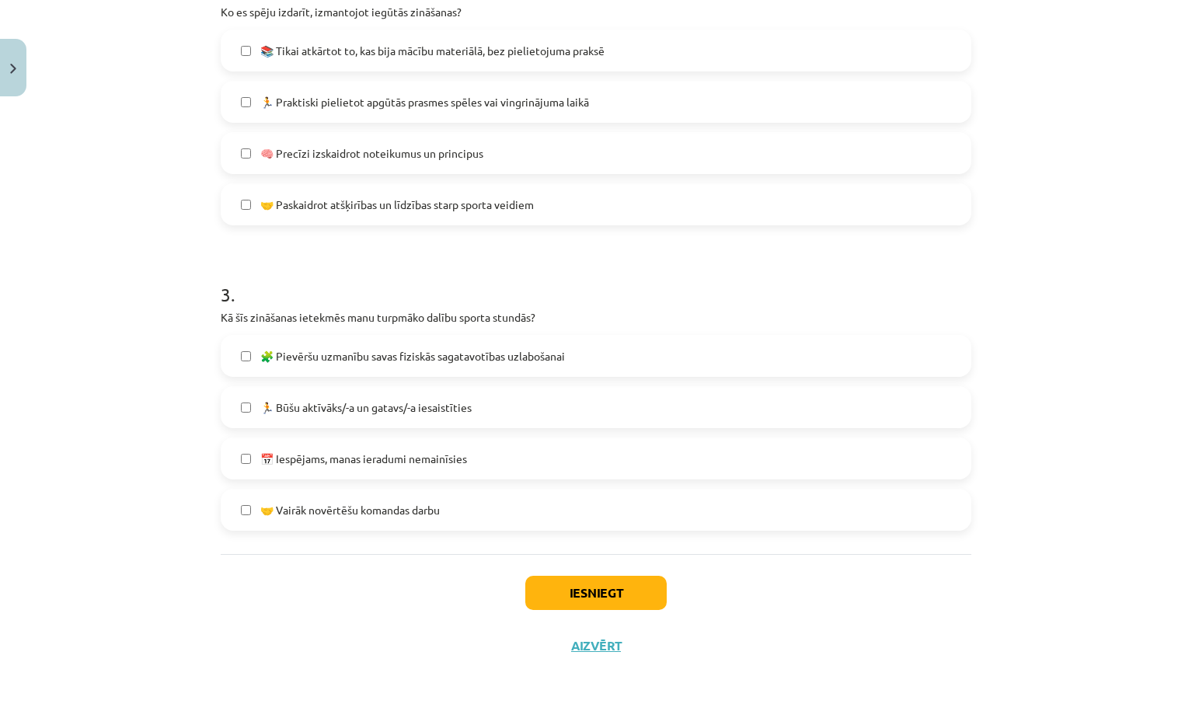
click at [472, 505] on label "🤝 Vairāk novērtēšu komandas darbu" at bounding box center [595, 509] width 747 height 39
click at [575, 589] on button "Iesniegt" at bounding box center [595, 593] width 141 height 34
click at [575, 583] on button "Iesniegt" at bounding box center [595, 593] width 141 height 34
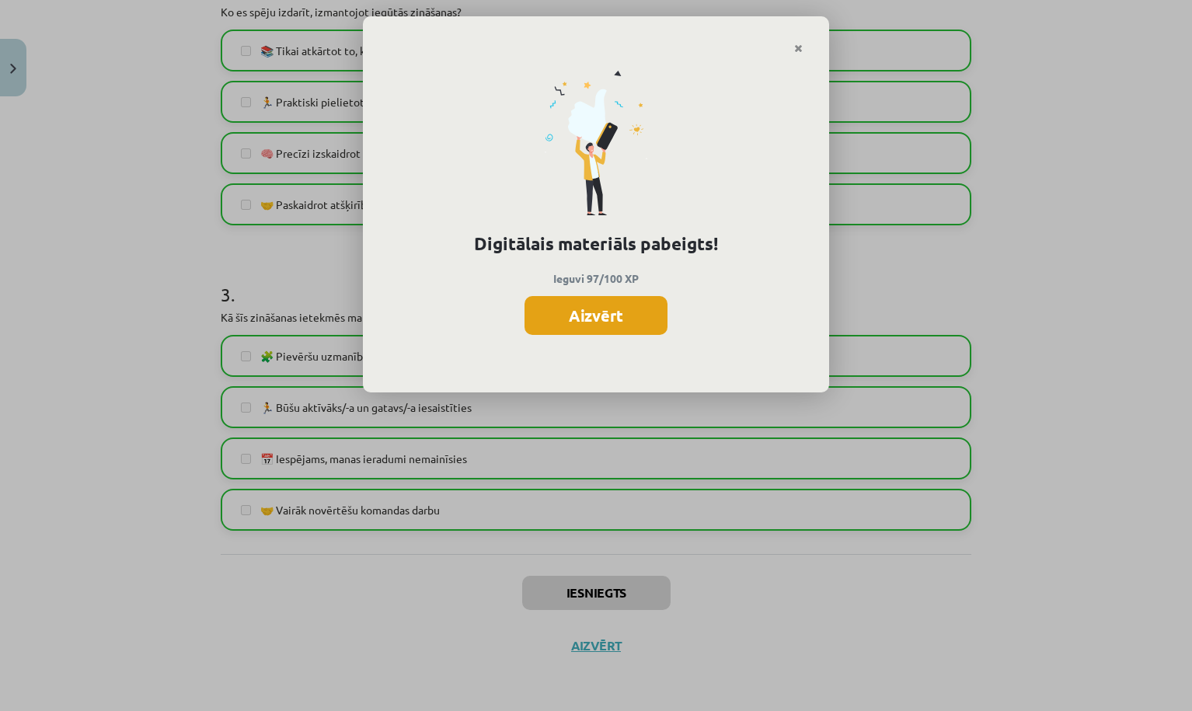
click at [596, 326] on button "Aizvērt" at bounding box center [595, 315] width 143 height 39
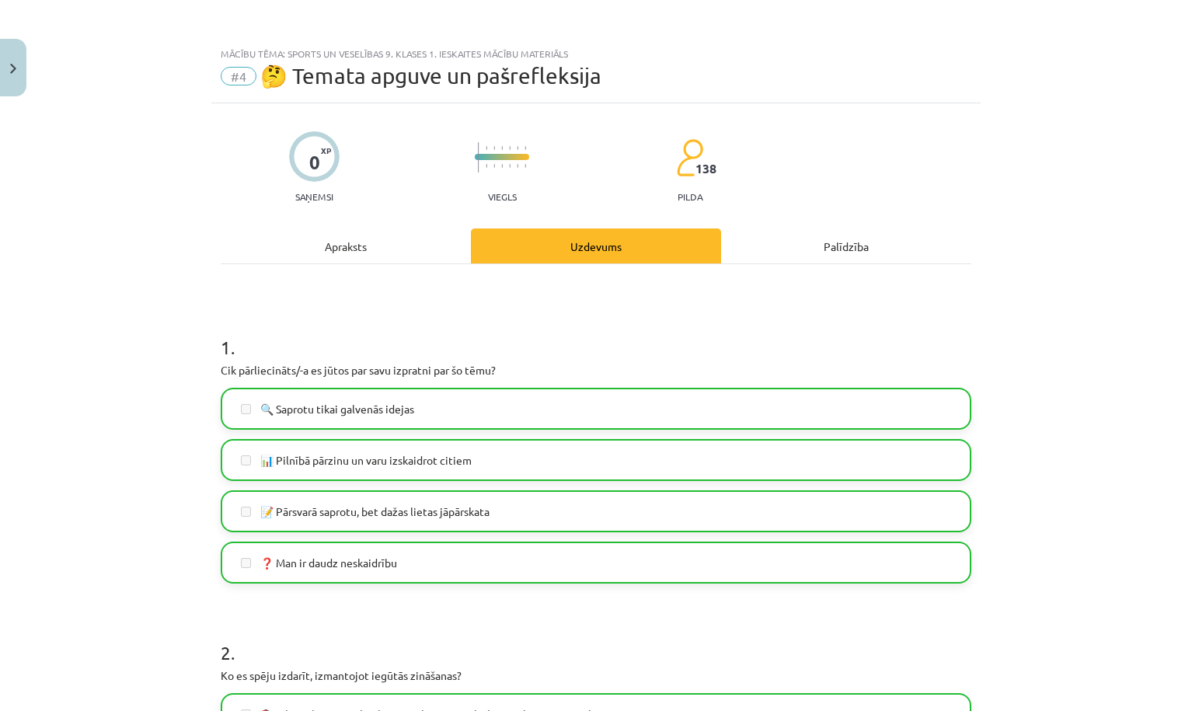
scroll to position [0, 0]
click at [13, 68] on img "Close" at bounding box center [13, 69] width 6 height 10
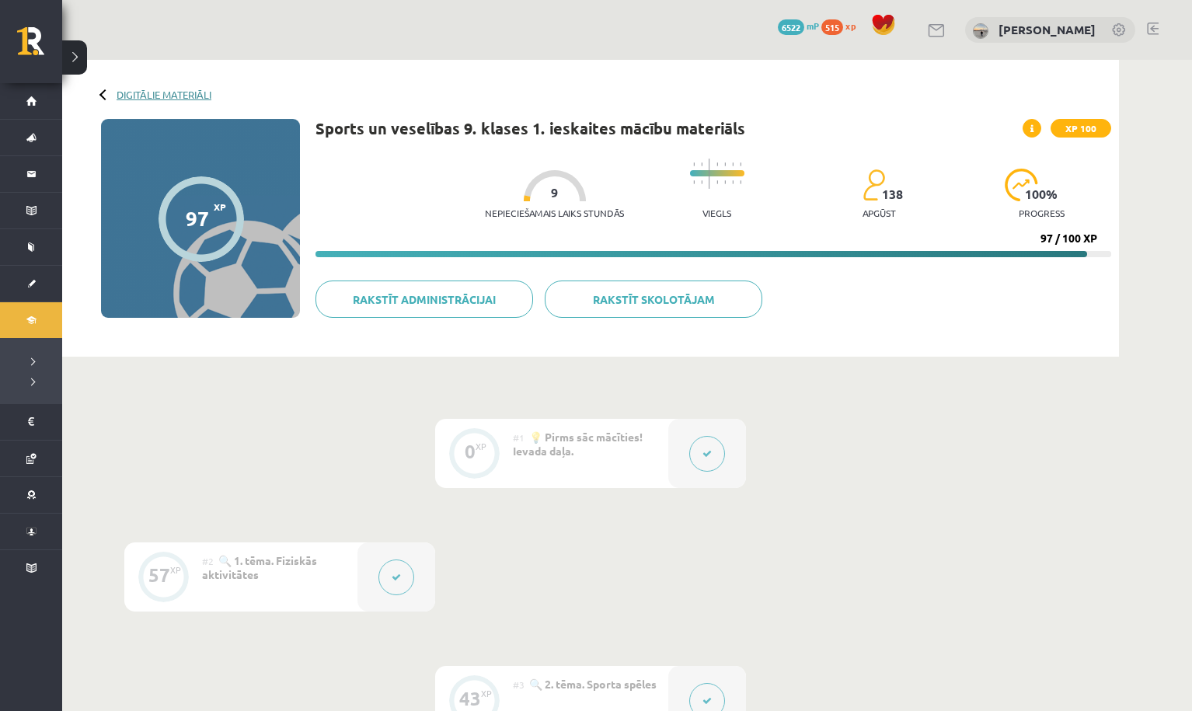
click at [174, 94] on link "Digitālie materiāli" at bounding box center [164, 95] width 95 height 12
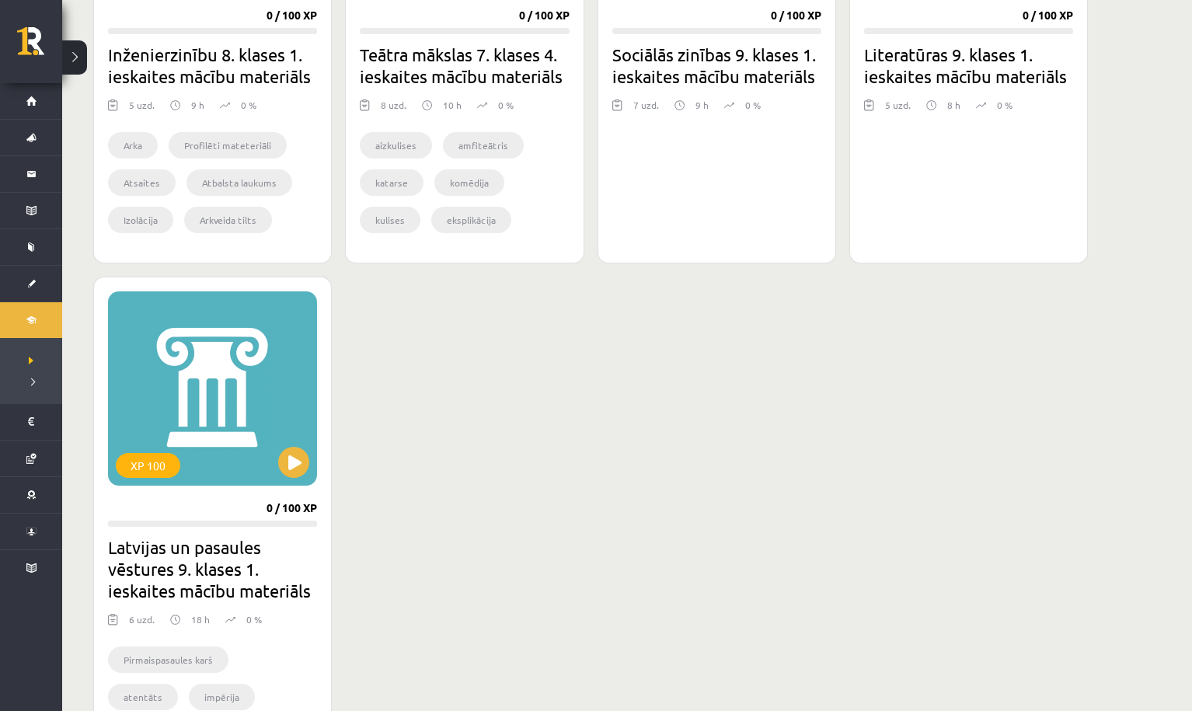
scroll to position [1599, 0]
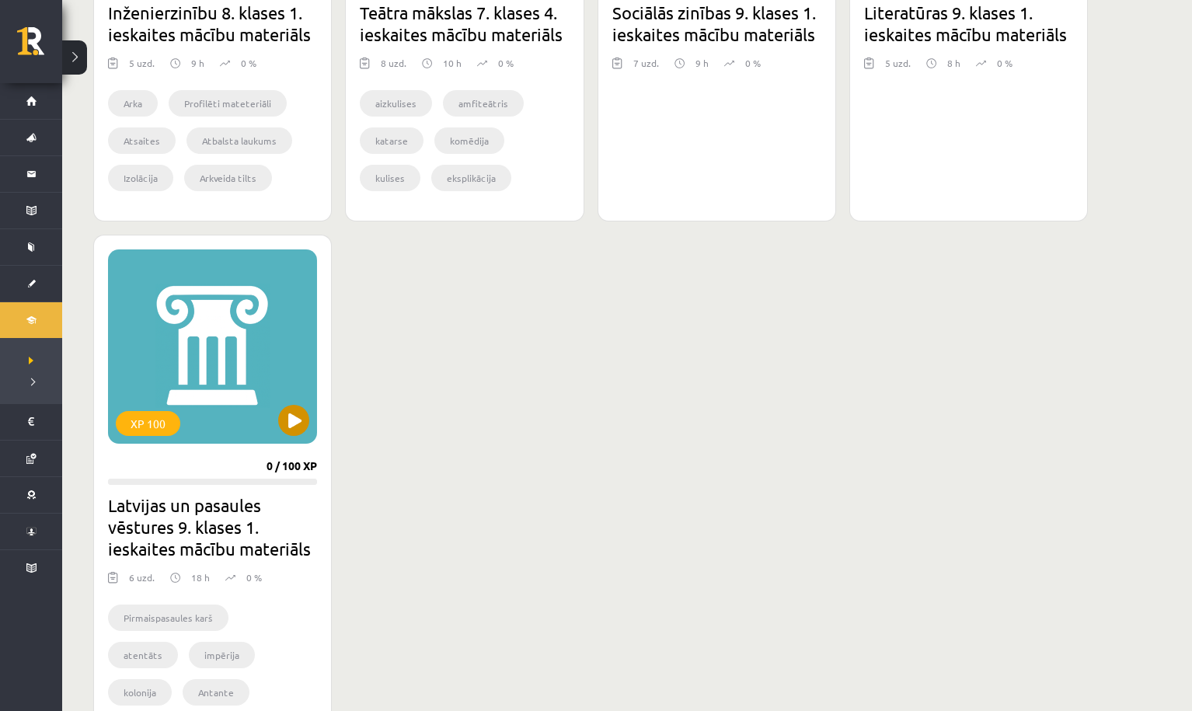
click at [298, 419] on button at bounding box center [293, 420] width 31 height 31
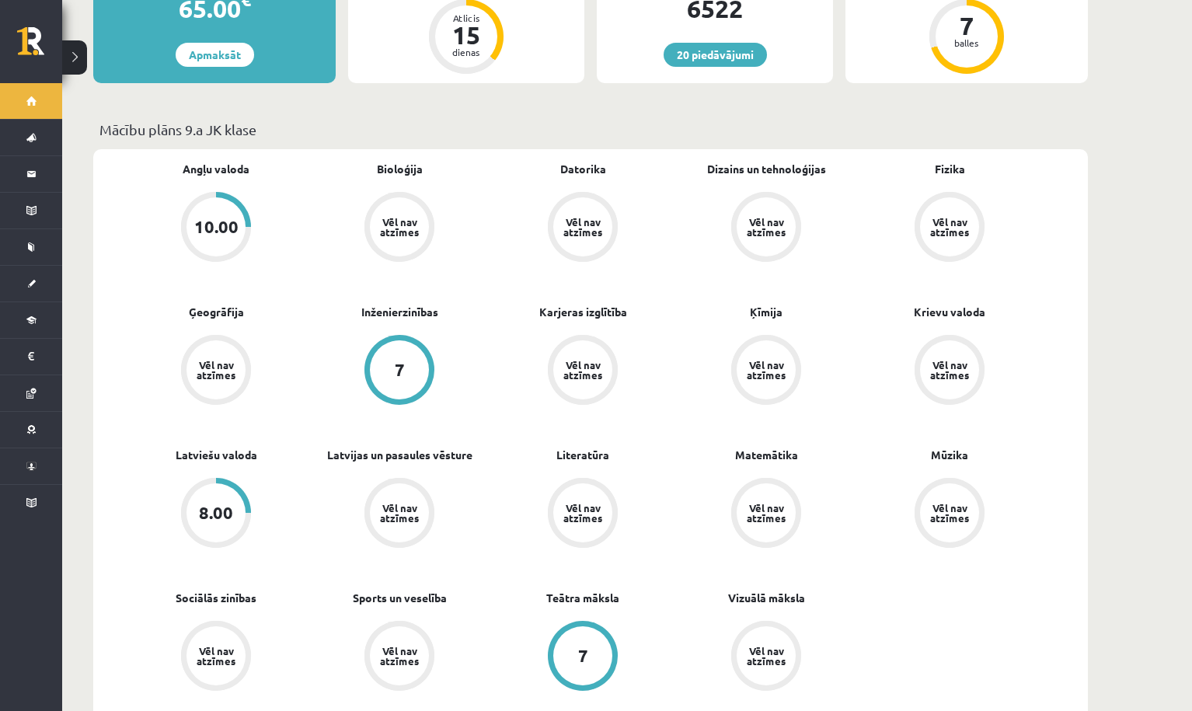
scroll to position [387, 0]
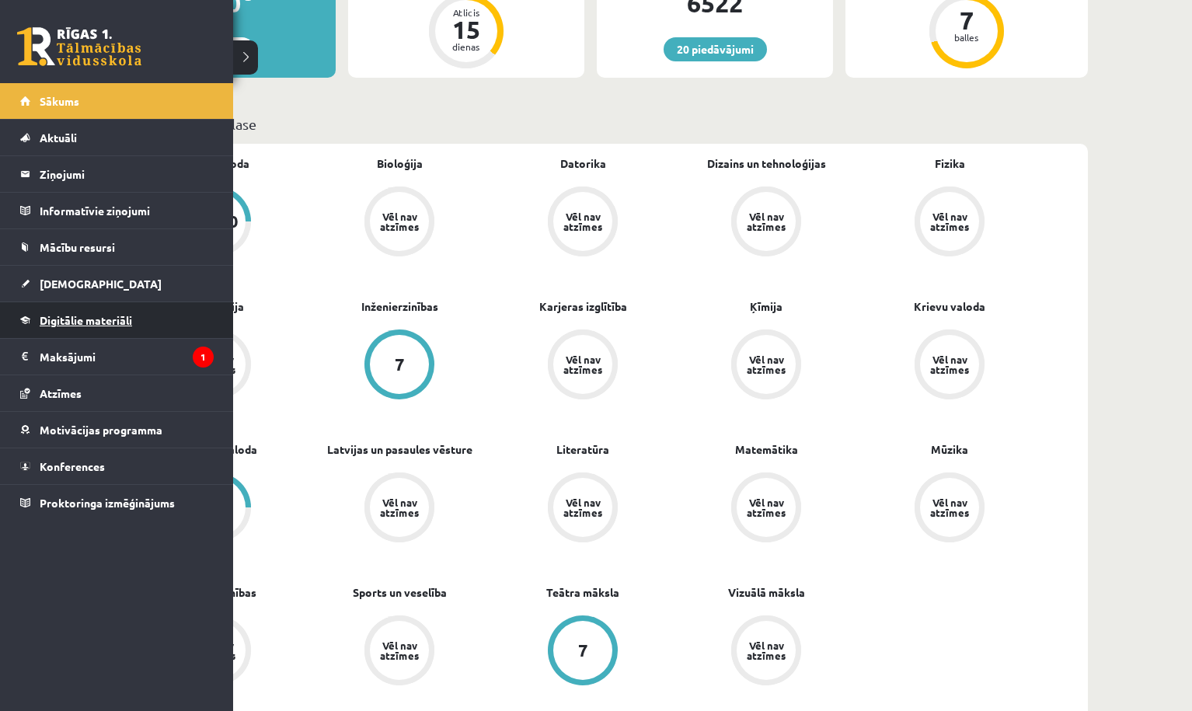
click at [96, 311] on link "Digitālie materiāli" at bounding box center [116, 320] width 193 height 36
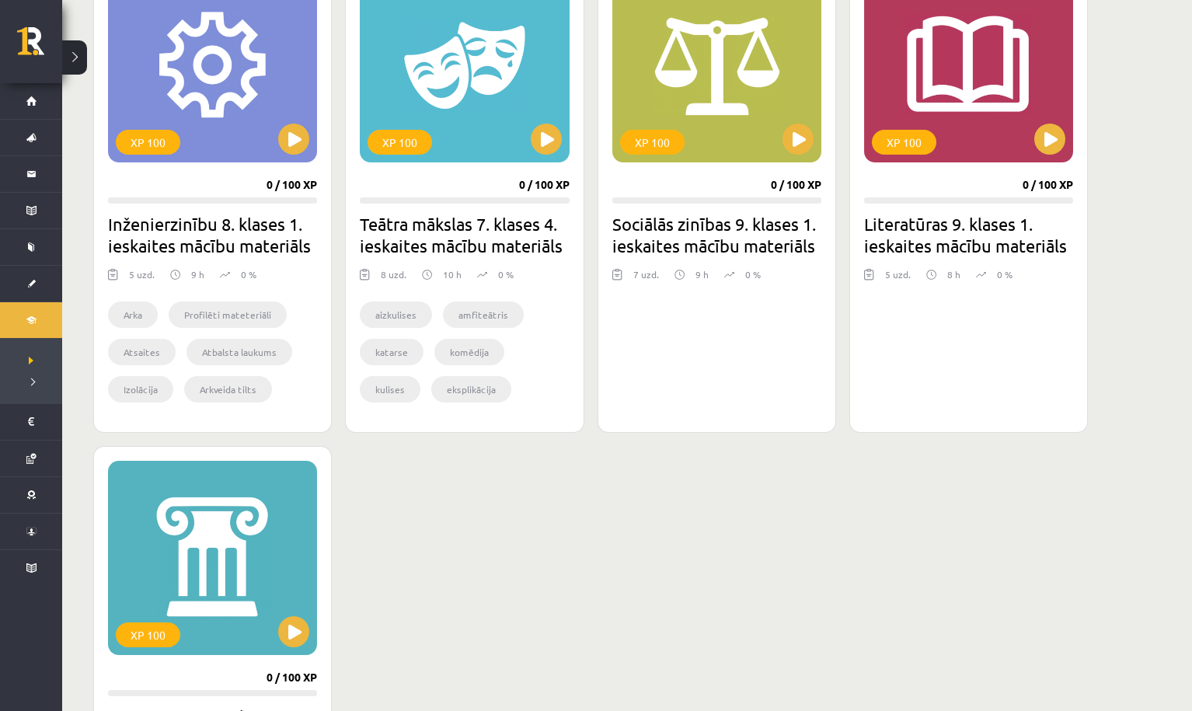
scroll to position [1392, 0]
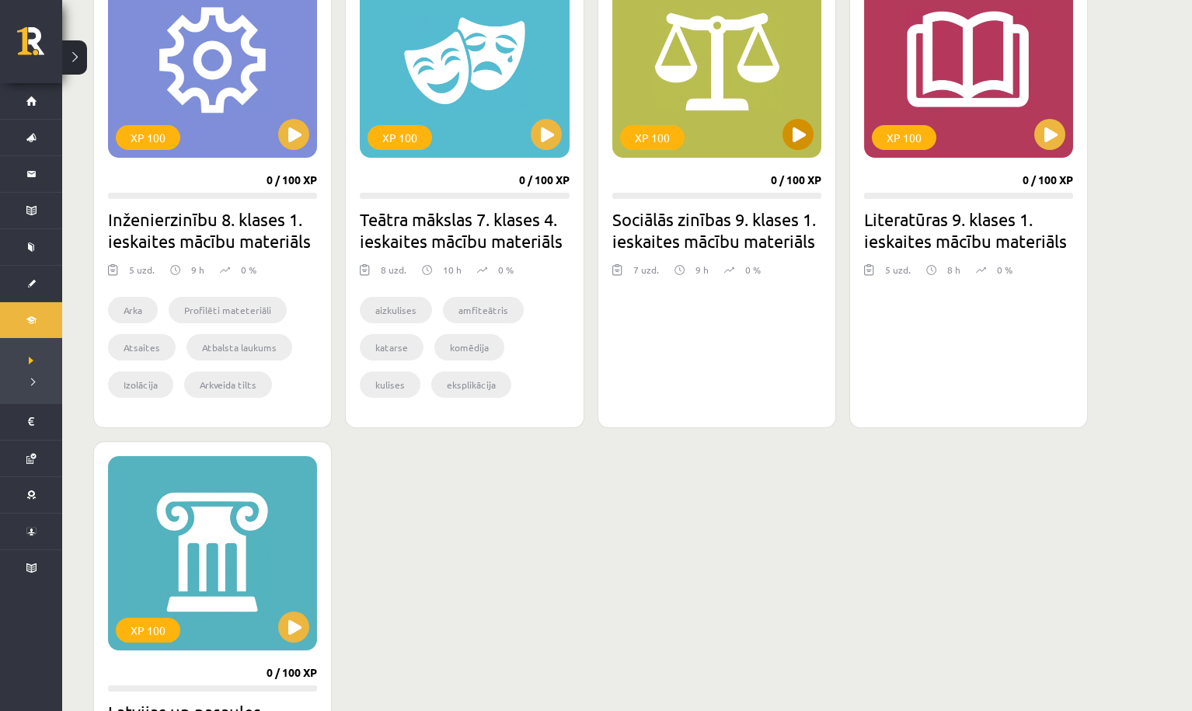
click at [792, 139] on button at bounding box center [797, 134] width 31 height 31
